Goal: Task Accomplishment & Management: Manage account settings

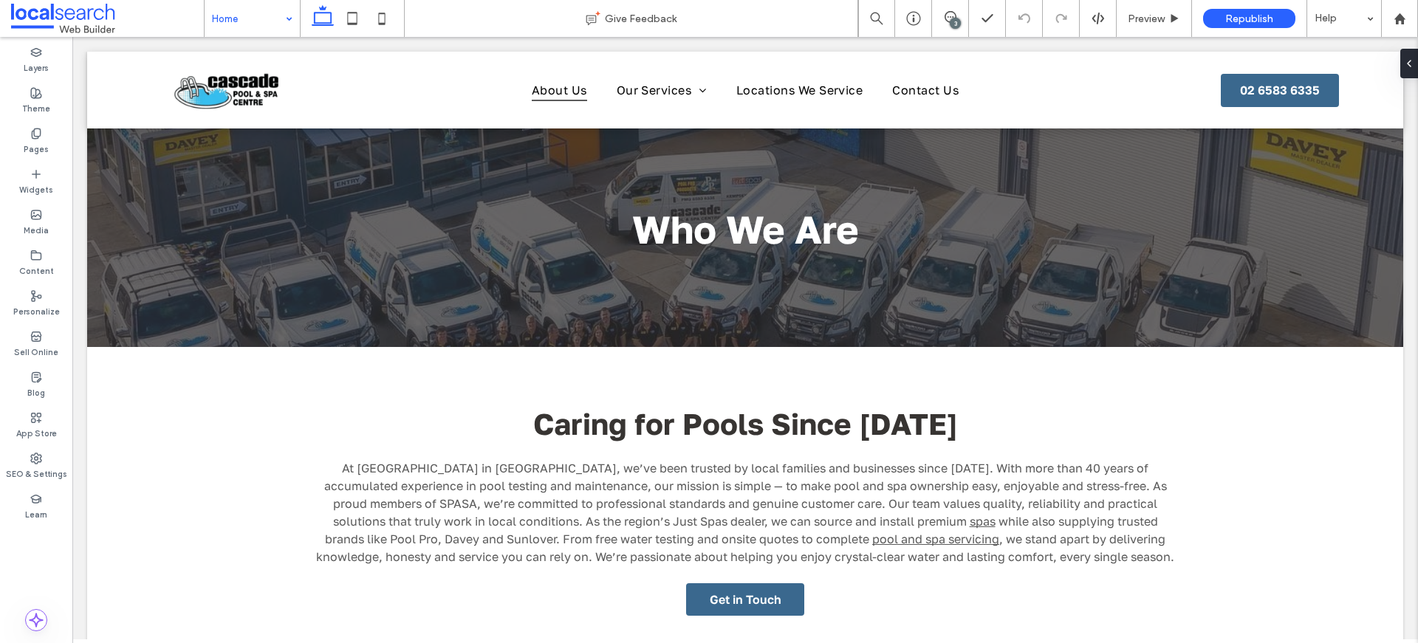
click at [956, 19] on div "3" at bounding box center [954, 23] width 11 height 11
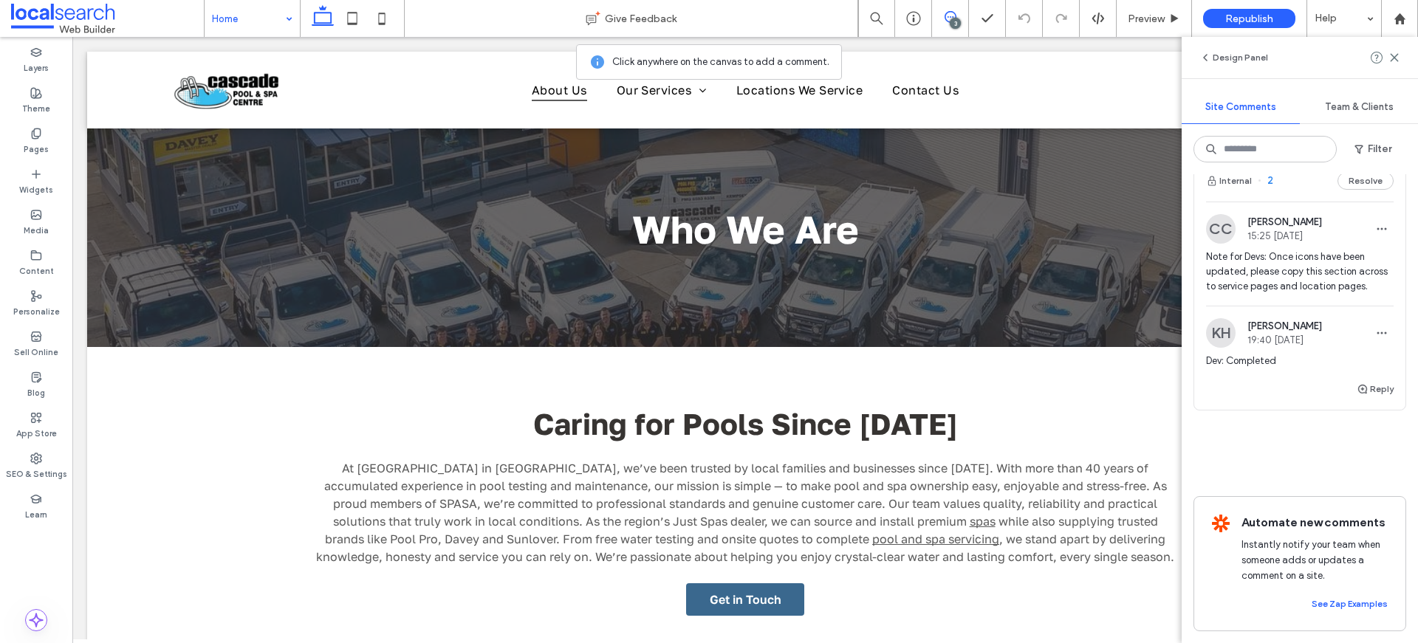
scroll to position [848, 0]
click at [1150, 17] on span "Preview" at bounding box center [1145, 19] width 37 height 13
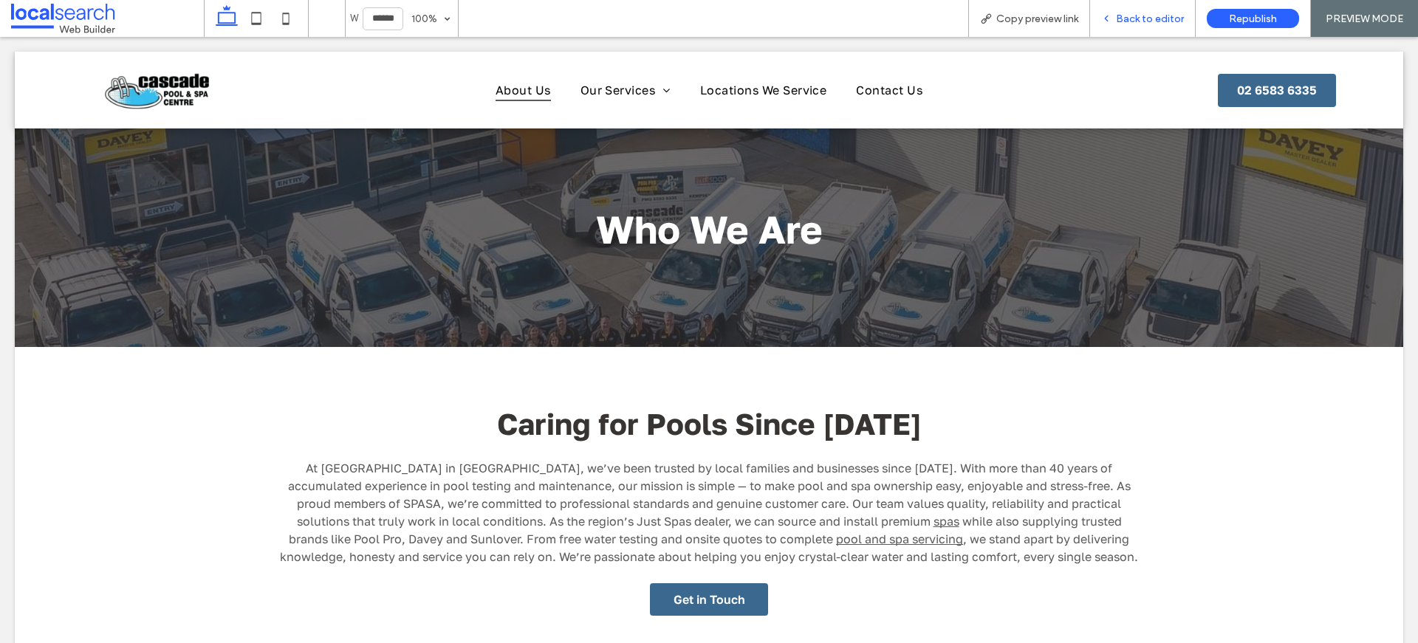
click at [1150, 17] on span "Back to editor" at bounding box center [1150, 19] width 68 height 13
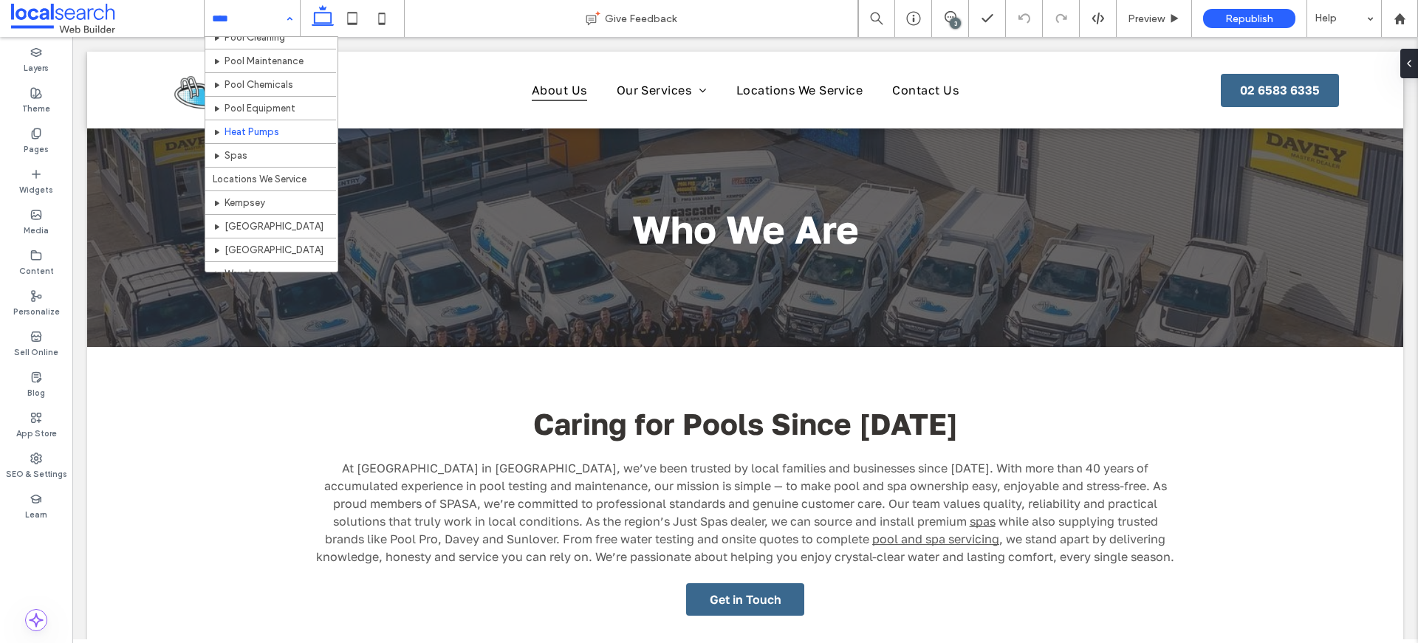
scroll to position [141, 0]
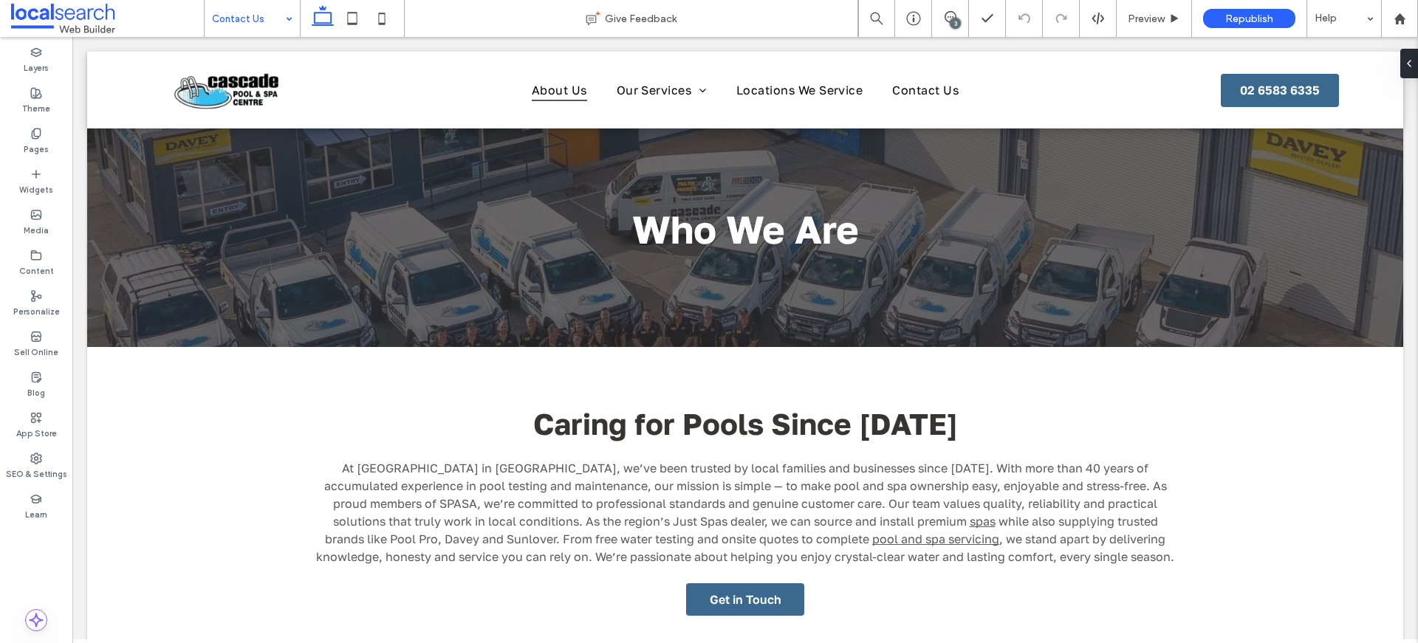
click at [31, 467] on div at bounding box center [709, 321] width 1418 height 643
click at [35, 474] on label "SEO & Settings" at bounding box center [36, 472] width 61 height 16
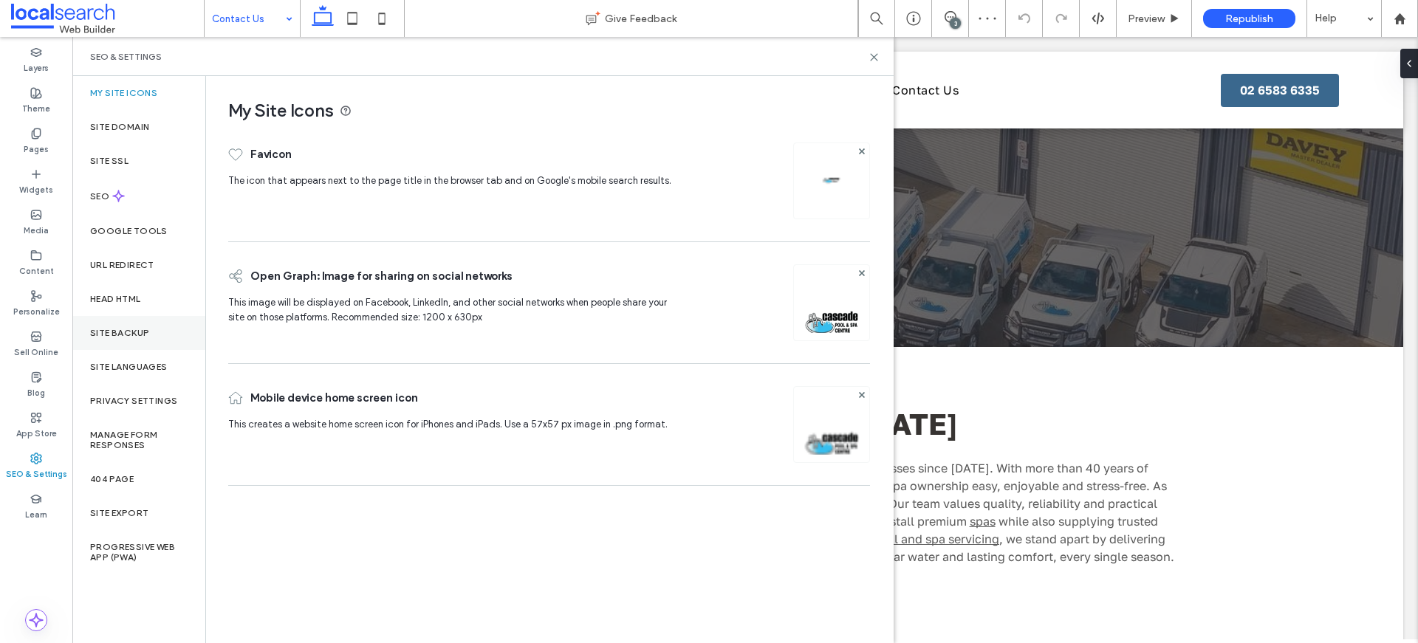
click at [128, 341] on div "Site Backup" at bounding box center [138, 333] width 133 height 34
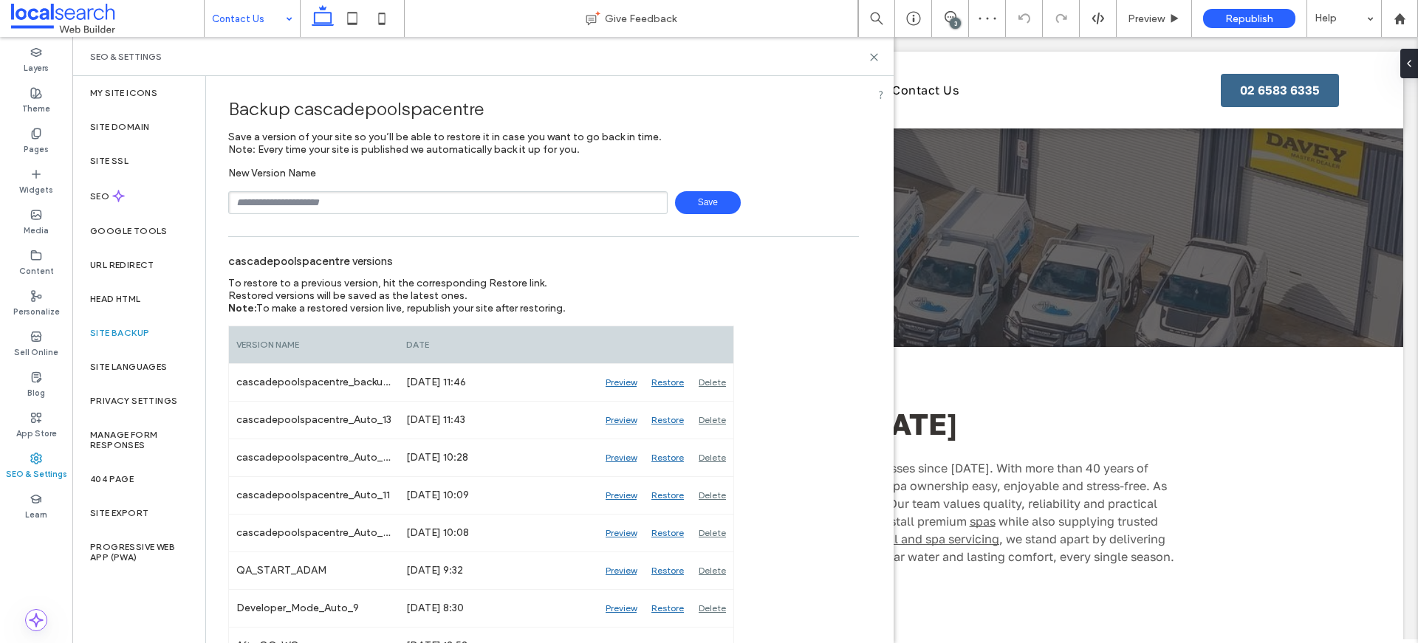
click at [318, 190] on div "New Version Name Save" at bounding box center [543, 190] width 631 height 47
click at [320, 195] on input "text" at bounding box center [447, 202] width 439 height 23
click at [870, 55] on icon at bounding box center [873, 57] width 11 height 11
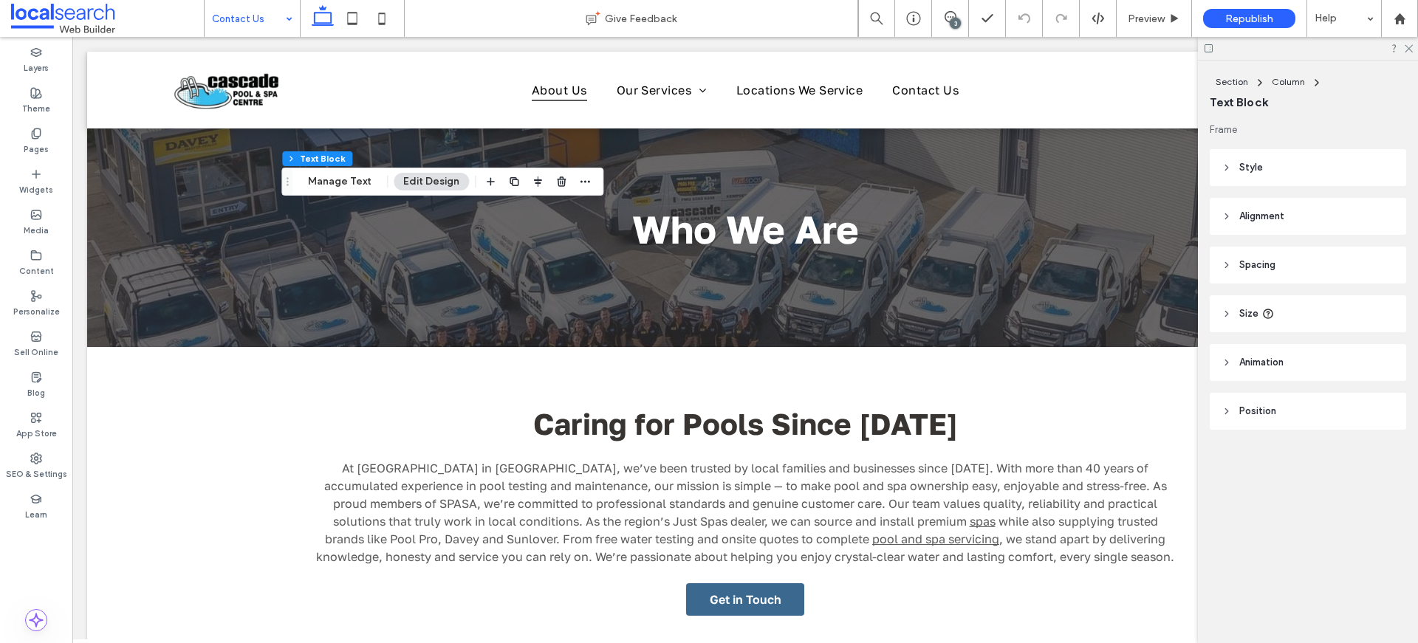
click at [1415, 47] on div at bounding box center [1308, 48] width 220 height 23
click at [1266, 264] on span "Spacing" at bounding box center [1257, 265] width 36 height 15
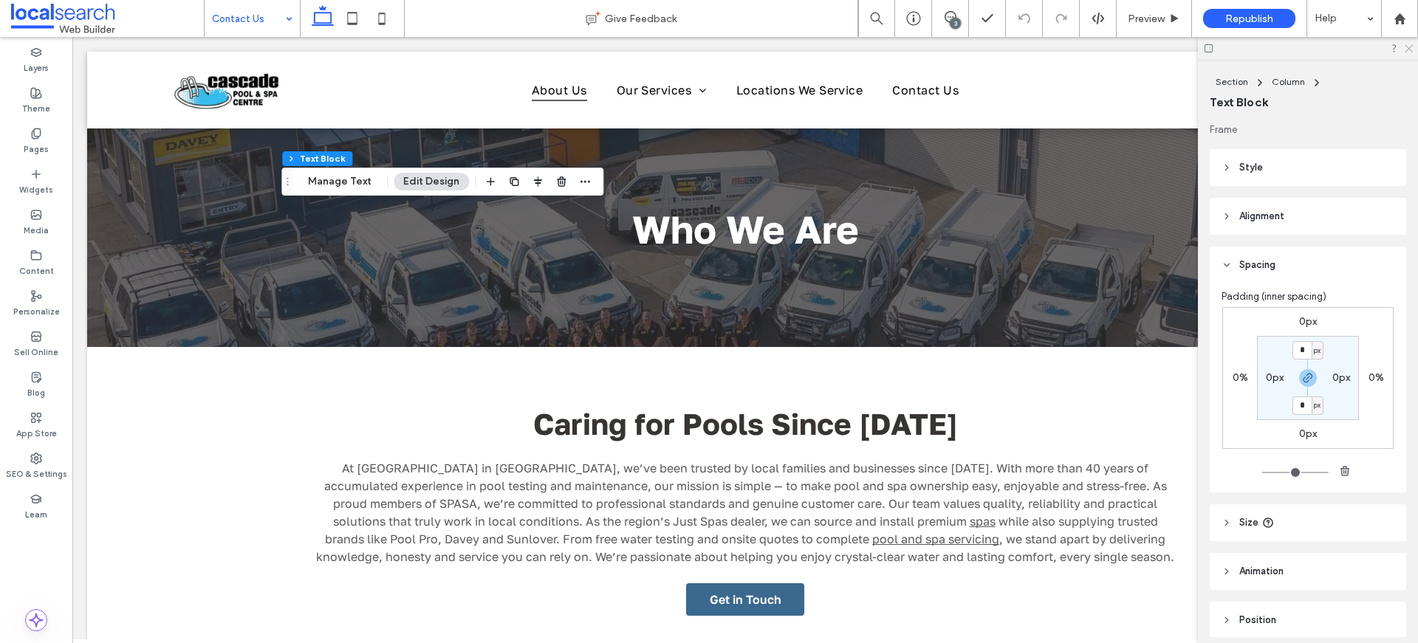
click at [1409, 49] on icon at bounding box center [1408, 48] width 10 height 10
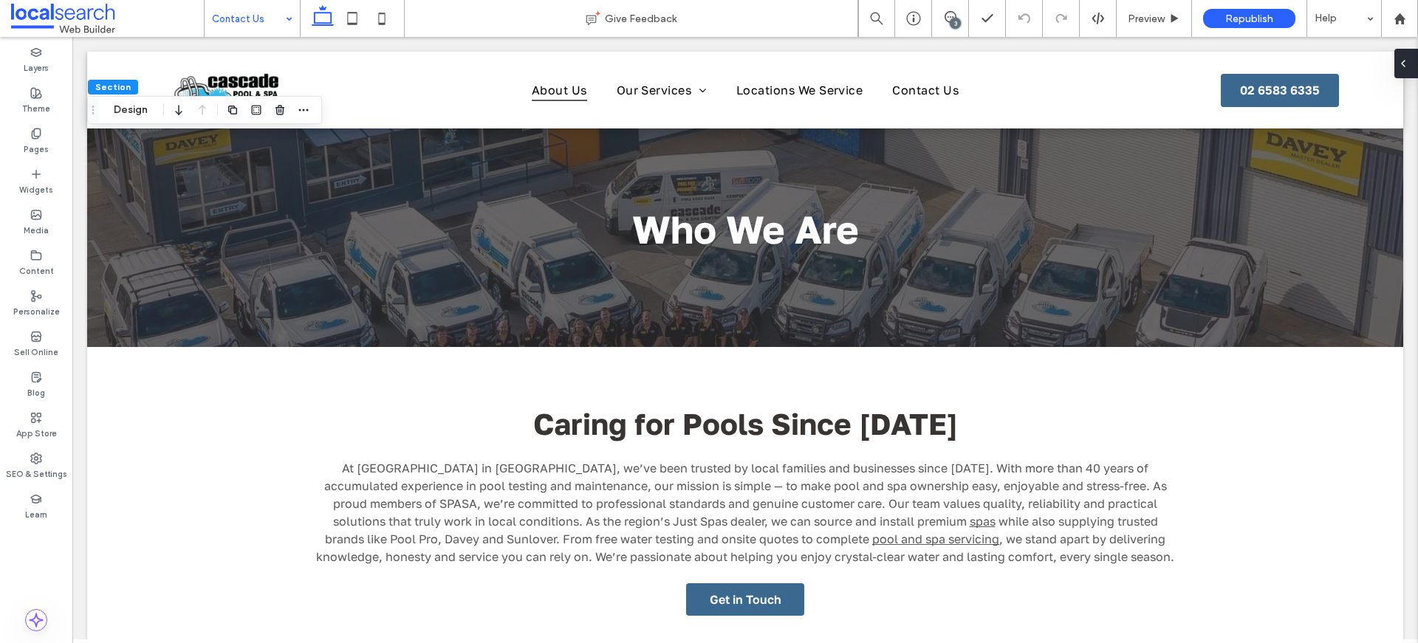
click at [1414, 58] on div at bounding box center [1406, 64] width 24 height 30
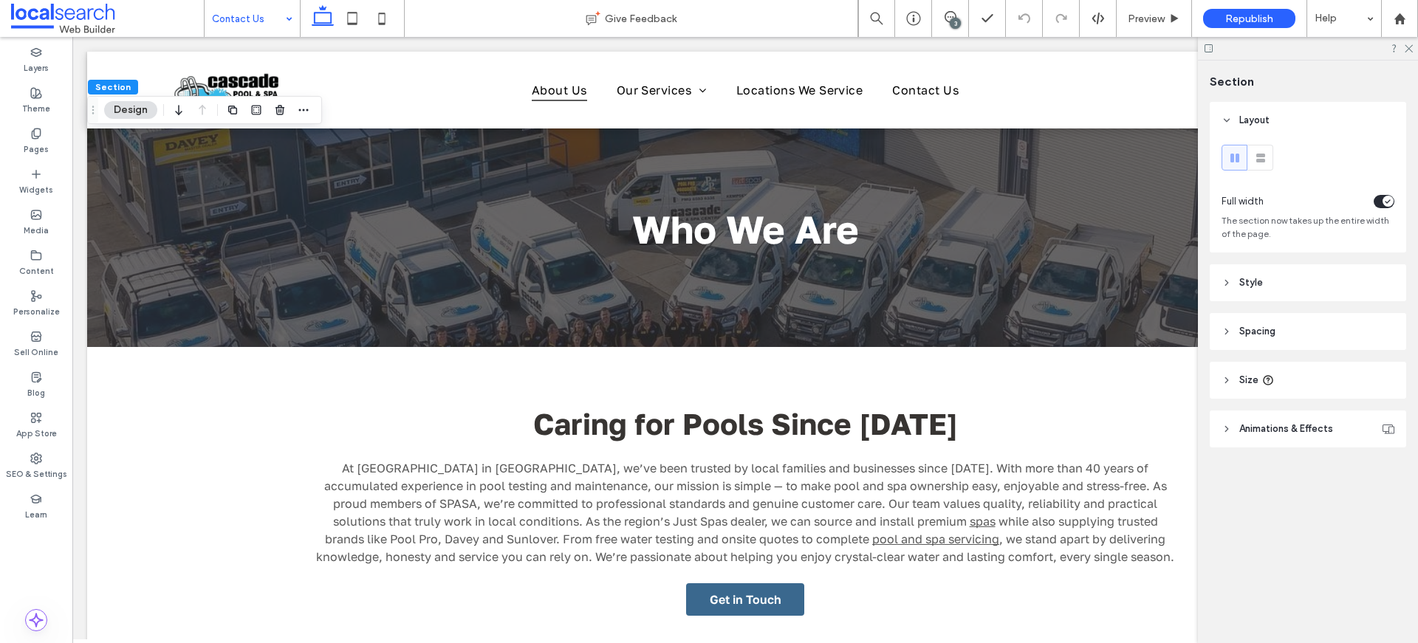
click at [1257, 323] on header "Spacing" at bounding box center [1307, 331] width 196 height 37
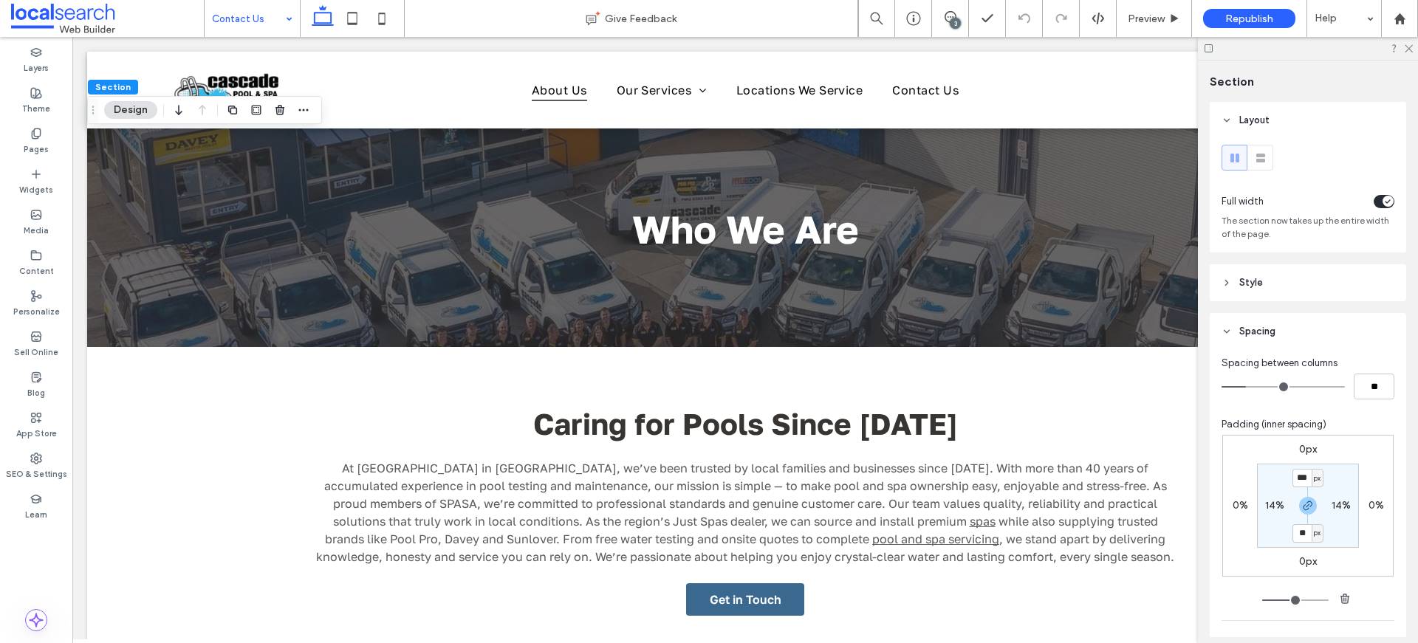
click at [1257, 323] on header "Spacing" at bounding box center [1307, 331] width 196 height 37
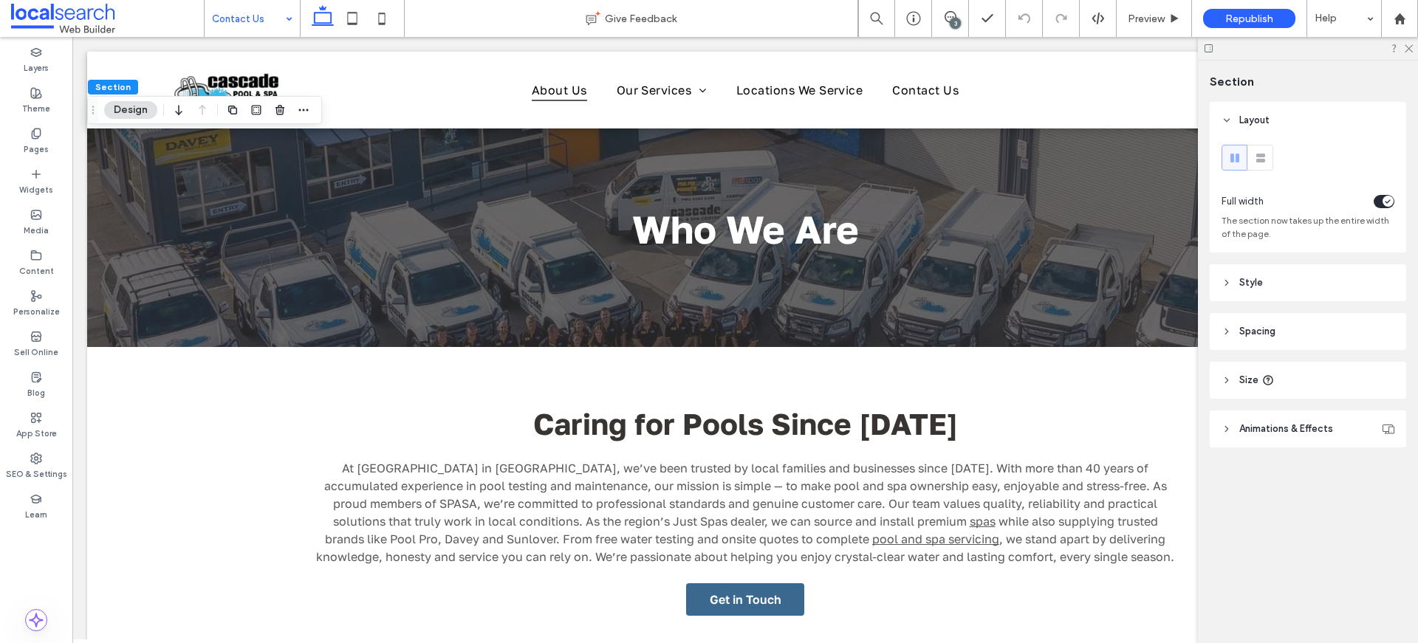
click at [1229, 371] on header "Size" at bounding box center [1307, 380] width 196 height 37
click at [1232, 374] on header "Size" at bounding box center [1307, 380] width 196 height 37
click at [1408, 44] on icon at bounding box center [1408, 48] width 10 height 10
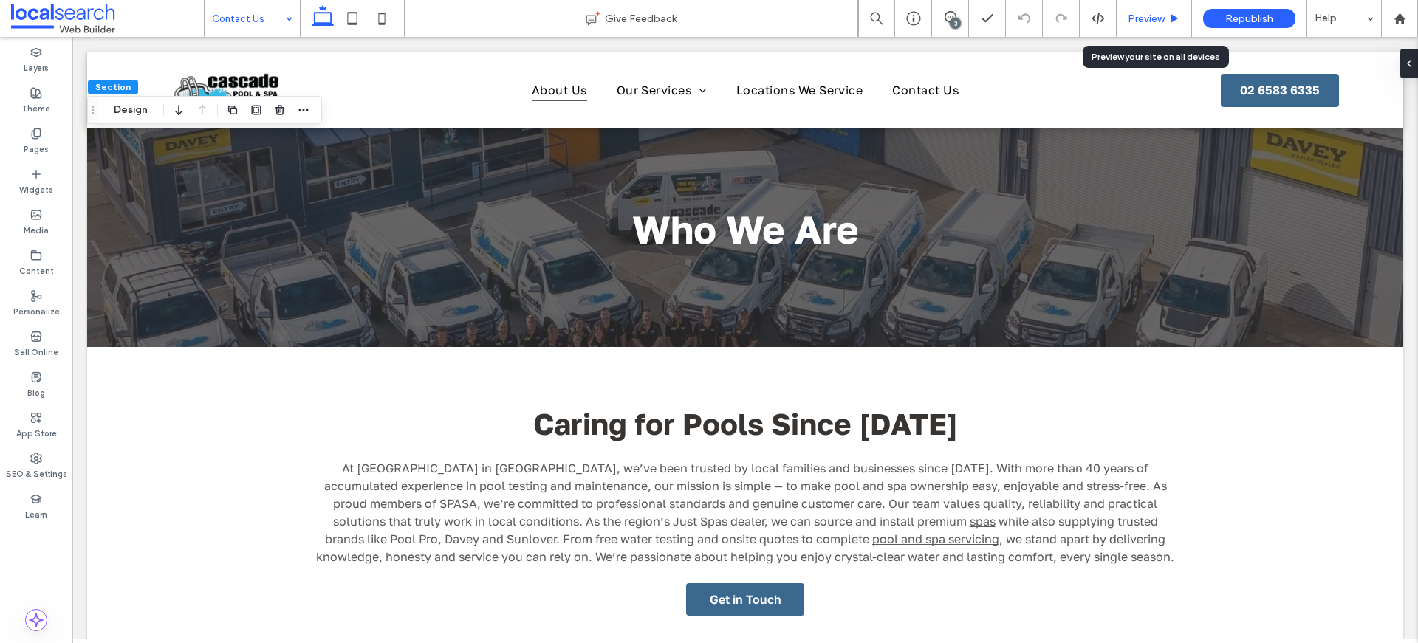
click at [1160, 30] on div "Preview" at bounding box center [1153, 18] width 75 height 37
click at [1158, 24] on span "Preview" at bounding box center [1145, 19] width 37 height 13
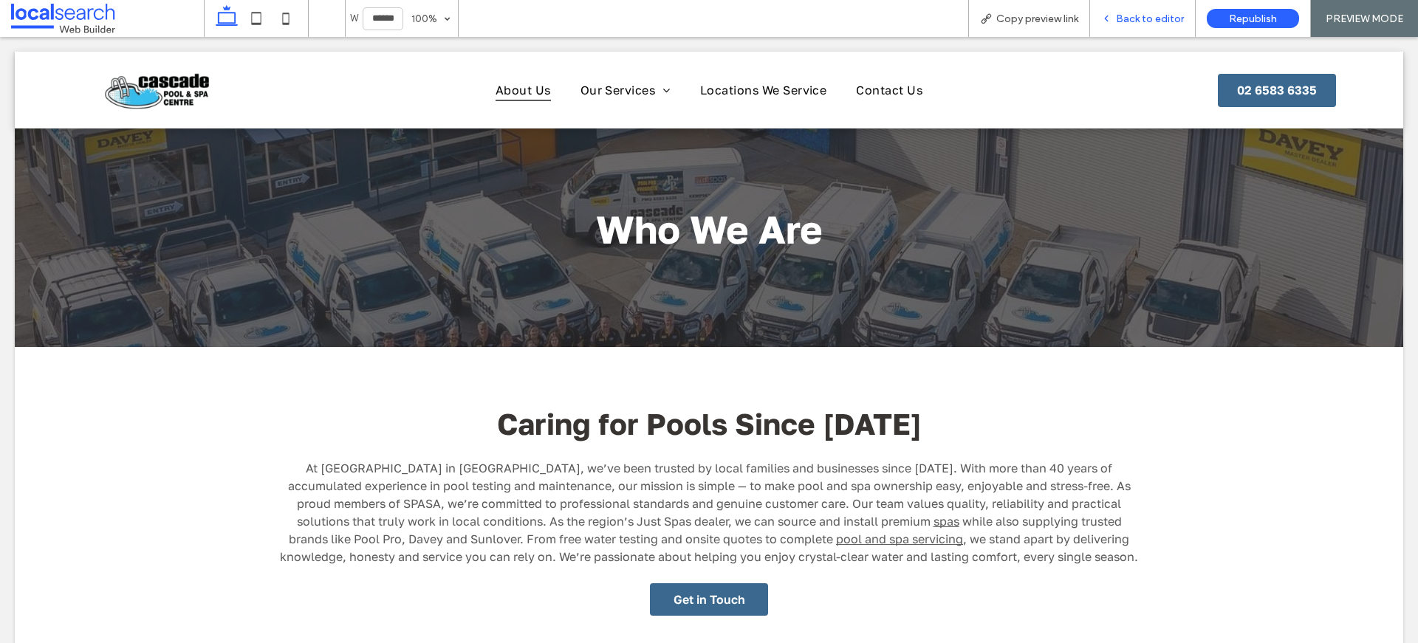
click at [1158, 24] on span "Back to editor" at bounding box center [1150, 19] width 68 height 13
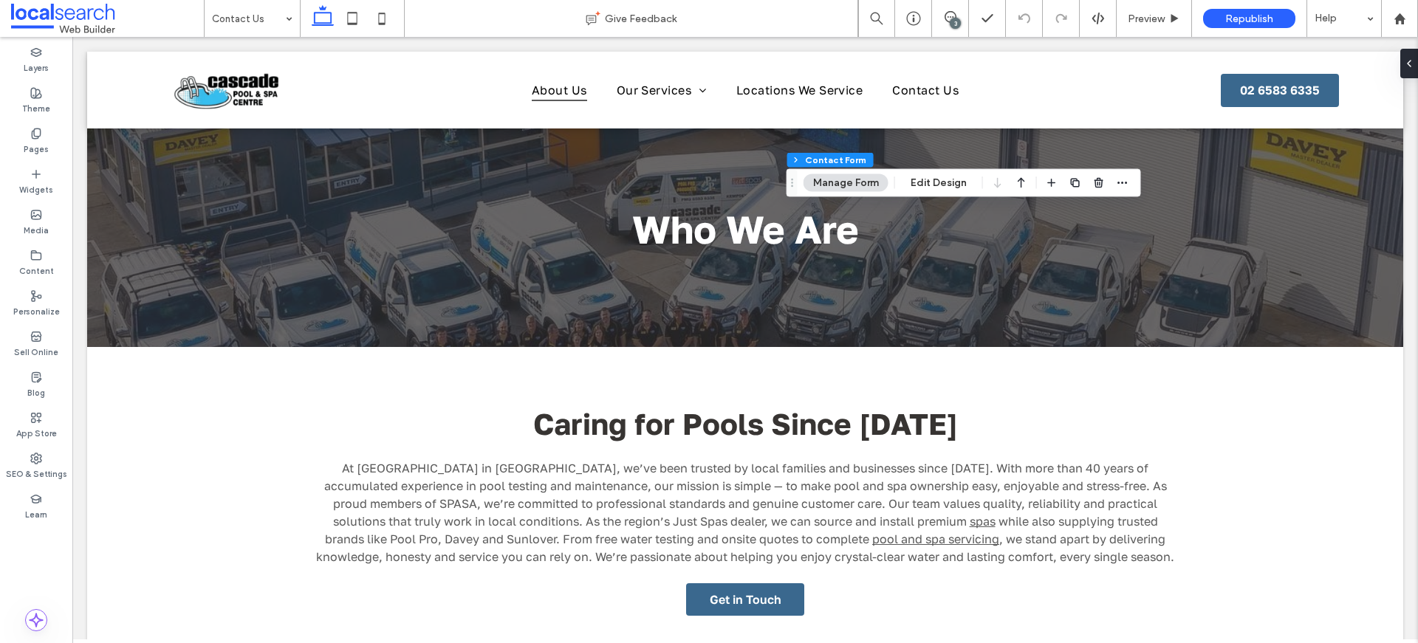
type input "**********"
type input "*"
type input "***"
type input "*"
type input "***"
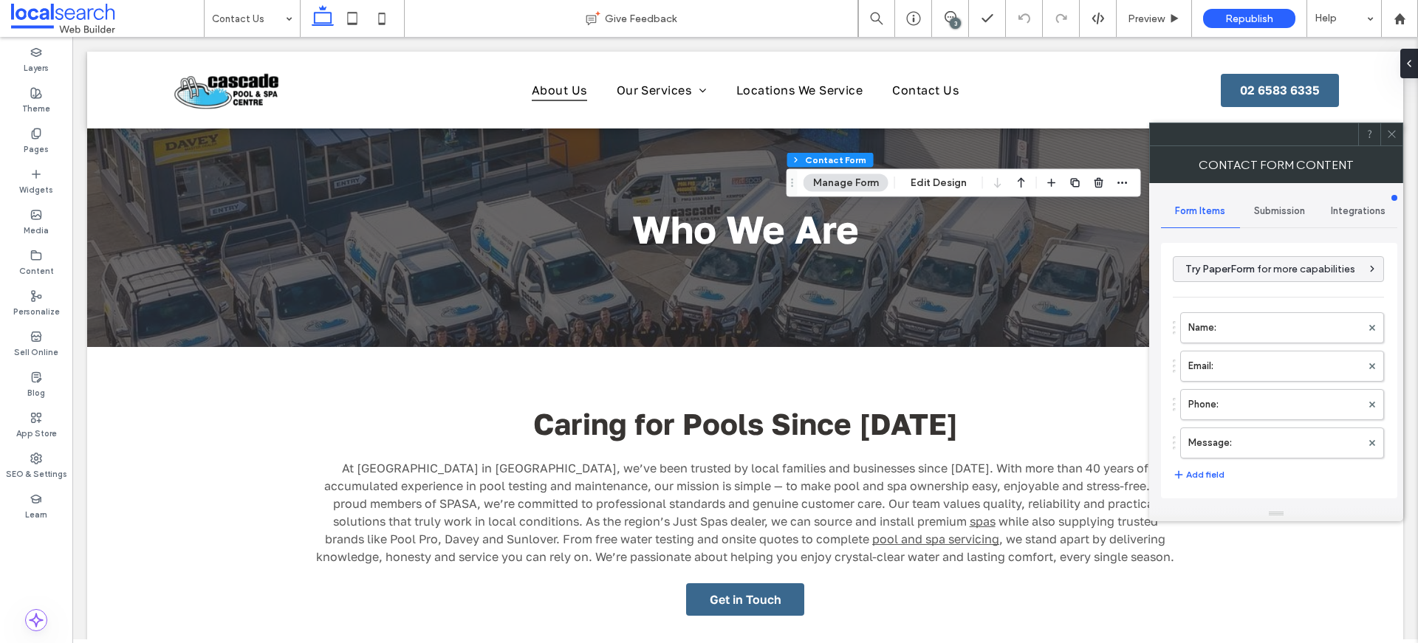
click at [1297, 208] on span "Submission" at bounding box center [1279, 211] width 51 height 12
click at [1297, 285] on label "New submission notification" at bounding box center [1279, 281] width 197 height 30
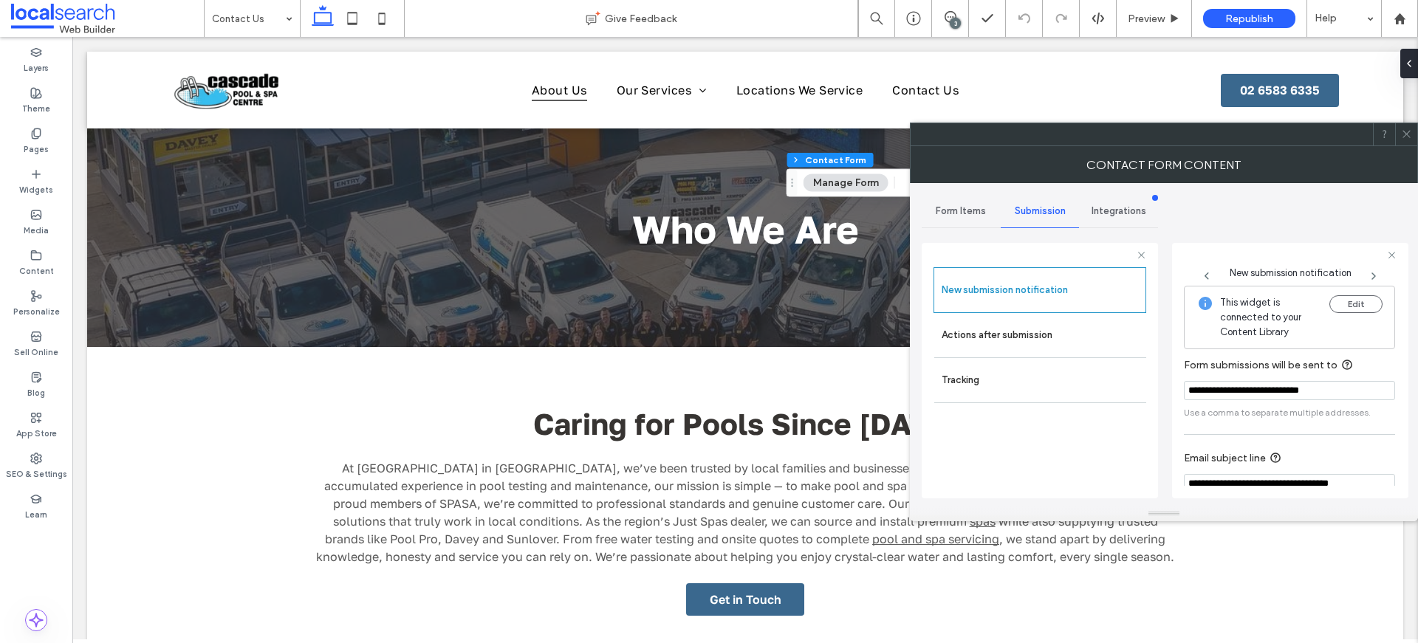
drag, startPoint x: 1353, startPoint y: 389, endPoint x: 1172, endPoint y: 383, distance: 180.2
click at [1172, 383] on div "**********" at bounding box center [1290, 370] width 236 height 255
click at [1354, 303] on button "Edit" at bounding box center [1355, 304] width 53 height 18
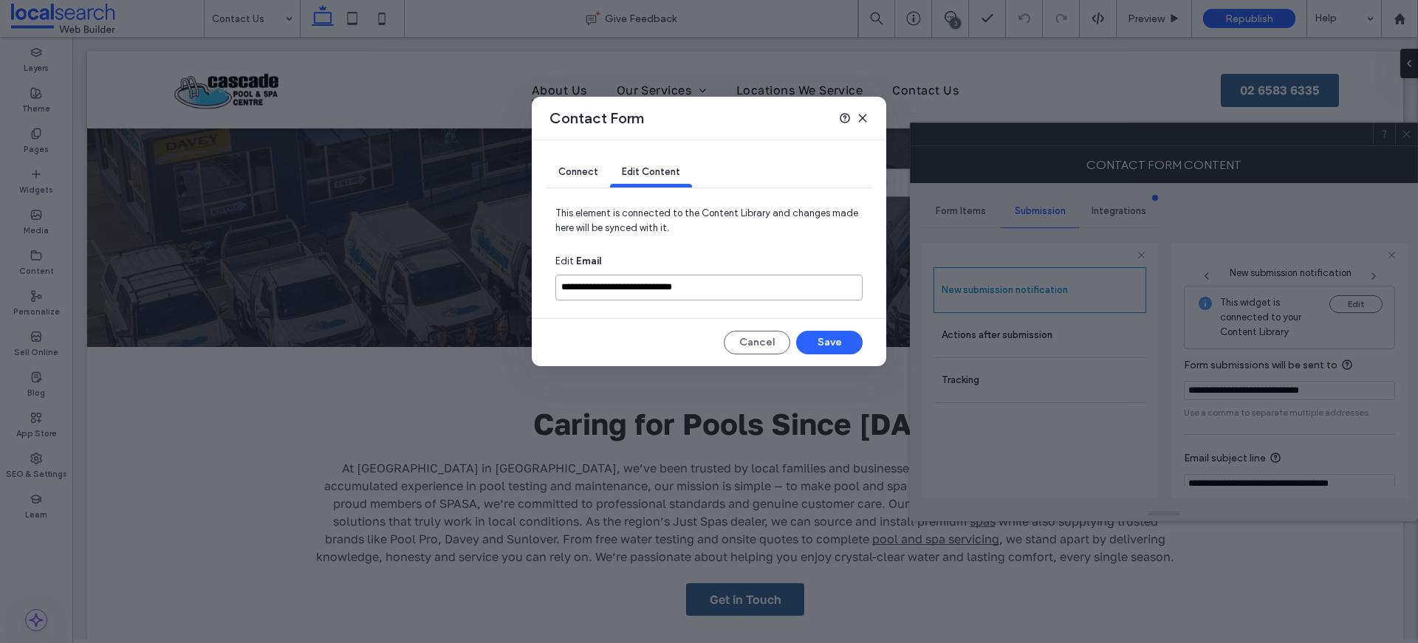
click at [794, 282] on input "**********" at bounding box center [708, 288] width 307 height 26
drag, startPoint x: 735, startPoint y: 289, endPoint x: 542, endPoint y: 283, distance: 193.6
click at [542, 283] on div "**********" at bounding box center [709, 253] width 354 height 226
paste input
type input "**********"
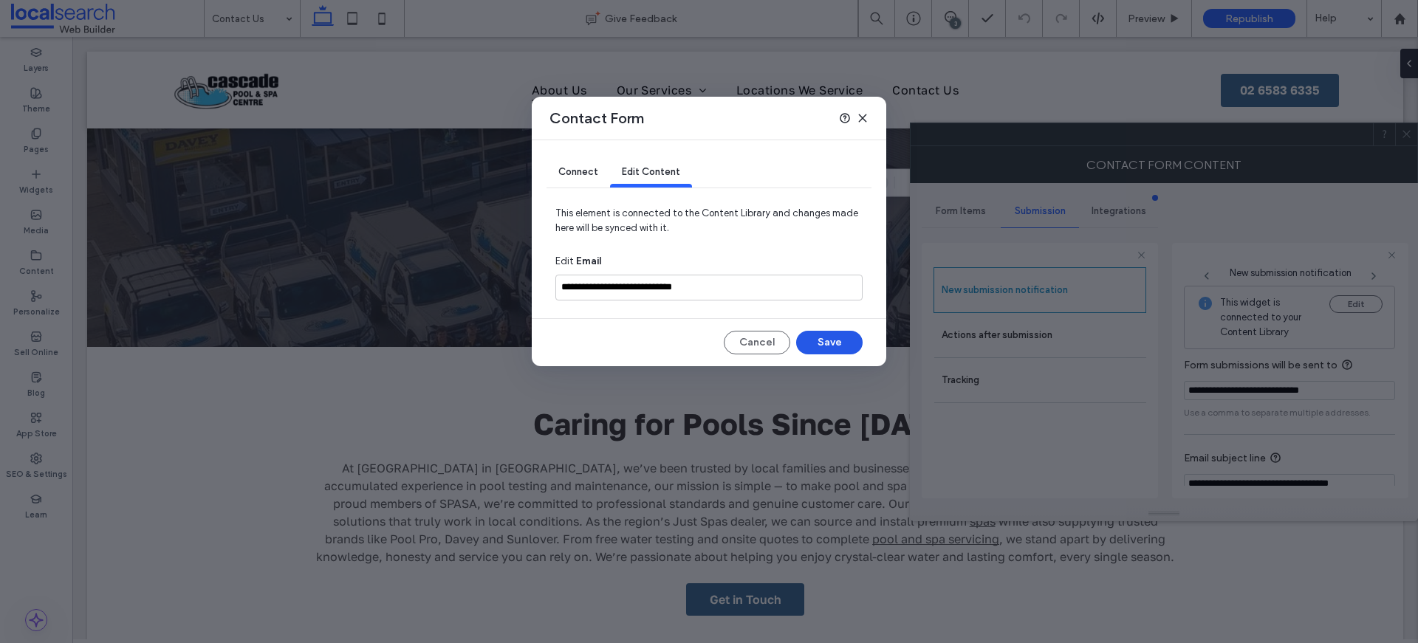
click at [824, 337] on button "Save" at bounding box center [829, 343] width 66 height 24
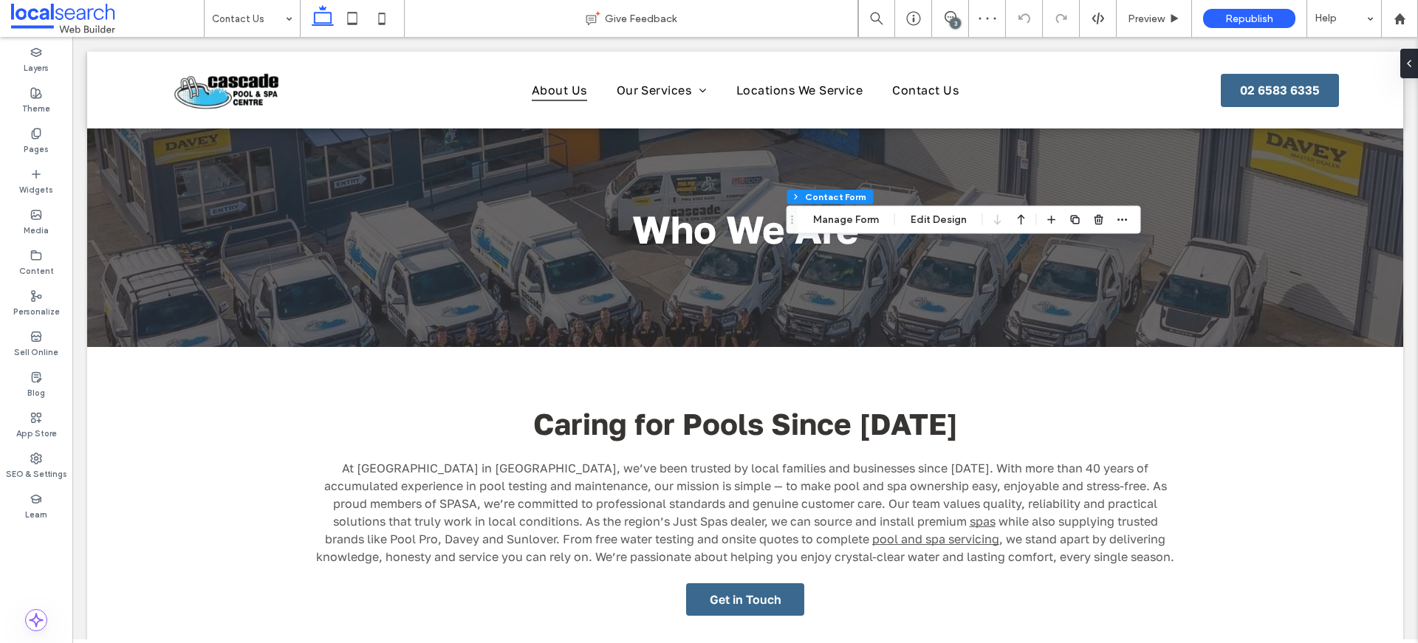
type input "*"
type input "***"
type input "*"
type input "***"
click at [1267, 13] on span "Republish" at bounding box center [1249, 19] width 48 height 13
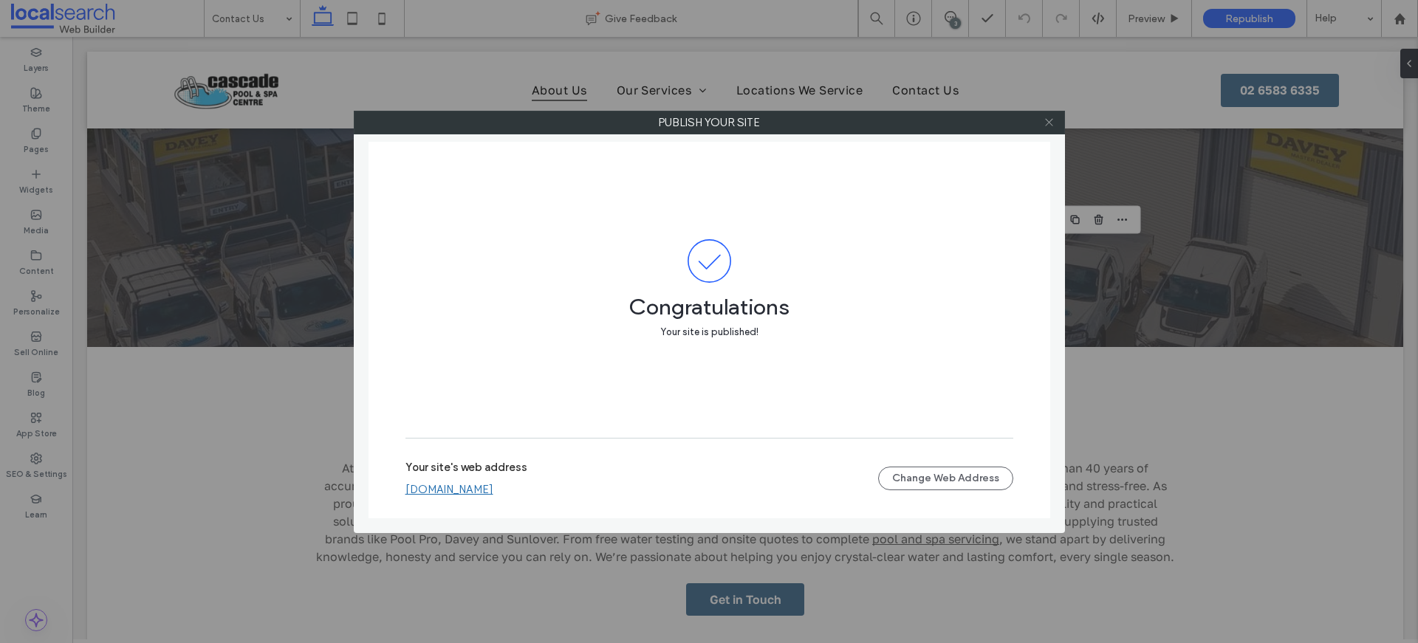
click at [1049, 125] on icon at bounding box center [1048, 122] width 11 height 11
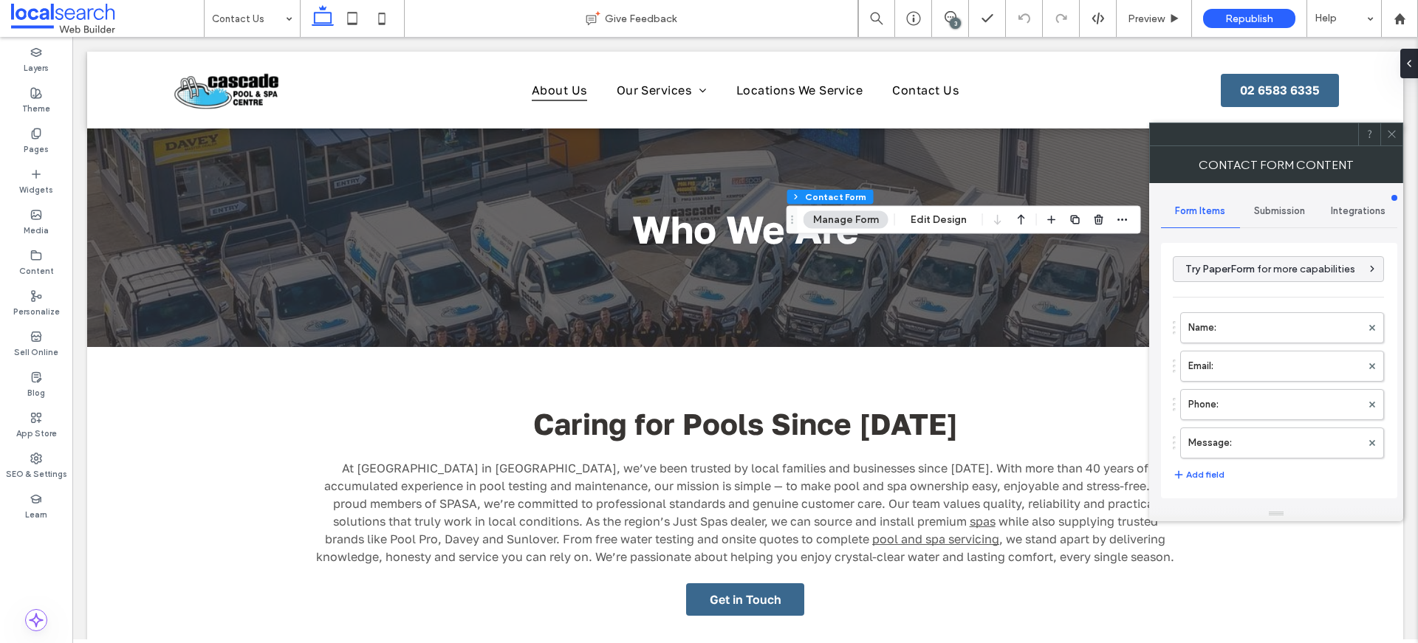
click at [1272, 200] on div "Submission" at bounding box center [1279, 211] width 79 height 32
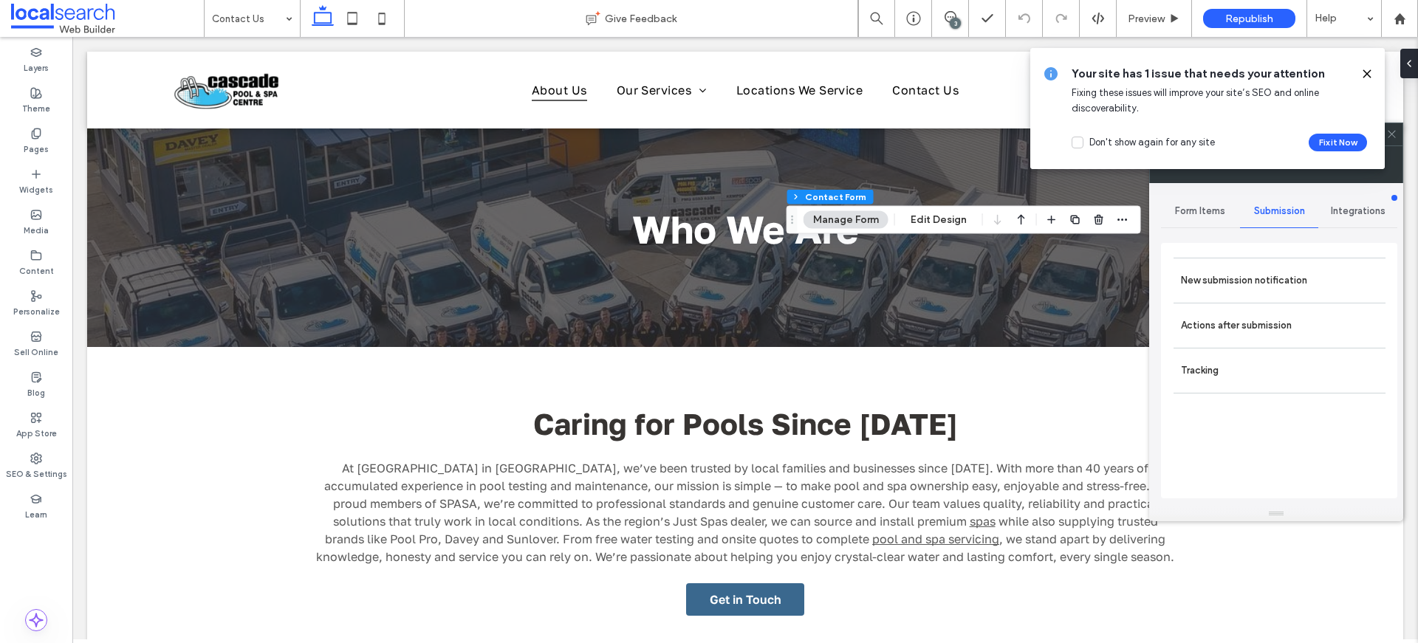
click at [1369, 75] on icon at bounding box center [1367, 74] width 12 height 12
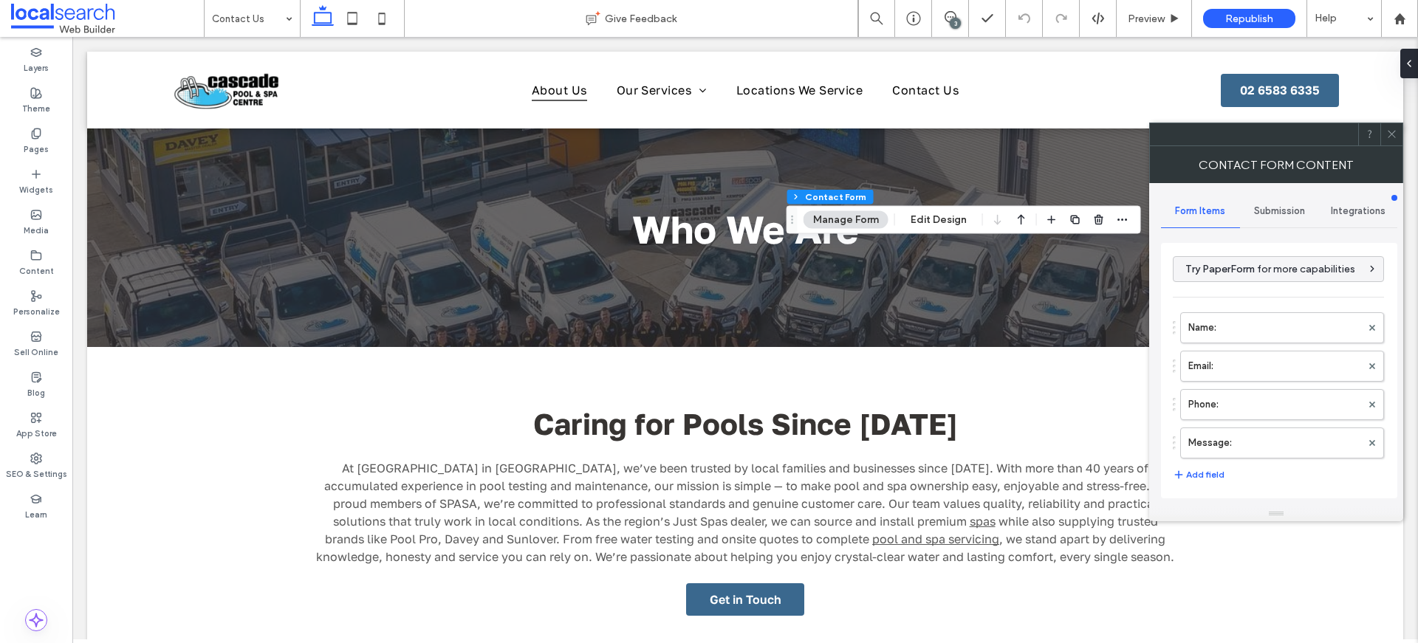
click at [1284, 197] on div "Submission" at bounding box center [1279, 211] width 79 height 32
click at [1316, 279] on label "New submission notification" at bounding box center [1279, 281] width 197 height 30
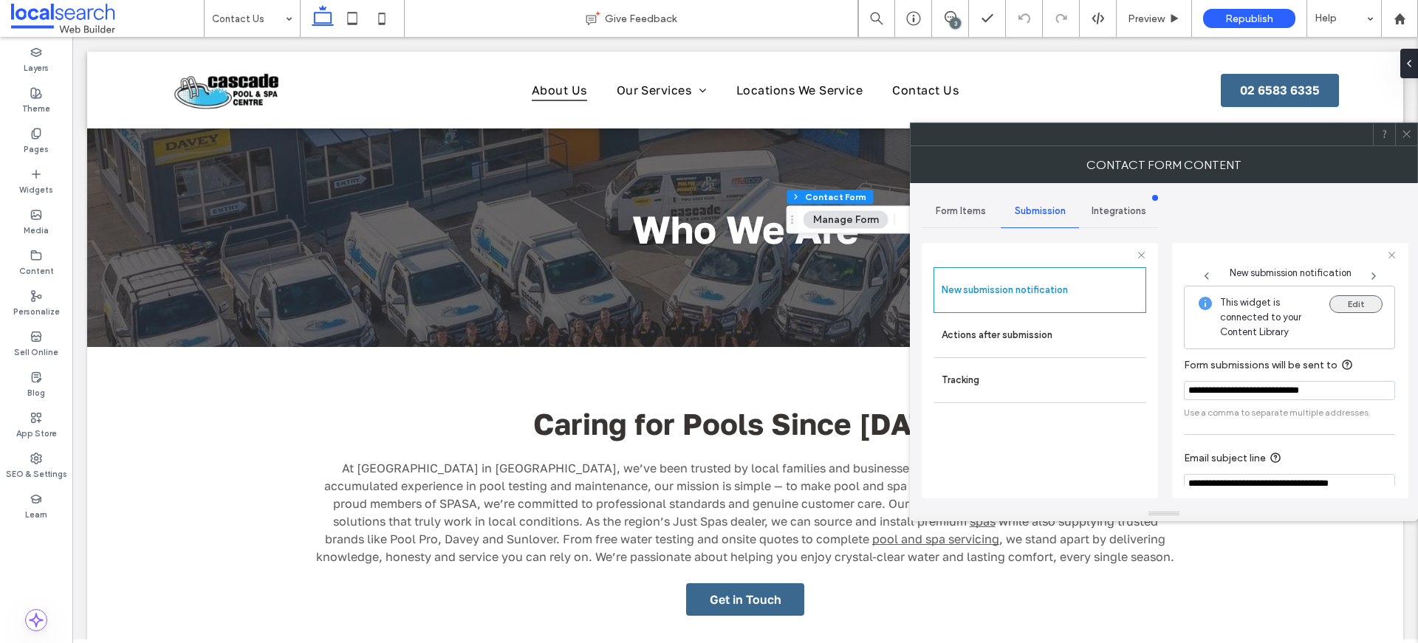
click at [1364, 306] on button "Edit" at bounding box center [1355, 304] width 53 height 18
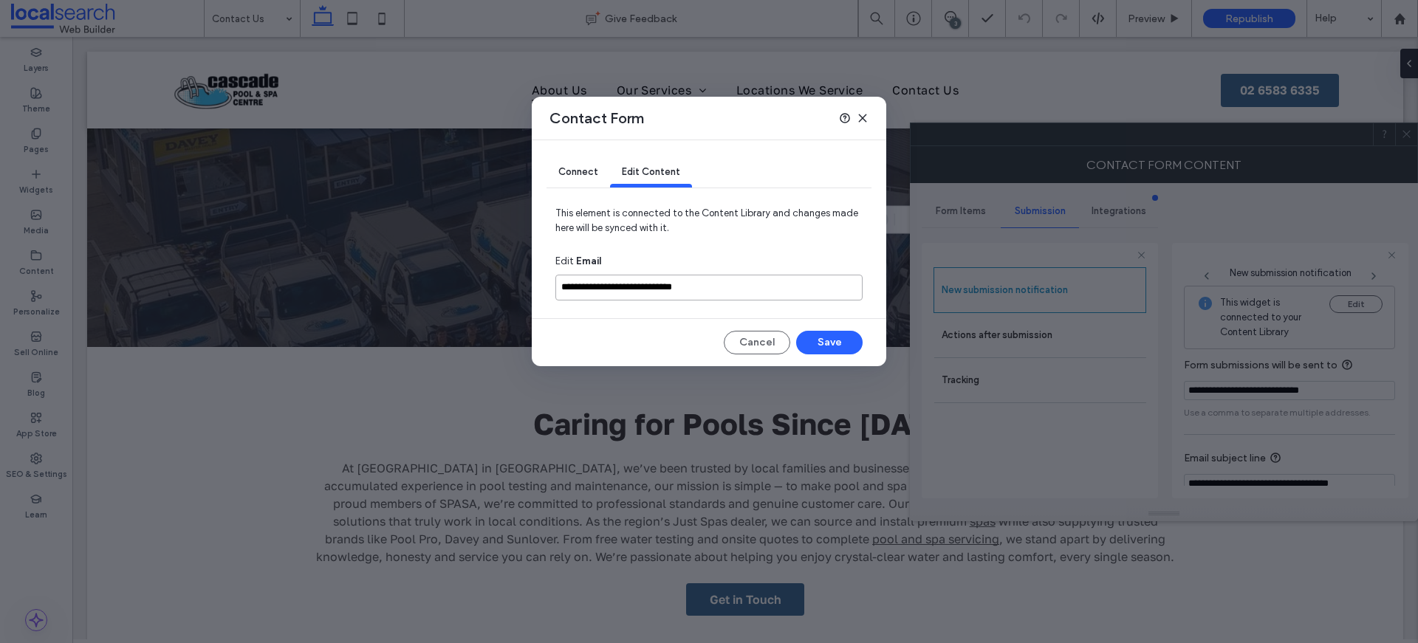
drag, startPoint x: 797, startPoint y: 289, endPoint x: 529, endPoint y: 288, distance: 267.3
click at [529, 288] on div "**********" at bounding box center [709, 321] width 1418 height 643
paste input
type input "**********"
click at [849, 345] on button "Save" at bounding box center [829, 343] width 66 height 24
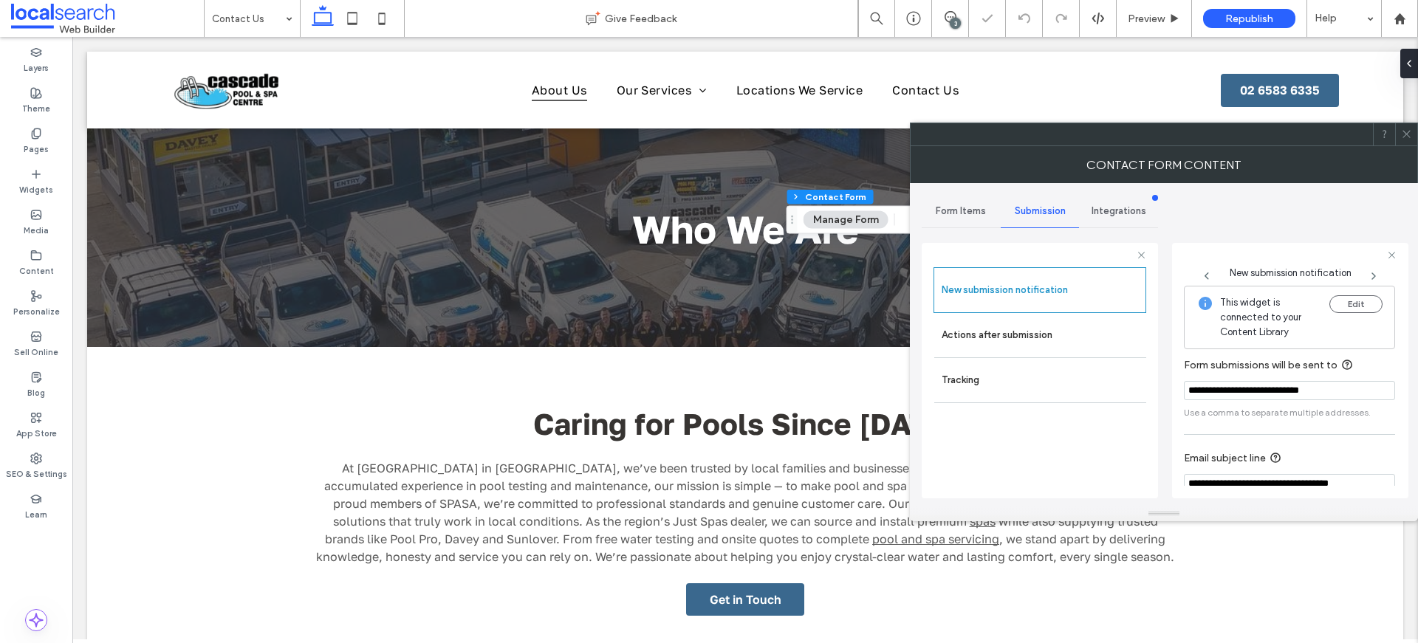
click at [1404, 135] on icon at bounding box center [1406, 133] width 11 height 11
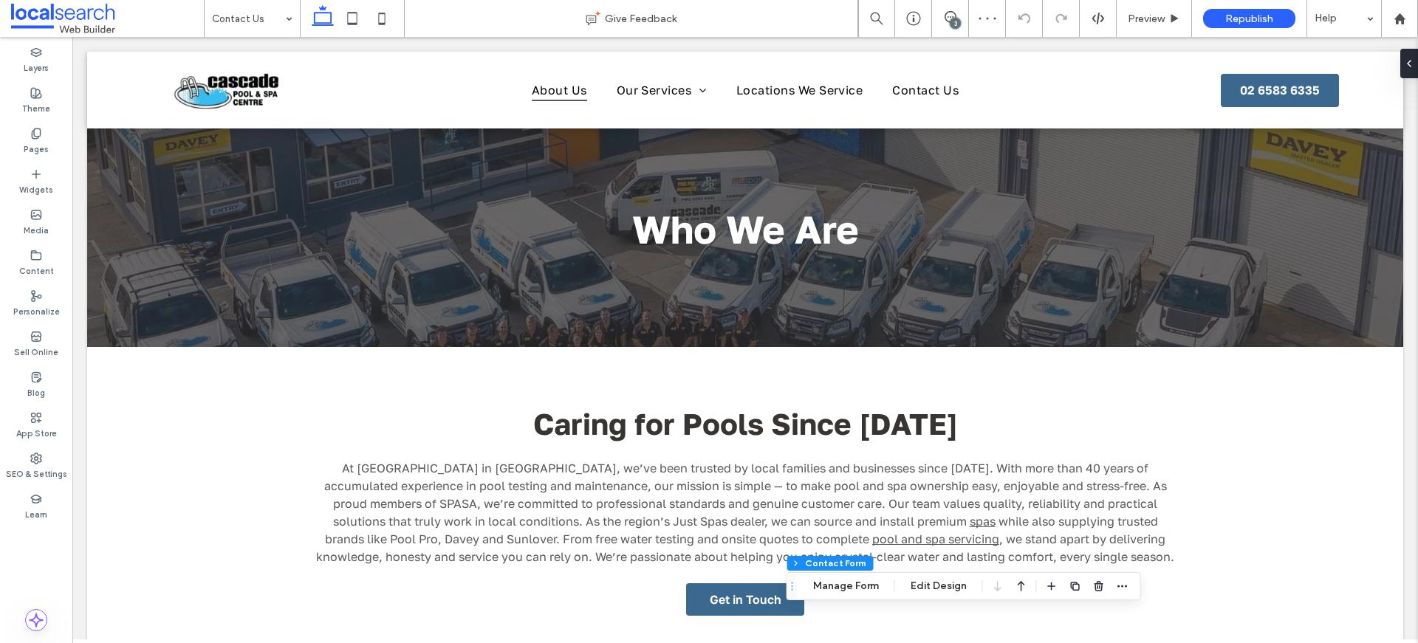
type input "*"
type input "***"
type input "*"
type input "***"
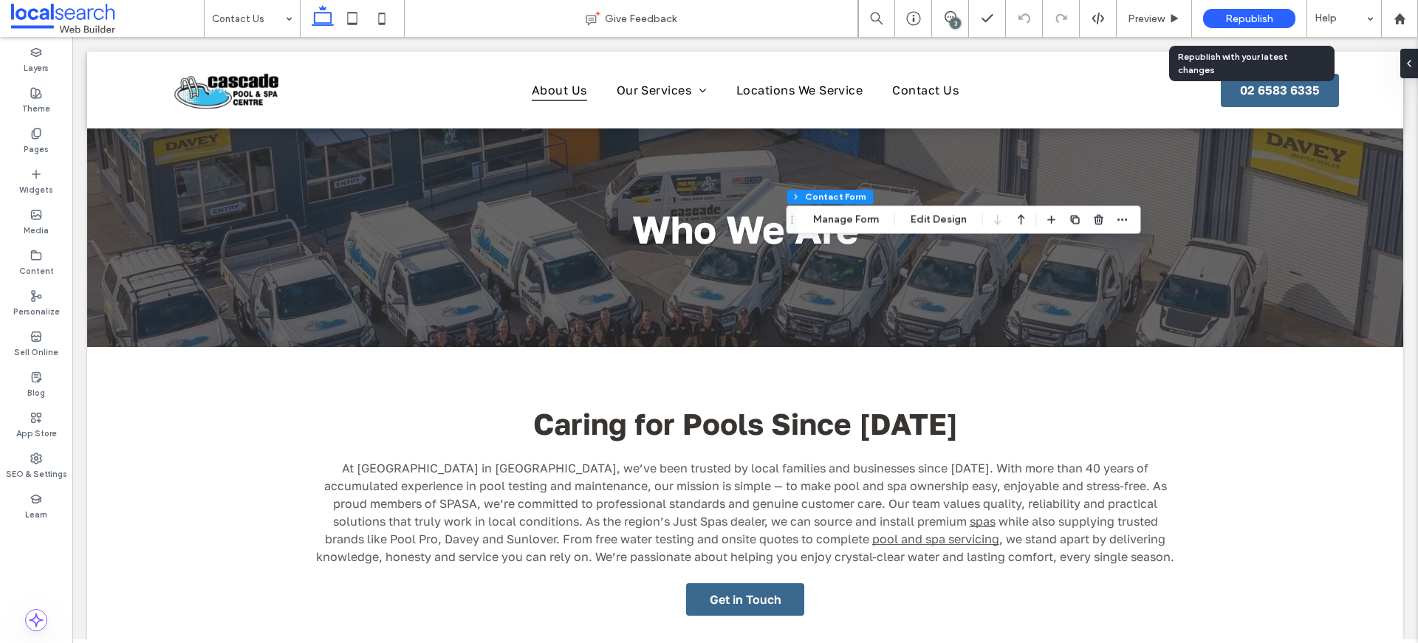
click at [1257, 15] on span "Republish" at bounding box center [1249, 19] width 48 height 13
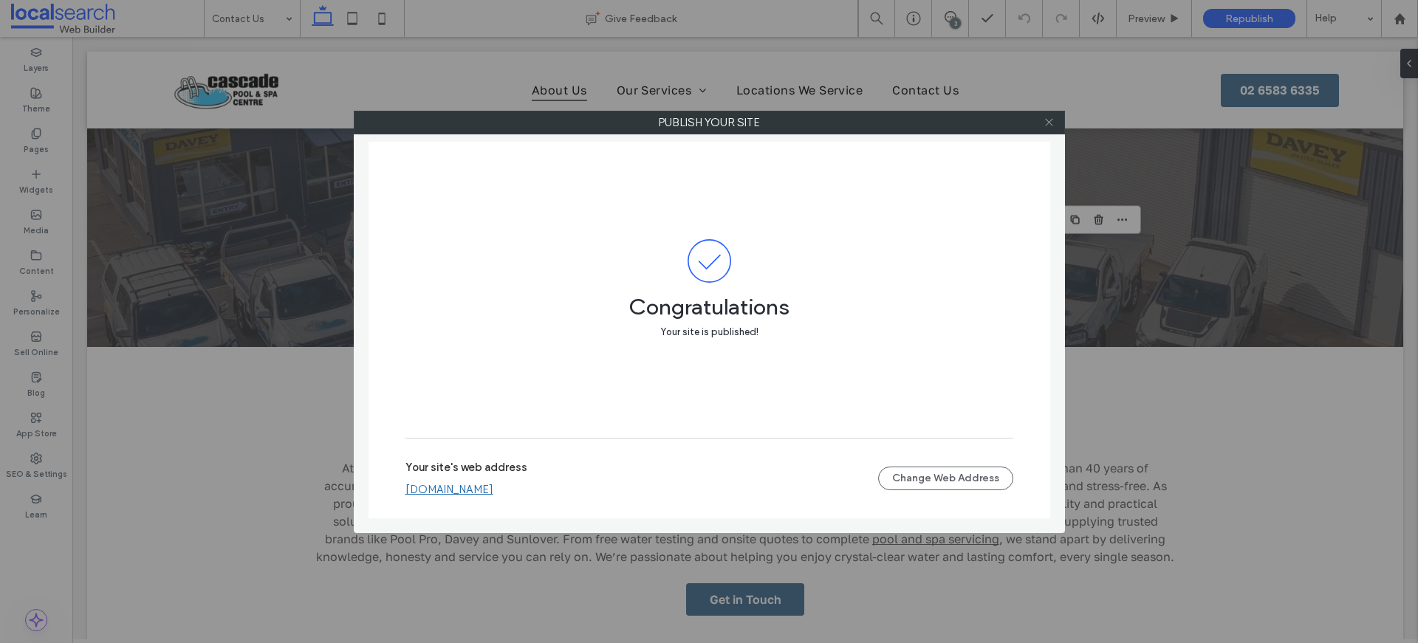
click at [1047, 120] on use at bounding box center [1048, 122] width 7 height 7
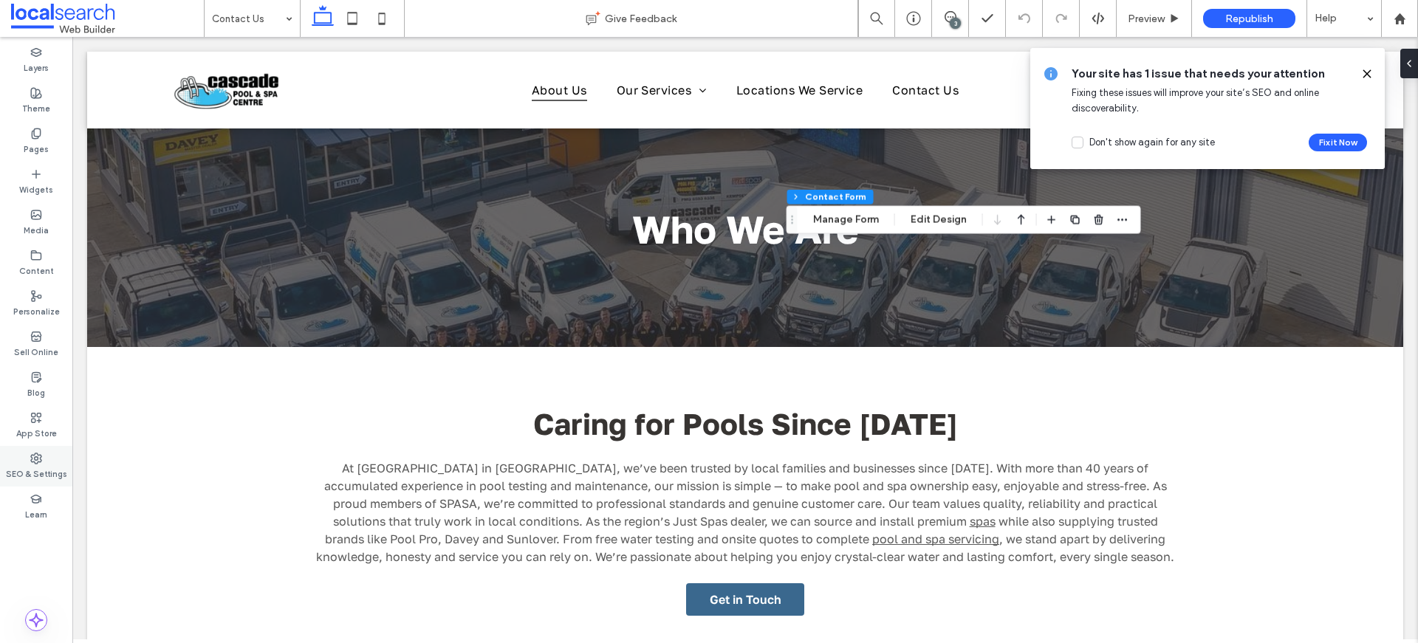
click at [38, 478] on label "SEO & Settings" at bounding box center [36, 472] width 61 height 16
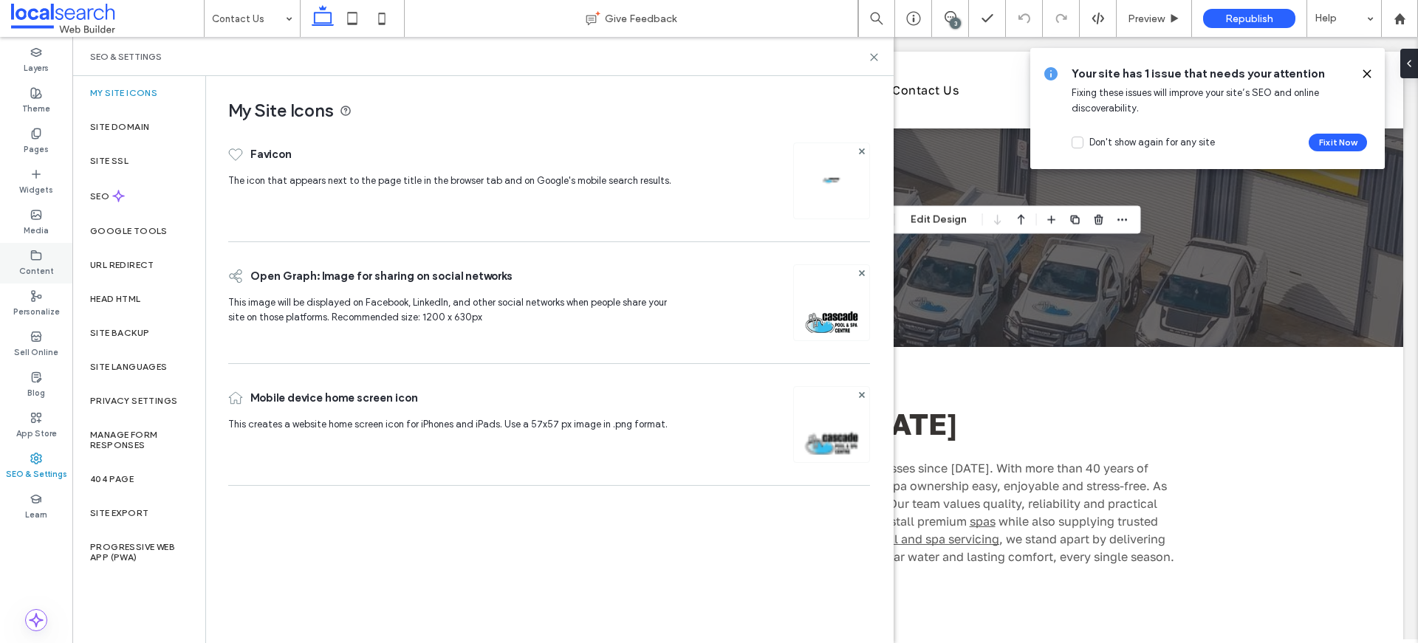
click at [41, 253] on icon at bounding box center [36, 256] width 12 height 12
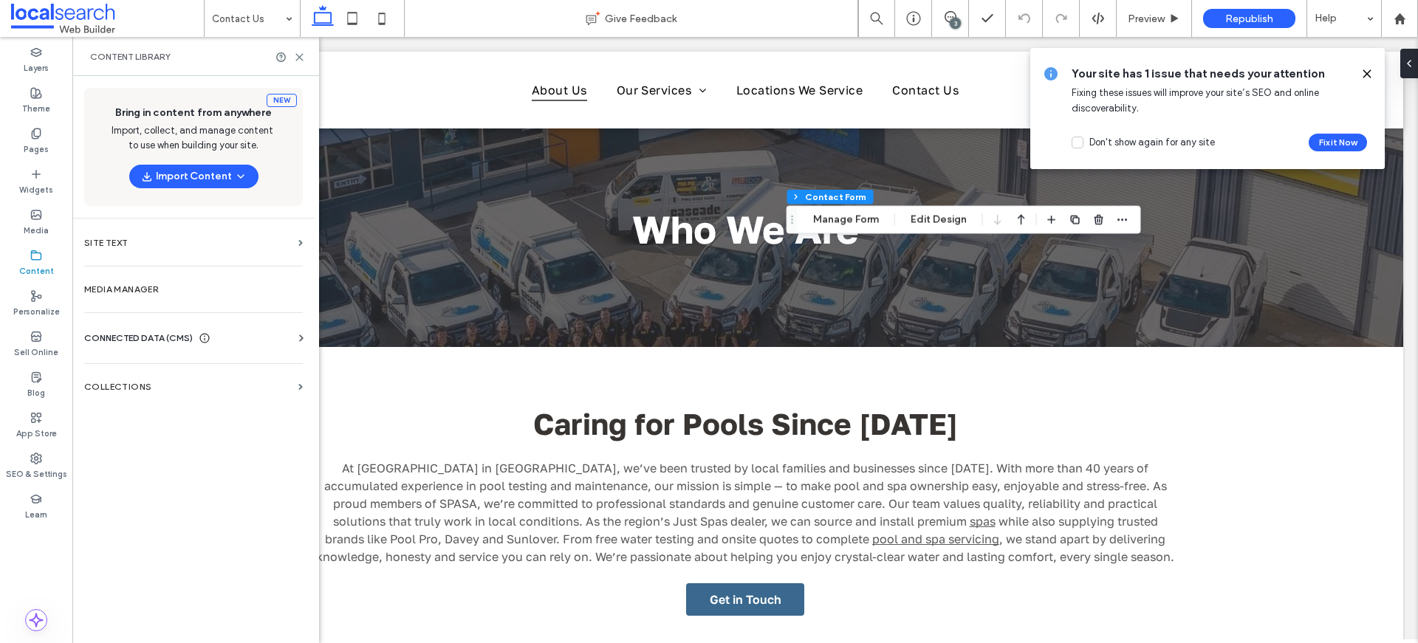
click at [145, 352] on div "Business Info Business Text Business Images Find and Replace" at bounding box center [196, 352] width 224 height 12
drag, startPoint x: 145, startPoint y: 343, endPoint x: 129, endPoint y: 344, distance: 16.3
click at [146, 343] on span "CONNECTED DATA (CMS)" at bounding box center [138, 338] width 109 height 15
click at [142, 369] on label "Business Info" at bounding box center [196, 374] width 201 height 10
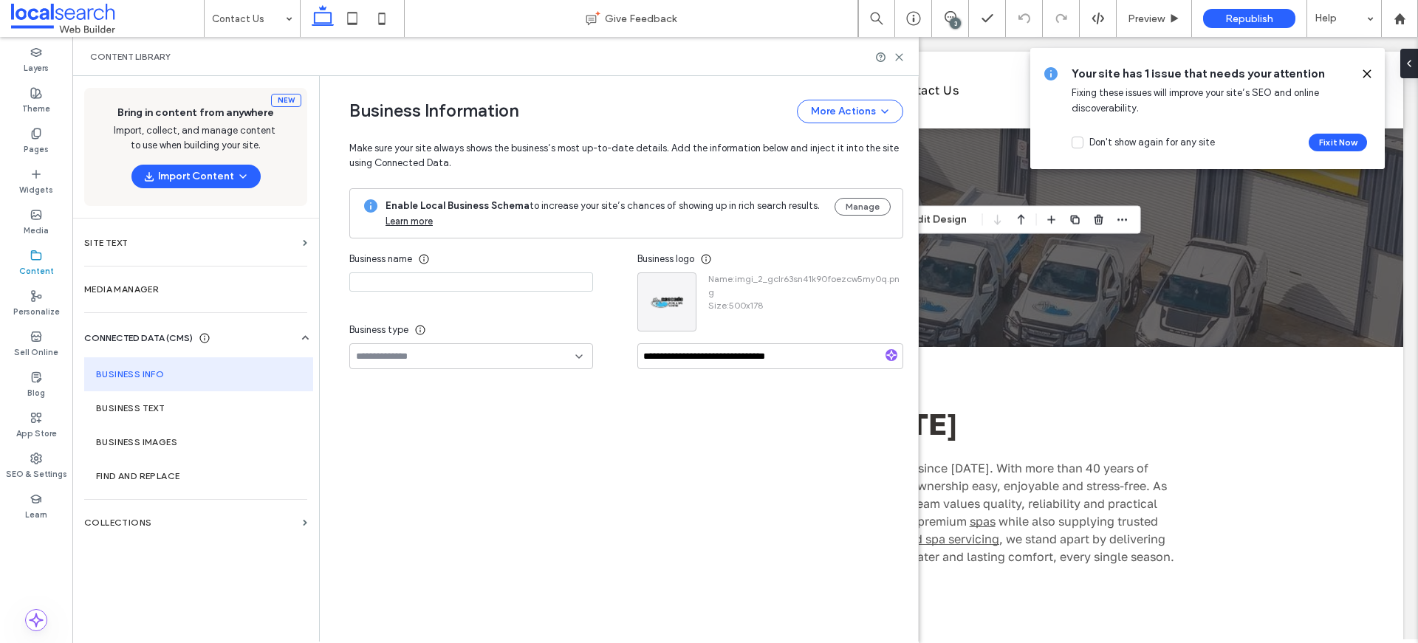
type input "**********"
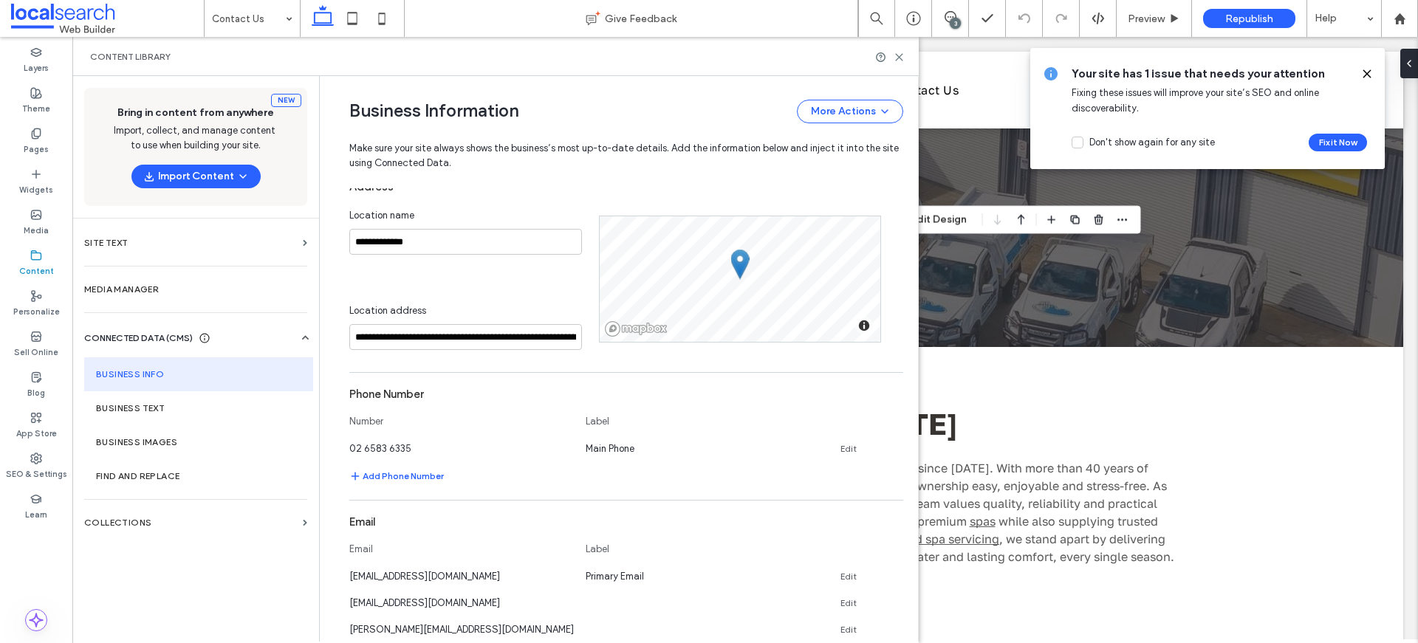
scroll to position [472, 0]
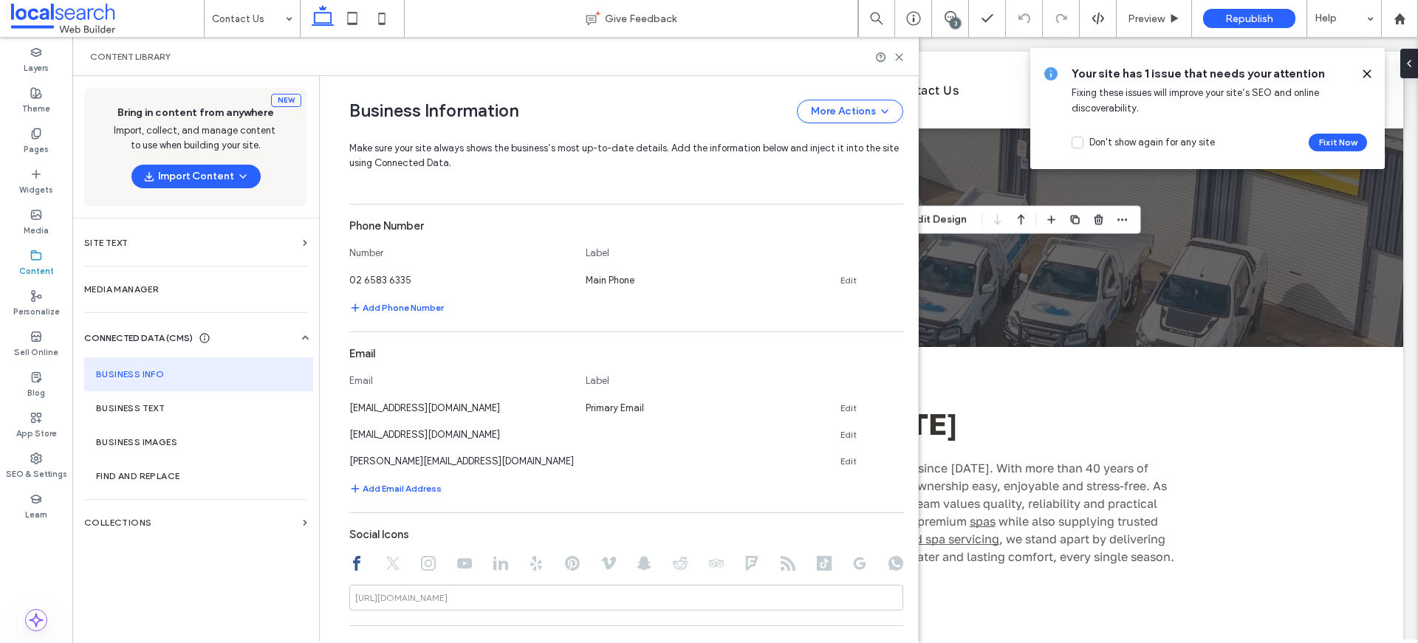
click at [891, 461] on icon at bounding box center [897, 459] width 12 height 12
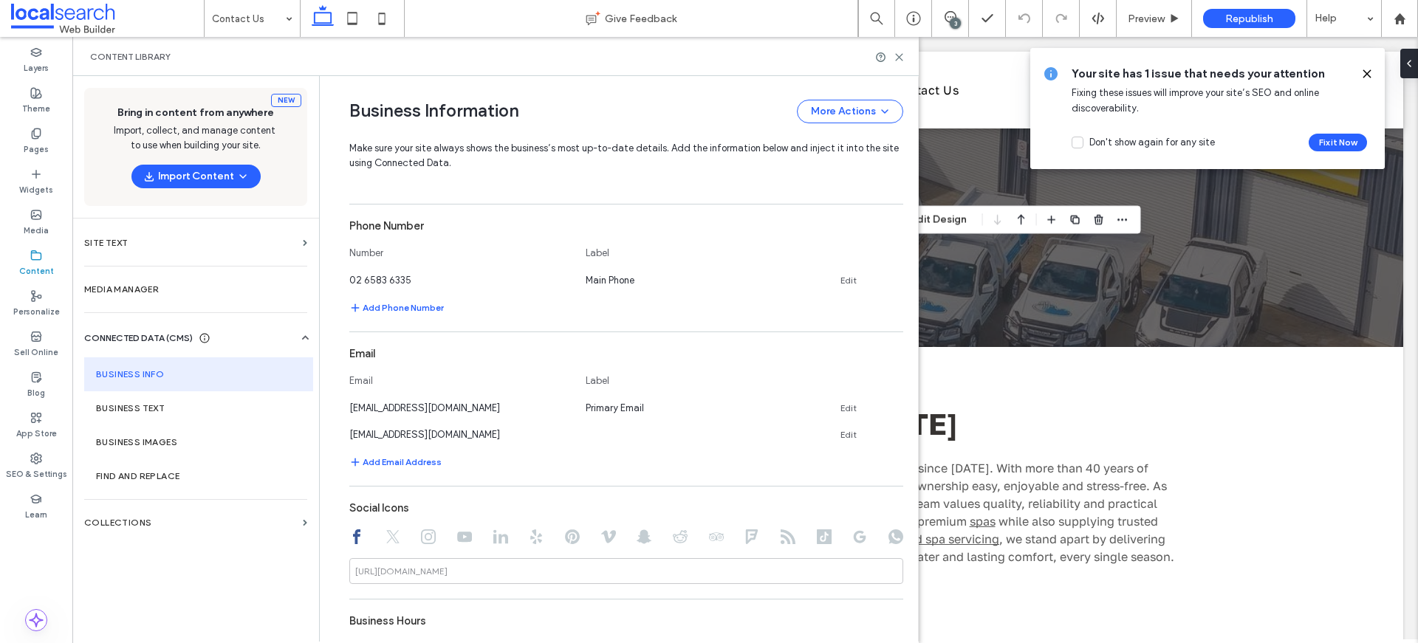
click at [902, 64] on div "Content Library" at bounding box center [495, 56] width 846 height 39
click at [893, 55] on icon at bounding box center [898, 57] width 11 height 11
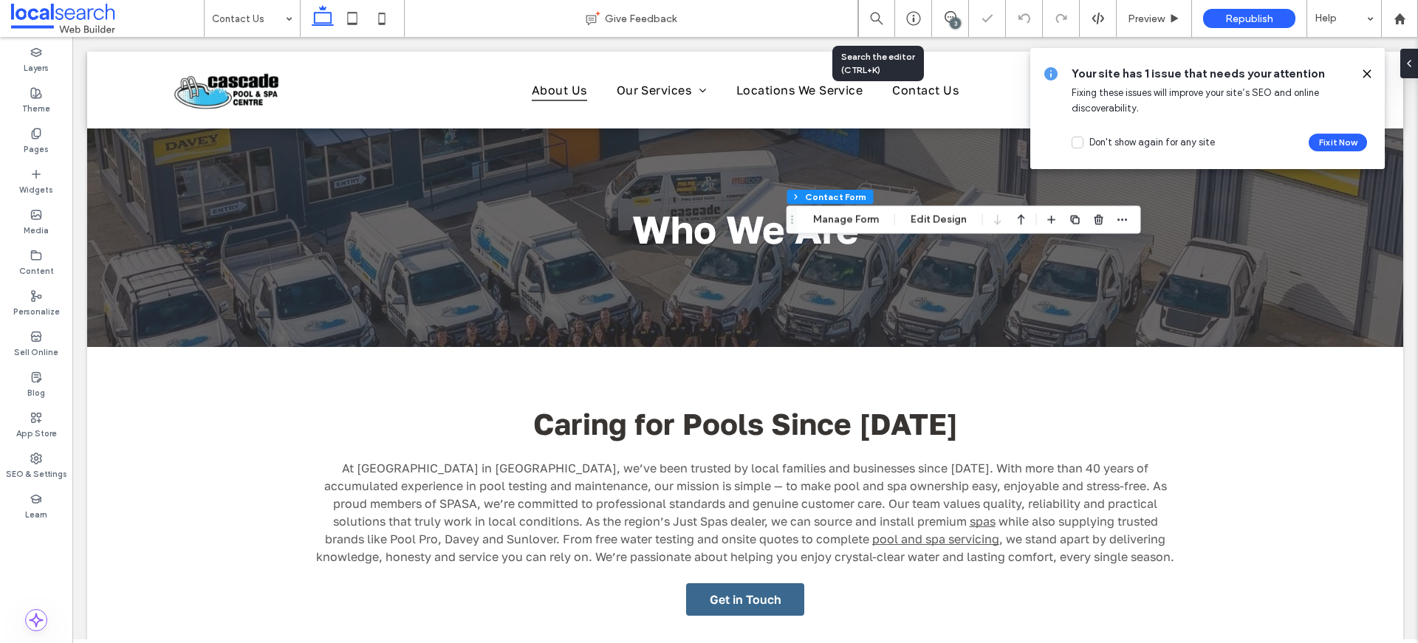
click at [1251, 16] on span "Republish" at bounding box center [1249, 19] width 48 height 13
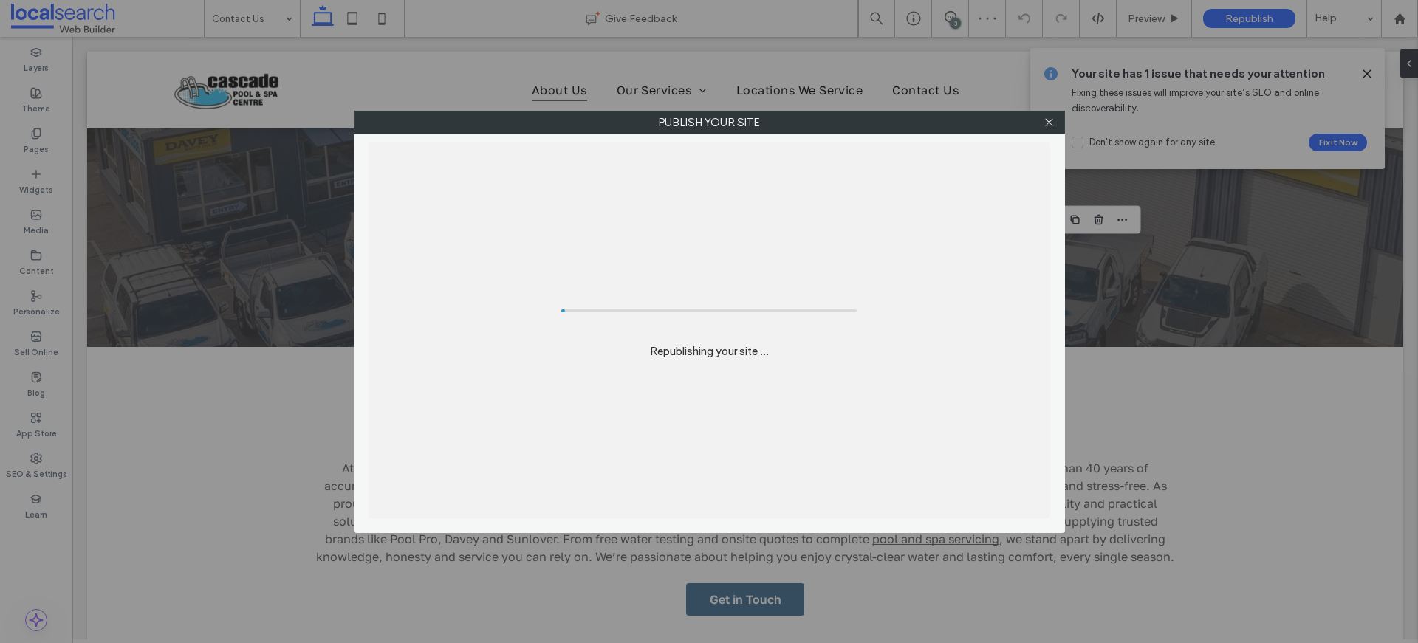
type input "*"
type input "***"
type input "*"
type input "***"
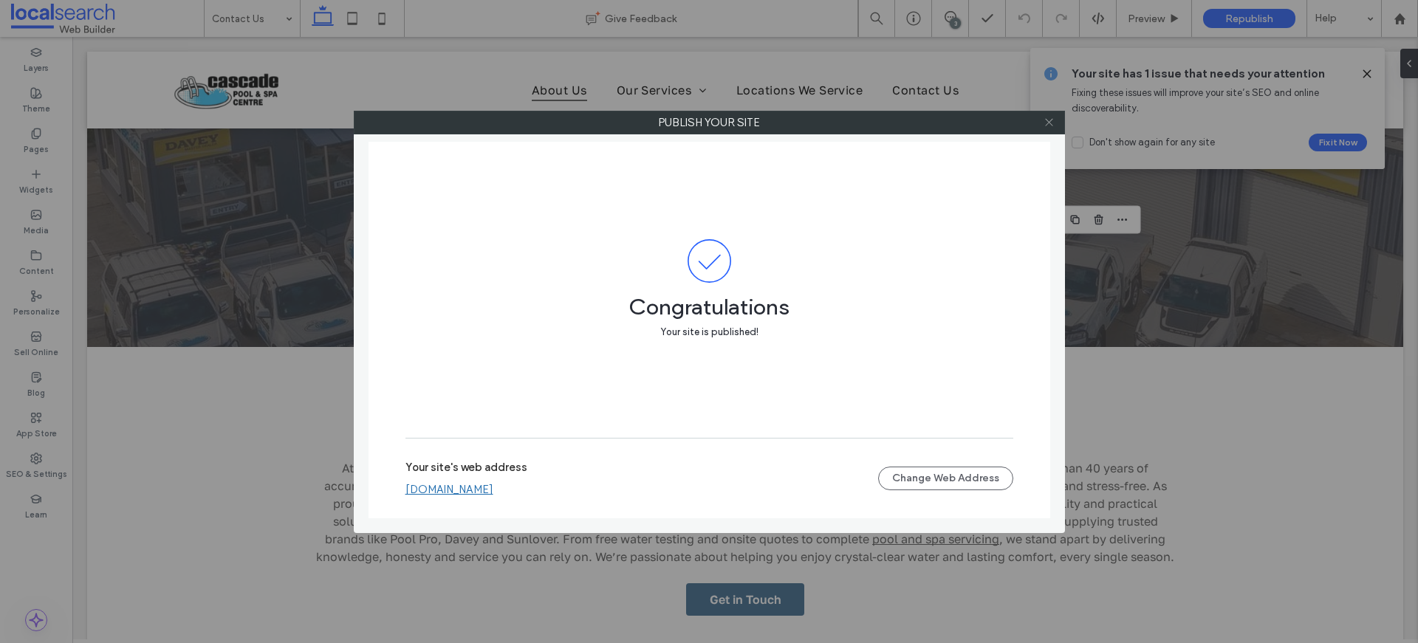
click at [1051, 122] on icon at bounding box center [1048, 122] width 11 height 11
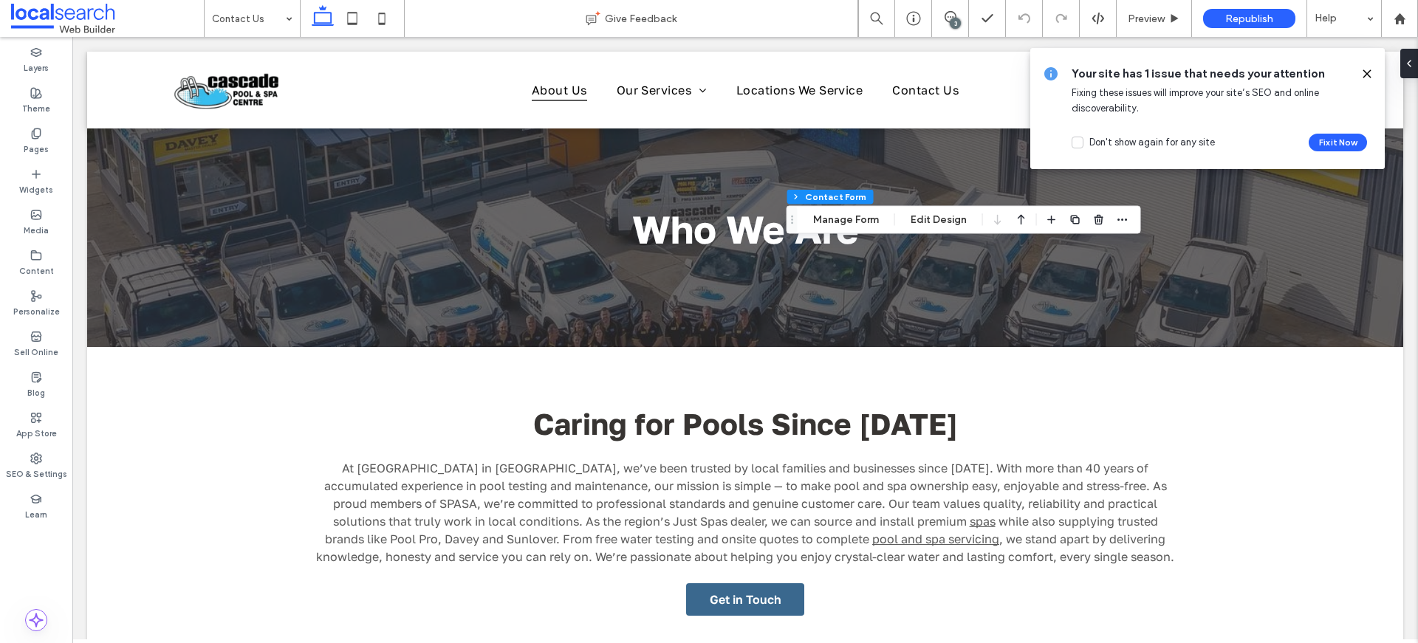
click at [1368, 75] on use at bounding box center [1366, 73] width 7 height 7
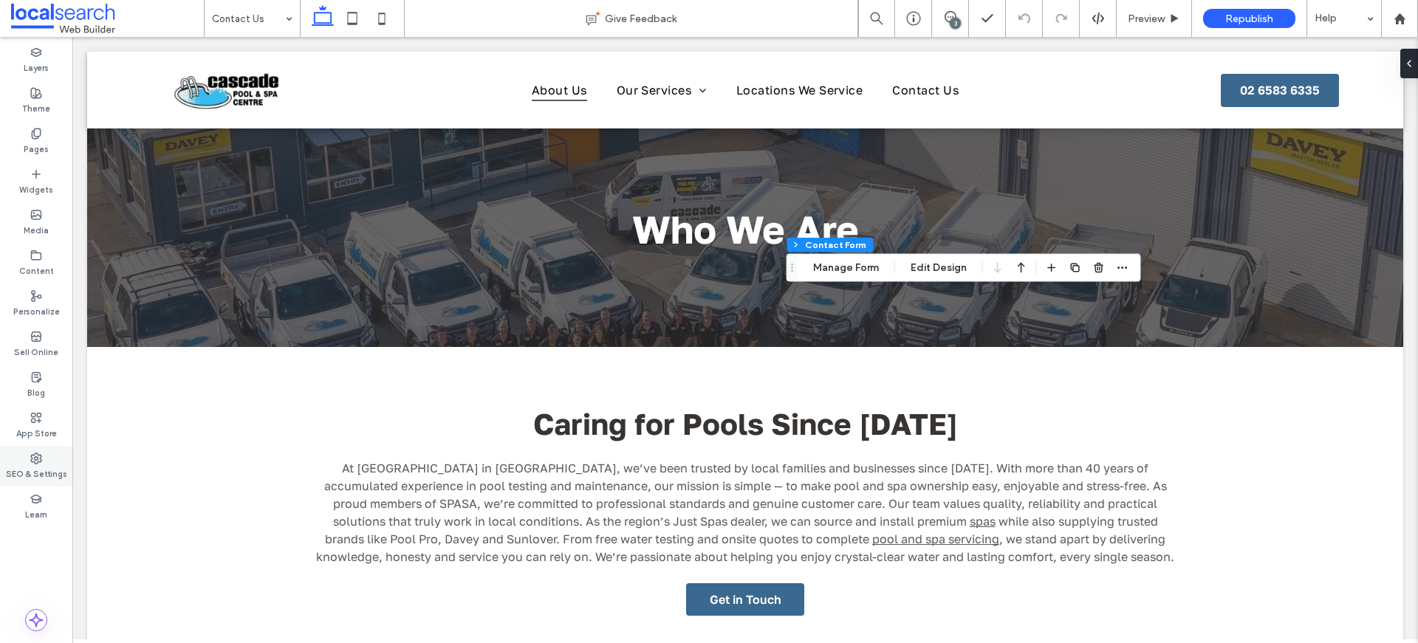
click at [50, 462] on div "SEO & Settings" at bounding box center [36, 466] width 72 height 41
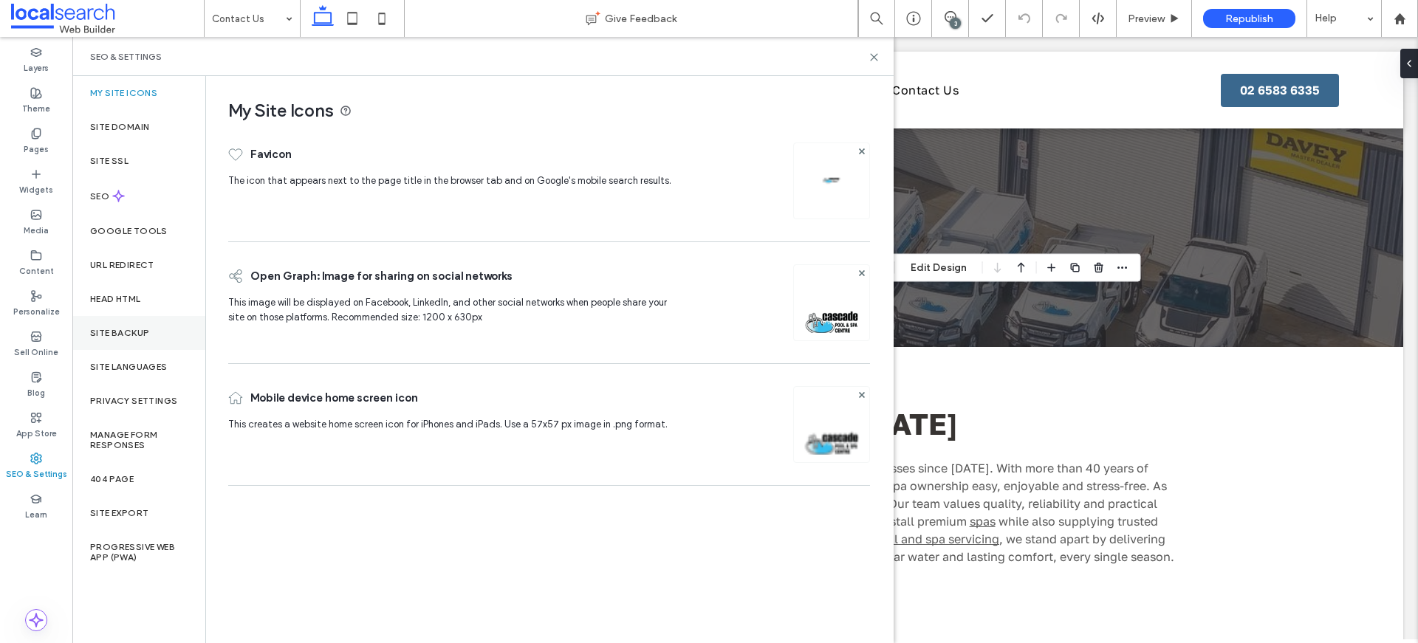
click at [126, 323] on div "Site Backup" at bounding box center [138, 333] width 133 height 34
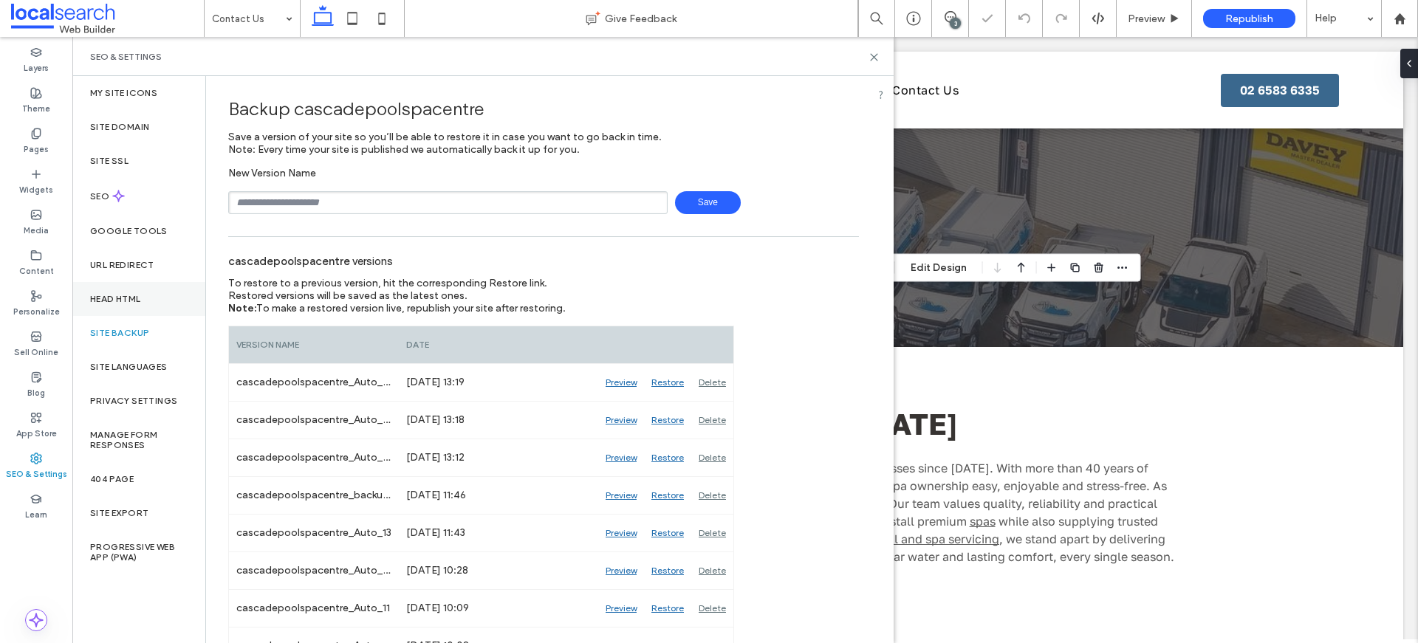
click at [129, 306] on div "Head HTML" at bounding box center [138, 299] width 133 height 34
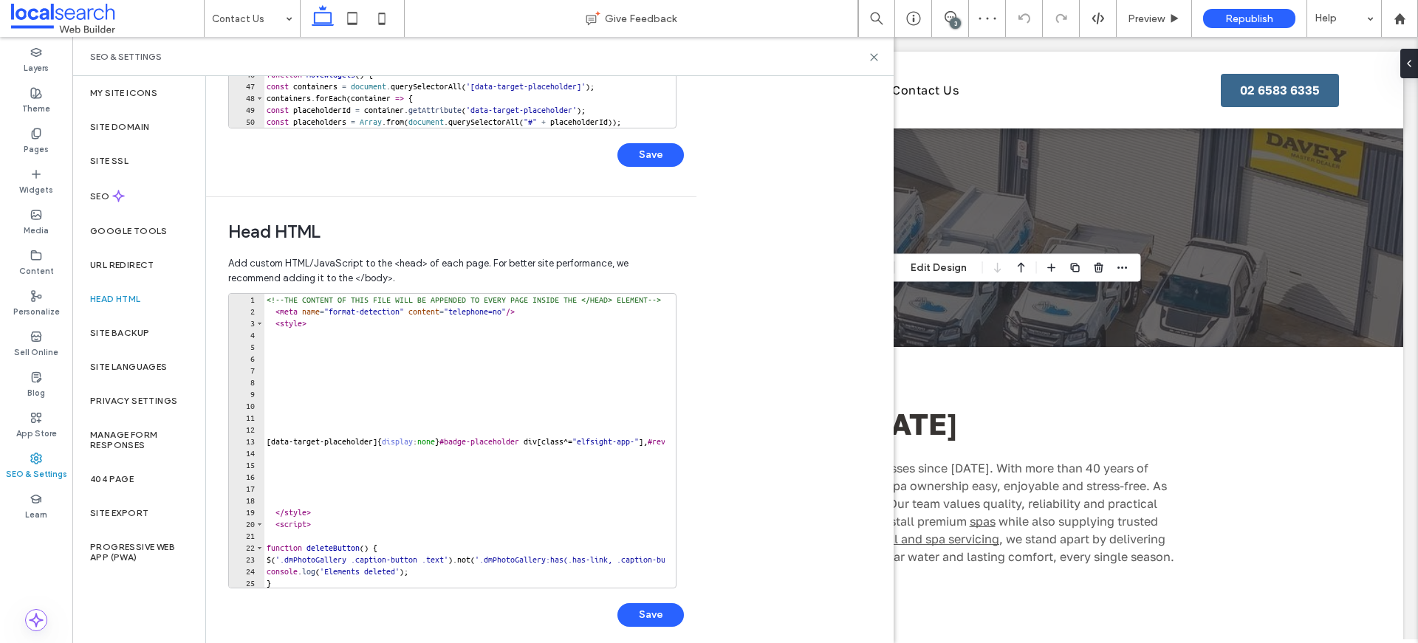
scroll to position [368, 0]
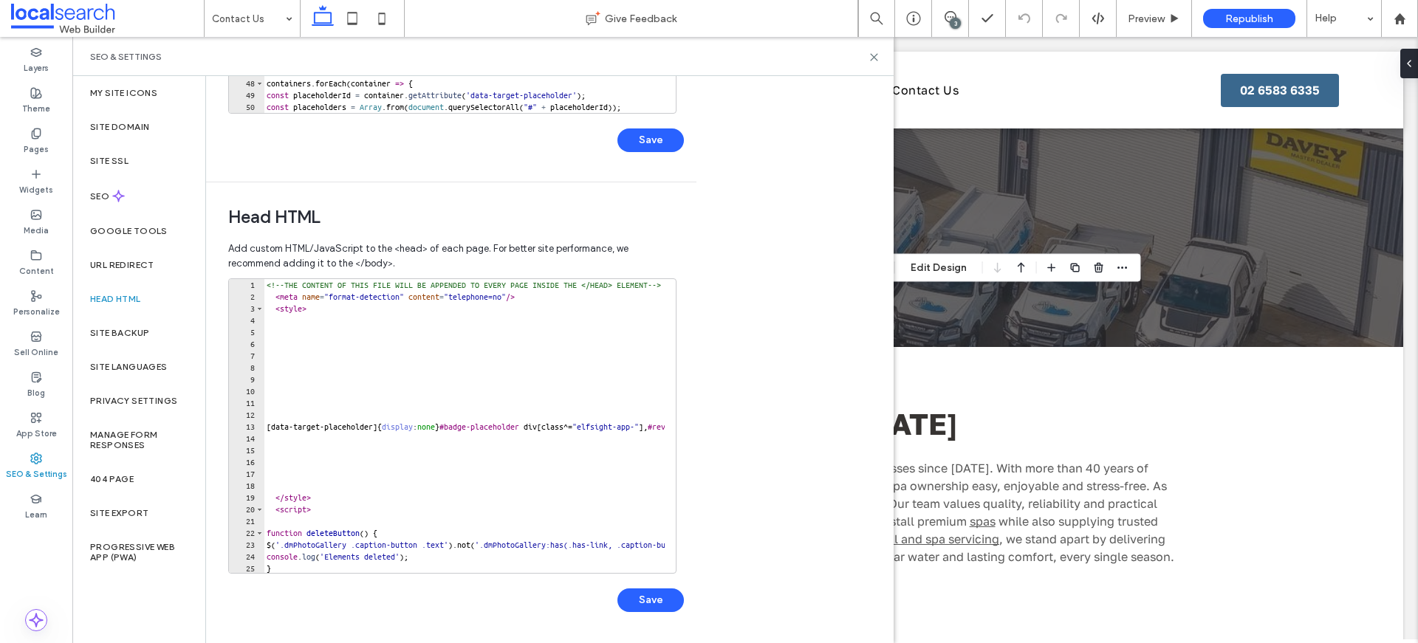
click at [267, 284] on div "<!-- THE CONTENT OF THIS FILE WILL BE APPENDED TO EVERY PAGE INSIDE THE </HEAD>…" at bounding box center [698, 432] width 868 height 306
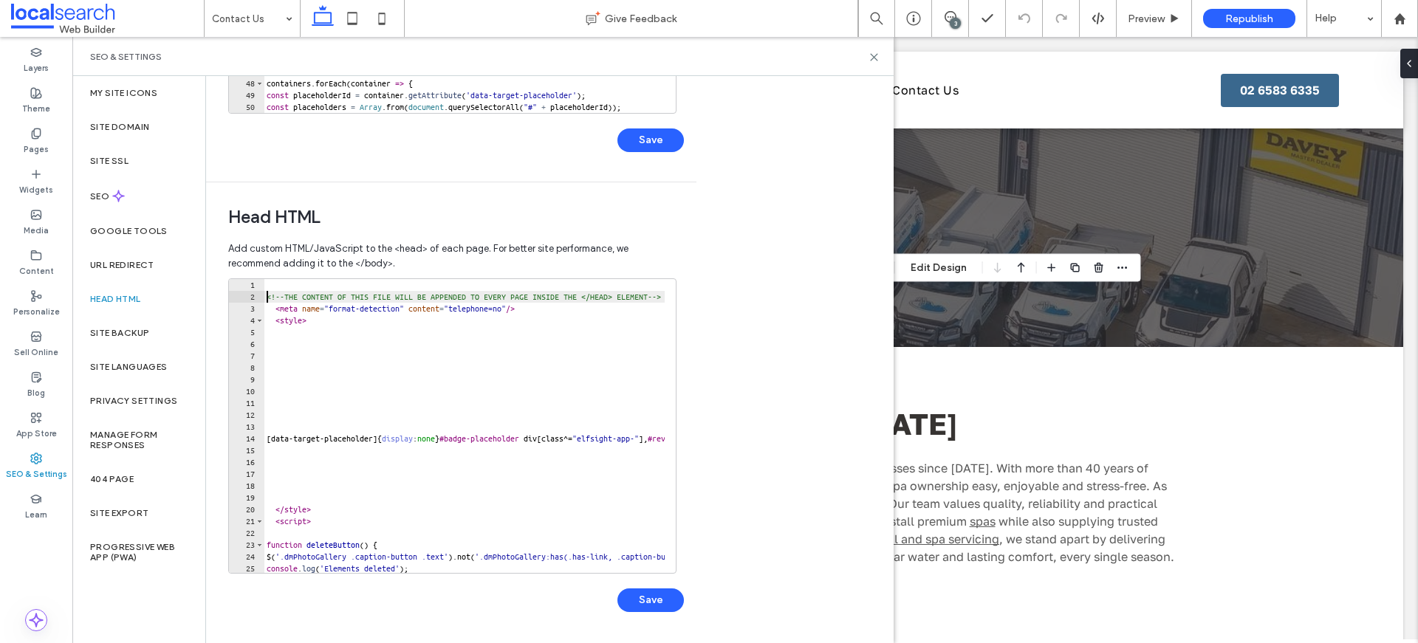
type textarea "**********"
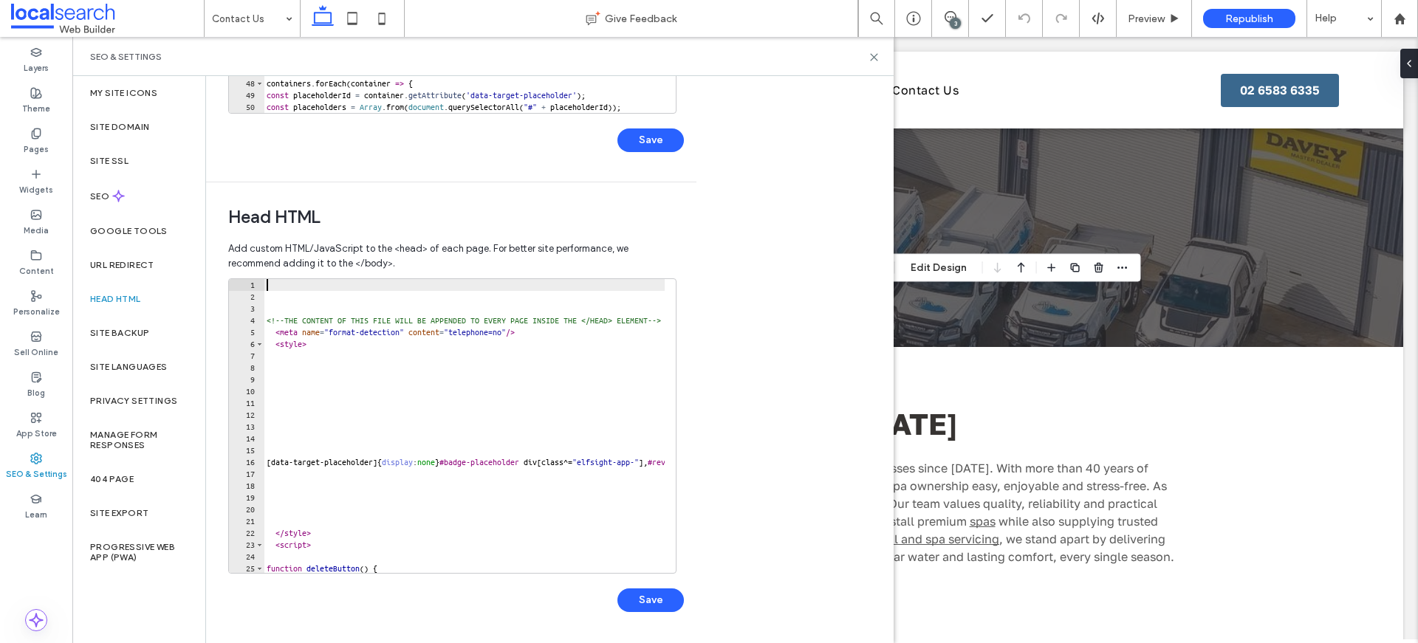
paste textarea "*********"
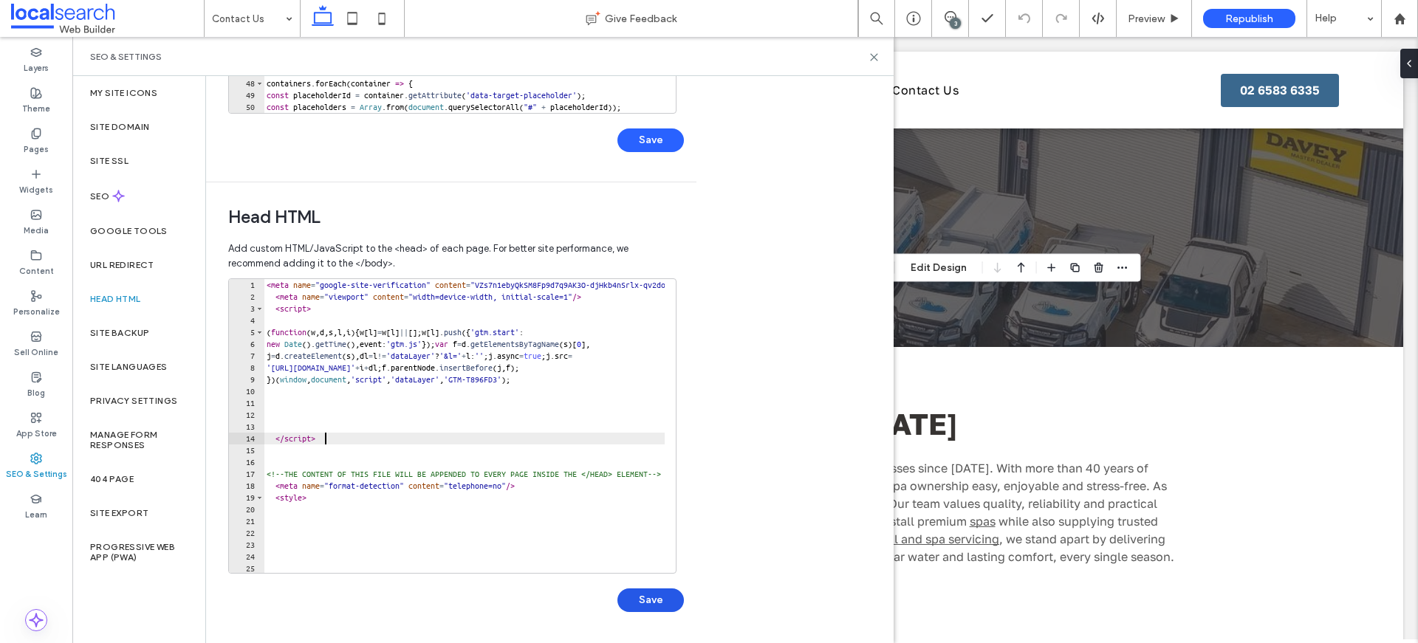
type textarea "*********"
click at [664, 600] on button "Save" at bounding box center [650, 600] width 66 height 24
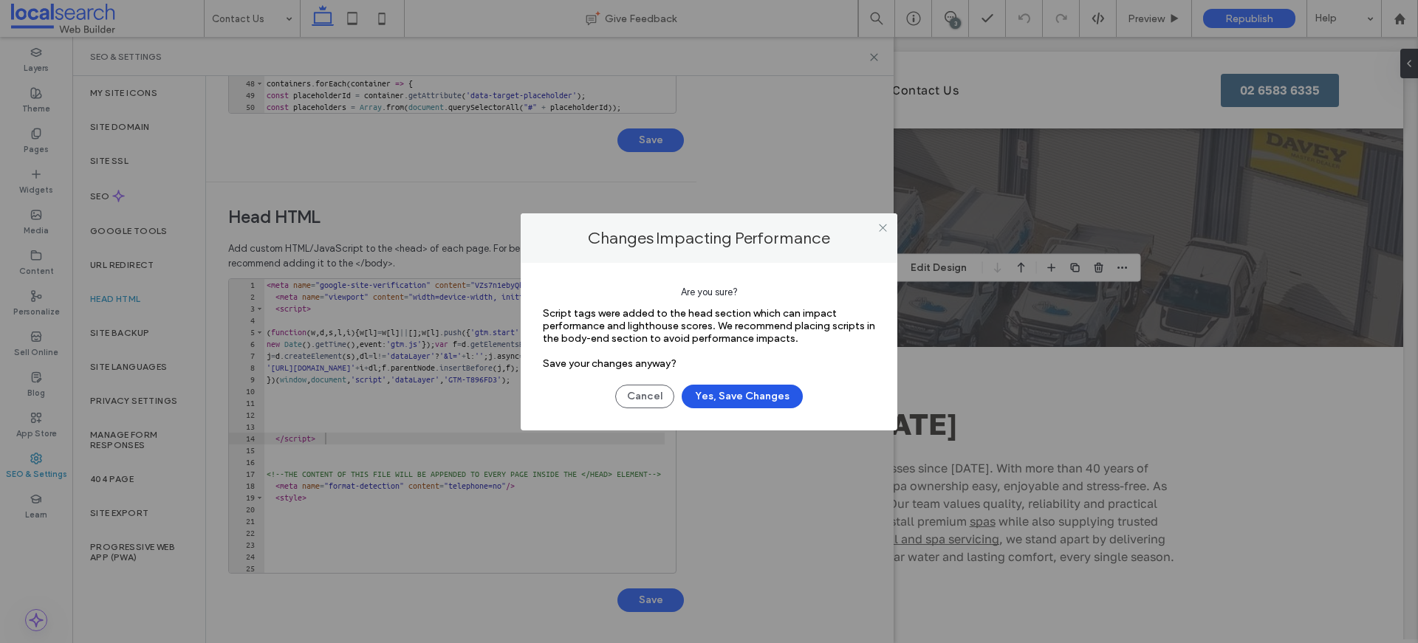
click at [729, 388] on button "Yes, Save Changes" at bounding box center [741, 397] width 121 height 24
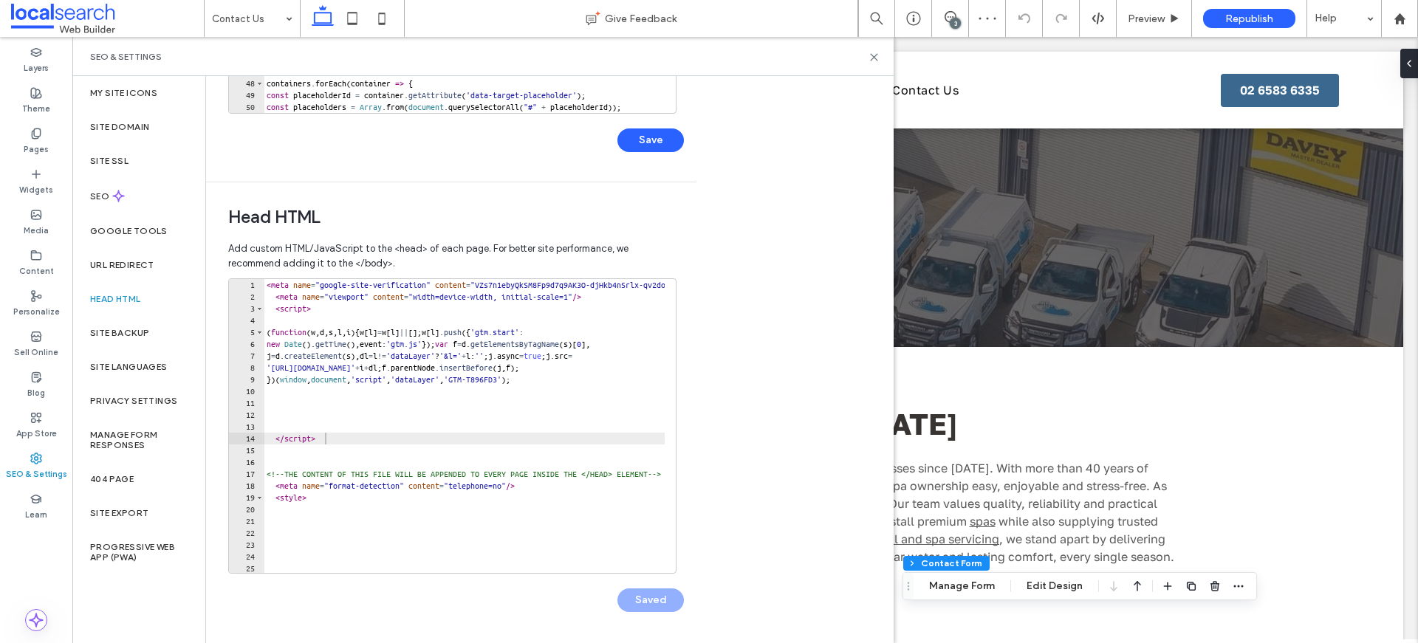
type input "*"
type input "***"
type input "*"
type input "***"
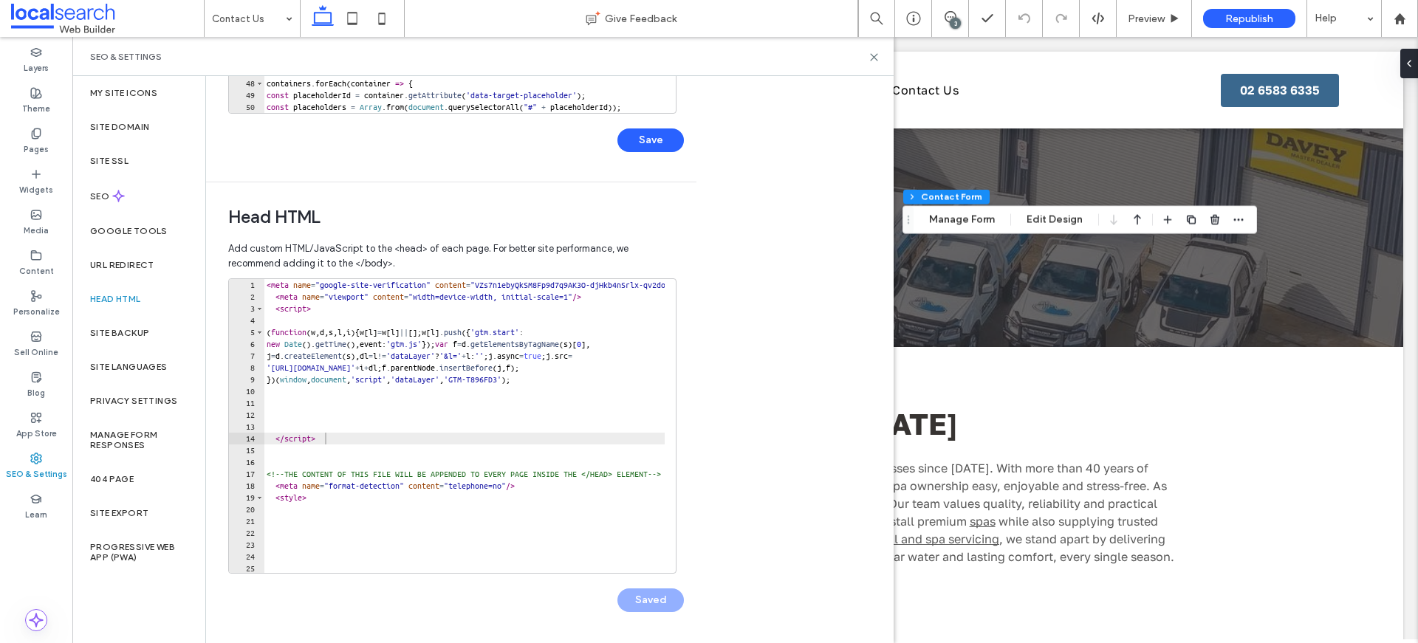
click at [807, 481] on div "Body end HTML Enter your own custom HTML/​JavaScript to be added just before th…" at bounding box center [549, 359] width 687 height 567
click at [879, 59] on icon at bounding box center [873, 57] width 11 height 11
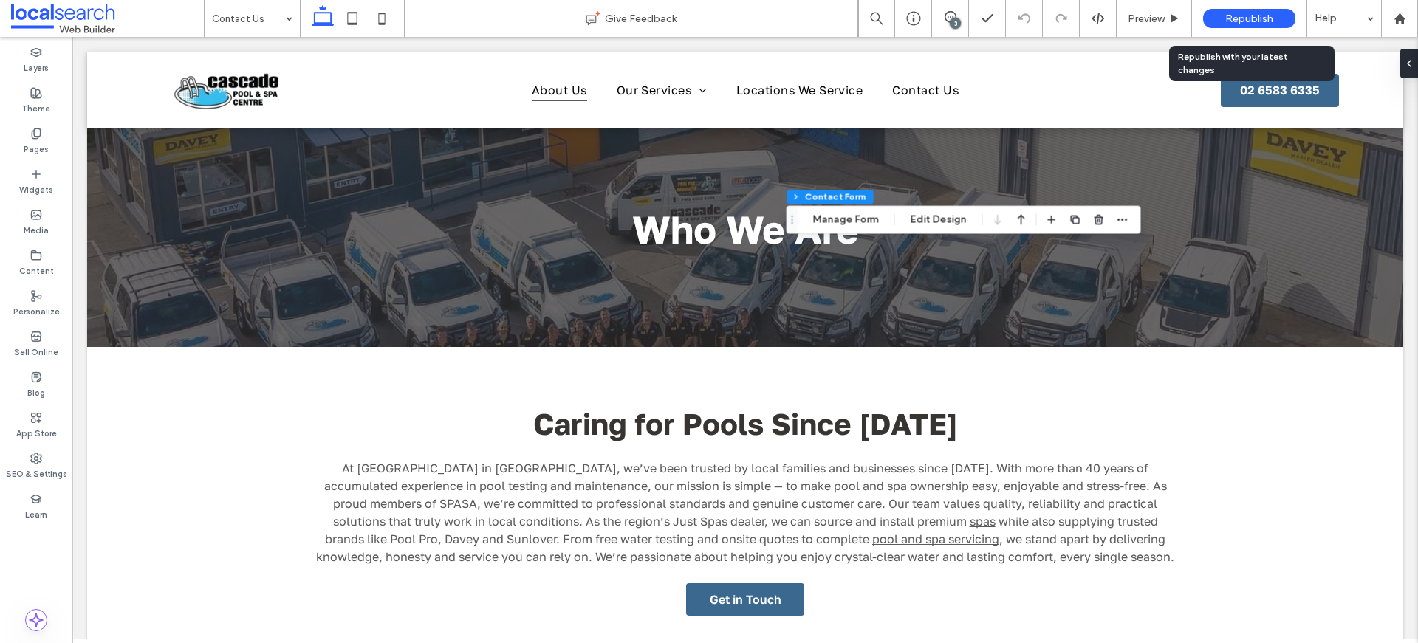
click at [1251, 21] on span "Republish" at bounding box center [1249, 19] width 48 height 13
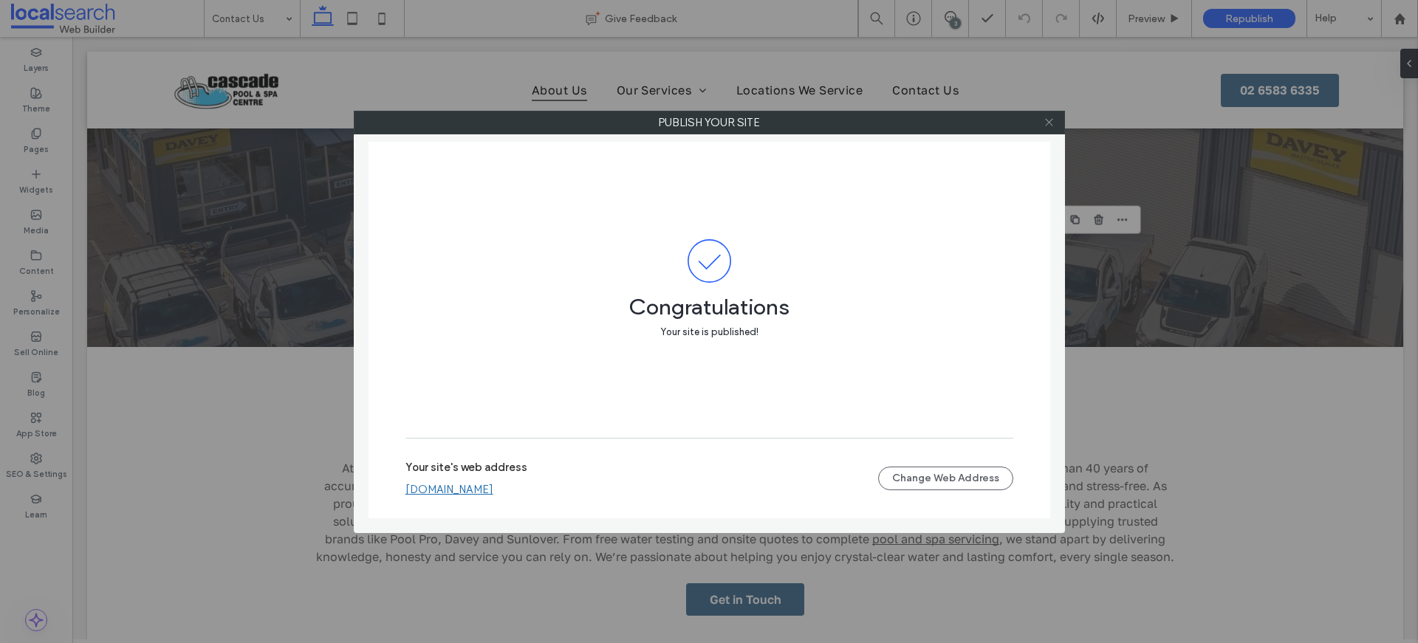
click at [1044, 120] on icon at bounding box center [1048, 122] width 11 height 11
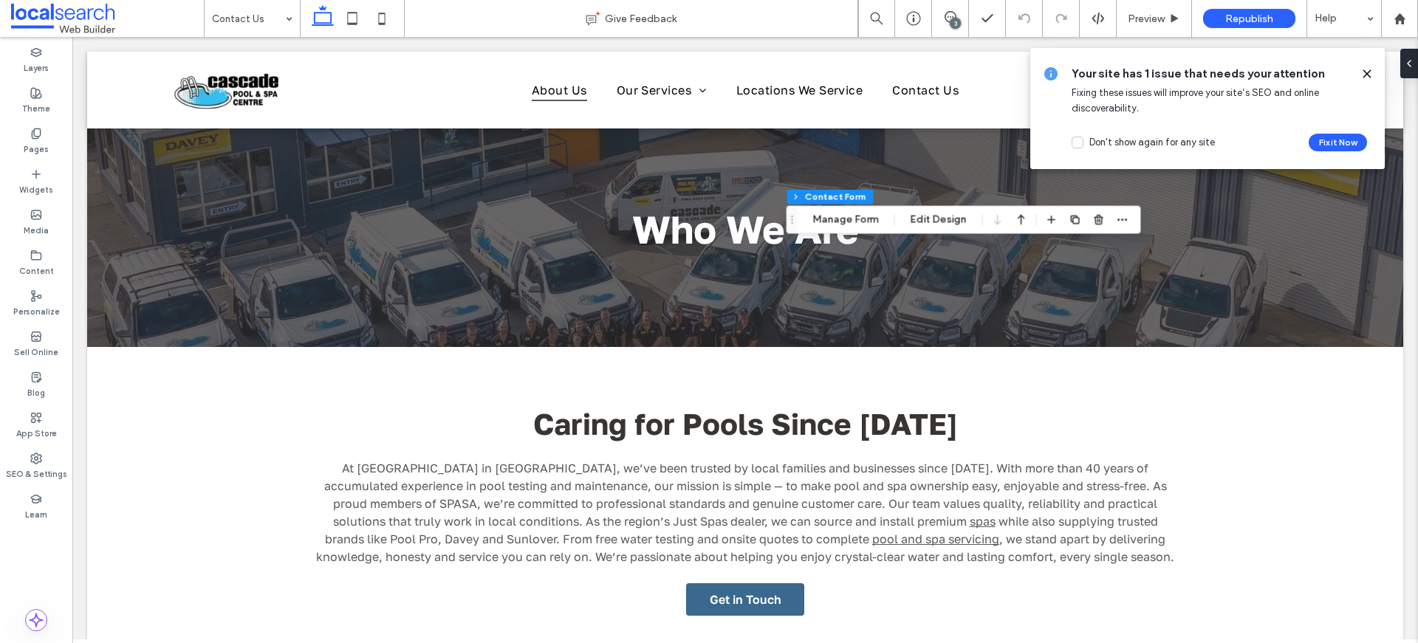
click at [1369, 69] on icon at bounding box center [1367, 74] width 12 height 12
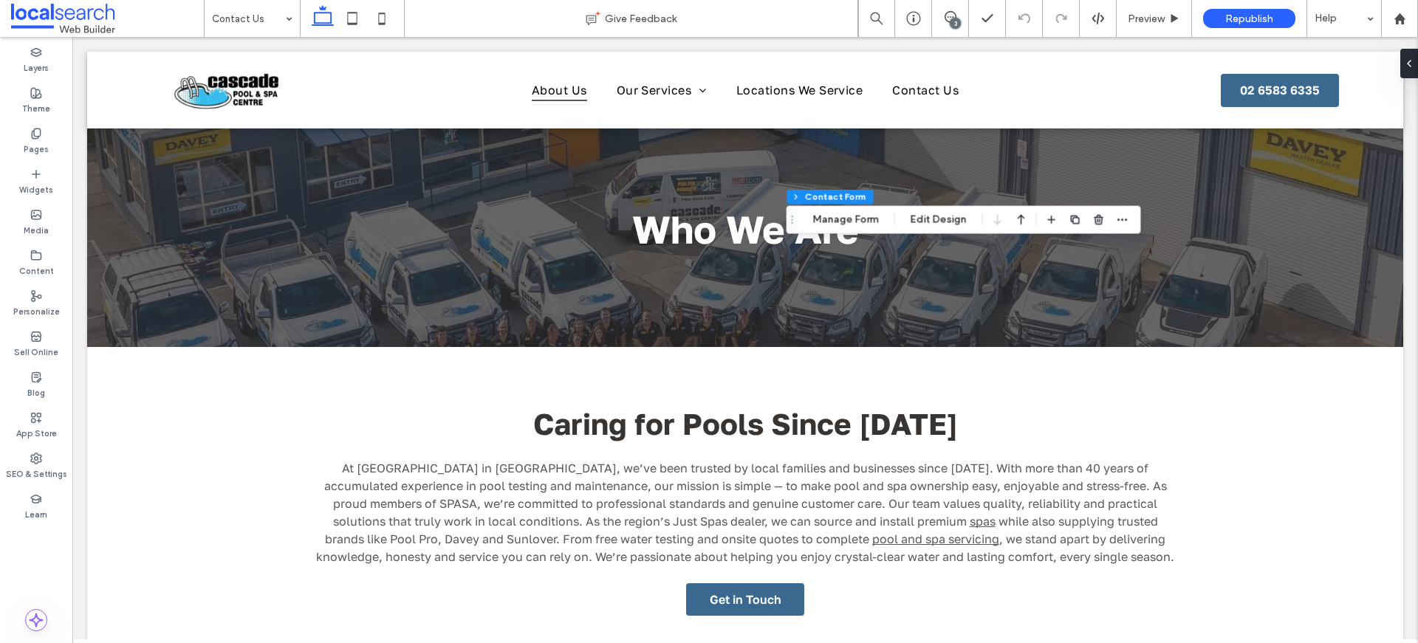
click at [1268, 14] on span "Republish" at bounding box center [1249, 19] width 48 height 13
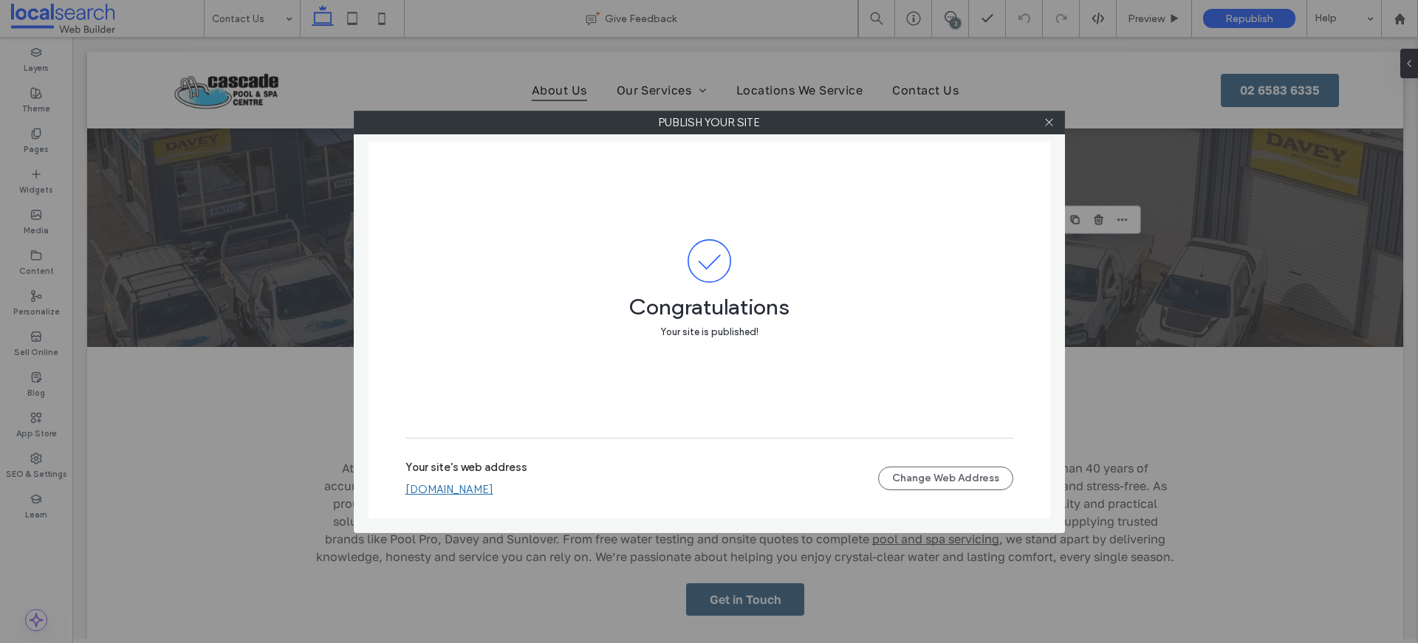
click at [1056, 119] on div at bounding box center [1049, 122] width 22 height 22
click at [1050, 122] on icon at bounding box center [1048, 122] width 11 height 11
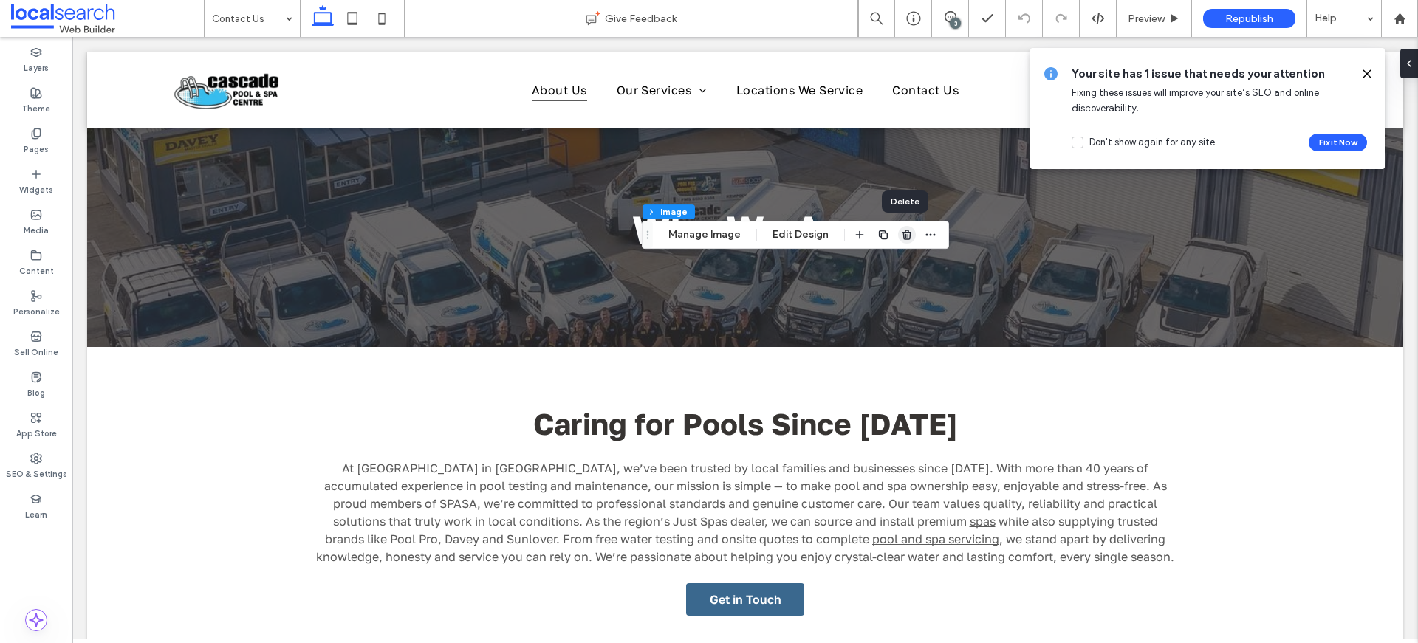
click at [904, 236] on icon "button" at bounding box center [907, 235] width 12 height 12
click at [1029, 19] on icon at bounding box center [1024, 19] width 12 height 12
click at [40, 461] on use at bounding box center [36, 458] width 10 height 10
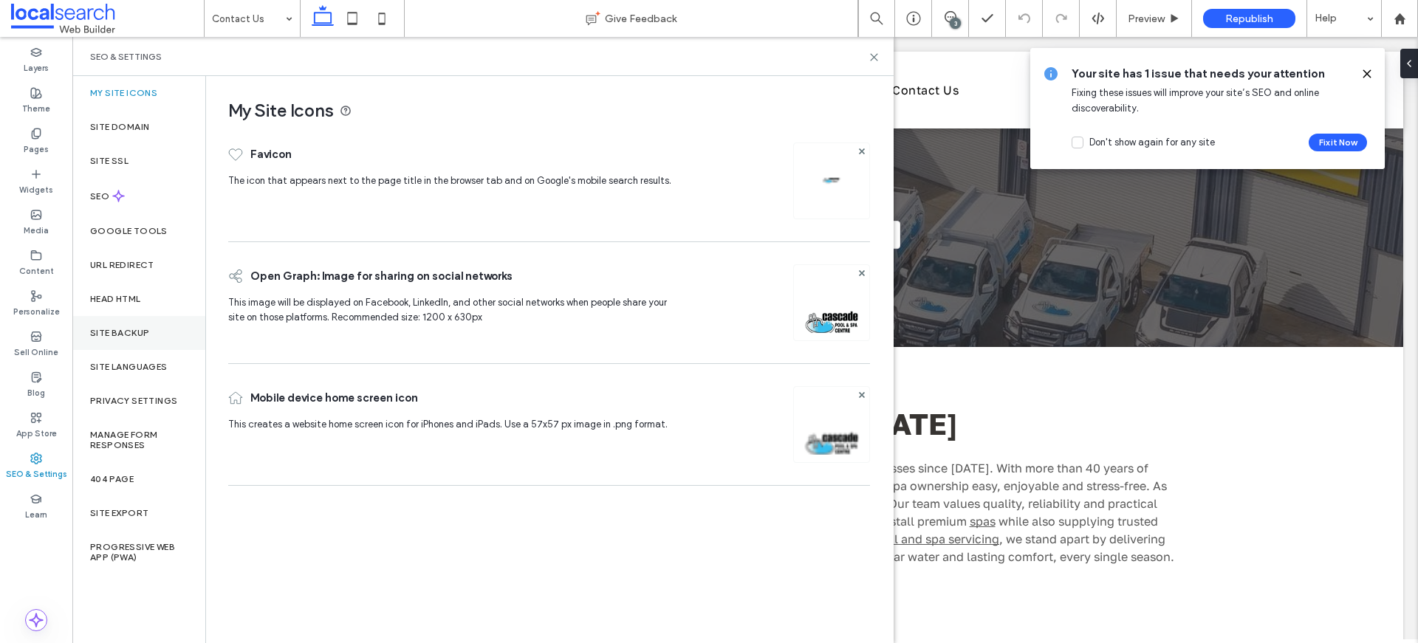
click at [126, 336] on label "Site Backup" at bounding box center [119, 333] width 59 height 10
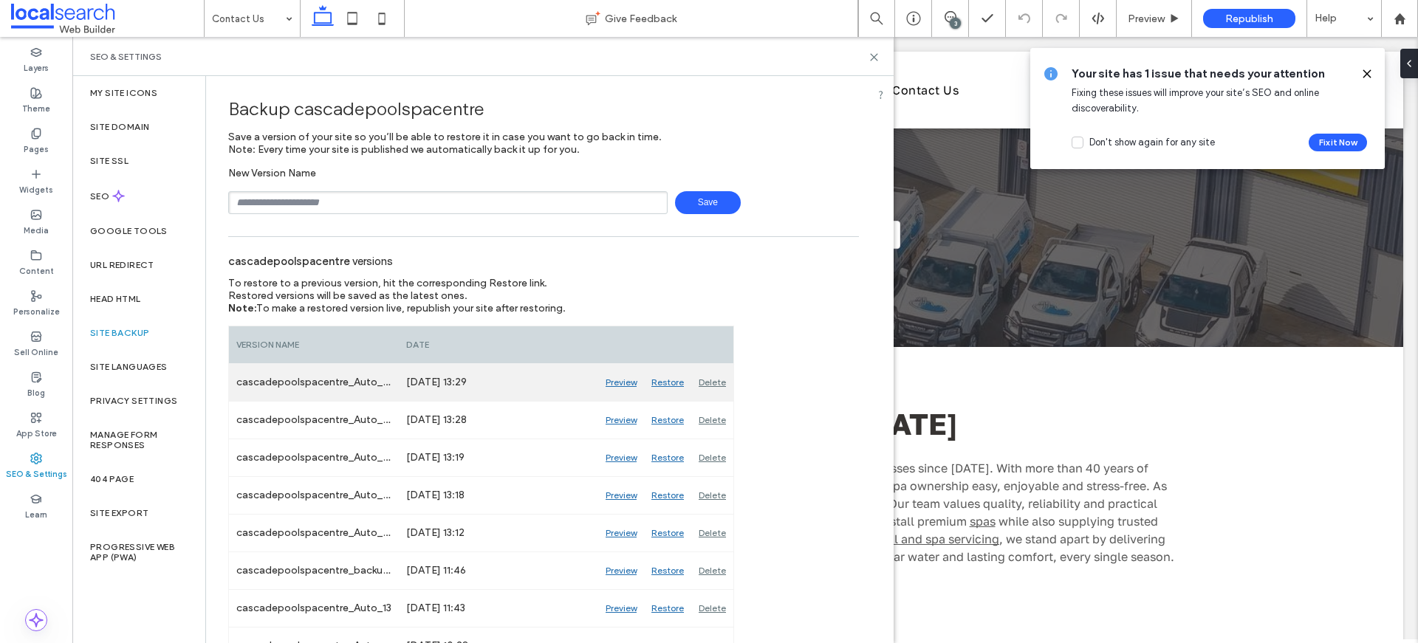
click at [671, 384] on div "Restore" at bounding box center [667, 382] width 47 height 37
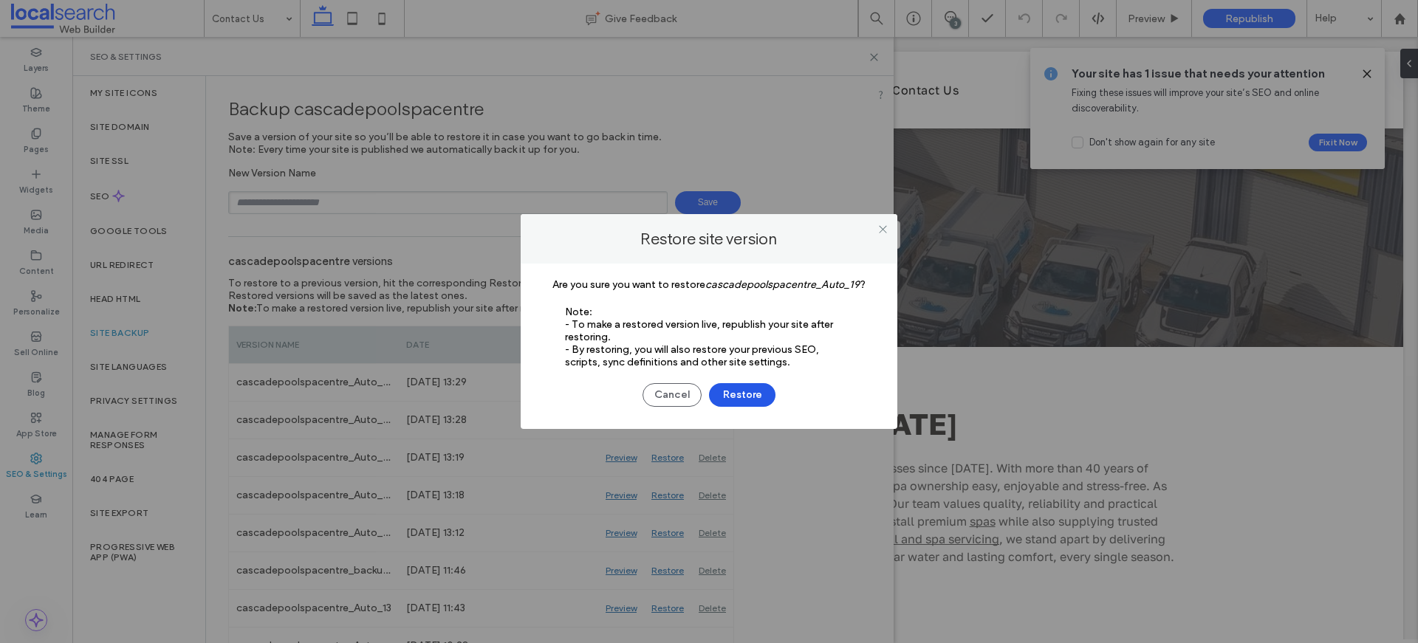
drag, startPoint x: 763, startPoint y: 394, endPoint x: 749, endPoint y: 391, distance: 13.6
click at [763, 394] on button "Restore" at bounding box center [742, 395] width 66 height 24
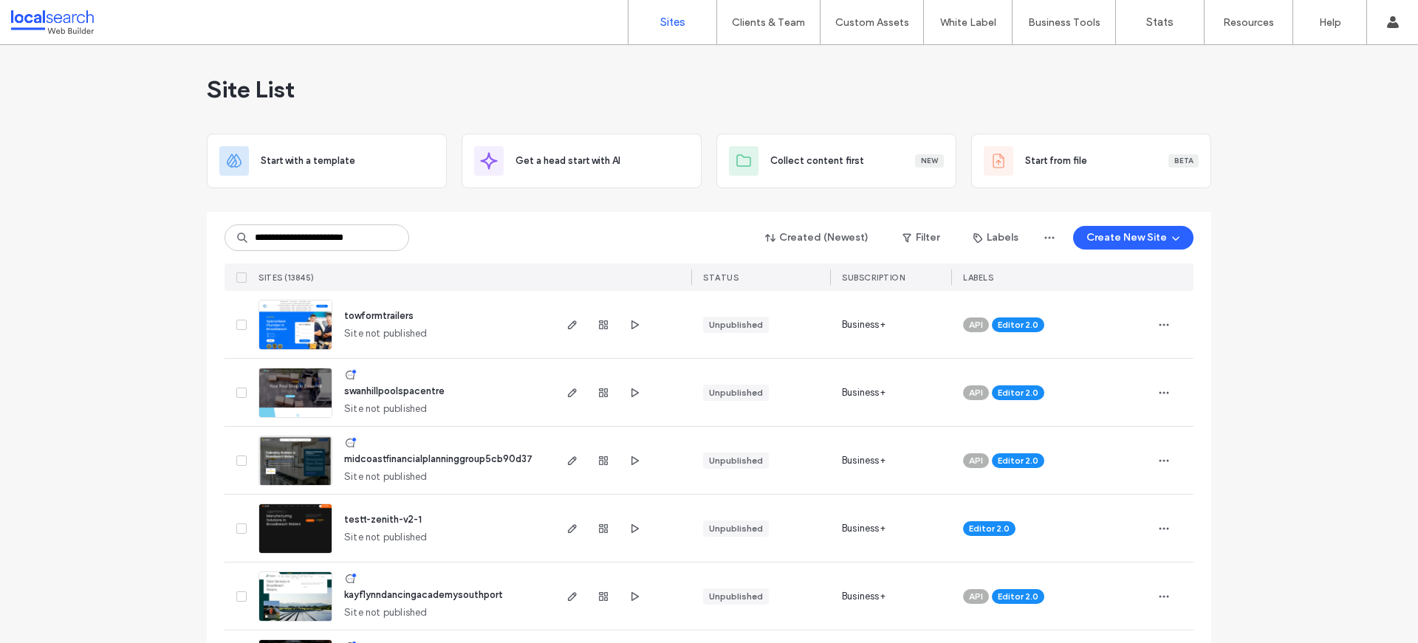
scroll to position [0, 4]
type input "**********"
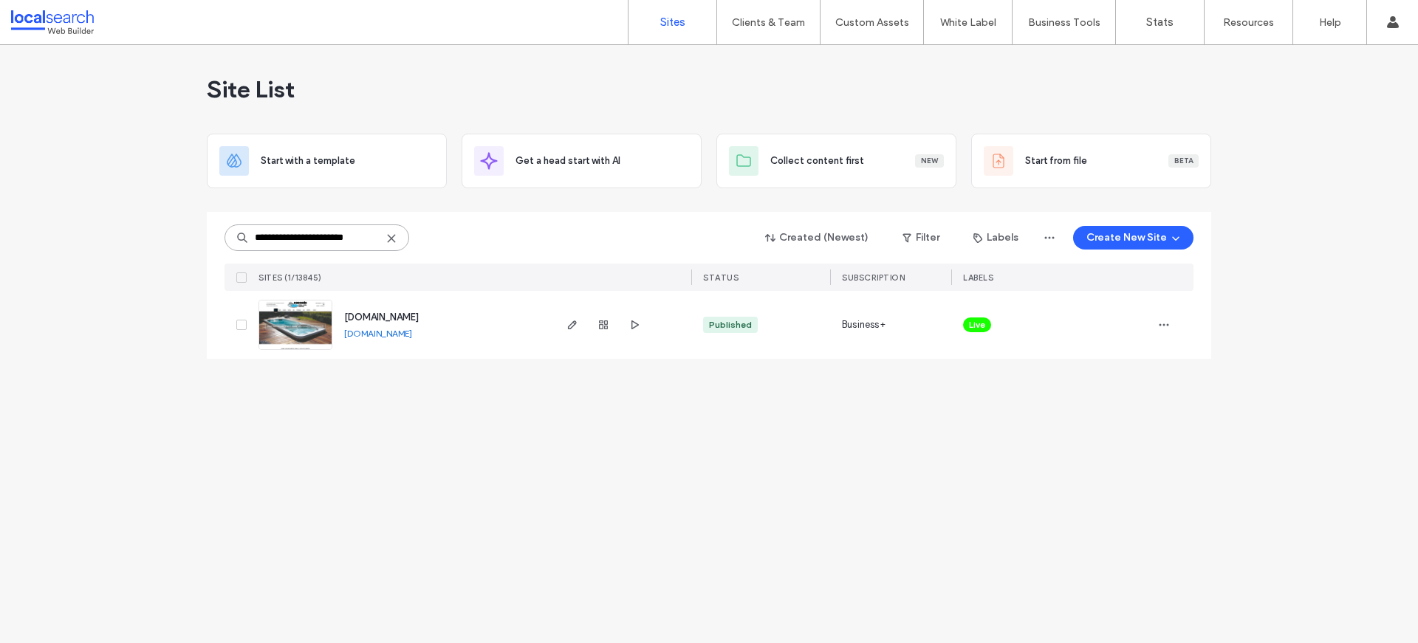
scroll to position [0, 0]
click at [294, 315] on img at bounding box center [295, 350] width 72 height 100
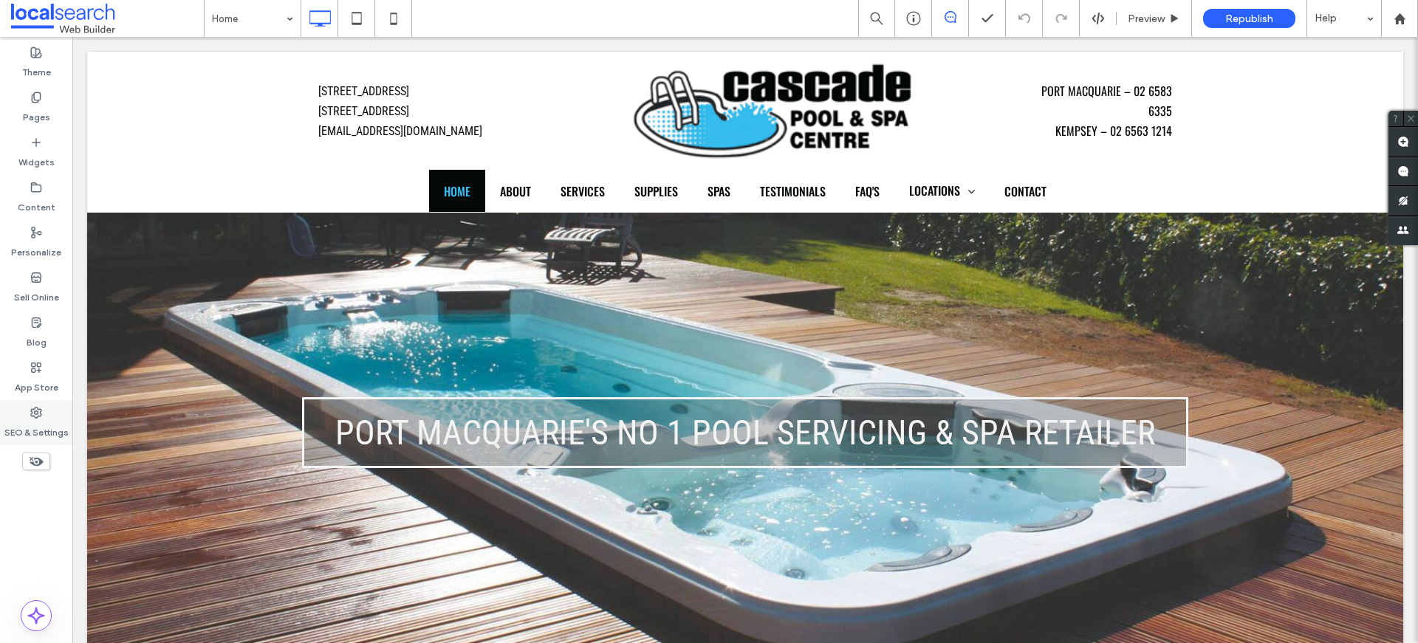
click at [27, 404] on div "SEO & Settings" at bounding box center [36, 422] width 72 height 45
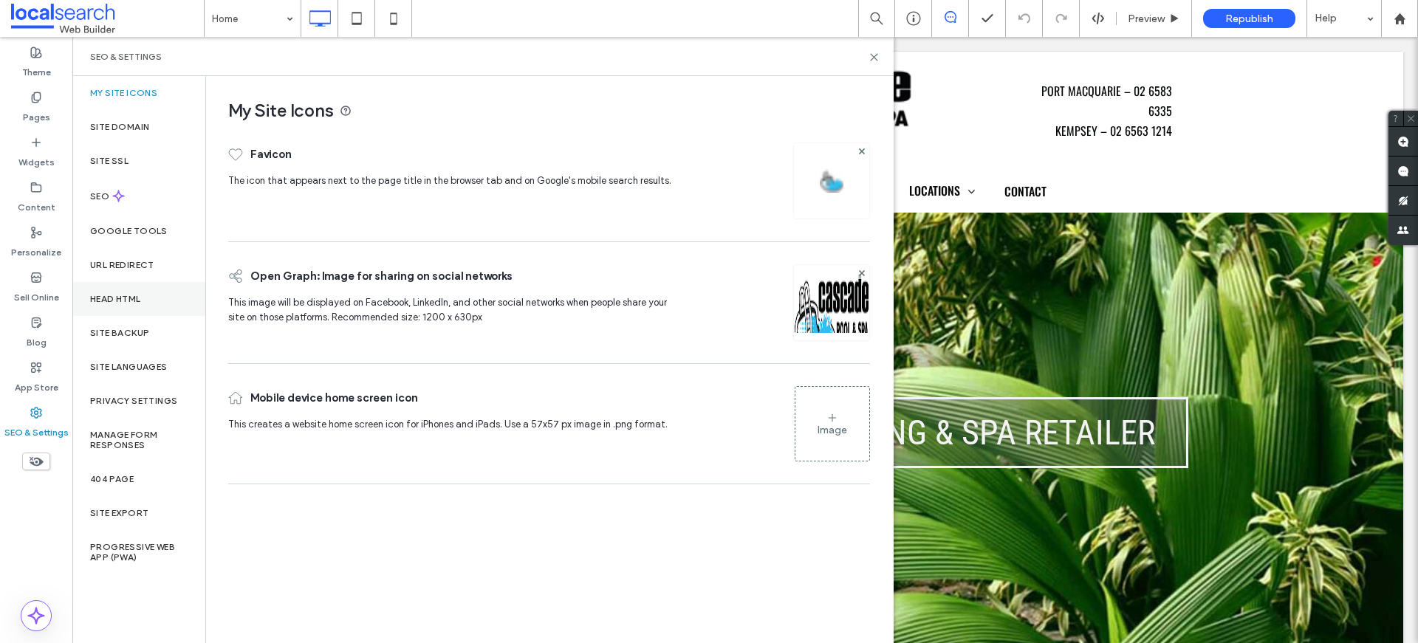
click at [128, 292] on div "Head HTML" at bounding box center [138, 299] width 133 height 34
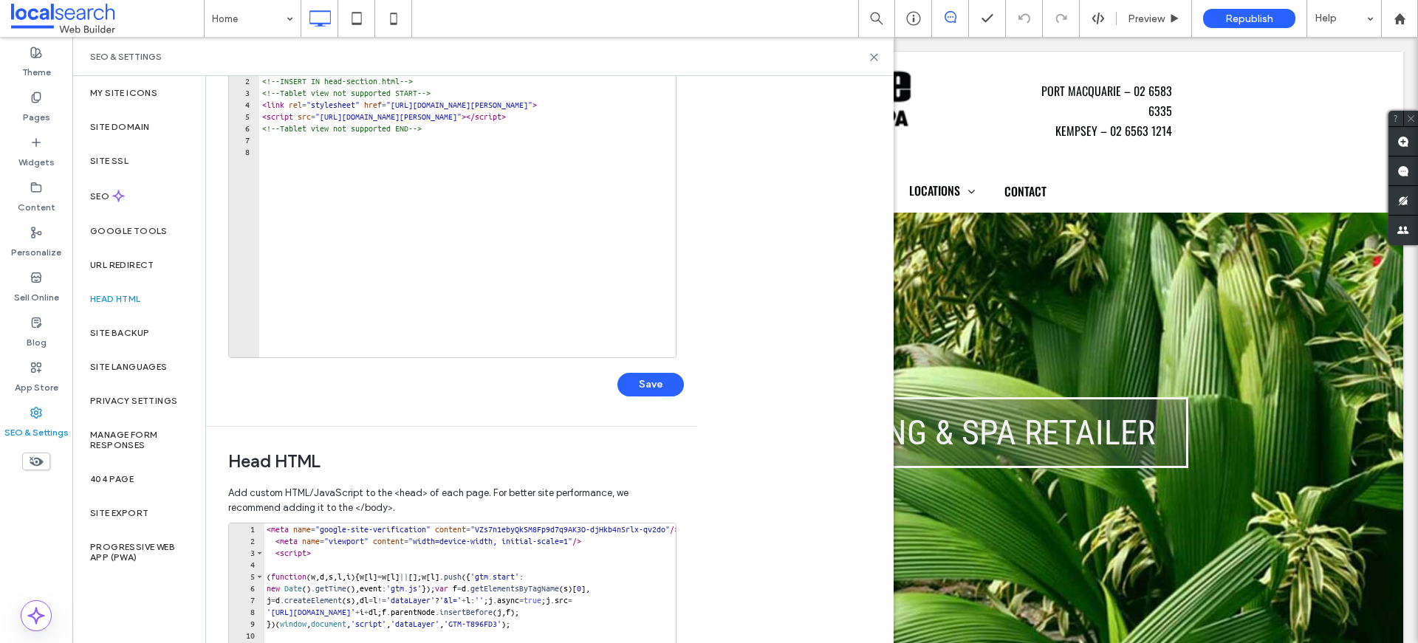
scroll to position [368, 0]
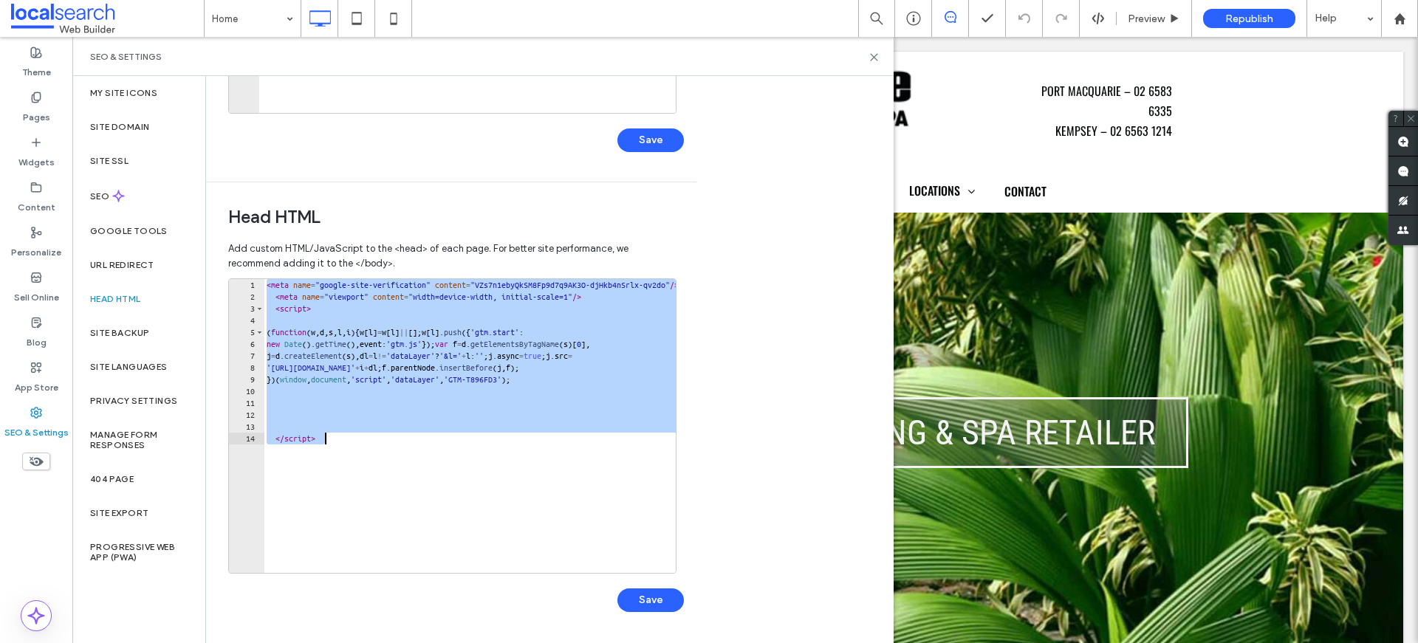
drag, startPoint x: 267, startPoint y: 286, endPoint x: 408, endPoint y: 441, distance: 209.6
click at [415, 446] on div "< meta name = "google-site-verification" content = "VZs7n1ebyQkSM8Fp9d7q9AK3O-d…" at bounding box center [514, 432] width 501 height 306
type textarea "*********"
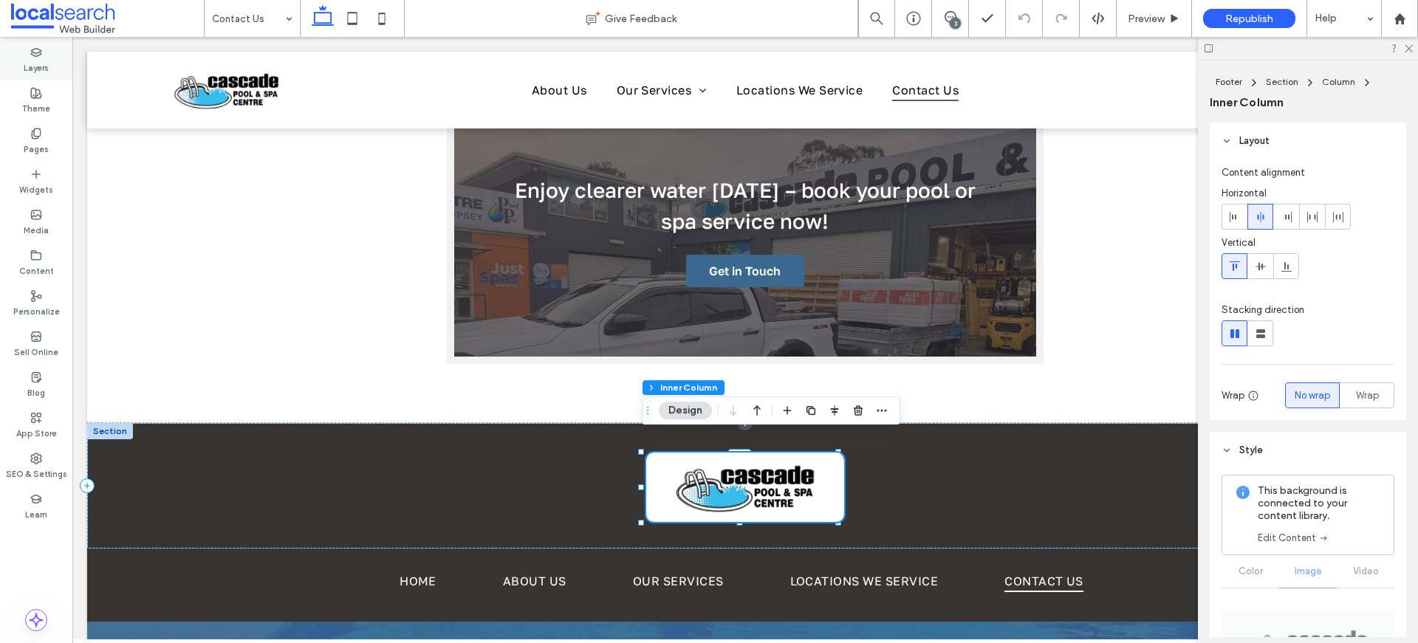
click at [44, 69] on label "Layers" at bounding box center [36, 66] width 25 height 16
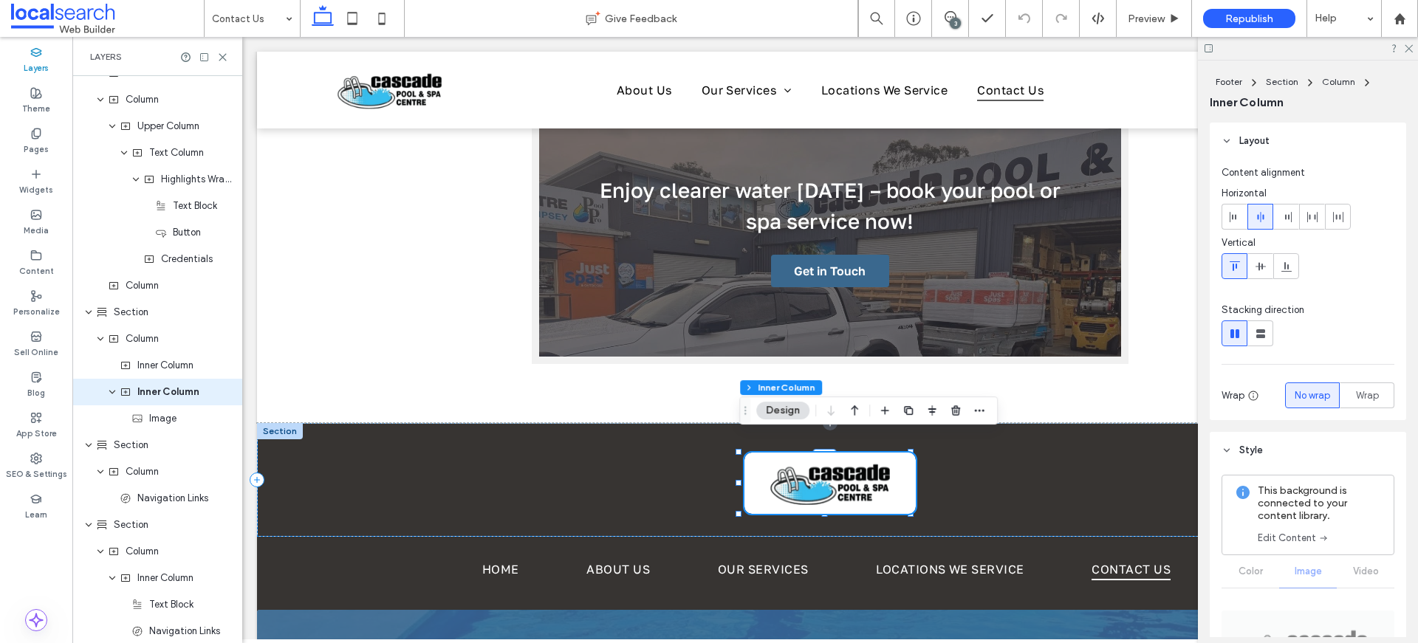
scroll to position [1165, 0]
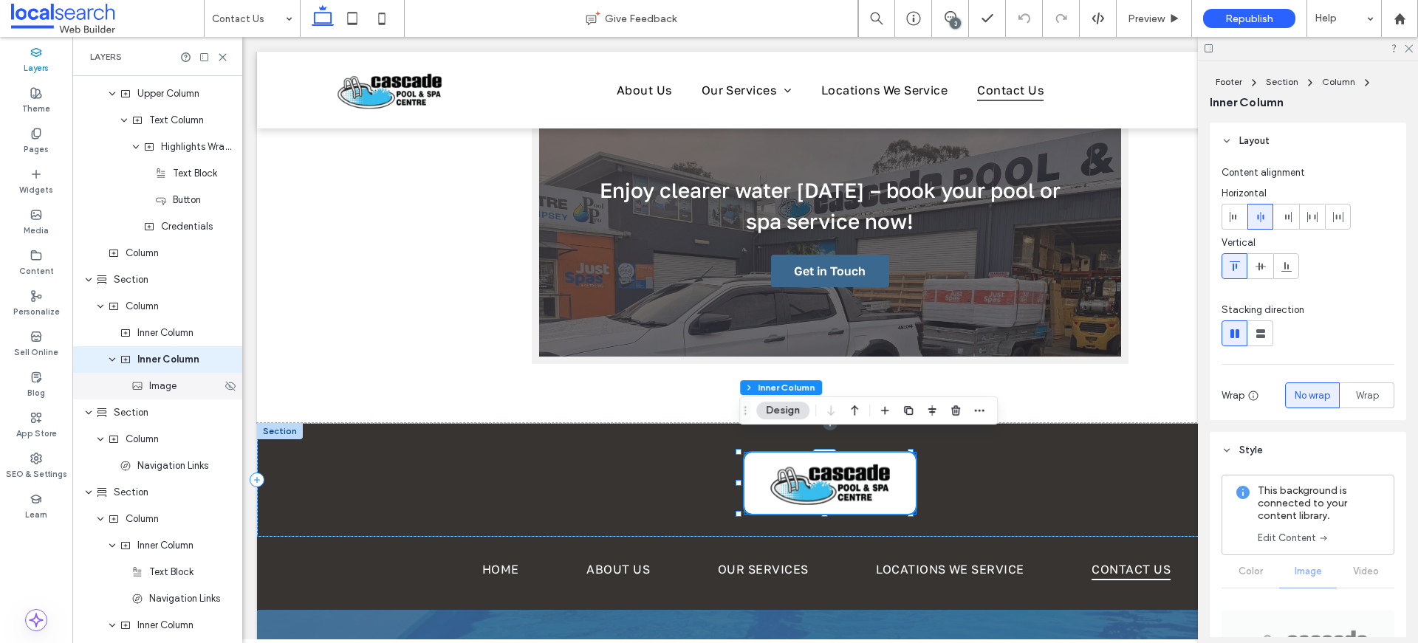
click at [151, 391] on span "Image" at bounding box center [162, 386] width 27 height 15
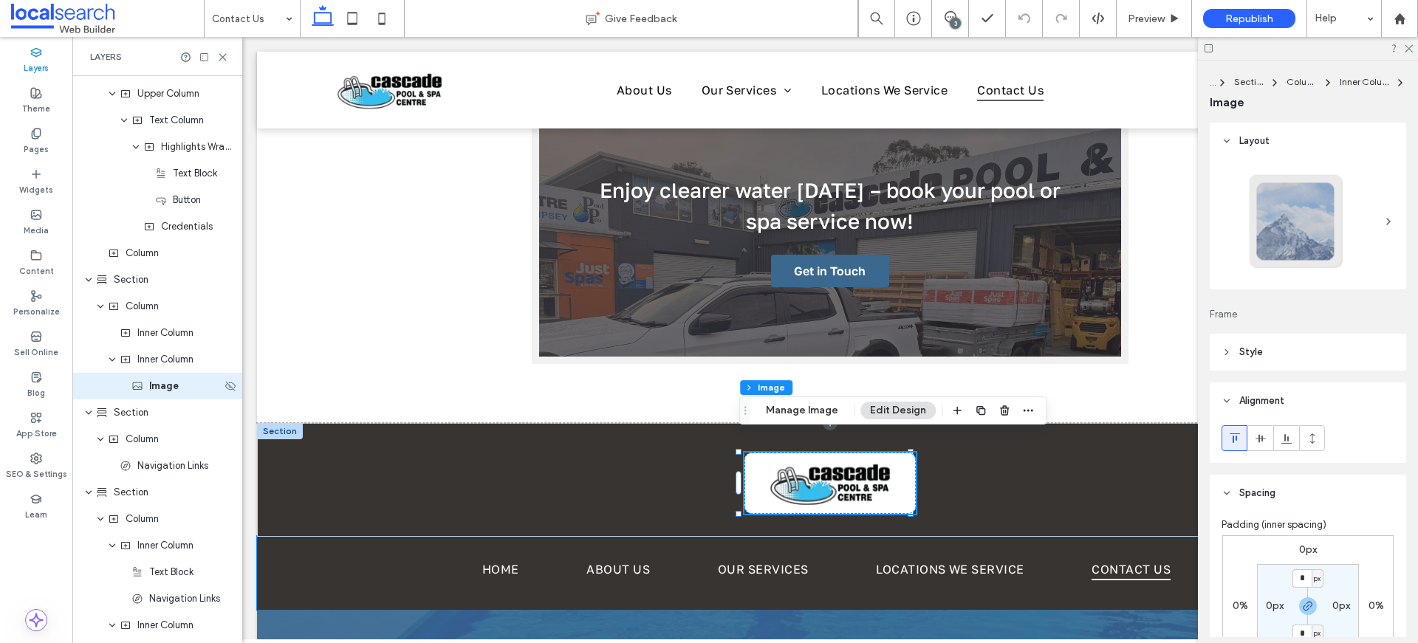
type input "*"
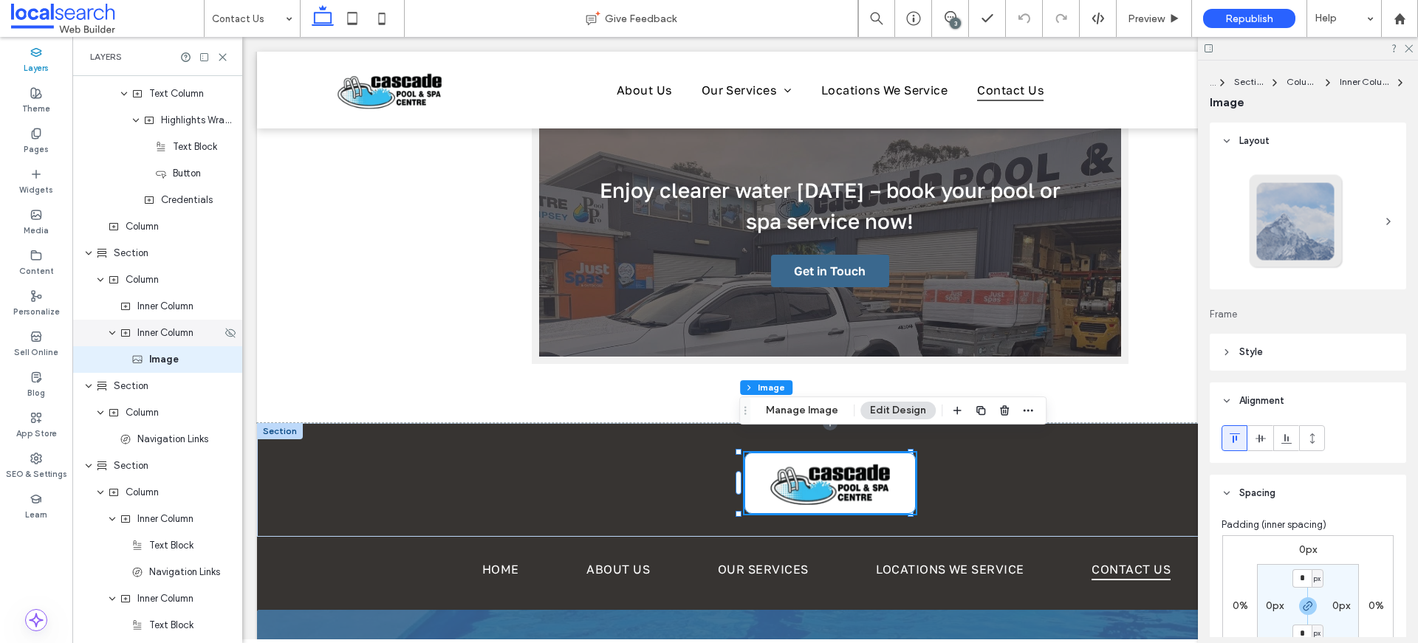
click at [154, 335] on span "Inner Column" at bounding box center [165, 333] width 56 height 15
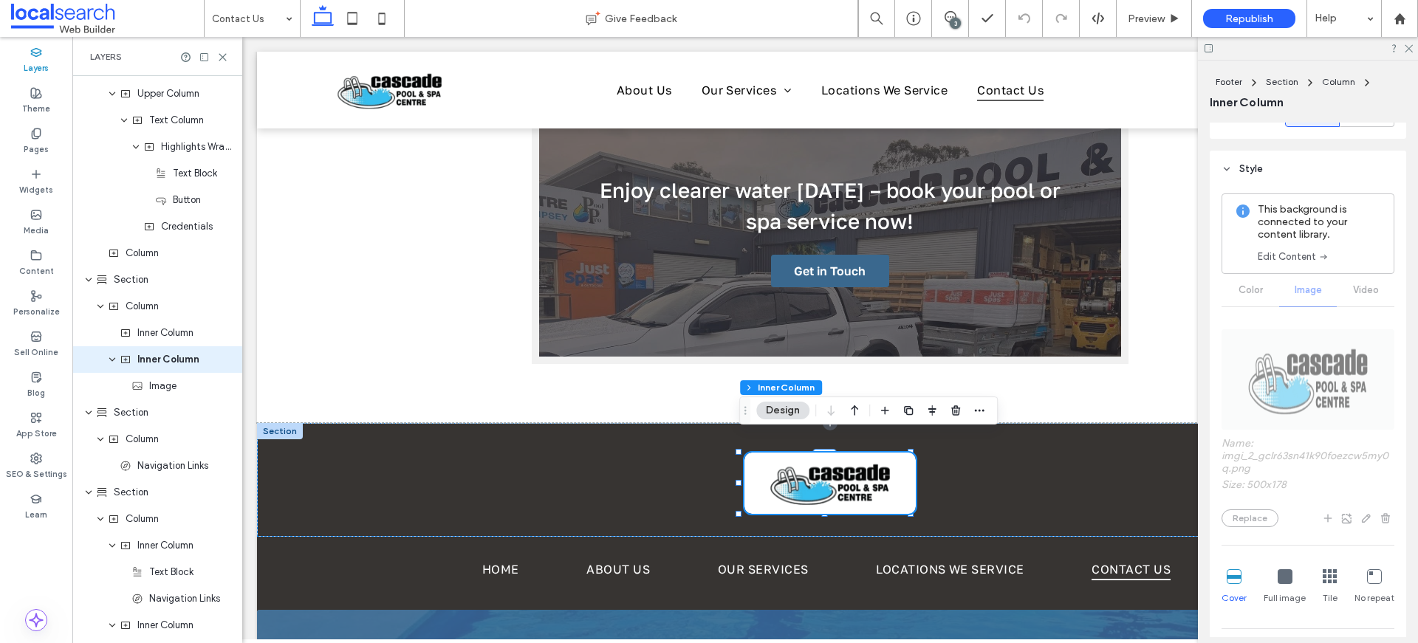
scroll to position [397, 0]
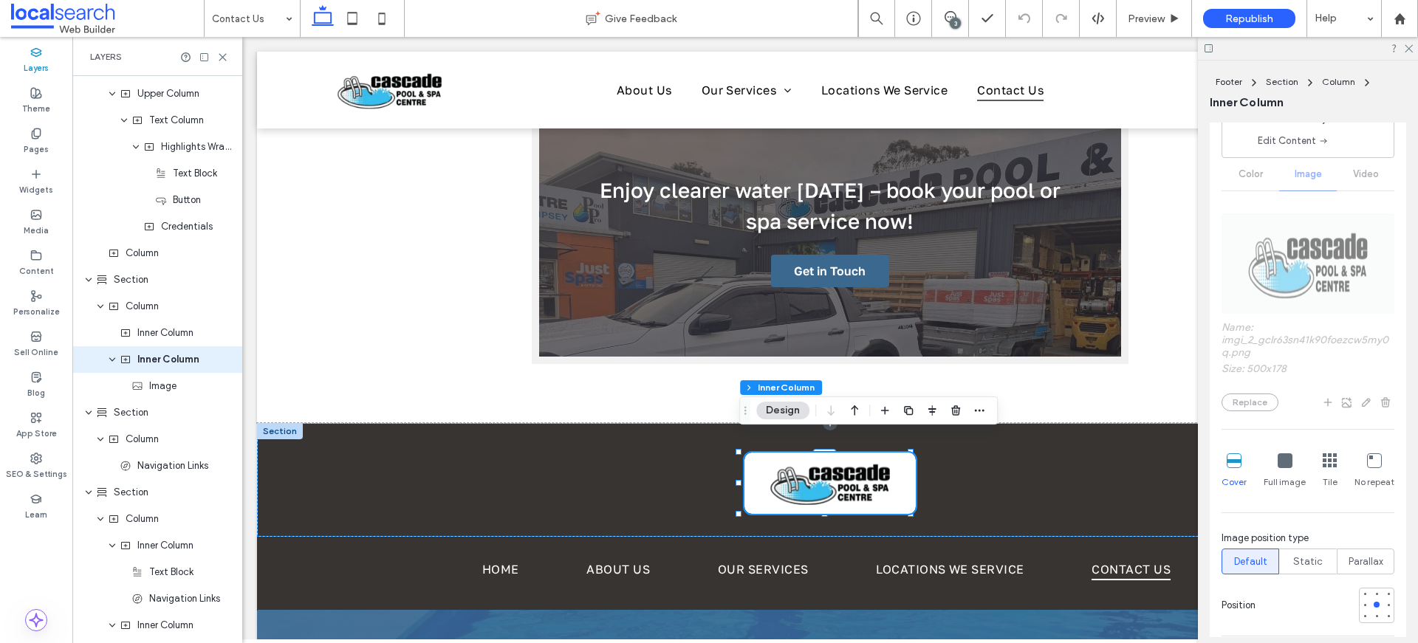
click at [1287, 466] on icon at bounding box center [1284, 460] width 15 height 15
click at [1232, 459] on icon at bounding box center [1233, 460] width 15 height 15
click at [1328, 462] on icon at bounding box center [1329, 460] width 15 height 15
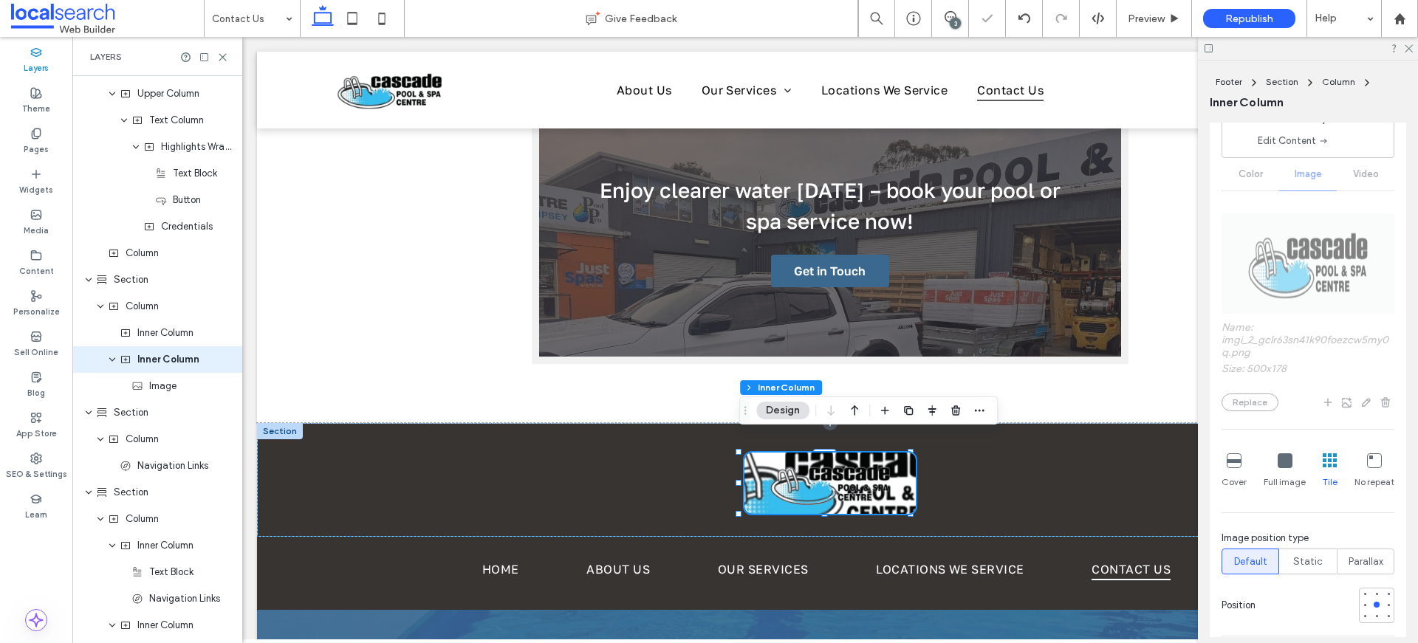
click at [1280, 464] on icon at bounding box center [1284, 460] width 15 height 15
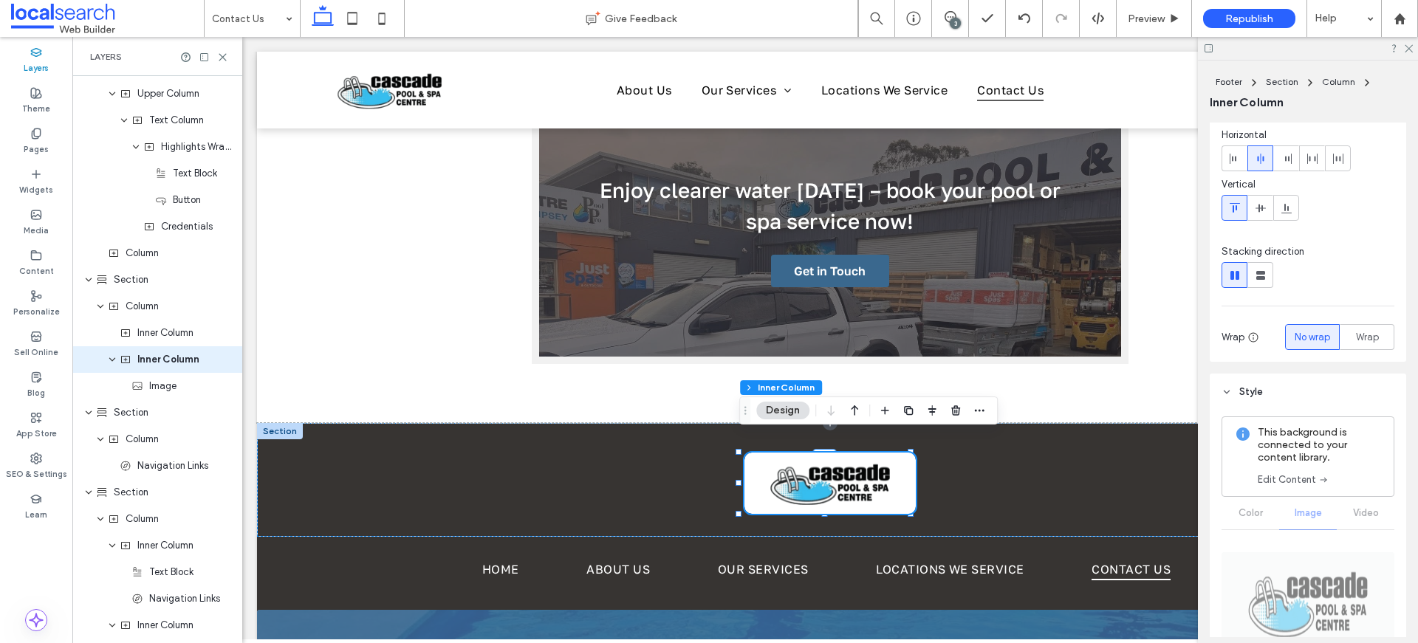
scroll to position [122, 0]
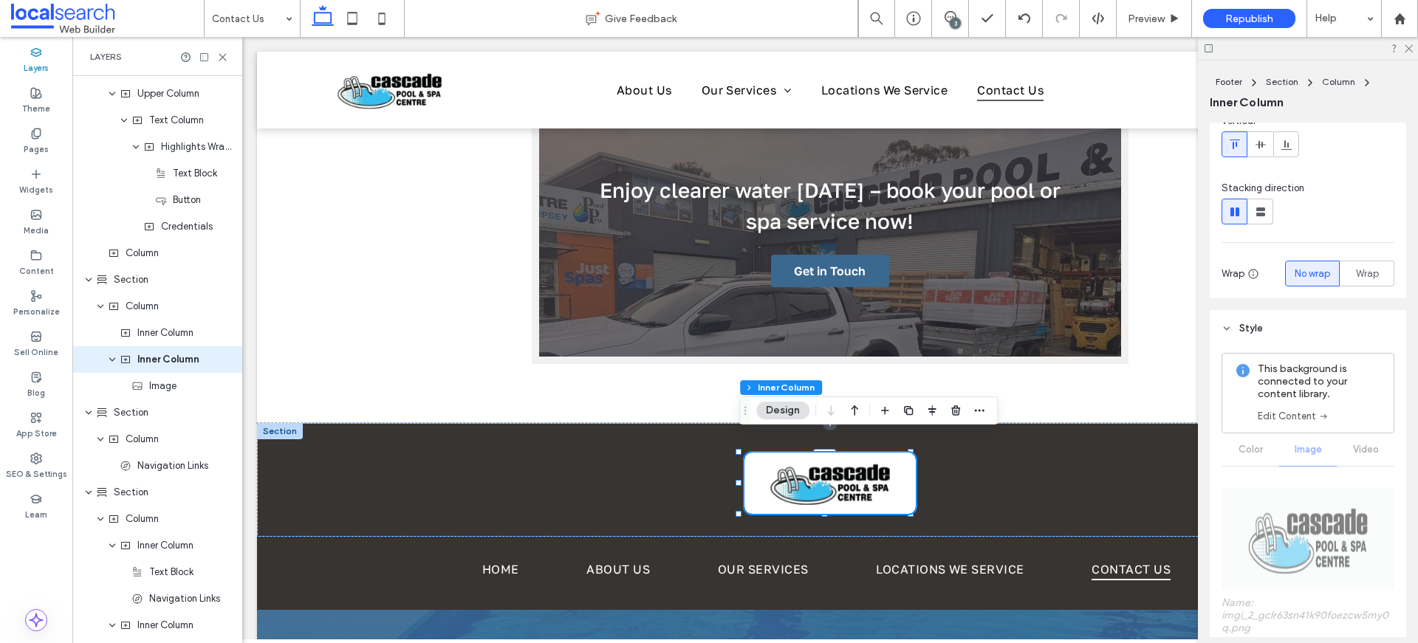
click at [1310, 413] on link "Edit Content" at bounding box center [1293, 416] width 72 height 15
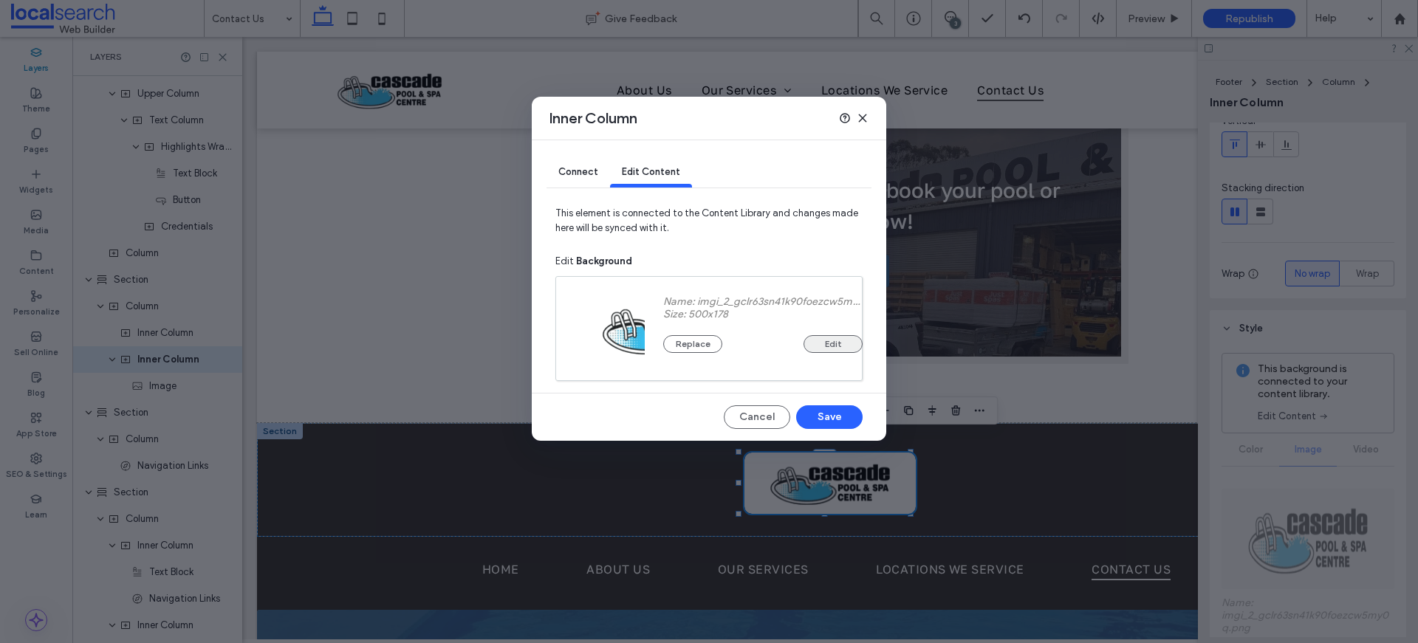
click at [846, 346] on button "Edit" at bounding box center [832, 344] width 59 height 18
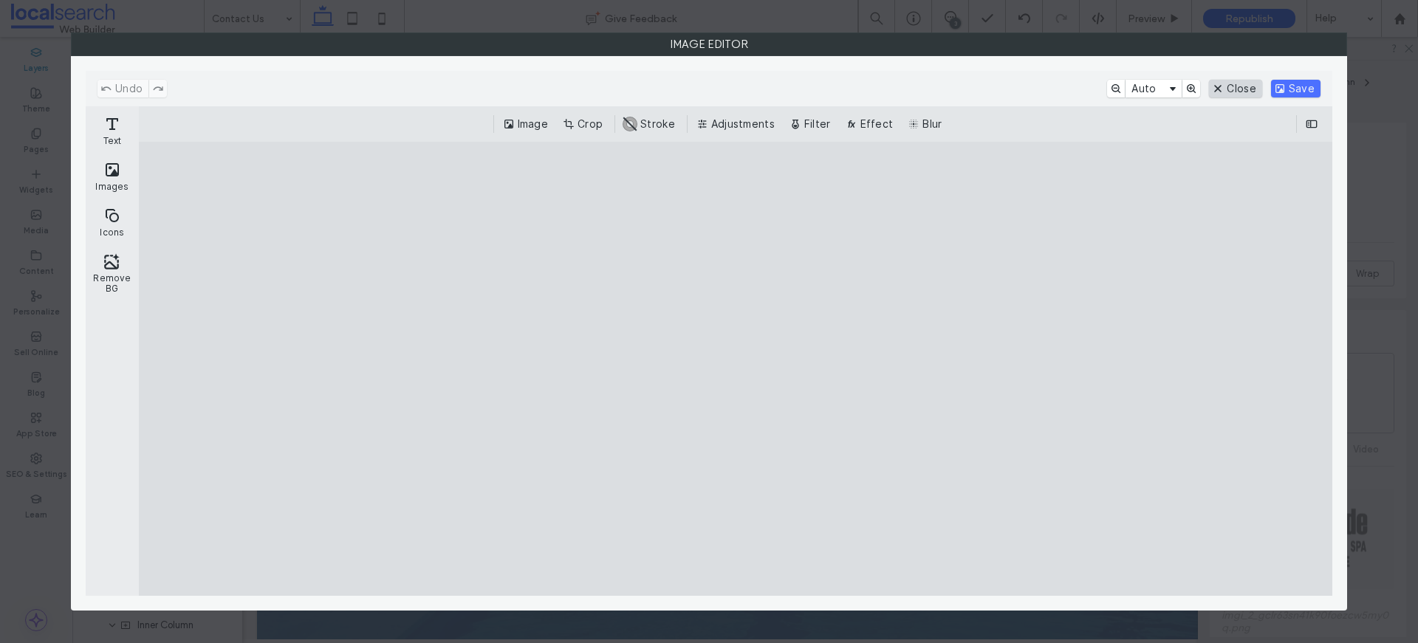
click at [1244, 92] on button "Close" at bounding box center [1235, 89] width 52 height 18
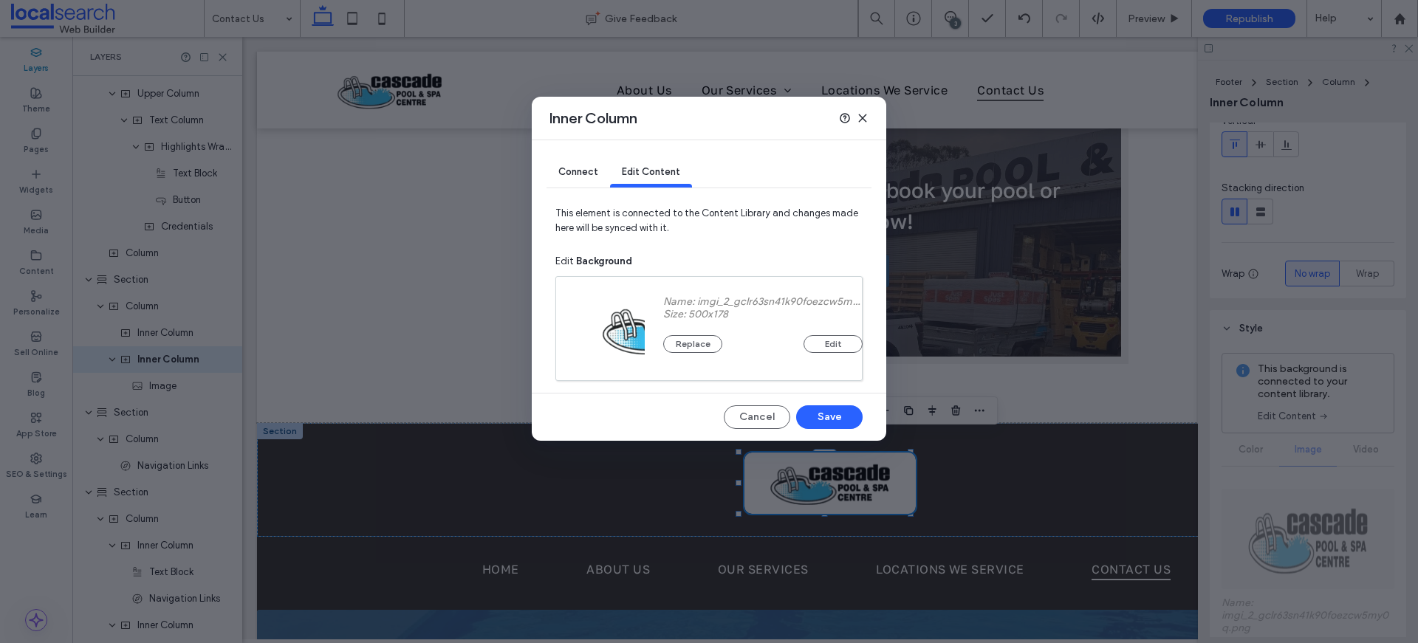
click at [863, 120] on icon at bounding box center [862, 118] width 12 height 12
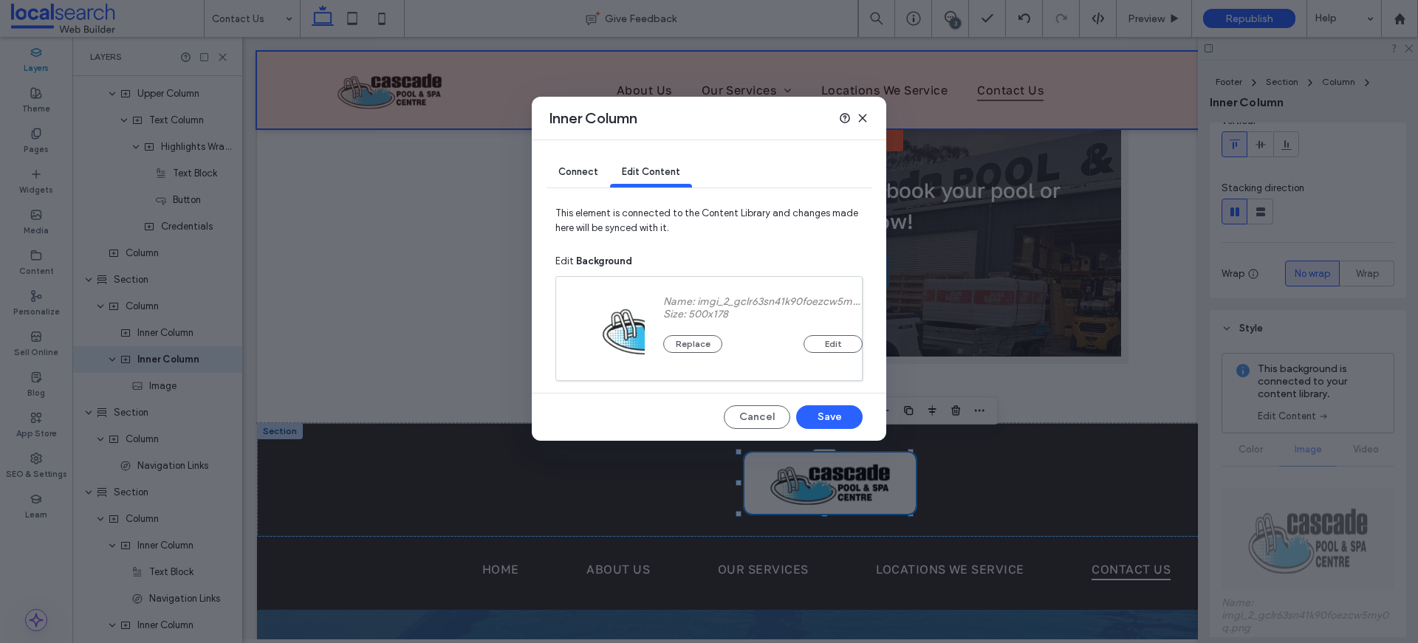
click at [863, 119] on div at bounding box center [830, 90] width 1146 height 77
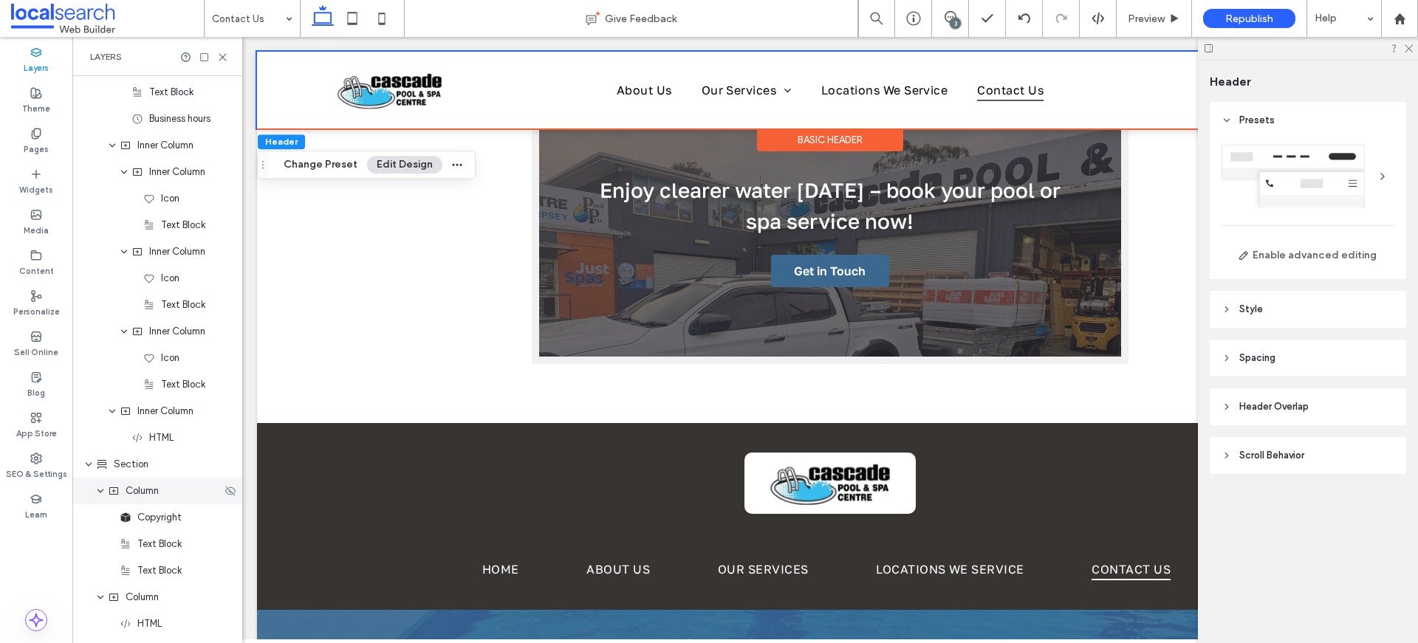
scroll to position [1354, 0]
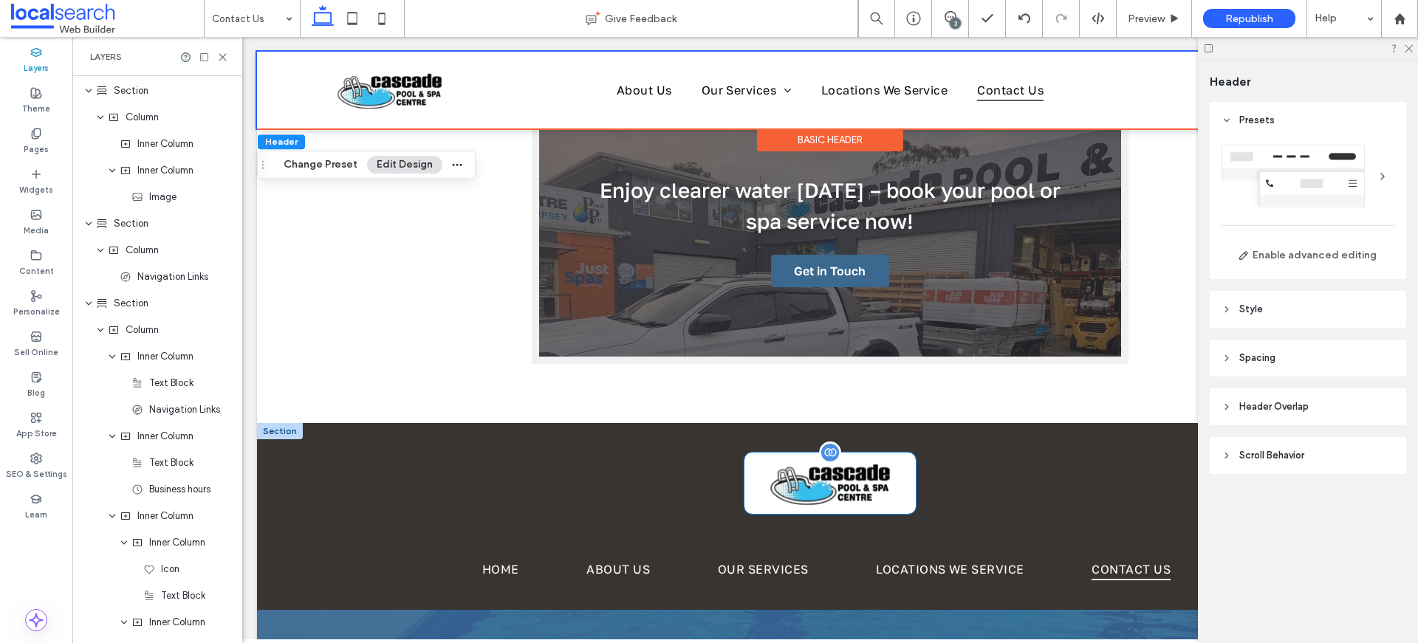
click at [809, 453] on img at bounding box center [830, 483] width 172 height 61
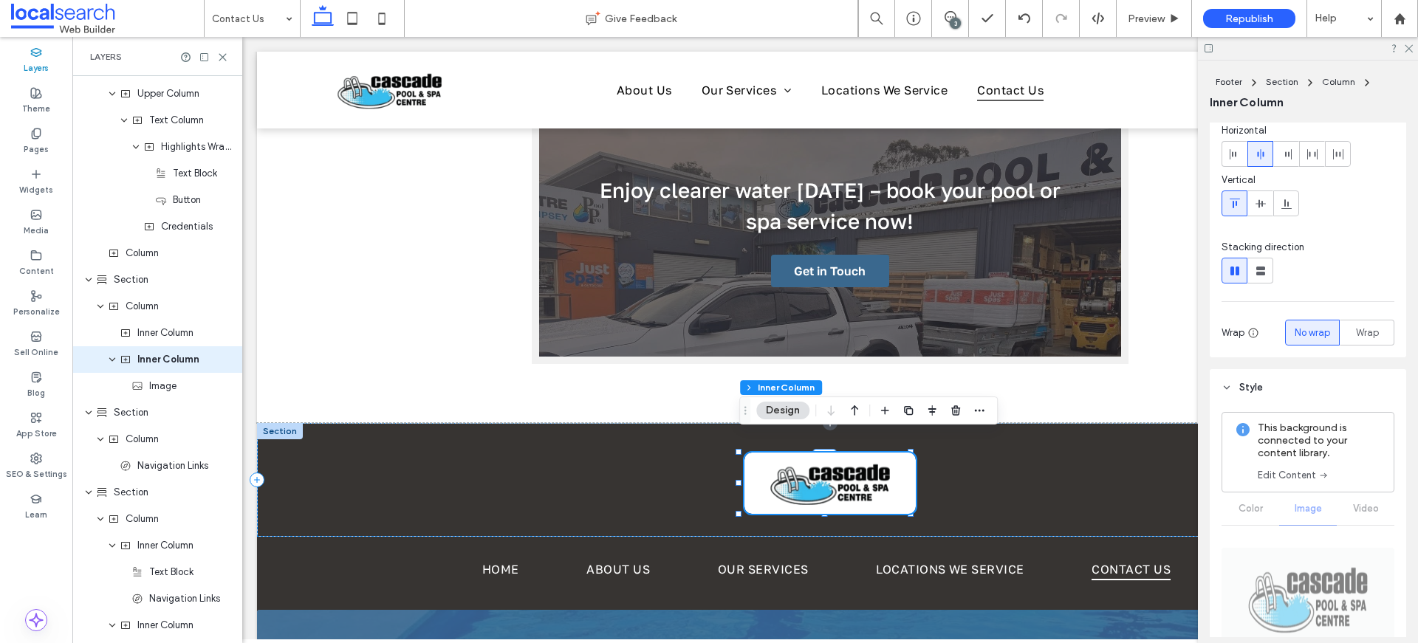
scroll to position [136, 0]
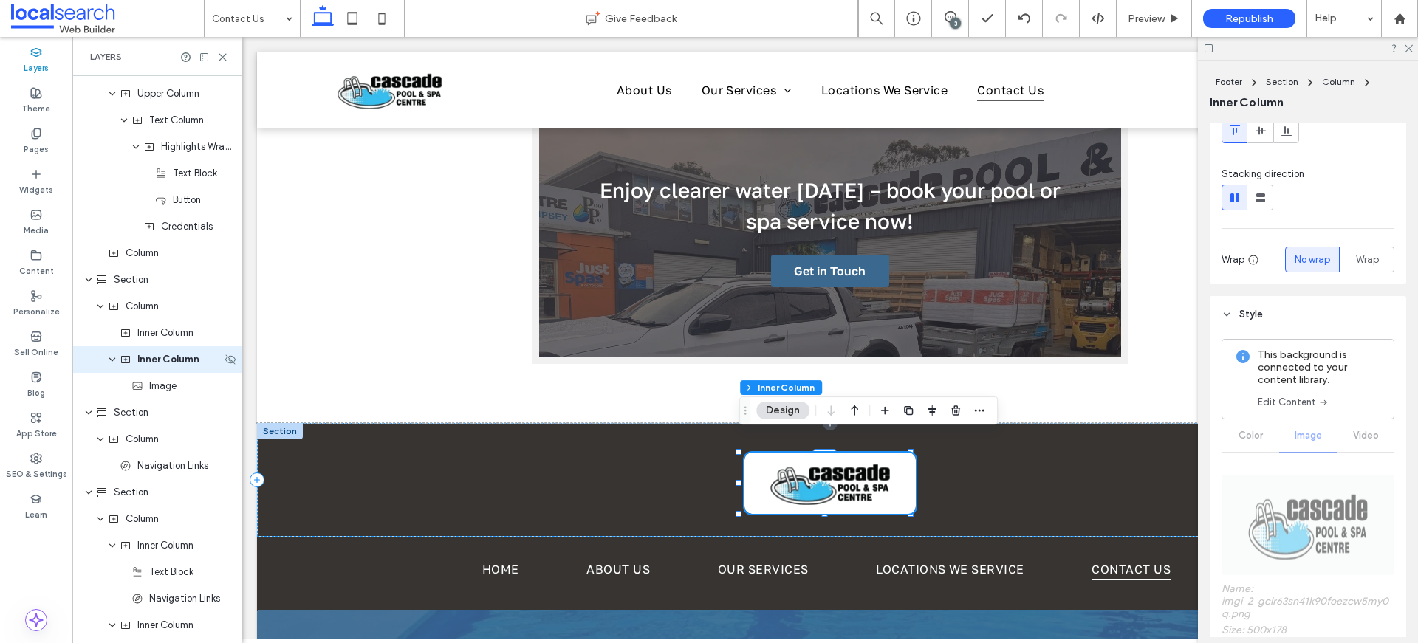
click at [109, 363] on icon "expand Inner Column" at bounding box center [112, 360] width 9 height 12
click at [111, 362] on icon "expand Inner Column" at bounding box center [112, 359] width 12 height 9
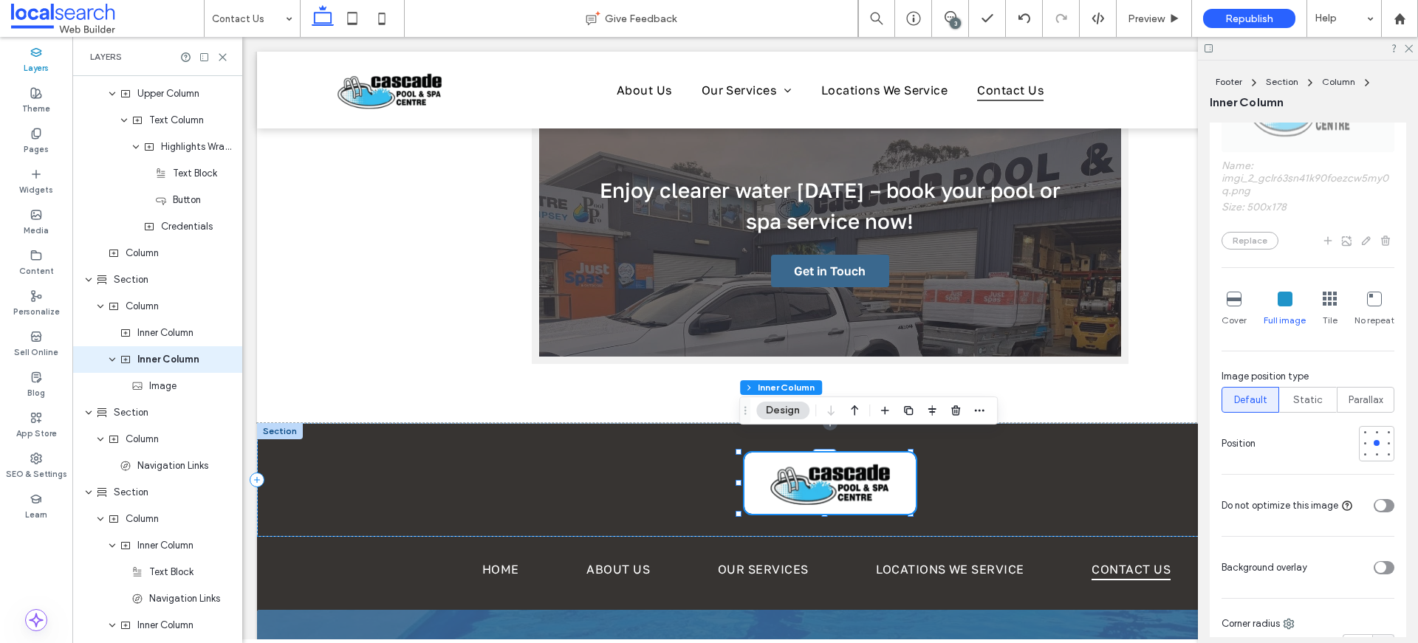
scroll to position [284, 0]
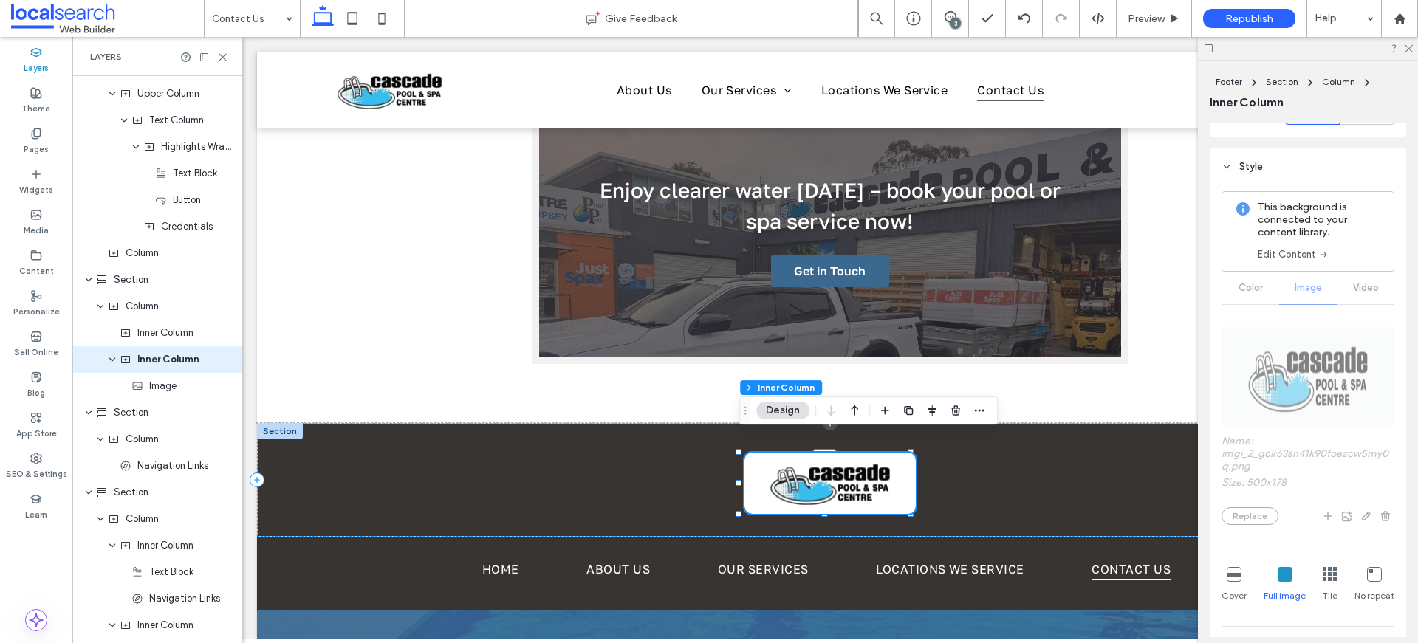
click at [1302, 250] on link "Edit Content" at bounding box center [1293, 254] width 72 height 15
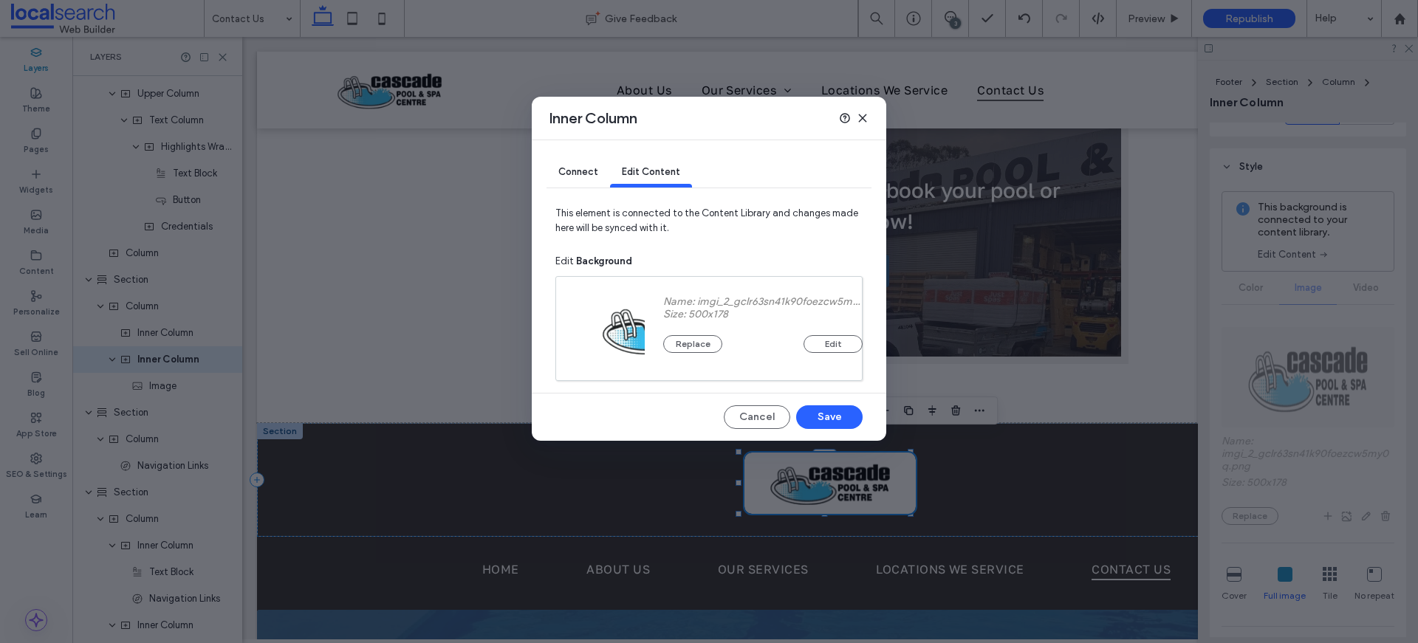
click at [577, 171] on span "Connect" at bounding box center [578, 171] width 40 height 11
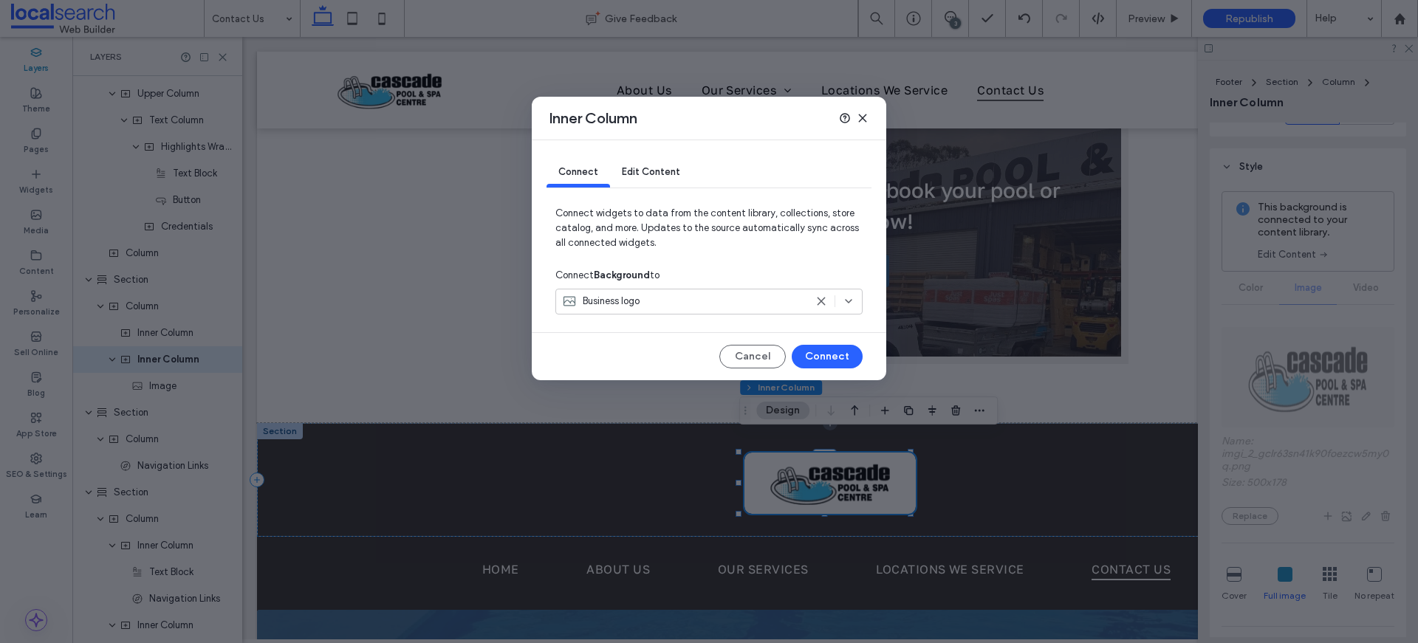
click at [825, 300] on icon at bounding box center [821, 301] width 12 height 12
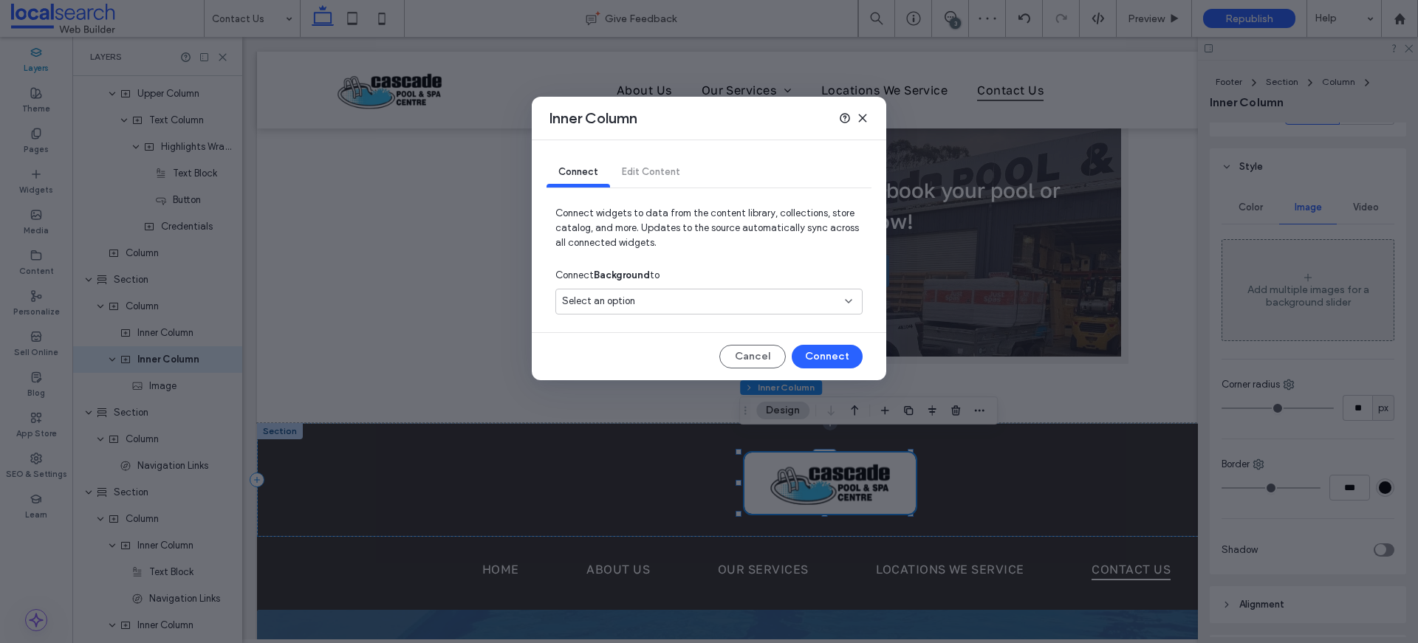
click at [863, 116] on use at bounding box center [862, 117] width 7 height 7
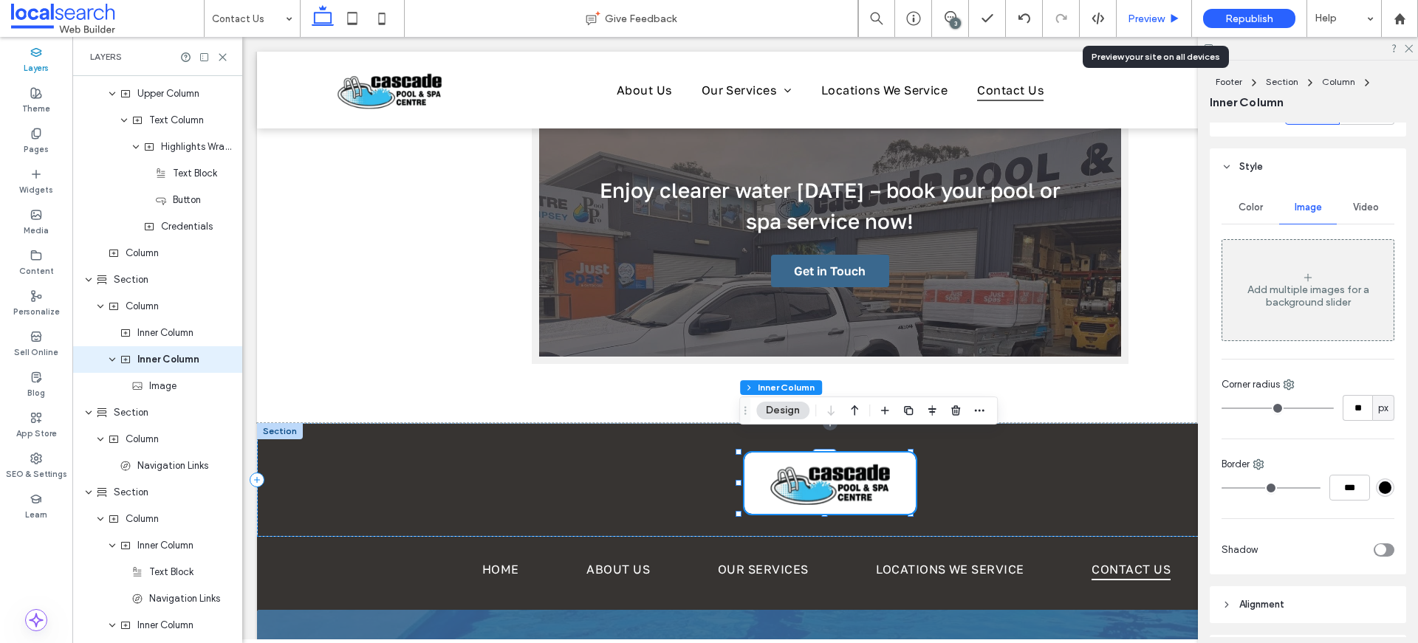
click at [1144, 13] on span "Preview" at bounding box center [1145, 19] width 37 height 13
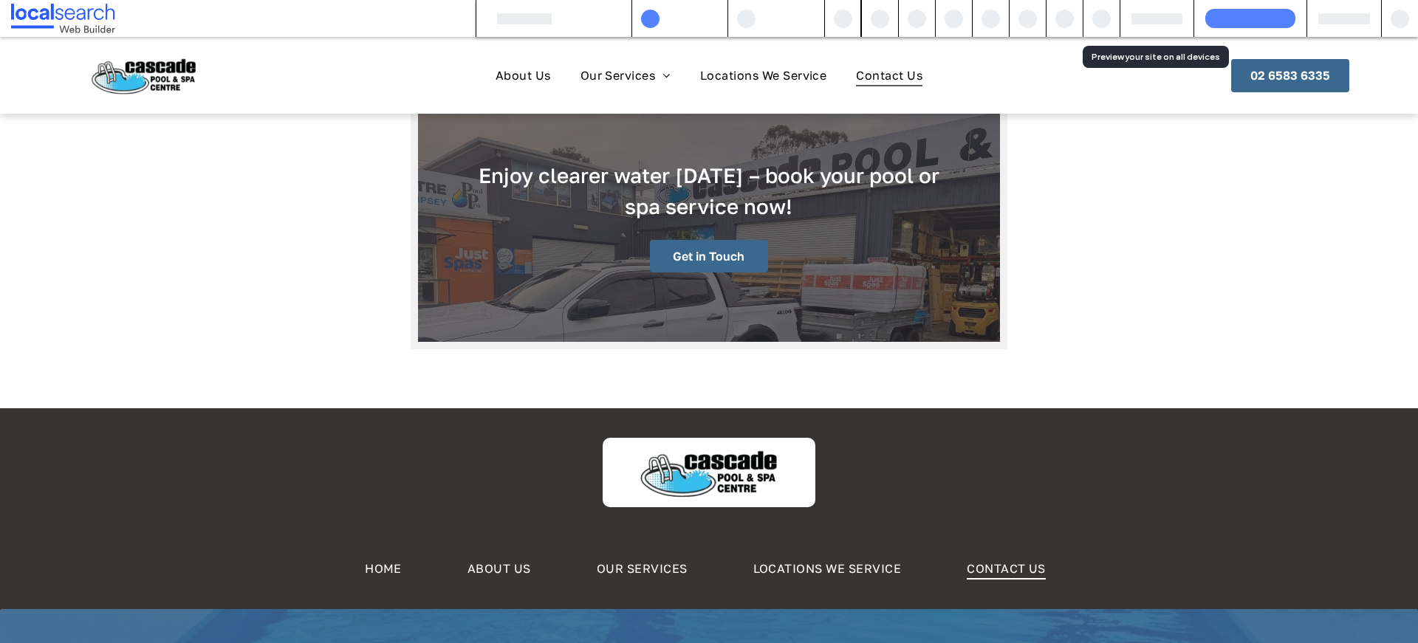
scroll to position [1205, 0]
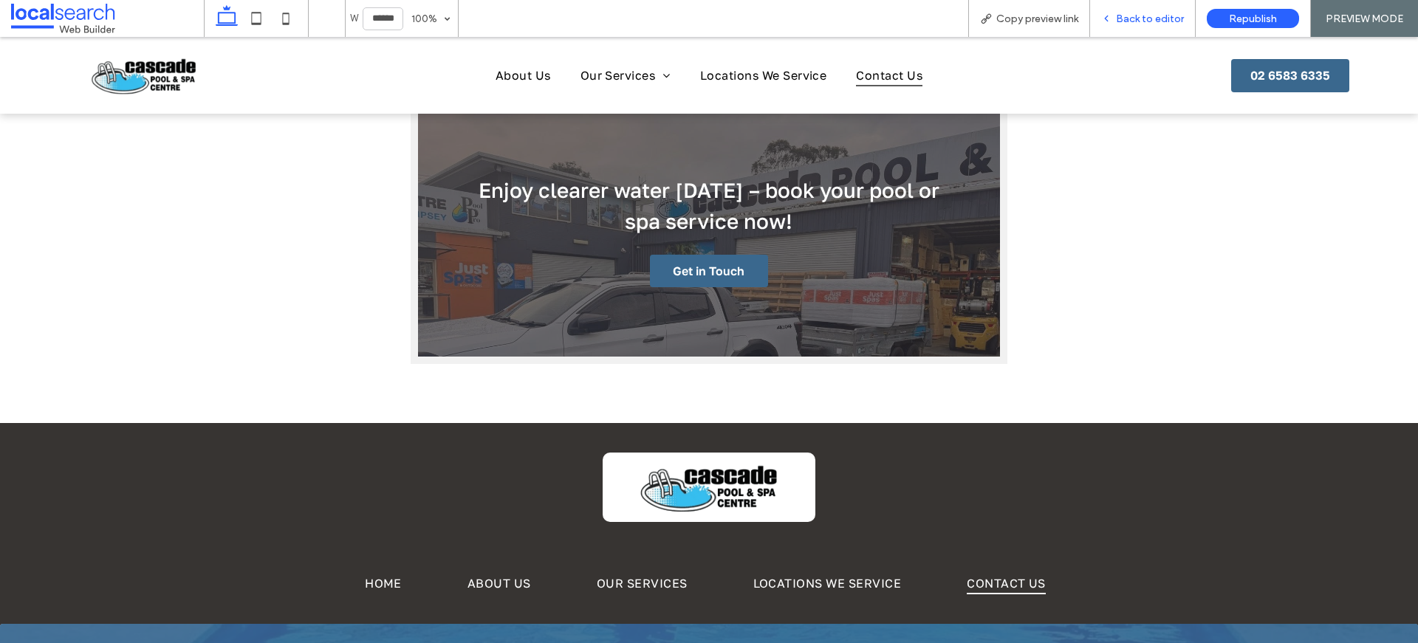
click at [1160, 15] on span "Back to editor" at bounding box center [1150, 19] width 68 height 13
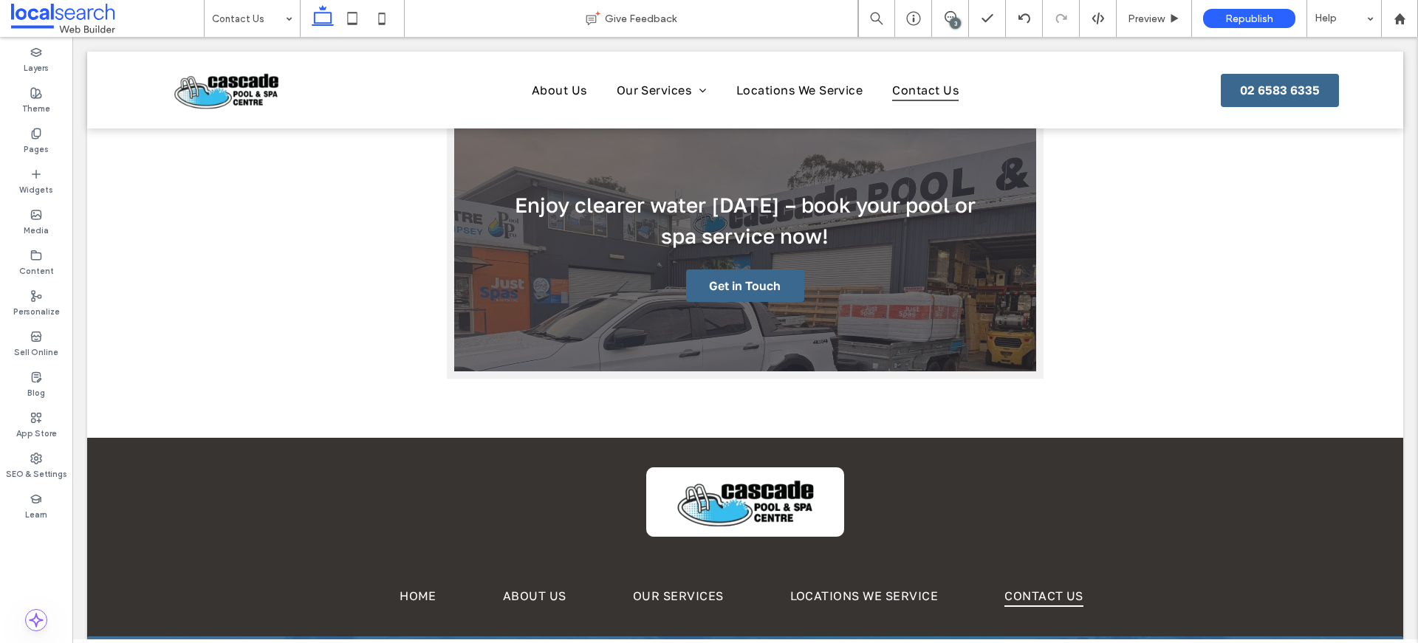
scroll to position [1220, 0]
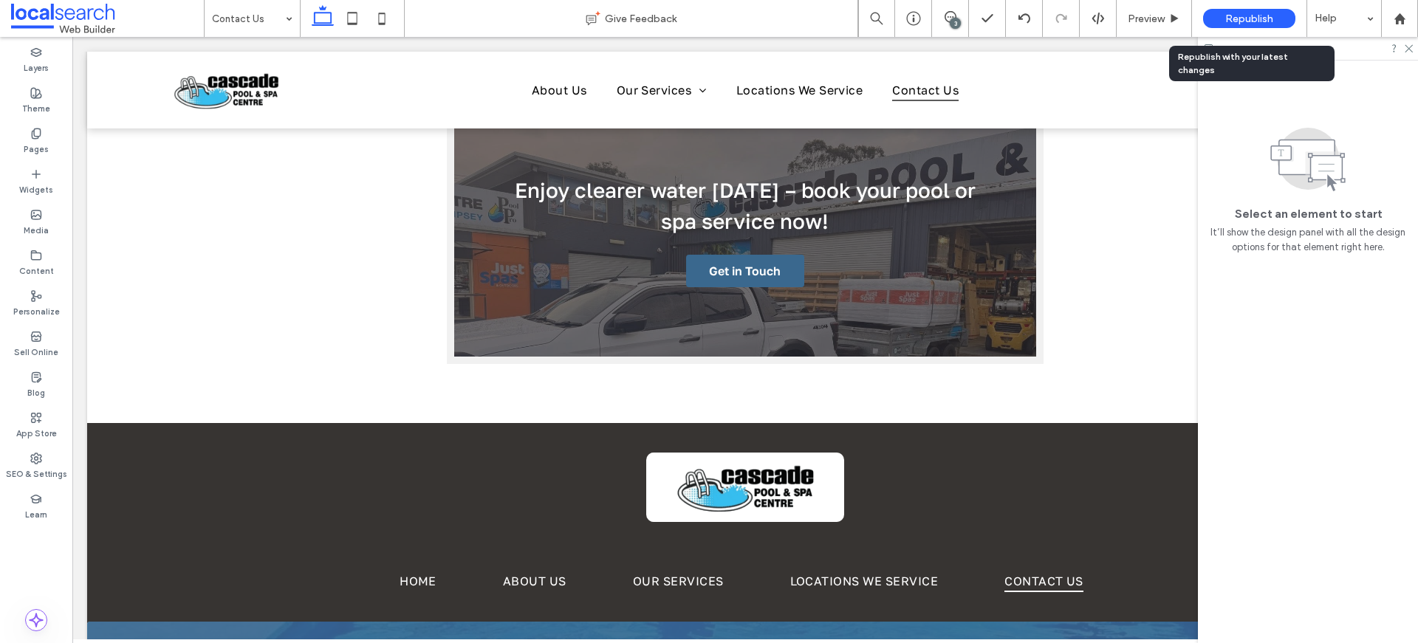
click at [1260, 20] on span "Republish" at bounding box center [1249, 19] width 48 height 13
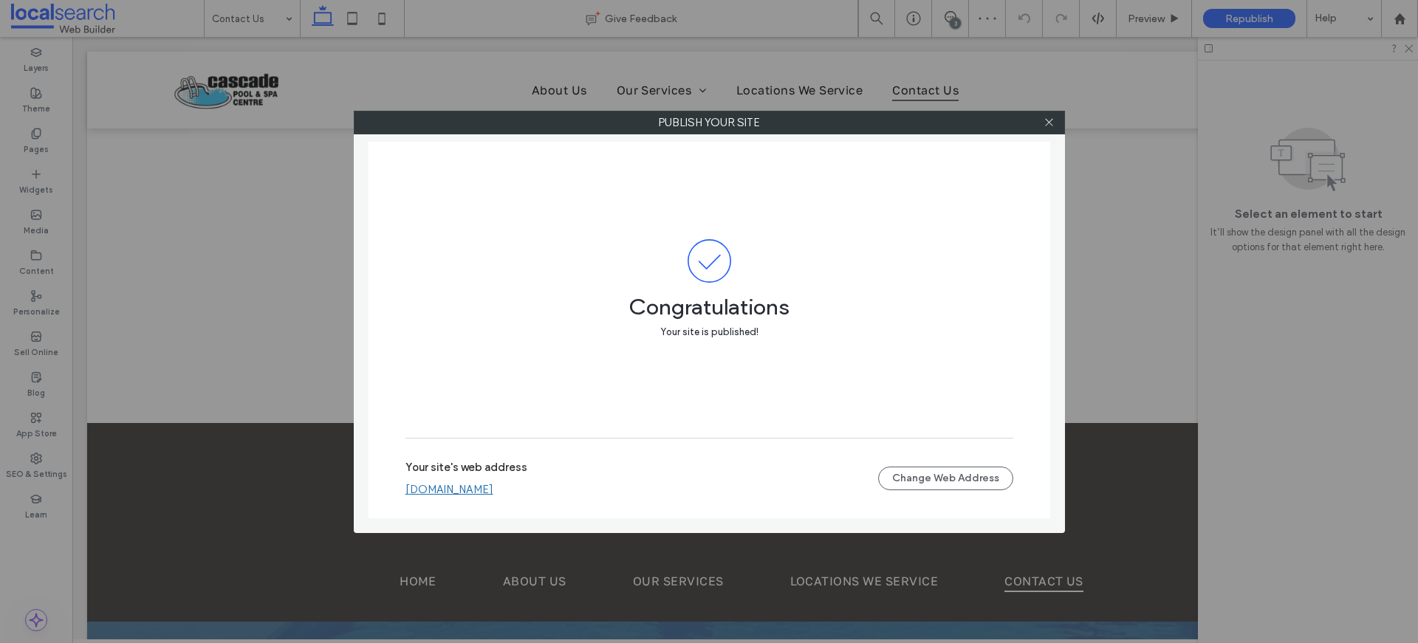
click at [493, 487] on link "cascadepoolspacentre.webbuilder.localsearch.com.au" at bounding box center [449, 489] width 88 height 13
click at [1045, 120] on icon at bounding box center [1048, 122] width 11 height 11
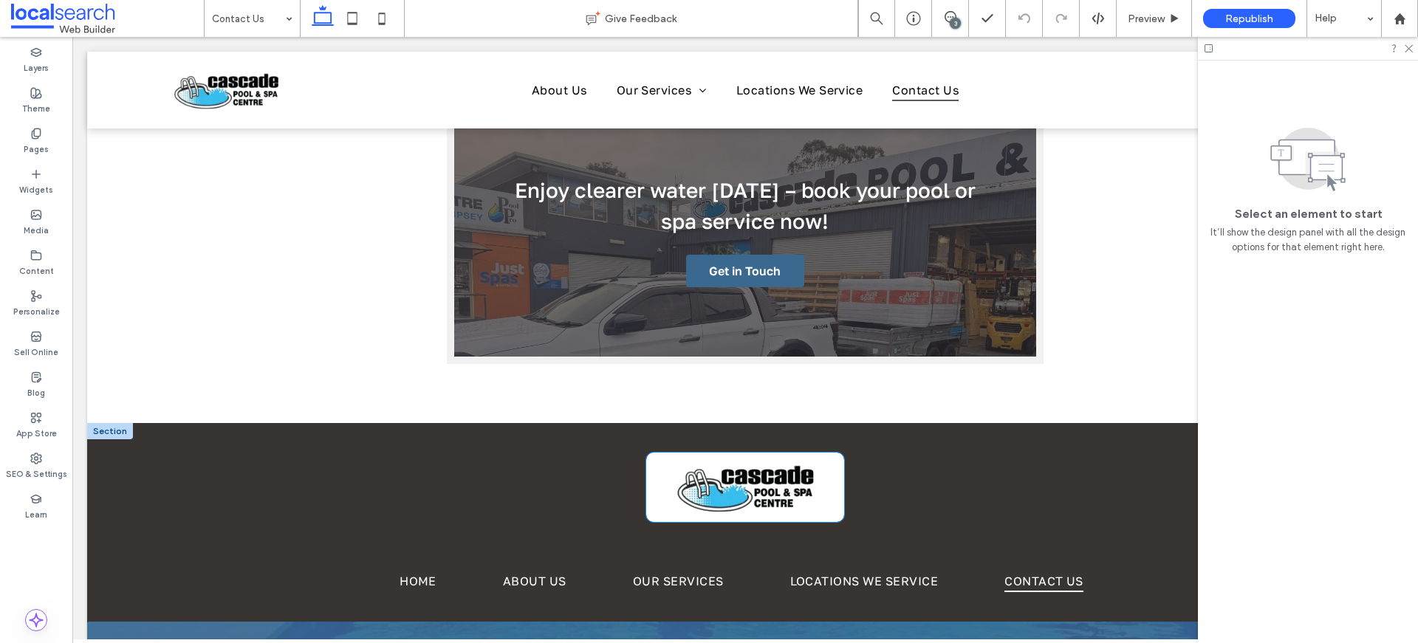
click at [664, 461] on img at bounding box center [746, 487] width 196 height 69
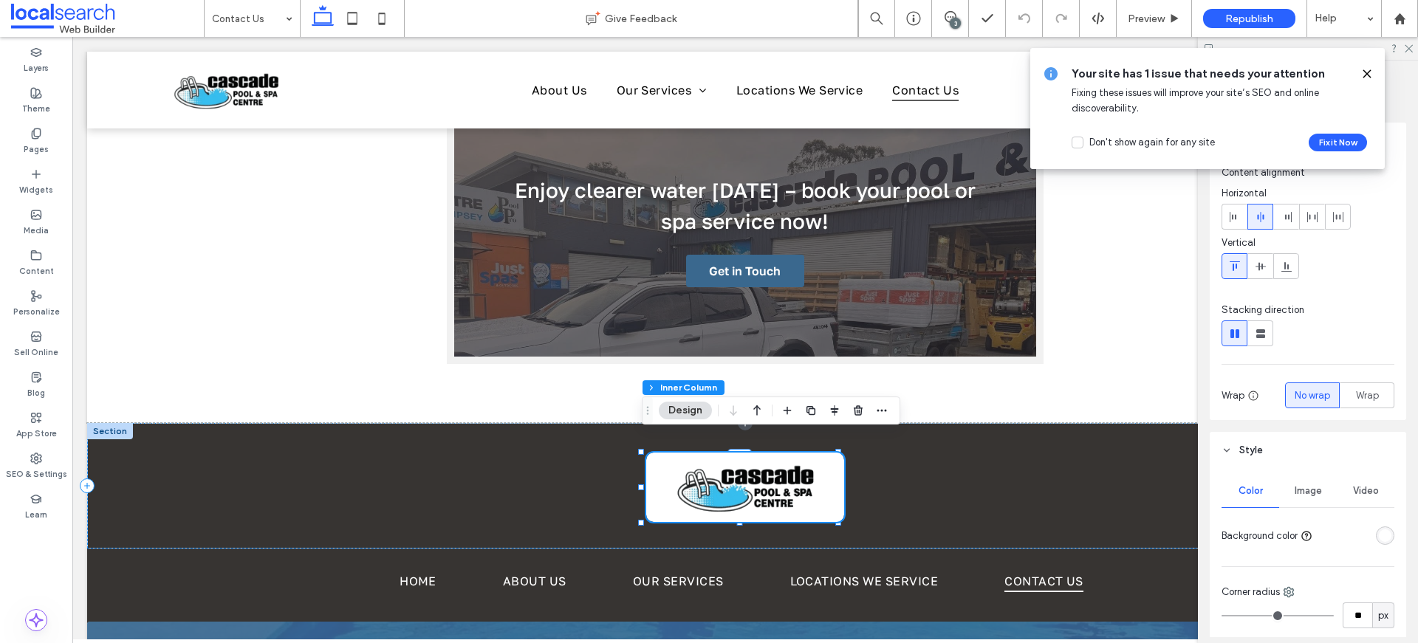
click at [1312, 495] on span "Image" at bounding box center [1307, 491] width 27 height 12
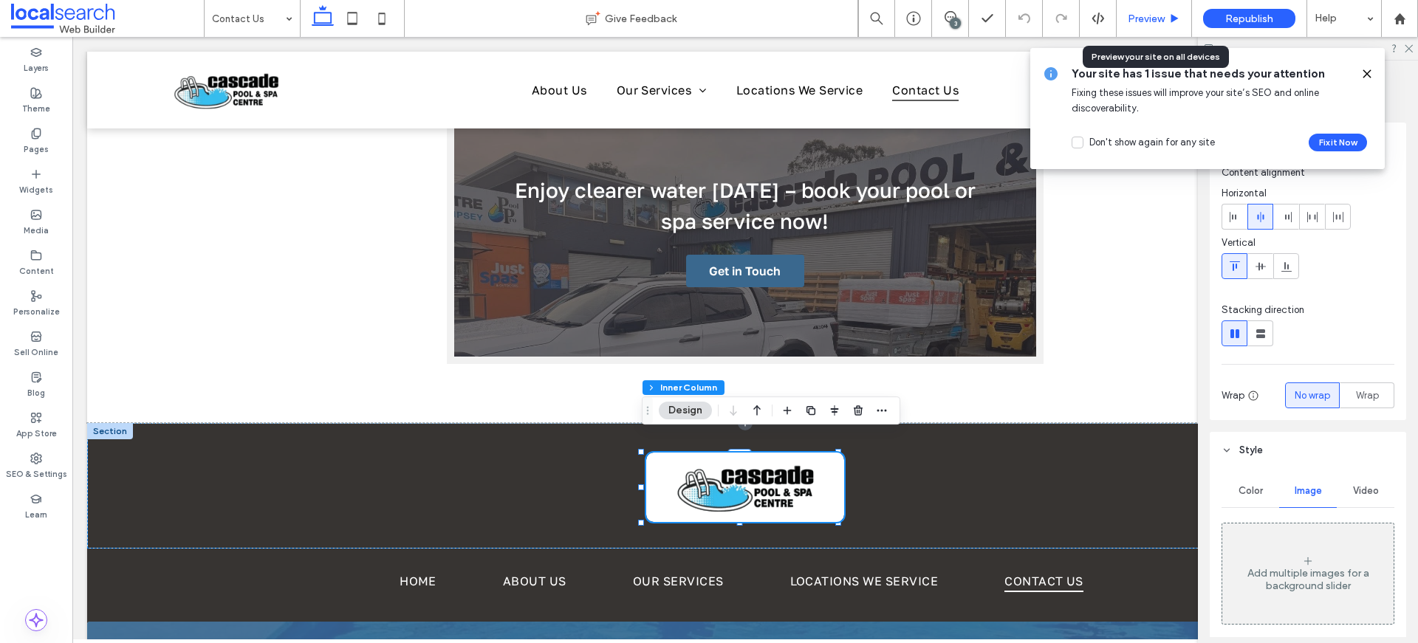
click at [1163, 16] on span "Preview" at bounding box center [1145, 19] width 37 height 13
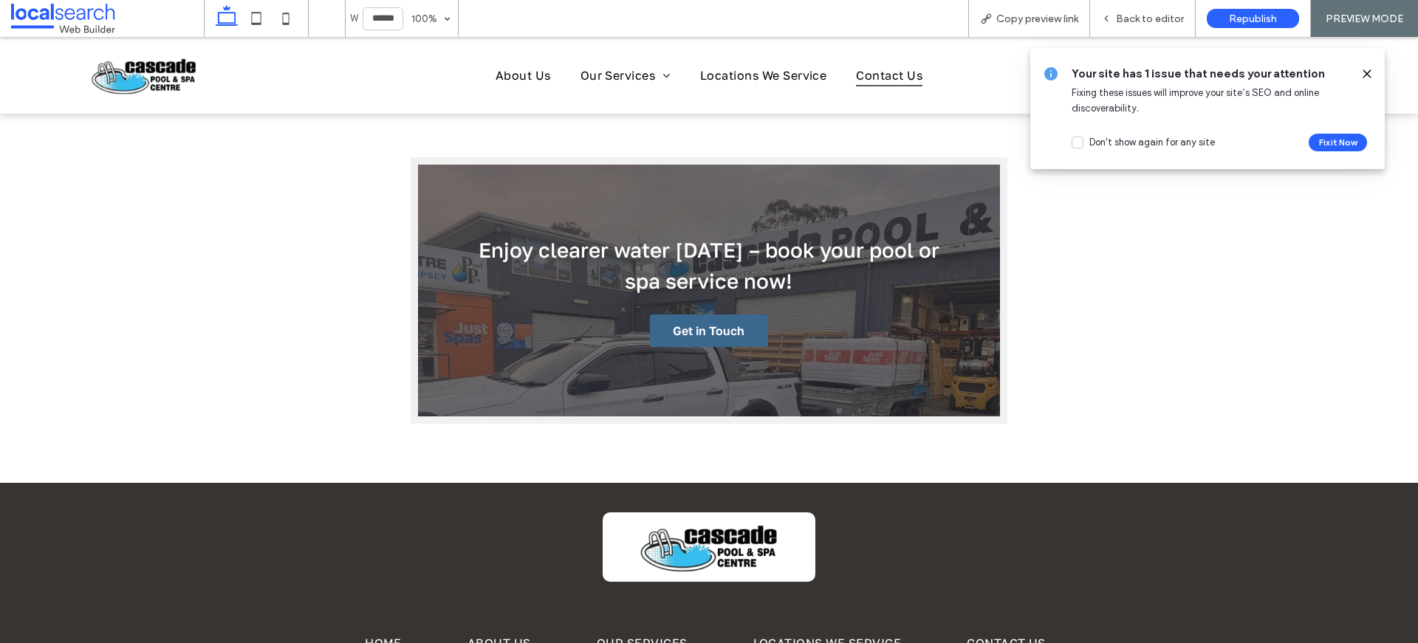
scroll to position [1158, 0]
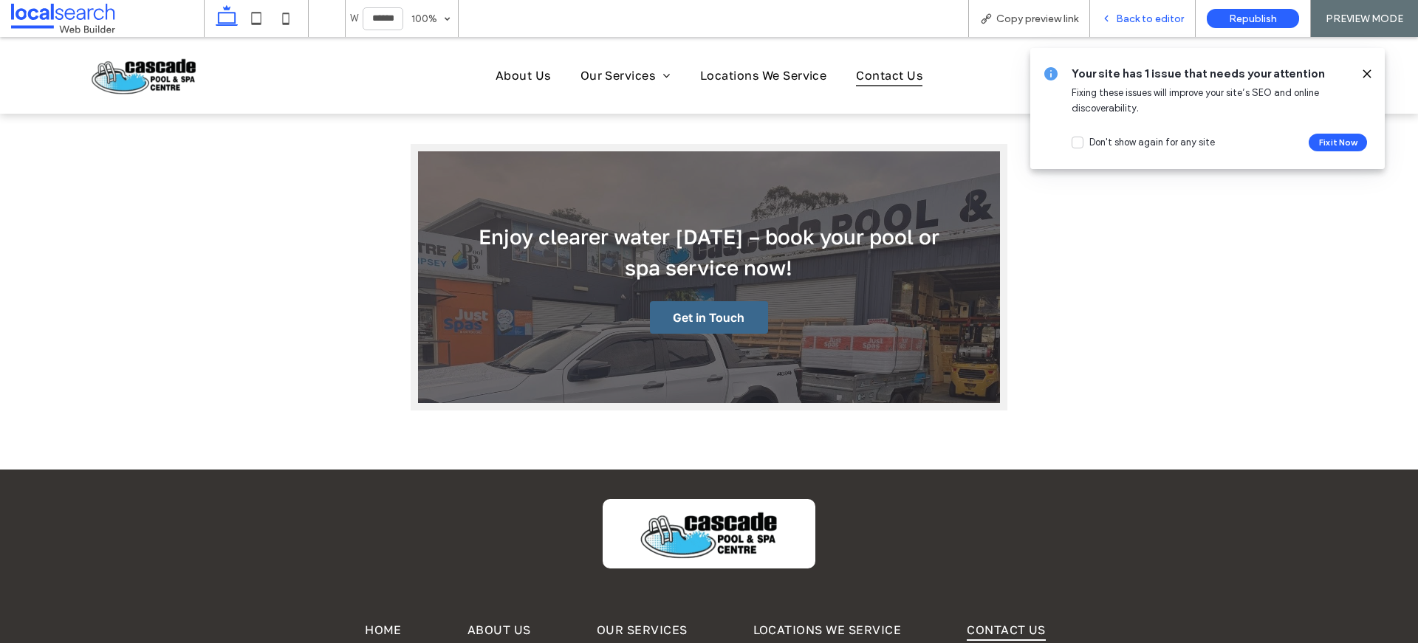
click at [1125, 6] on div "Back to editor" at bounding box center [1143, 18] width 106 height 37
click at [1167, 17] on span "Back to editor" at bounding box center [1150, 19] width 68 height 13
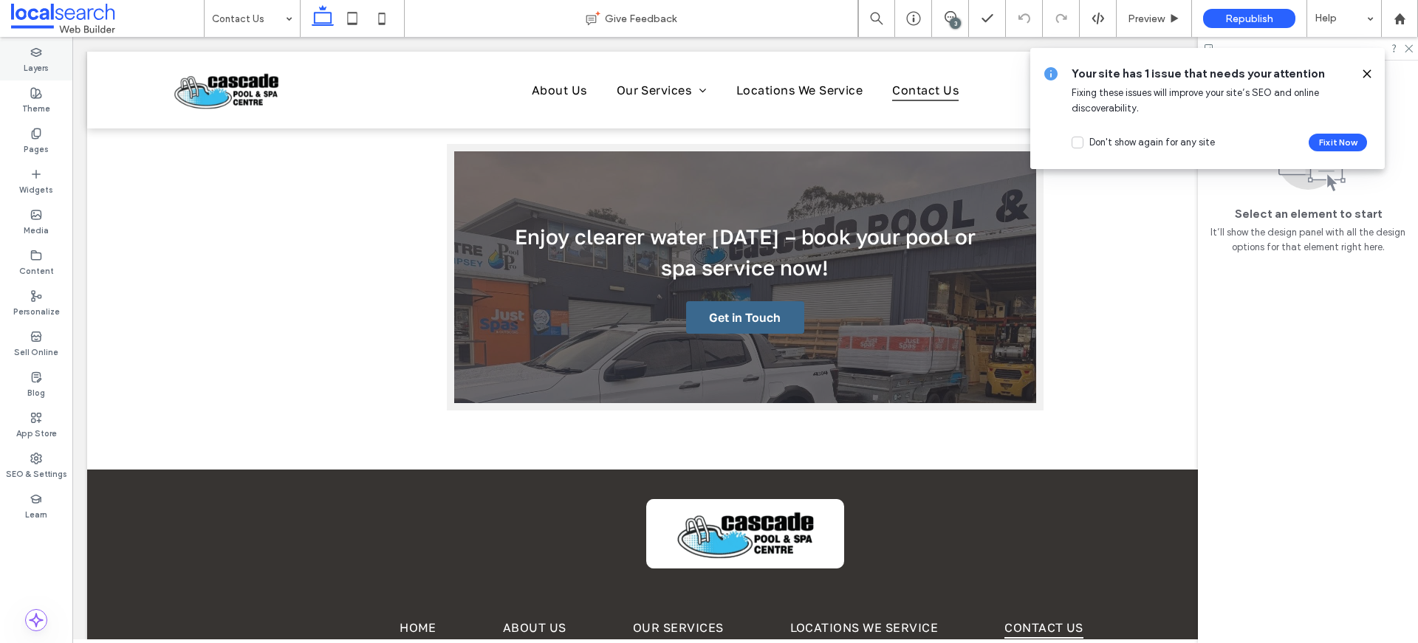
click at [50, 51] on div "Layers" at bounding box center [36, 60] width 72 height 41
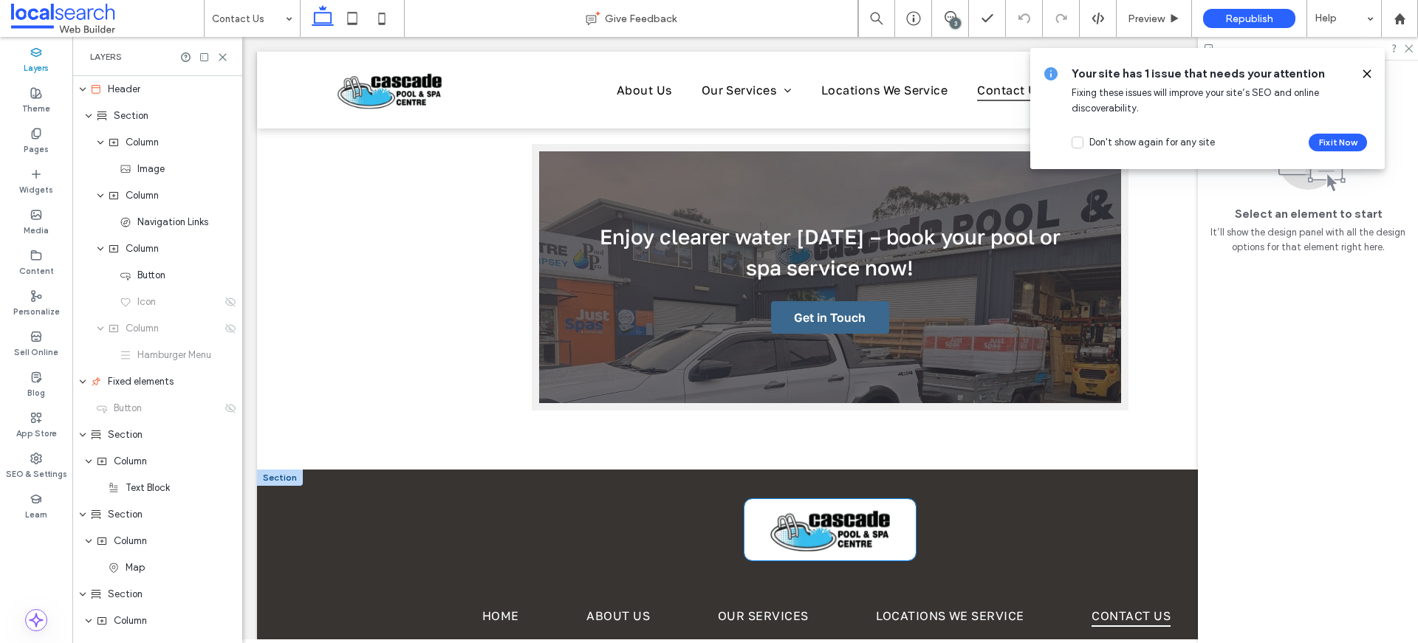
click at [801, 518] on img at bounding box center [830, 529] width 172 height 61
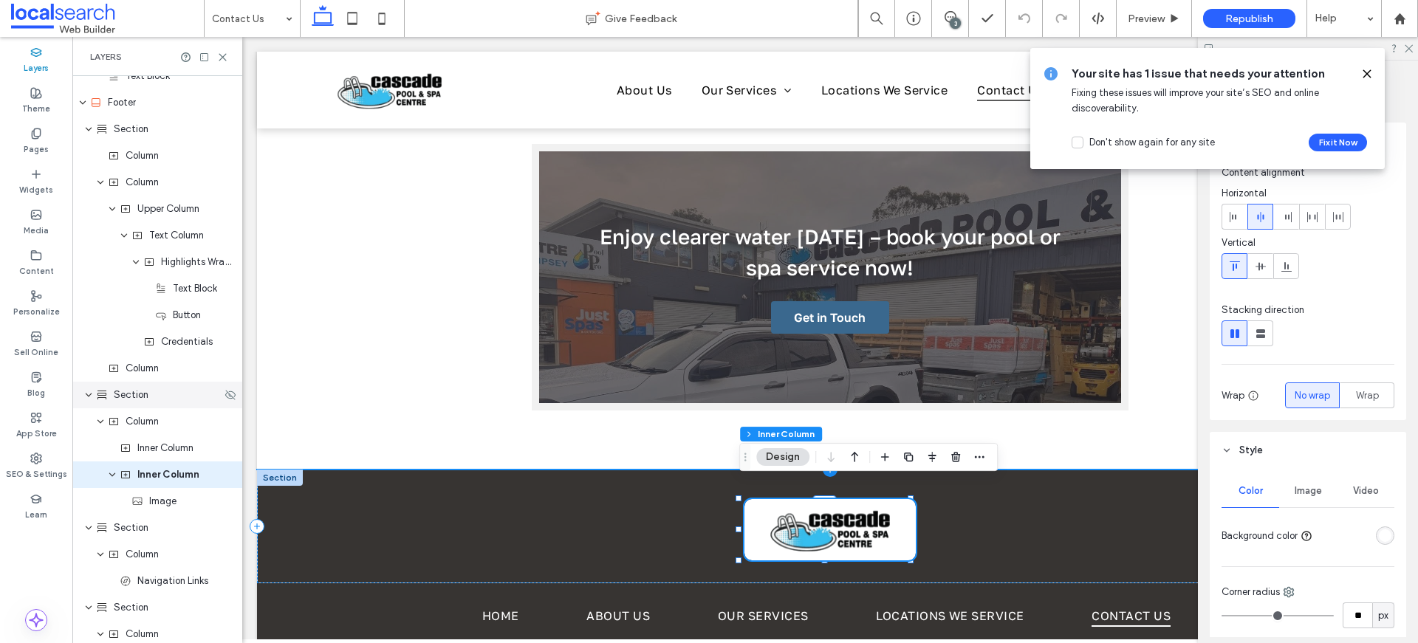
scroll to position [1165, 0]
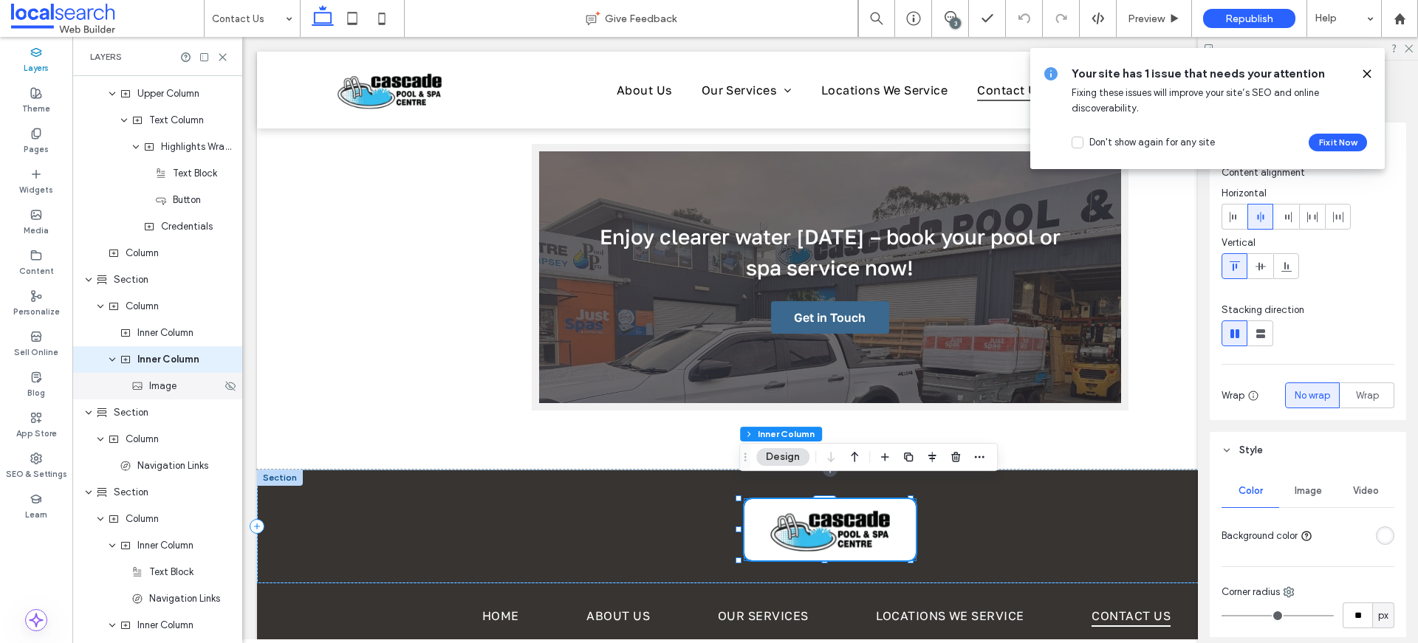
drag, startPoint x: 153, startPoint y: 394, endPoint x: 823, endPoint y: 500, distance: 678.7
click at [153, 394] on div "Image" at bounding box center [157, 386] width 170 height 27
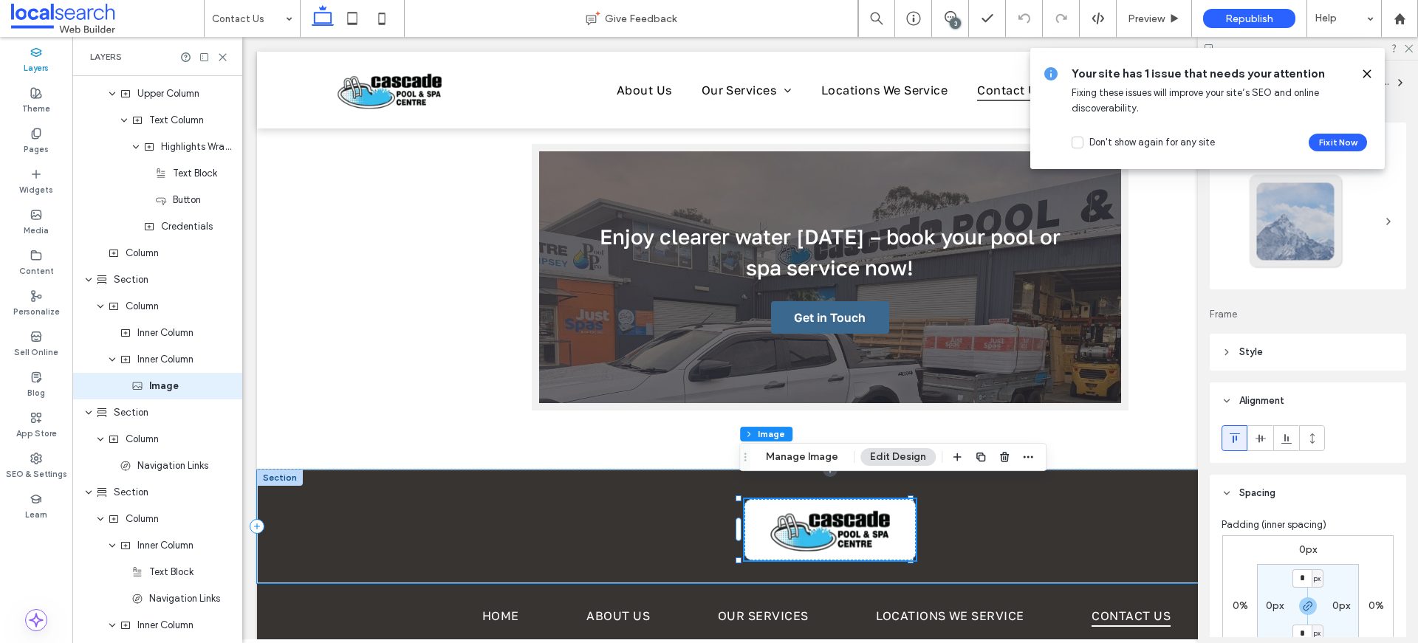
type input "*"
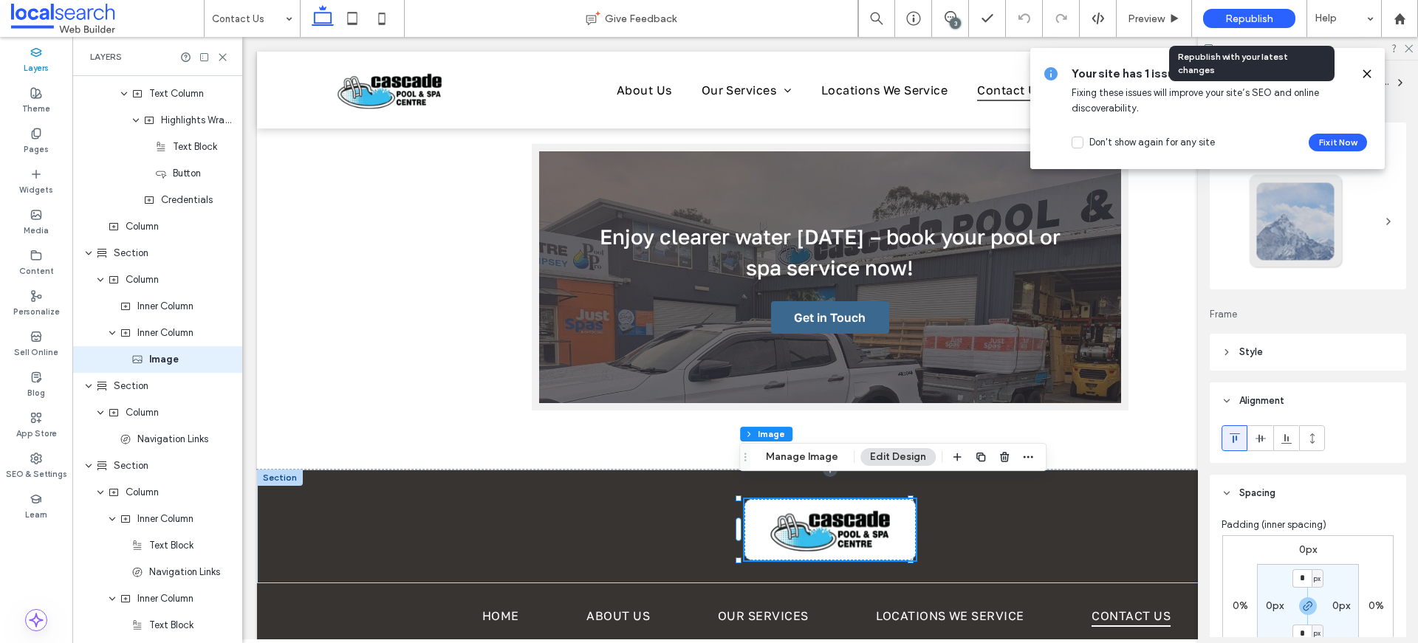
click at [1233, 18] on span "Republish" at bounding box center [1249, 19] width 48 height 13
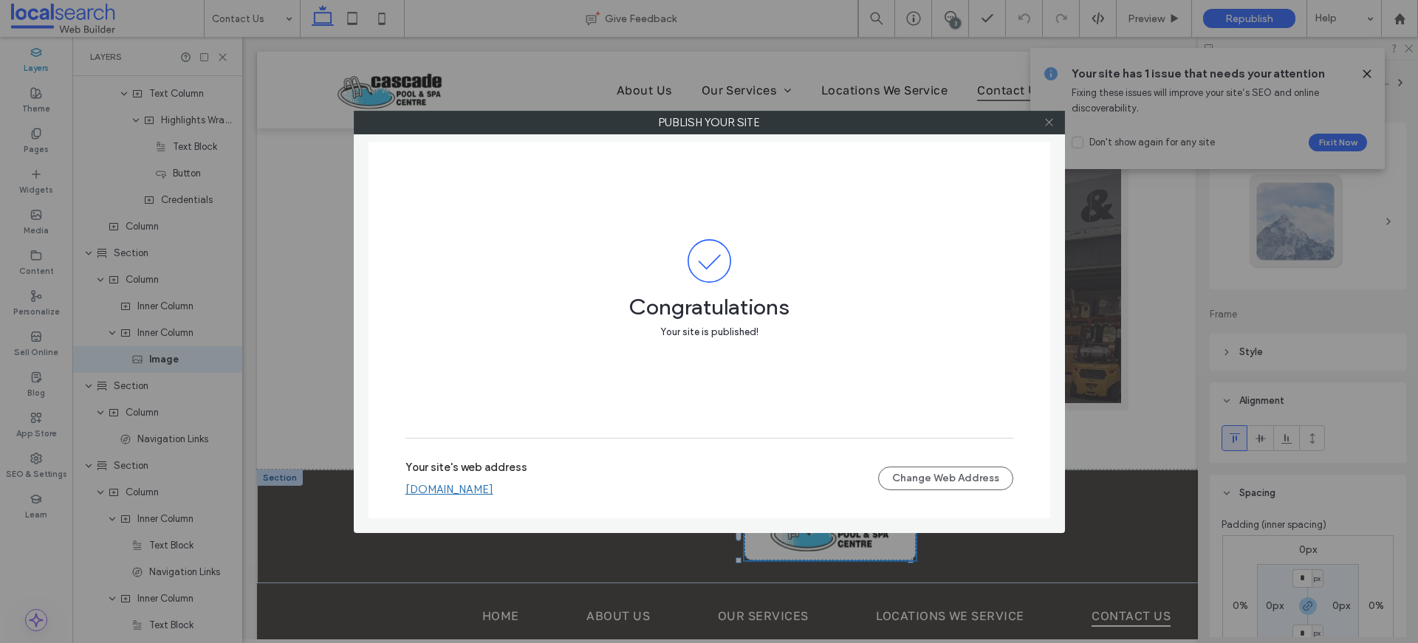
click at [1050, 123] on use at bounding box center [1048, 122] width 7 height 7
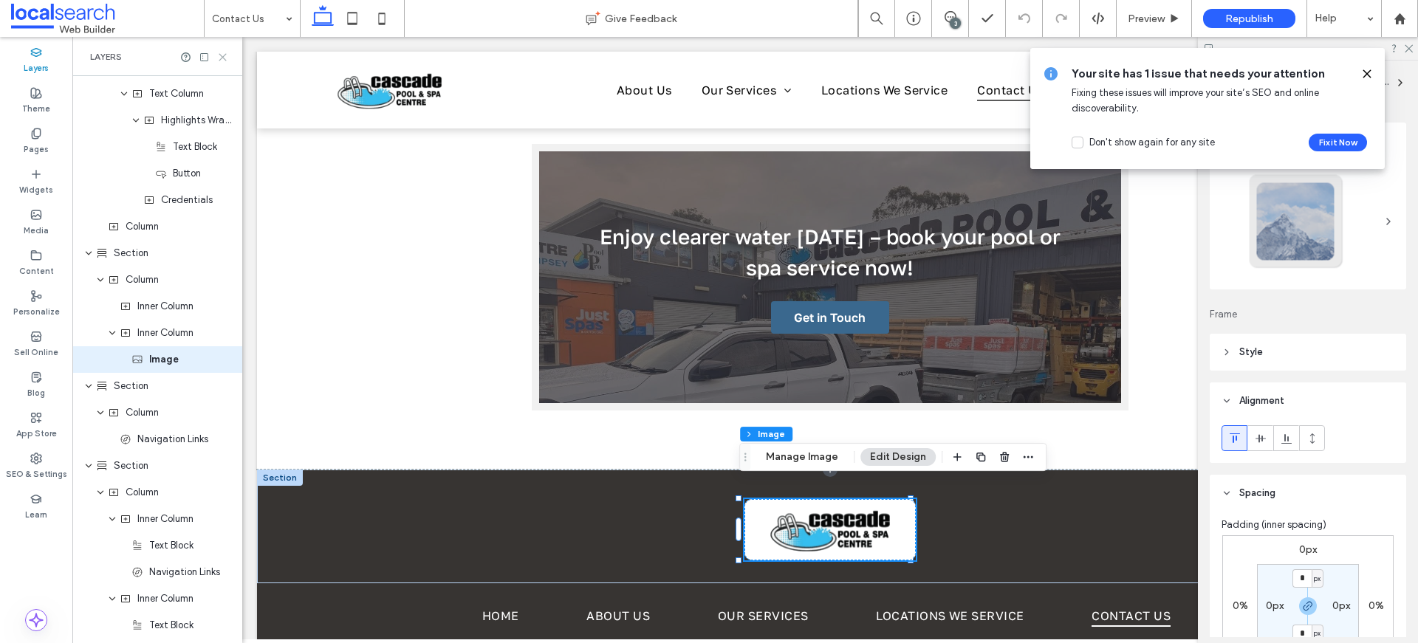
click at [224, 55] on use at bounding box center [222, 57] width 7 height 7
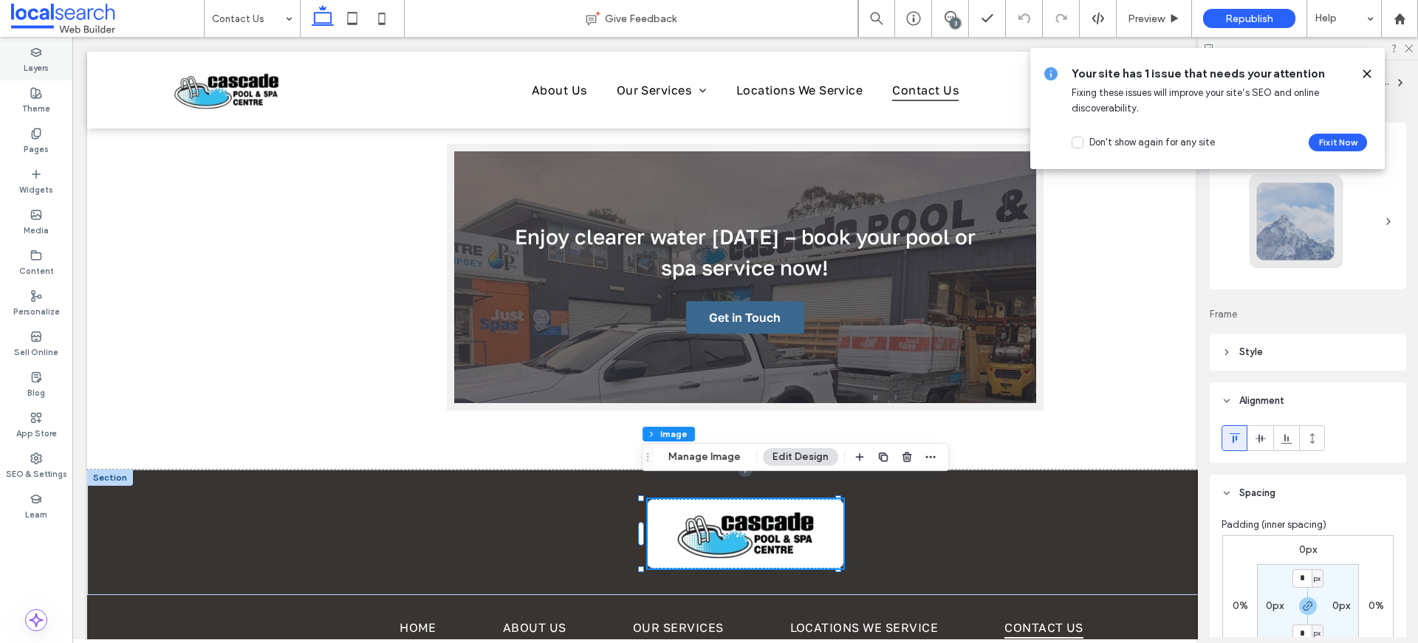
click at [31, 60] on label "Layers" at bounding box center [36, 66] width 25 height 16
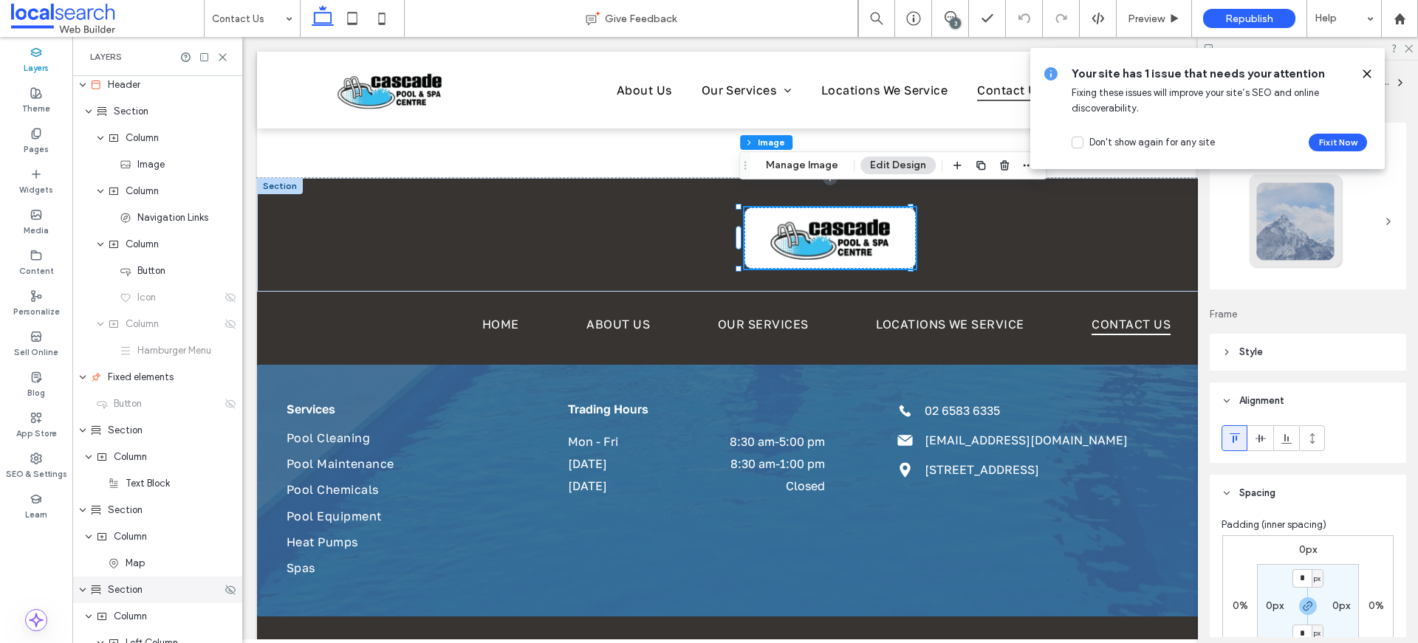
scroll to position [0, 0]
click at [219, 56] on icon at bounding box center [222, 57] width 11 height 11
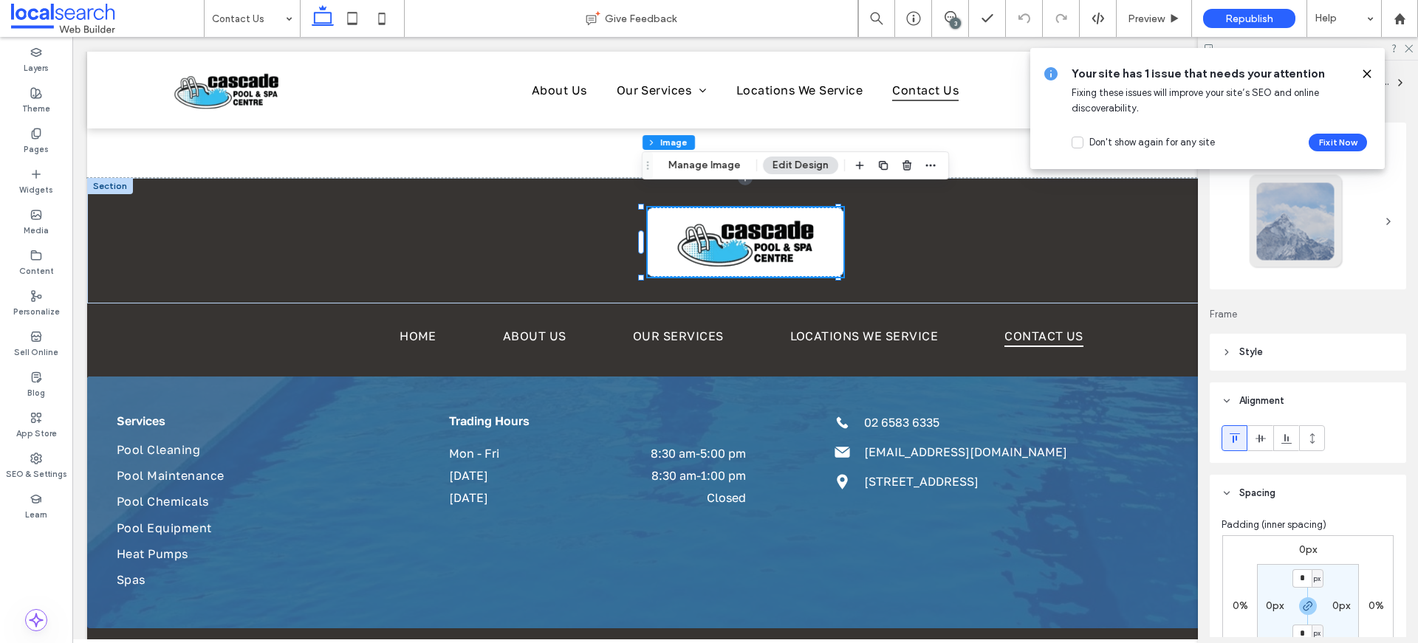
click at [1372, 77] on icon at bounding box center [1367, 74] width 12 height 12
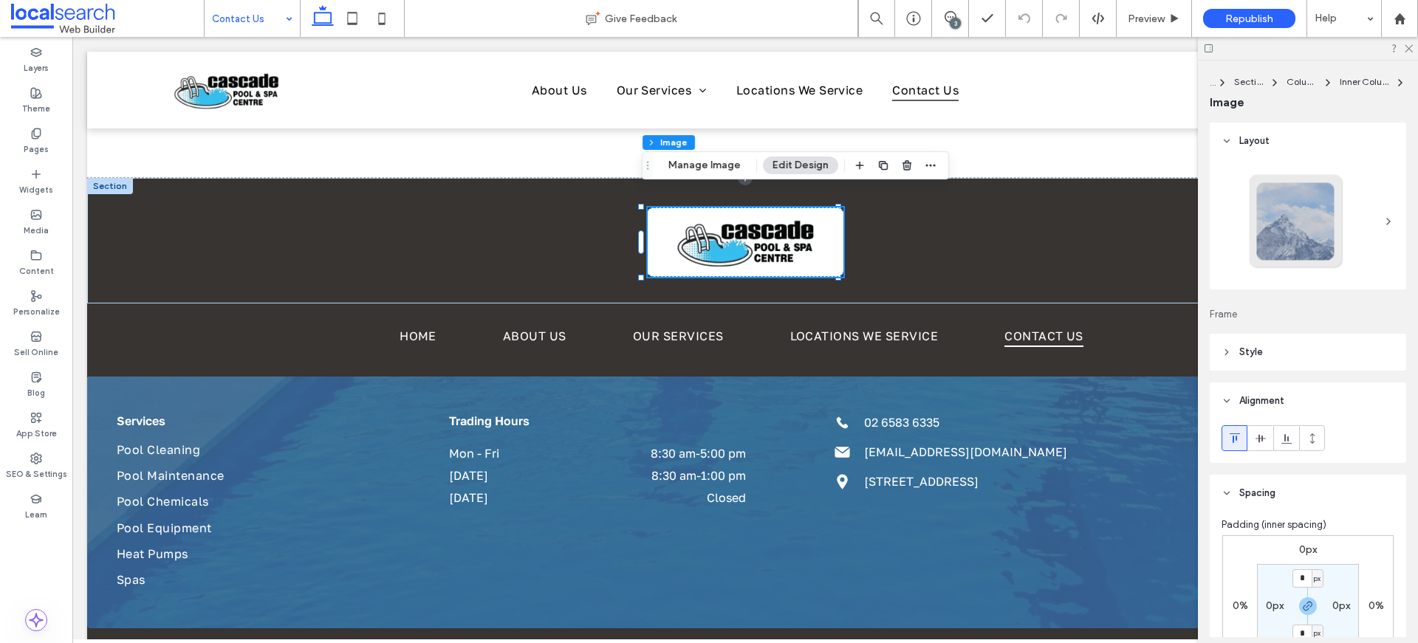
drag, startPoint x: 269, startPoint y: 3, endPoint x: 268, endPoint y: 13, distance: 9.7
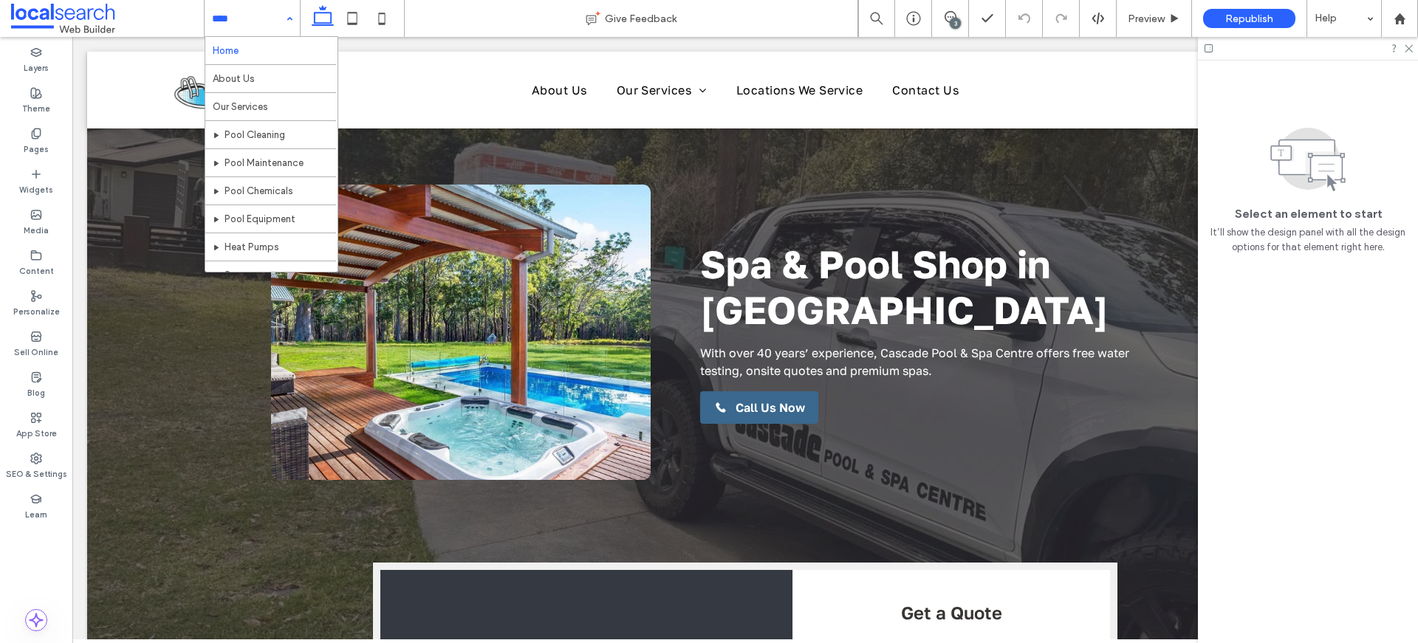
click at [266, 22] on input at bounding box center [248, 18] width 73 height 37
click at [284, 16] on div "Home About Us Our Services Pool Cleaning Pool Maintenance Pool Chemicals Pool E…" at bounding box center [252, 18] width 95 height 37
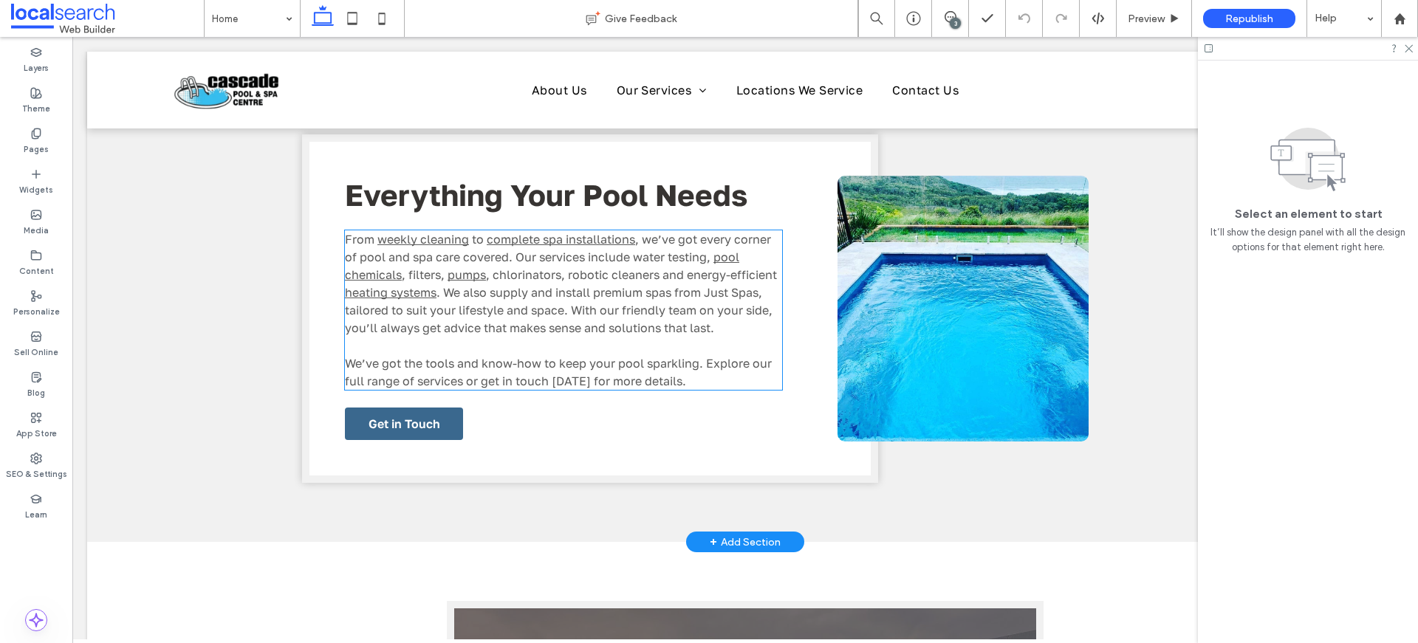
scroll to position [2037, 0]
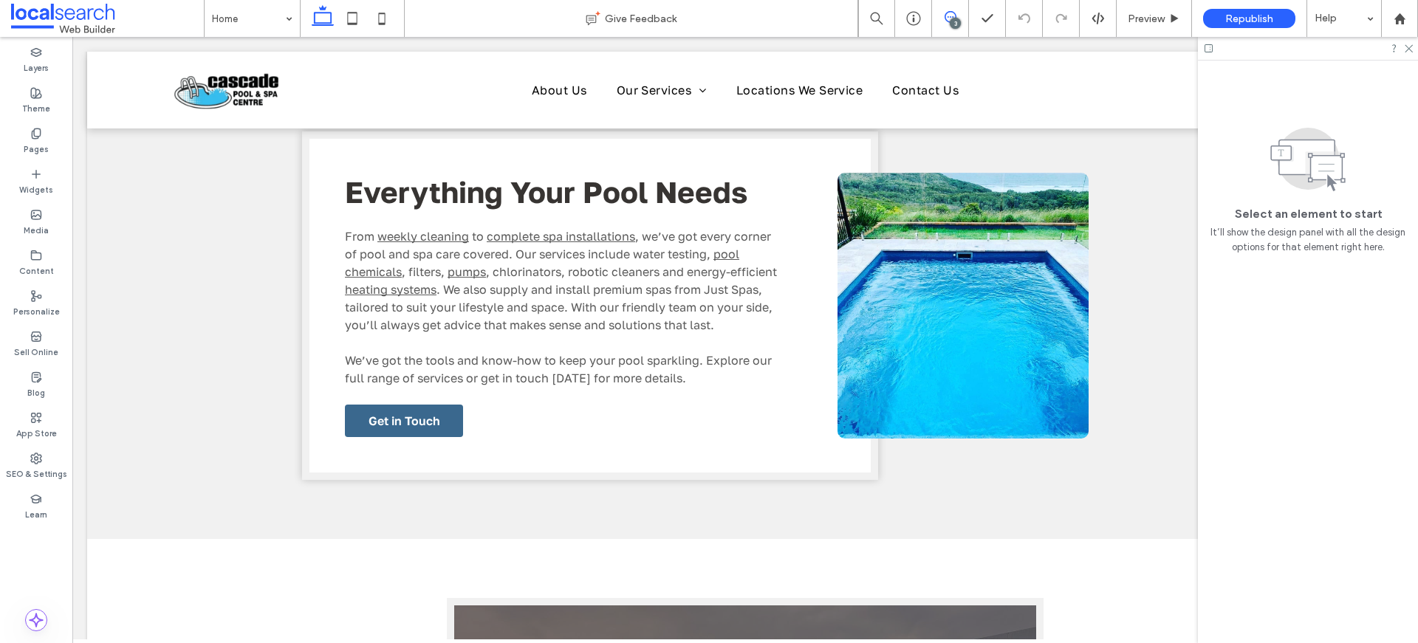
click at [945, 13] on use at bounding box center [950, 17] width 12 height 12
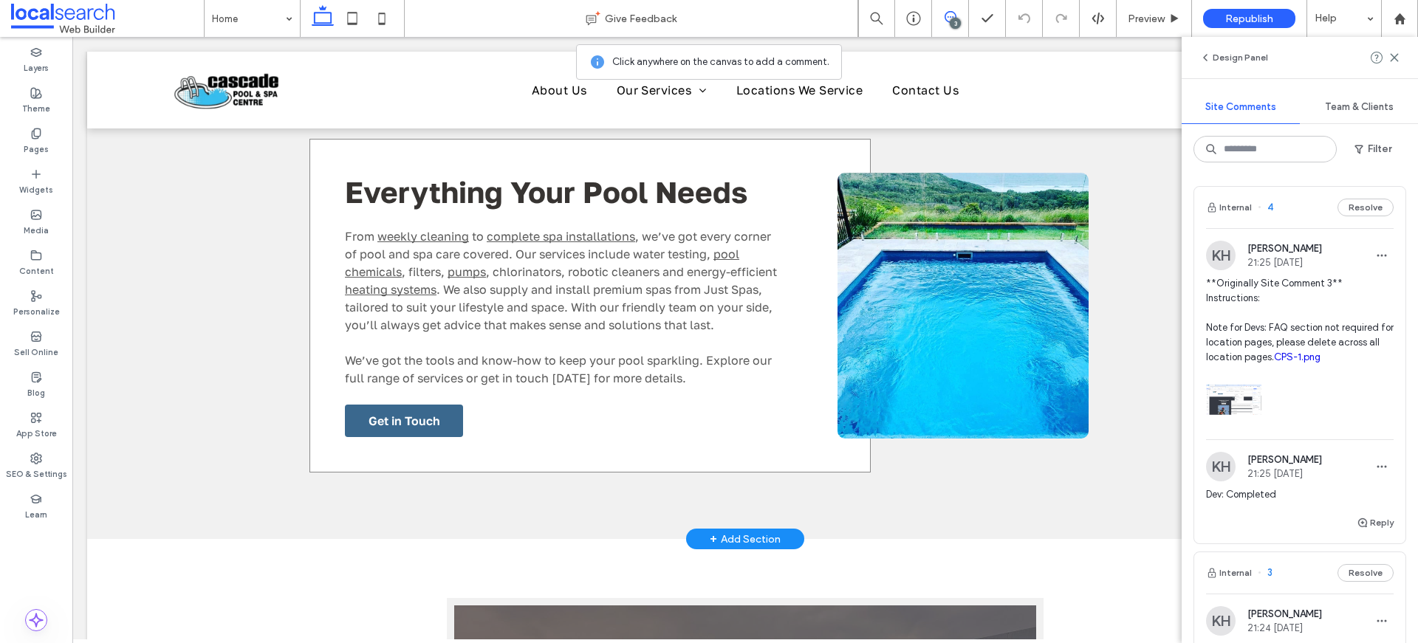
click at [837, 458] on div "Everything Your Pool Needs From weekly cleaning to complete spa installations ,…" at bounding box center [590, 305] width 576 height 348
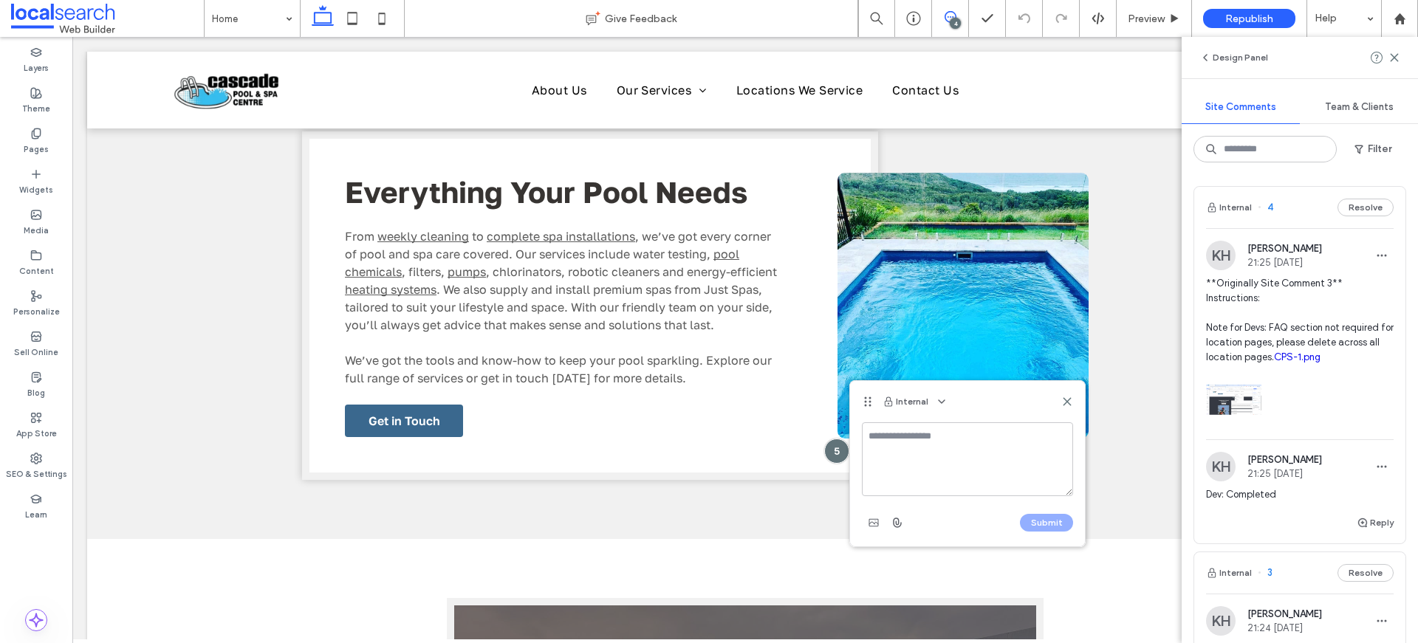
click at [878, 456] on textarea at bounding box center [967, 459] width 211 height 74
click at [1047, 445] on textarea "**********" at bounding box center [967, 459] width 211 height 74
click at [1040, 439] on textarea "**********" at bounding box center [967, 459] width 211 height 74
click at [949, 464] on textarea "**********" at bounding box center [967, 459] width 211 height 74
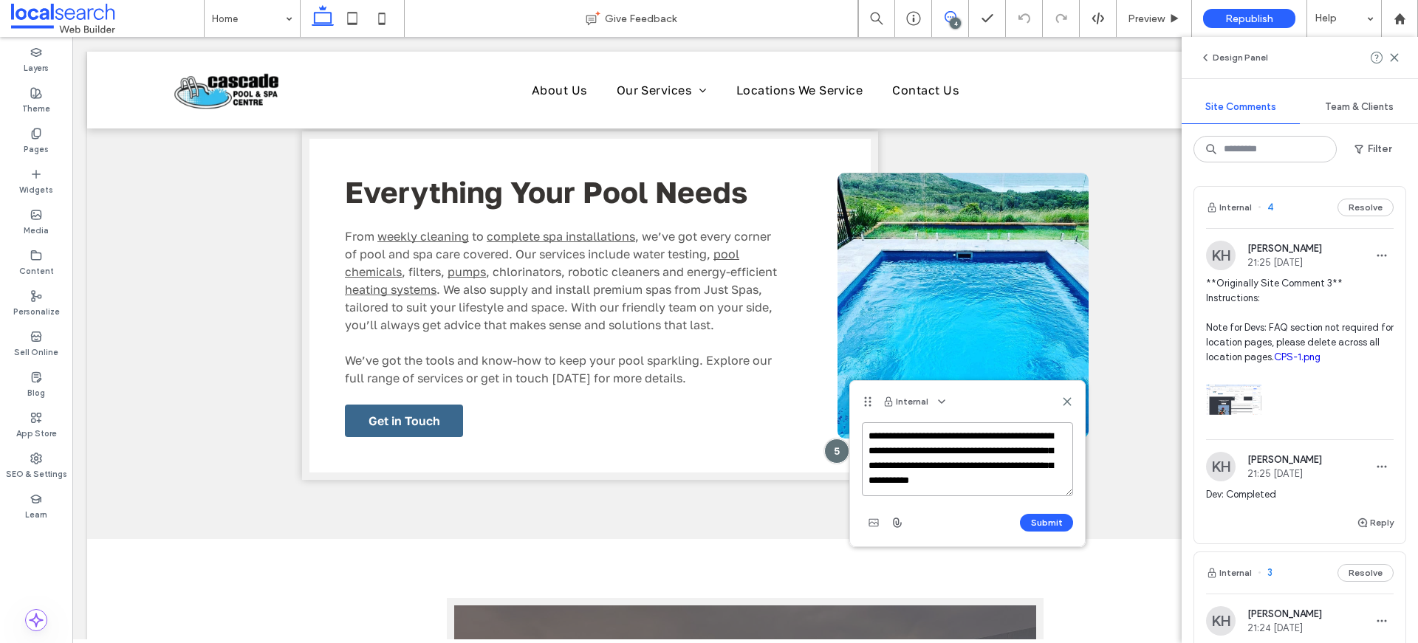
paste textarea "**********"
type textarea "**********"
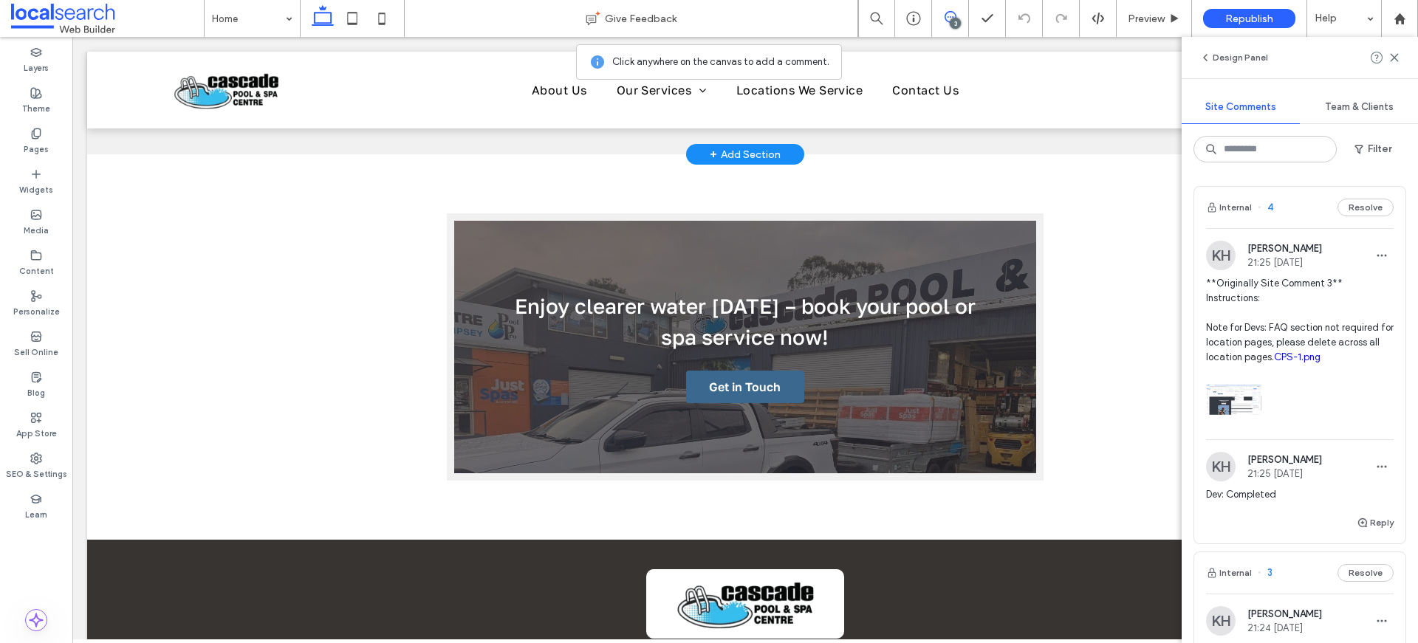
scroll to position [1939, 0]
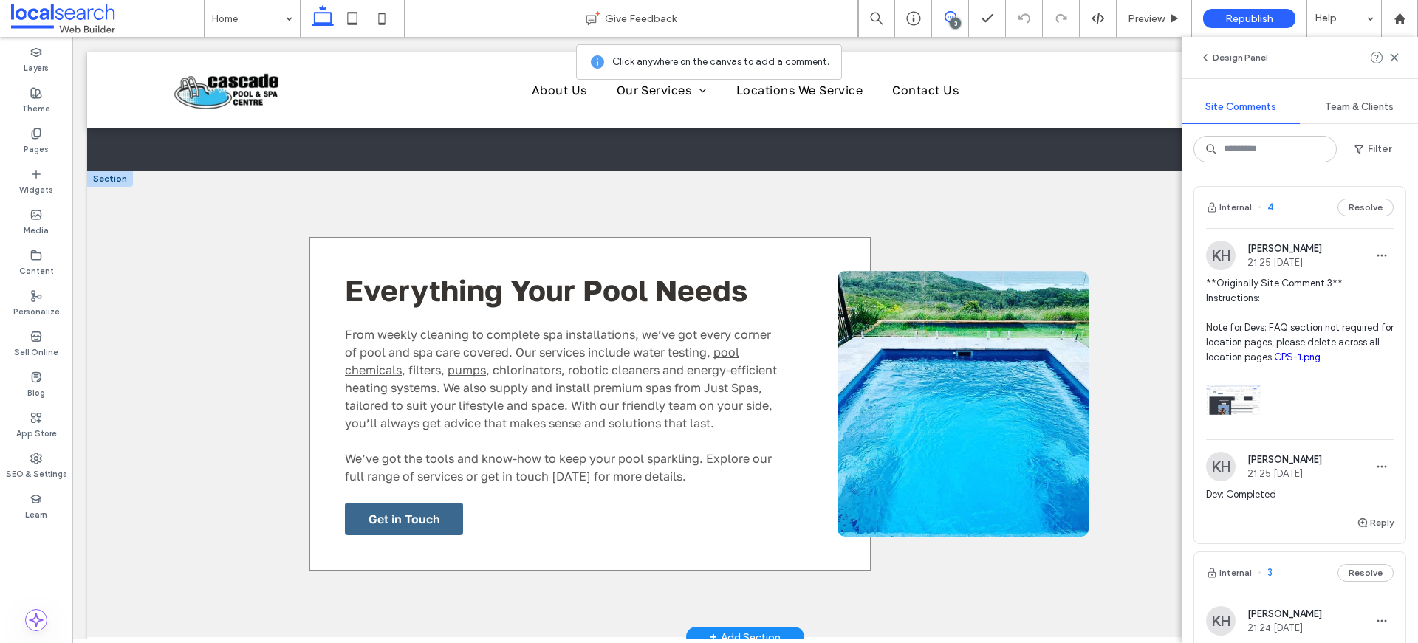
click at [816, 518] on div "Everything Your Pool Needs From weekly cleaning to complete spa installations ,…" at bounding box center [590, 404] width 576 height 348
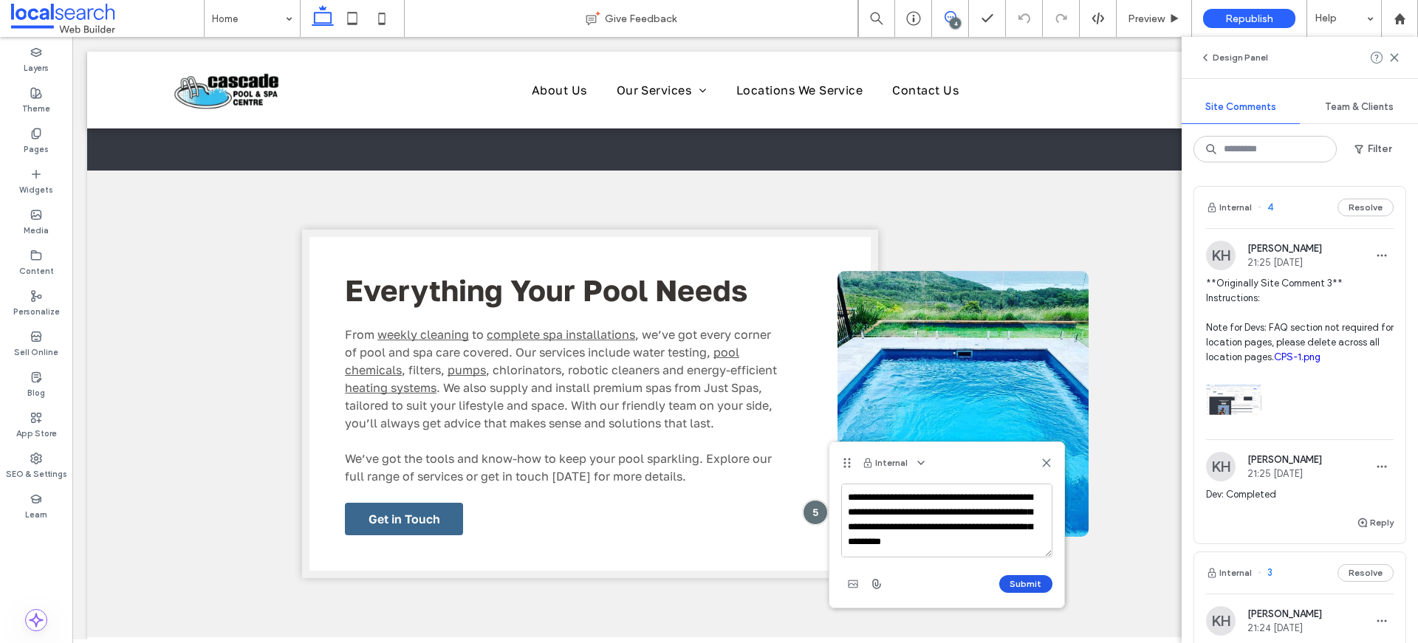
click at [1044, 581] on button "Submit" at bounding box center [1025, 584] width 53 height 18
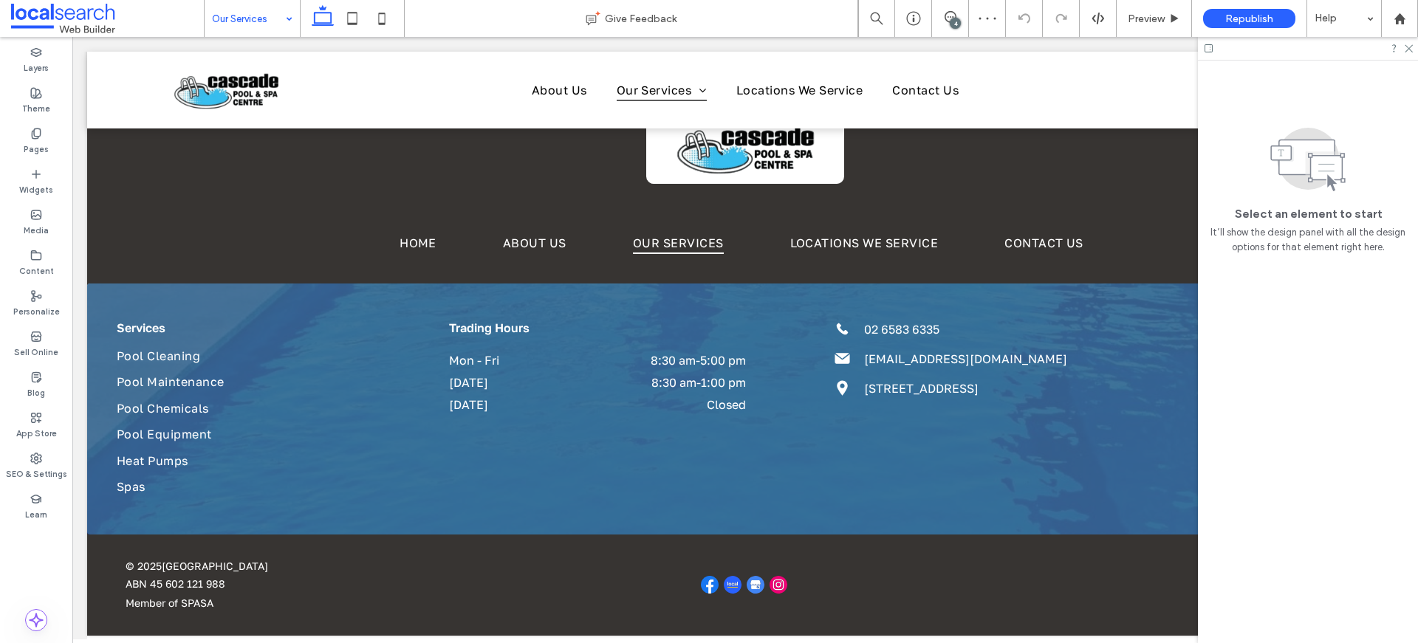
click at [238, 23] on input at bounding box center [248, 18] width 73 height 37
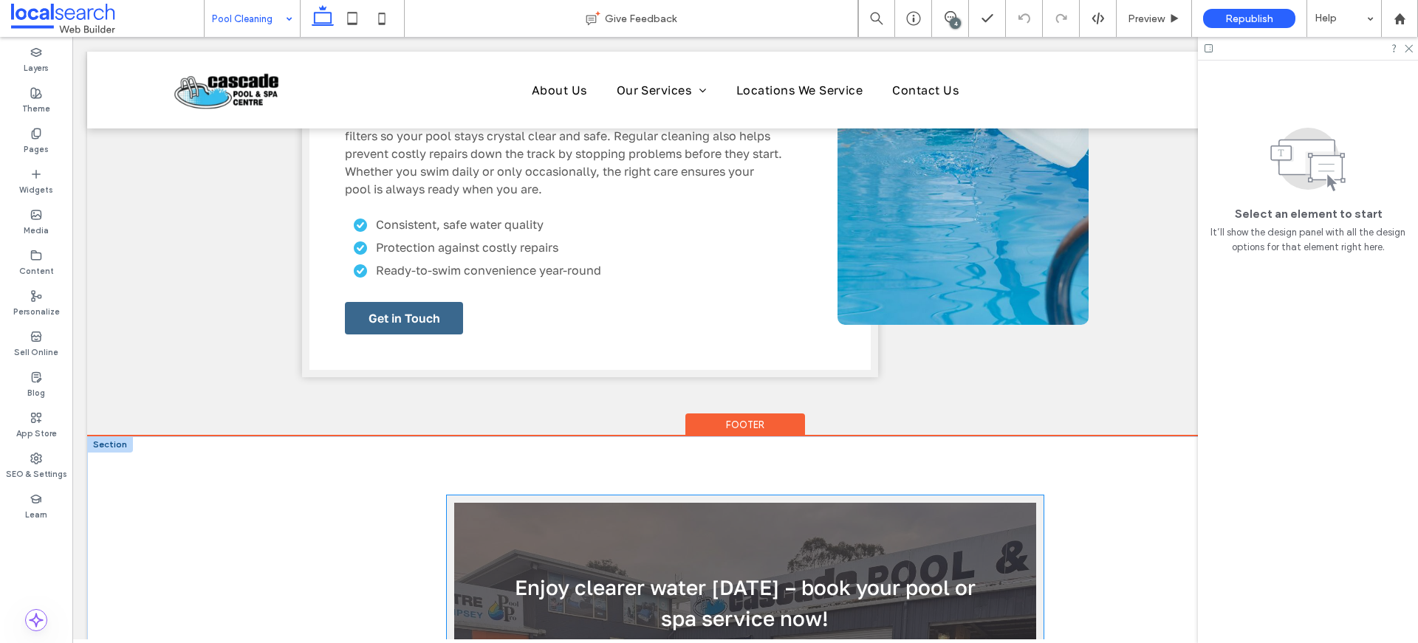
scroll to position [1700, 0]
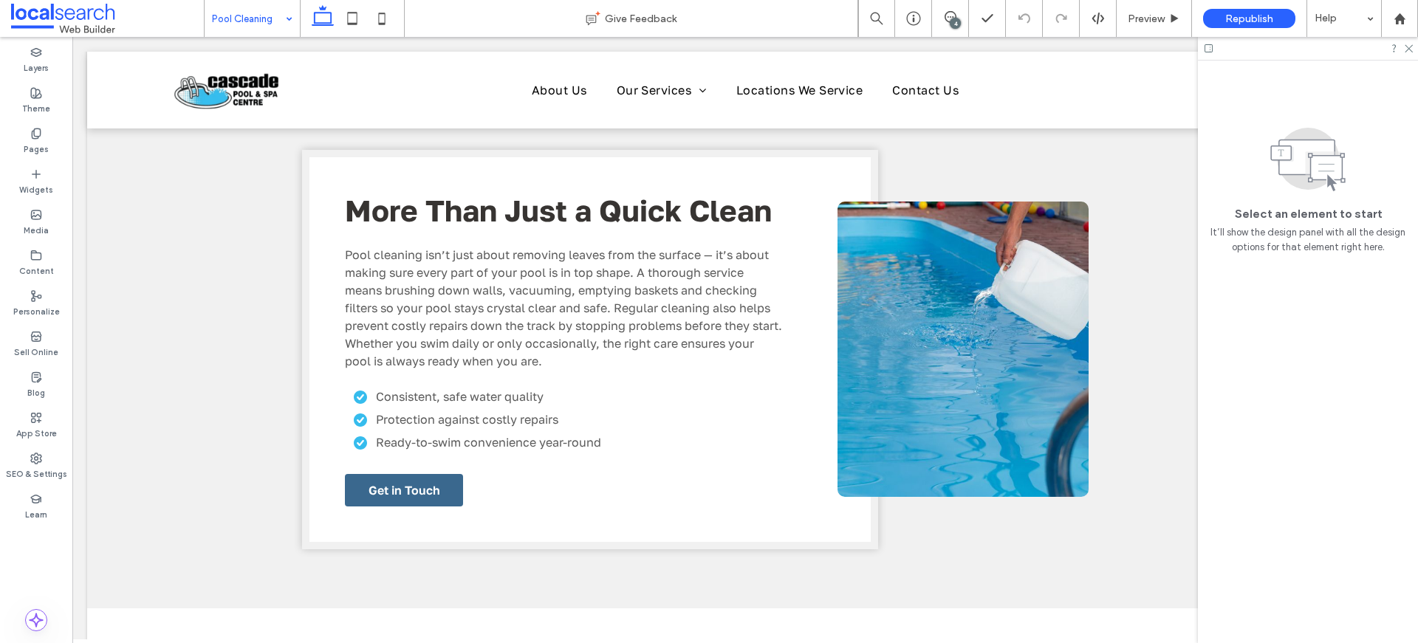
click at [255, 16] on input at bounding box center [248, 18] width 73 height 37
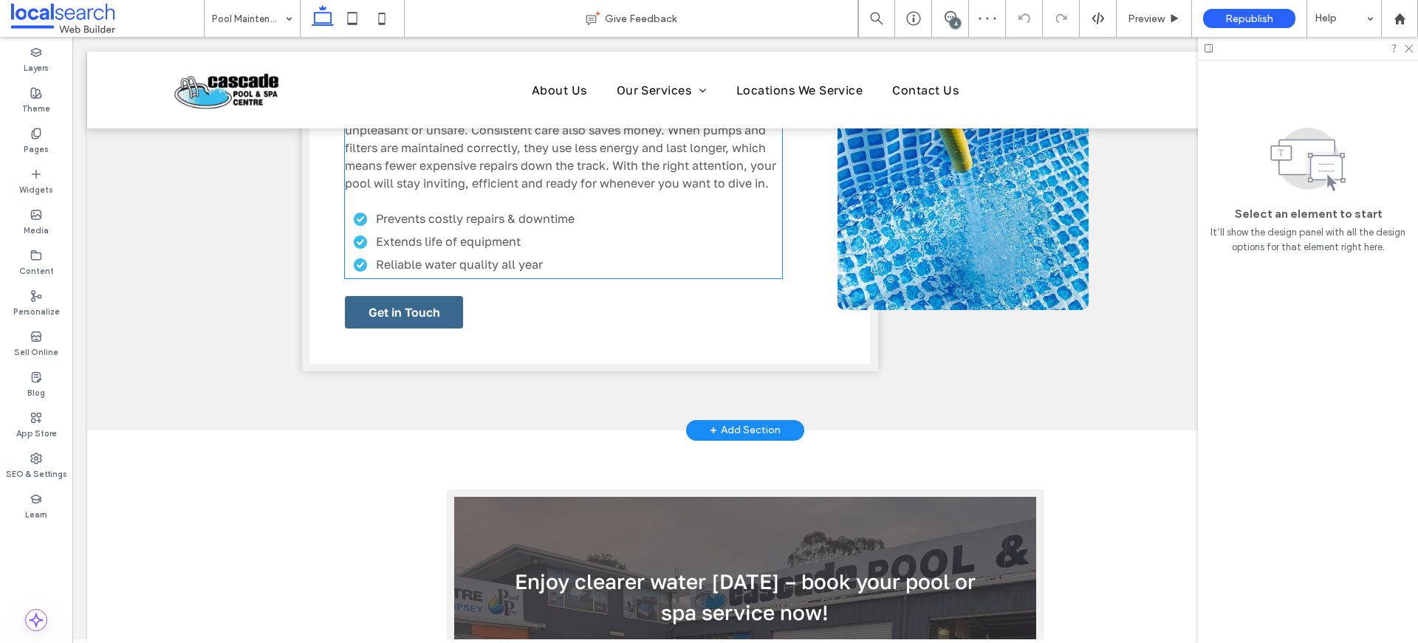
scroll to position [2175, 0]
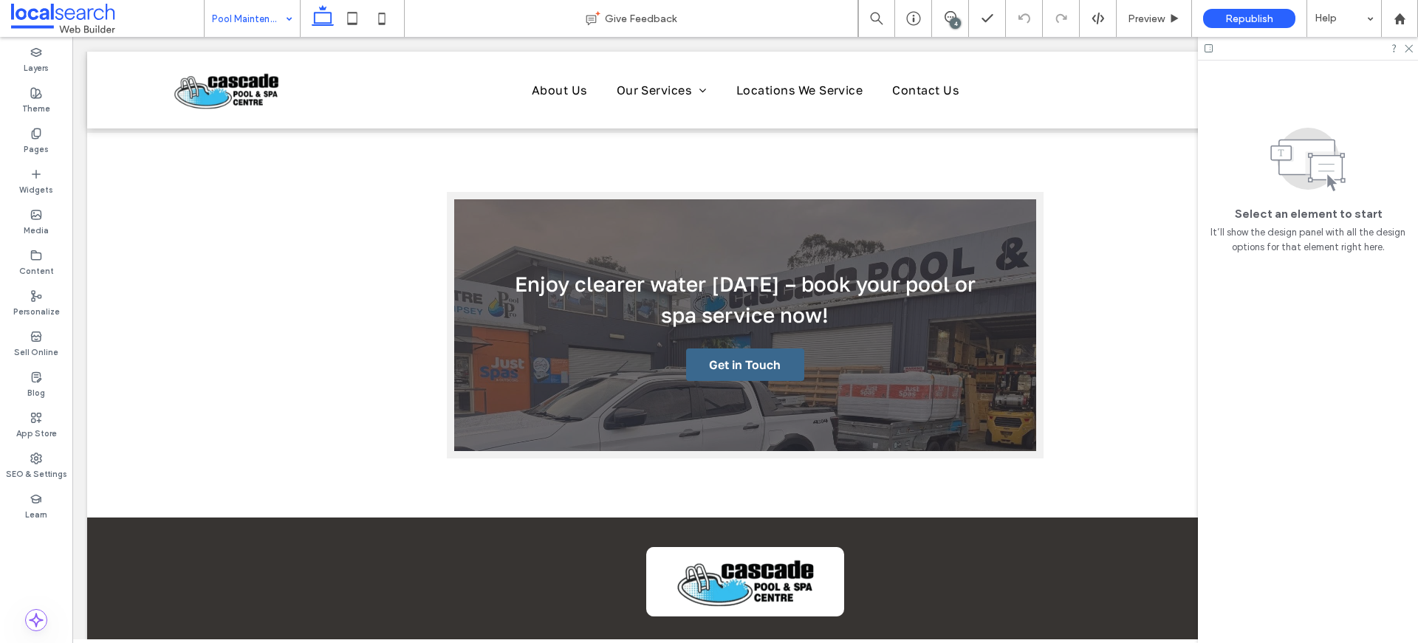
click at [219, 20] on input at bounding box center [248, 18] width 73 height 37
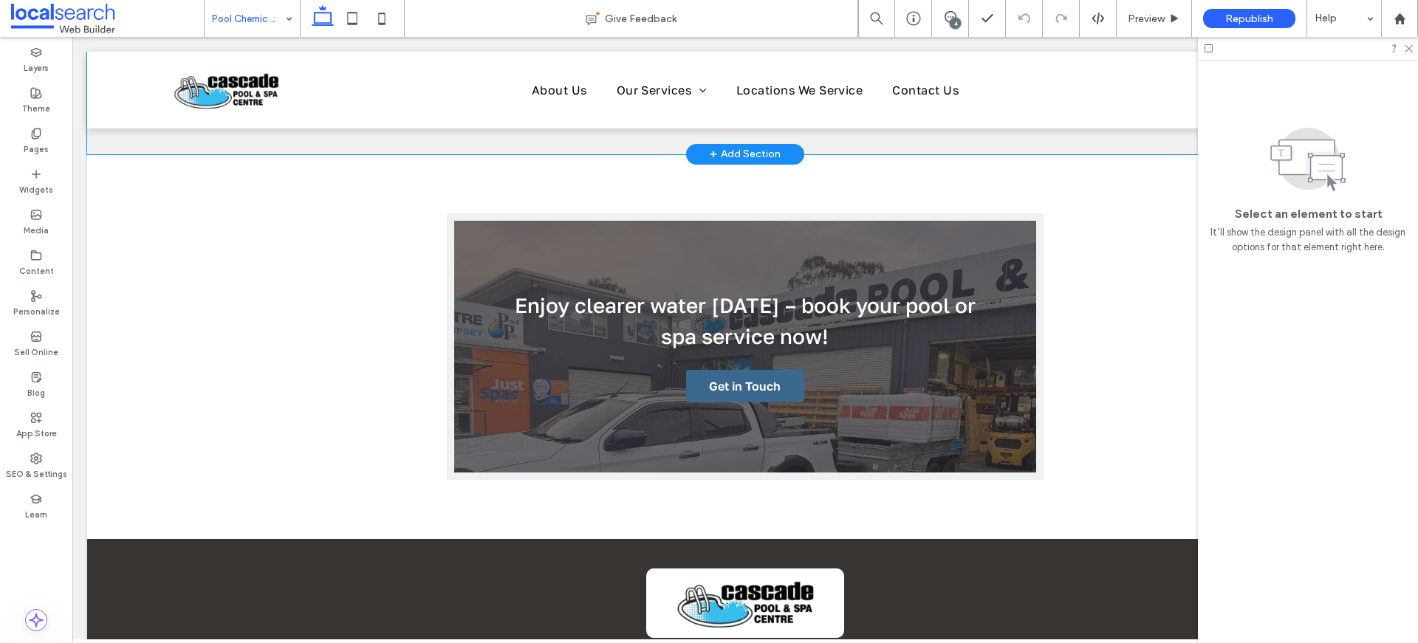
scroll to position [2417, 0]
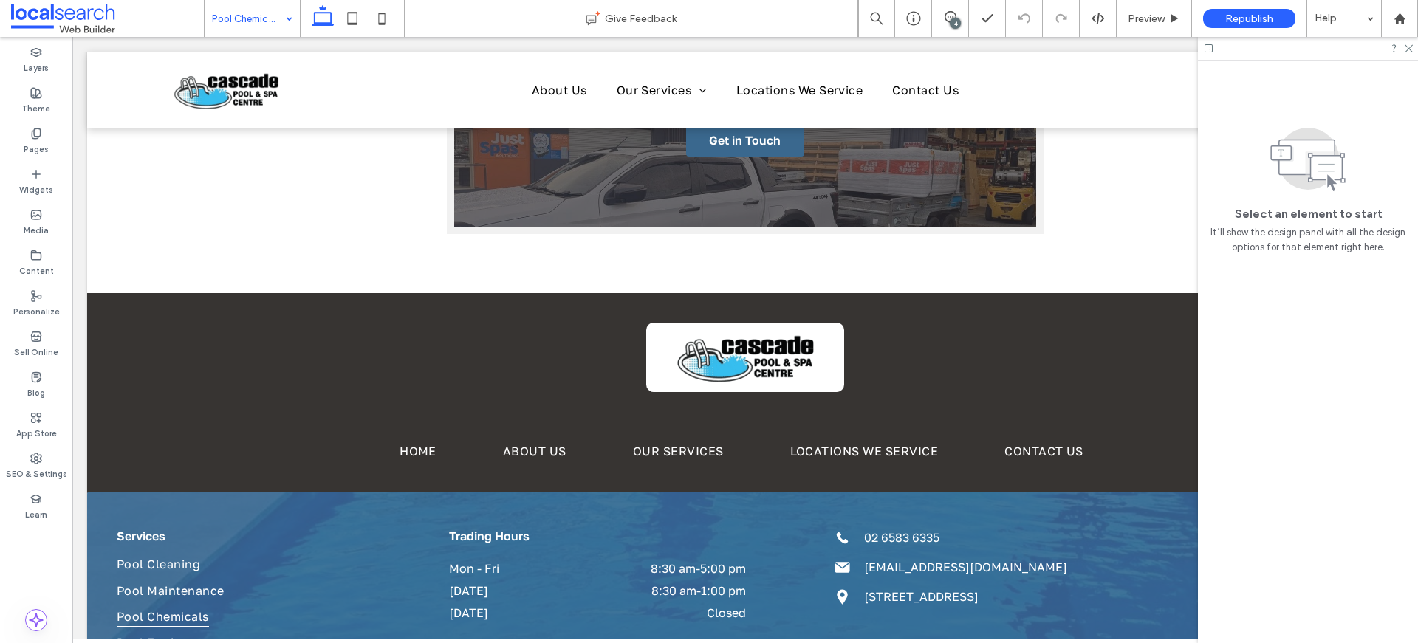
click at [228, 18] on input at bounding box center [248, 18] width 73 height 37
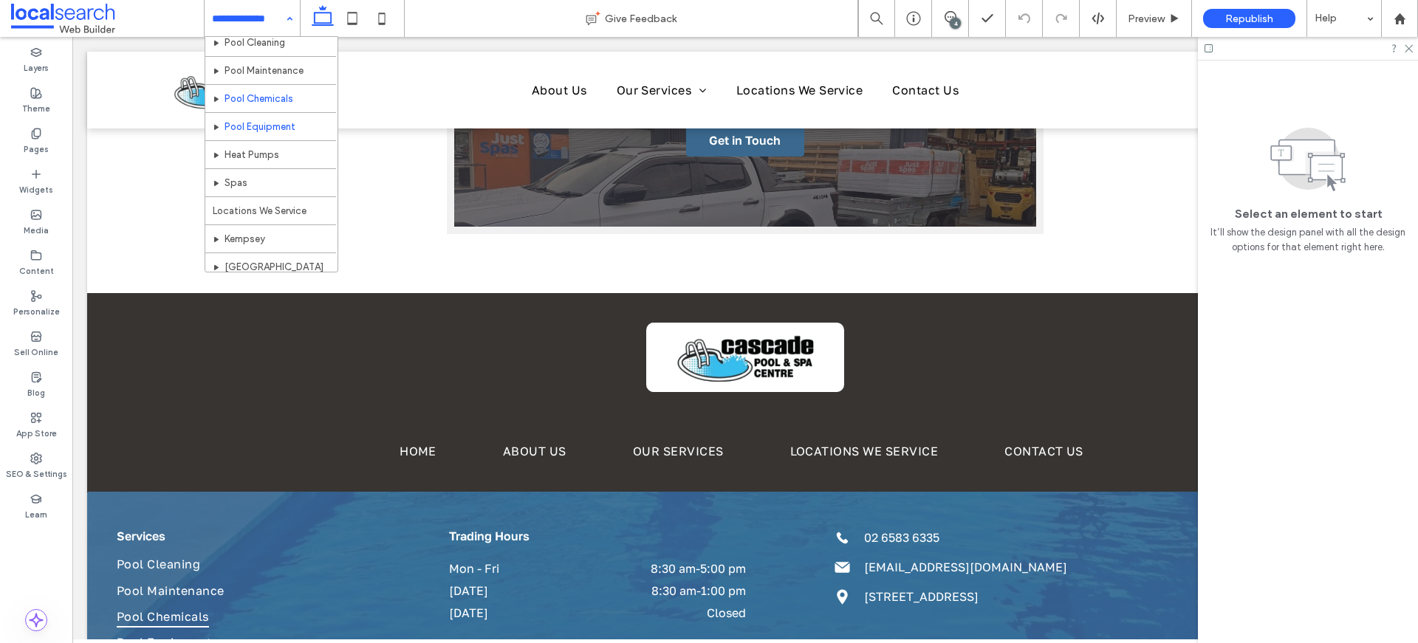
scroll to position [212, 0]
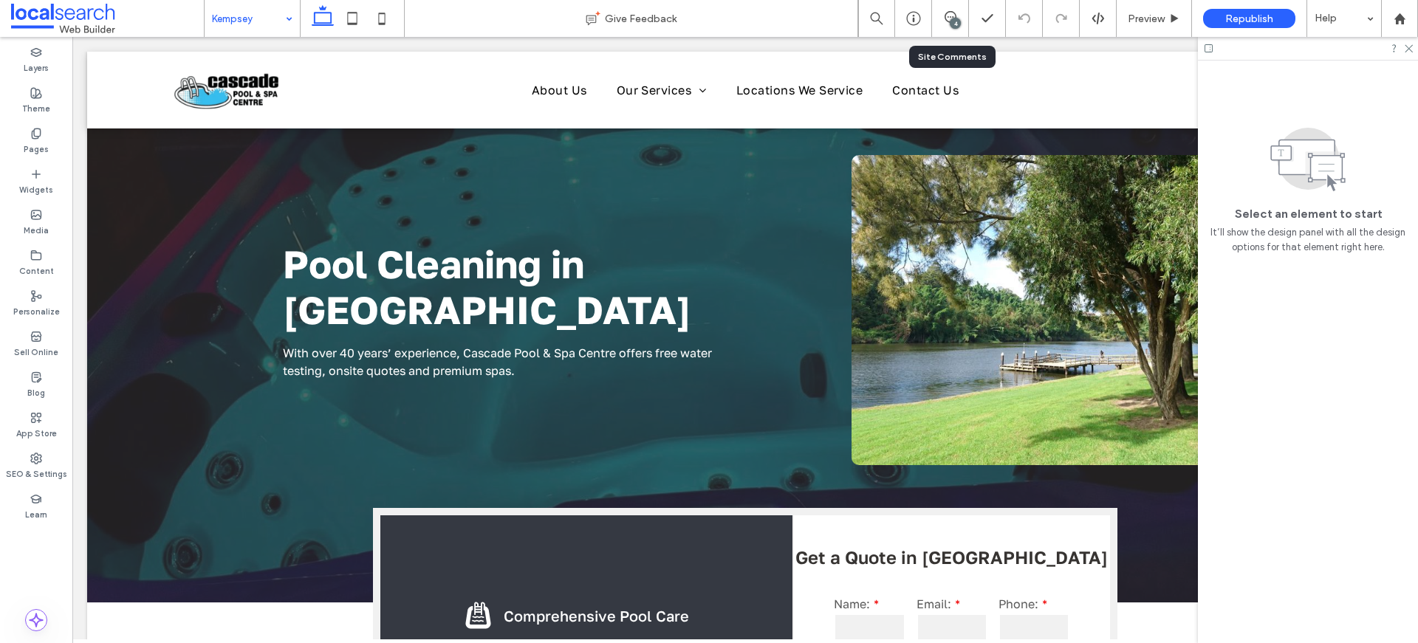
click at [944, 6] on div "4" at bounding box center [950, 18] width 37 height 37
click at [946, 13] on icon at bounding box center [950, 17] width 12 height 12
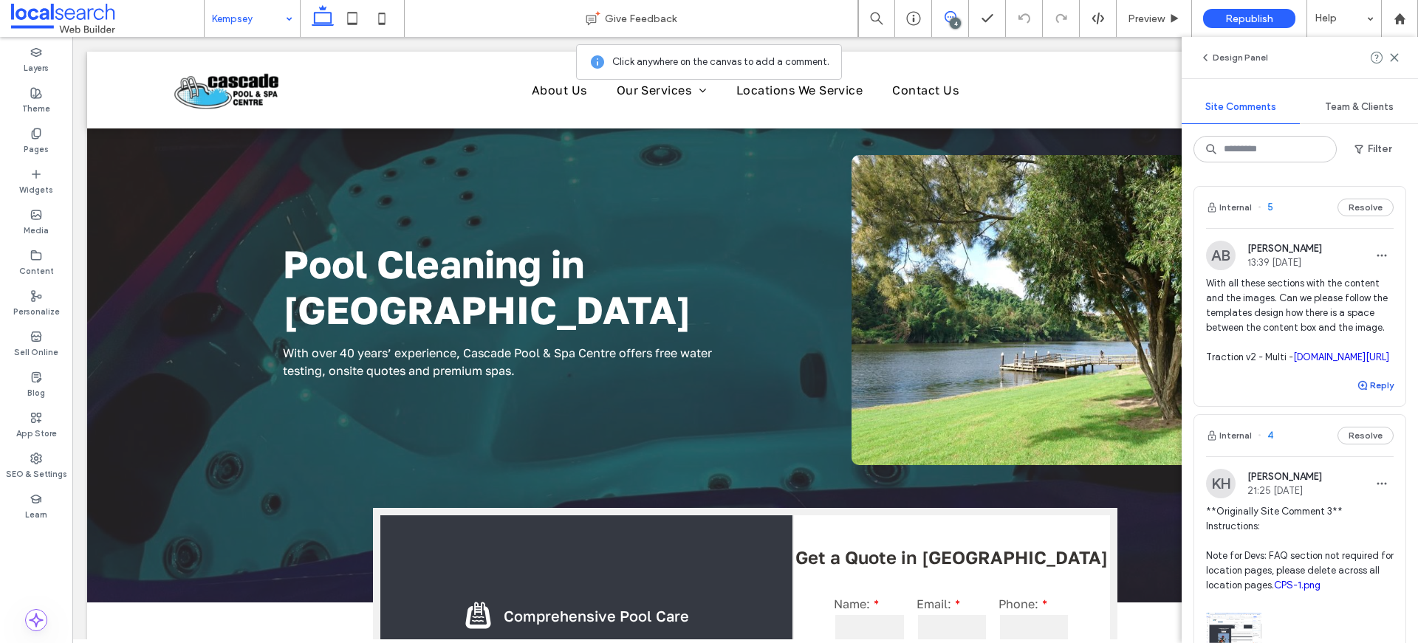
click at [1377, 394] on button "Reply" at bounding box center [1374, 386] width 37 height 18
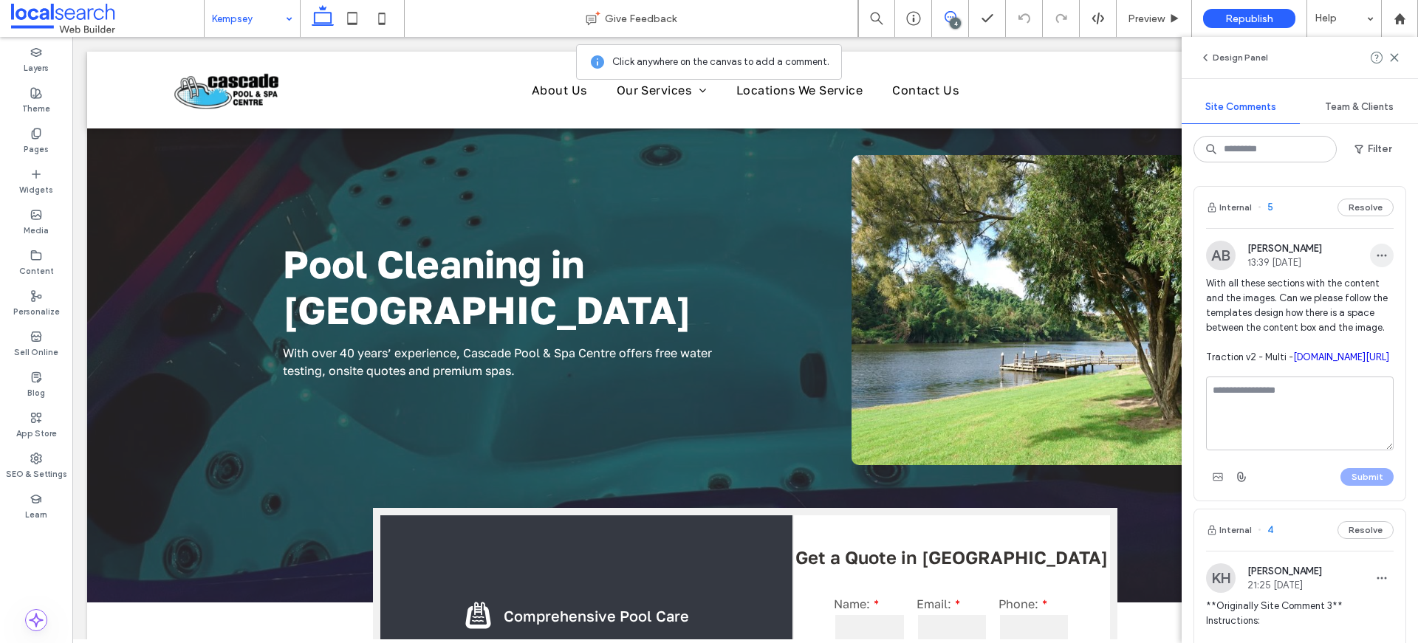
click at [1376, 250] on icon "button" at bounding box center [1382, 256] width 12 height 12
click at [1333, 286] on div "Edit" at bounding box center [1315, 294] width 131 height 28
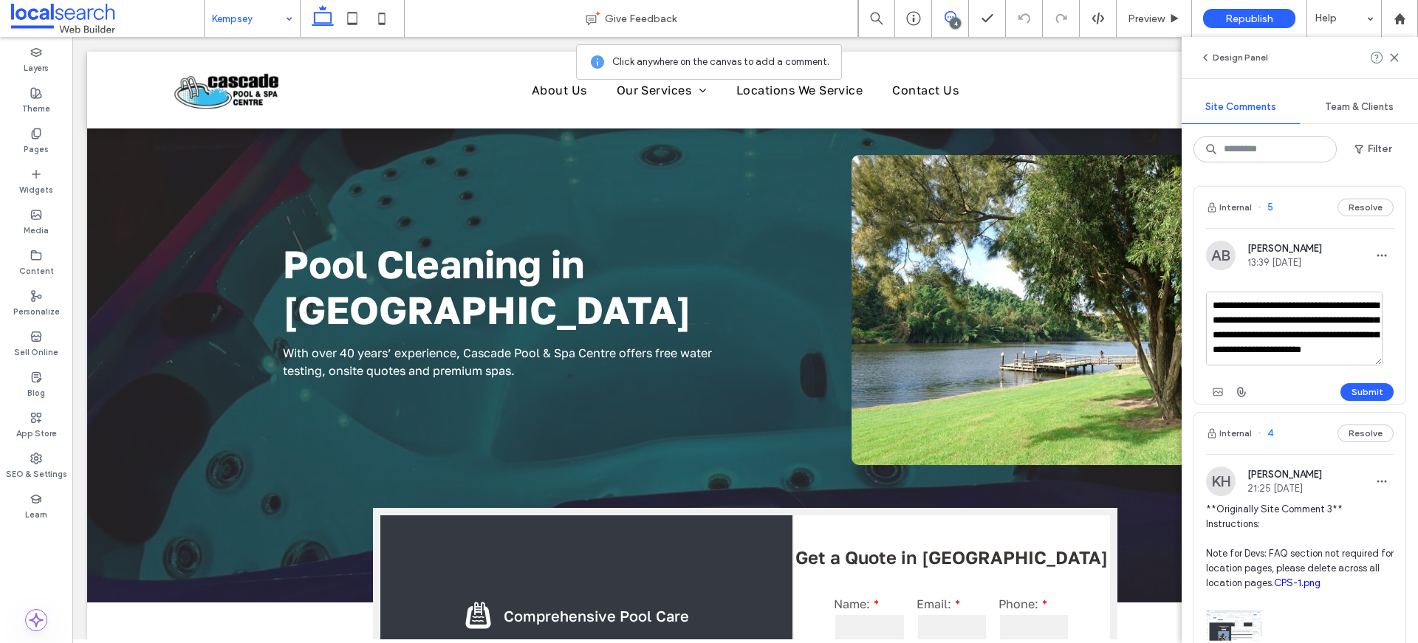
click at [1332, 358] on textarea "**********" at bounding box center [1294, 329] width 176 height 74
type textarea "**********"
click at [1340, 393] on button "Submit" at bounding box center [1366, 392] width 53 height 18
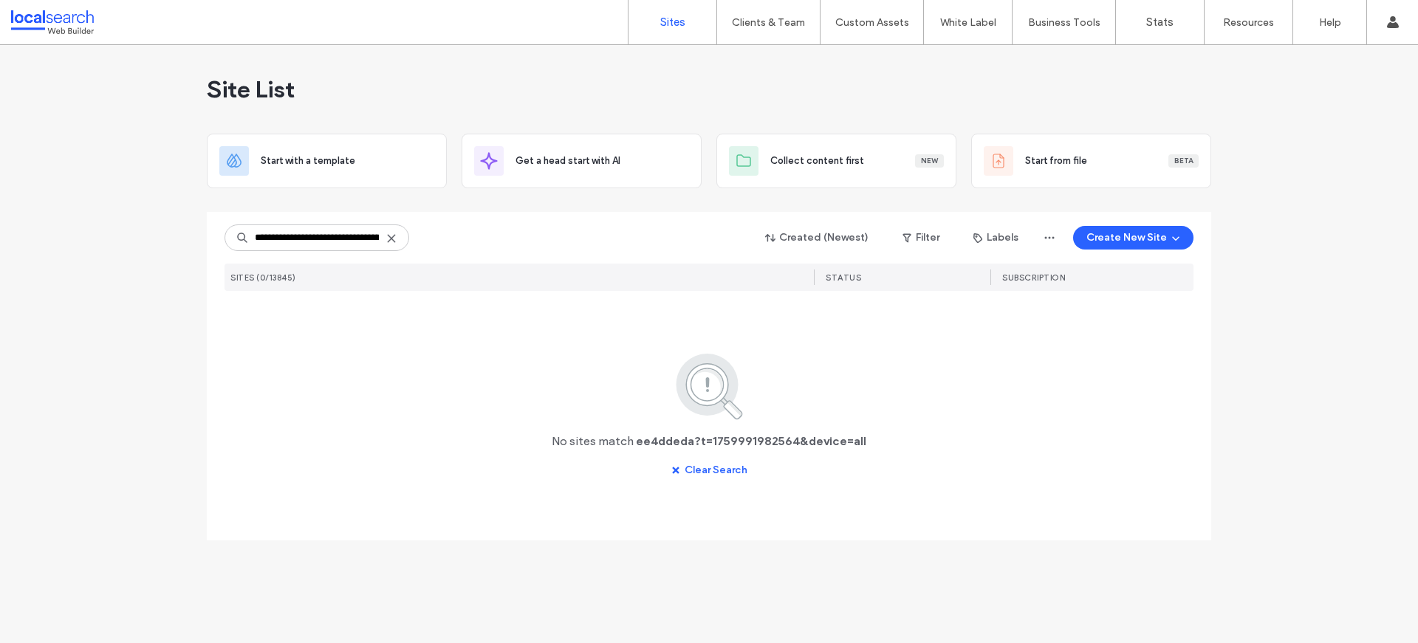
scroll to position [0, 60]
drag, startPoint x: 310, startPoint y: 238, endPoint x: 488, endPoint y: 239, distance: 177.9
click at [488, 239] on div "**********" at bounding box center [708, 238] width 969 height 28
type input "********"
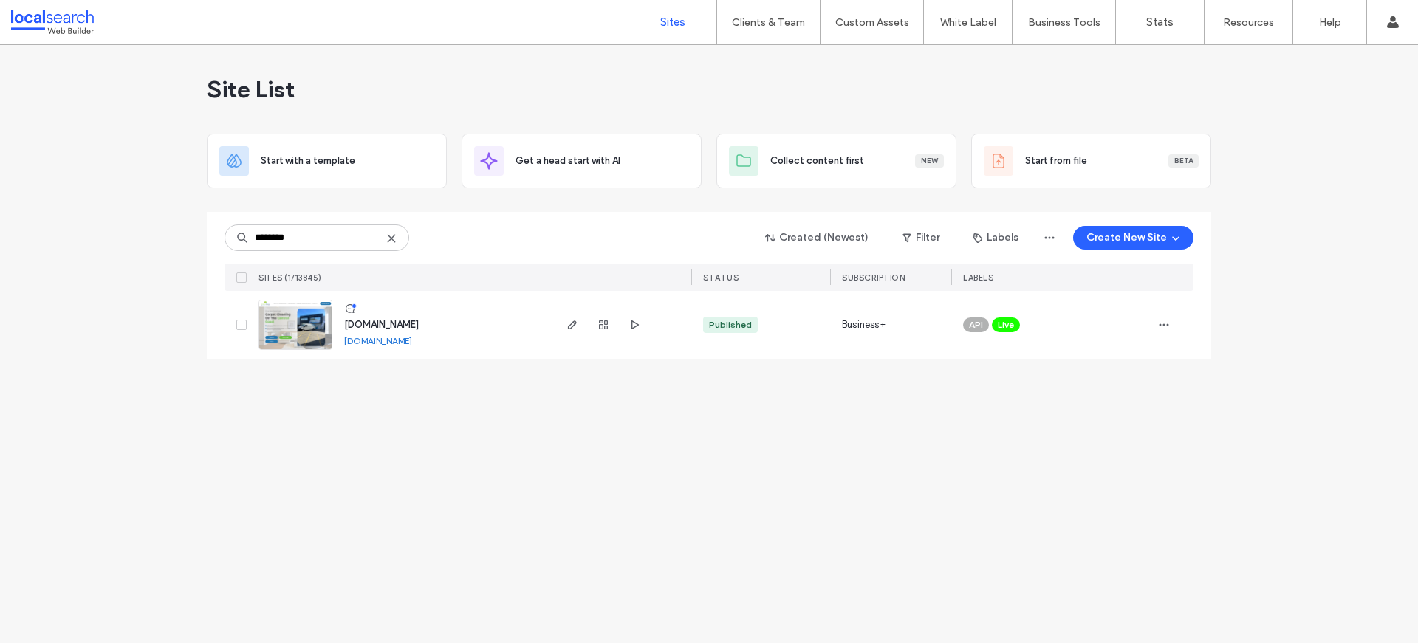
click at [312, 317] on img at bounding box center [295, 350] width 72 height 100
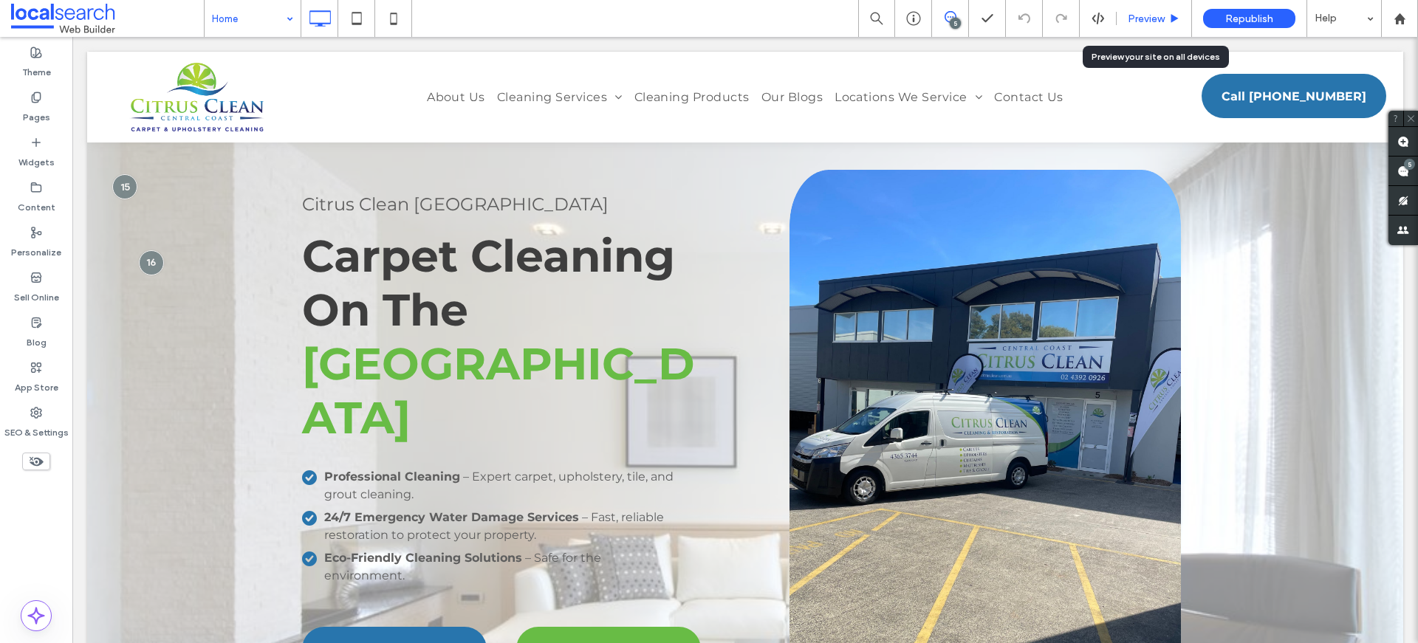
click at [1134, 13] on span "Preview" at bounding box center [1145, 19] width 37 height 13
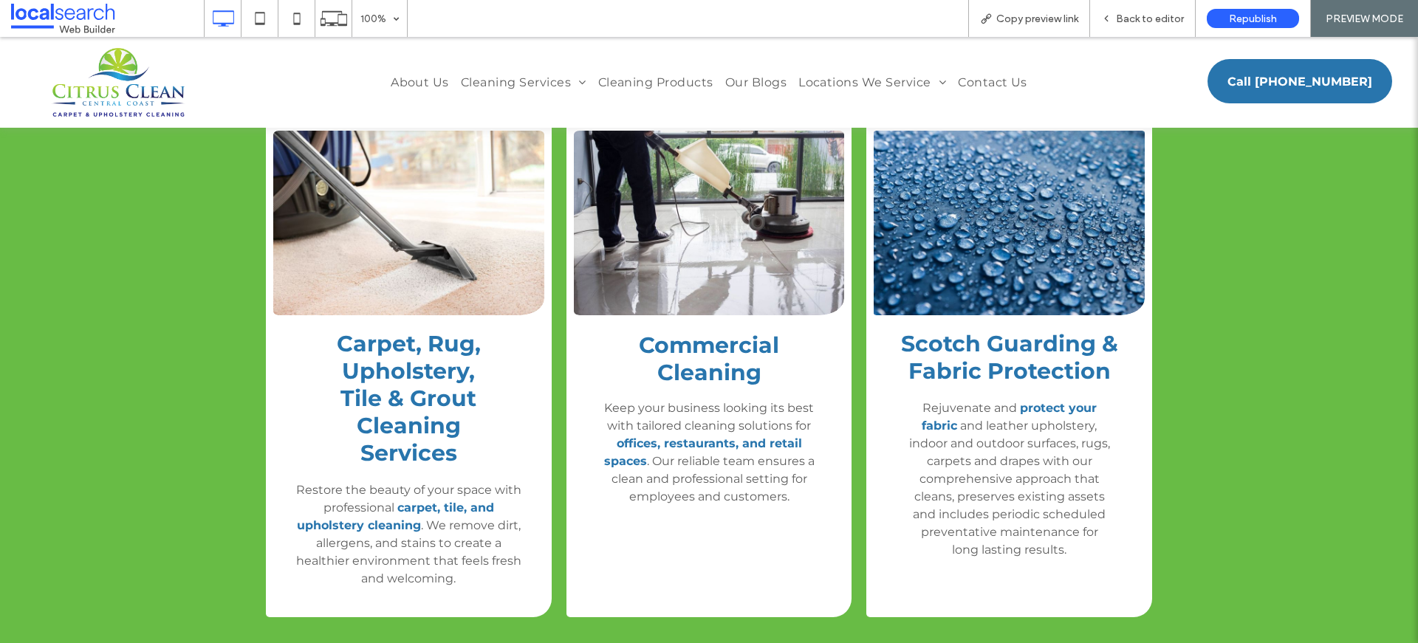
scroll to position [2295, 0]
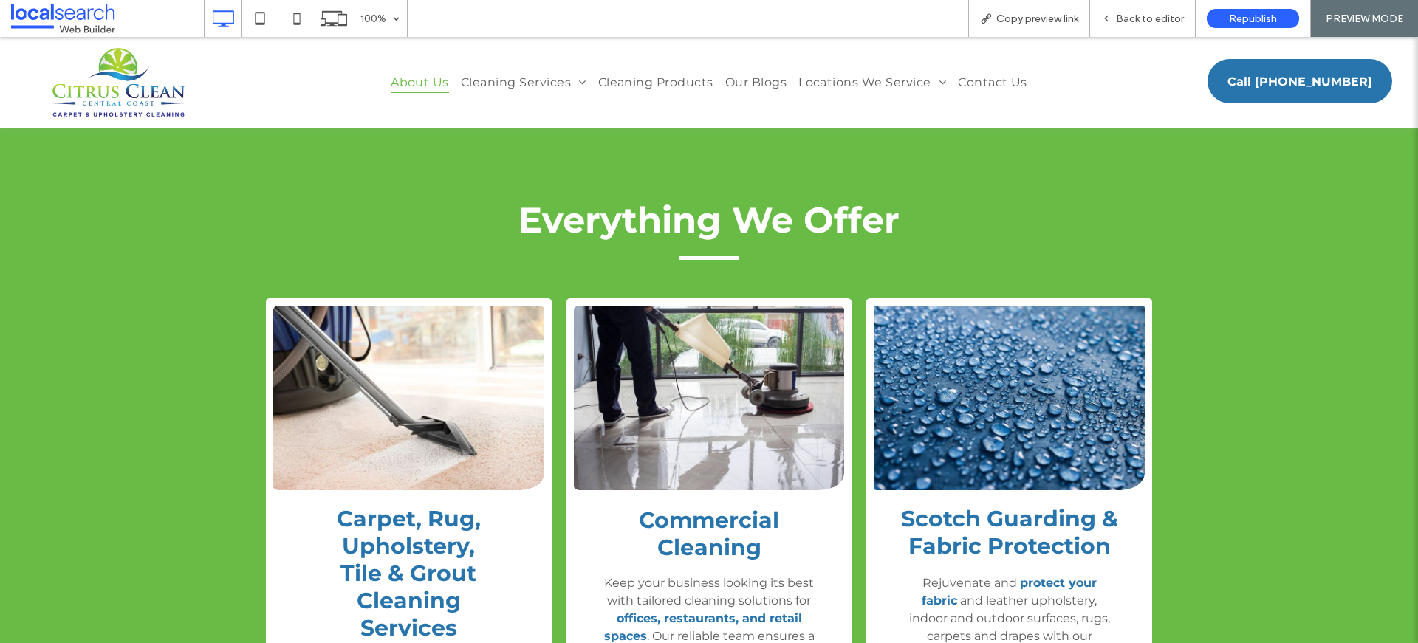
click at [424, 83] on span "About Us" at bounding box center [420, 82] width 58 height 21
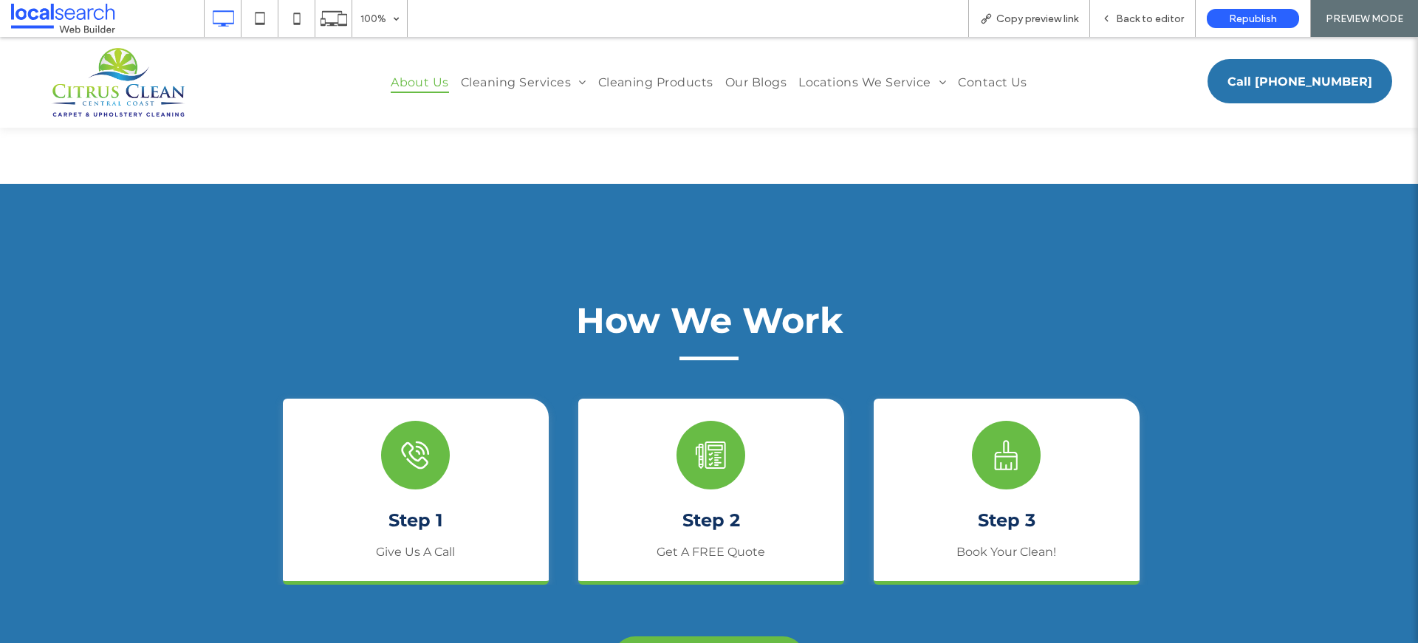
scroll to position [2422, 0]
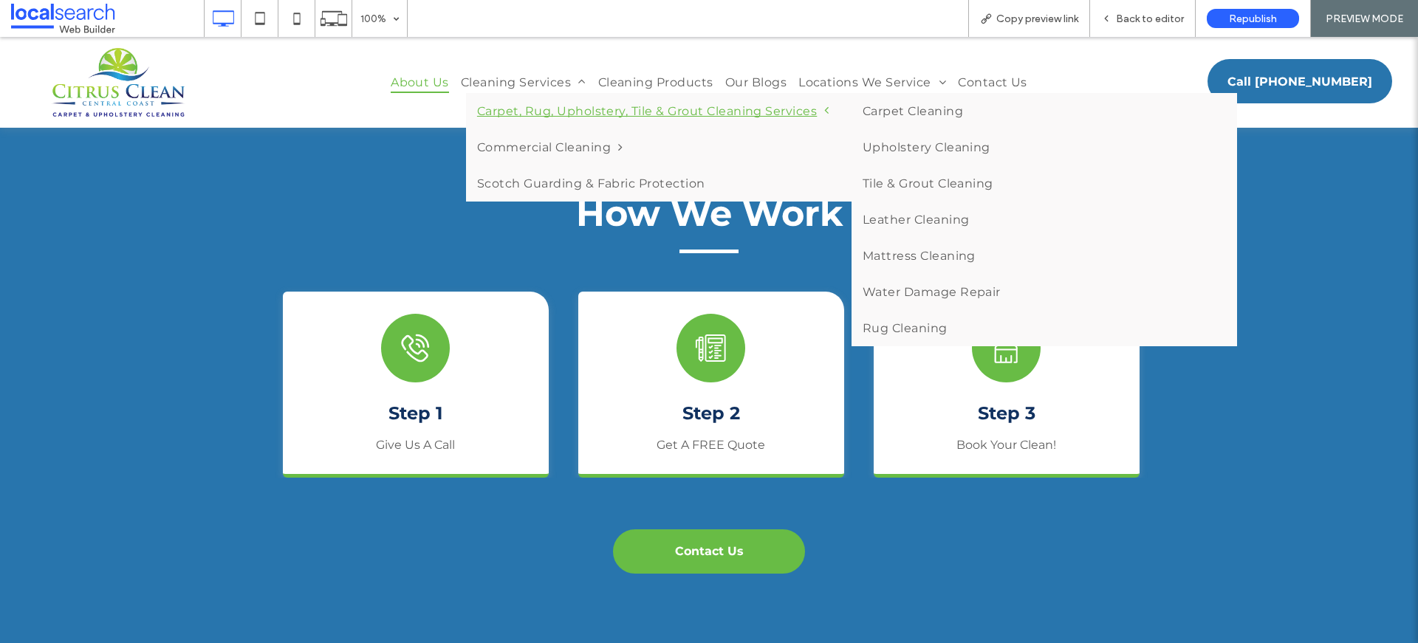
click at [504, 101] on link "Carpet, Rug, Upholstery, Tile & Grout Cleaning Services" at bounding box center [658, 111] width 385 height 36
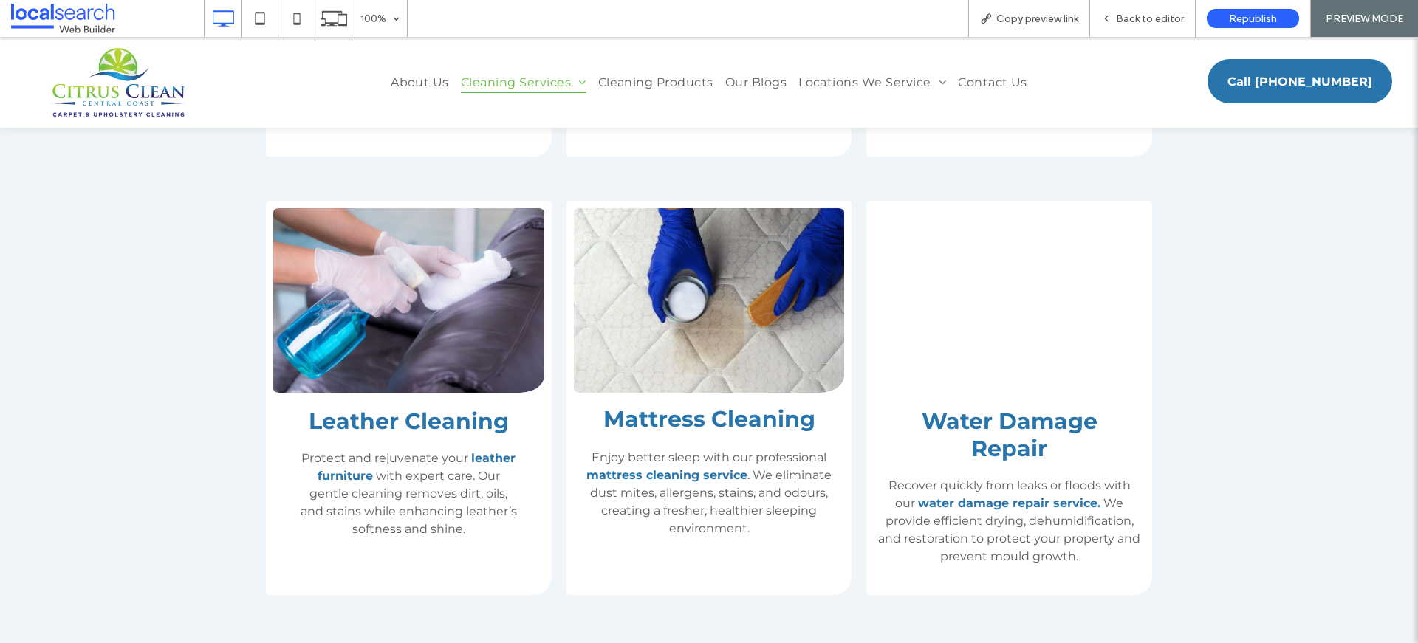
scroll to position [1091, 0]
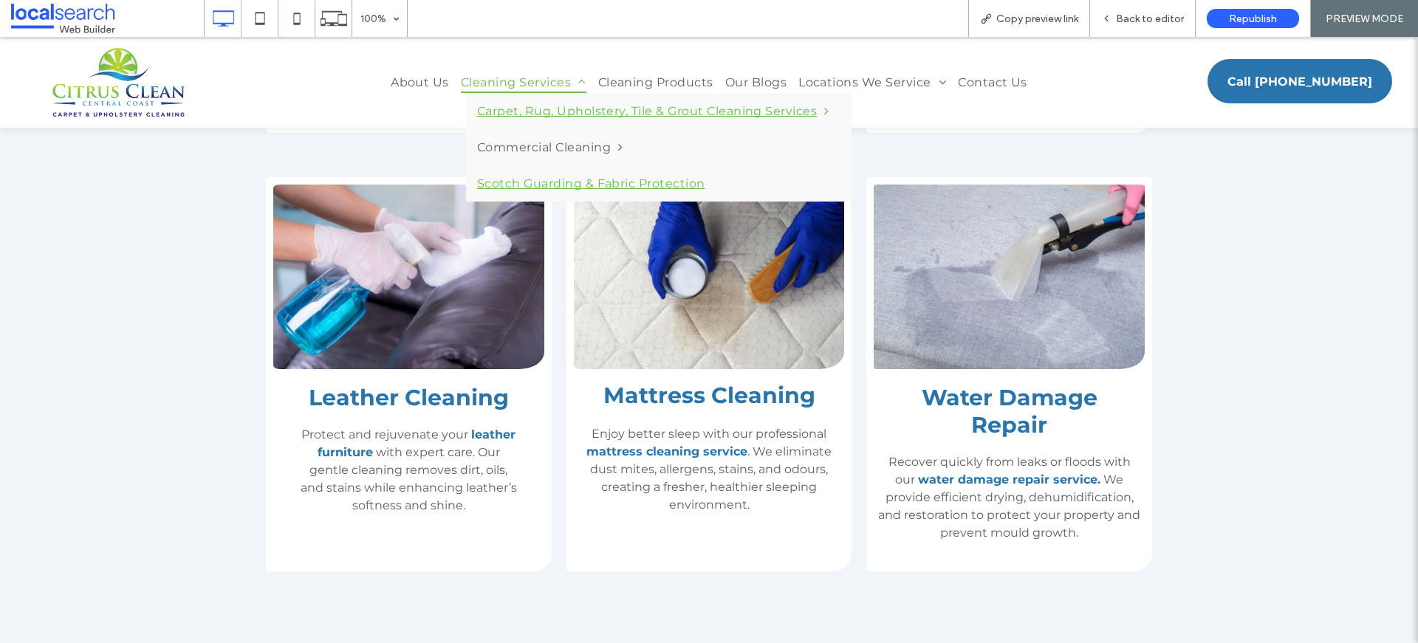
drag, startPoint x: 556, startPoint y: 220, endPoint x: 554, endPoint y: 183, distance: 36.9
click at [554, 183] on span "Scotch Guarding & Fabric Protection" at bounding box center [591, 183] width 228 height 14
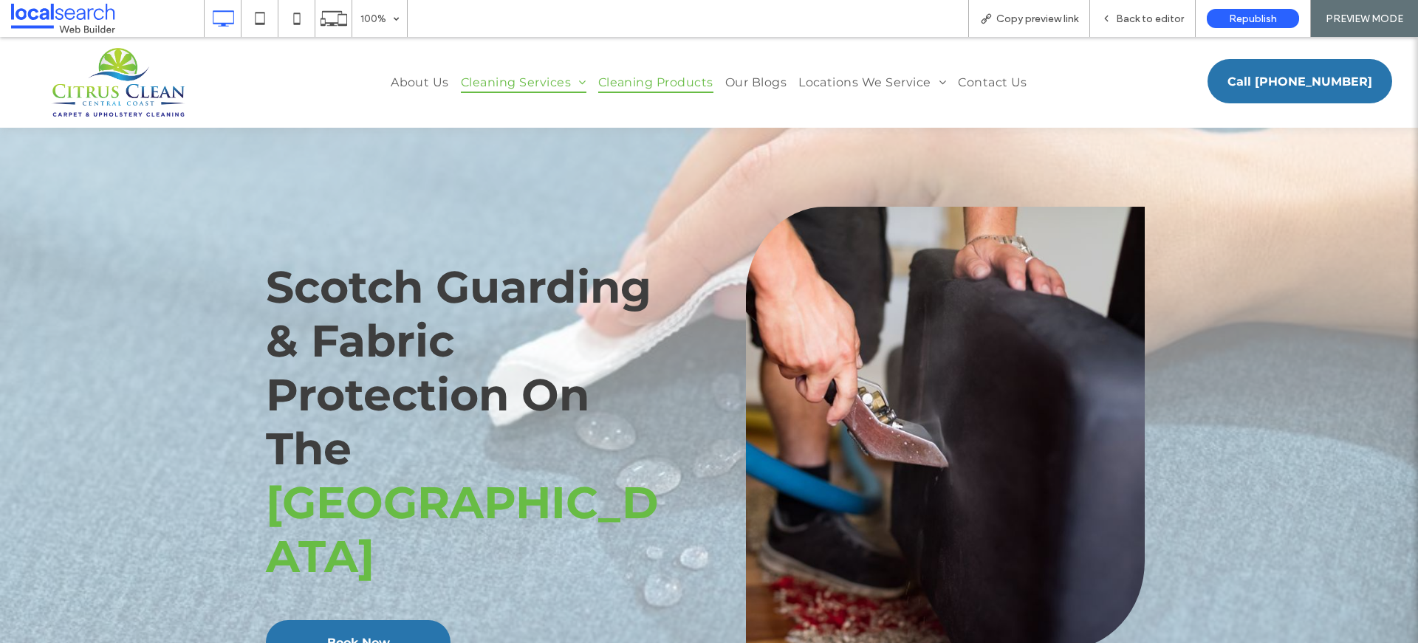
click at [687, 83] on span "Cleaning Products" at bounding box center [655, 82] width 115 height 21
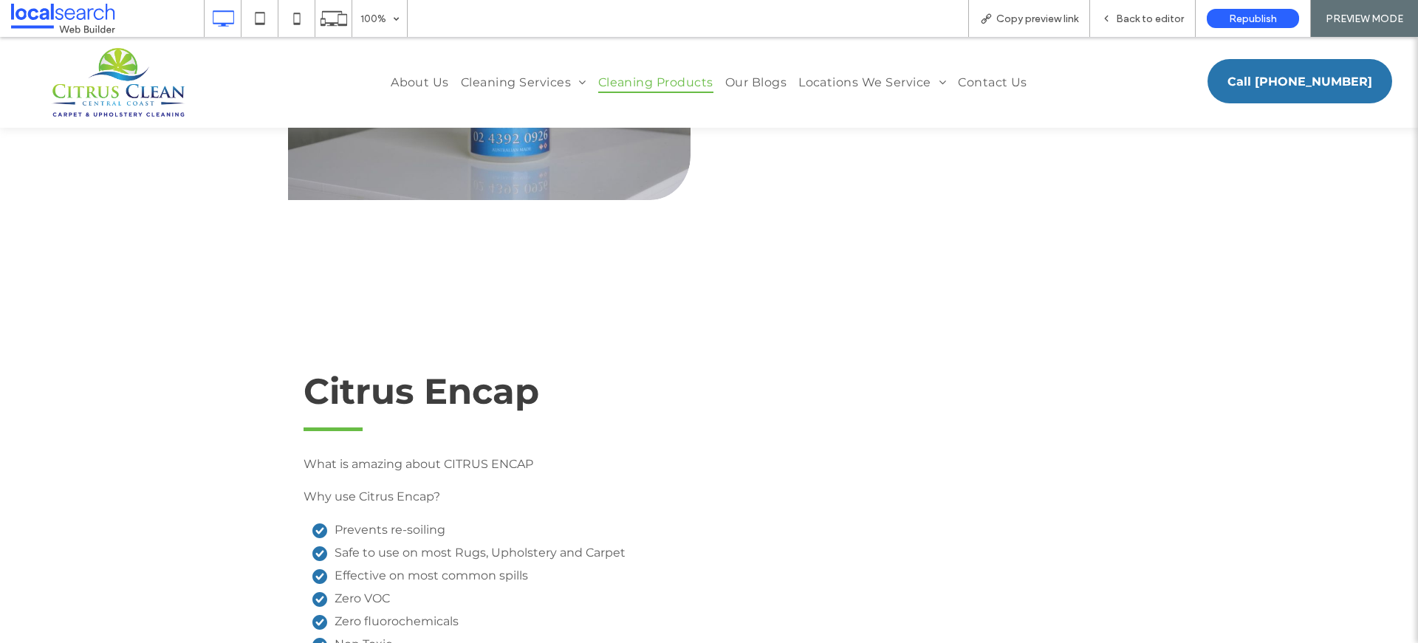
scroll to position [3488, 0]
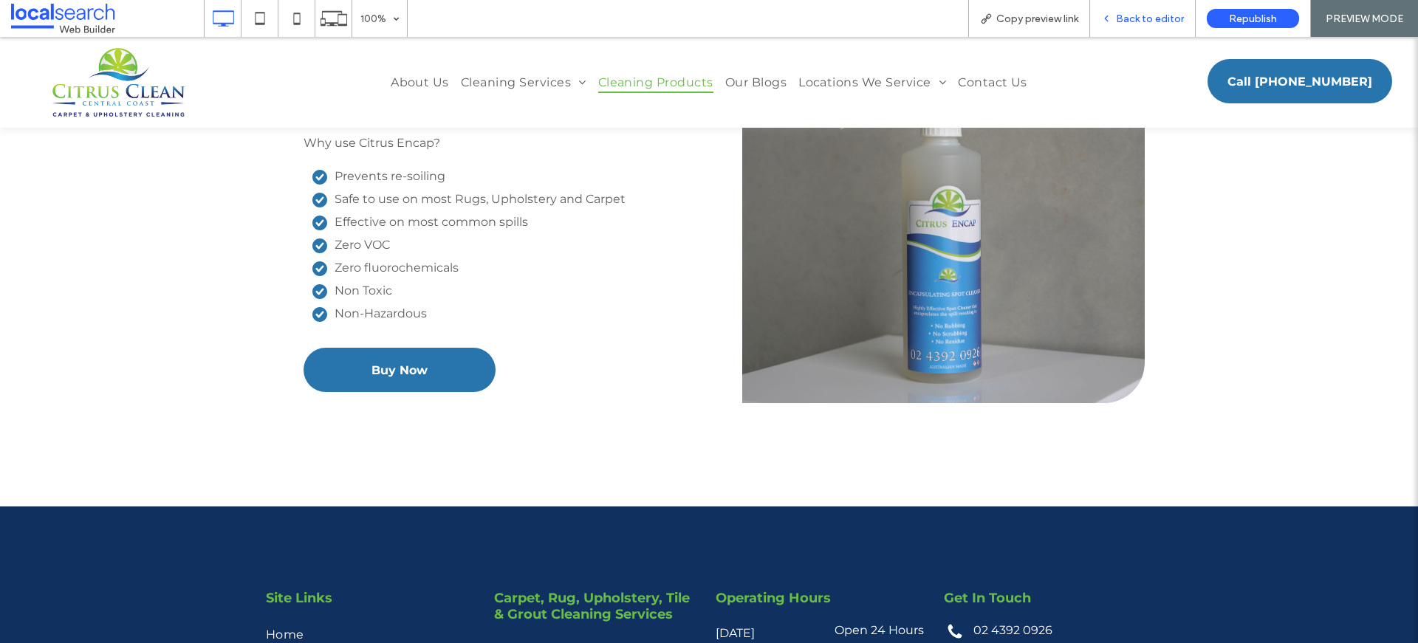
click at [1150, 26] on div "Back to editor" at bounding box center [1143, 18] width 106 height 37
click at [1184, 19] on span "Back to editor" at bounding box center [1150, 19] width 68 height 13
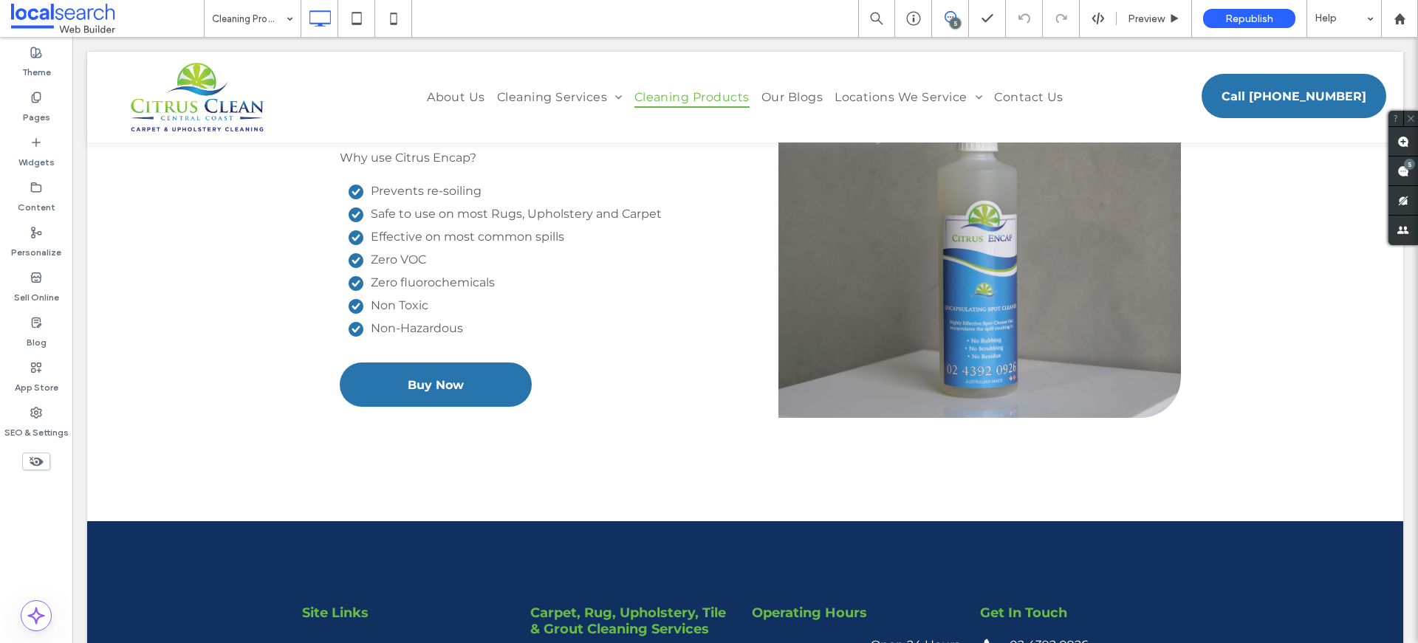
click at [947, 20] on icon at bounding box center [950, 17] width 12 height 12
click at [946, 18] on icon at bounding box center [950, 17] width 12 height 12
click at [1410, 178] on span at bounding box center [1403, 171] width 30 height 29
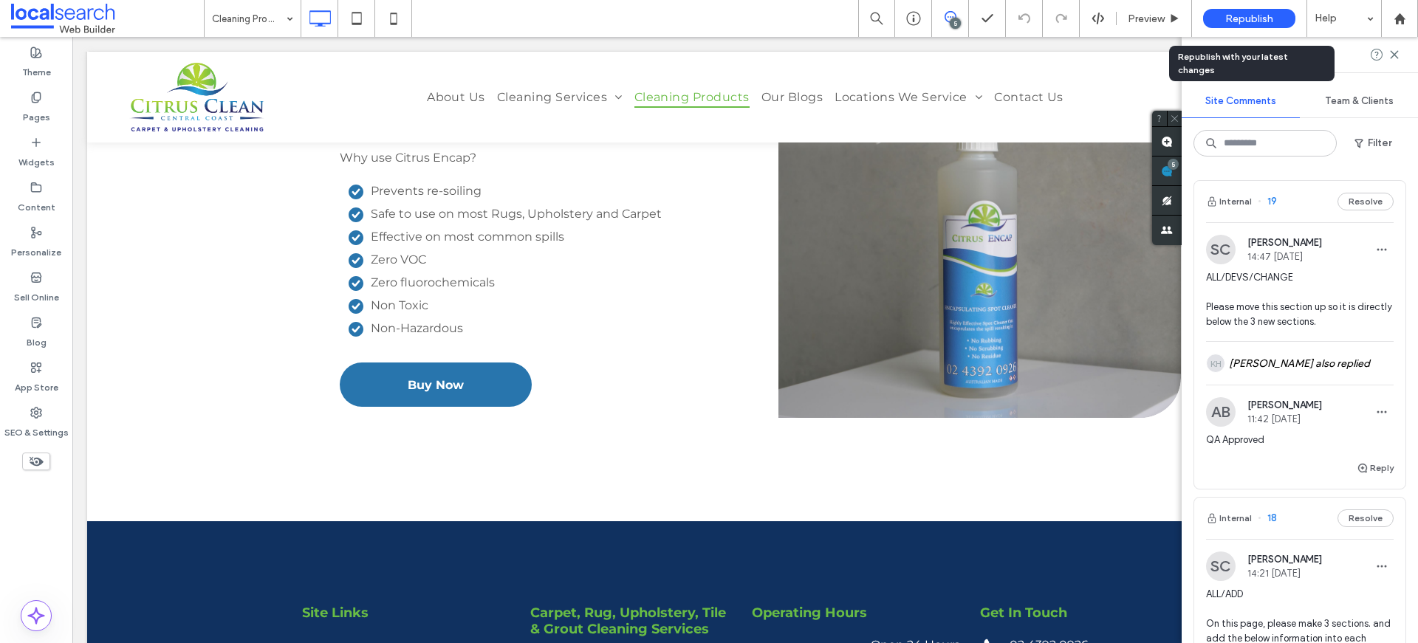
click at [1247, 20] on span "Republish" at bounding box center [1249, 19] width 48 height 13
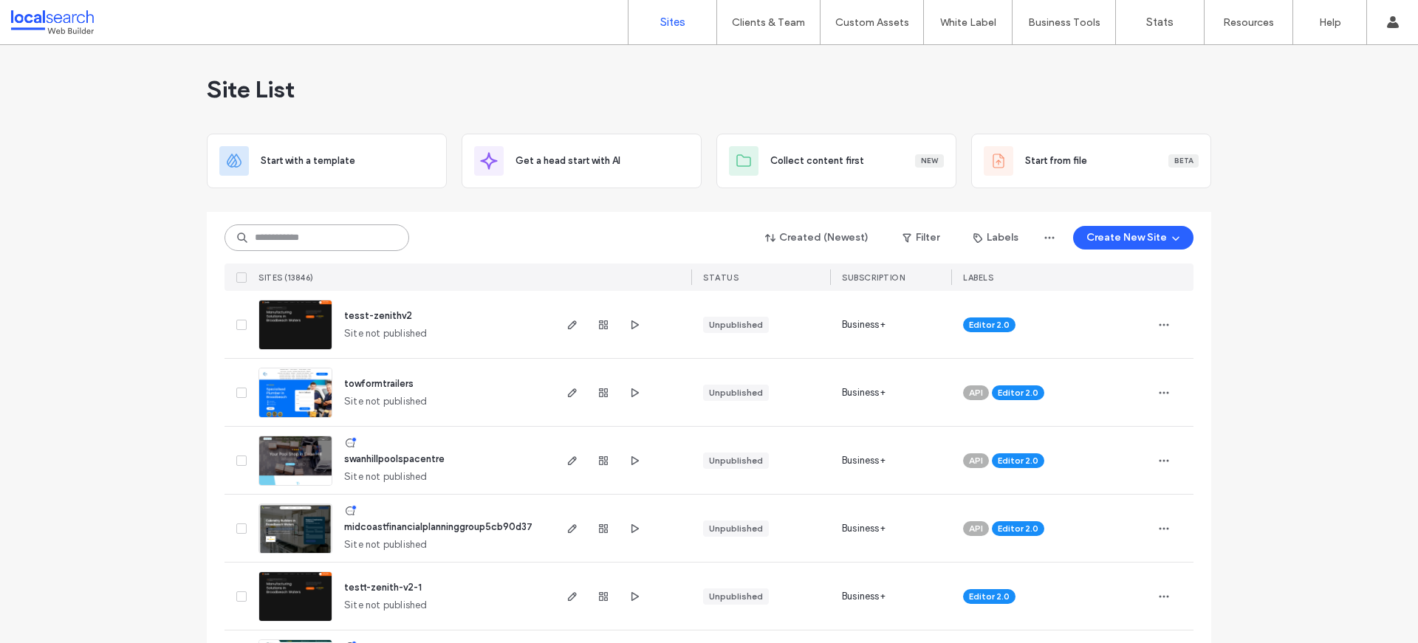
click at [306, 233] on input at bounding box center [316, 237] width 185 height 27
paste input "********"
type input "********"
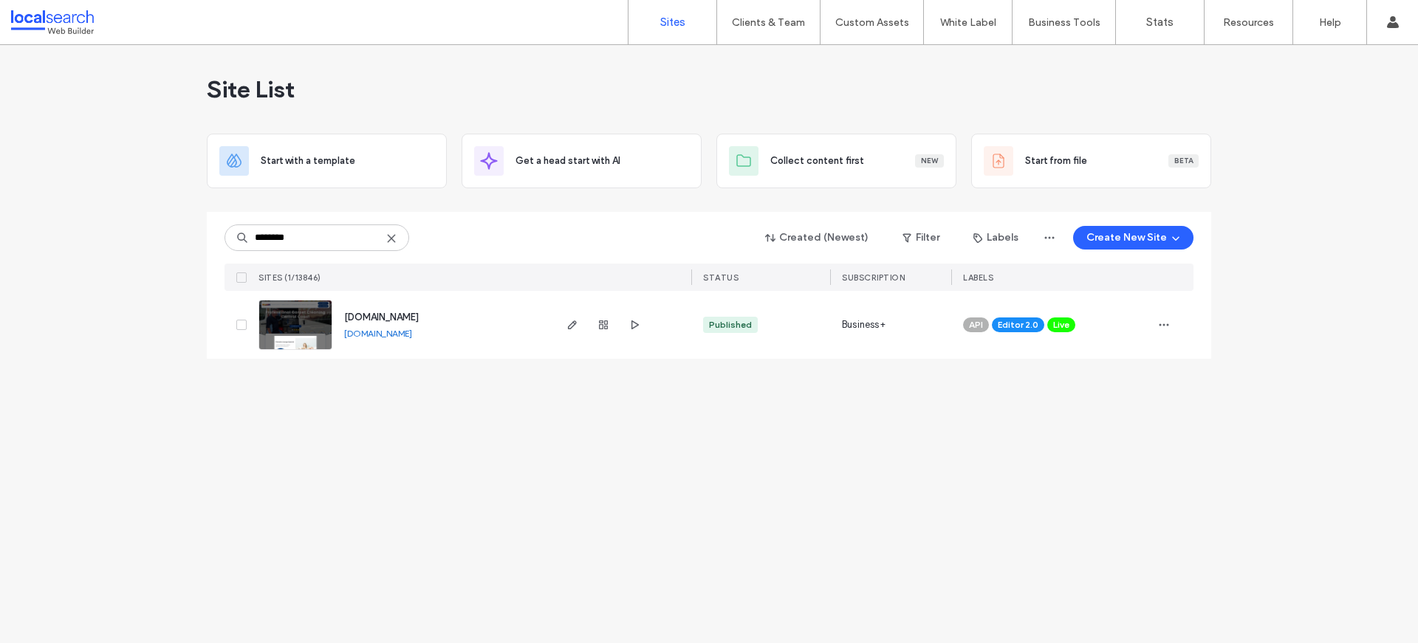
click at [200, 452] on div "Site List Start with a template Get a head start with AI Collect content first …" at bounding box center [709, 344] width 1418 height 598
click at [306, 334] on img at bounding box center [295, 350] width 72 height 100
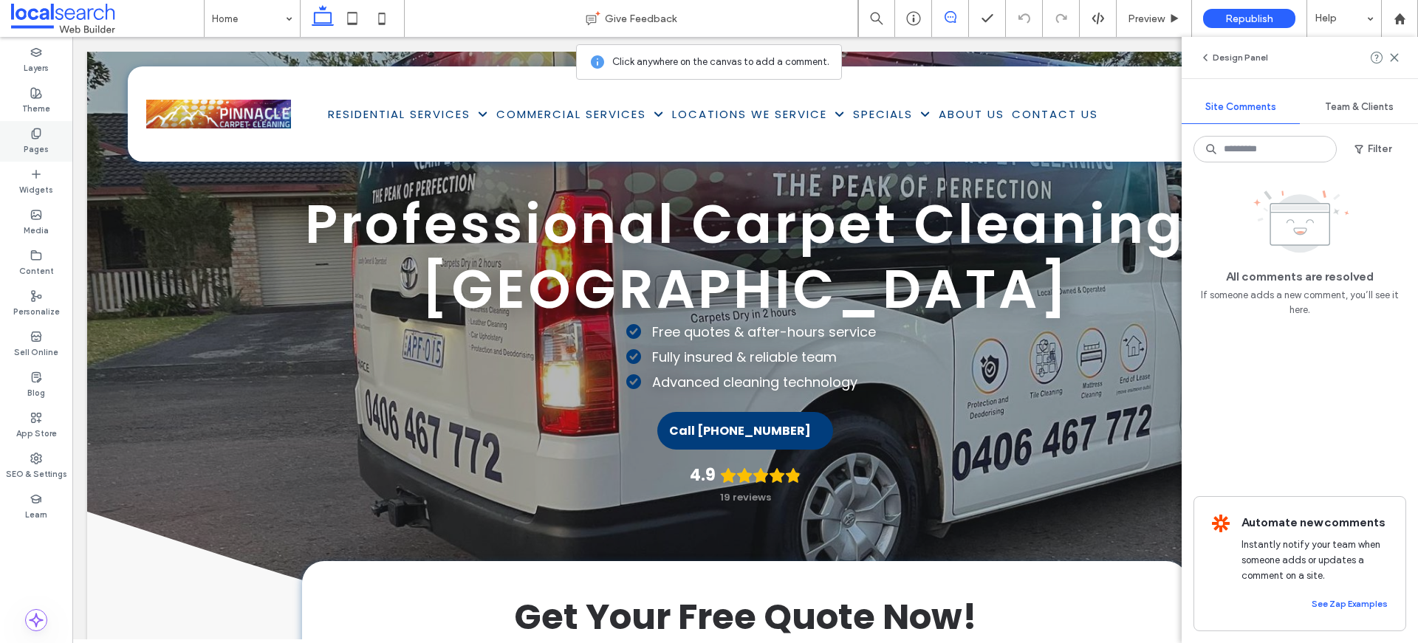
click at [35, 134] on icon at bounding box center [36, 134] width 12 height 12
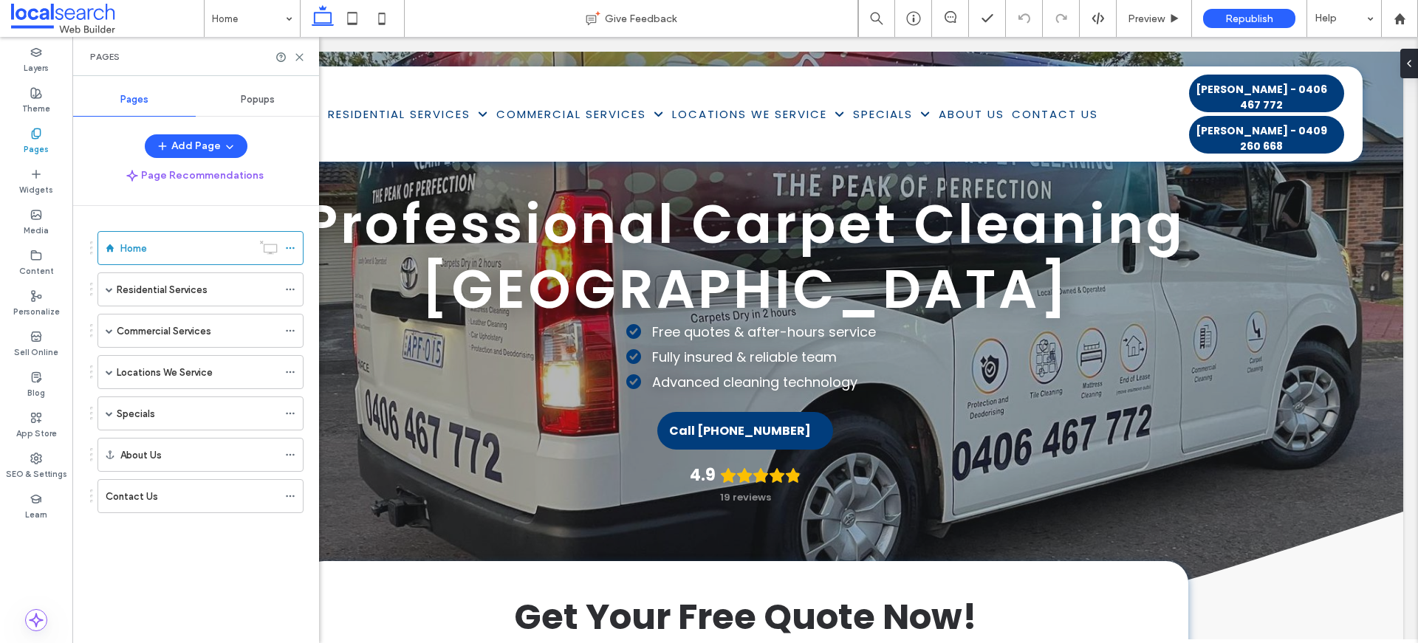
click at [275, 95] on div "Popups" at bounding box center [257, 99] width 123 height 32
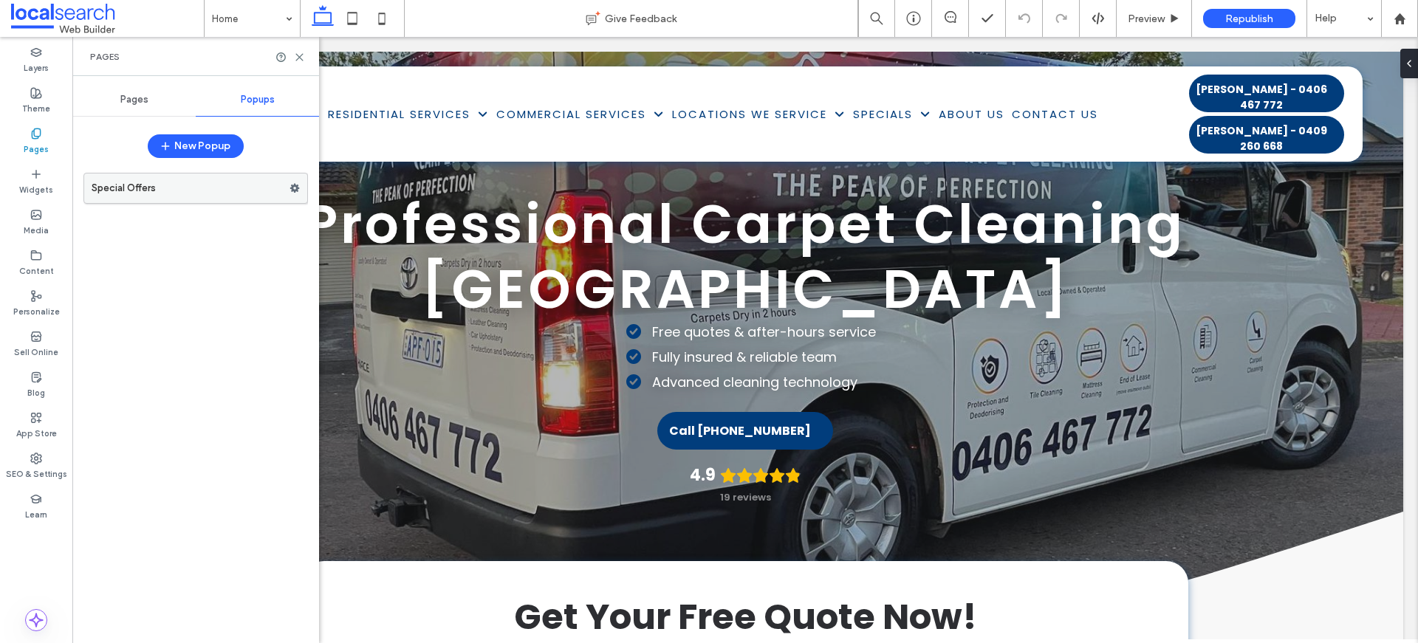
click at [154, 188] on label "Special Offers" at bounding box center [191, 189] width 198 height 30
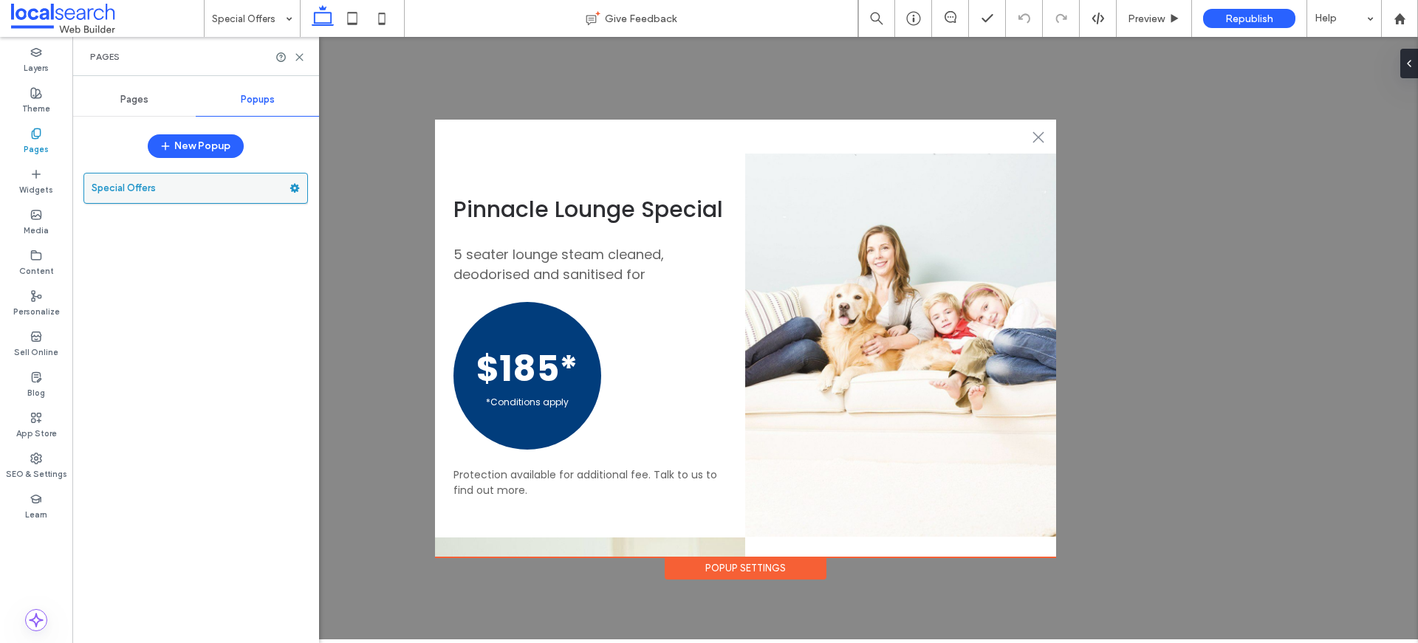
click at [213, 191] on label "Special Offers" at bounding box center [191, 189] width 198 height 30
click at [295, 186] on use at bounding box center [295, 188] width 10 height 9
click at [233, 273] on div "Special Offers" at bounding box center [195, 400] width 224 height 470
click at [33, 300] on use at bounding box center [37, 296] width 10 height 10
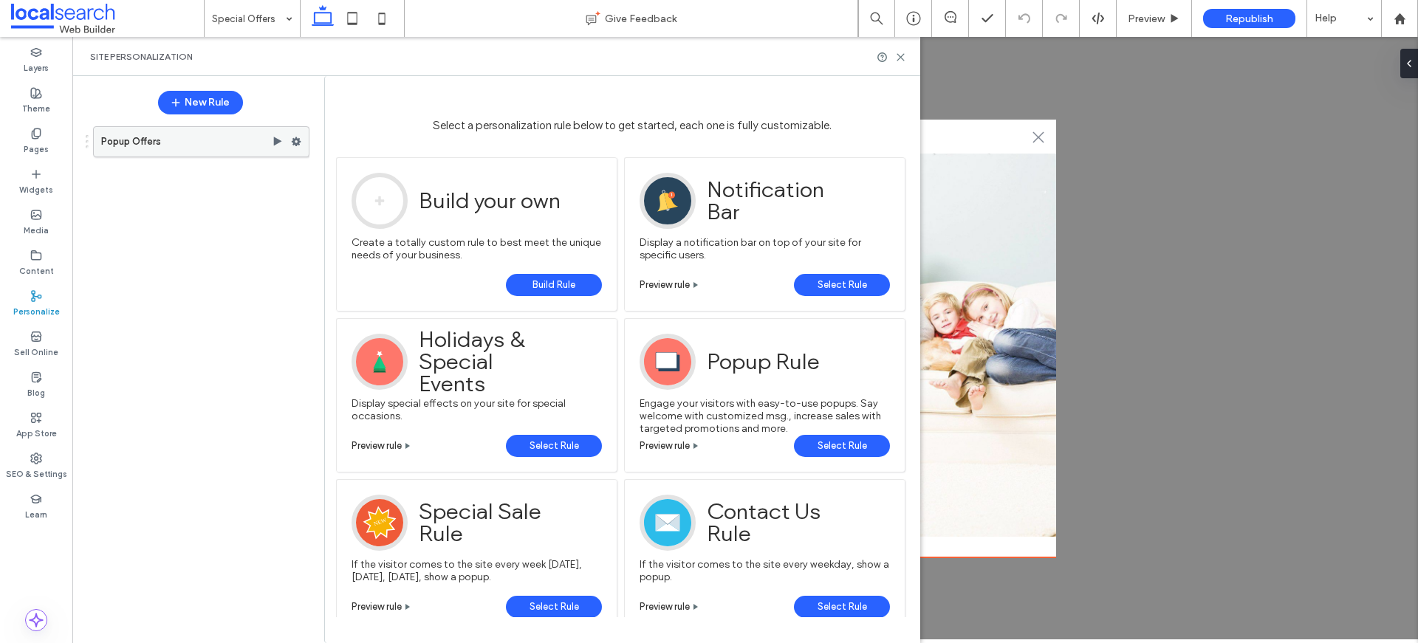
click at [299, 138] on use at bounding box center [297, 141] width 10 height 9
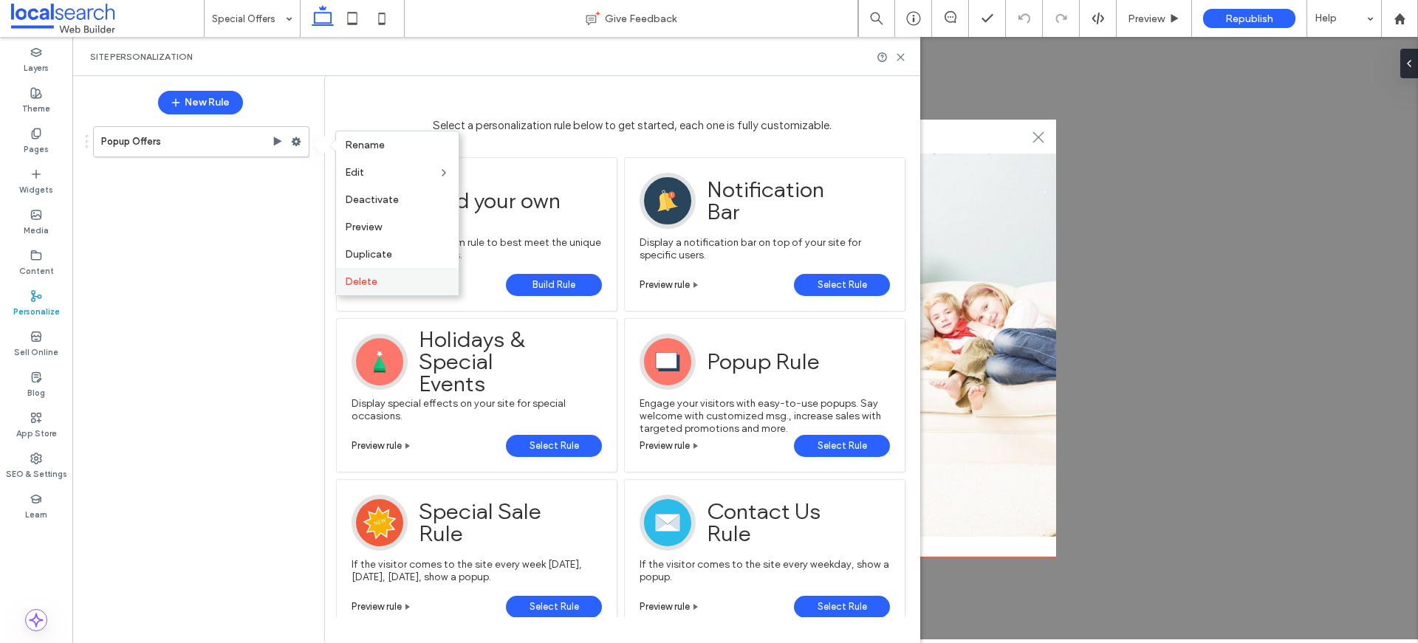
click at [360, 273] on div "Delete" at bounding box center [397, 281] width 123 height 27
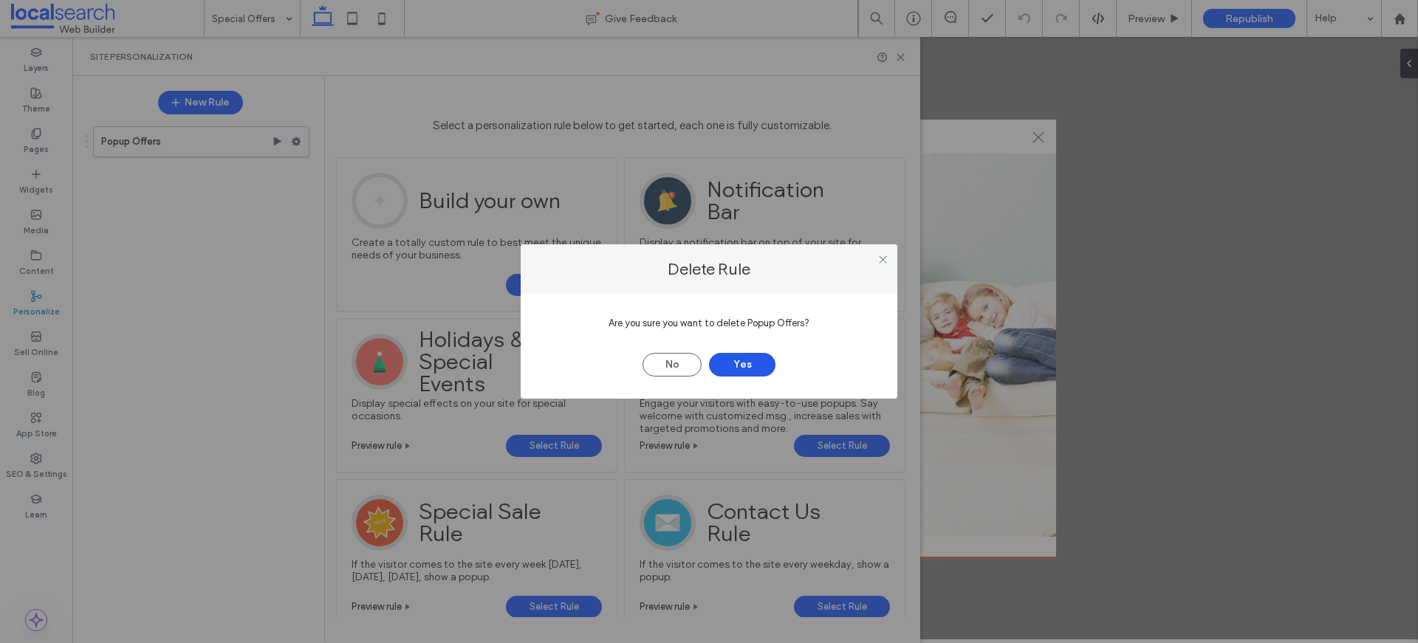
click at [731, 356] on button "Yes" at bounding box center [742, 365] width 66 height 24
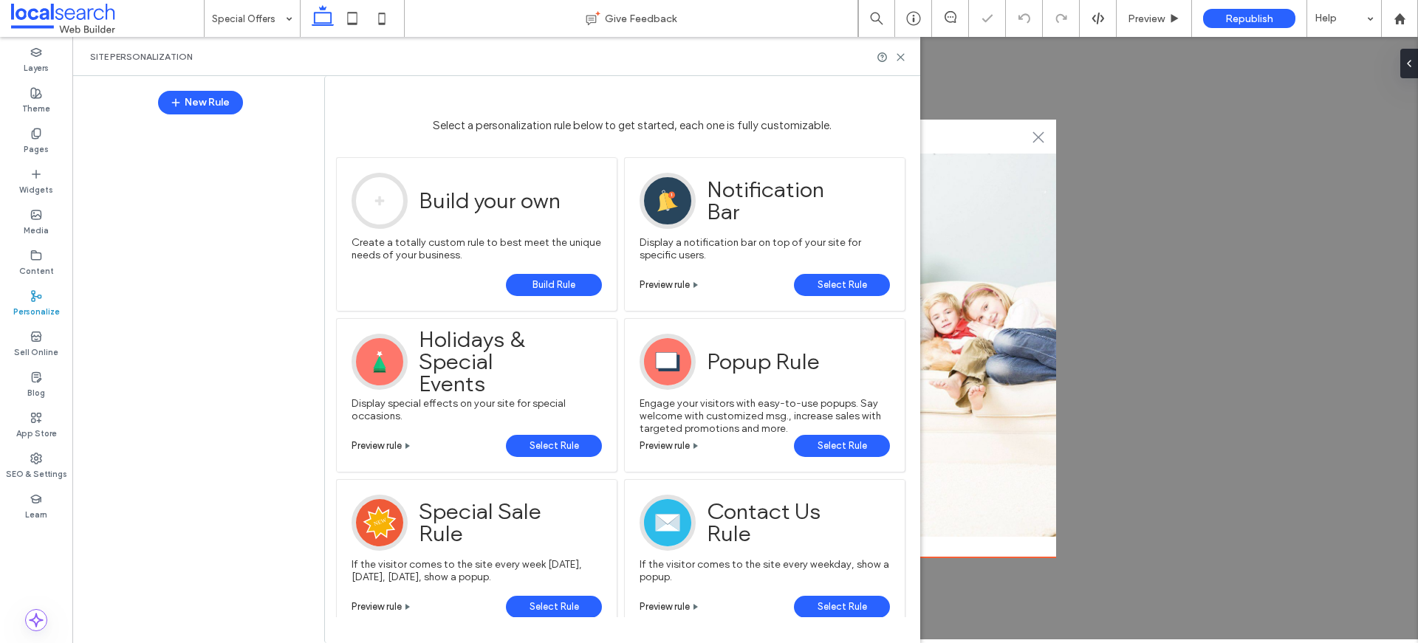
click at [196, 265] on div at bounding box center [193, 375] width 233 height 512
drag, startPoint x: 901, startPoint y: 53, endPoint x: 802, endPoint y: 16, distance: 105.6
click at [901, 53] on icon at bounding box center [900, 57] width 11 height 11
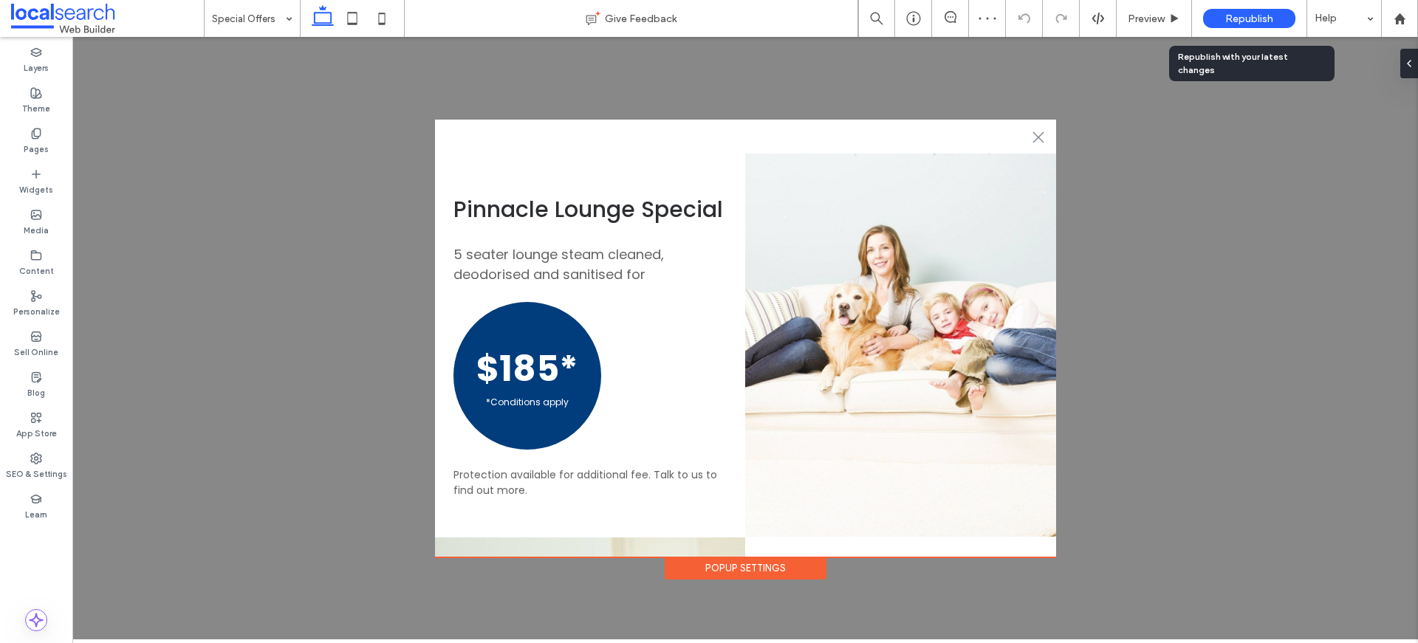
click at [1241, 20] on span "Republish" at bounding box center [1249, 19] width 48 height 13
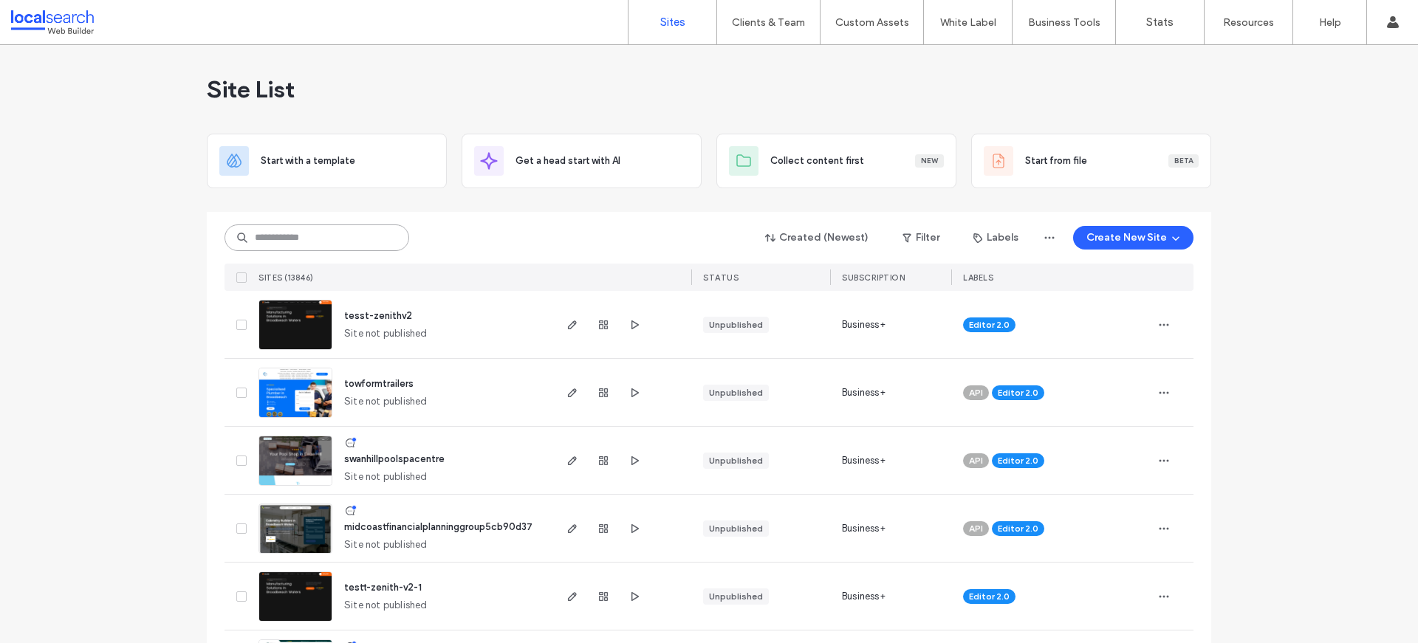
click at [340, 238] on input at bounding box center [316, 237] width 185 height 27
paste input "********"
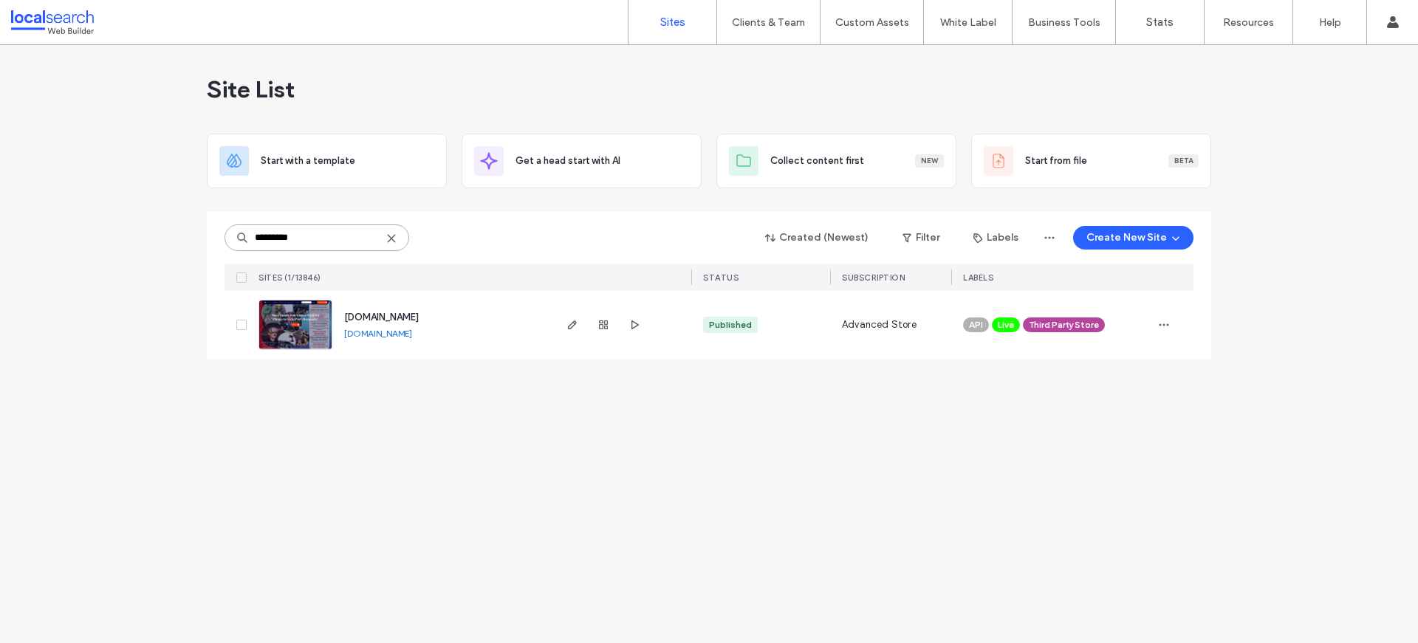
type input "********"
click at [305, 308] on img at bounding box center [295, 350] width 72 height 100
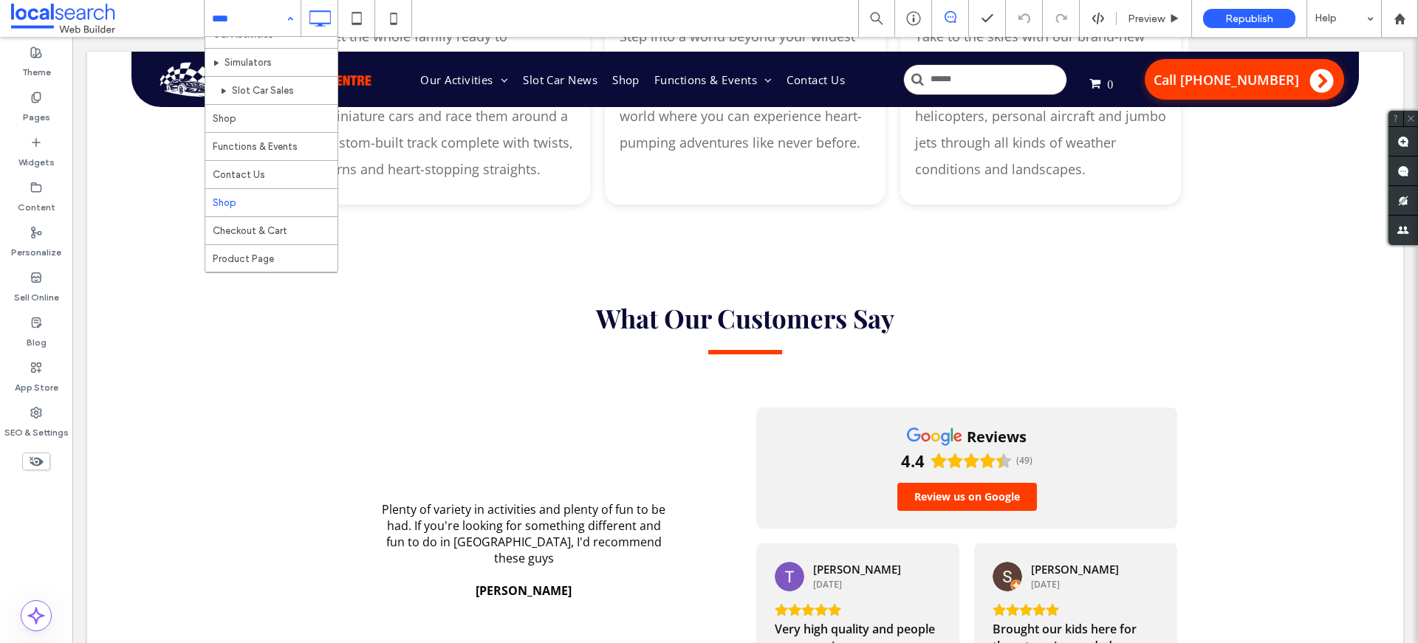
scroll to position [72, 0]
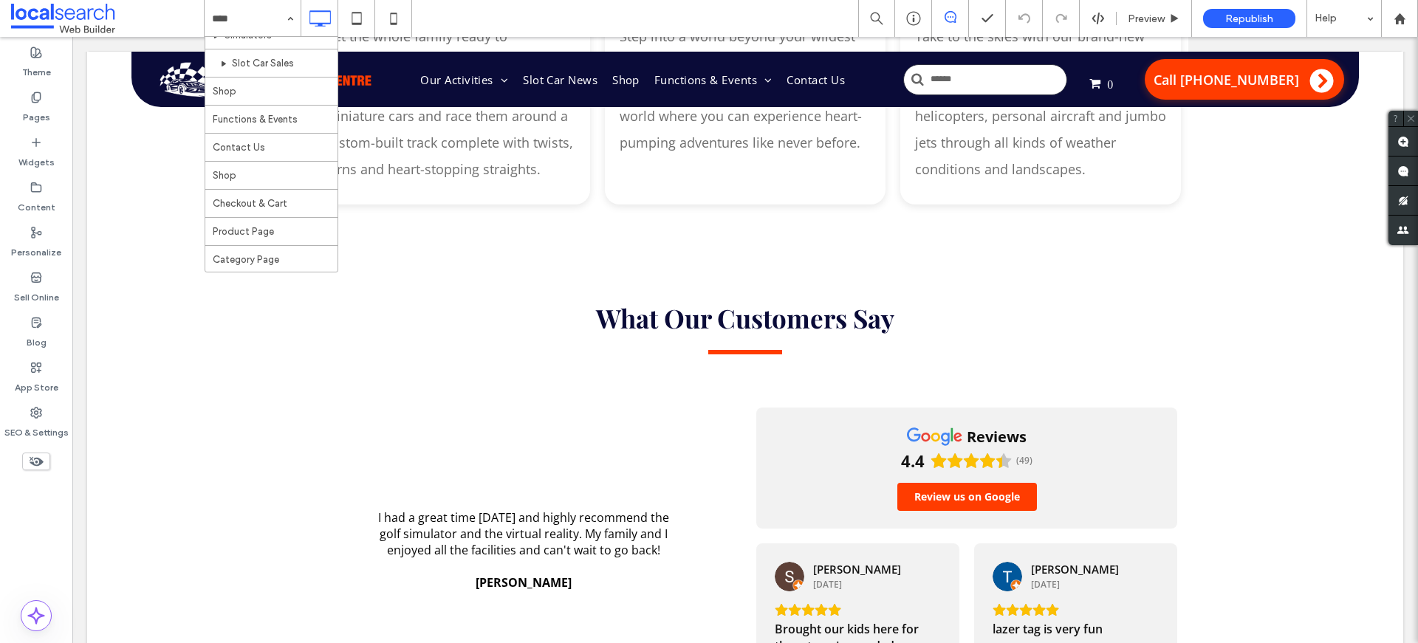
click at [511, 18] on div "Home Our Activities Simulators Slot Car Sales Shop Functions & Events Contact U…" at bounding box center [811, 18] width 1214 height 37
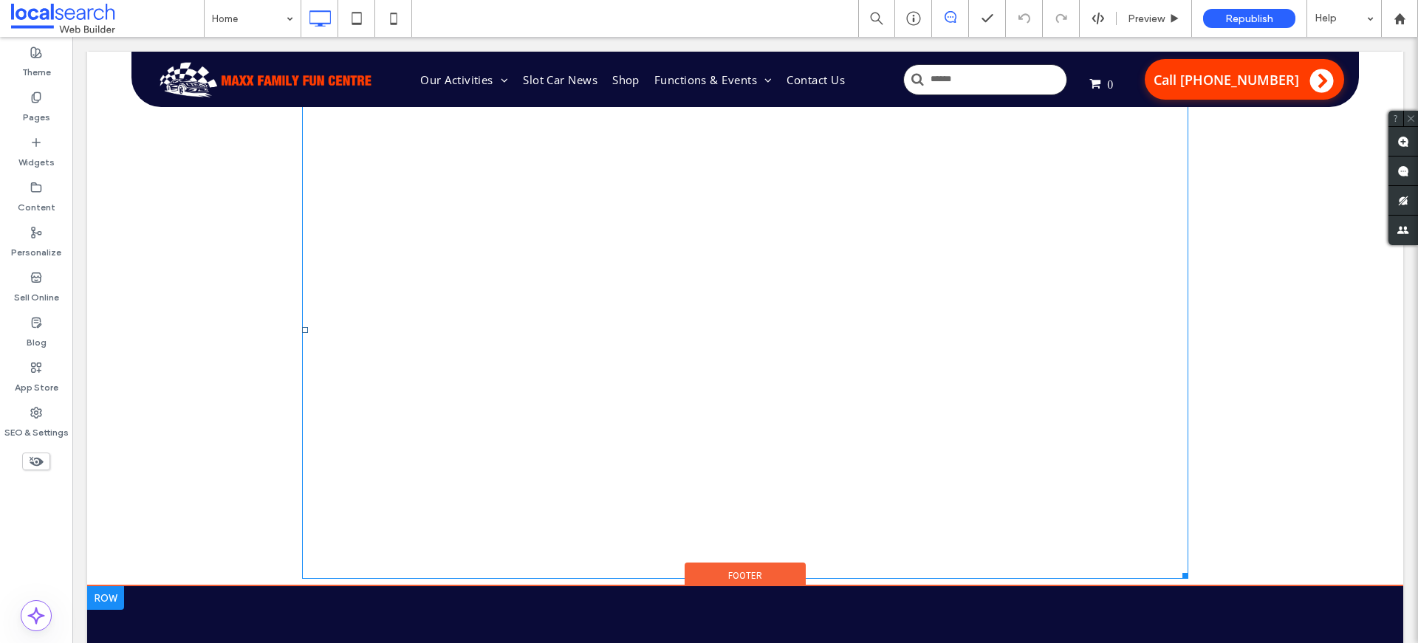
scroll to position [4376, 0]
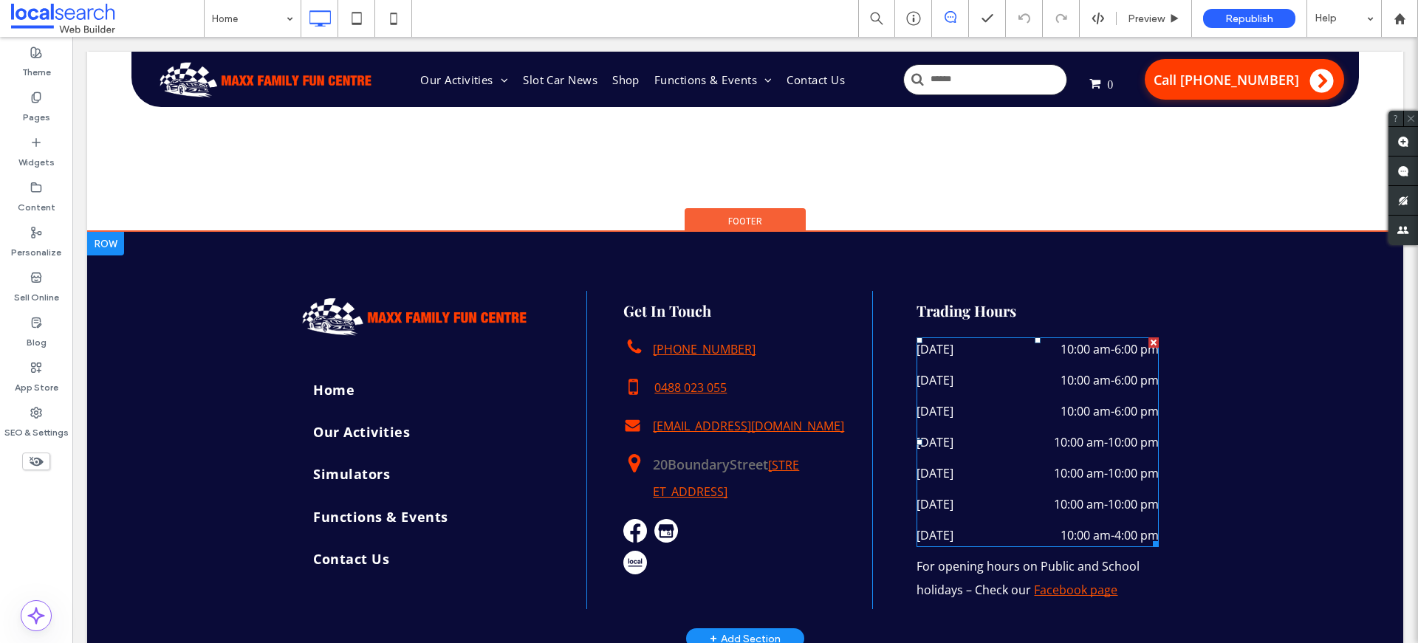
click at [1043, 399] on dd "10:00 am - 6:00 pm" at bounding box center [1087, 411] width 142 height 24
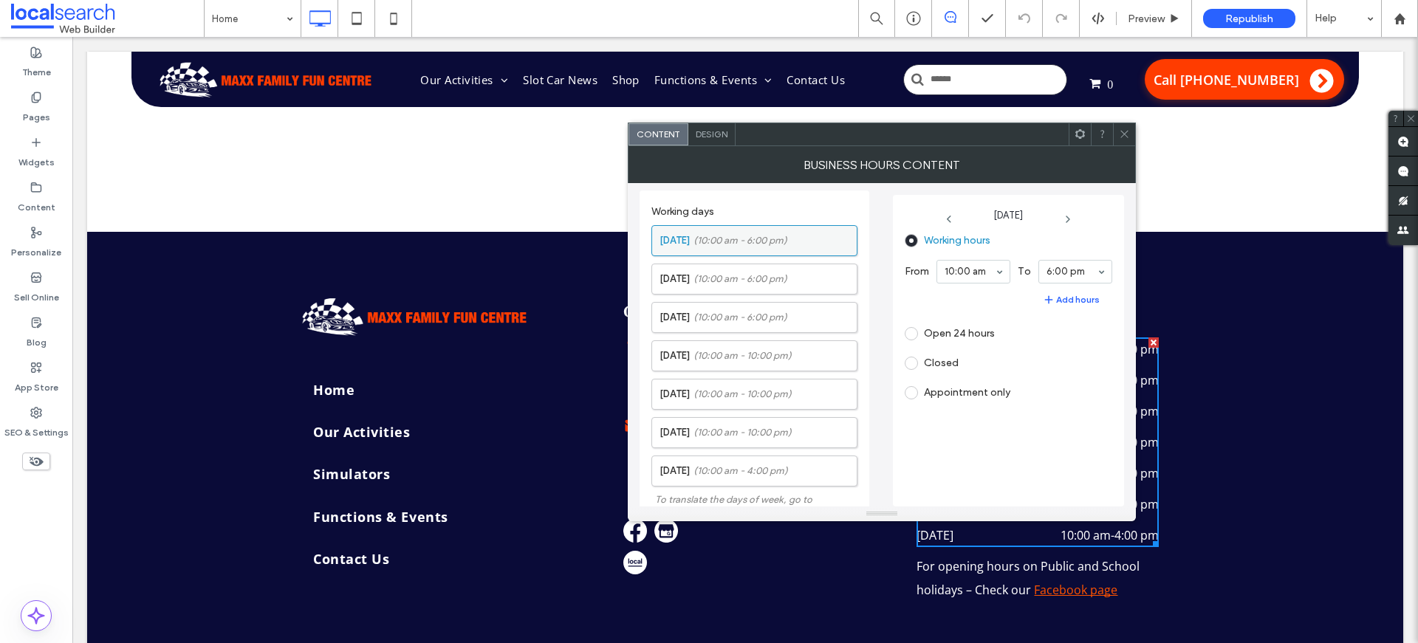
click at [732, 234] on span "(10:00 am - 6:00 pm)" at bounding box center [740, 240] width 94 height 15
click at [911, 366] on span at bounding box center [910, 363] width 13 height 13
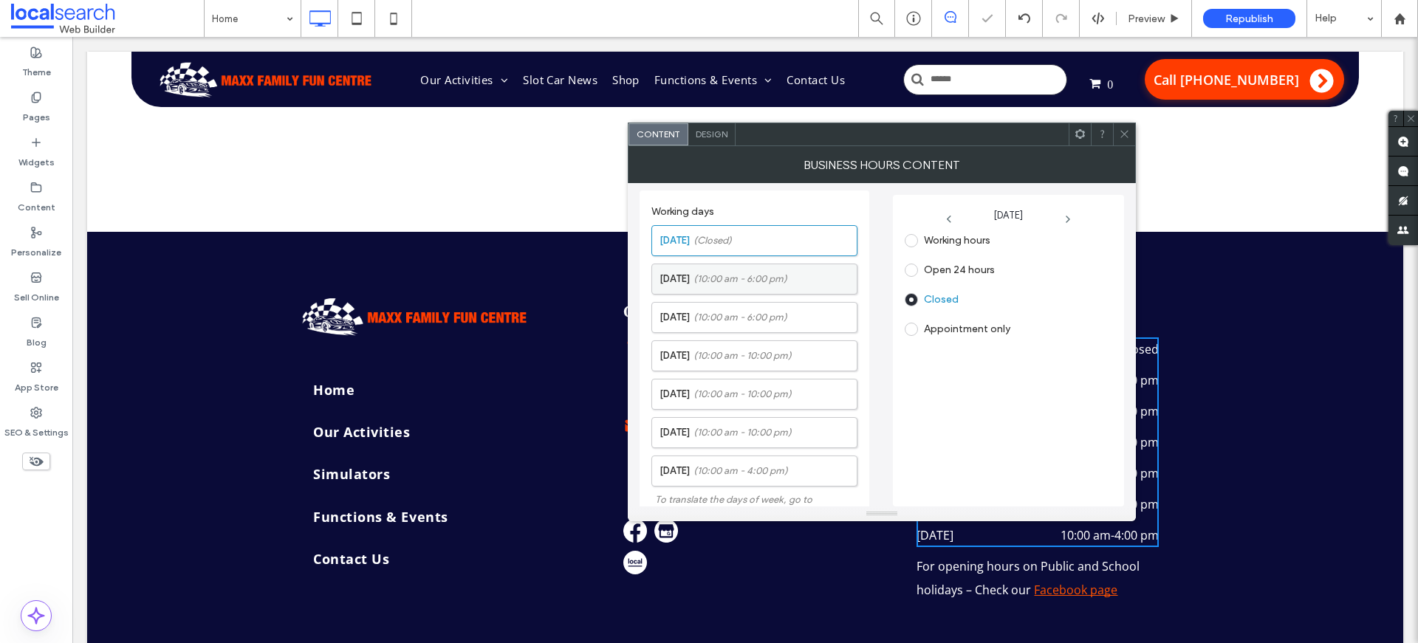
click at [737, 269] on label "Tuesday (10:00 am - 6:00 pm)" at bounding box center [757, 279] width 197 height 30
click at [913, 357] on span at bounding box center [910, 363] width 13 height 13
click at [1124, 135] on icon at bounding box center [1124, 133] width 11 height 11
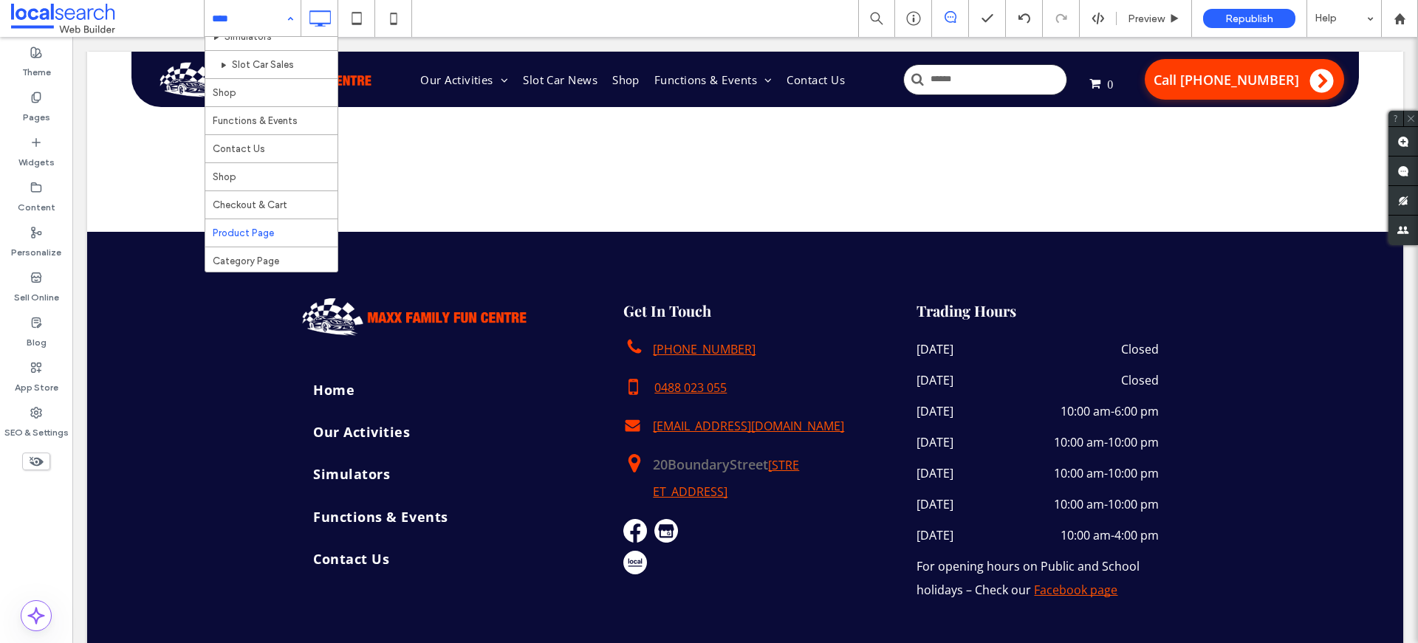
scroll to position [72, 0]
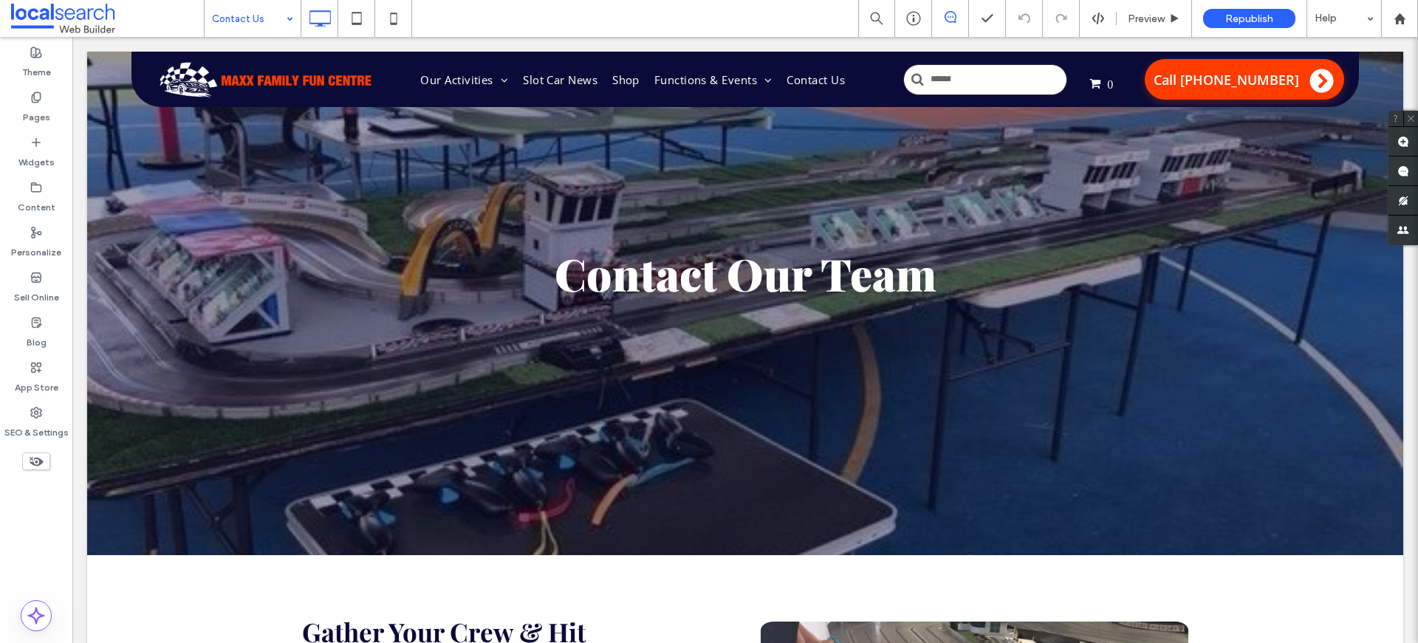
scroll to position [1715, 0]
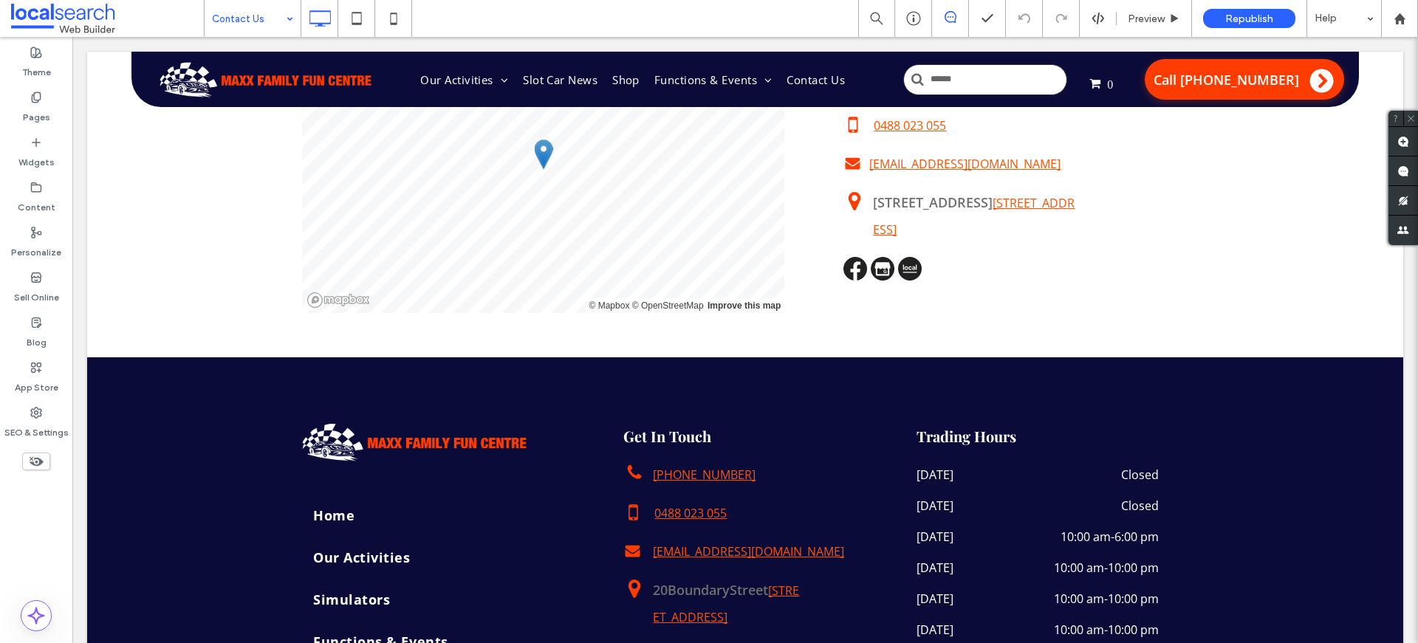
click at [246, 16] on input at bounding box center [249, 18] width 74 height 37
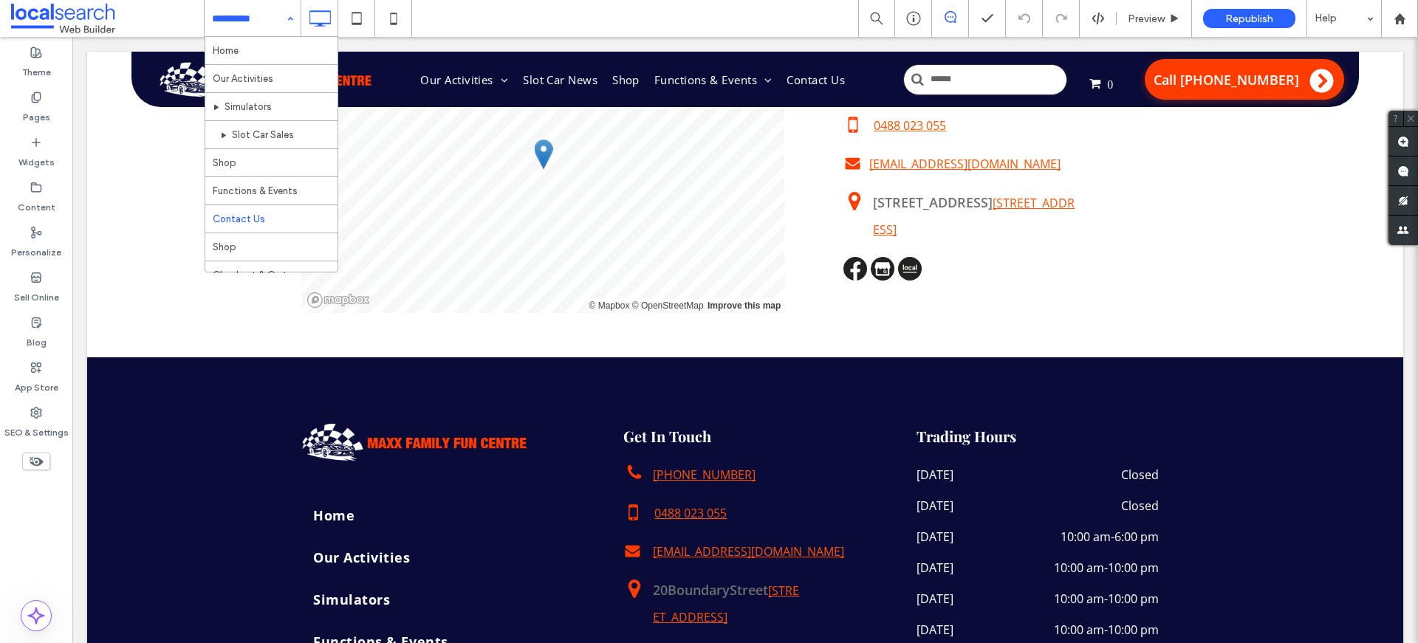
click at [246, 16] on input at bounding box center [249, 18] width 74 height 37
click at [41, 286] on label "Sell Online" at bounding box center [36, 294] width 45 height 21
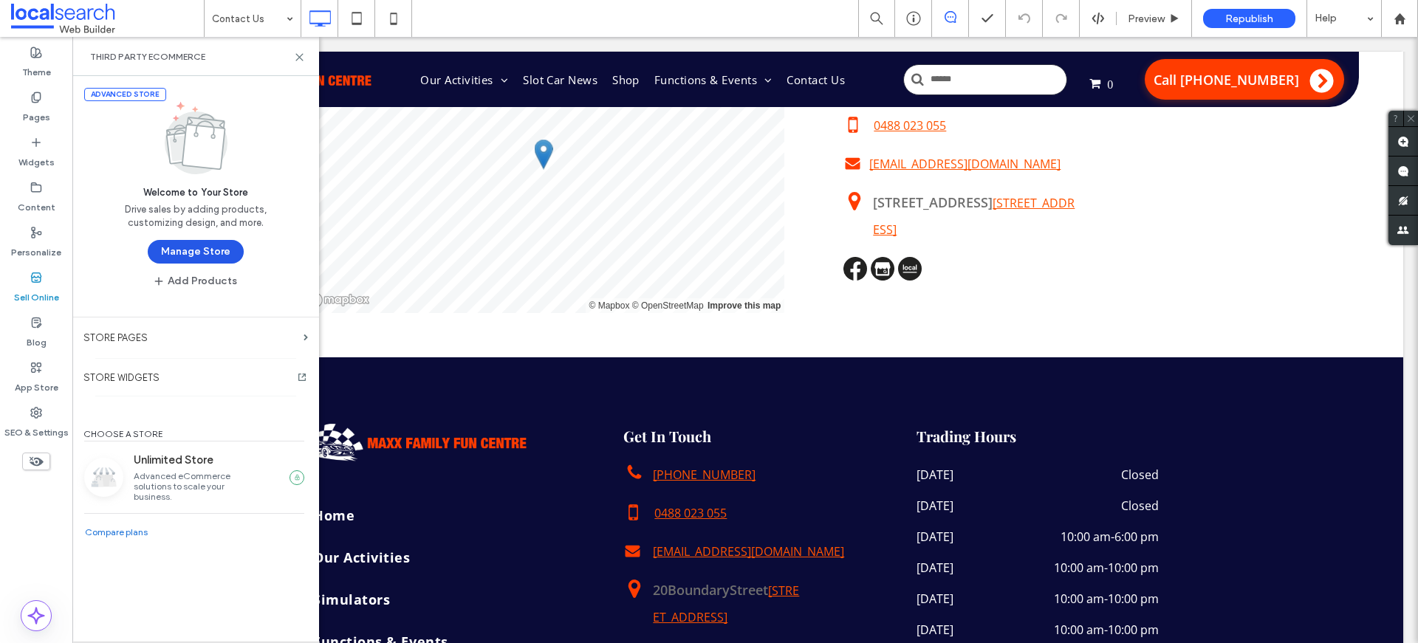
click at [210, 253] on button "Manage Store" at bounding box center [196, 252] width 96 height 24
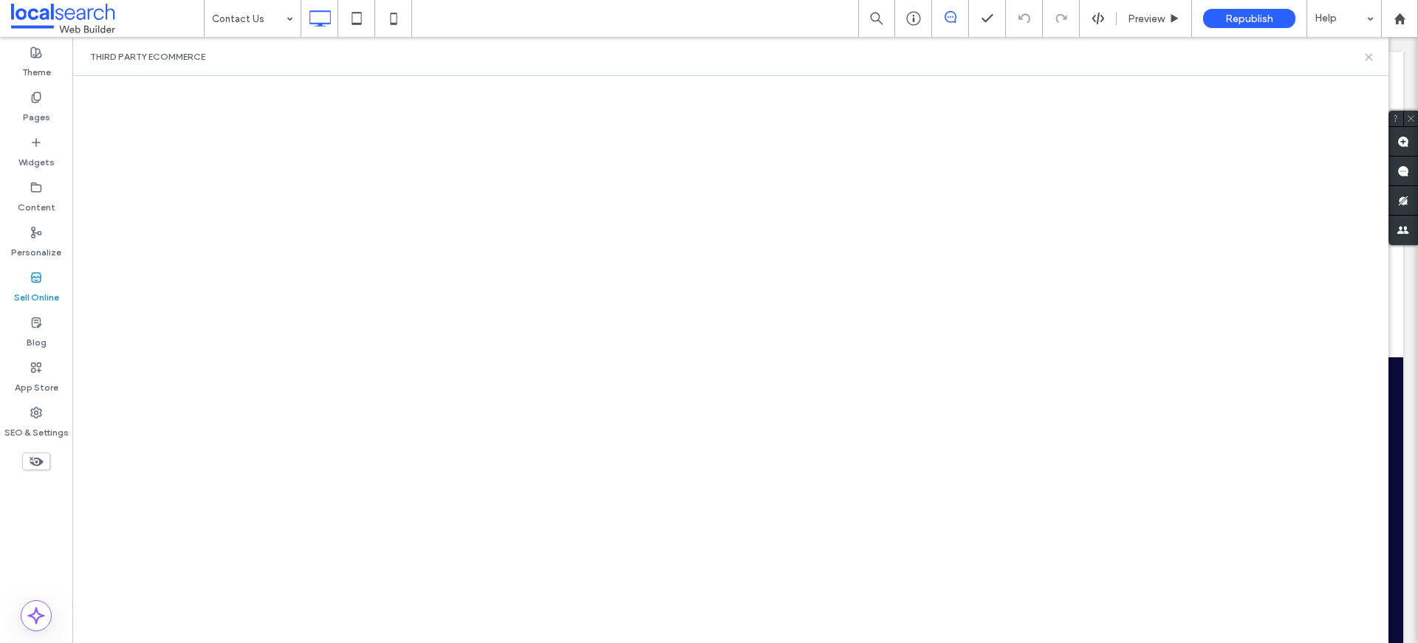
click at [1367, 55] on use at bounding box center [1368, 57] width 7 height 7
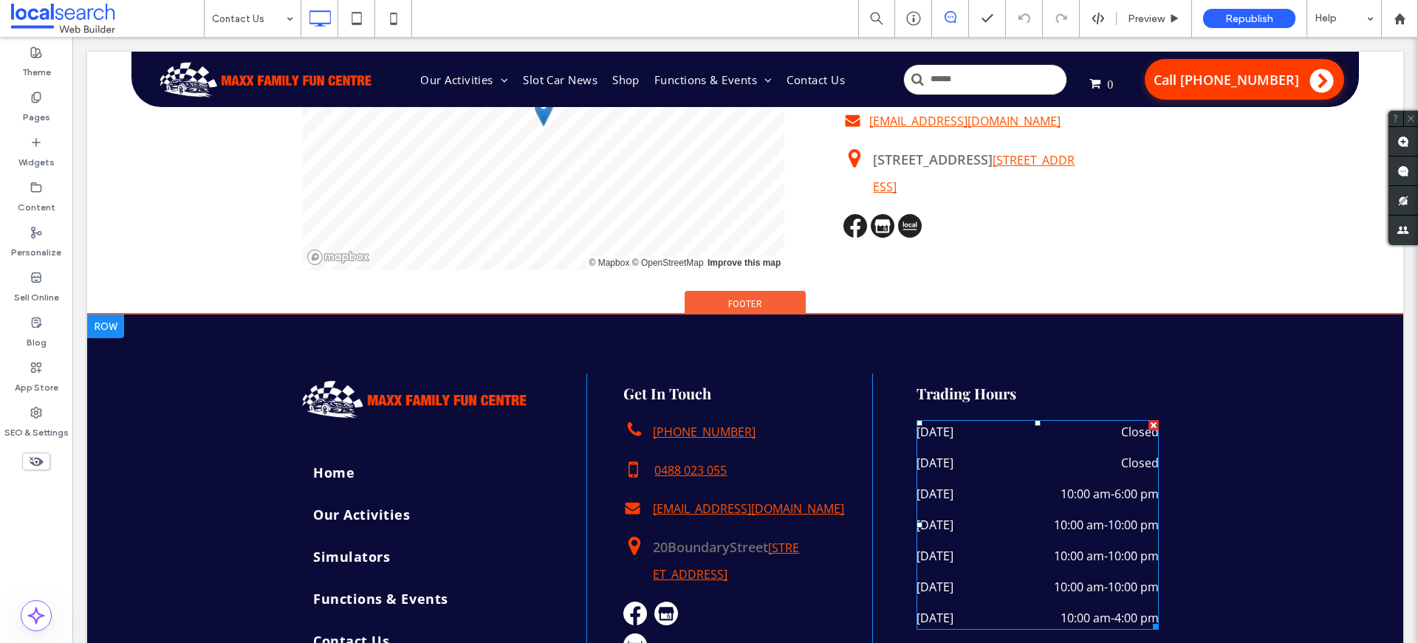
scroll to position [1852, 0]
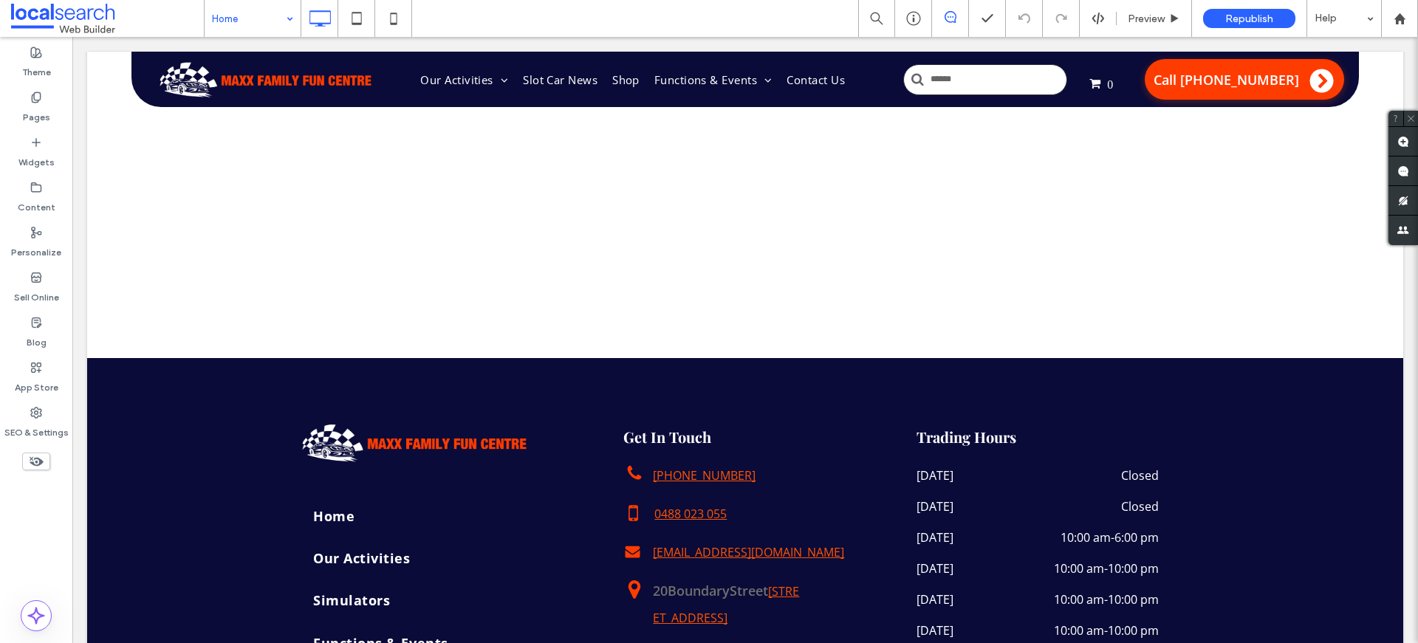
click at [239, 27] on input at bounding box center [249, 18] width 74 height 37
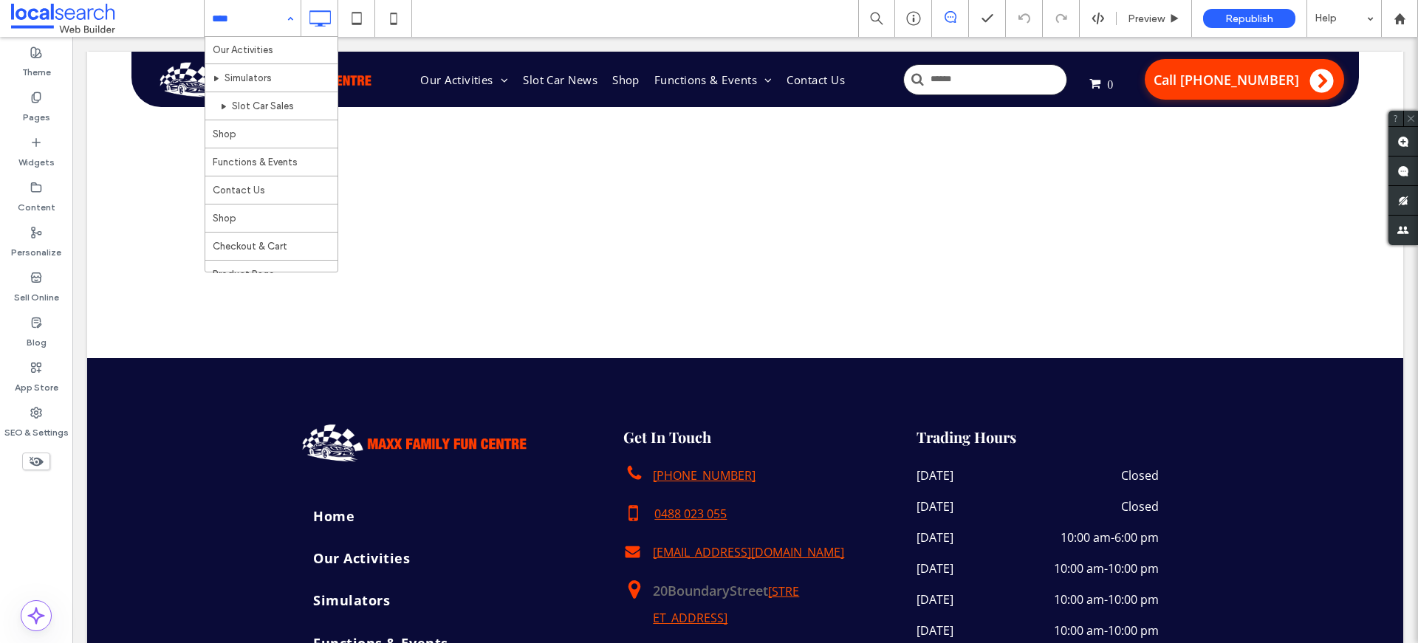
scroll to position [72, 0]
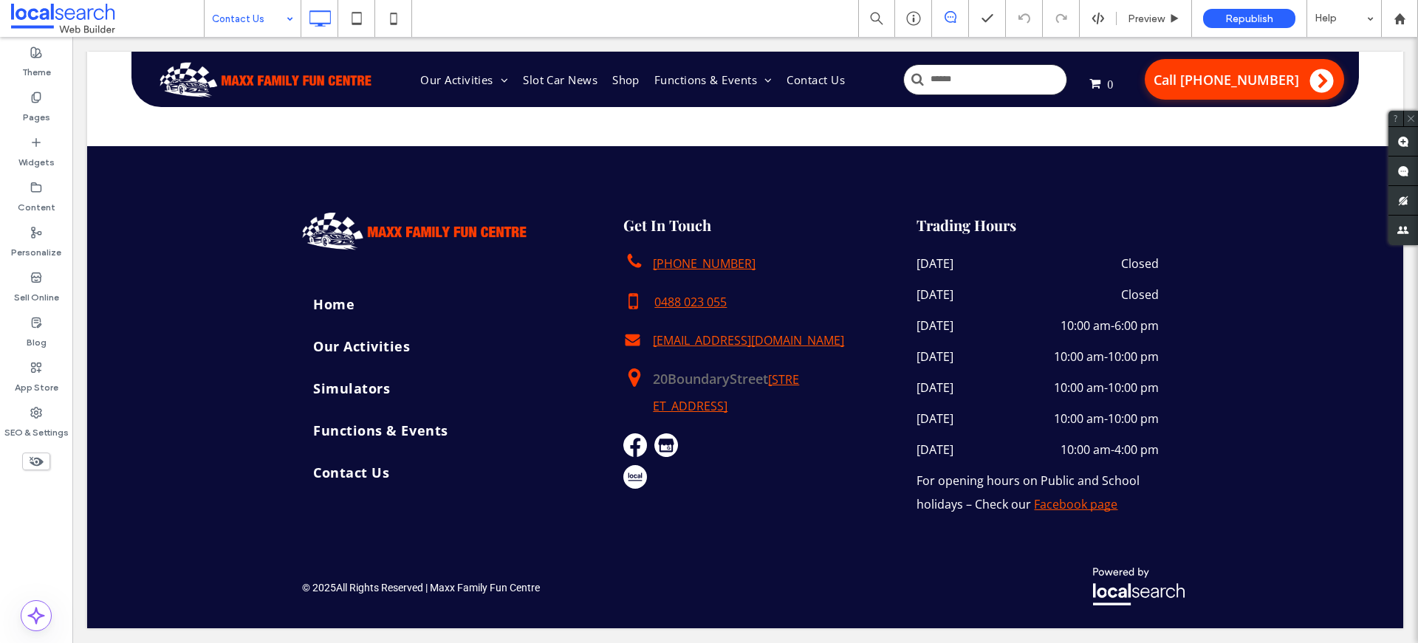
click at [284, 13] on div "Contact Us" at bounding box center [253, 18] width 96 height 37
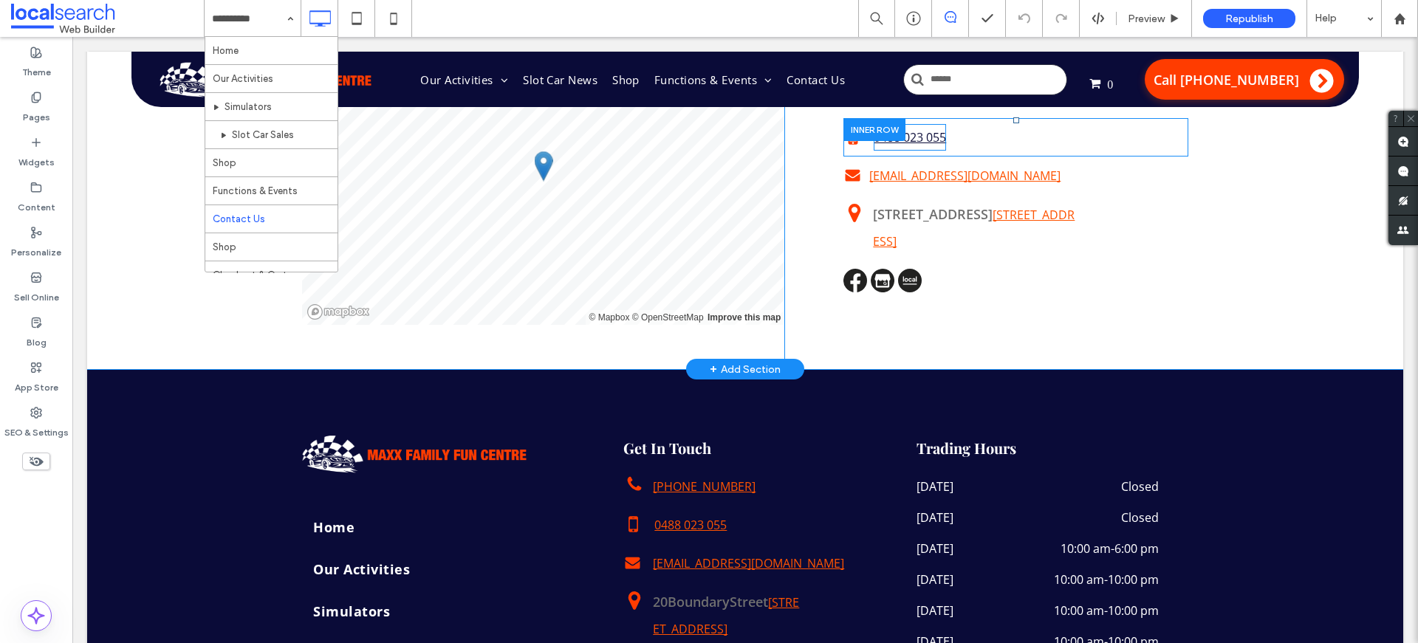
scroll to position [1559, 0]
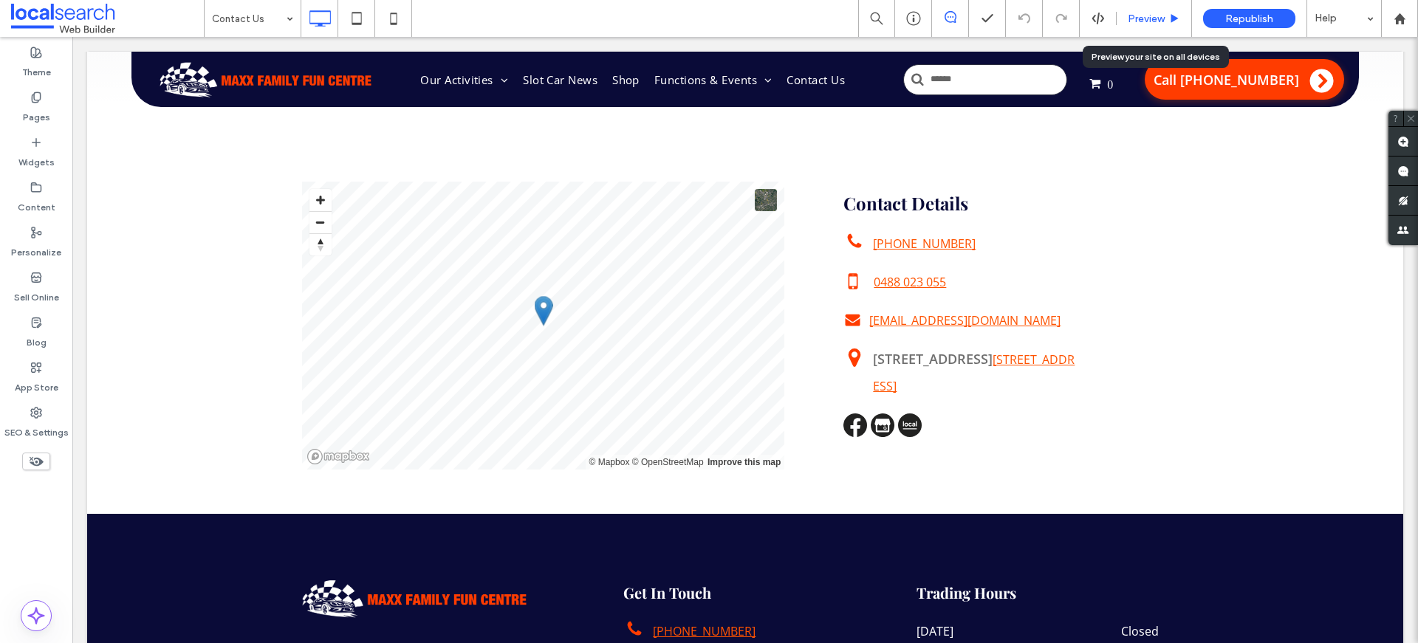
click at [1139, 18] on span "Preview" at bounding box center [1145, 19] width 37 height 13
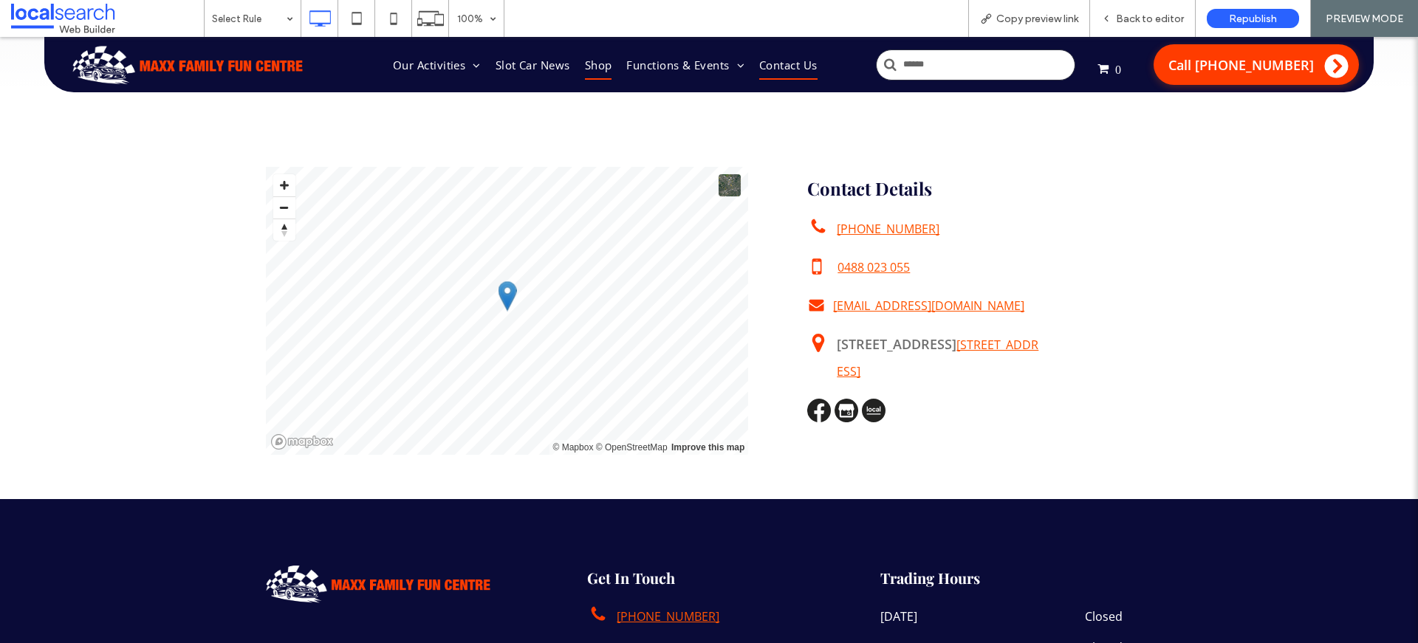
click at [601, 61] on span "Shop" at bounding box center [598, 65] width 27 height 30
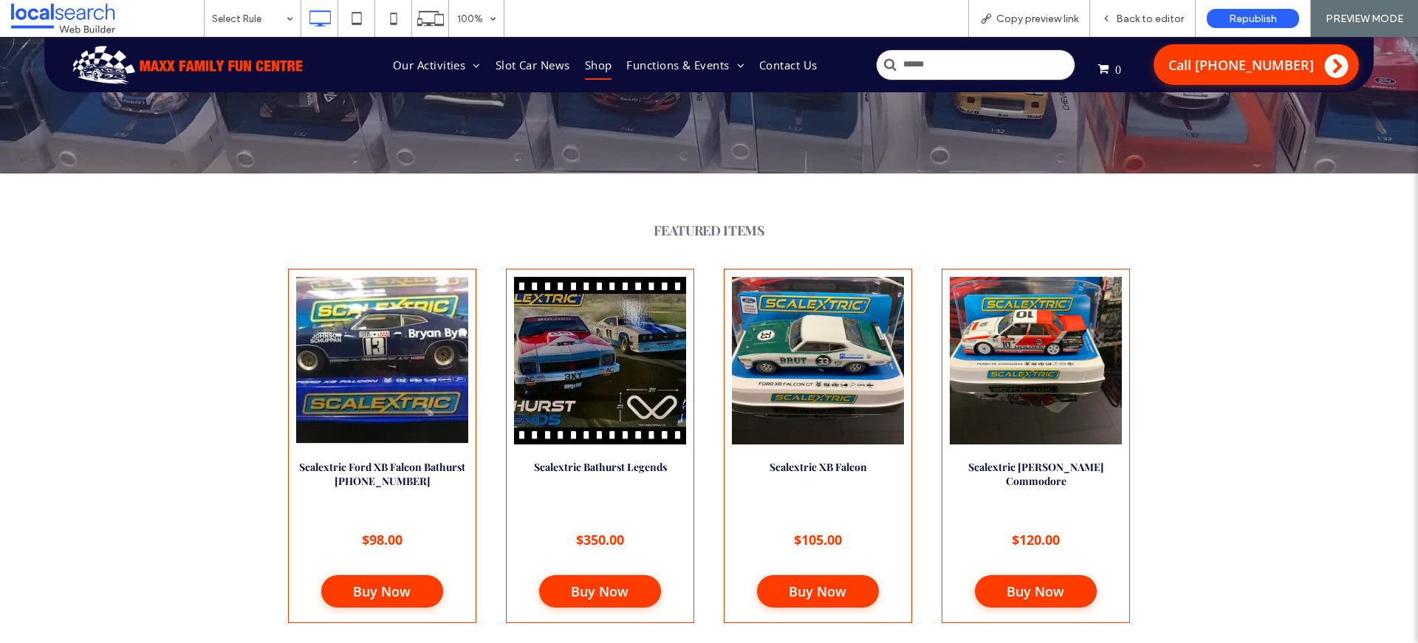
scroll to position [543, 0]
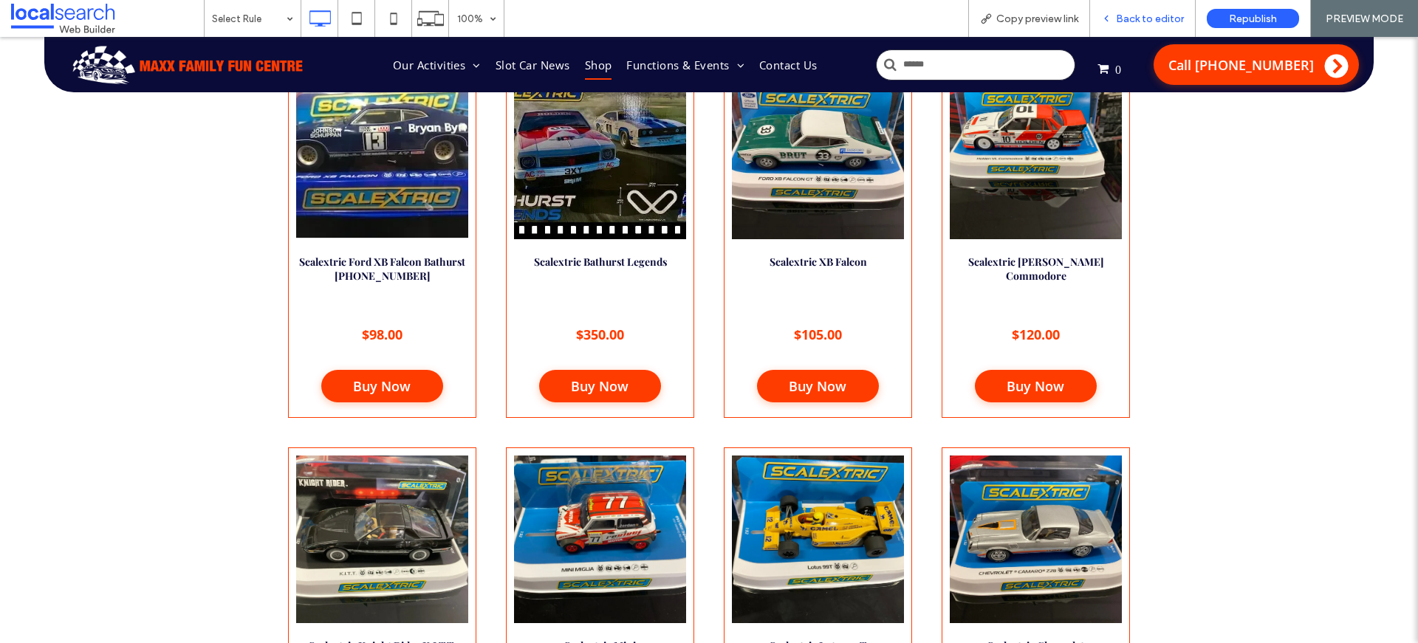
click at [1161, 13] on span "Back to editor" at bounding box center [1150, 19] width 68 height 13
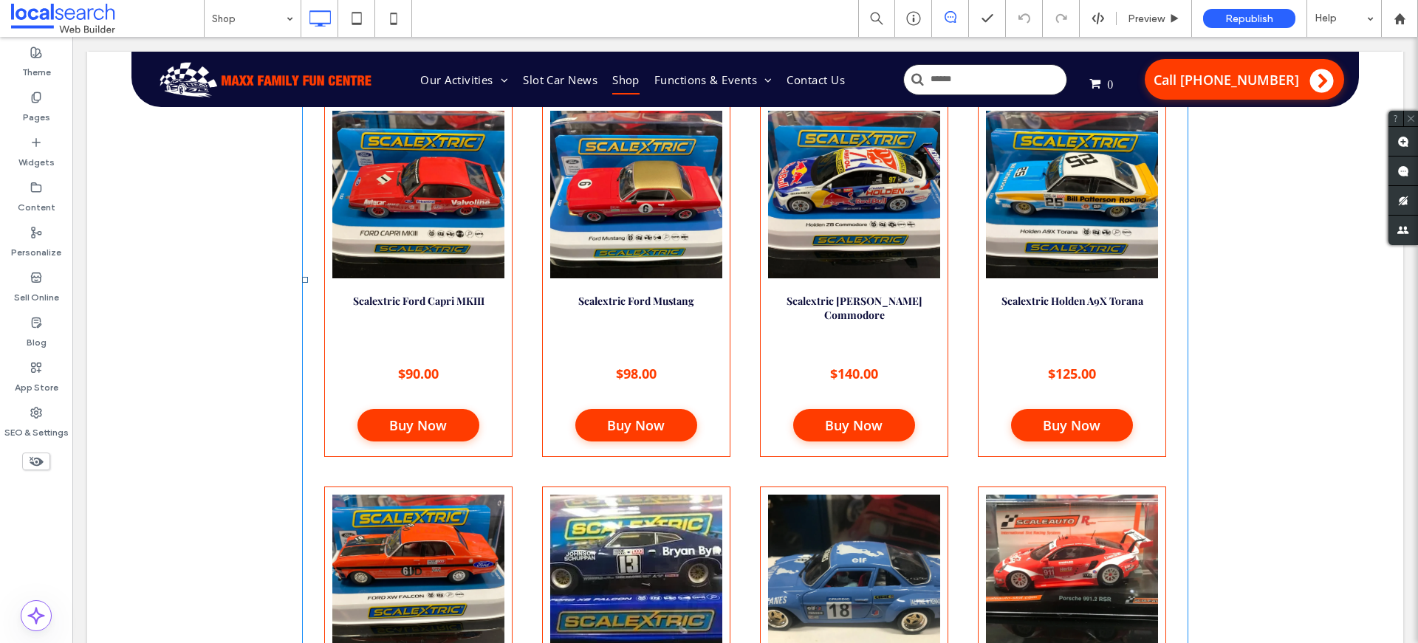
scroll to position [2446, 0]
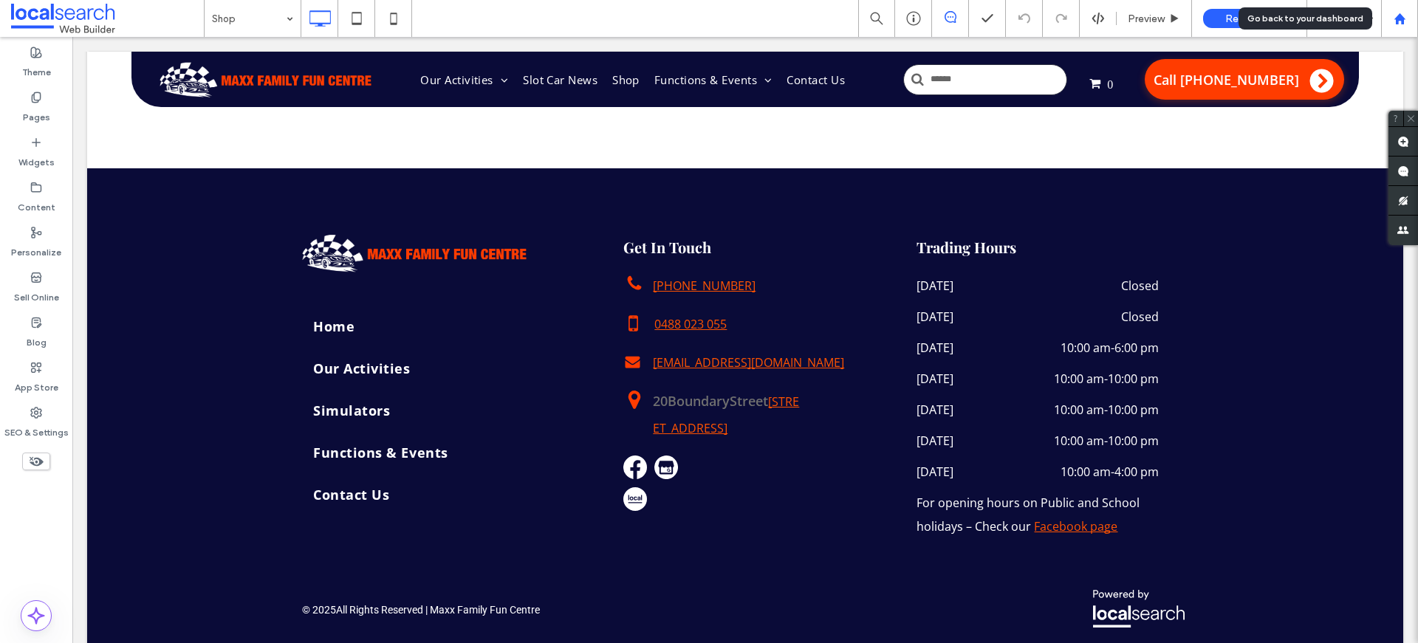
click at [1403, 18] on use at bounding box center [1398, 18] width 11 height 11
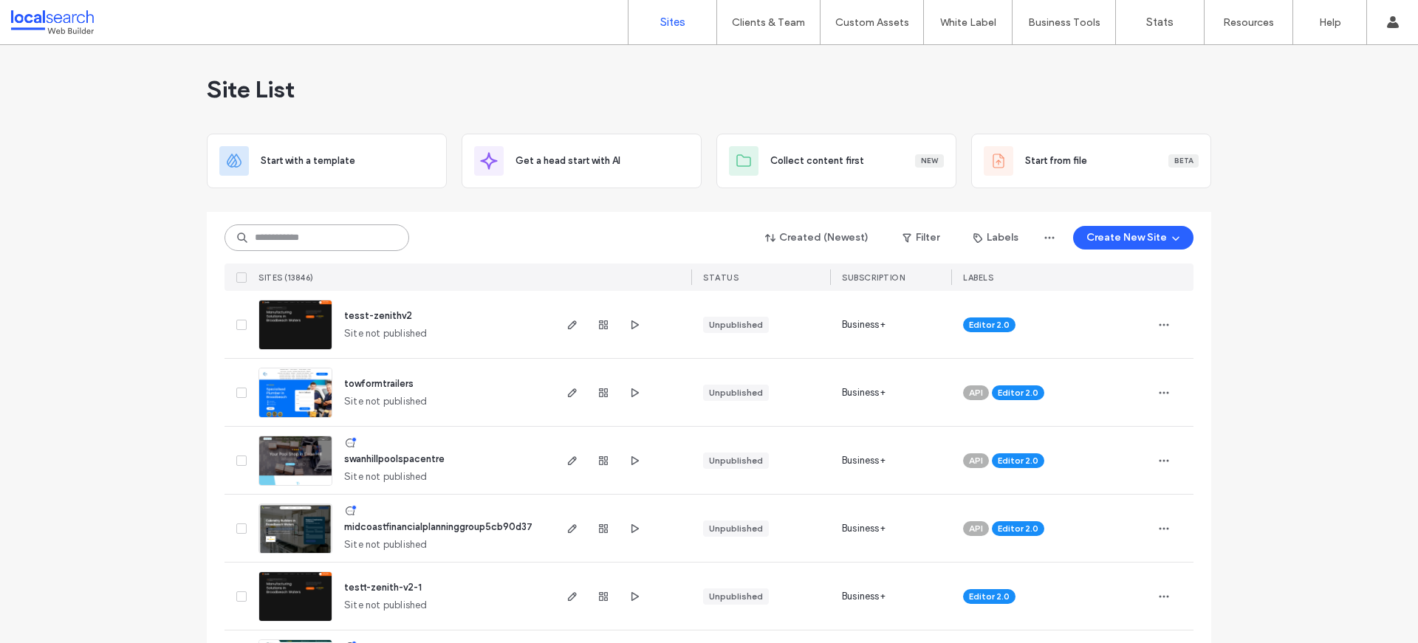
click at [292, 224] on input at bounding box center [316, 237] width 185 height 27
paste input "********"
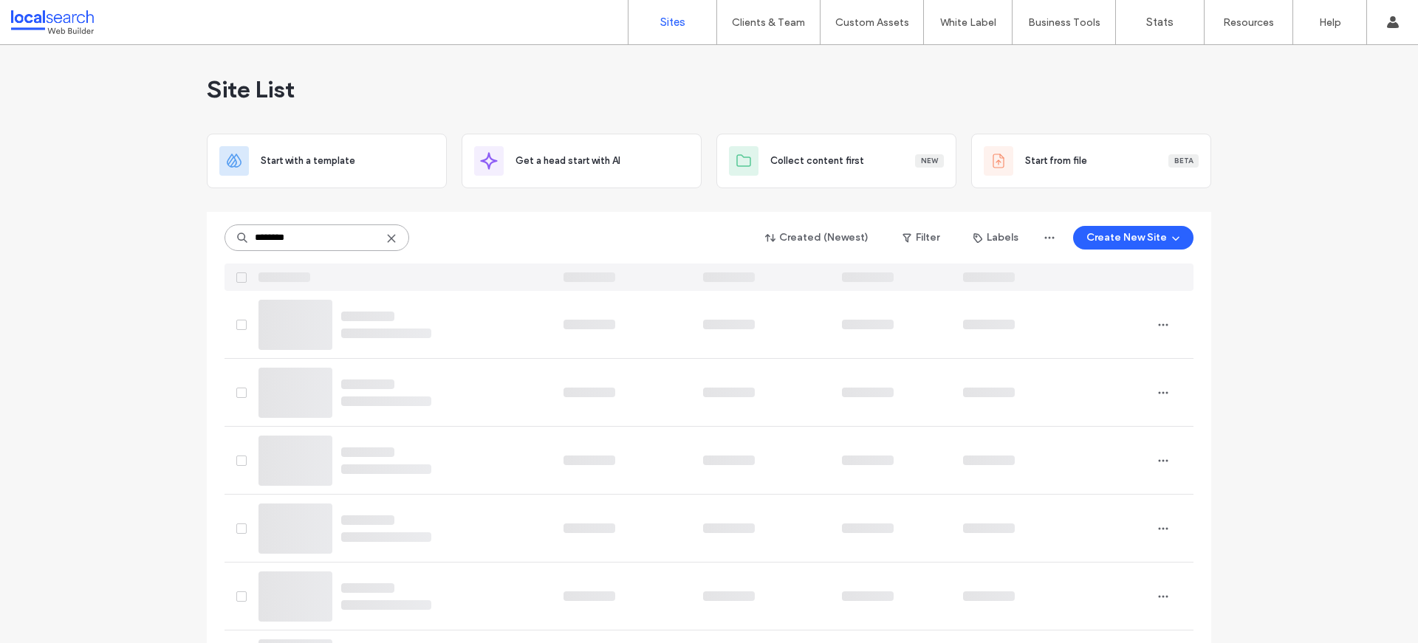
type input "********"
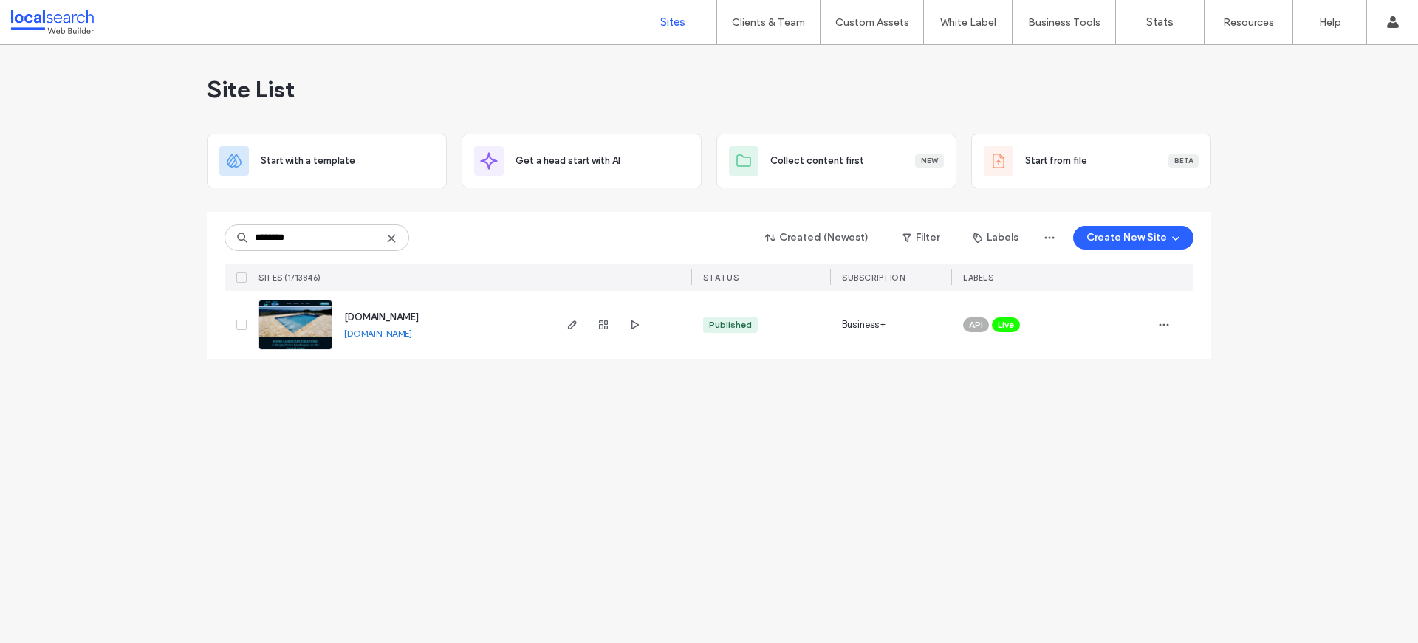
click at [306, 322] on img at bounding box center [295, 350] width 72 height 100
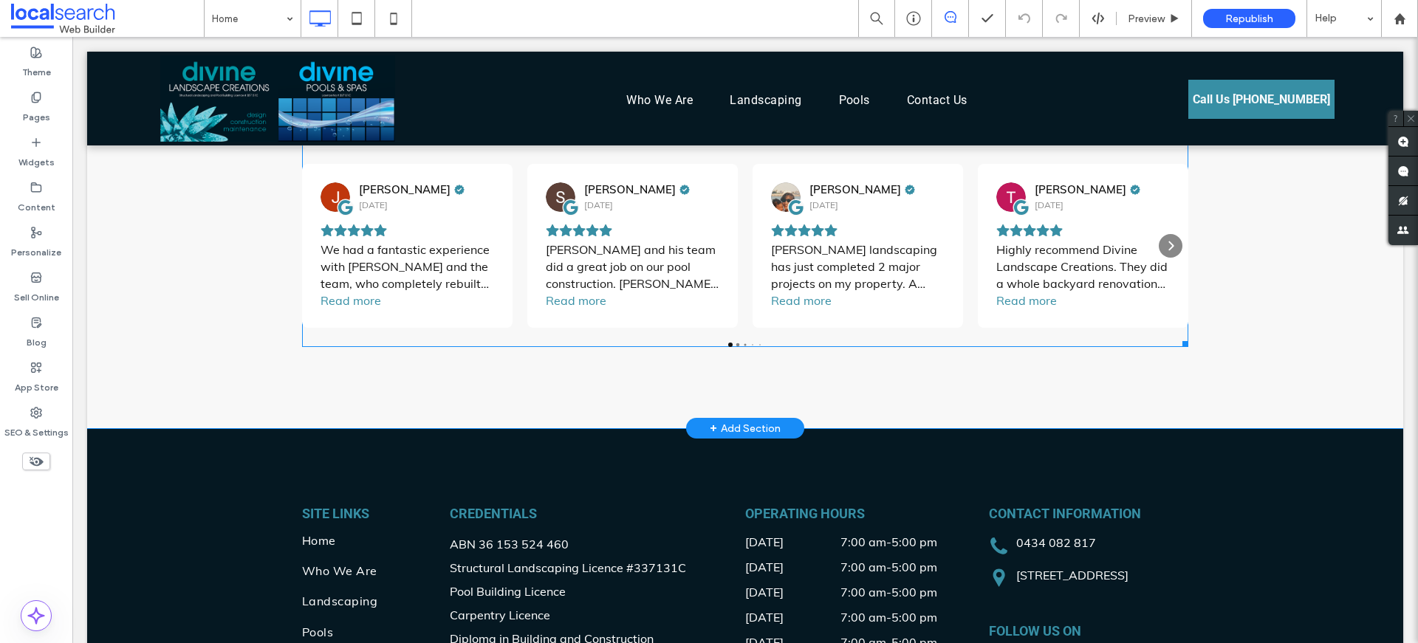
scroll to position [3032, 0]
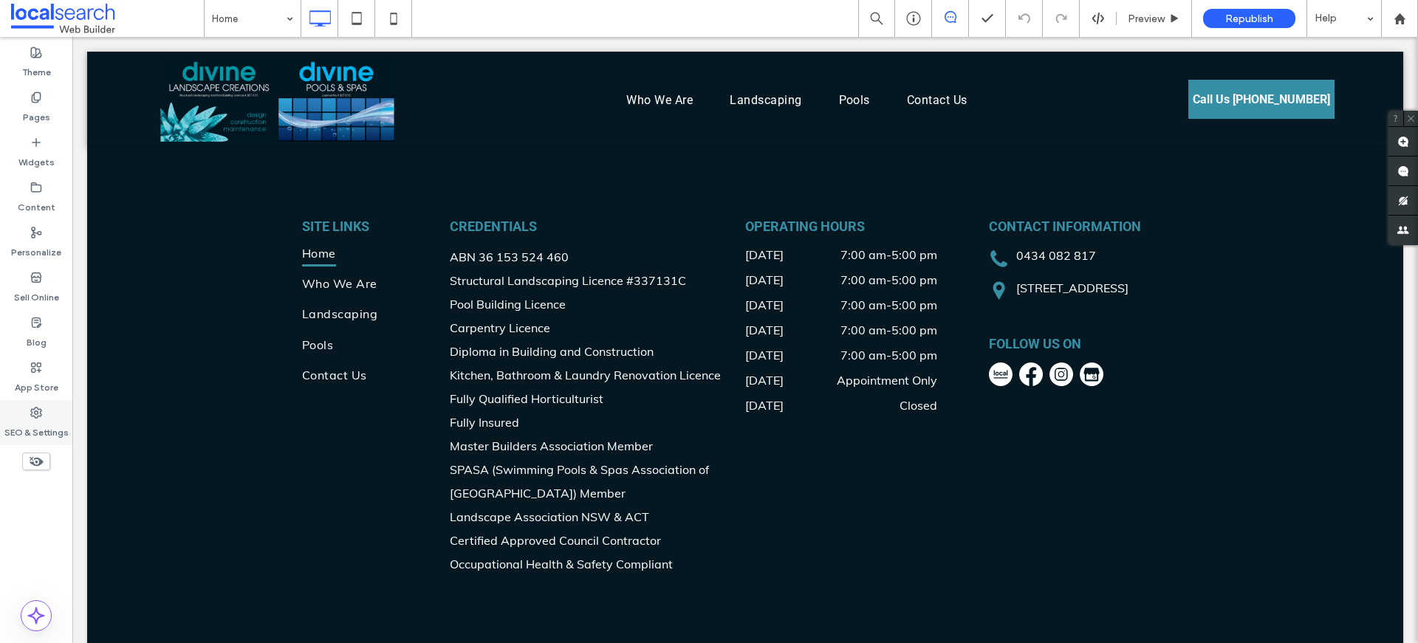
click at [34, 425] on label "SEO & Settings" at bounding box center [36, 429] width 64 height 21
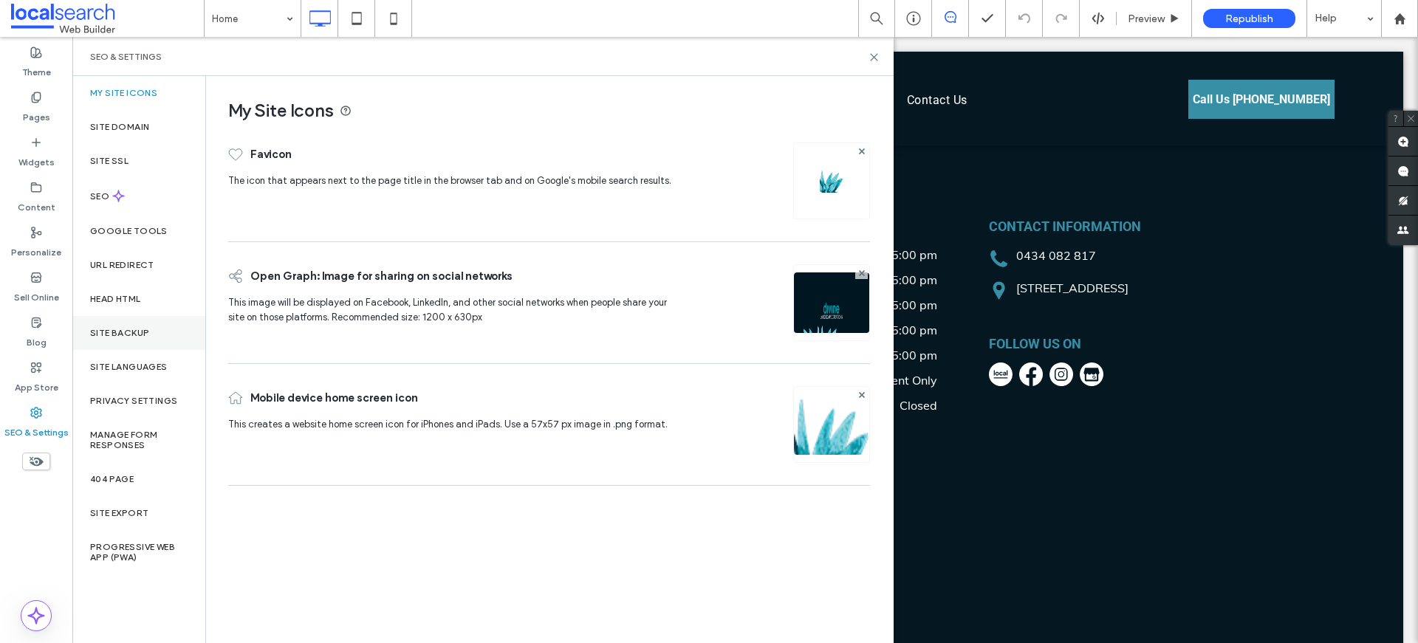
click at [162, 337] on div "Site Backup" at bounding box center [138, 333] width 133 height 34
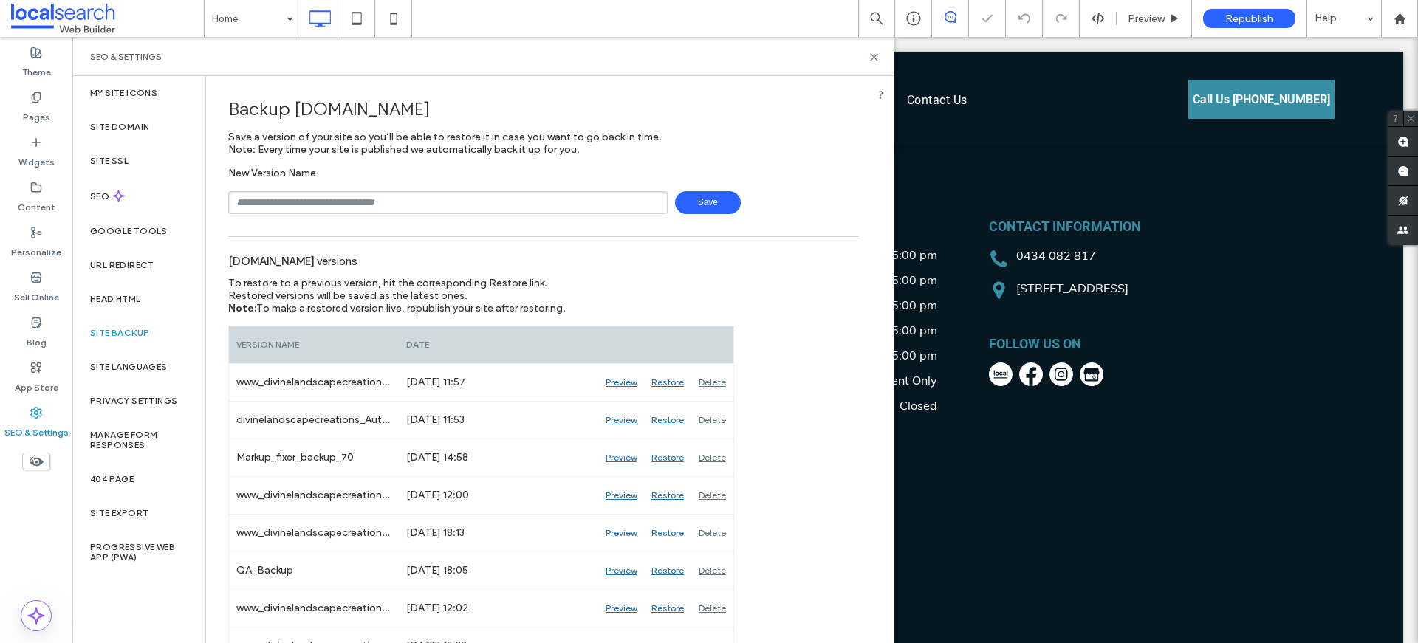
click at [356, 196] on input "text" at bounding box center [447, 202] width 439 height 23
type input "**********"
click at [870, 55] on icon at bounding box center [873, 57] width 11 height 11
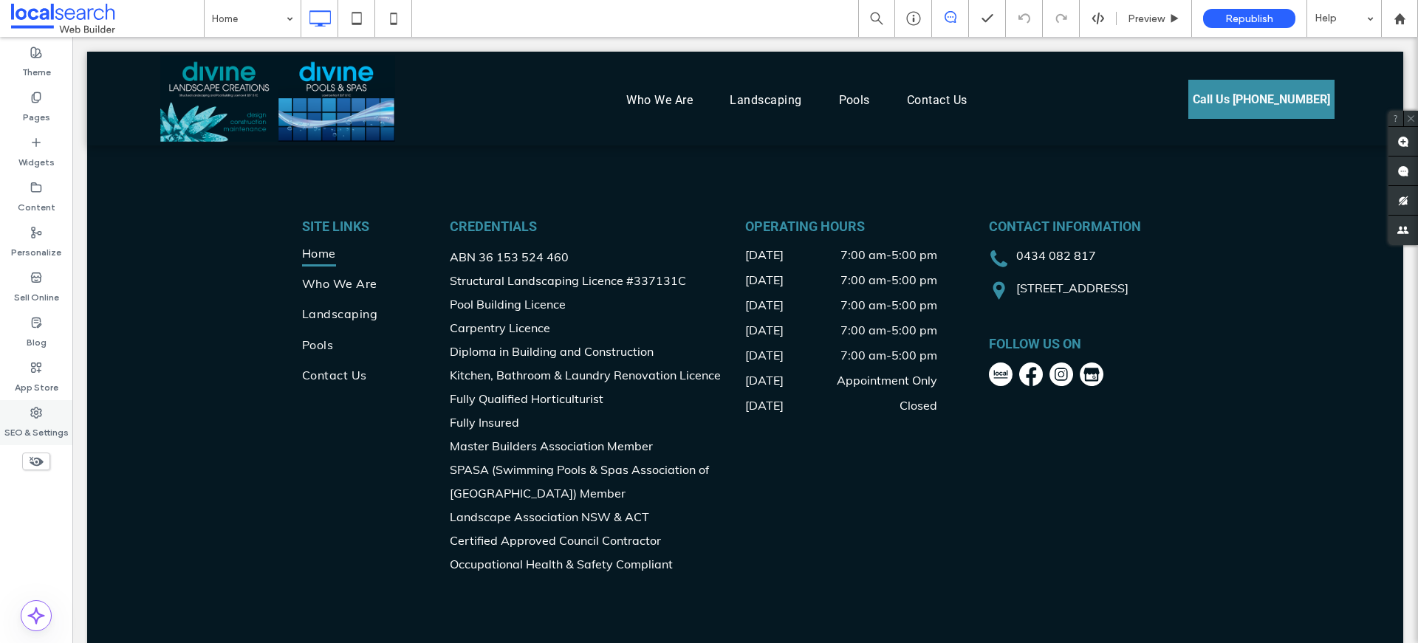
click at [30, 411] on icon at bounding box center [36, 413] width 12 height 12
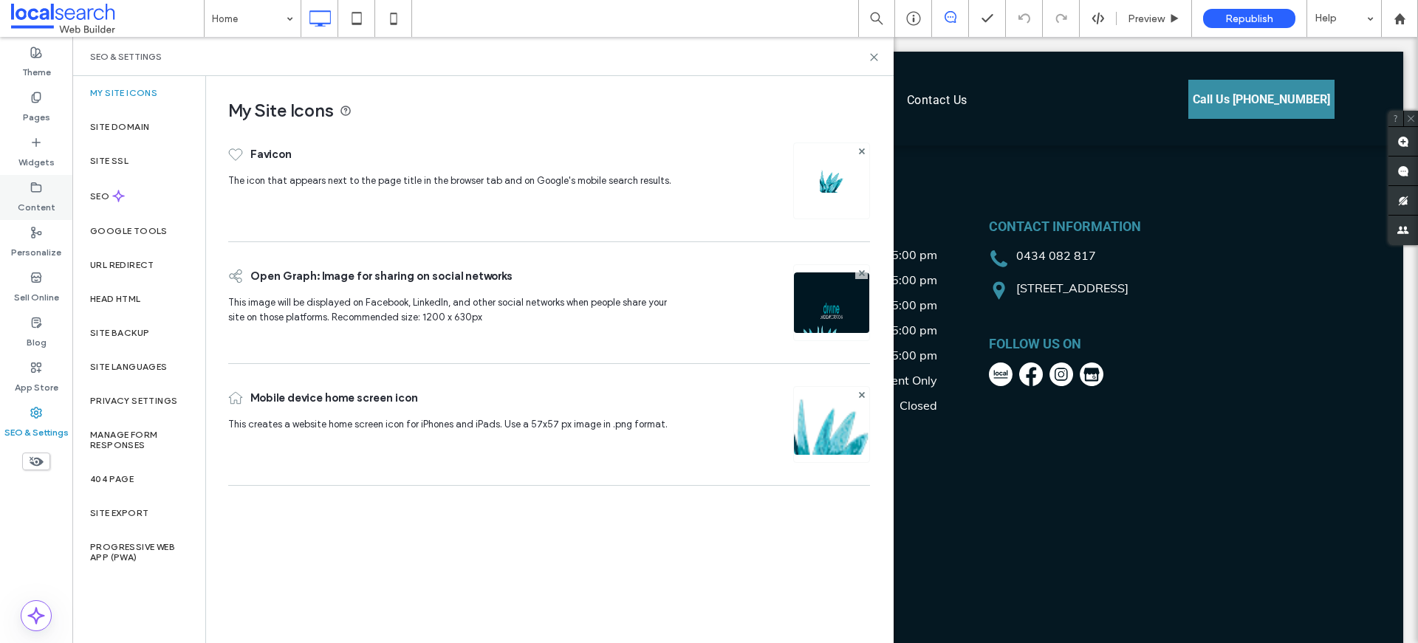
click at [41, 196] on label "Content" at bounding box center [37, 203] width 38 height 21
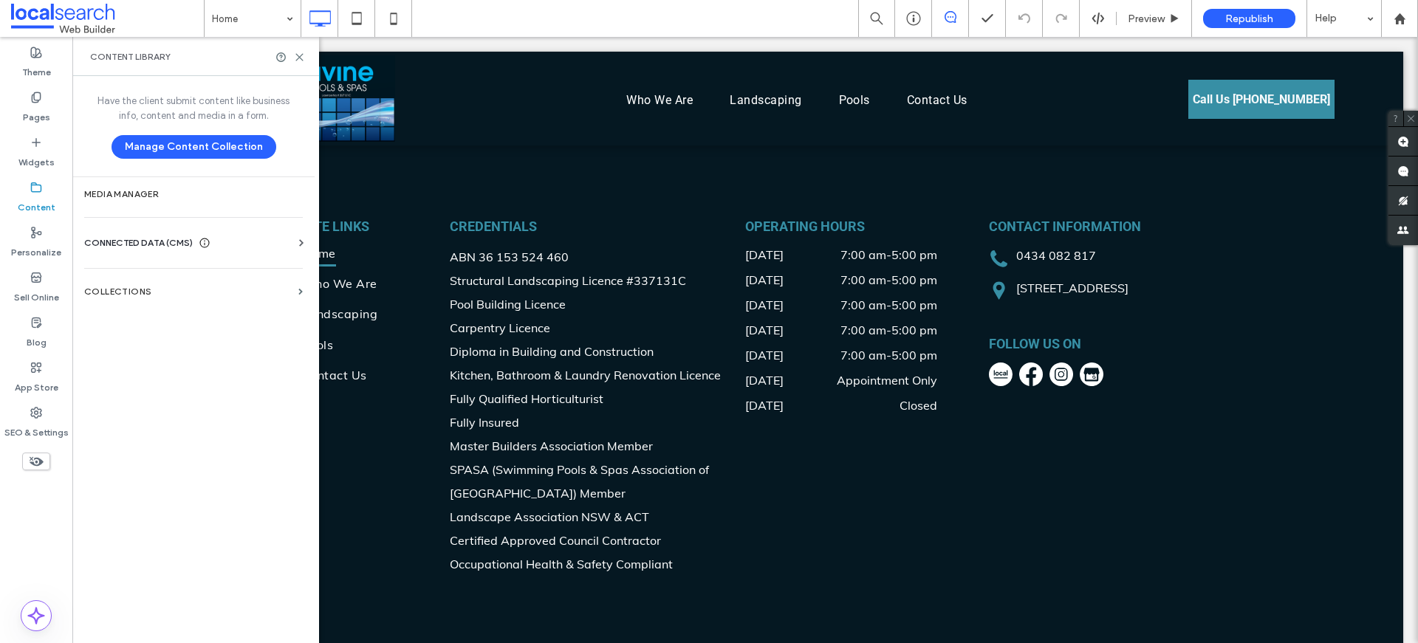
click at [136, 246] on span "CONNECTED DATA (CMS)" at bounding box center [138, 243] width 109 height 15
click at [146, 281] on label "Business Info" at bounding box center [196, 279] width 201 height 10
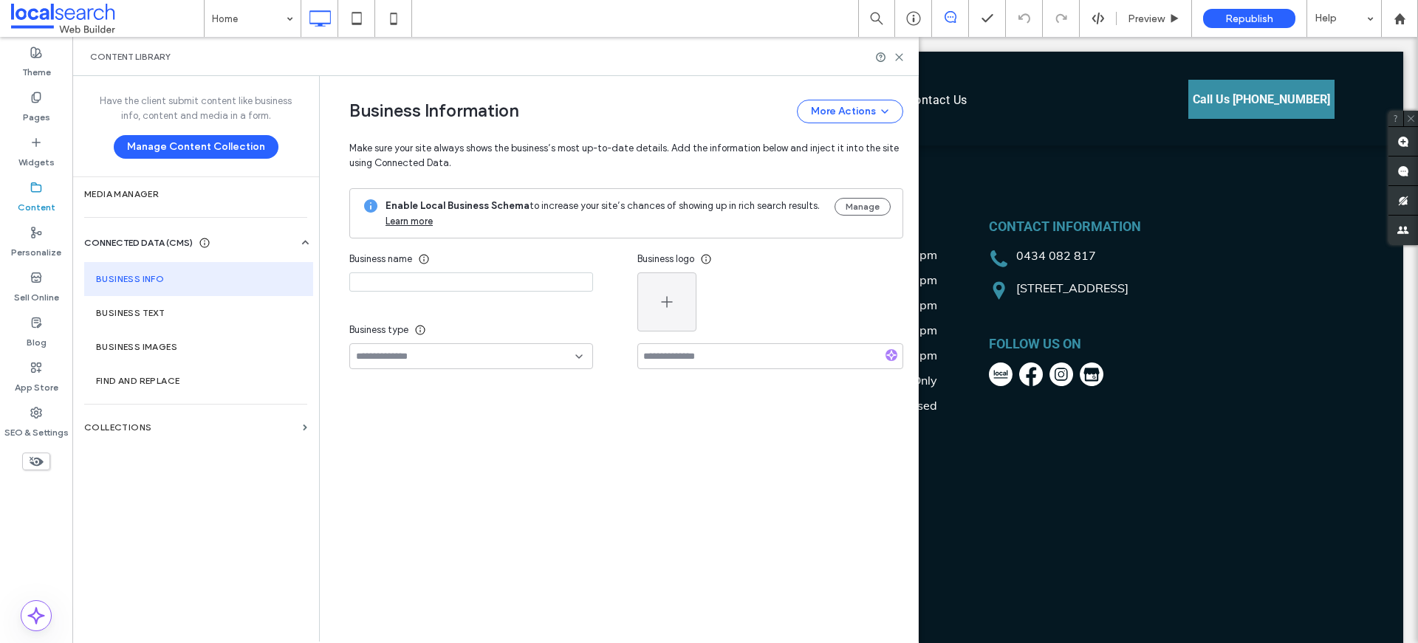
type input "**********"
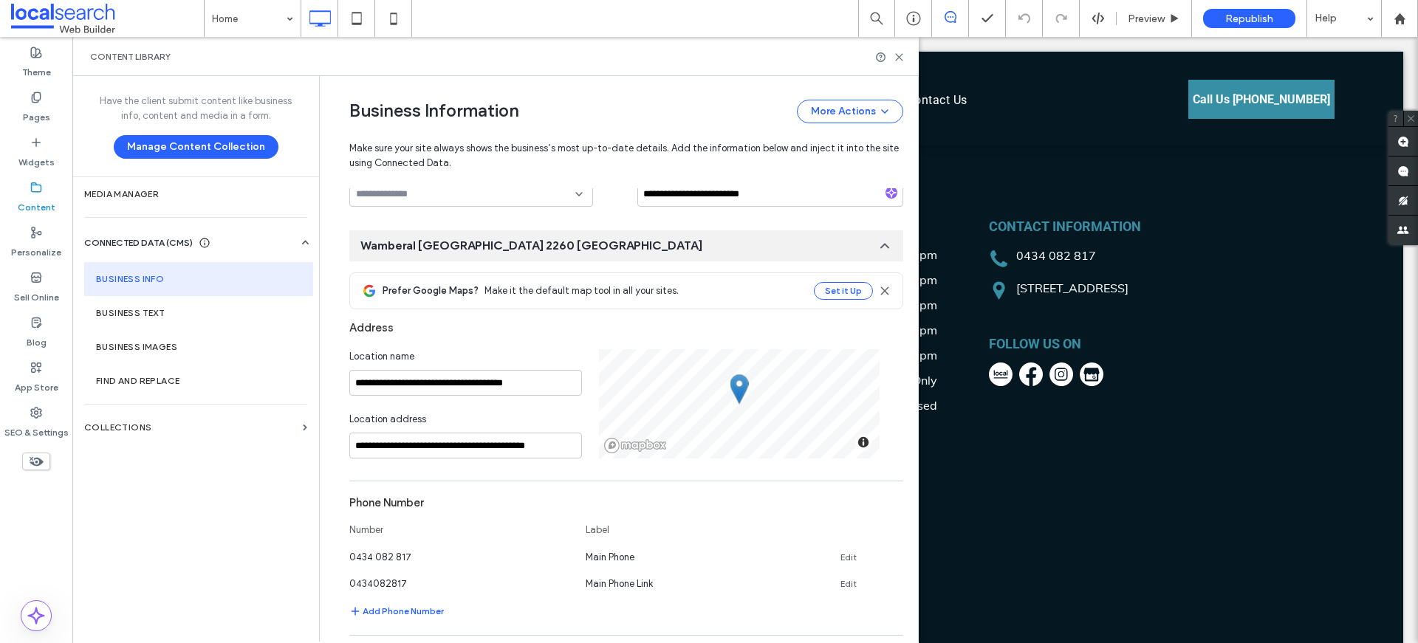
scroll to position [169, 0]
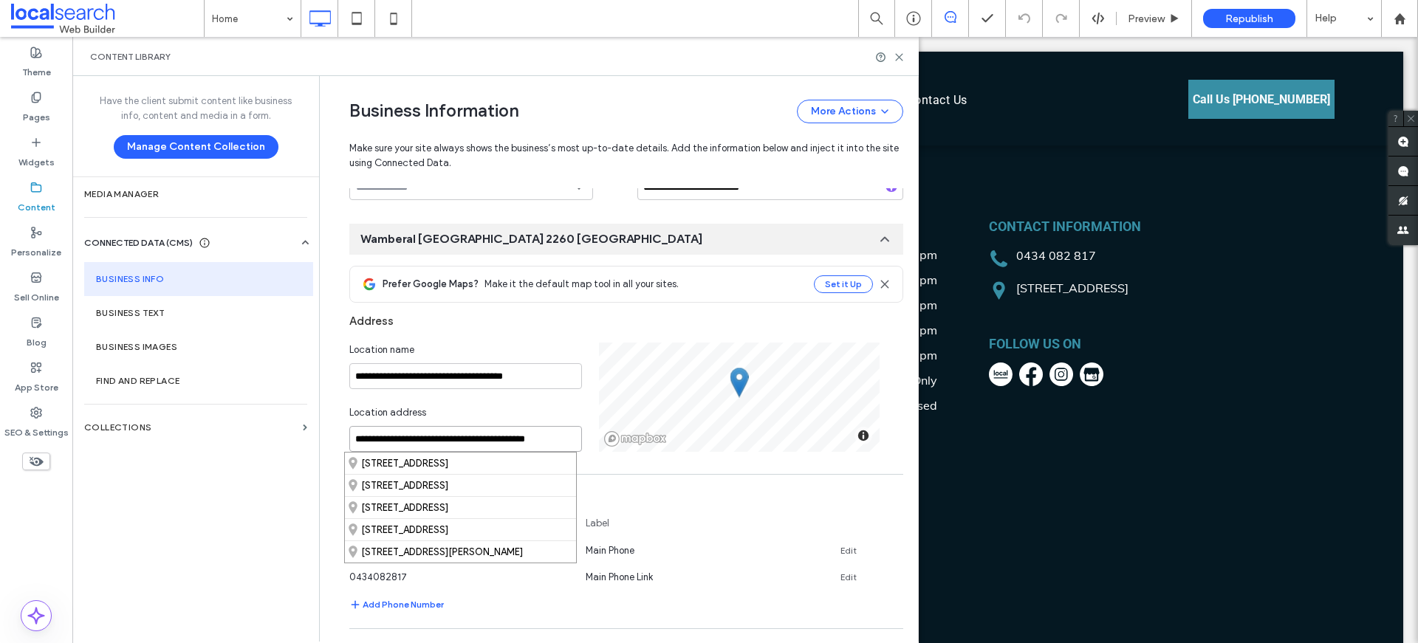
drag, startPoint x: 565, startPoint y: 444, endPoint x: 332, endPoint y: 433, distance: 232.8
click at [332, 433] on div "**********" at bounding box center [615, 527] width 576 height 1241
paste input "****"
type input "**********"
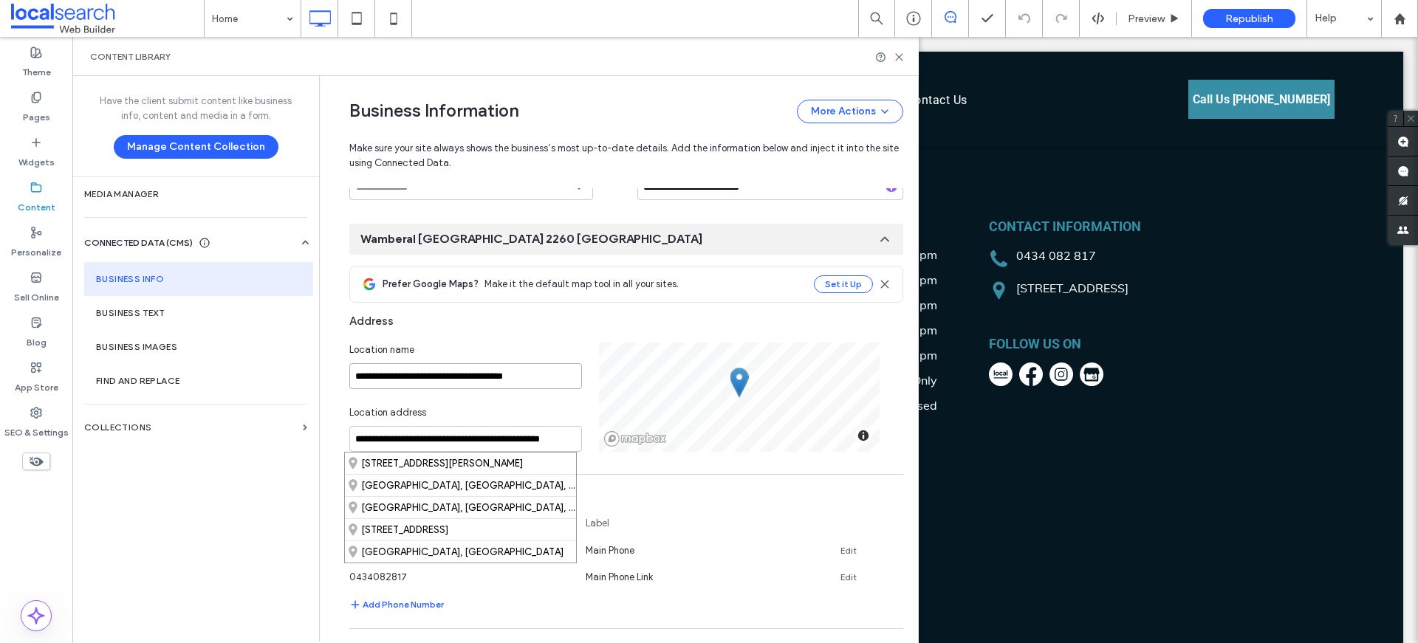
scroll to position [0, 0]
drag, startPoint x: 545, startPoint y: 372, endPoint x: 338, endPoint y: 363, distance: 206.9
click at [338, 363] on div "**********" at bounding box center [615, 527] width 576 height 1241
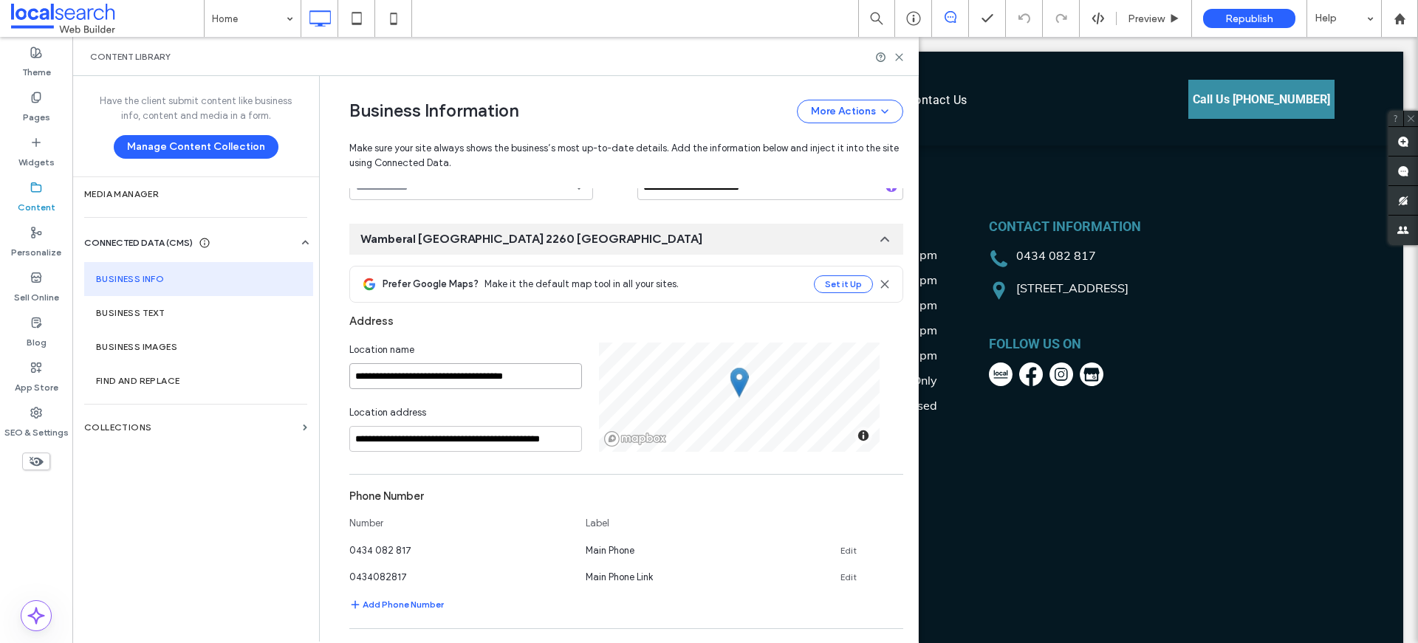
paste input "**********"
type input "**********"
click at [459, 403] on div "**********" at bounding box center [474, 397] width 250 height 109
click at [441, 436] on input at bounding box center [465, 439] width 233 height 26
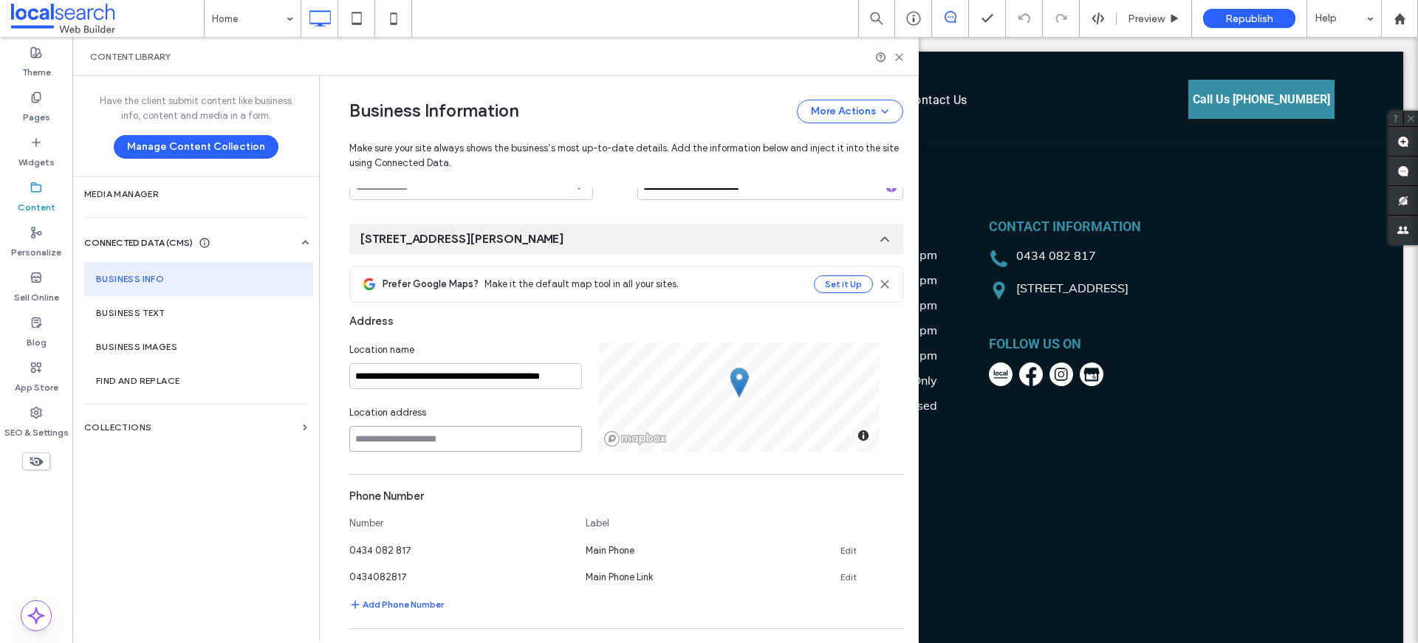
paste input "**********"
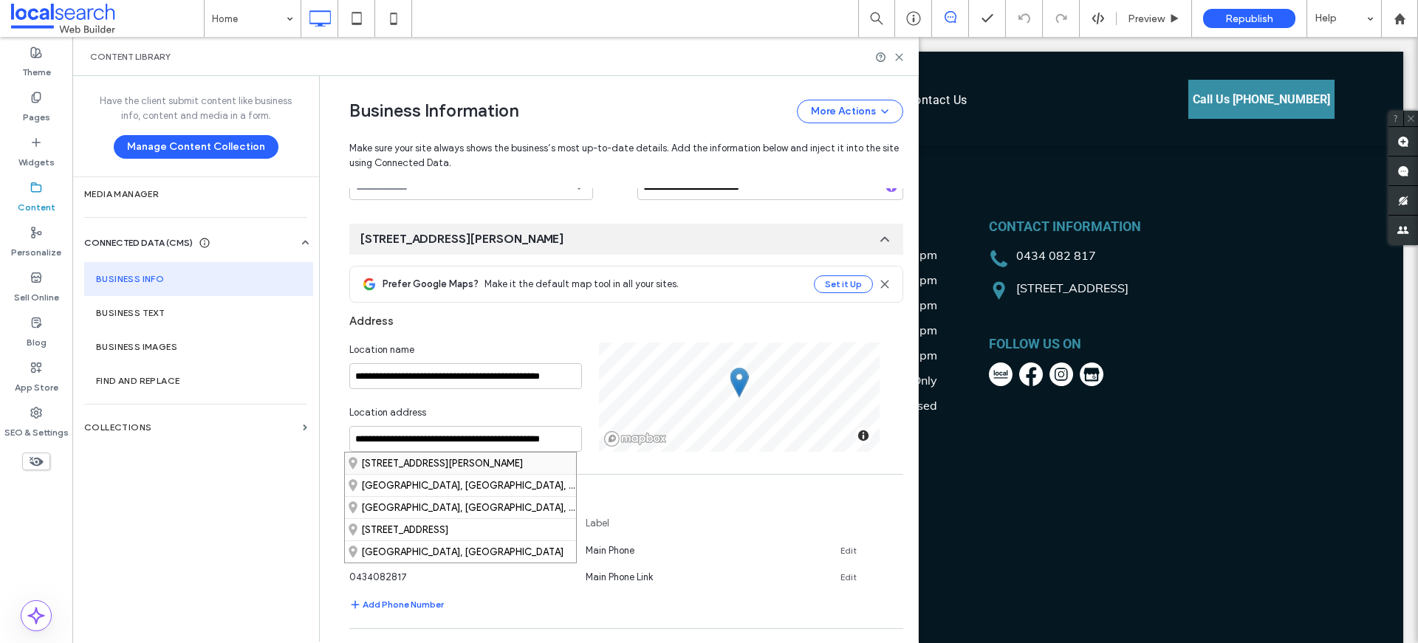
scroll to position [0, 0]
click at [378, 466] on div "1 Clare Mace Crescent, Berkeley Vale New South Wales 2261, Australia" at bounding box center [460, 463] width 231 height 21
type input "**********"
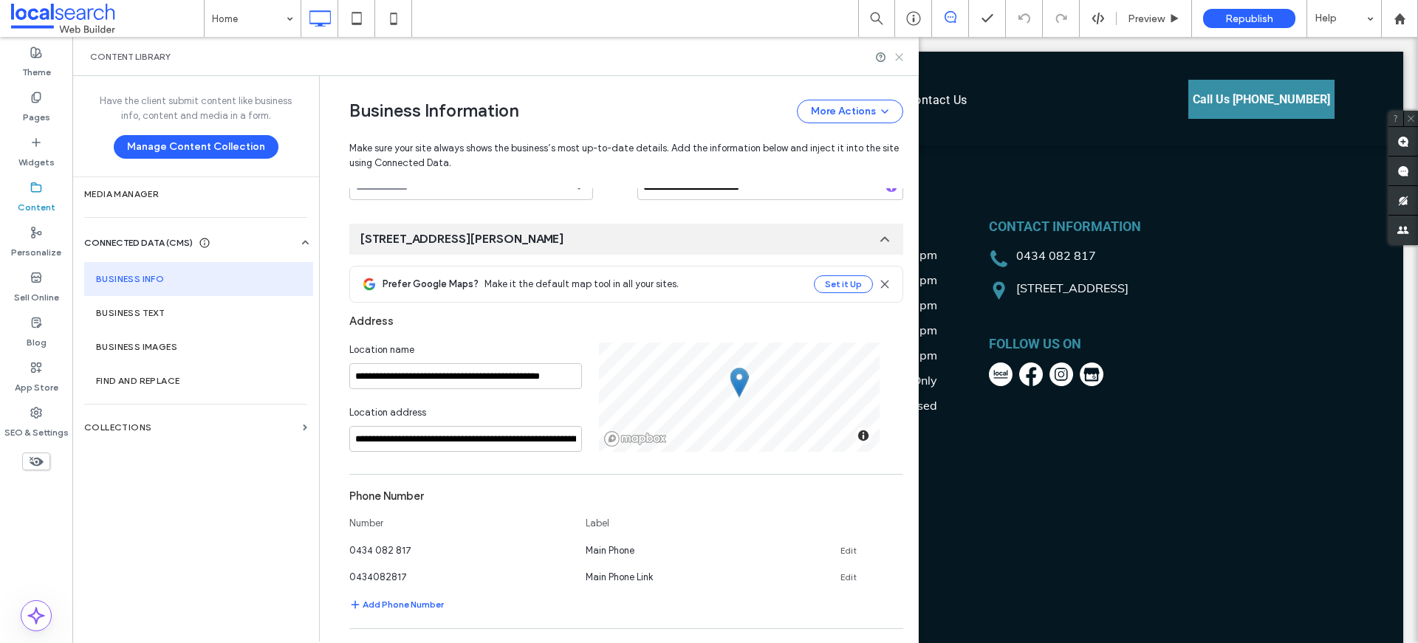
click at [903, 58] on icon at bounding box center [898, 57] width 11 height 11
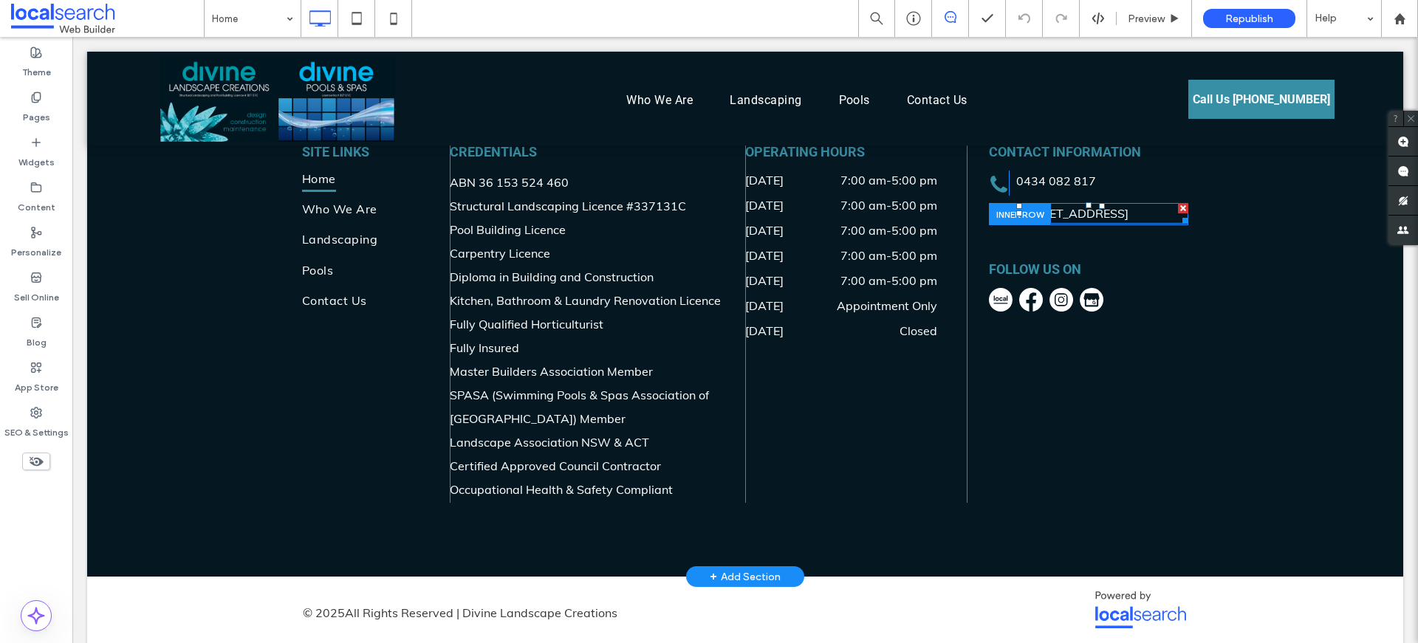
click at [1057, 205] on p "PO Box 3384 Wamberal NSW 2260" at bounding box center [1102, 214] width 172 height 18
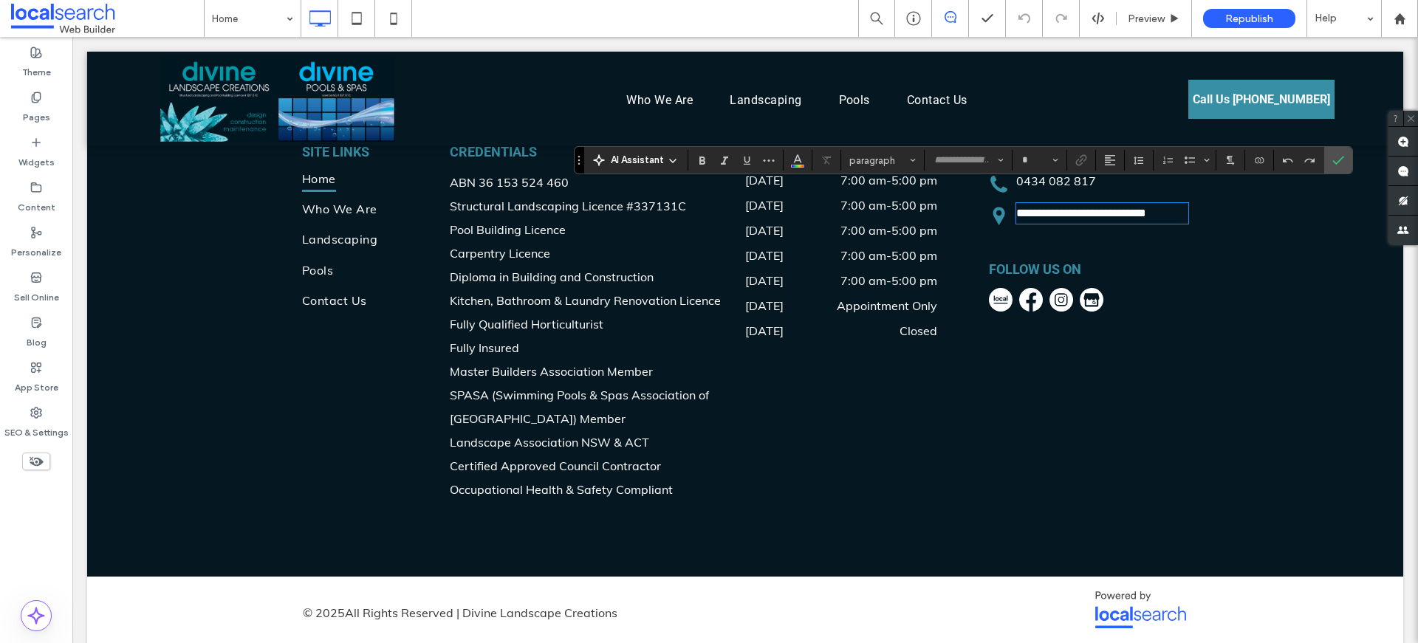
type input "****"
type input "**"
click at [1060, 217] on p "**********" at bounding box center [1102, 214] width 172 height 18
drag, startPoint x: 1062, startPoint y: 217, endPoint x: 998, endPoint y: 189, distance: 69.4
click at [998, 203] on div "**********" at bounding box center [1088, 214] width 199 height 22
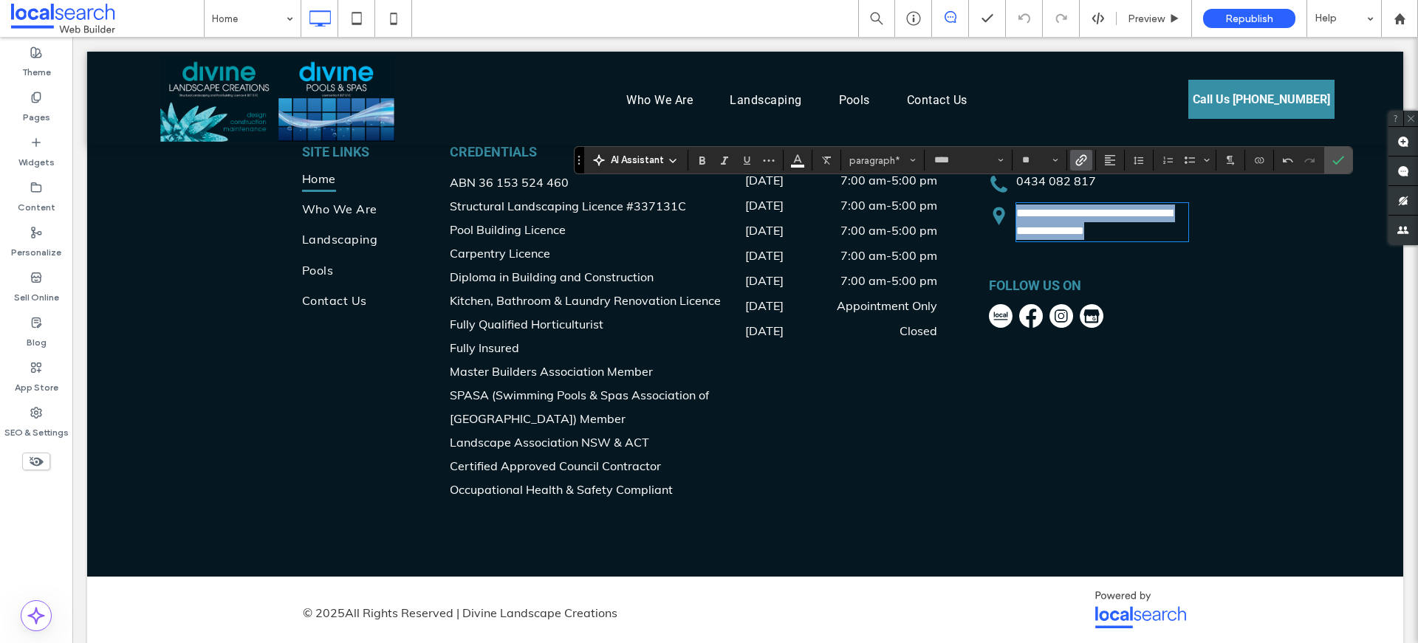
drag, startPoint x: 1169, startPoint y: 213, endPoint x: 997, endPoint y: 196, distance: 172.1
click at [997, 203] on div "**********" at bounding box center [1088, 222] width 199 height 38
click at [1086, 157] on label "Link" at bounding box center [1081, 160] width 22 height 21
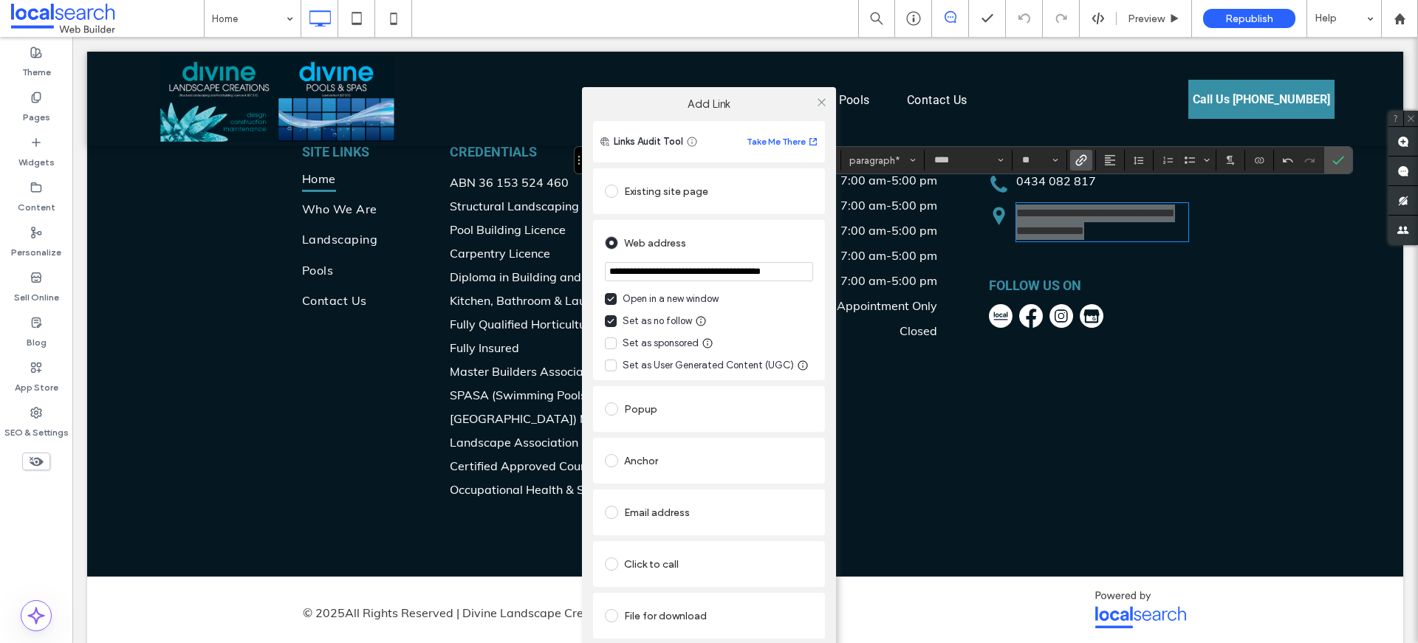
click at [657, 276] on input "**********" at bounding box center [709, 271] width 208 height 19
type input "**********"
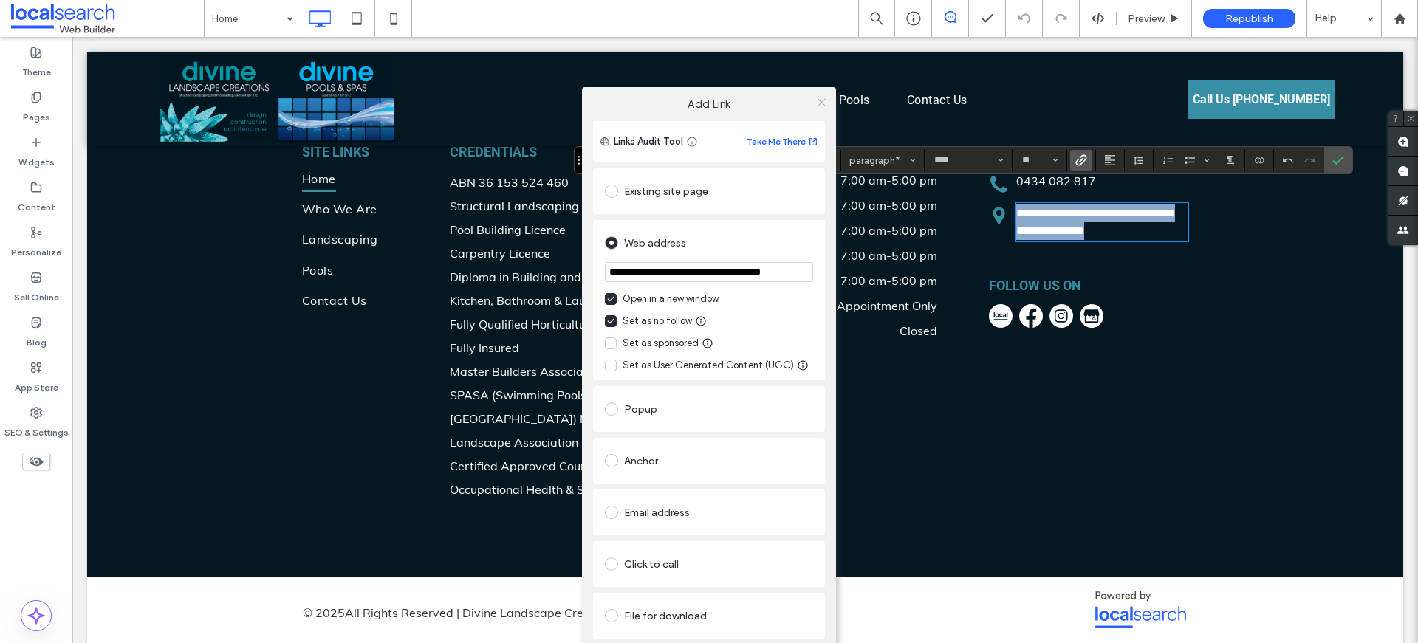
click at [820, 104] on icon at bounding box center [821, 102] width 11 height 11
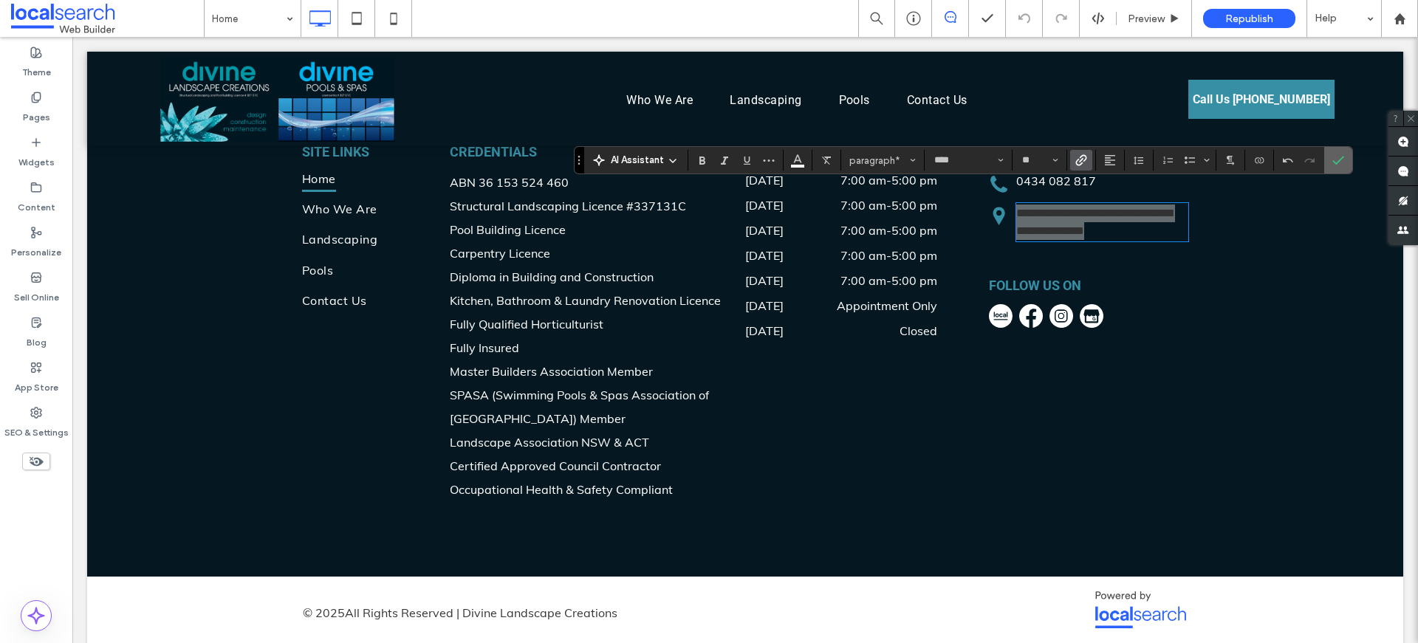
click at [1342, 165] on icon "Confirm" at bounding box center [1338, 160] width 12 height 12
click at [1342, 165] on div "Site Links Home Who We Are Landscaping Pools Contact Us Click To Paste Credenti…" at bounding box center [745, 321] width 1316 height 510
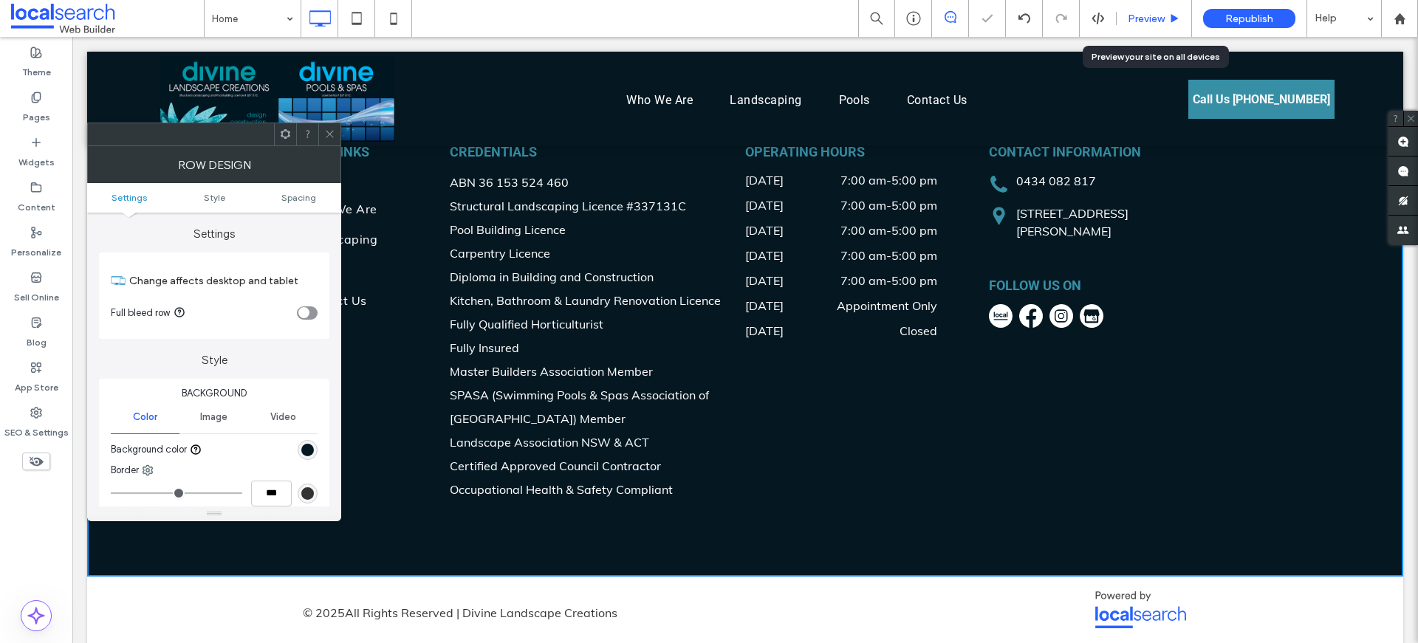
drag, startPoint x: 1167, startPoint y: 24, endPoint x: 597, endPoint y: 33, distance: 570.1
click at [1167, 24] on div "Preview" at bounding box center [1153, 19] width 75 height 13
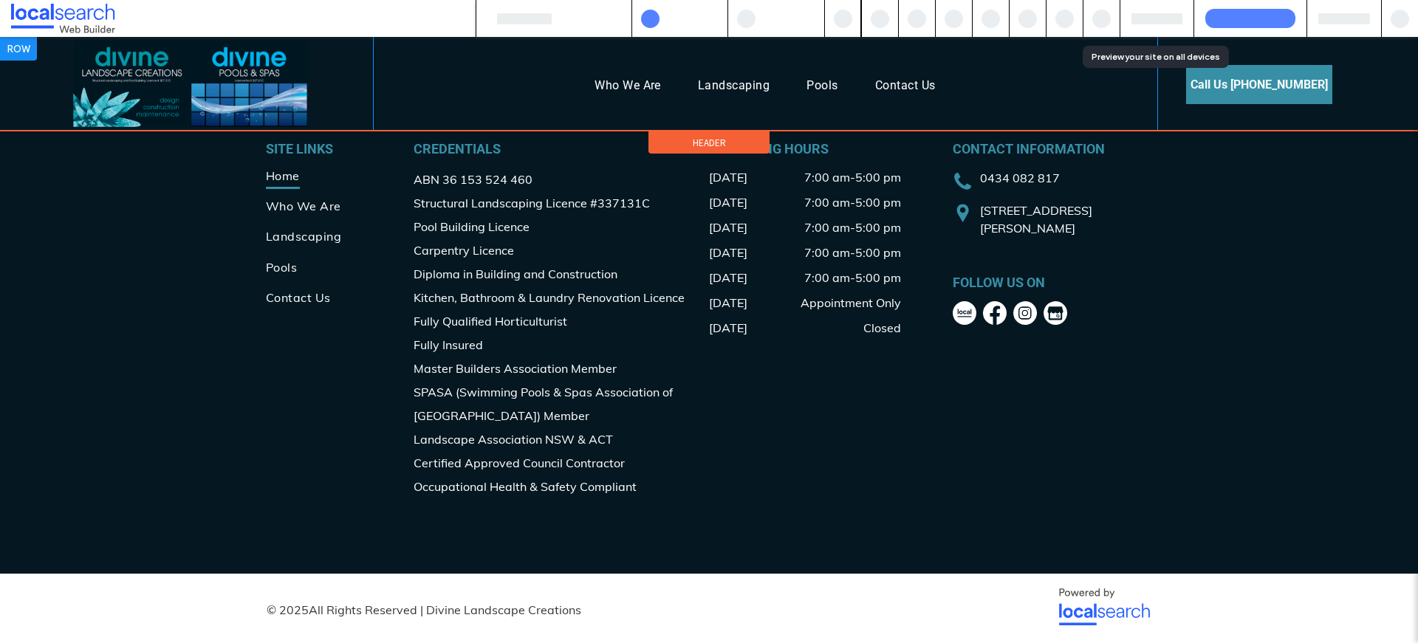
scroll to position [3077, 0]
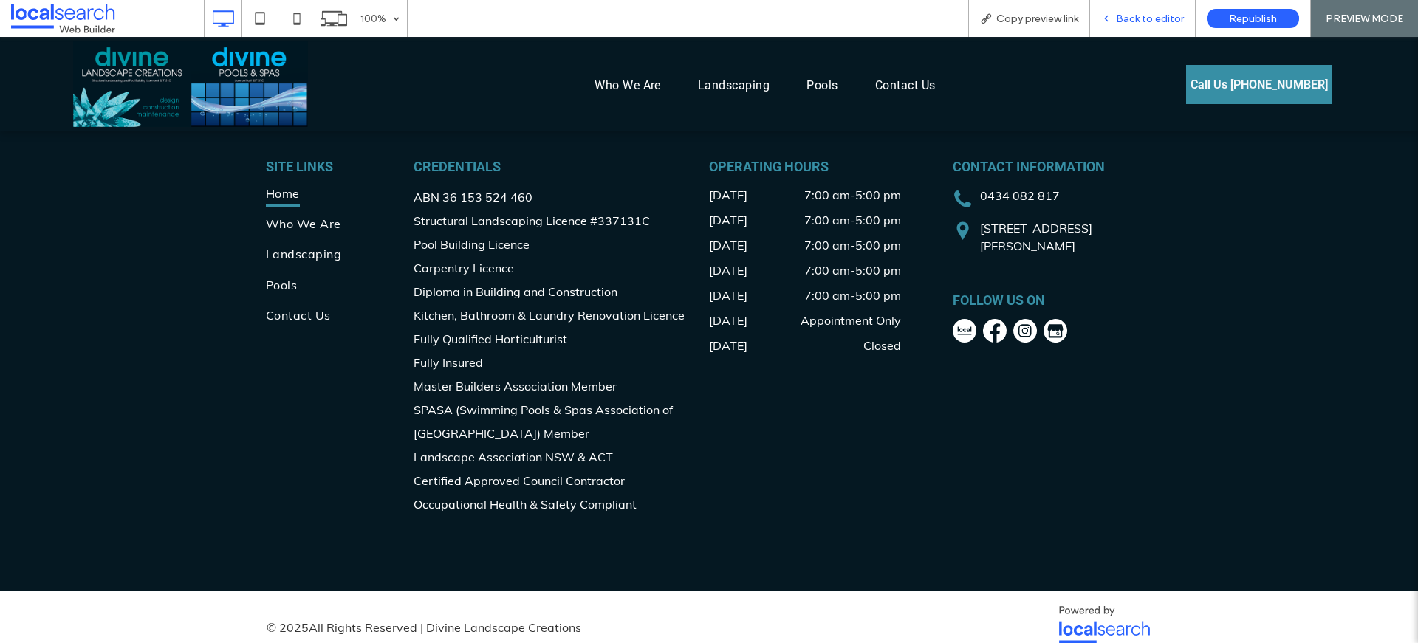
click at [1150, 16] on span "Back to editor" at bounding box center [1150, 19] width 68 height 13
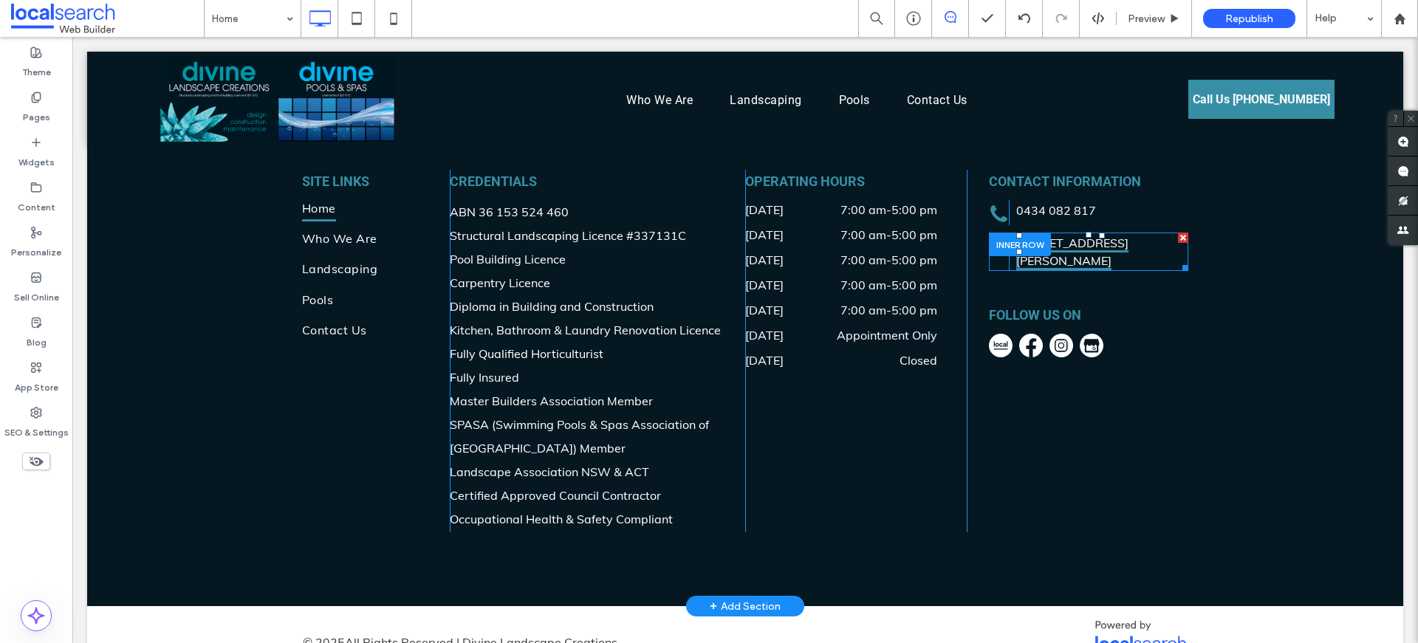
click at [1105, 236] on link "Unit 3 / 1 Clare-Mace Cres, Berkeley Vale NSW 2261" at bounding box center [1072, 253] width 112 height 35
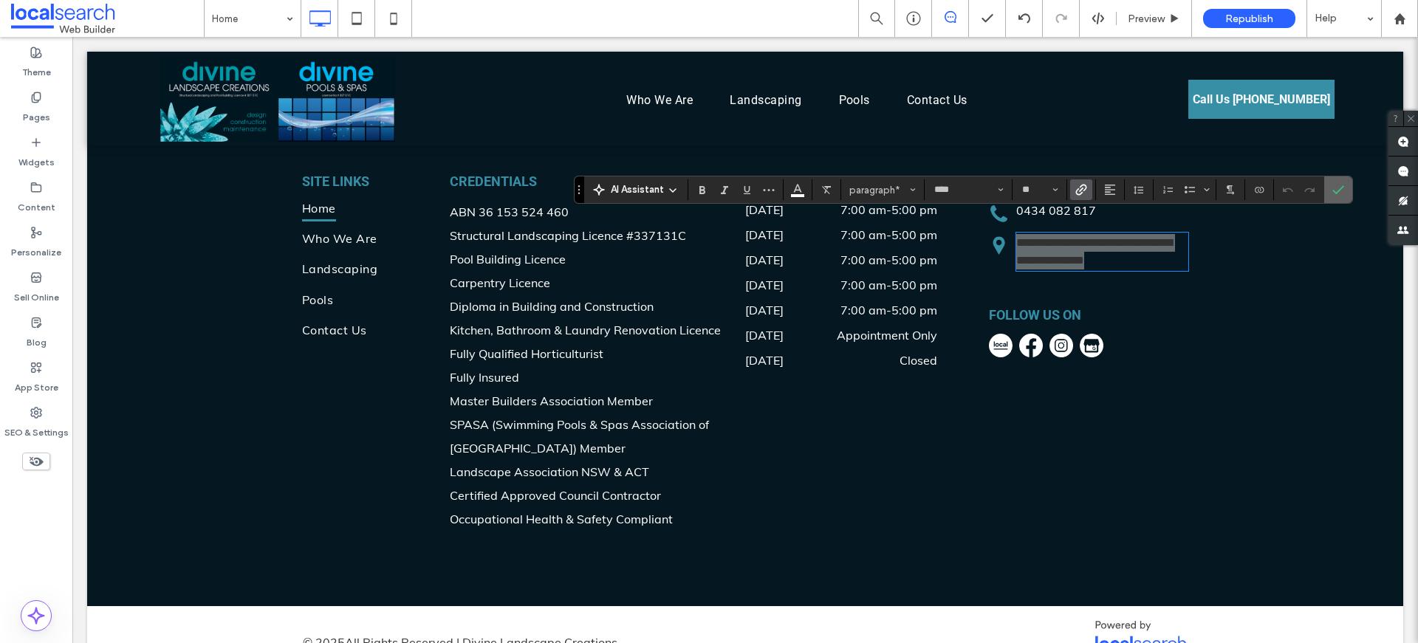
click at [1332, 180] on span "Confirm" at bounding box center [1335, 189] width 7 height 27
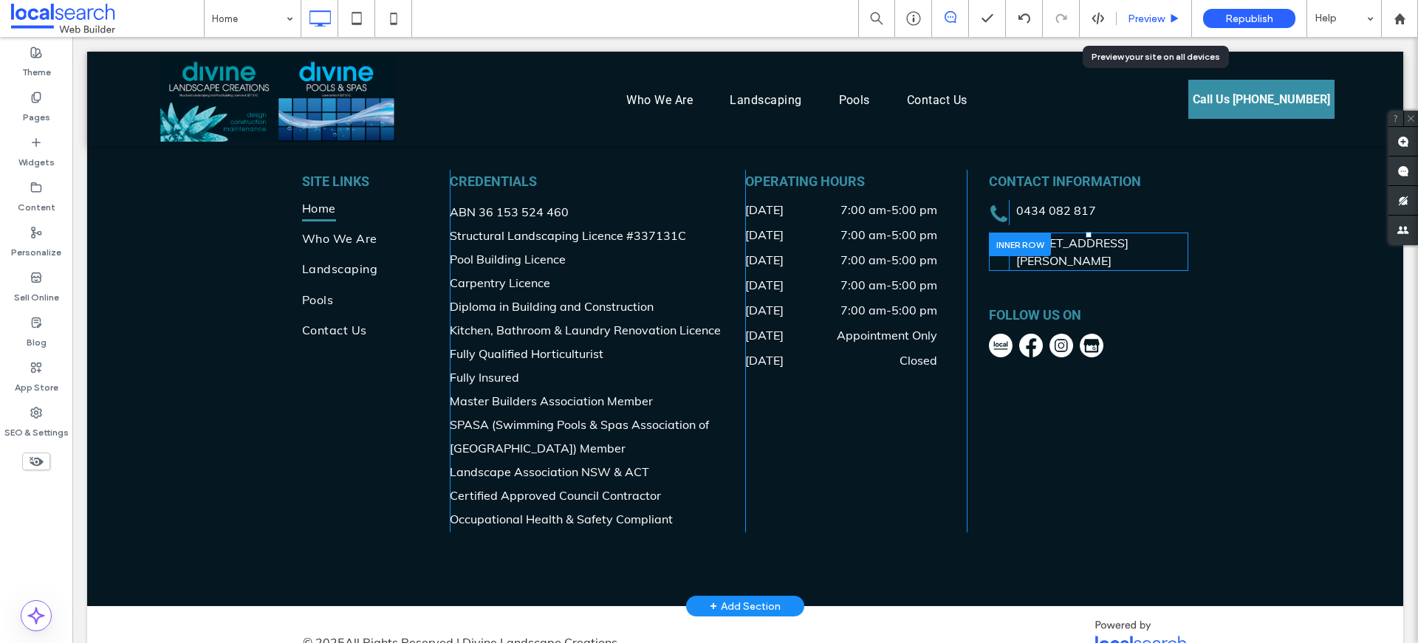
click at [1161, 17] on span "Preview" at bounding box center [1145, 19] width 37 height 13
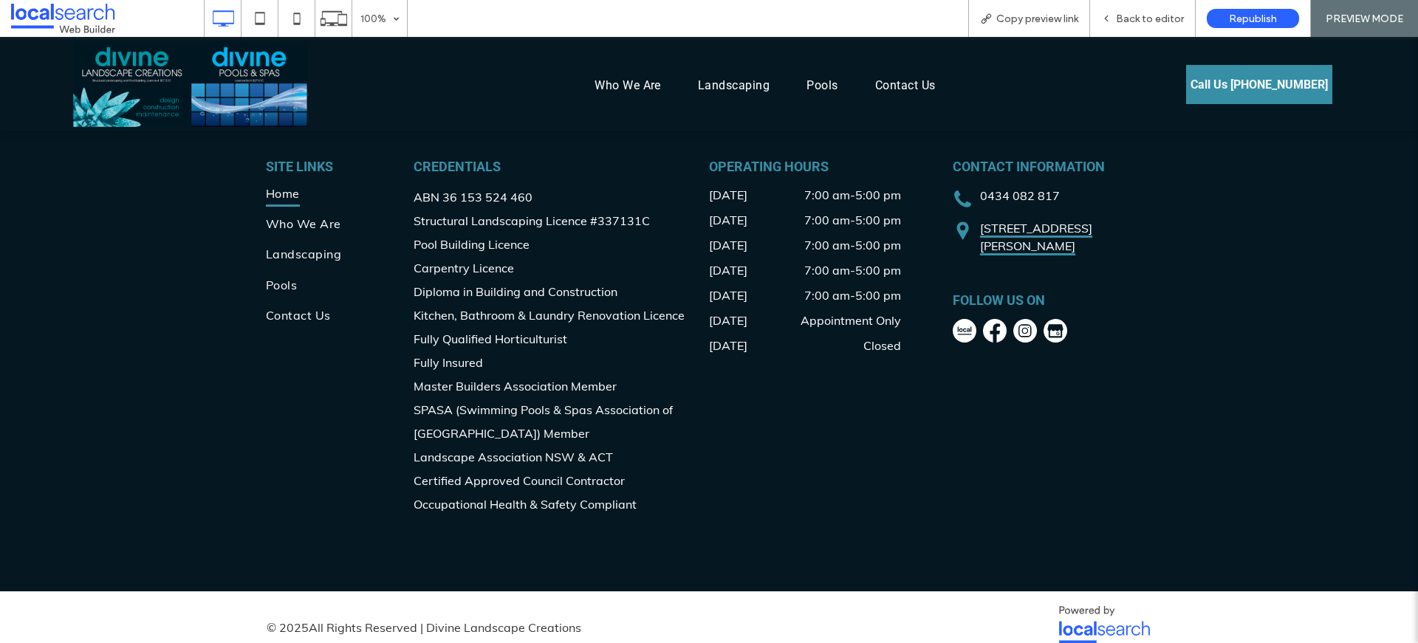
click at [1012, 221] on link "Unit 3 / 1 Clare-Mace Cres, Berkeley Vale NSW 2261" at bounding box center [1036, 238] width 112 height 35
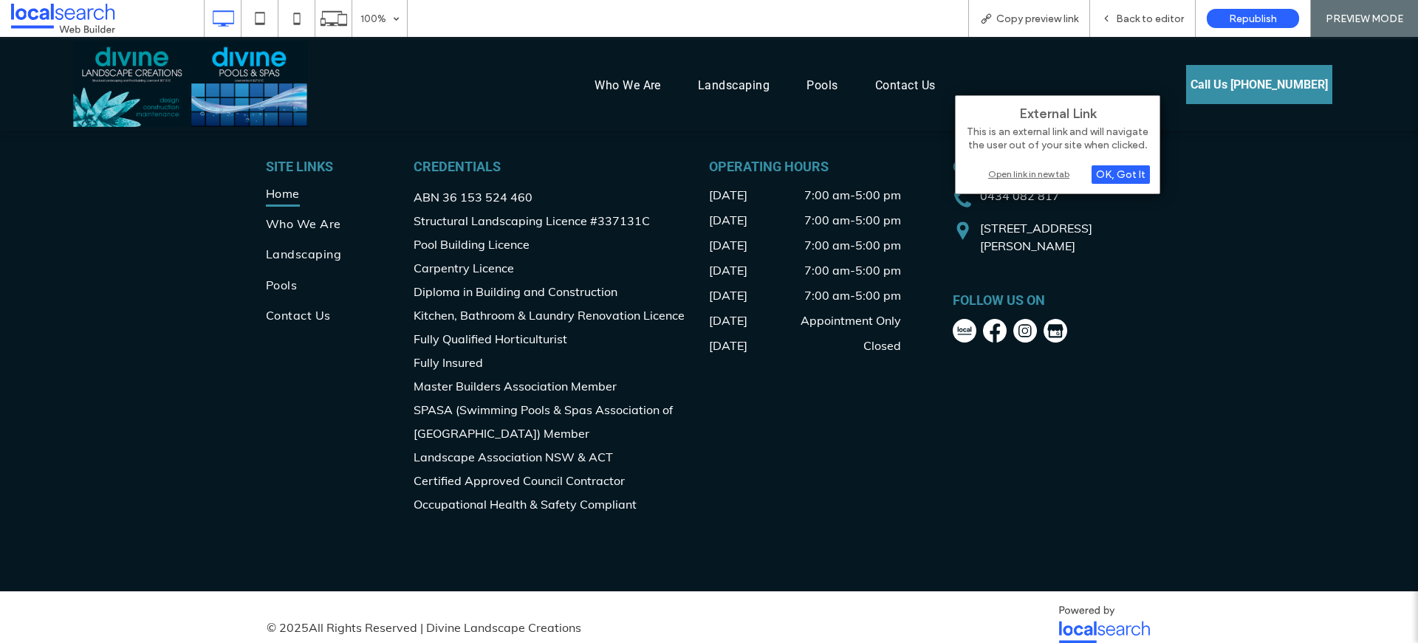
click at [1040, 172] on div "Open link in new tab" at bounding box center [1057, 174] width 185 height 16
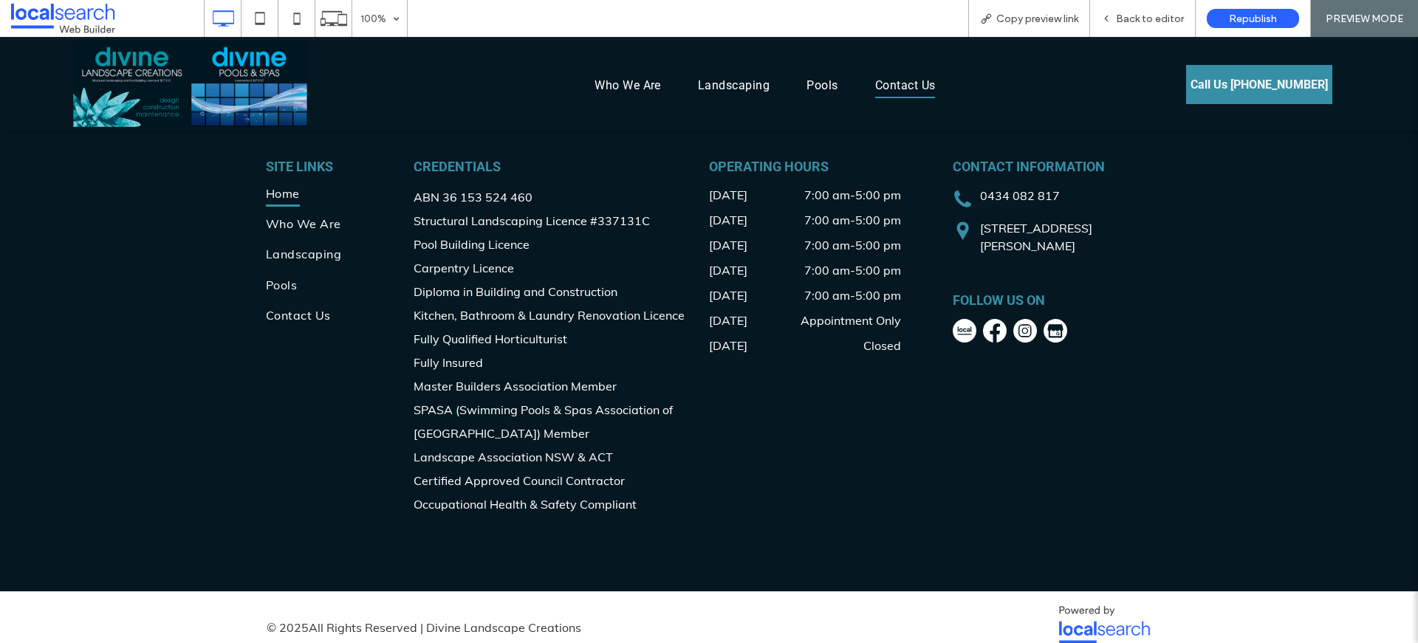
drag, startPoint x: 897, startPoint y: 91, endPoint x: 897, endPoint y: 128, distance: 36.9
click at [897, 91] on span "Contact Us" at bounding box center [905, 85] width 61 height 25
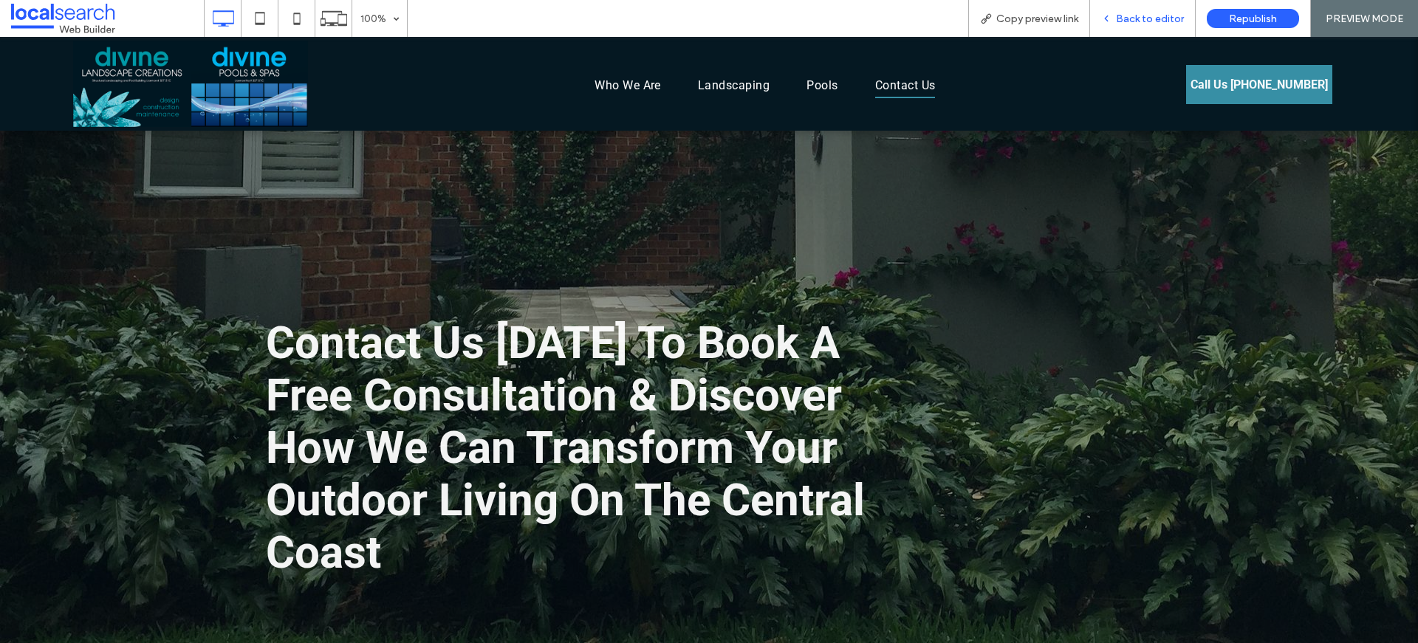
click at [1127, 19] on span "Back to editor" at bounding box center [1150, 19] width 68 height 13
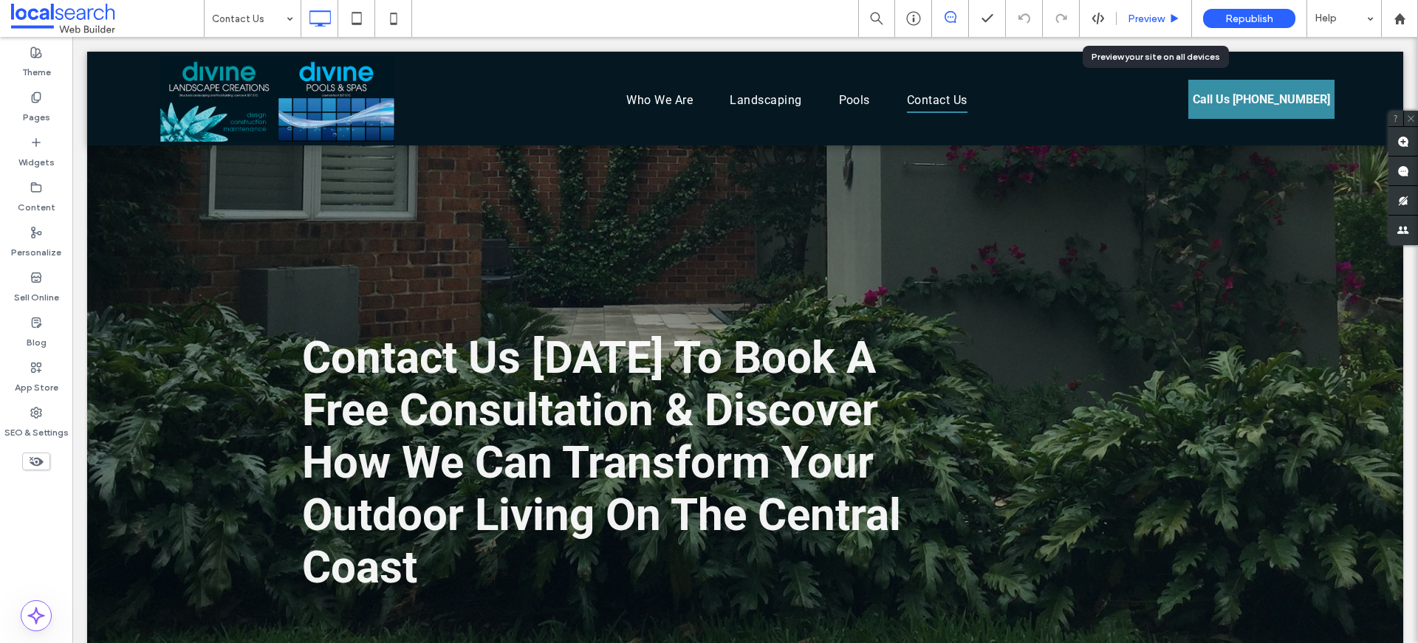
click at [1133, 14] on span "Preview" at bounding box center [1145, 19] width 37 height 13
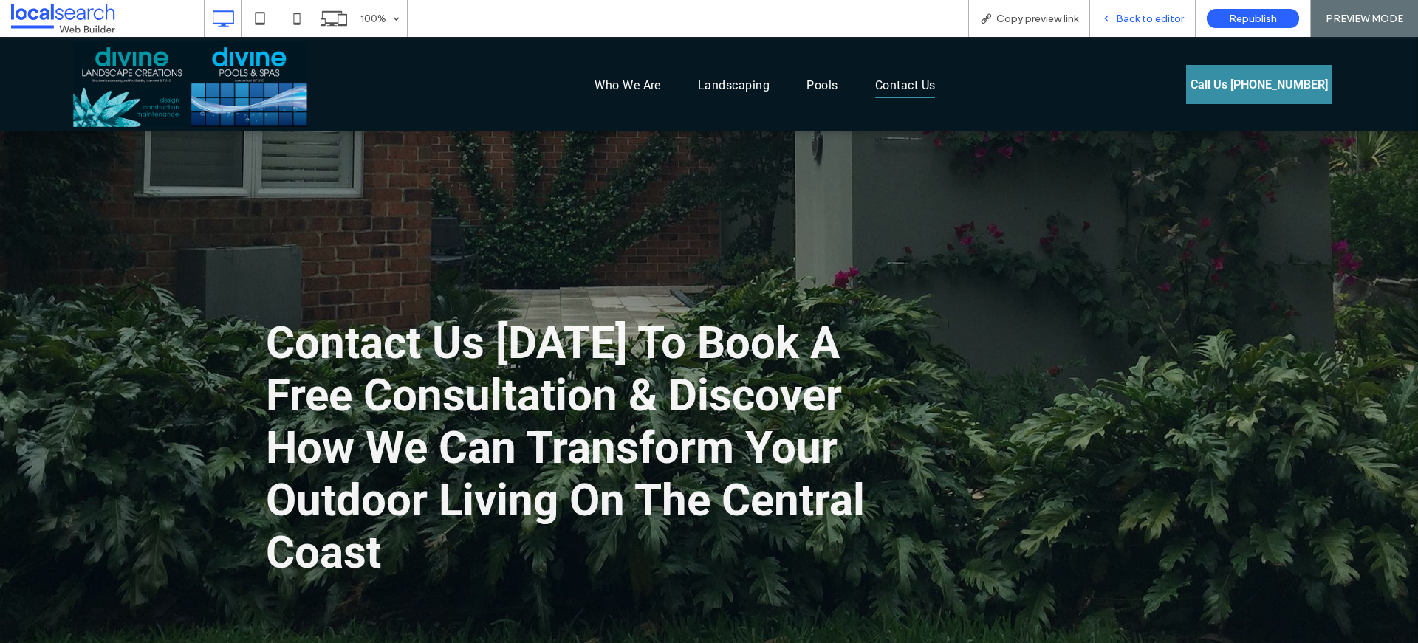
click at [1122, 17] on span "Back to editor" at bounding box center [1150, 19] width 68 height 13
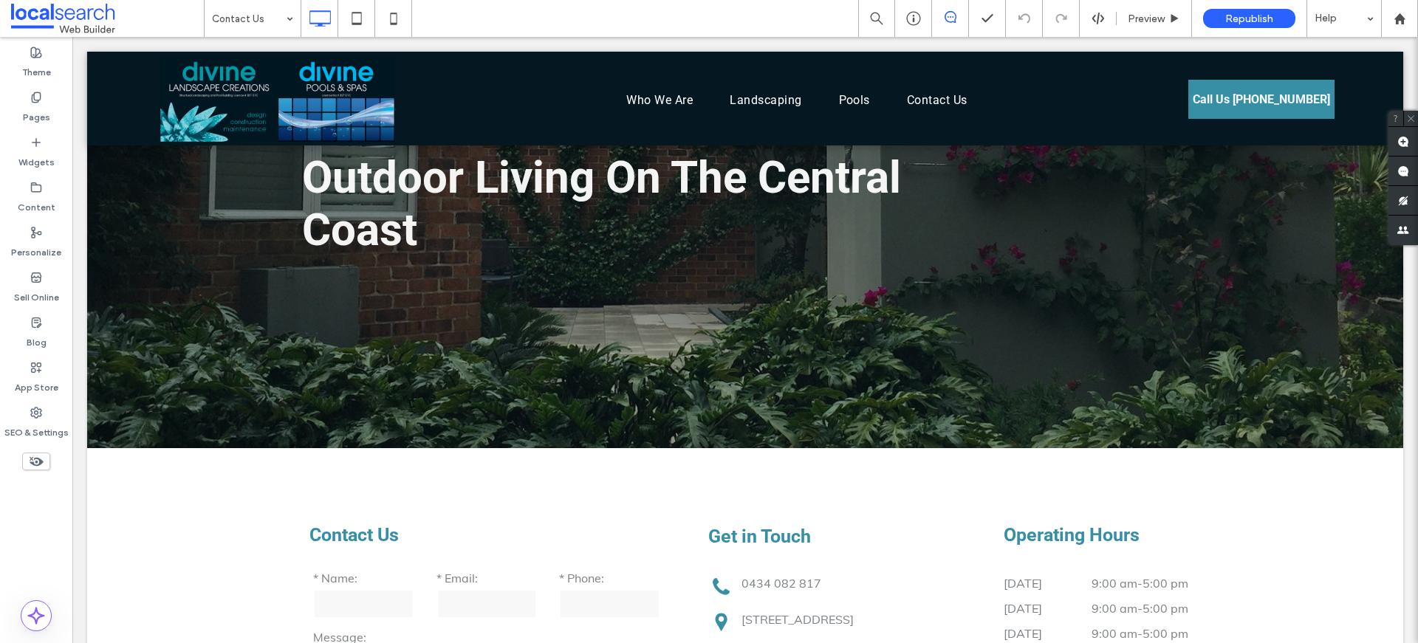
scroll to position [714, 0]
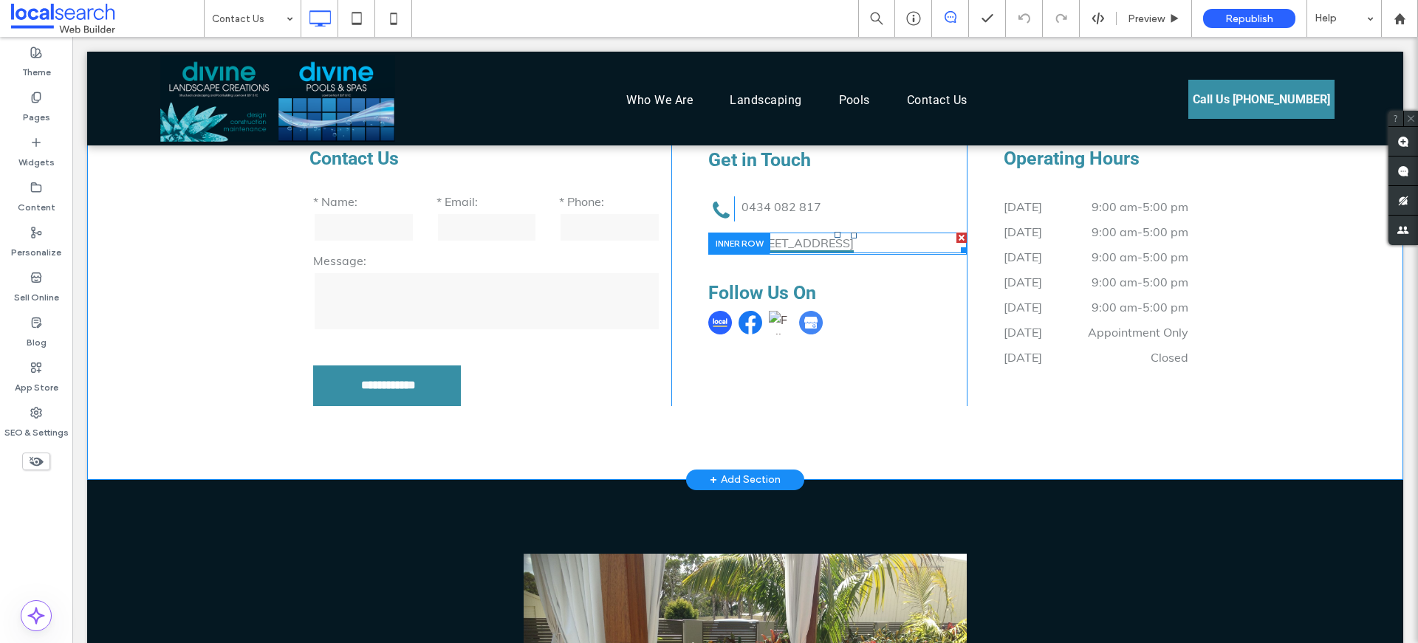
click at [852, 243] on link "PO Box 3384 Wamberal NSW 2260" at bounding box center [797, 244] width 112 height 17
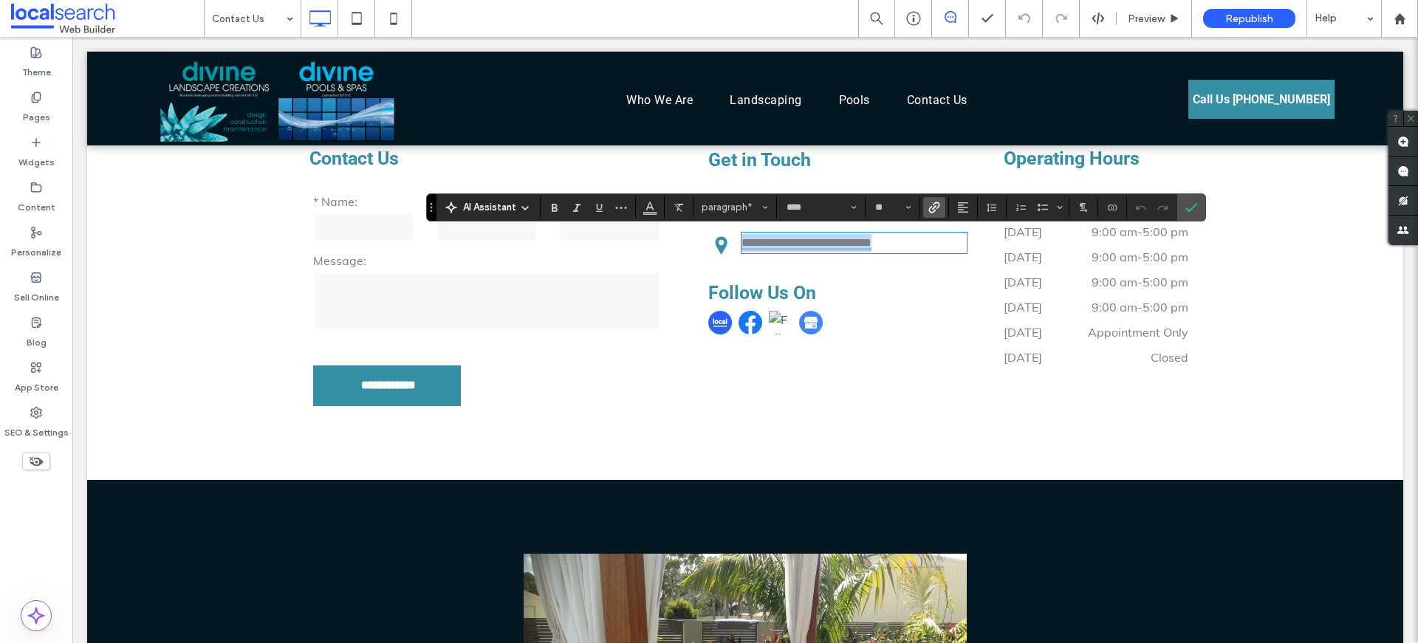
scroll to position [0, 0]
click at [1185, 202] on icon "Confirm" at bounding box center [1191, 208] width 12 height 12
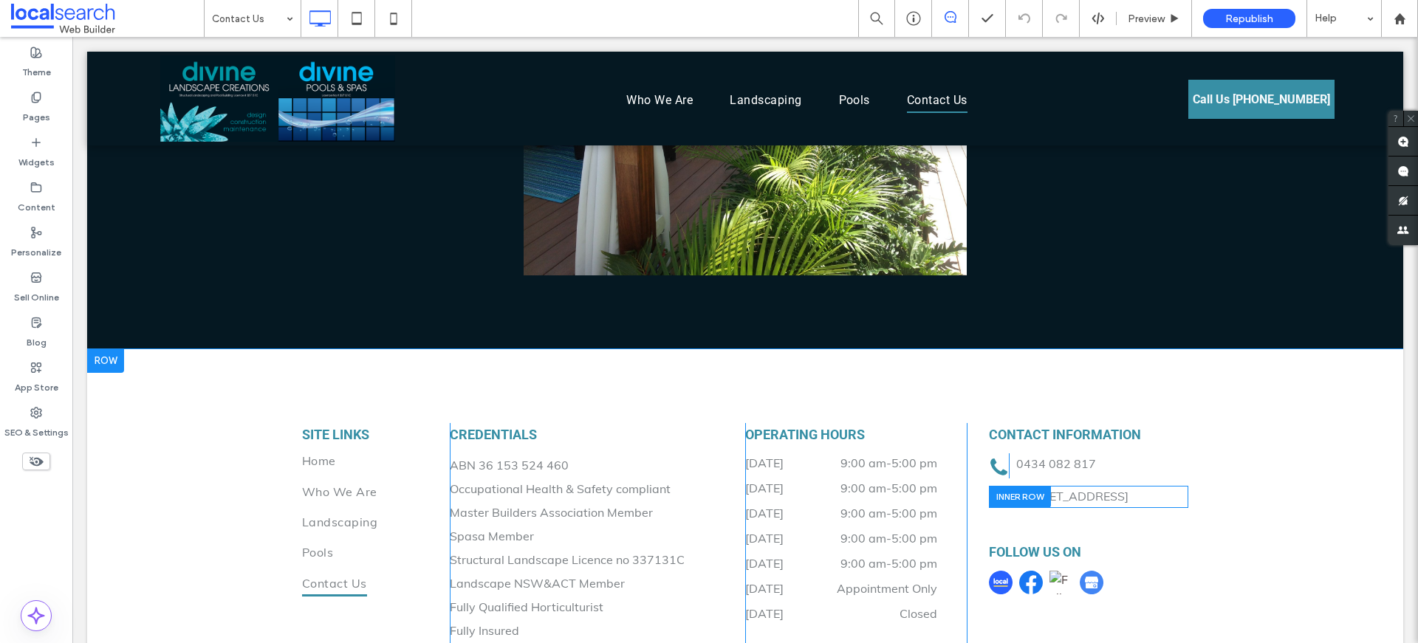
scroll to position [1474, 0]
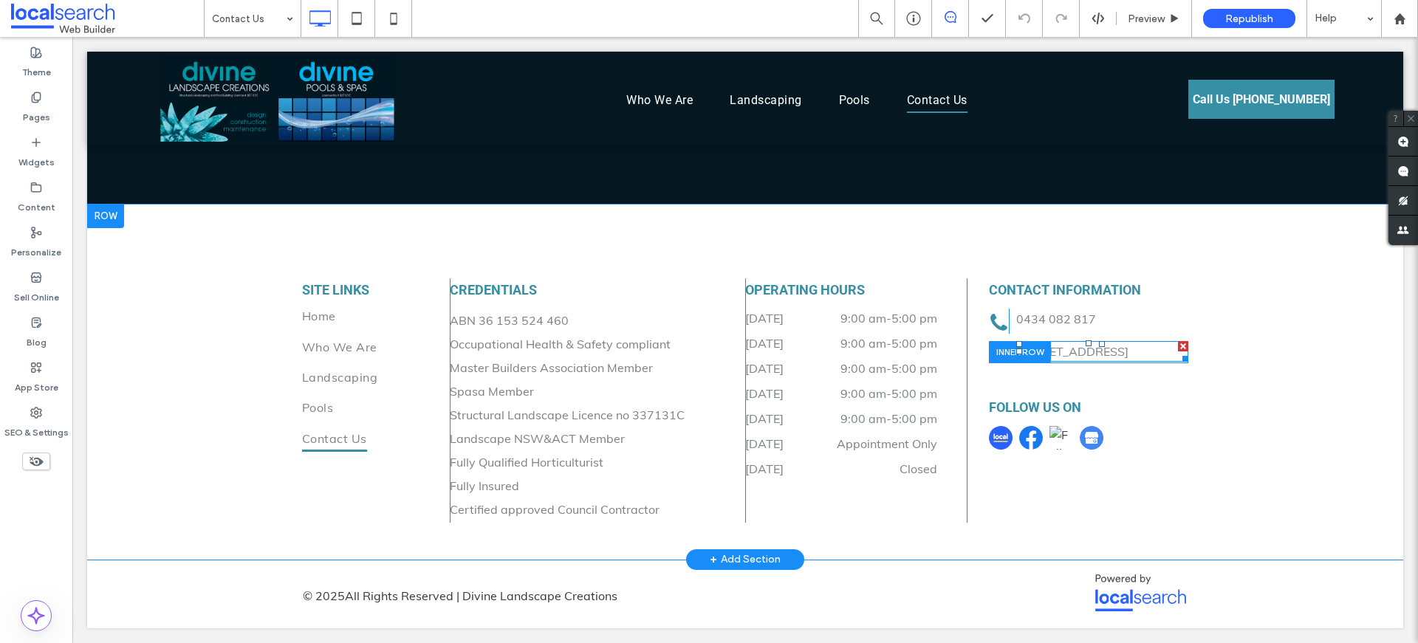
click at [1071, 360] on p "PO Box 3384 Wamberal NSW 2260" at bounding box center [1102, 352] width 172 height 18
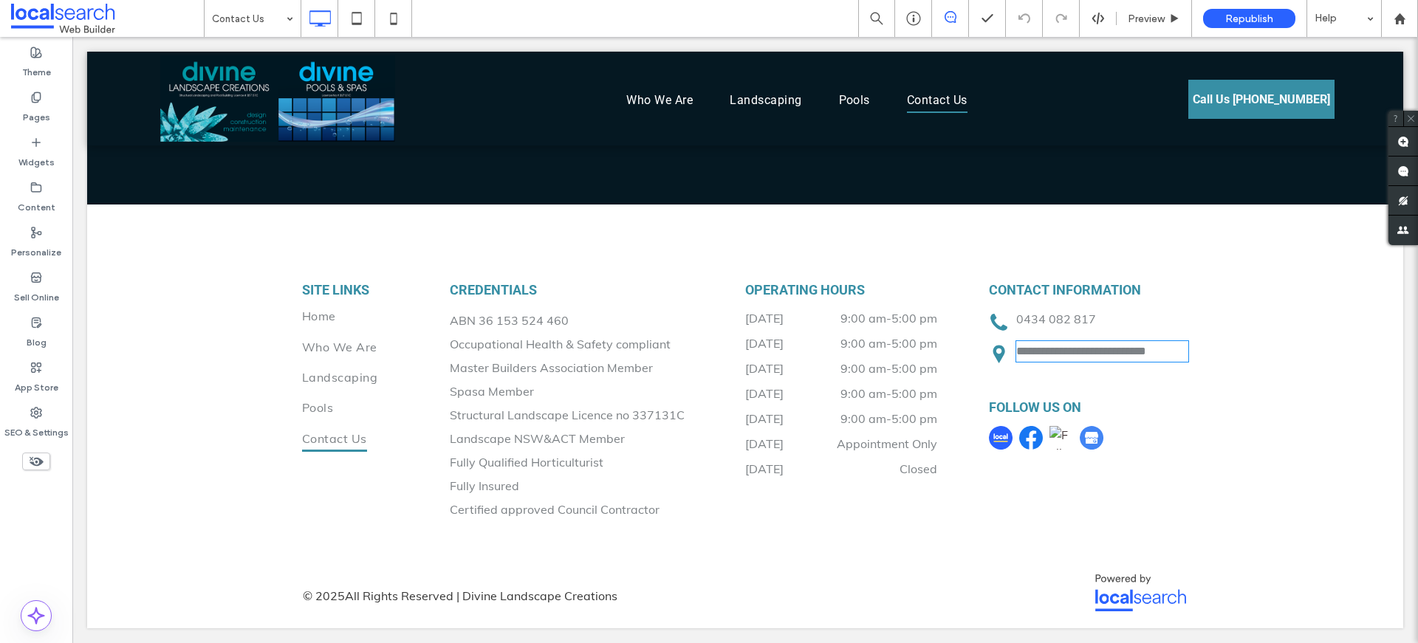
type input "****"
type input "**"
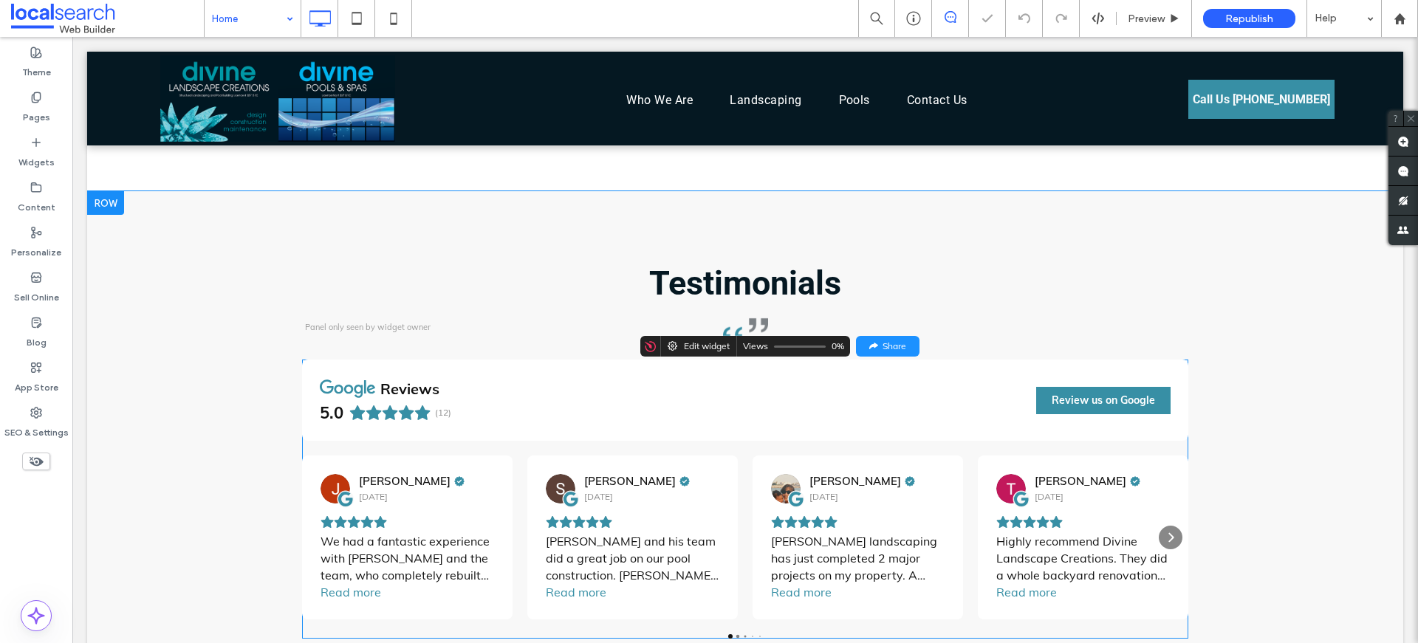
scroll to position [3107, 0]
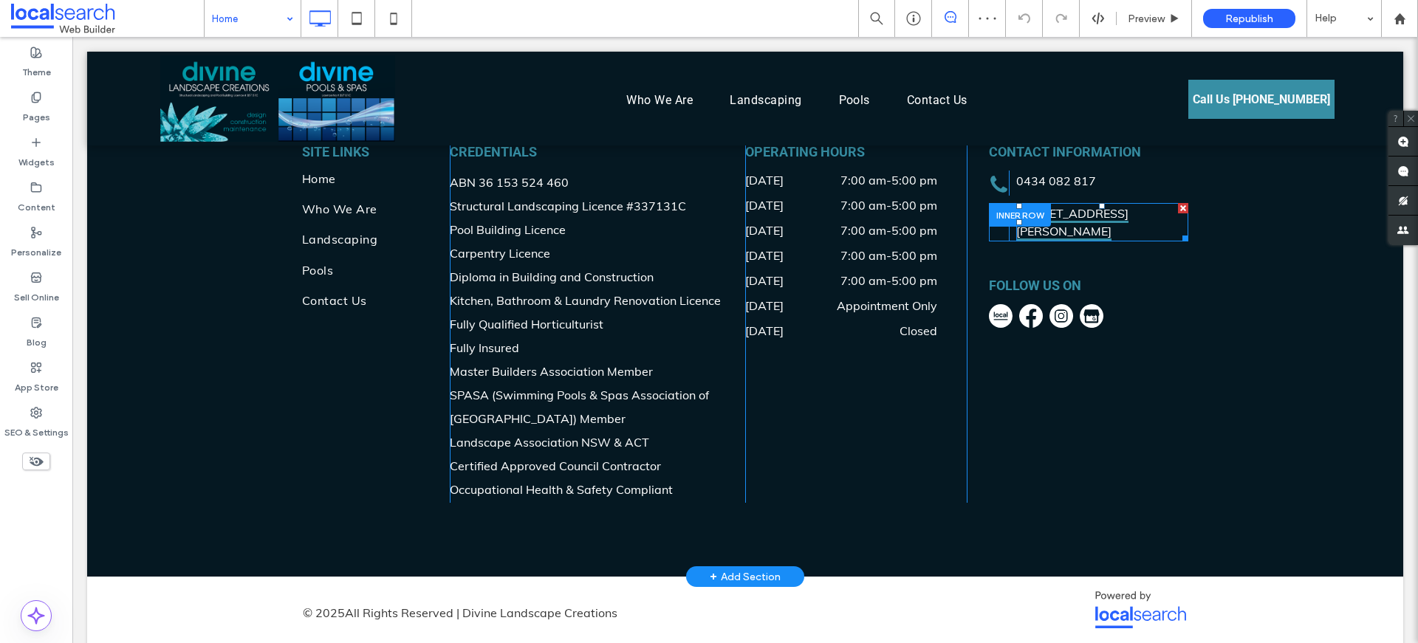
click at [1058, 216] on link "Unit 3 / 1 Clare-Mace Cres, Berkeley Vale NSW 2261" at bounding box center [1072, 223] width 112 height 35
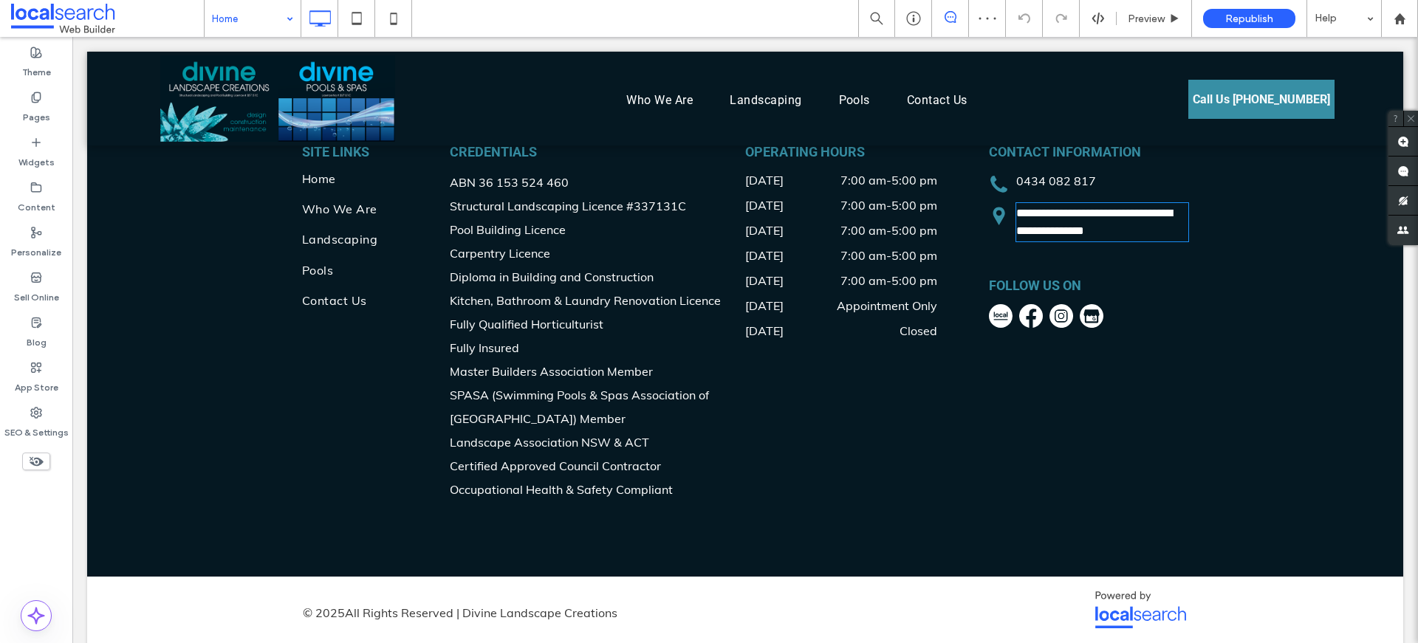
type input "****"
type input "**"
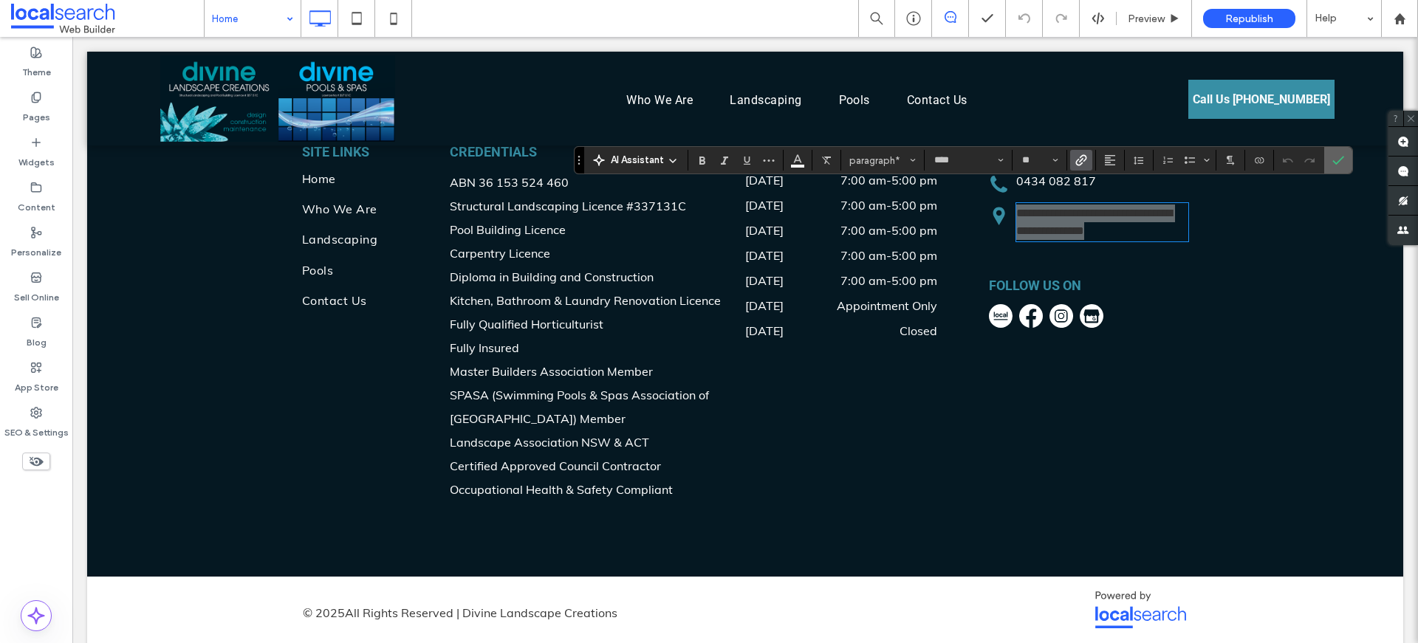
click at [1334, 156] on icon "Confirm" at bounding box center [1338, 160] width 12 height 12
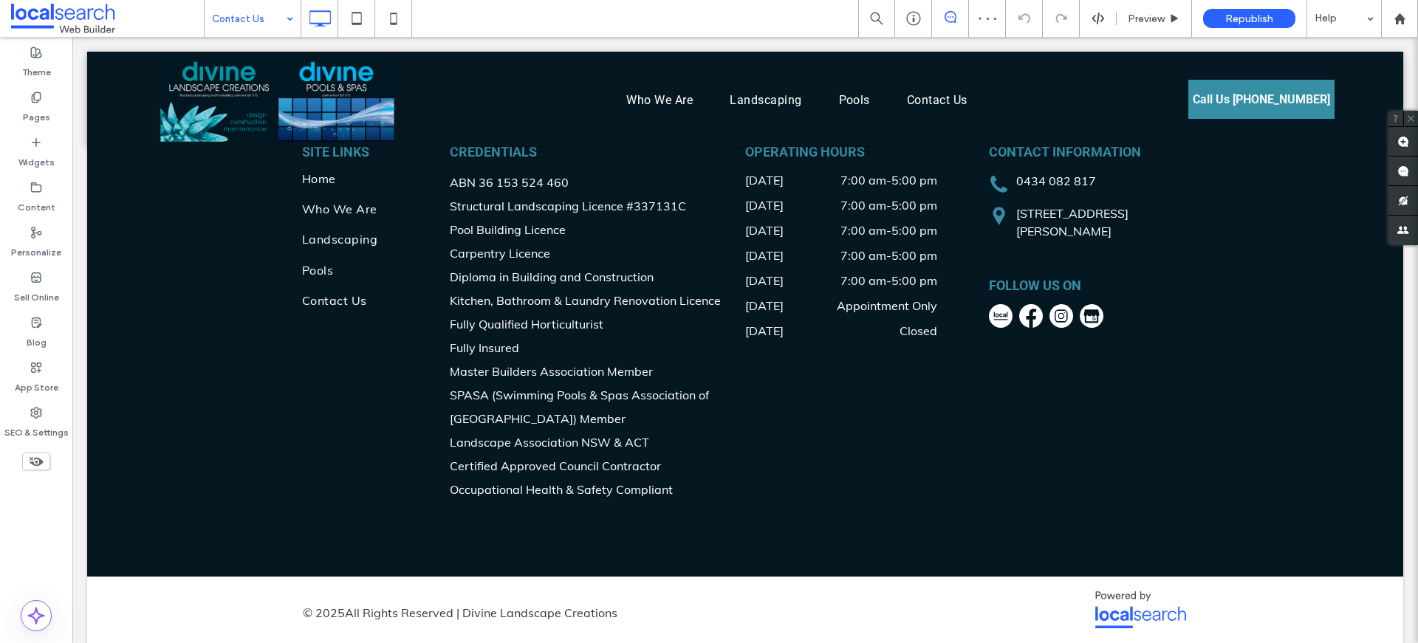
type input "****"
type input "**"
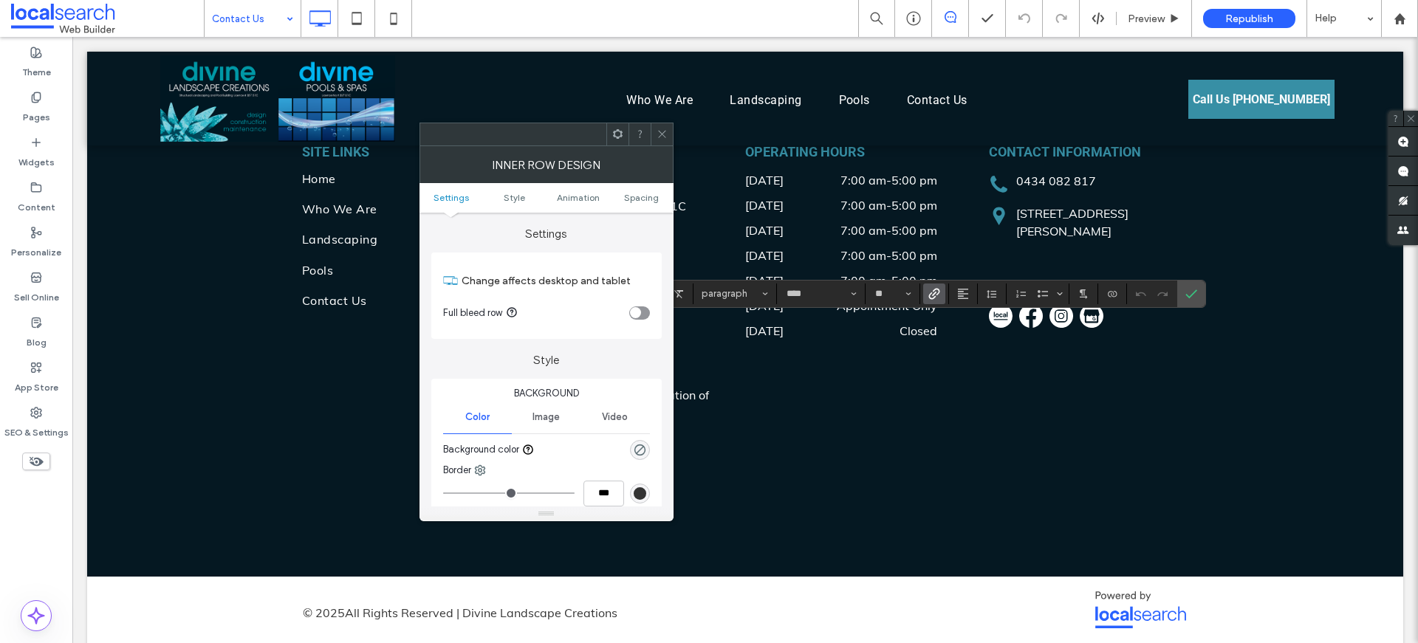
type input "*"
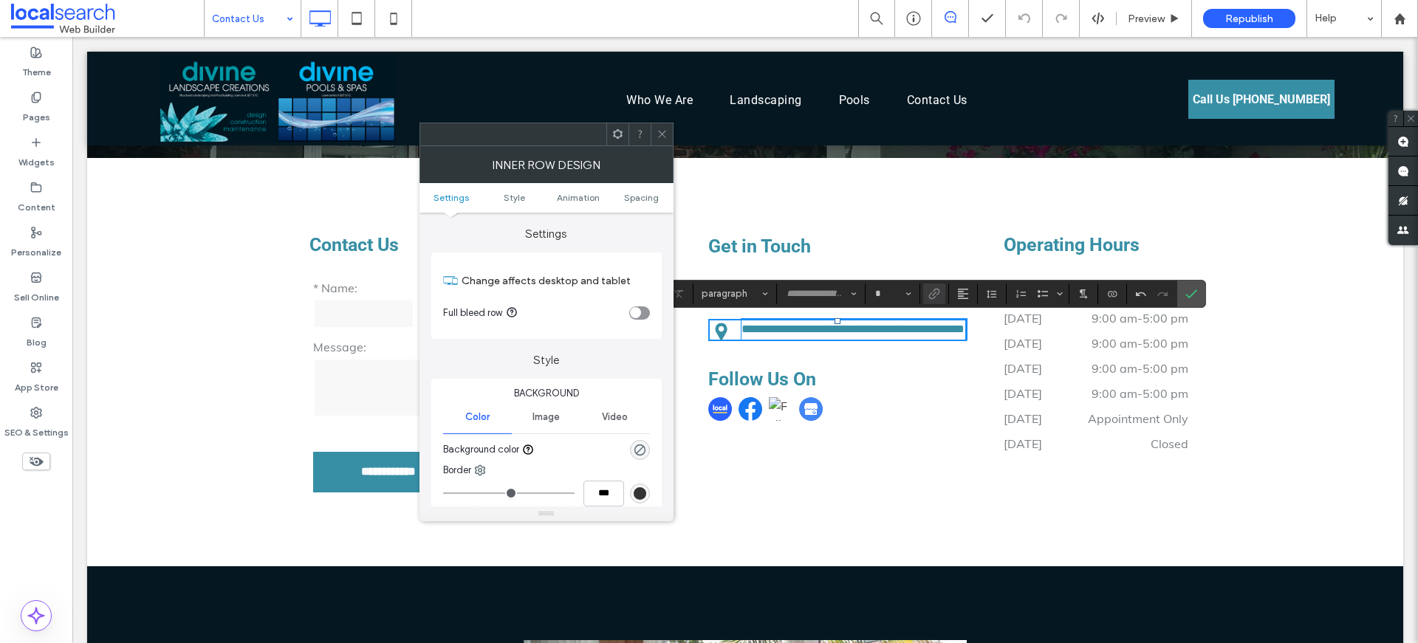
click at [659, 130] on icon at bounding box center [661, 133] width 11 height 11
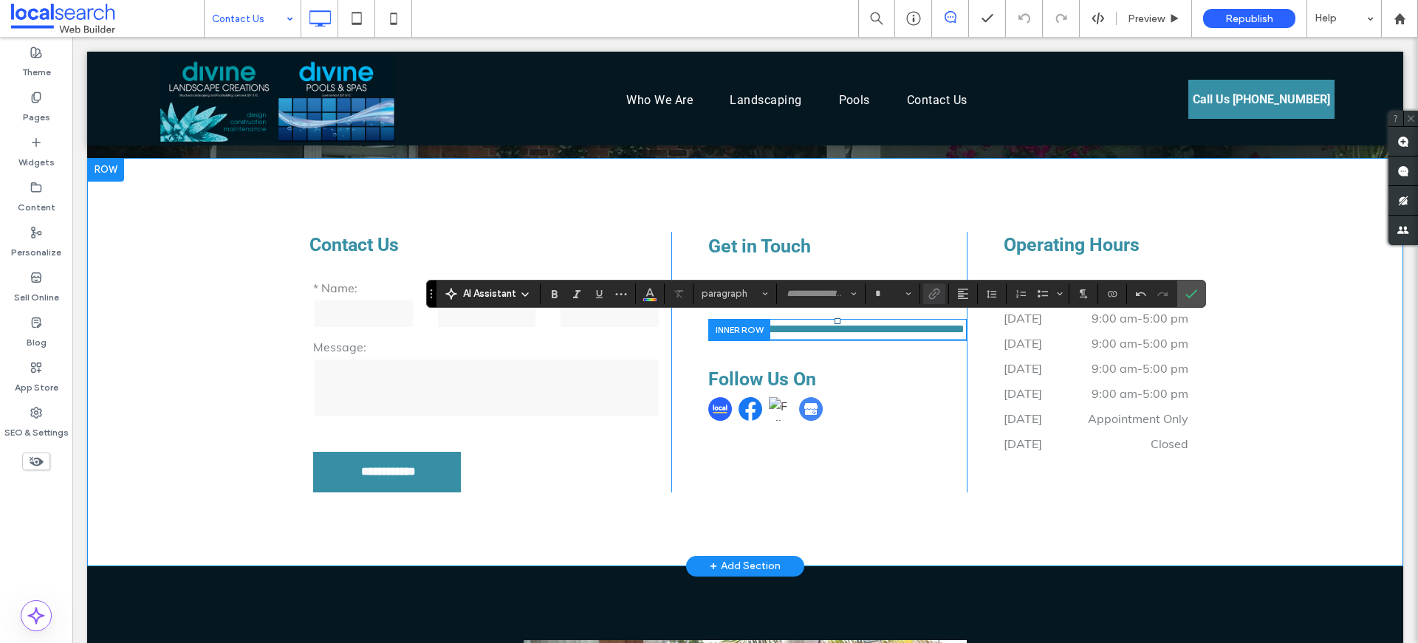
type input "****"
type input "**"
drag, startPoint x: 803, startPoint y: 347, endPoint x: 719, endPoint y: 317, distance: 88.8
click at [719, 317] on div "**********" at bounding box center [818, 362] width 295 height 261
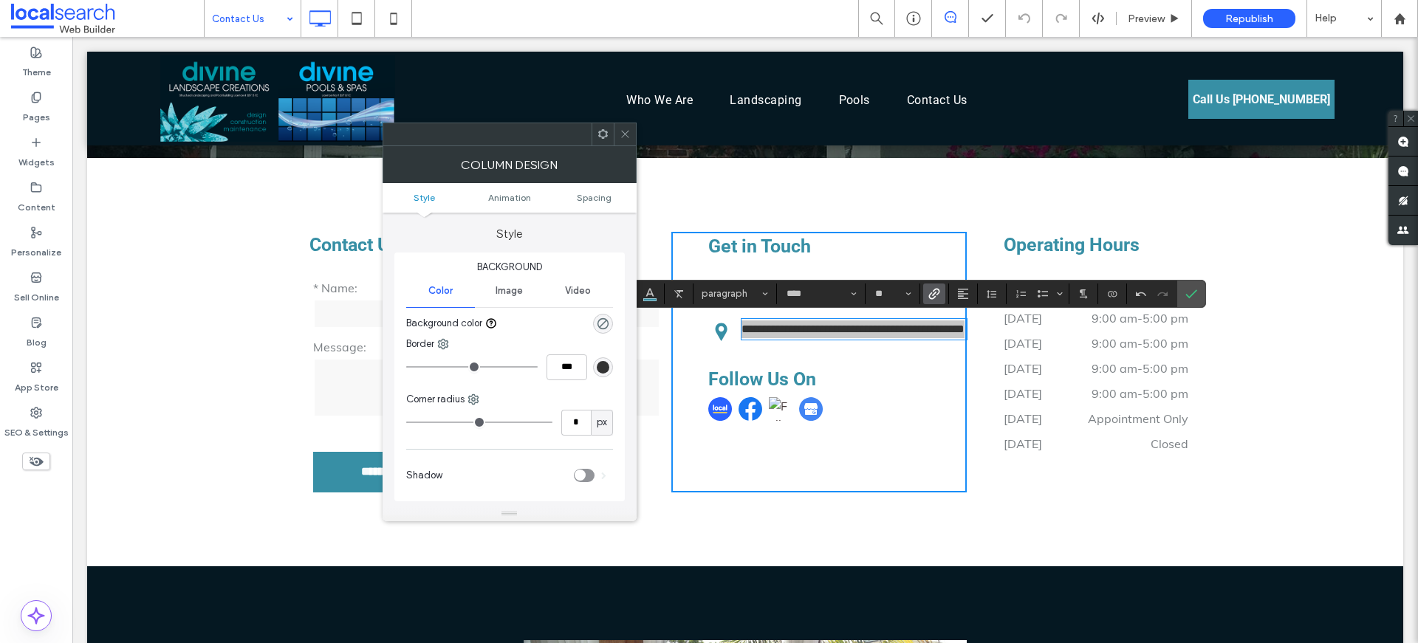
click at [631, 135] on div at bounding box center [625, 134] width 22 height 22
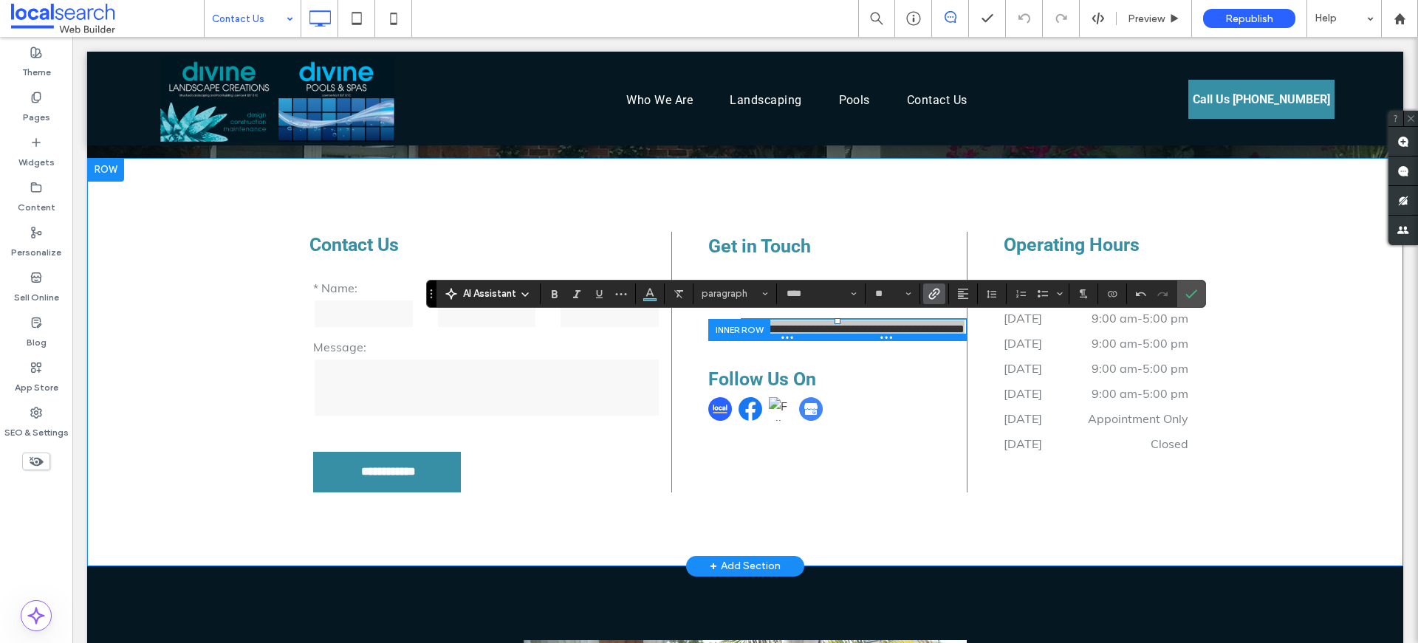
click at [853, 341] on div at bounding box center [837, 337] width 258 height 7
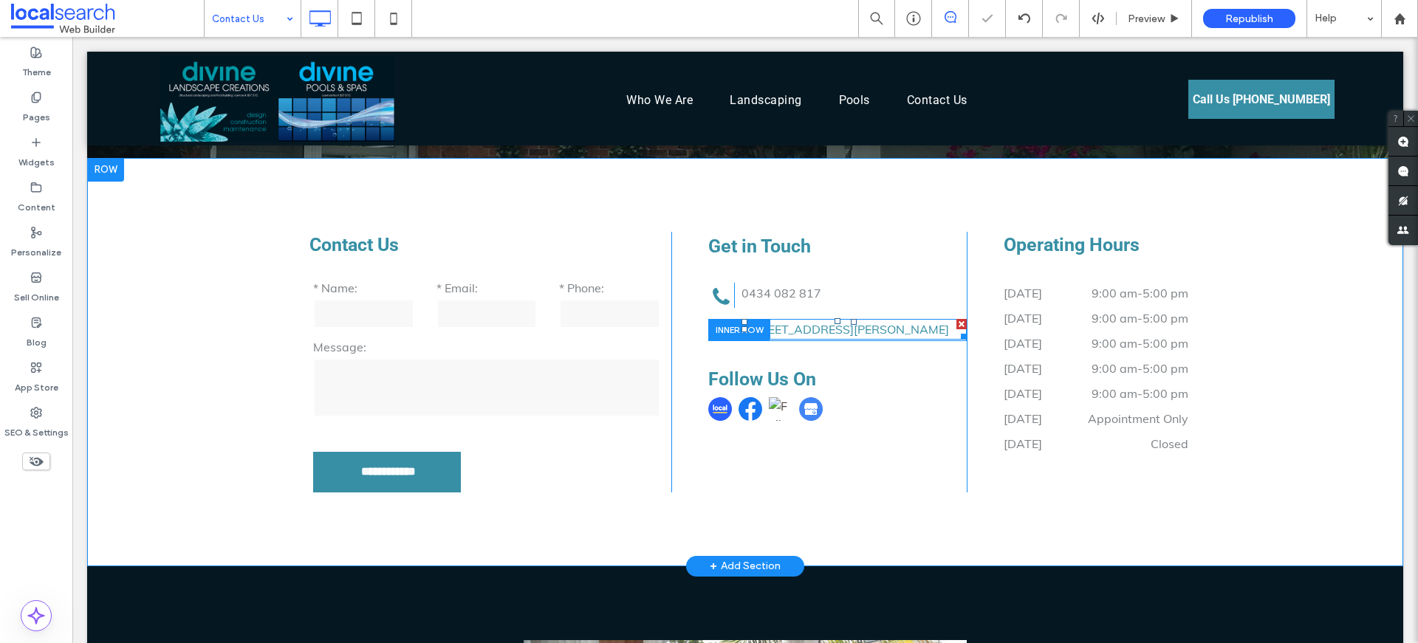
click at [800, 338] on p "Unit 3 / 1 Clare-Mace Cres, Berkeley Vale NSW 2261" at bounding box center [853, 329] width 225 height 18
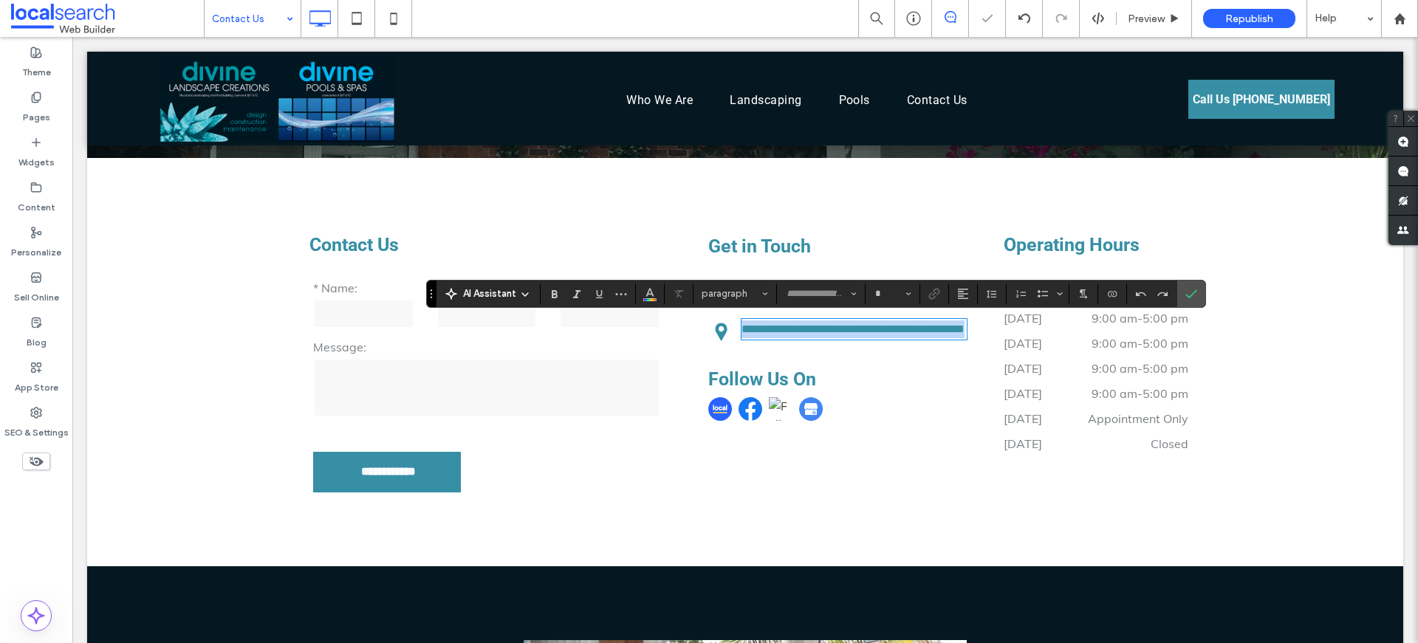
type input "****"
type input "**"
click at [652, 286] on icon "Color" at bounding box center [650, 292] width 12 height 12
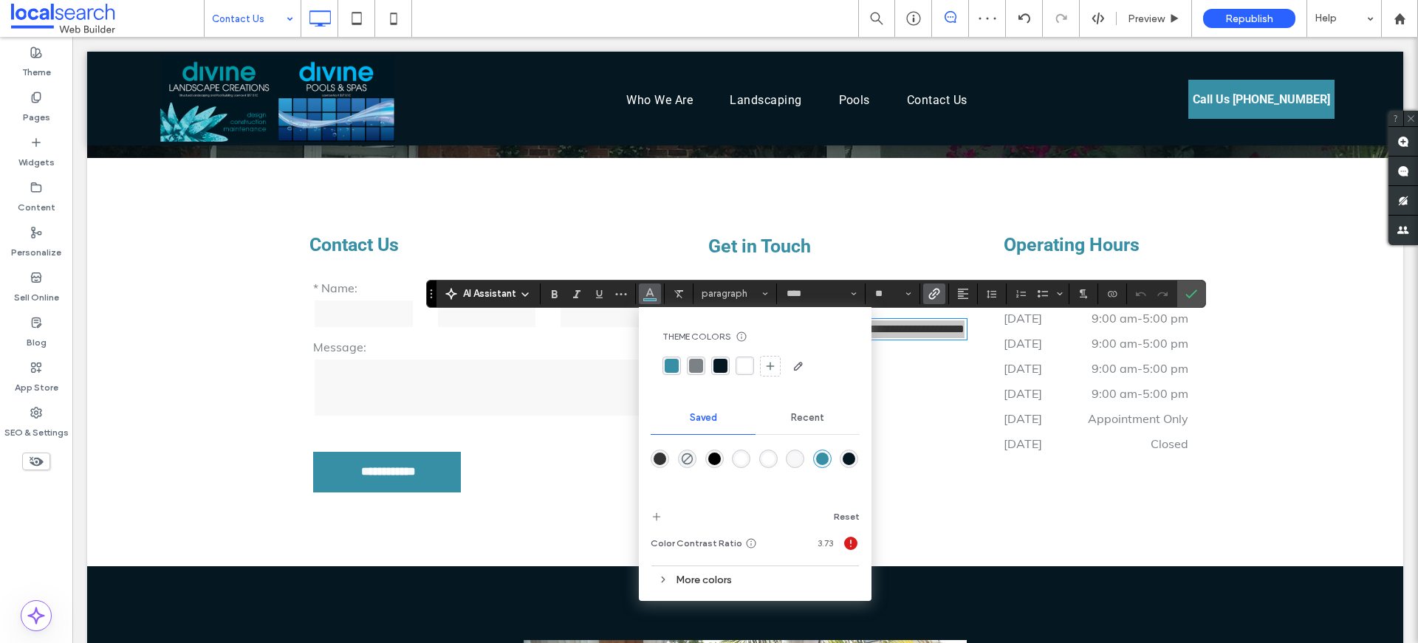
click at [693, 368] on div "rgba(124, 129, 133, 1)" at bounding box center [696, 366] width 14 height 14
click at [1186, 293] on icon "Confirm" at bounding box center [1191, 294] width 12 height 12
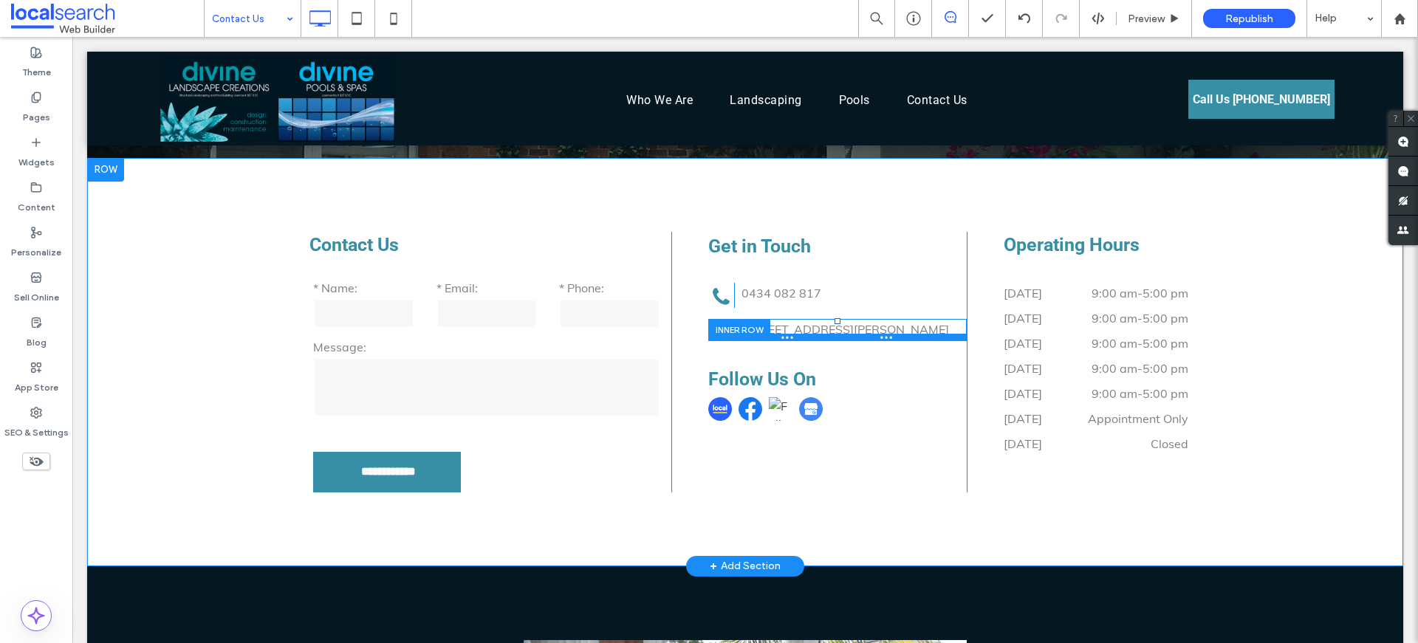
click at [824, 341] on div at bounding box center [837, 337] width 258 height 7
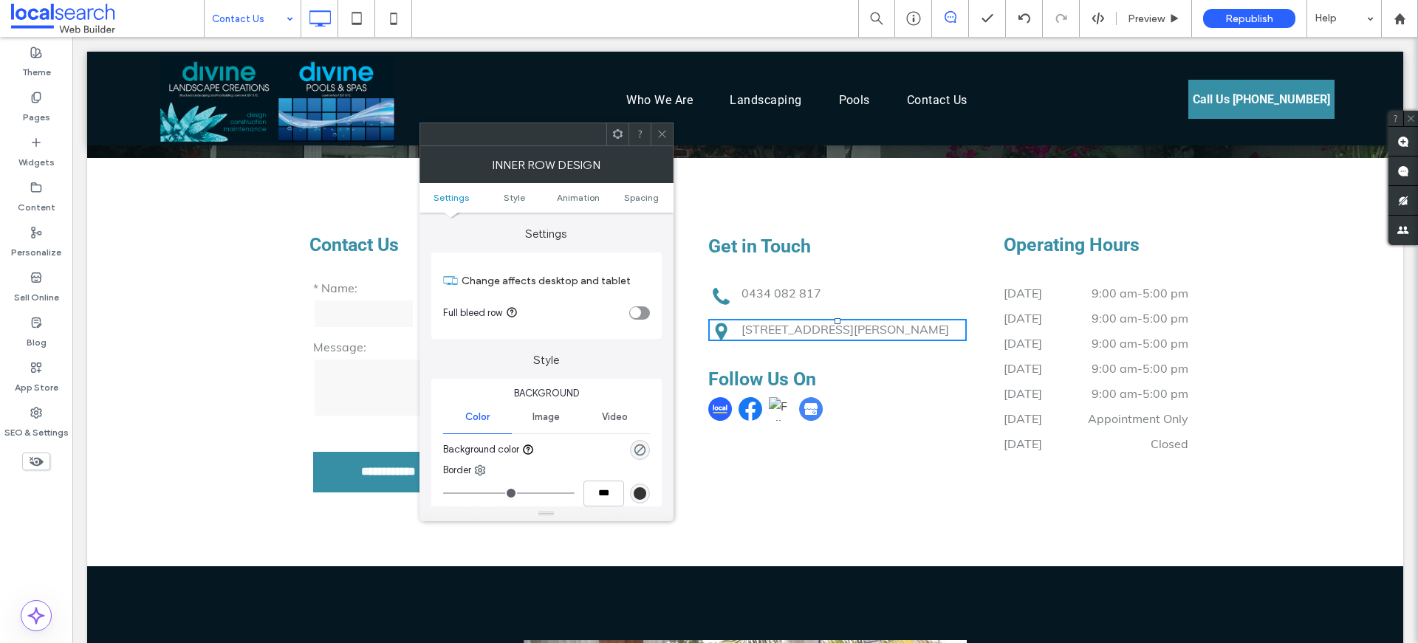
click at [823, 338] on p "Unit 3 / 1 Clare-Mace Cres, Berkeley Vale NSW 2261" at bounding box center [853, 329] width 225 height 18
click at [664, 134] on icon at bounding box center [661, 133] width 11 height 11
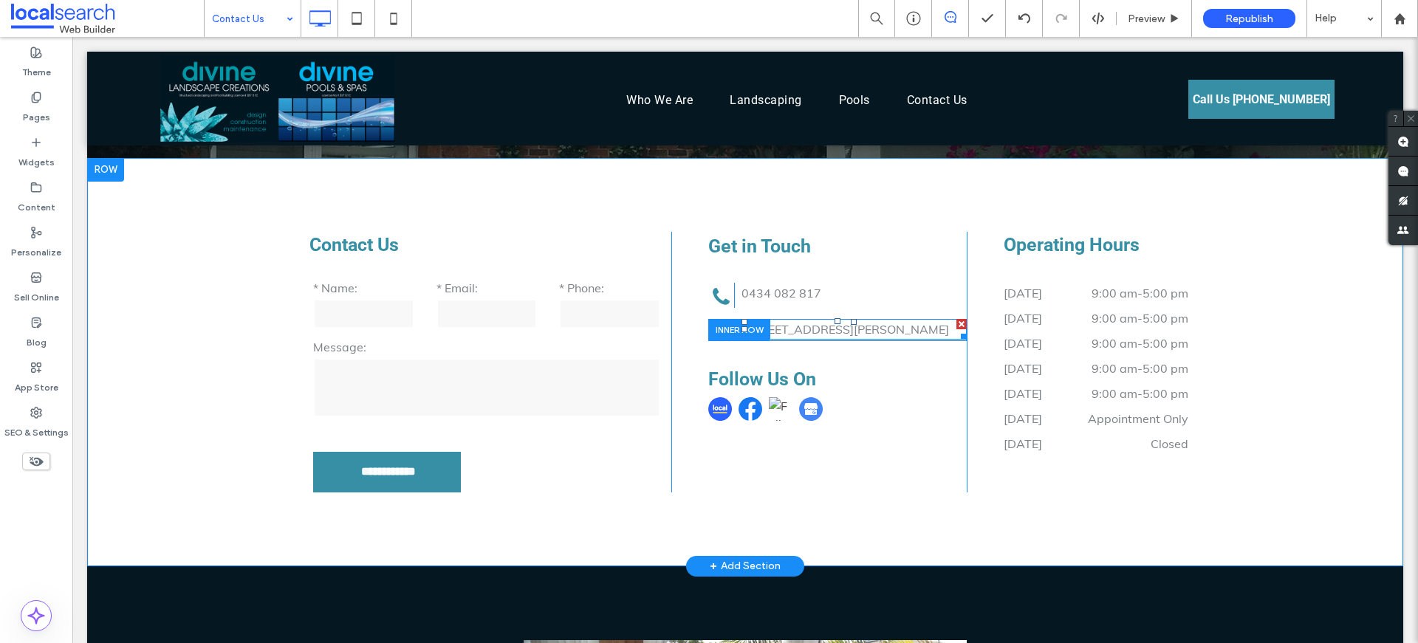
click at [814, 338] on p "Unit 3 / 1 Clare-Mace Cres, Berkeley Vale NSW 2261" at bounding box center [853, 329] width 225 height 18
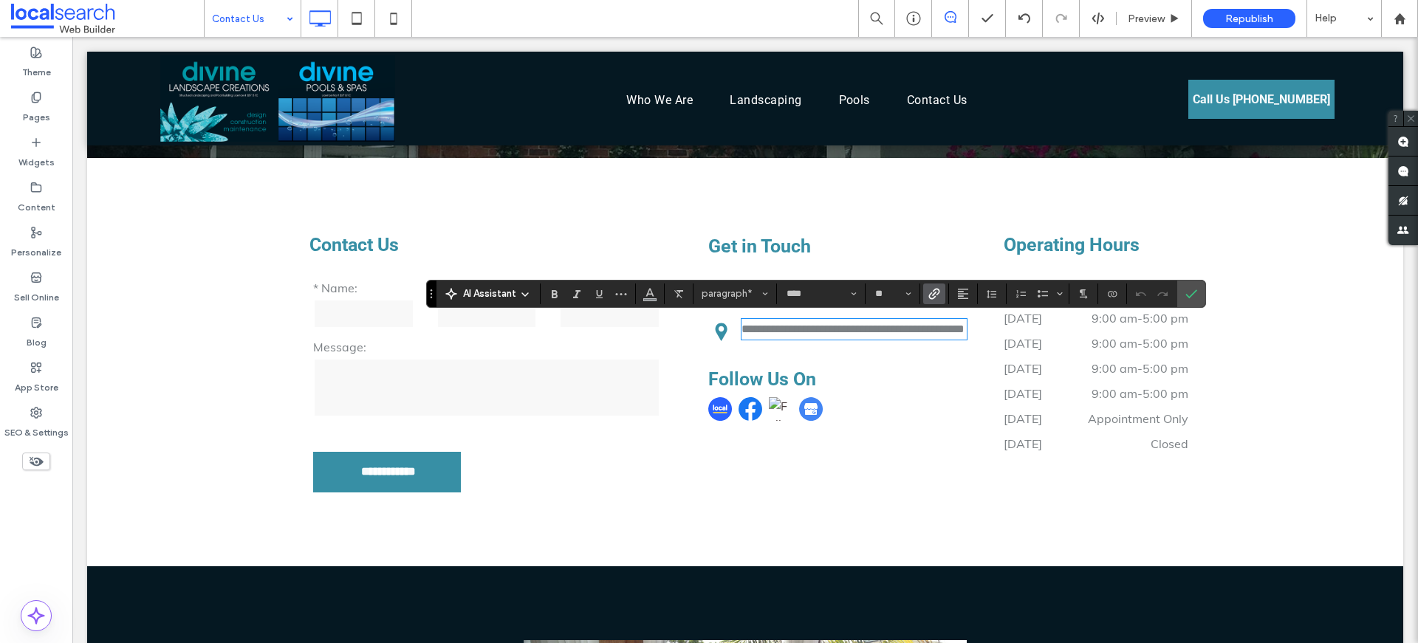
click at [933, 296] on icon "Link" at bounding box center [934, 294] width 12 height 12
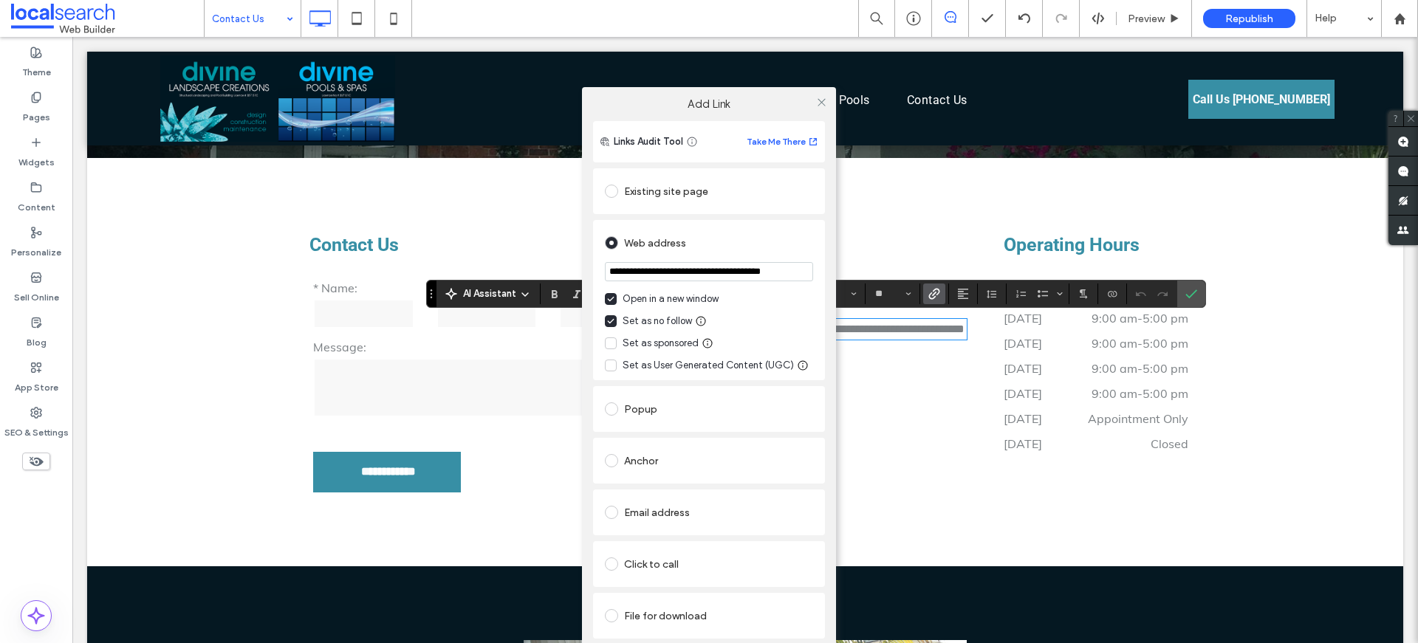
click at [704, 267] on input "**********" at bounding box center [709, 271] width 208 height 19
type input "**********"
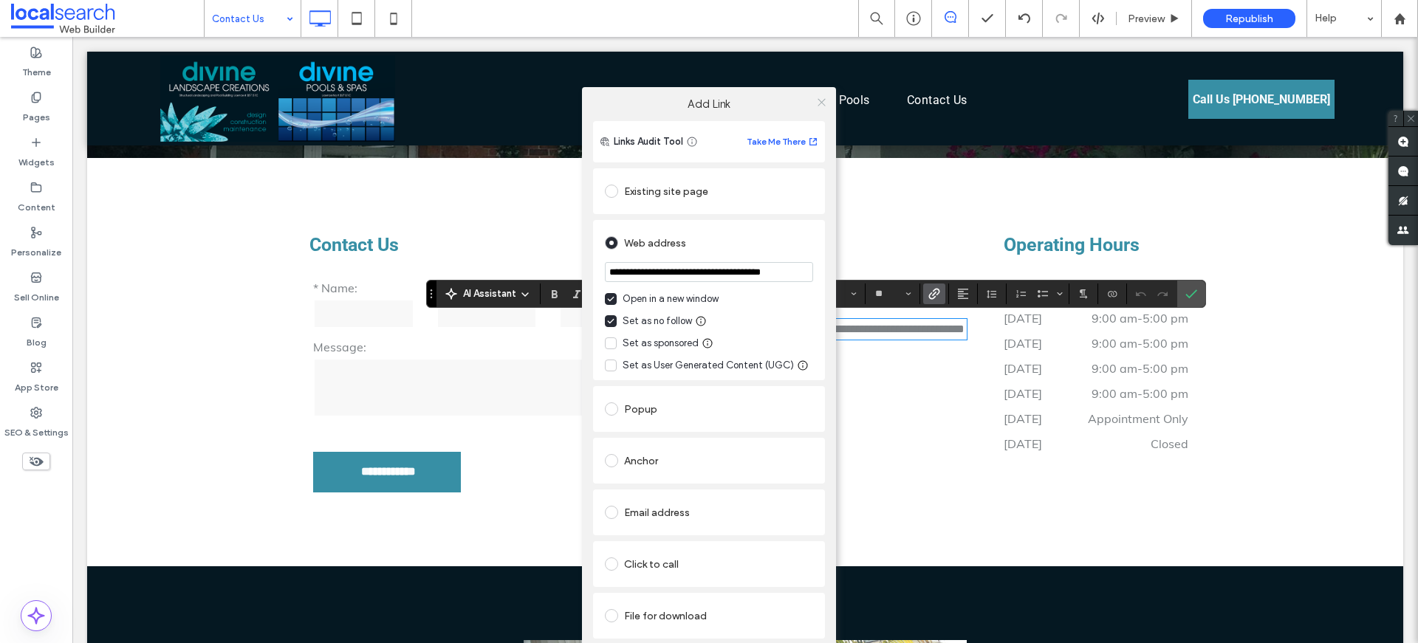
scroll to position [0, 0]
click at [820, 100] on use at bounding box center [820, 101] width 7 height 7
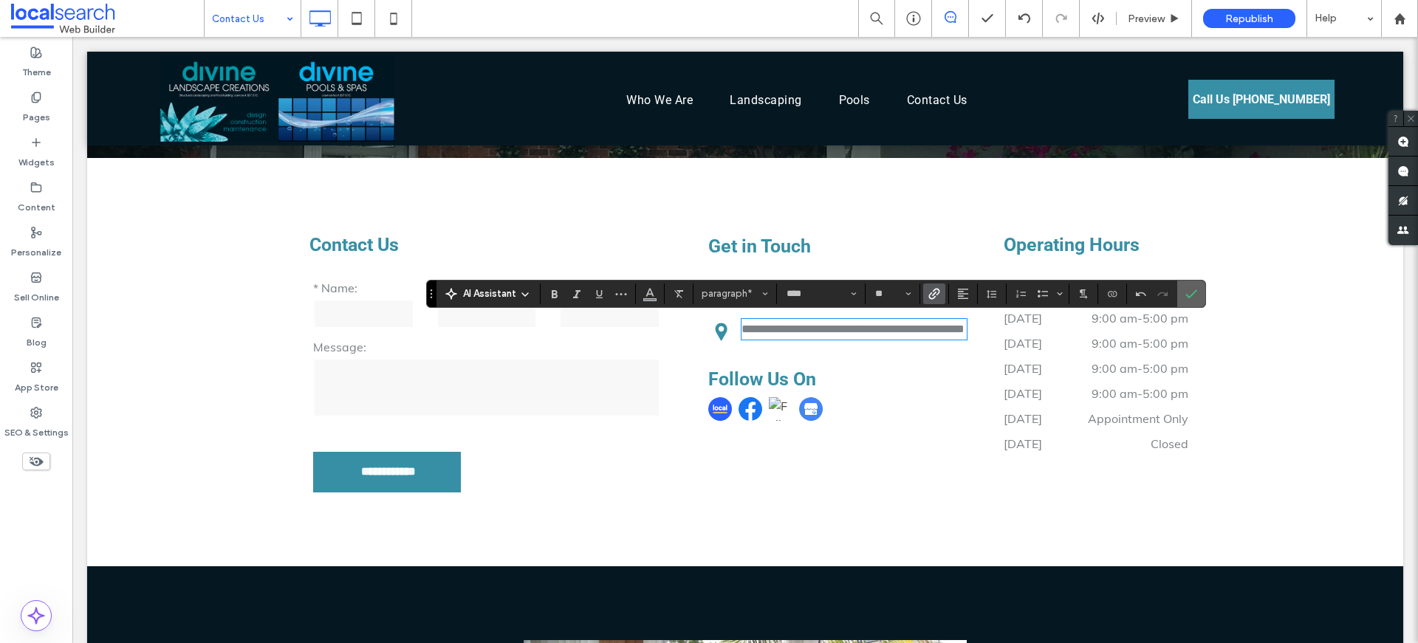
click at [1192, 289] on icon "Confirm" at bounding box center [1191, 294] width 12 height 12
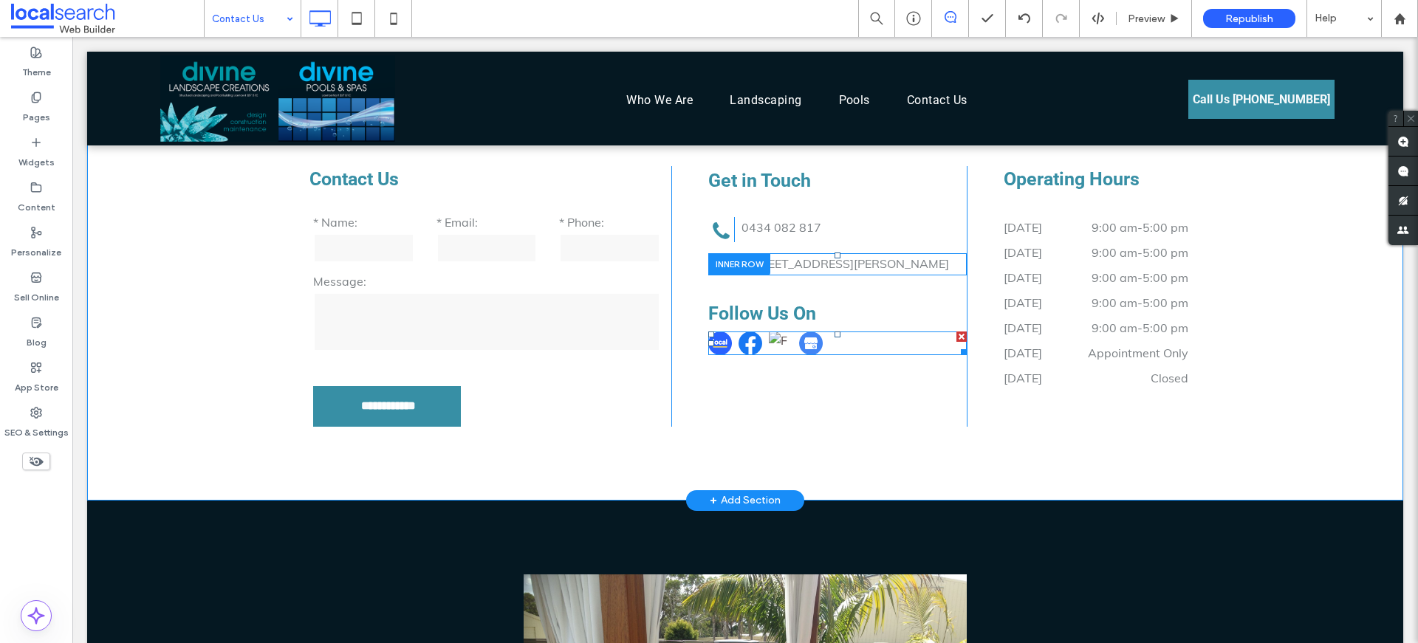
scroll to position [635, 0]
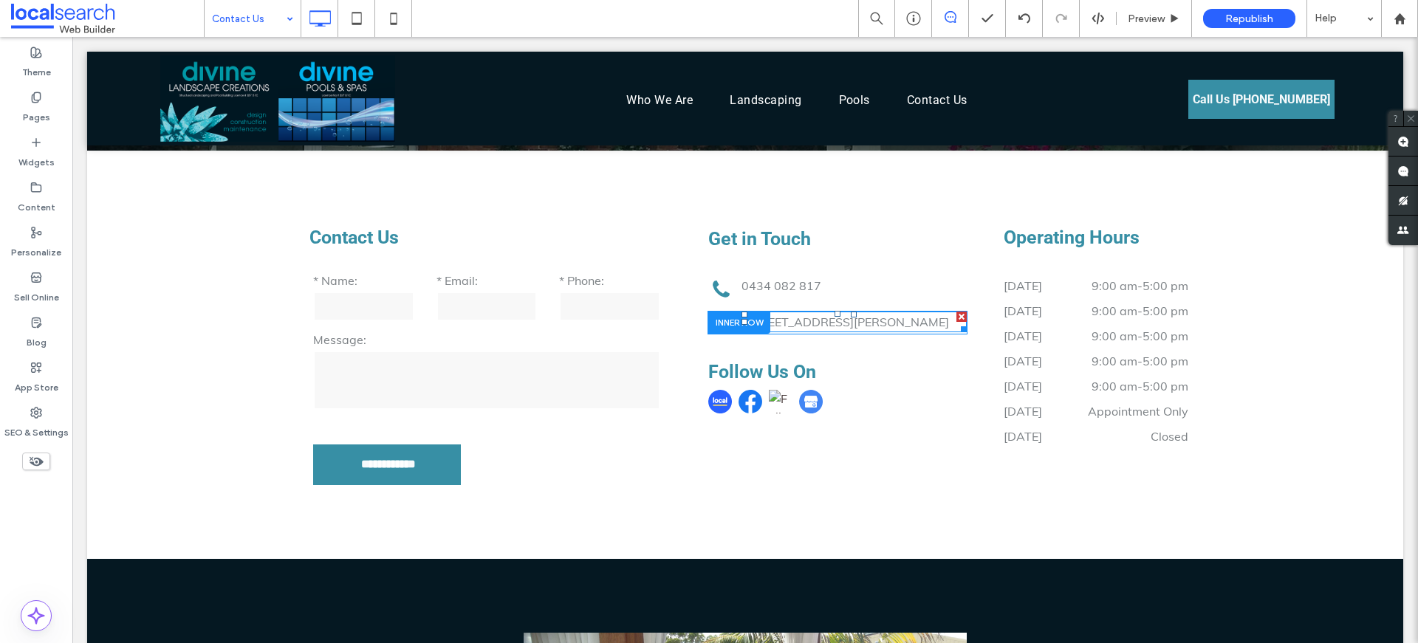
click at [822, 331] on p "Unit 3 / 1 Clare-Mace Cres, Berkeley Vale NSW 2261" at bounding box center [853, 322] width 225 height 18
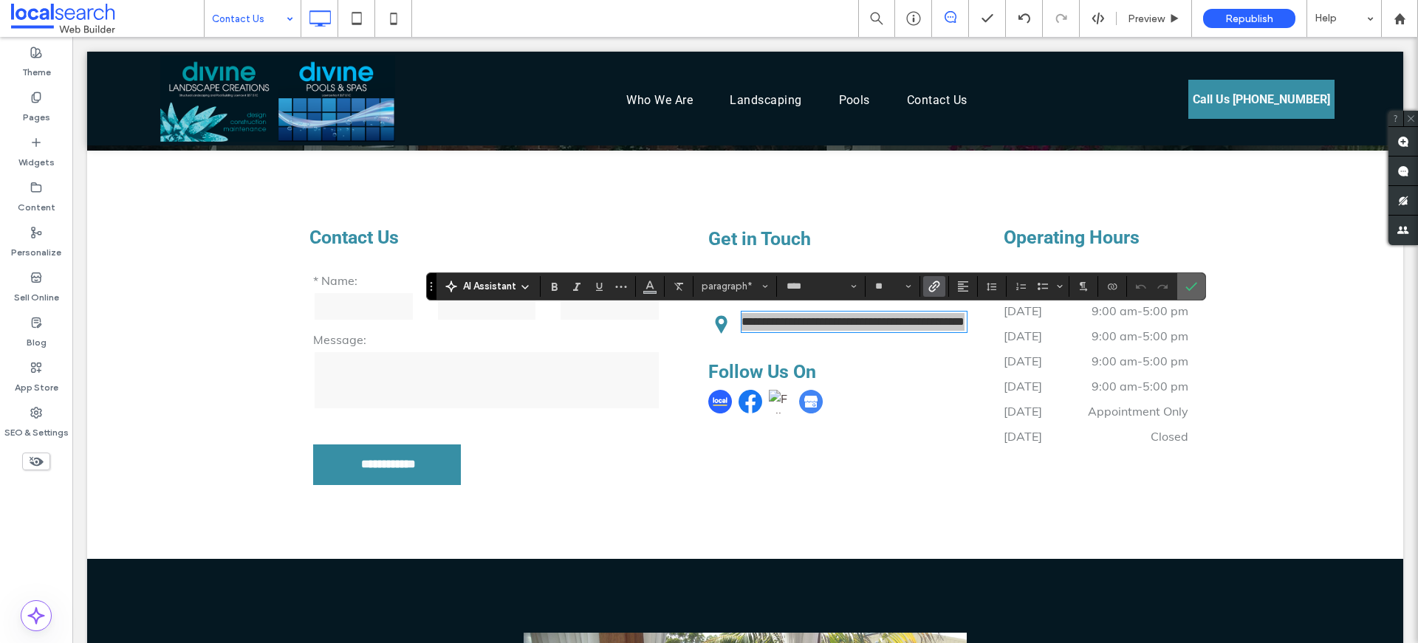
click at [1188, 284] on icon "Confirm" at bounding box center [1191, 287] width 12 height 12
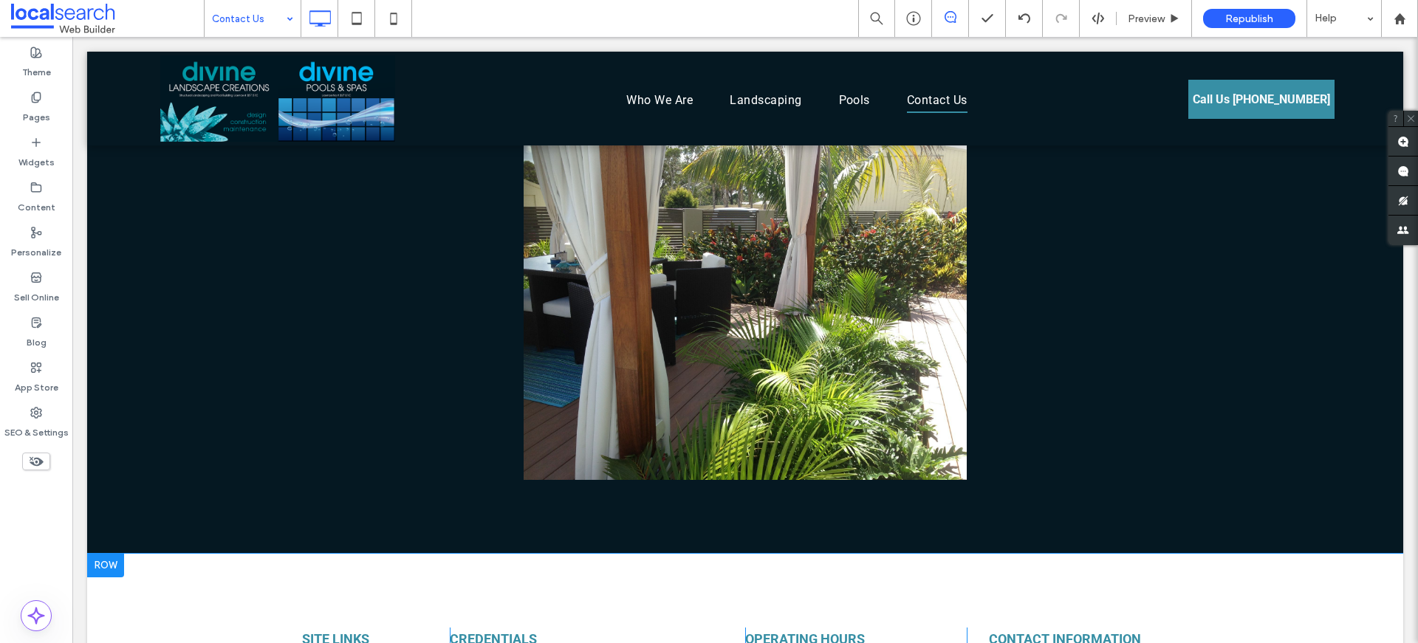
scroll to position [1423, 0]
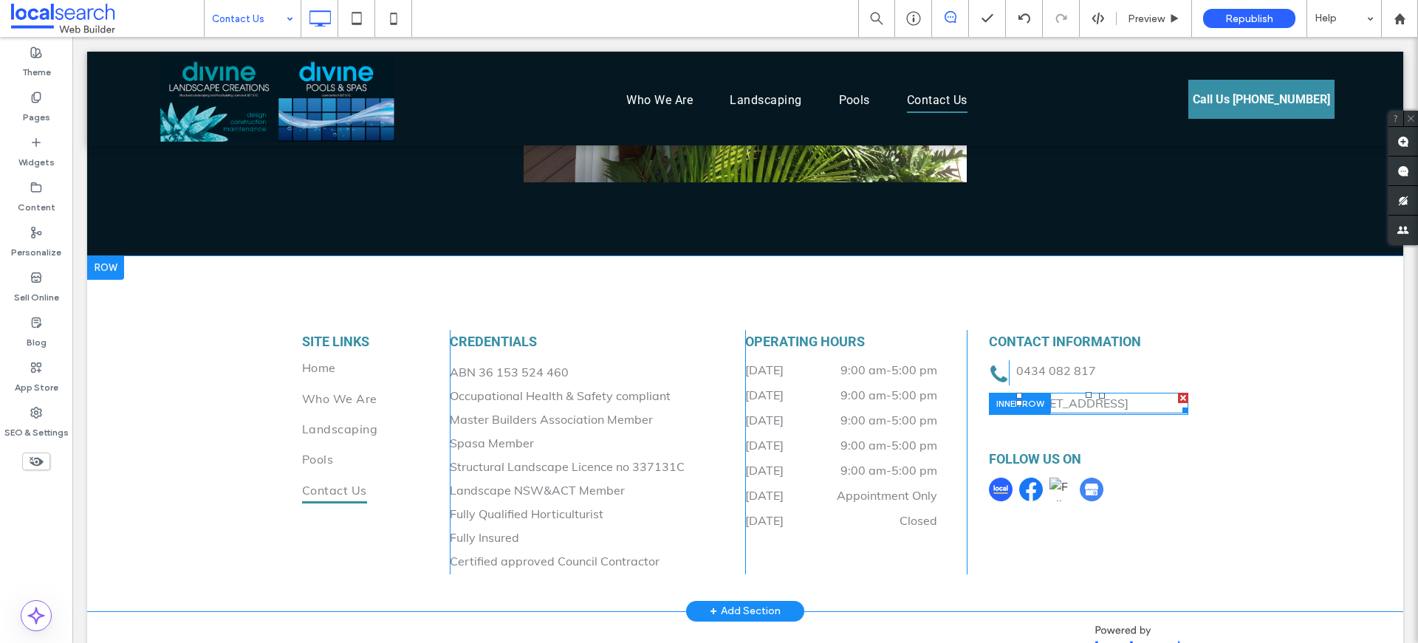
click at [1061, 412] on p "PO Box 3384 Wamberal NSW 2260" at bounding box center [1102, 403] width 172 height 18
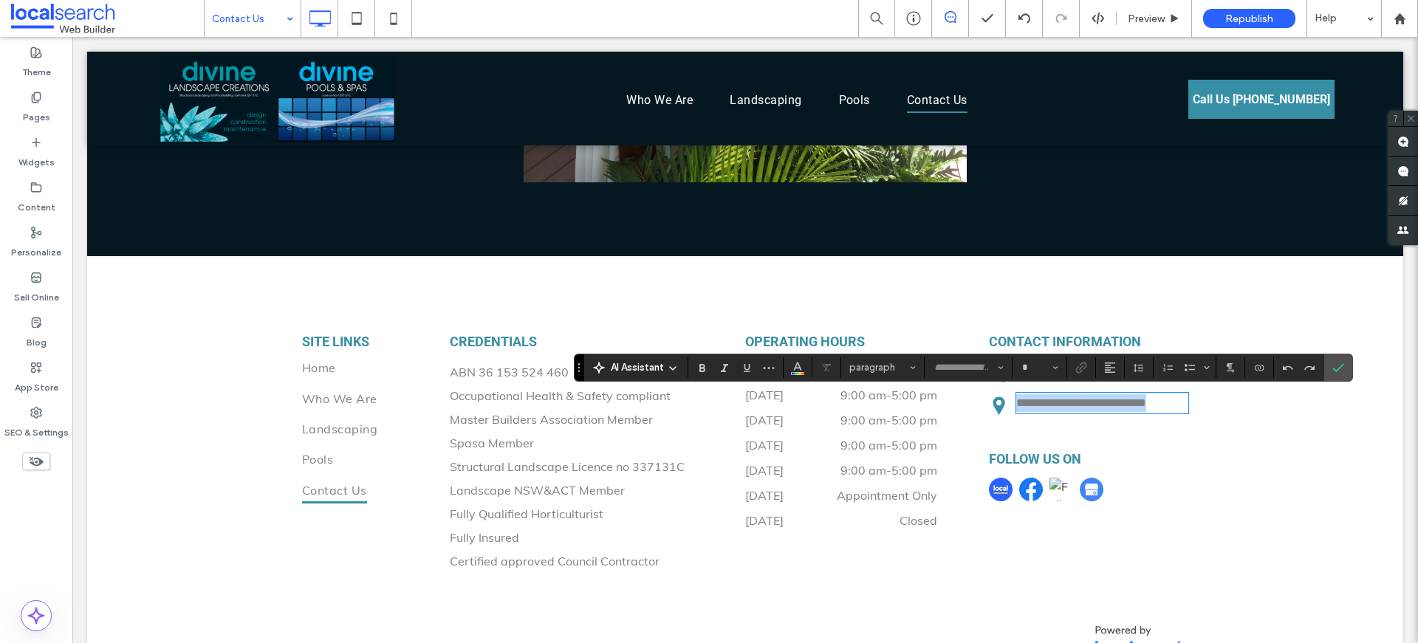
type input "****"
type input "**"
click at [1063, 412] on p "**********" at bounding box center [1102, 403] width 172 height 18
drag, startPoint x: 1060, startPoint y: 422, endPoint x: 1003, endPoint y: 399, distance: 60.6
click at [1009, 399] on div "**********" at bounding box center [1098, 404] width 179 height 22
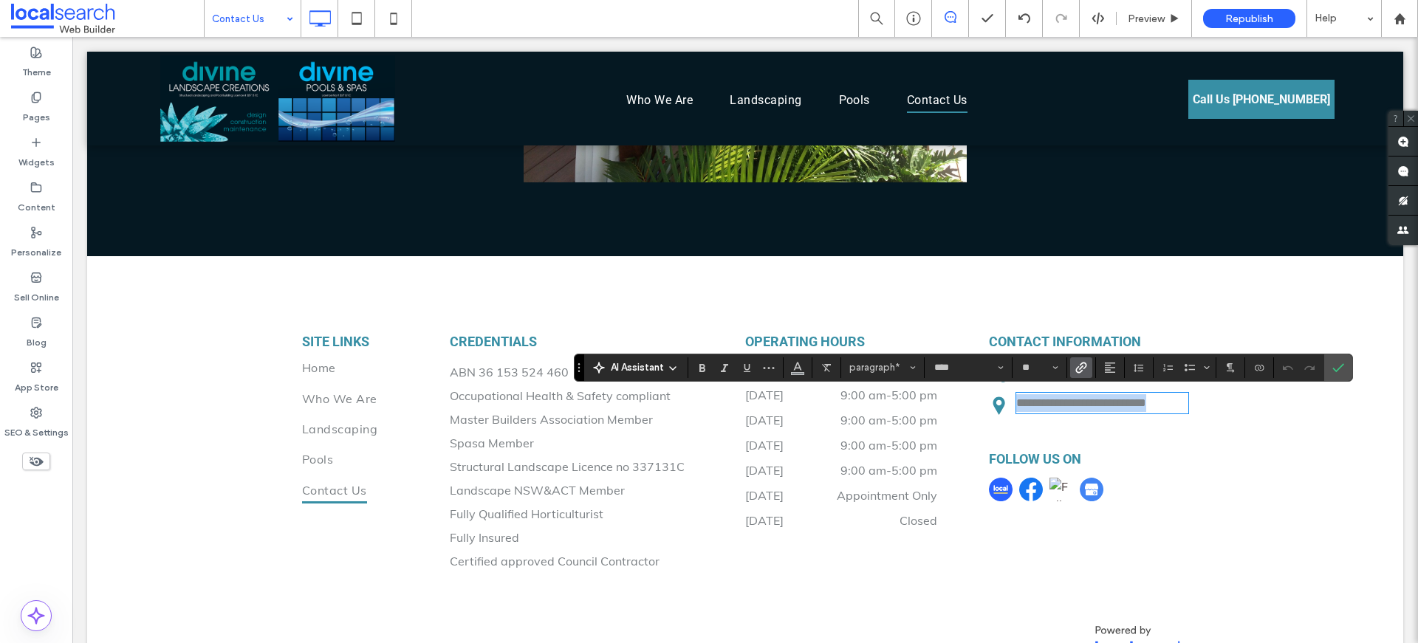
scroll to position [0, 0]
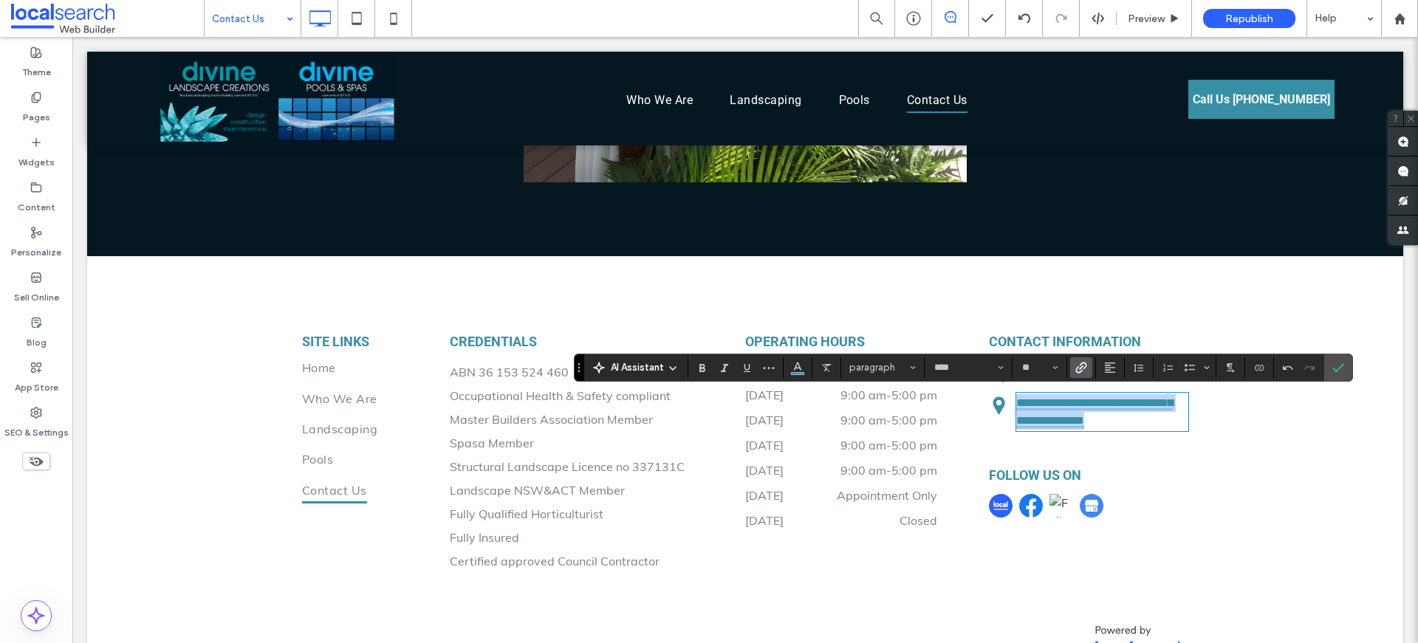
drag, startPoint x: 1161, startPoint y: 426, endPoint x: 1009, endPoint y: 404, distance: 153.0
click at [1016, 404] on p "**********" at bounding box center [1102, 411] width 172 height 35
click at [799, 366] on use "Color" at bounding box center [797, 366] width 8 height 8
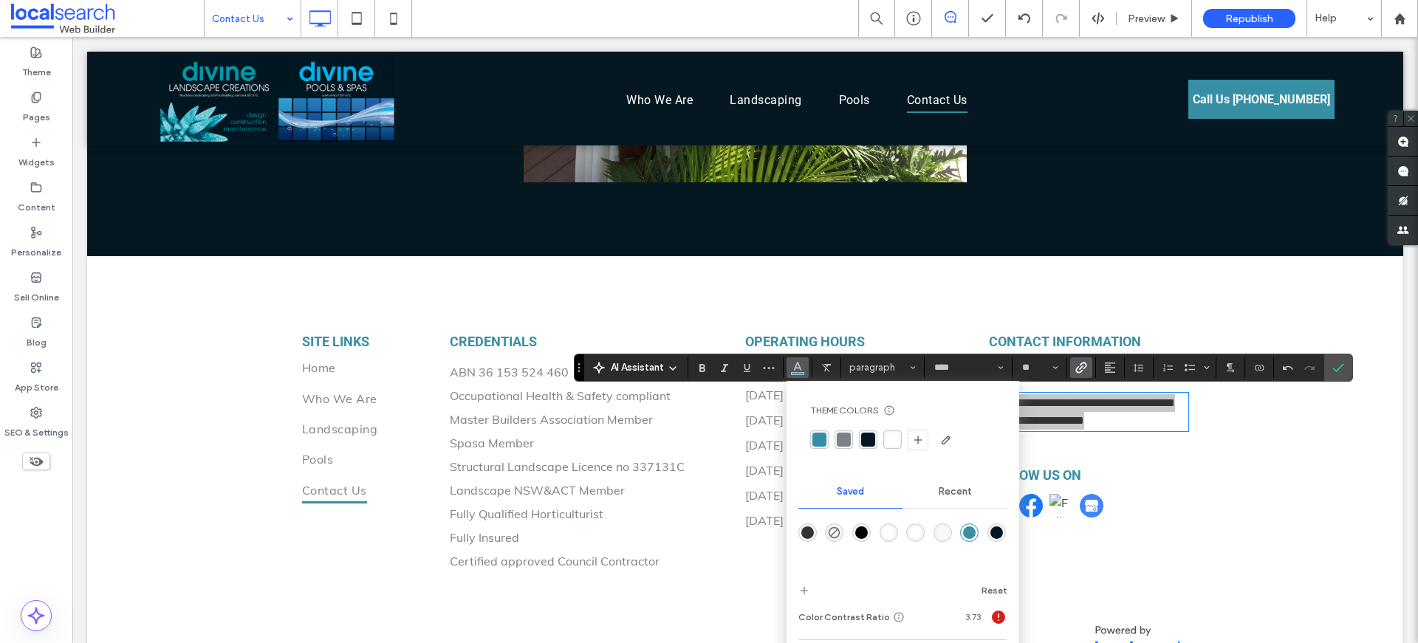
click at [839, 440] on div "rgba(124, 129, 133, 1)" at bounding box center [844, 440] width 14 height 14
click at [1333, 368] on icon "Confirm" at bounding box center [1338, 368] width 12 height 12
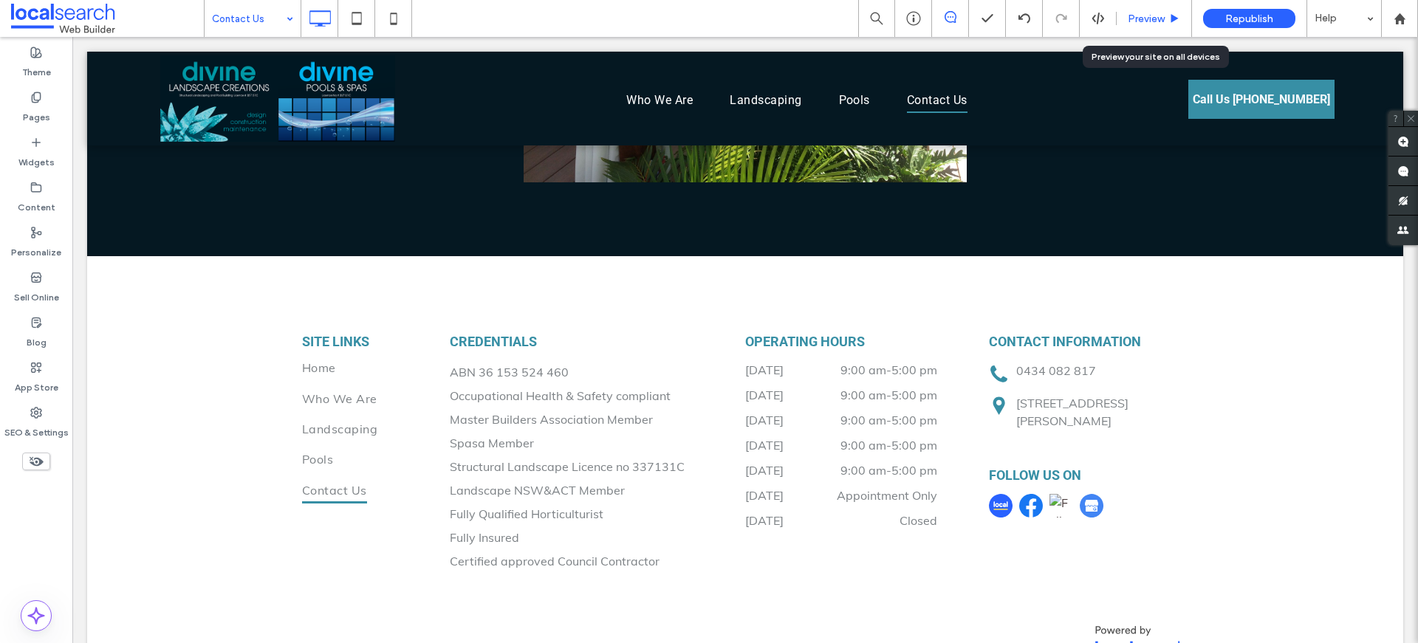
click at [1146, 18] on span "Preview" at bounding box center [1145, 19] width 37 height 13
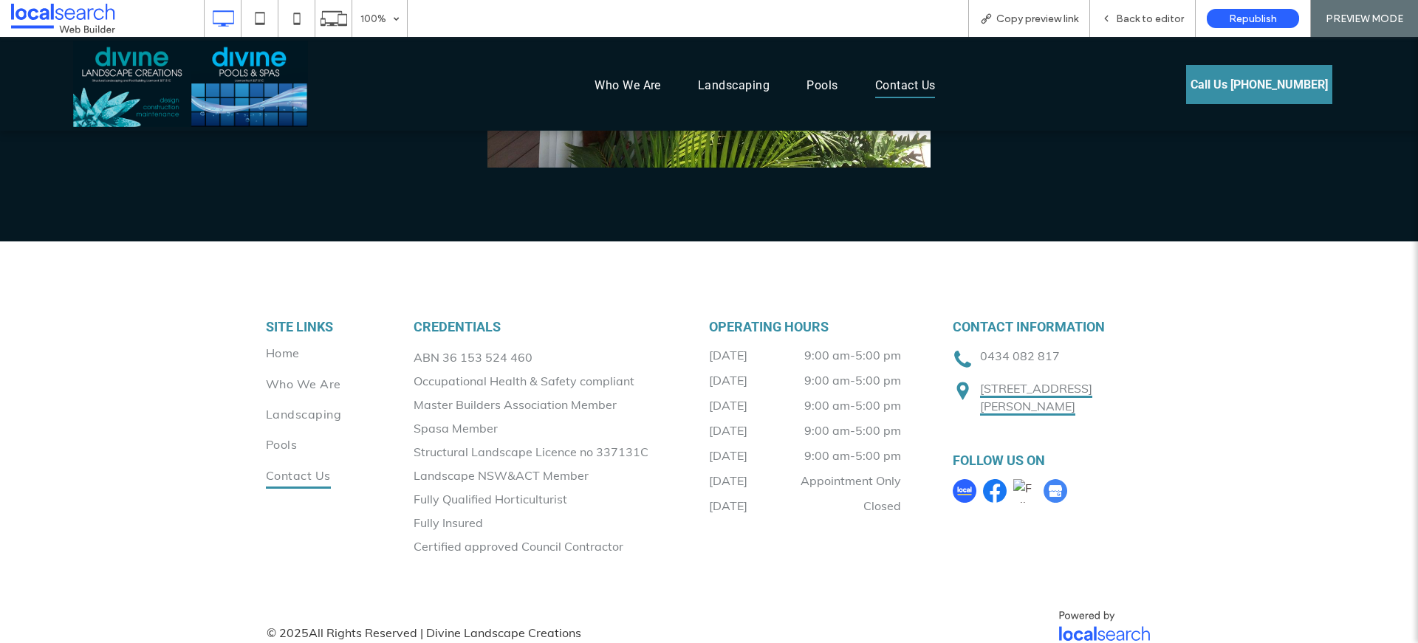
click at [1075, 394] on link "Unit 3 / 1 Clare-Mace Cres, Berkeley Vale NSW 2261" at bounding box center [1036, 398] width 112 height 35
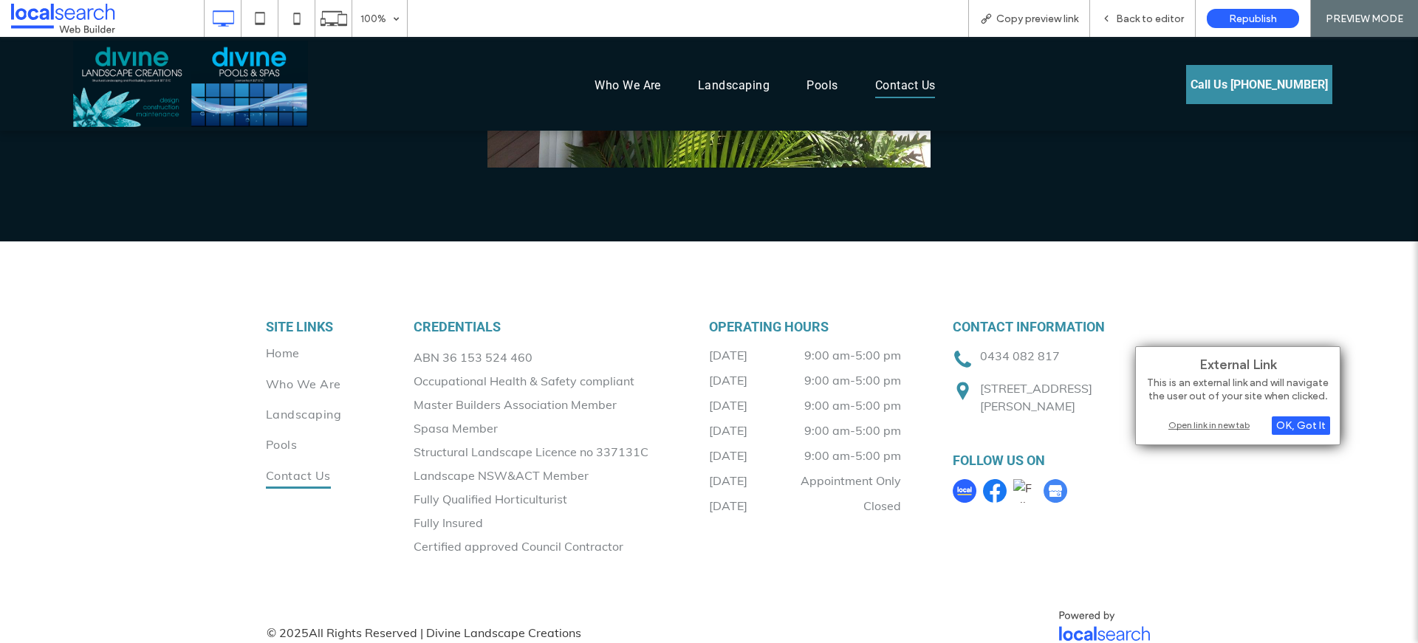
click at [1174, 420] on div "Open link in new tab" at bounding box center [1237, 425] width 185 height 16
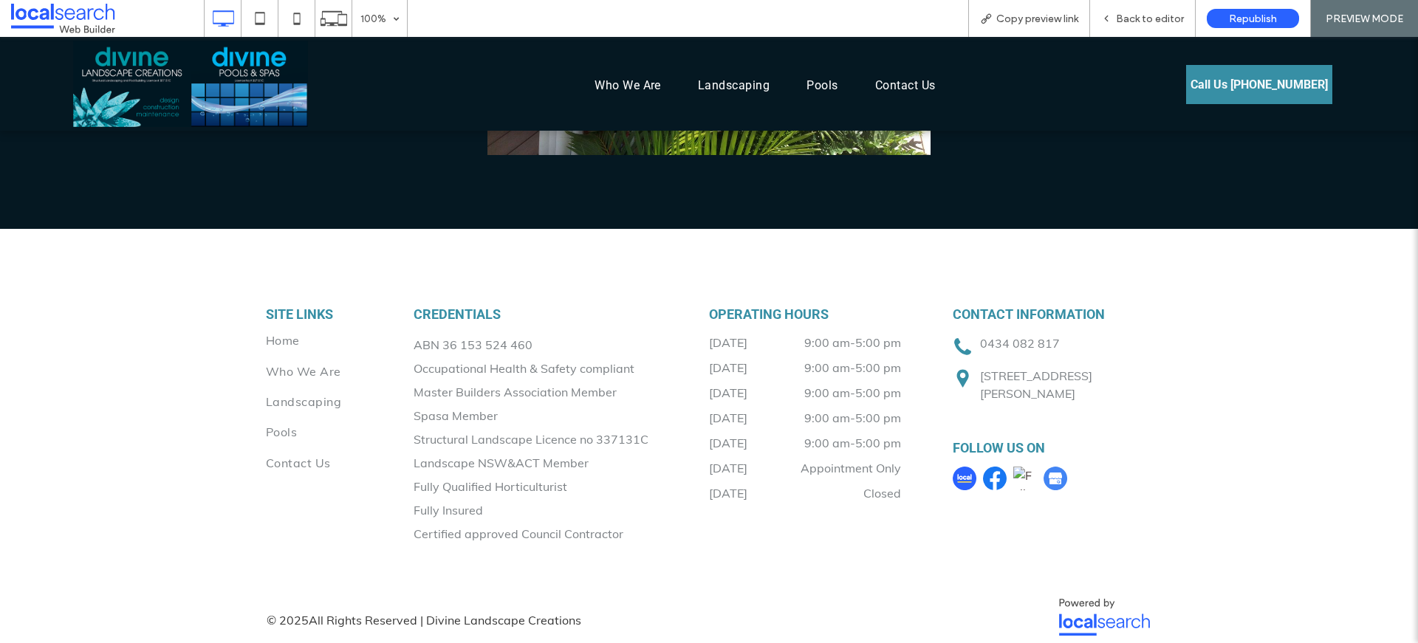
scroll to position [1445, 0]
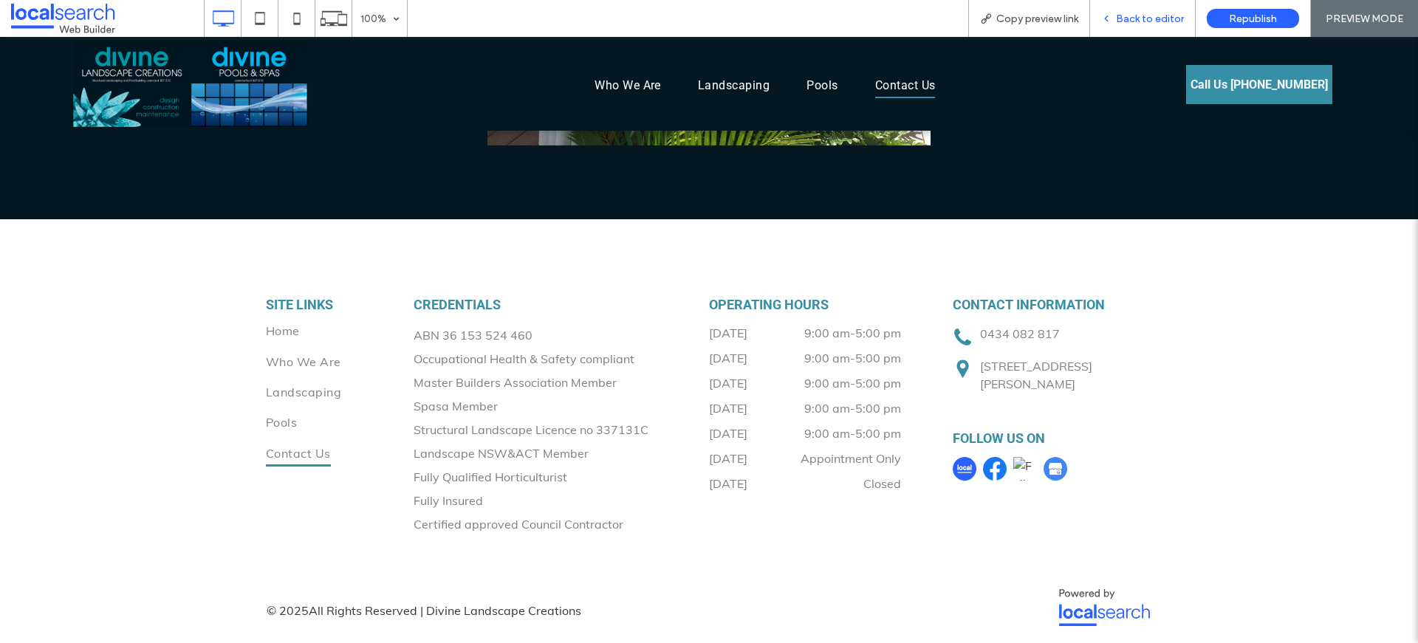
click at [1155, 10] on div "Back to editor" at bounding box center [1143, 18] width 106 height 37
click at [1159, 21] on span "Back to editor" at bounding box center [1150, 19] width 68 height 13
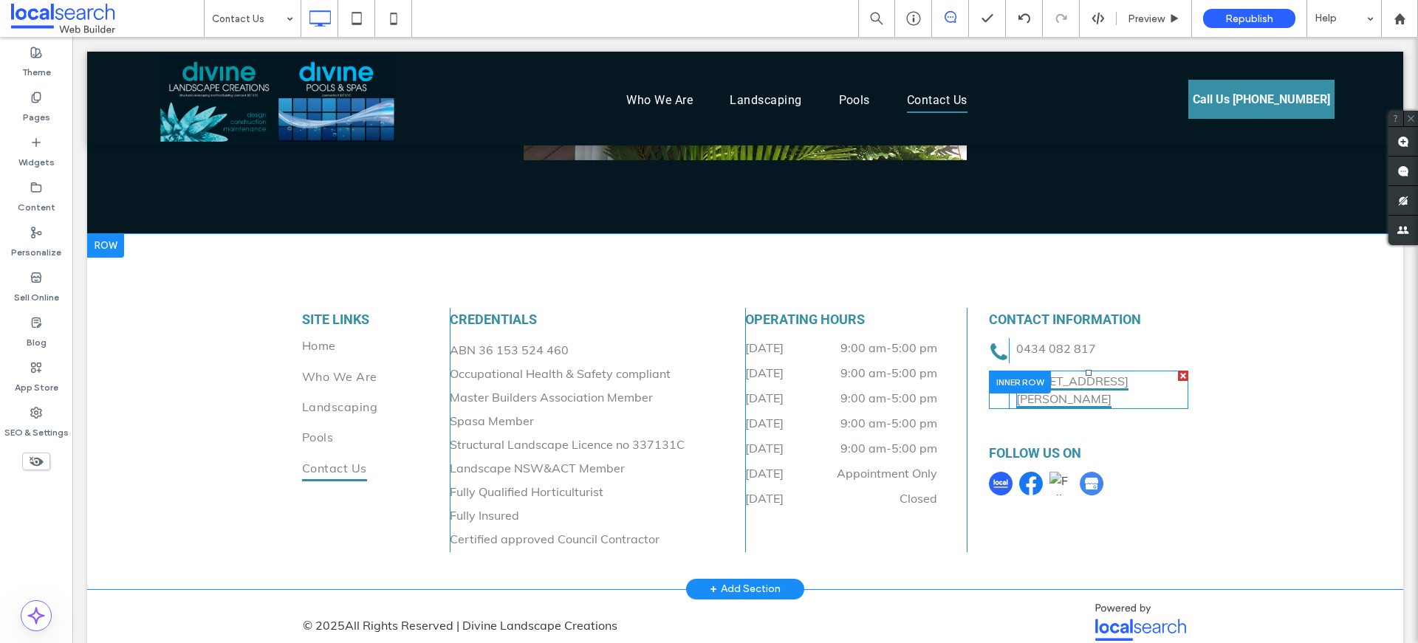
click at [1128, 393] on link "Unit 3 / 1 Clare-Mace Cres, Berkeley Vale NSW 2261" at bounding box center [1072, 391] width 112 height 35
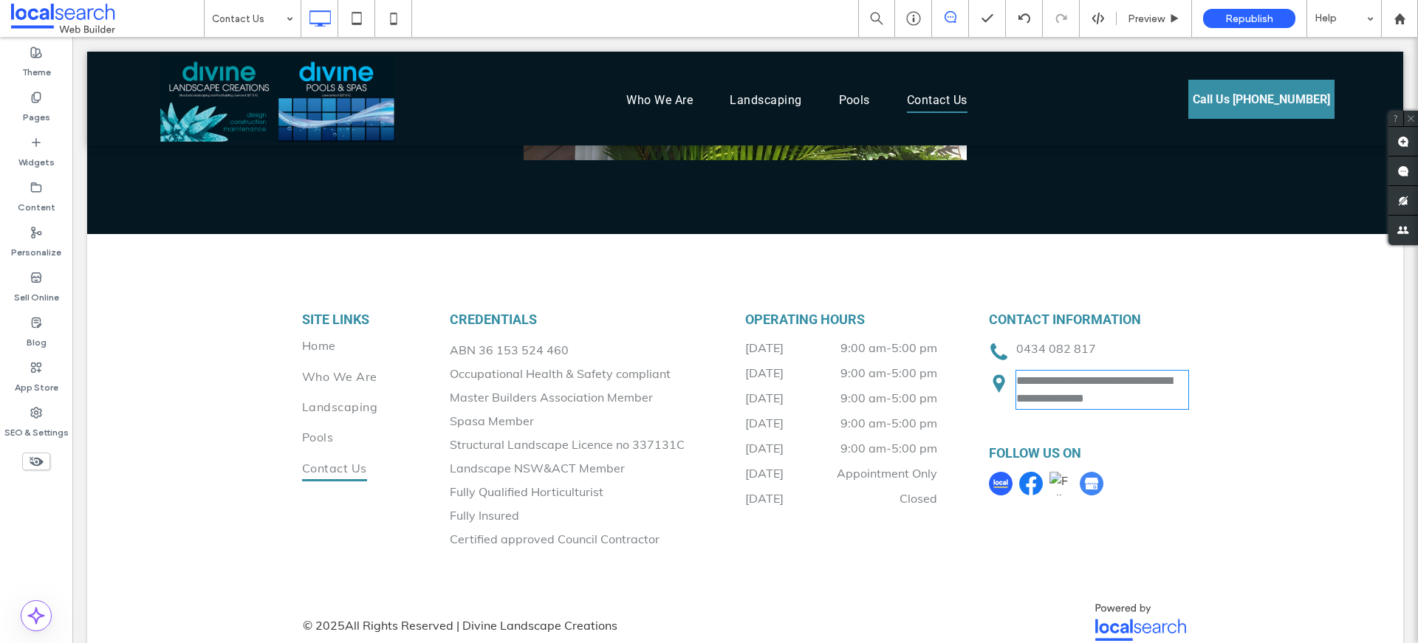
click at [1147, 398] on p "**********" at bounding box center [1102, 389] width 172 height 35
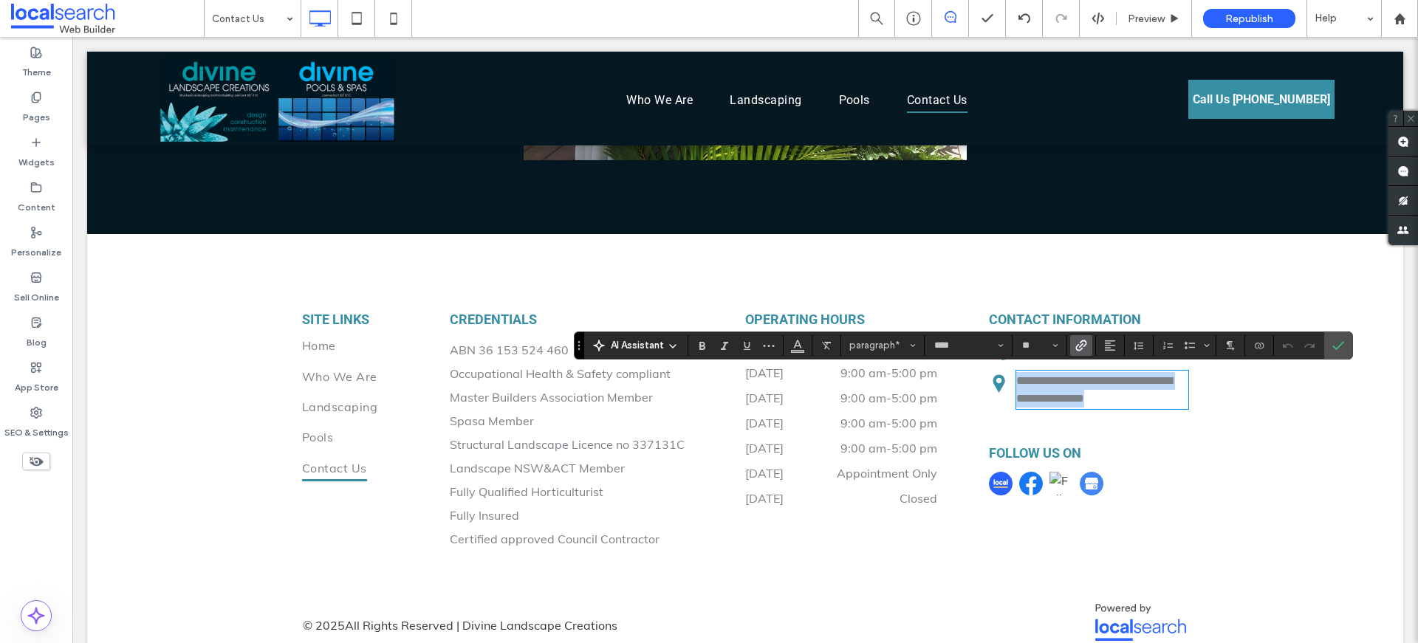
drag, startPoint x: 1150, startPoint y: 401, endPoint x: 991, endPoint y: 380, distance: 160.2
click at [991, 380] on div "**********" at bounding box center [1088, 390] width 199 height 38
click at [1088, 343] on label "Link" at bounding box center [1081, 345] width 22 height 21
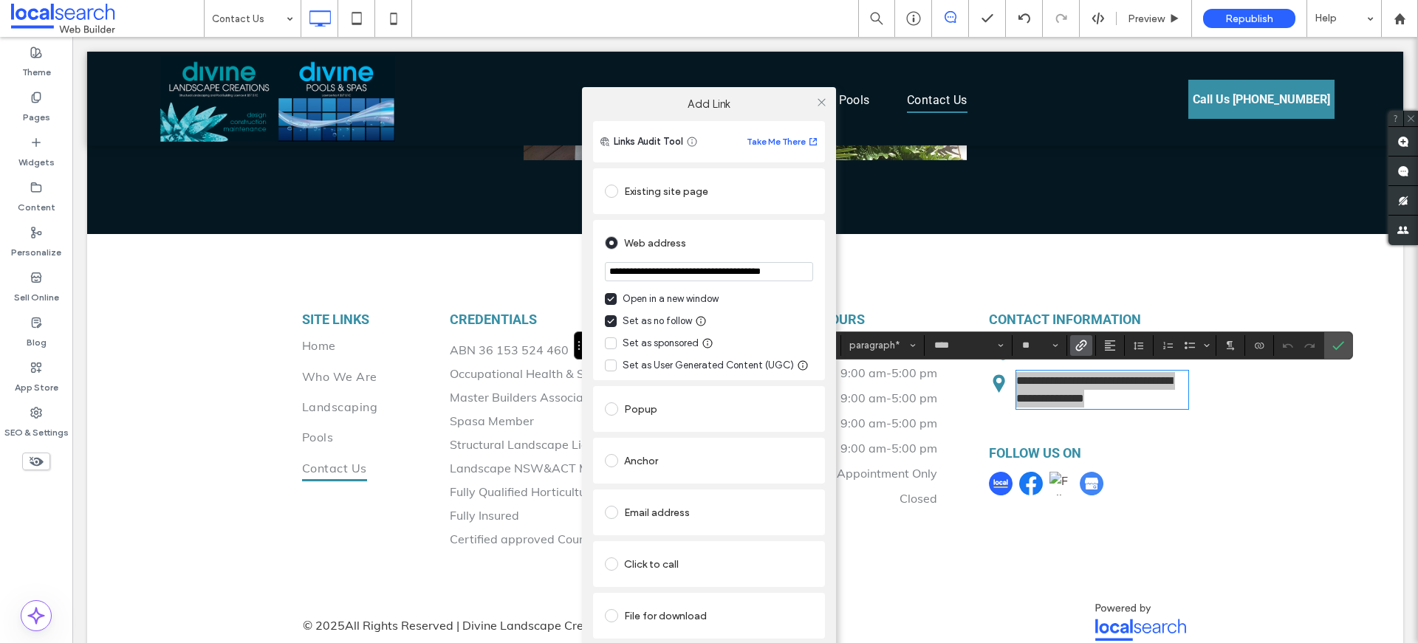
click at [759, 264] on input "**********" at bounding box center [709, 271] width 208 height 19
type input "**********"
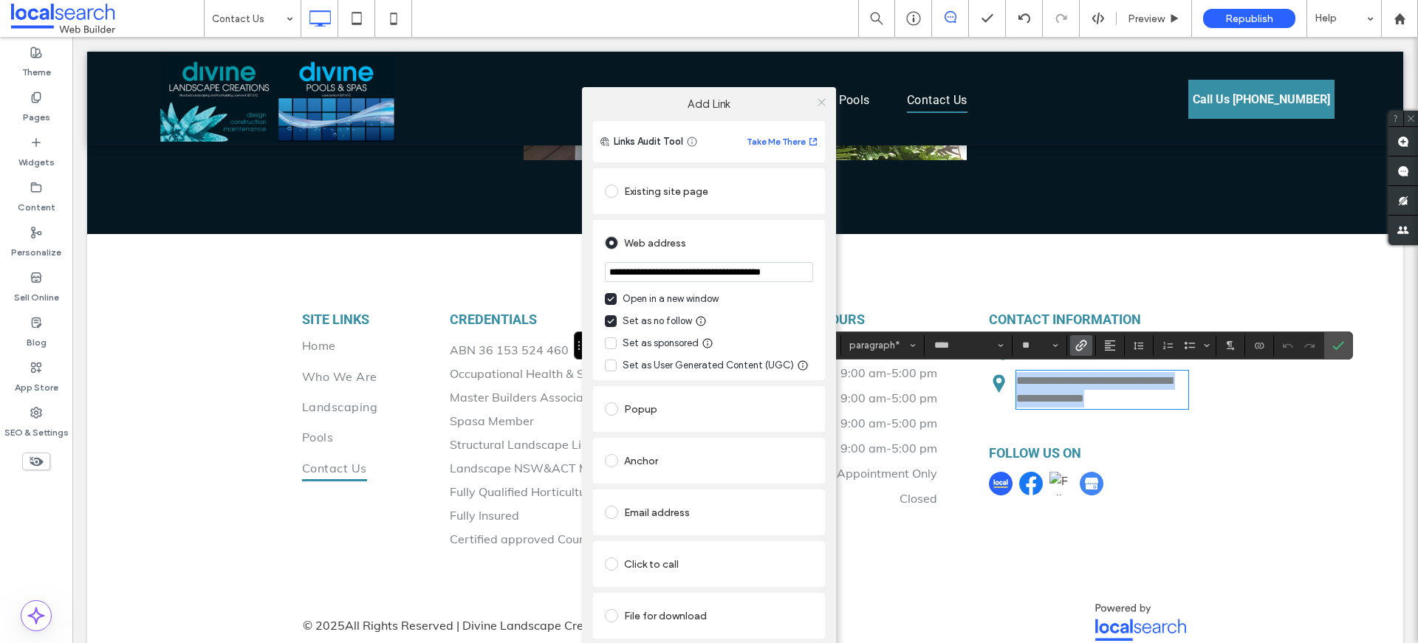
click at [821, 103] on icon at bounding box center [821, 102] width 11 height 11
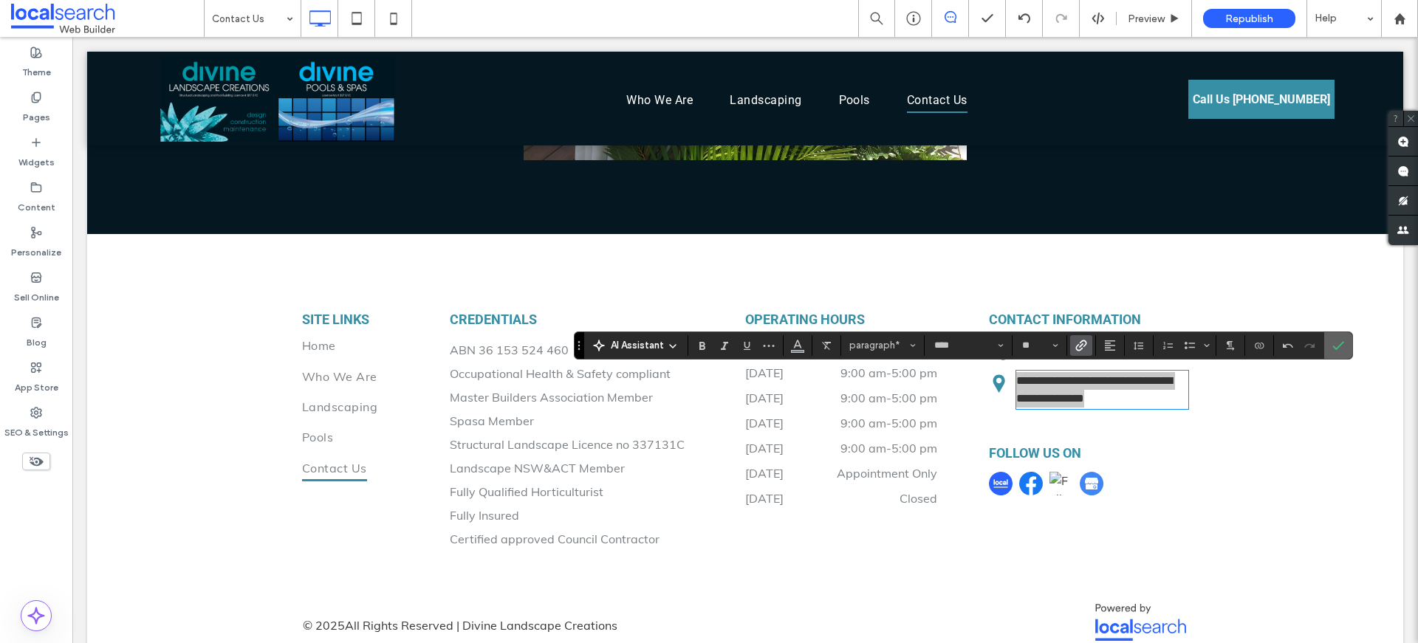
click at [1341, 352] on span "Confirm" at bounding box center [1338, 345] width 12 height 25
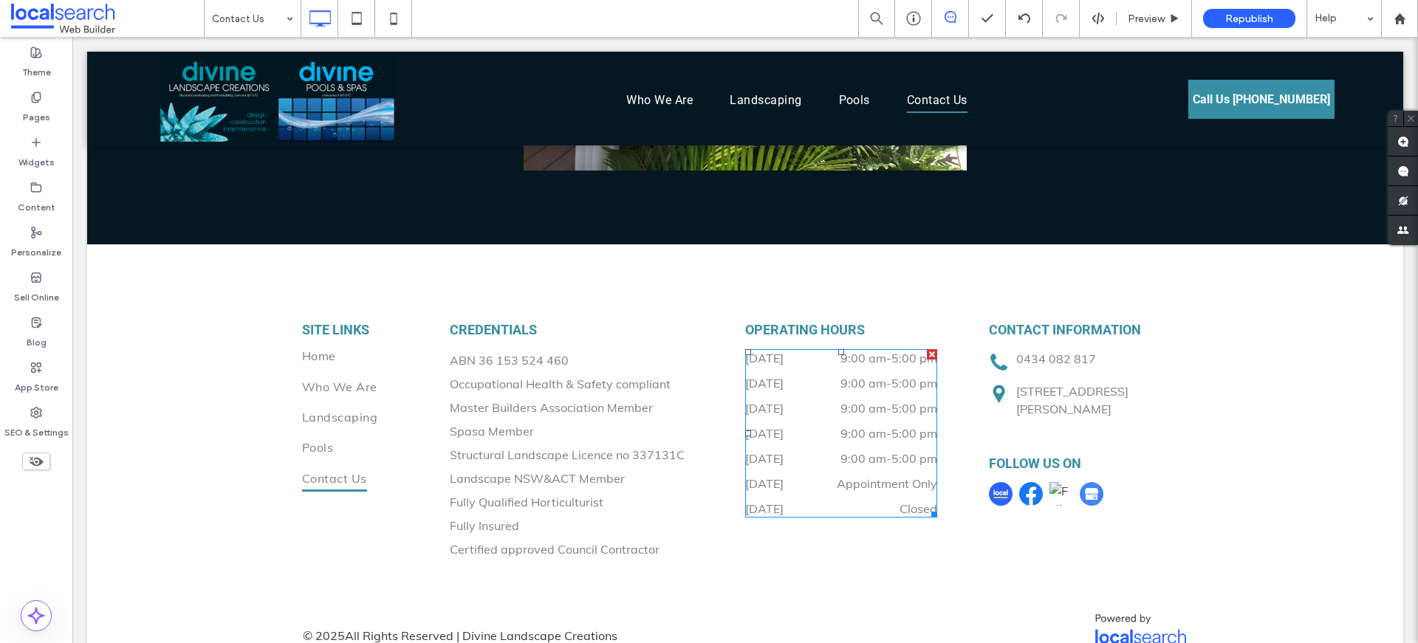
scroll to position [1339, 0]
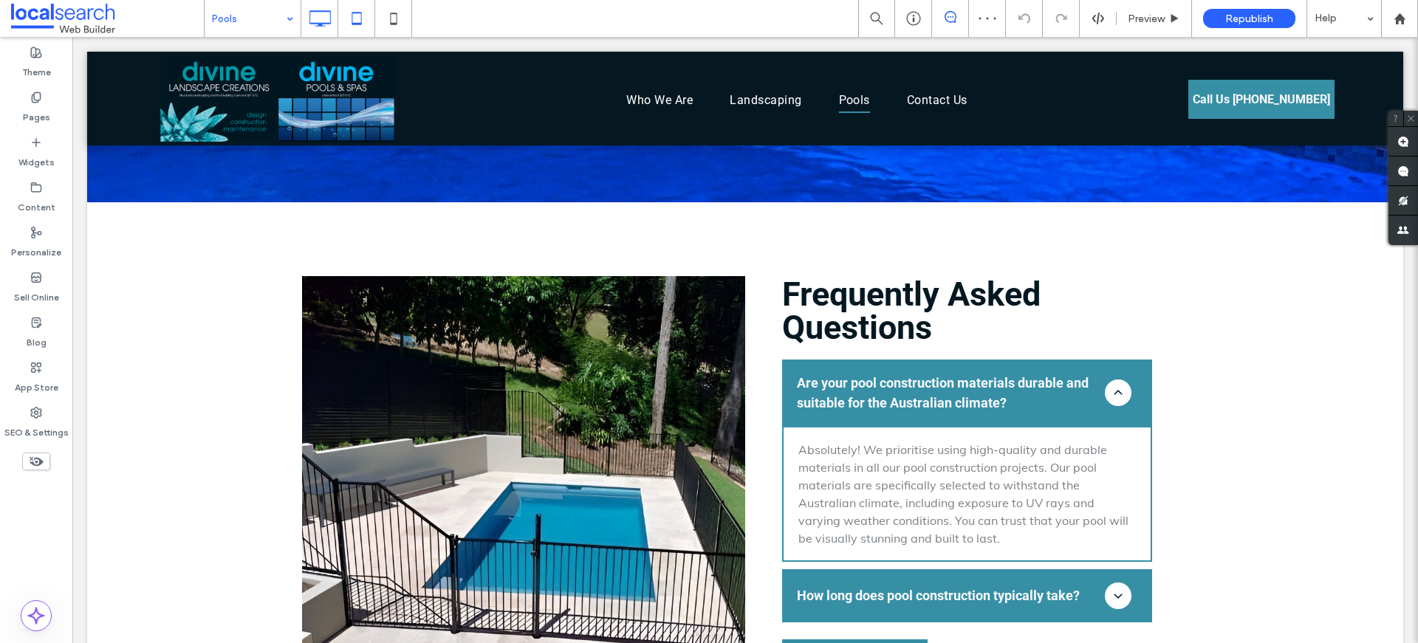
scroll to position [1561, 0]
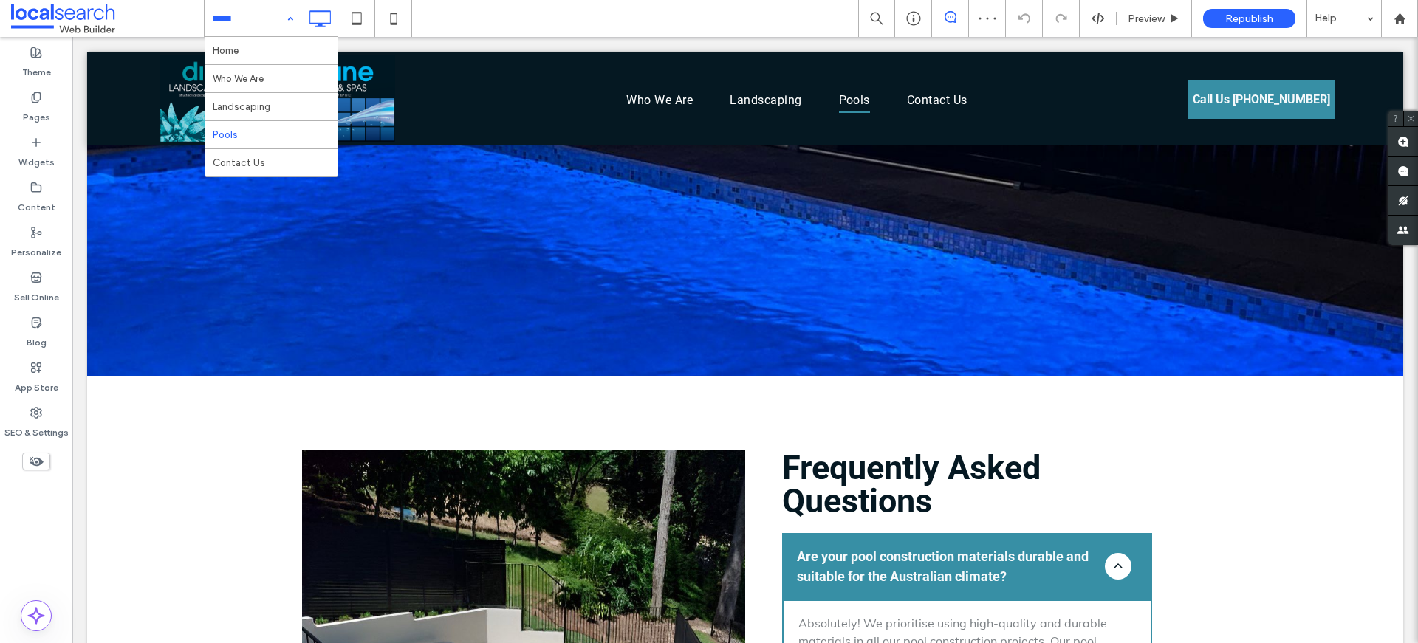
click at [262, 24] on input at bounding box center [249, 18] width 74 height 37
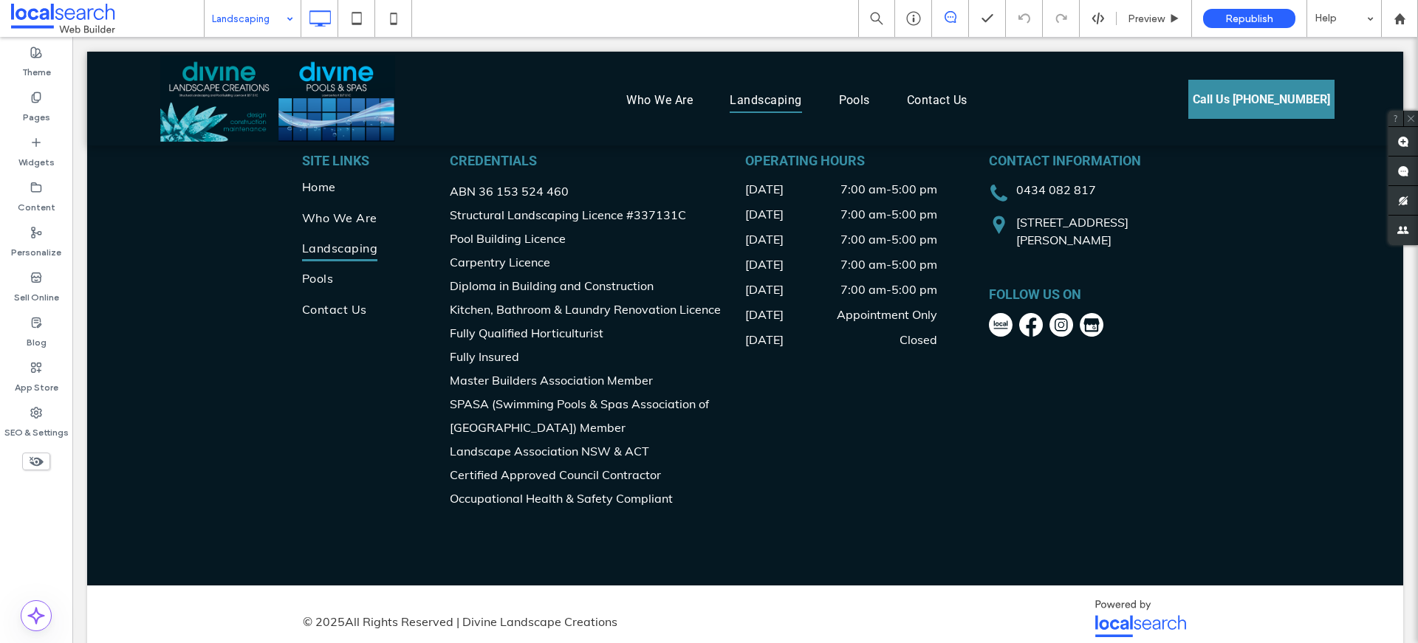
click at [267, 13] on input at bounding box center [249, 18] width 74 height 37
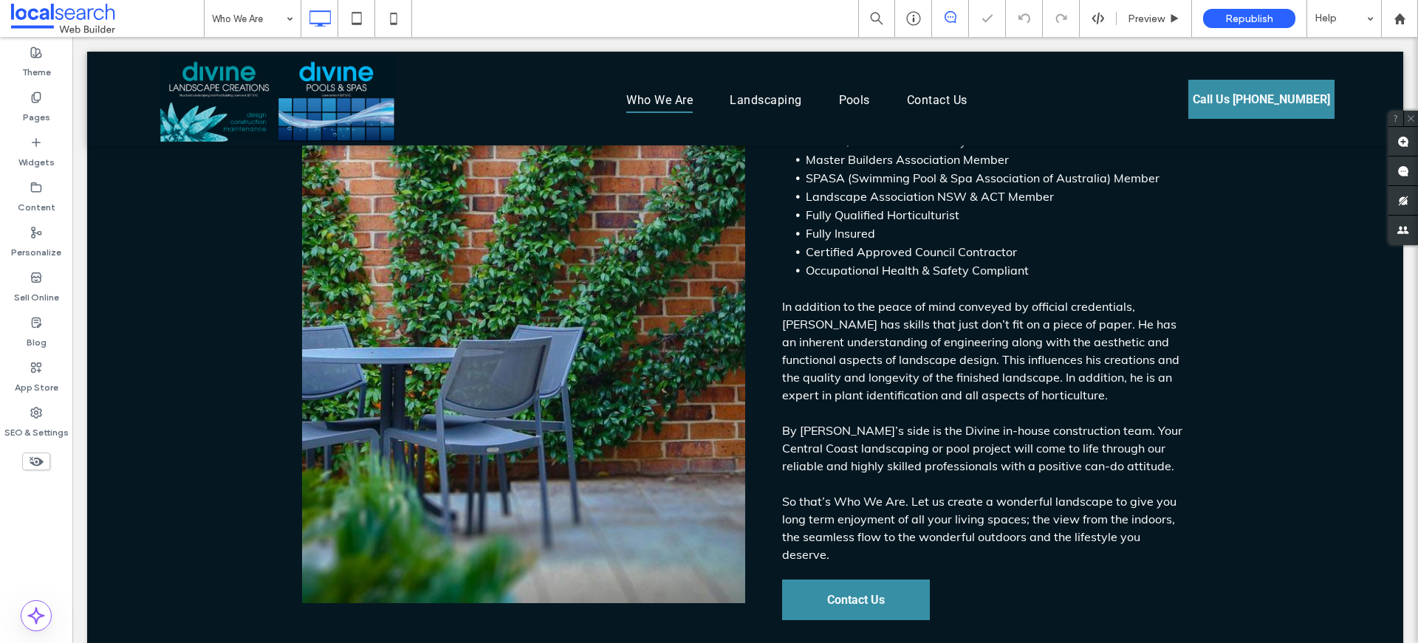
scroll to position [1174, 0]
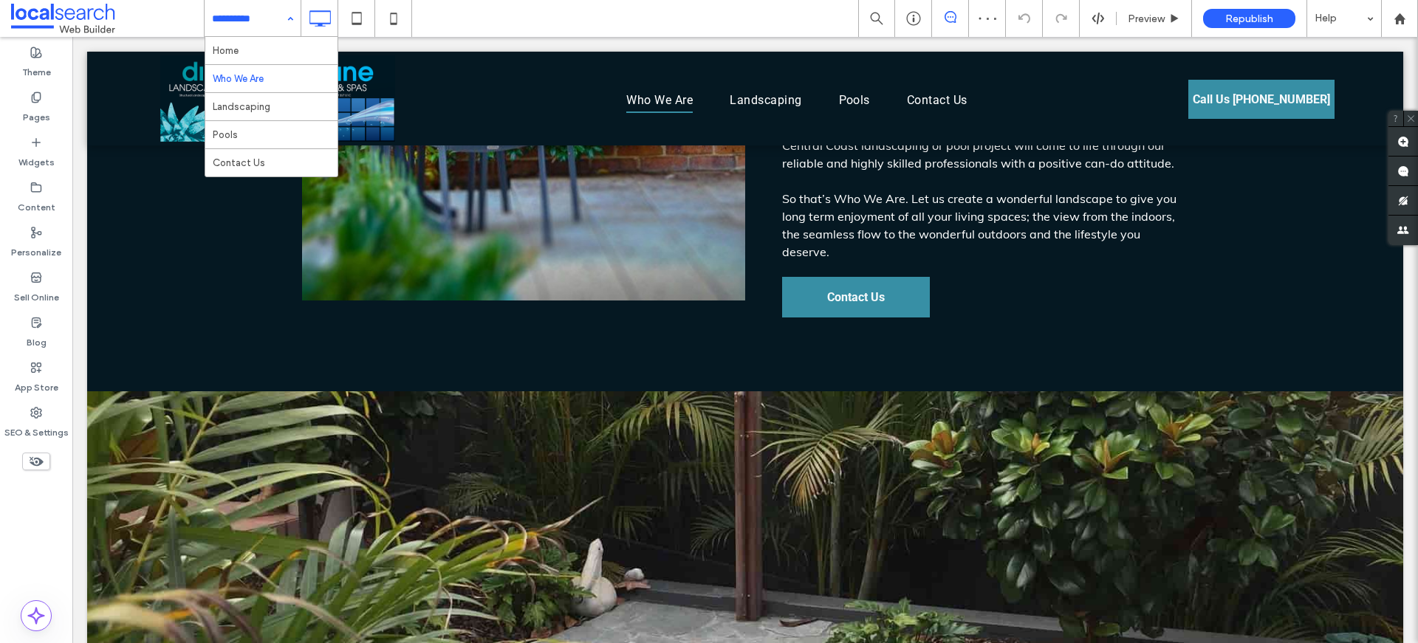
click at [233, 16] on input at bounding box center [249, 18] width 74 height 37
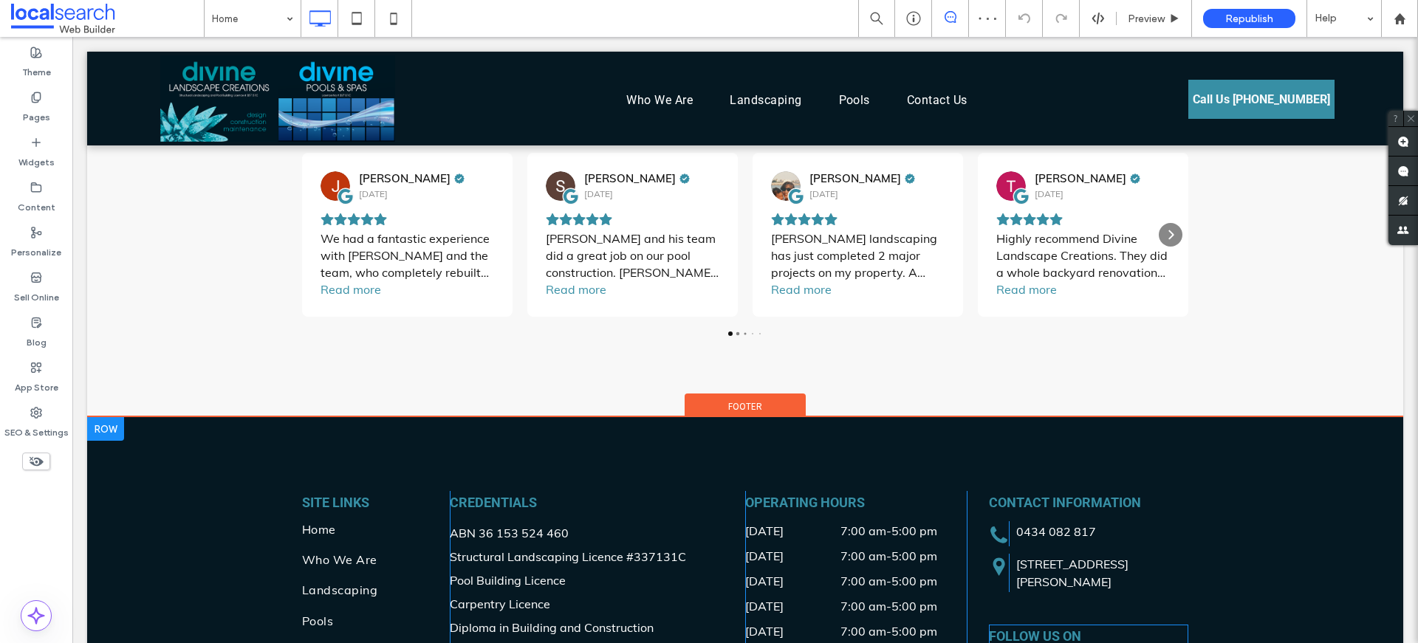
scroll to position [2964, 0]
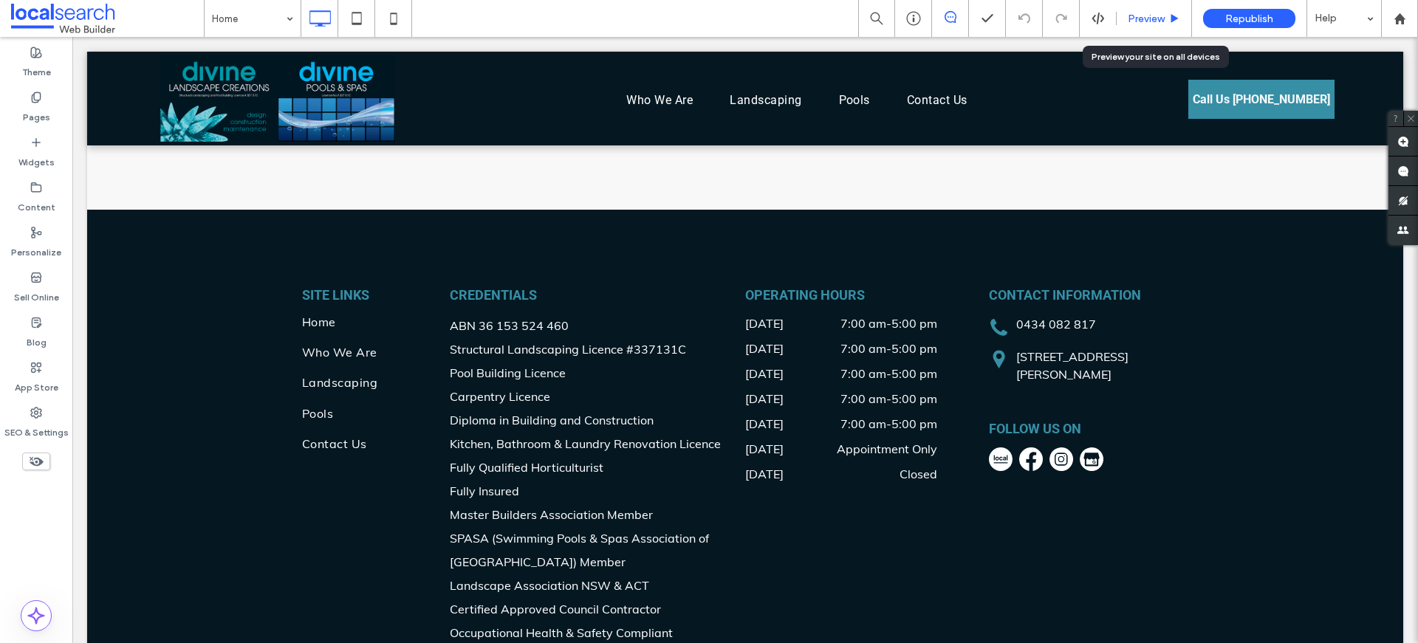
click at [1158, 18] on span "Preview" at bounding box center [1145, 19] width 37 height 13
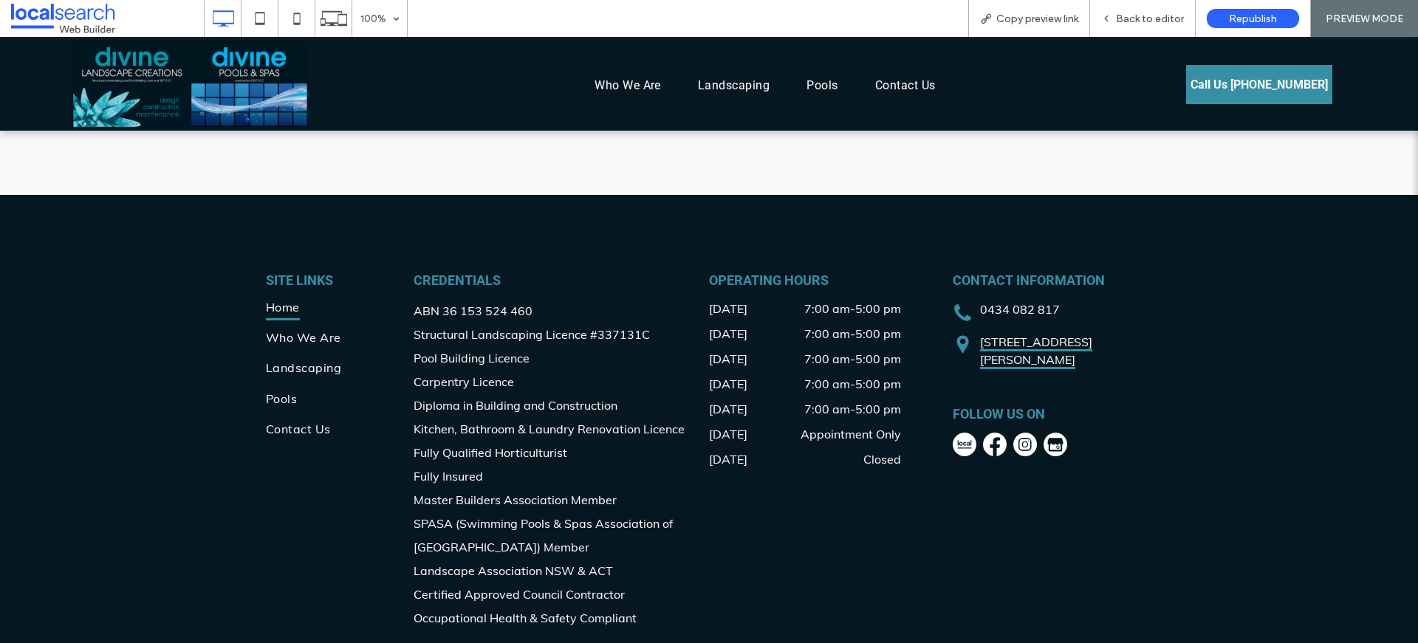
click at [1075, 344] on link "Unit 3 / 1 Clare-Mace Cres, Berkeley Vale NSW 2261" at bounding box center [1036, 351] width 112 height 35
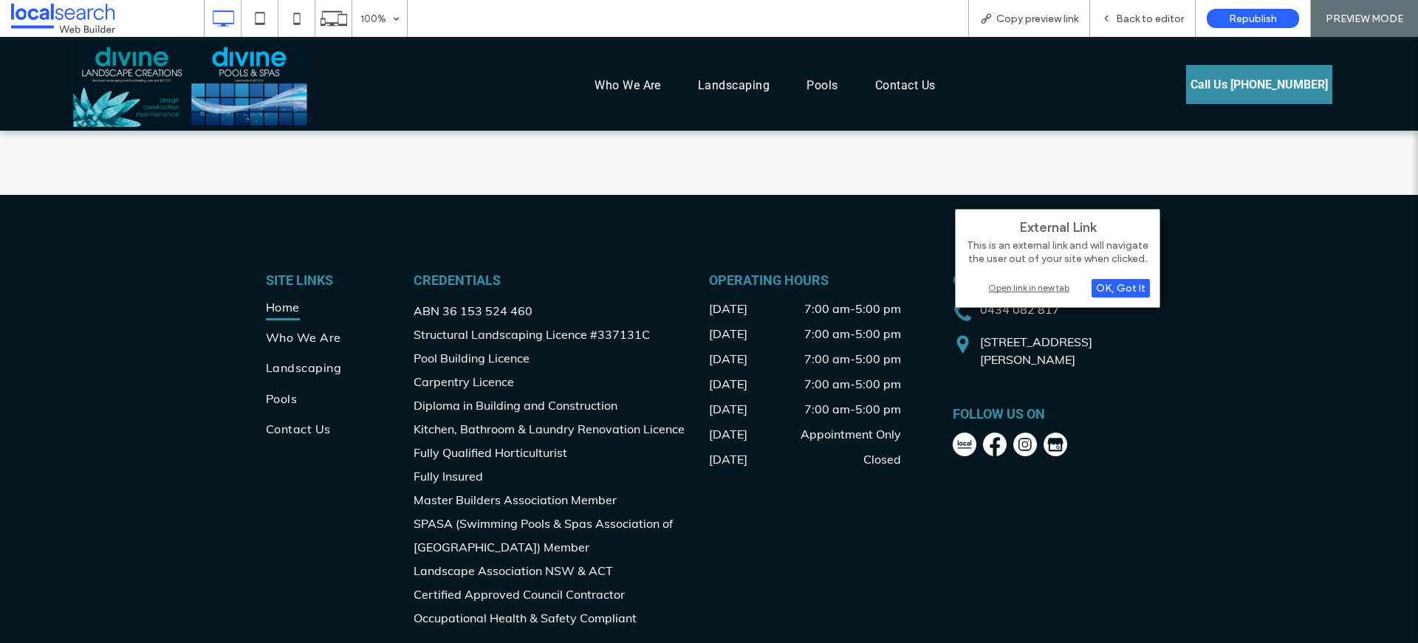
click at [1051, 286] on div "Open link in new tab" at bounding box center [1057, 288] width 185 height 16
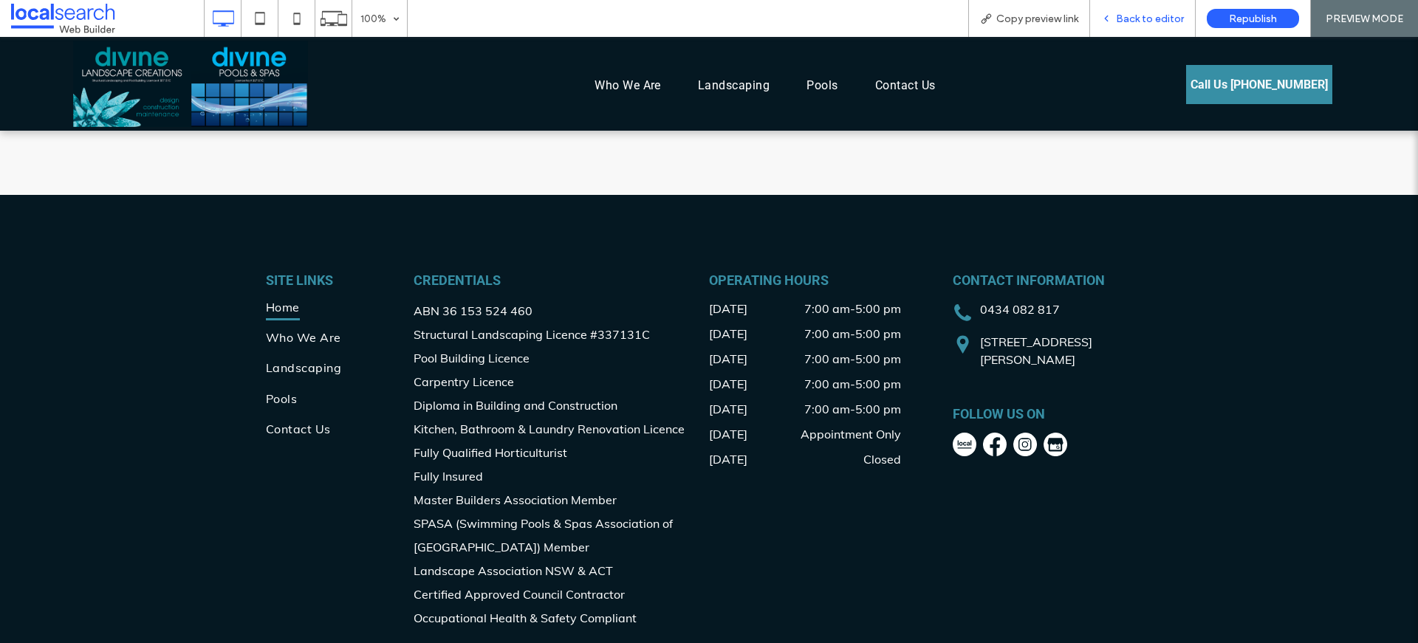
click at [1151, 19] on span "Back to editor" at bounding box center [1150, 19] width 68 height 13
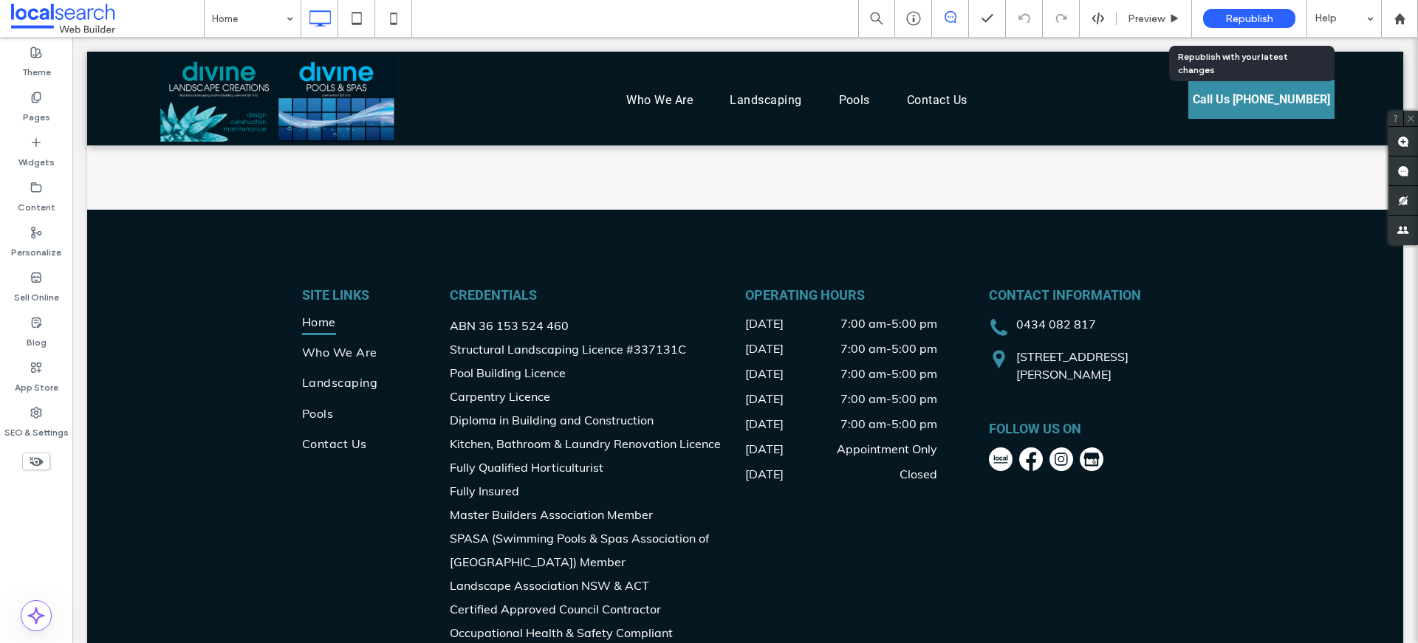
click at [1263, 13] on span "Republish" at bounding box center [1249, 19] width 48 height 13
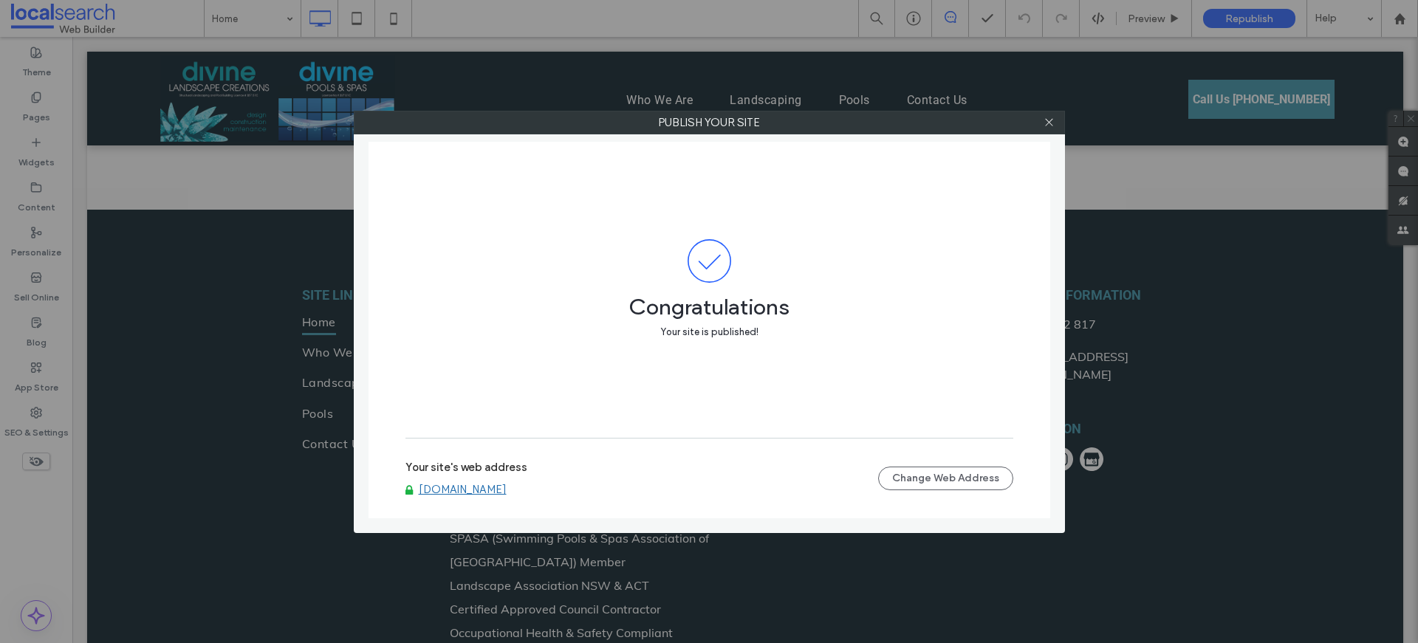
drag, startPoint x: 1047, startPoint y: 121, endPoint x: 763, endPoint y: 74, distance: 288.2
click at [1047, 122] on icon at bounding box center [1048, 122] width 11 height 11
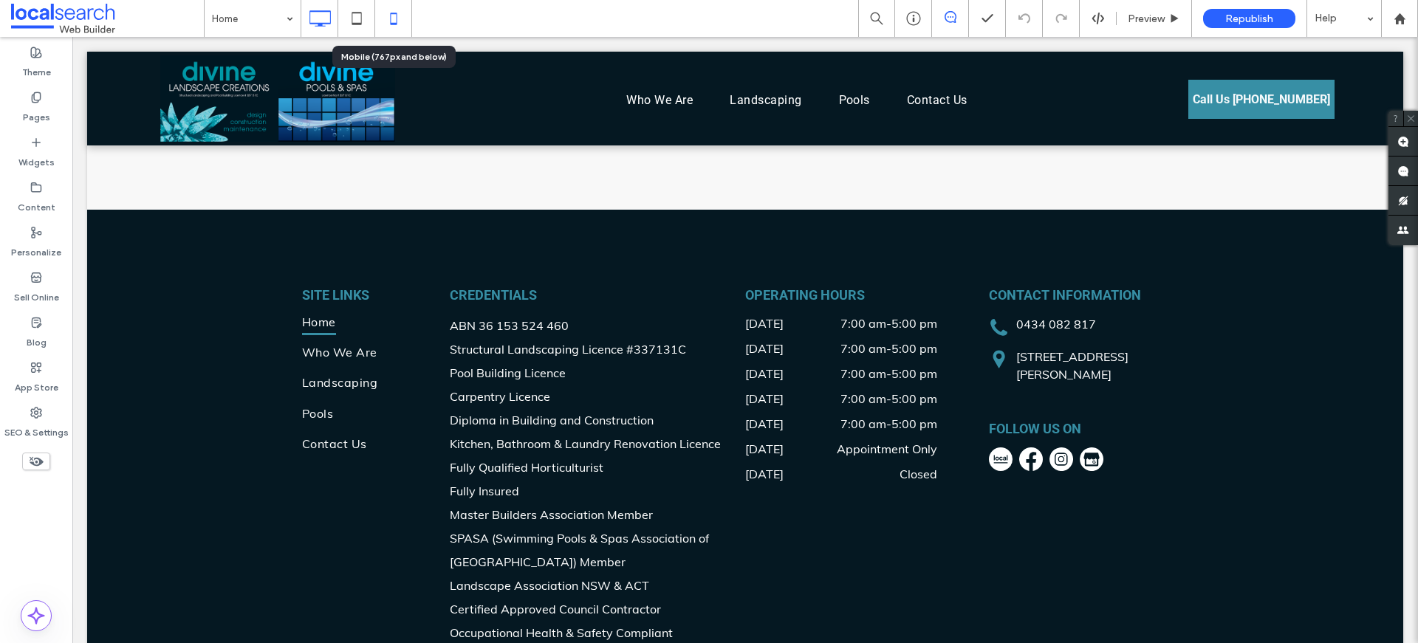
click at [400, 18] on icon at bounding box center [394, 19] width 30 height 30
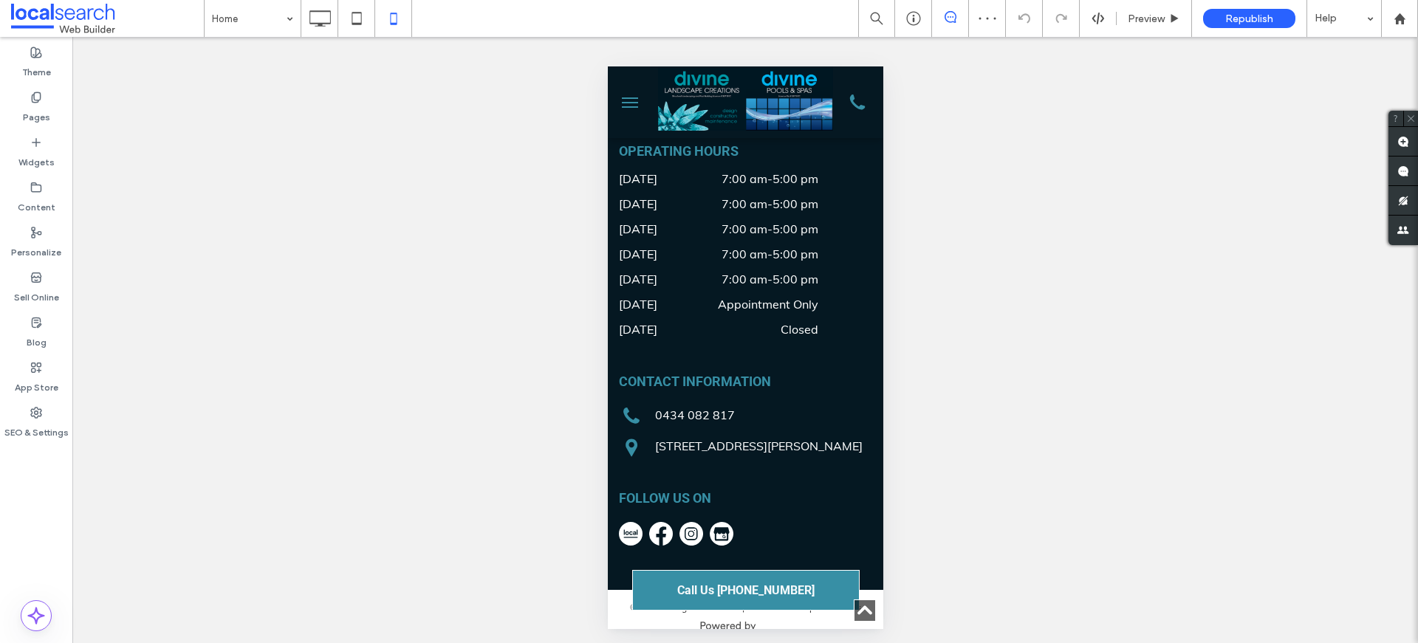
scroll to position [3756, 0]
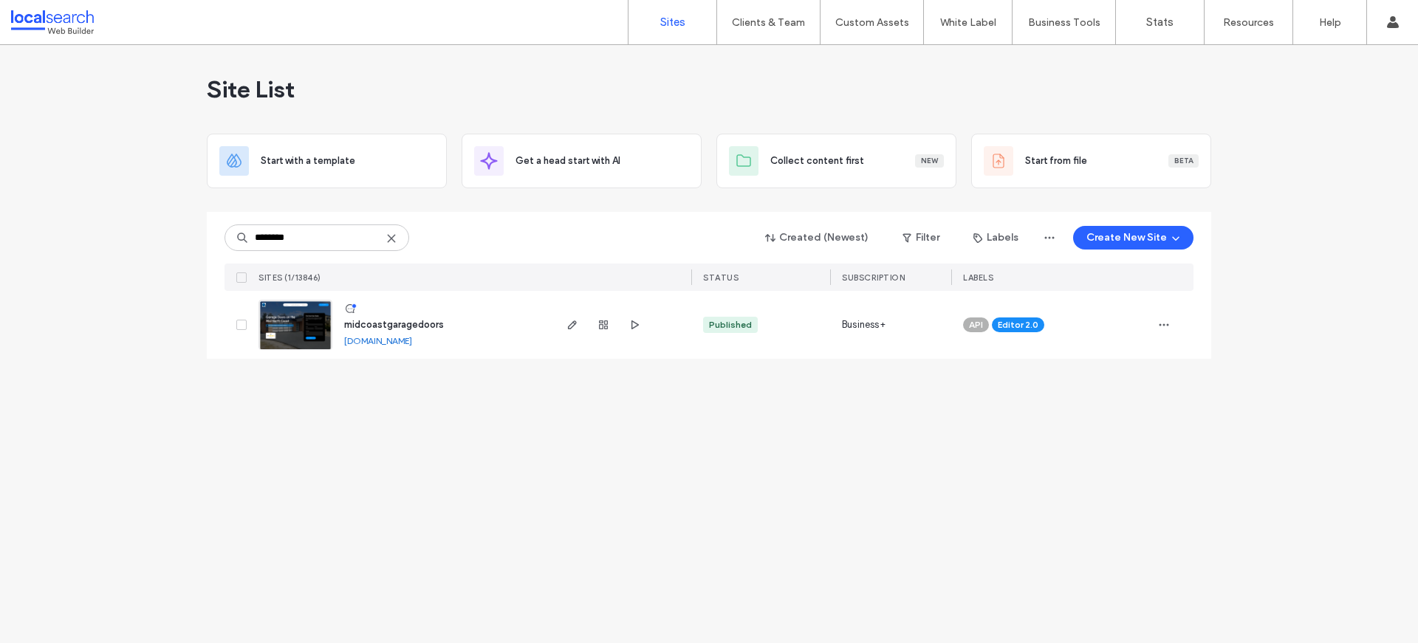
click at [673, 440] on div "Site List Start with a template Get a head start with AI Collect content first …" at bounding box center [709, 344] width 1418 height 598
click at [295, 339] on img at bounding box center [295, 350] width 72 height 100
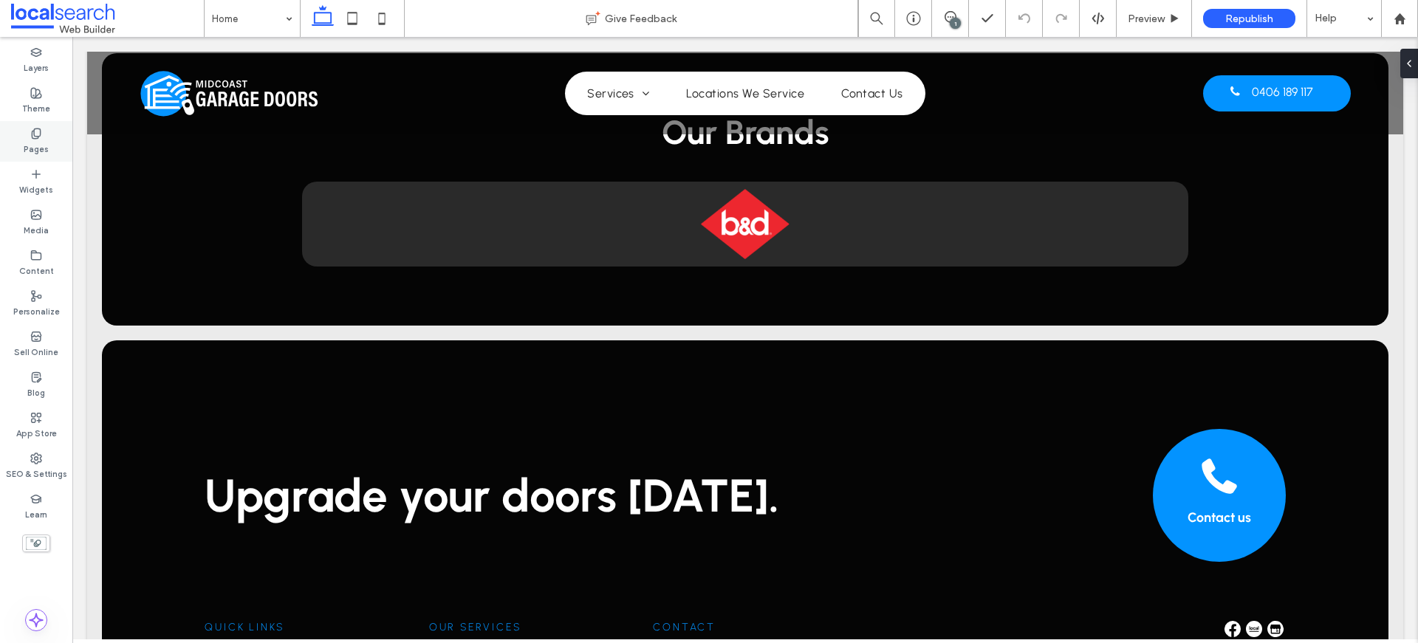
scroll to position [3182, 0]
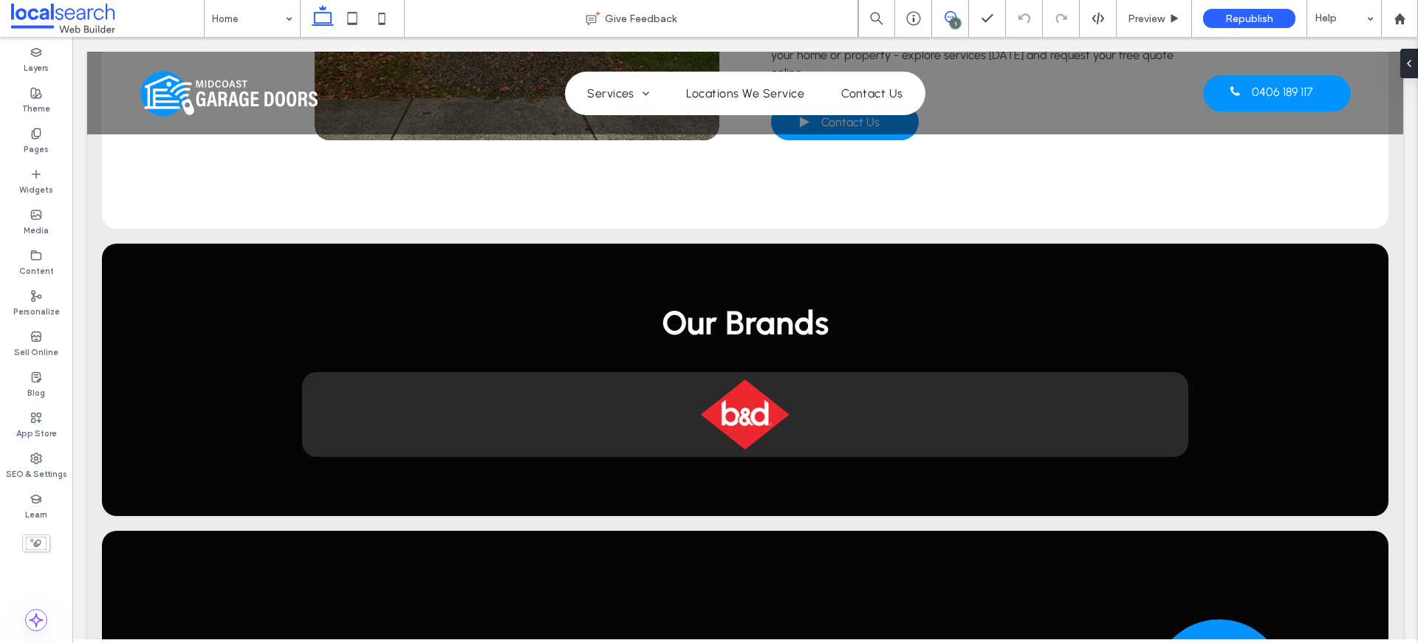
click at [950, 16] on use at bounding box center [950, 17] width 12 height 12
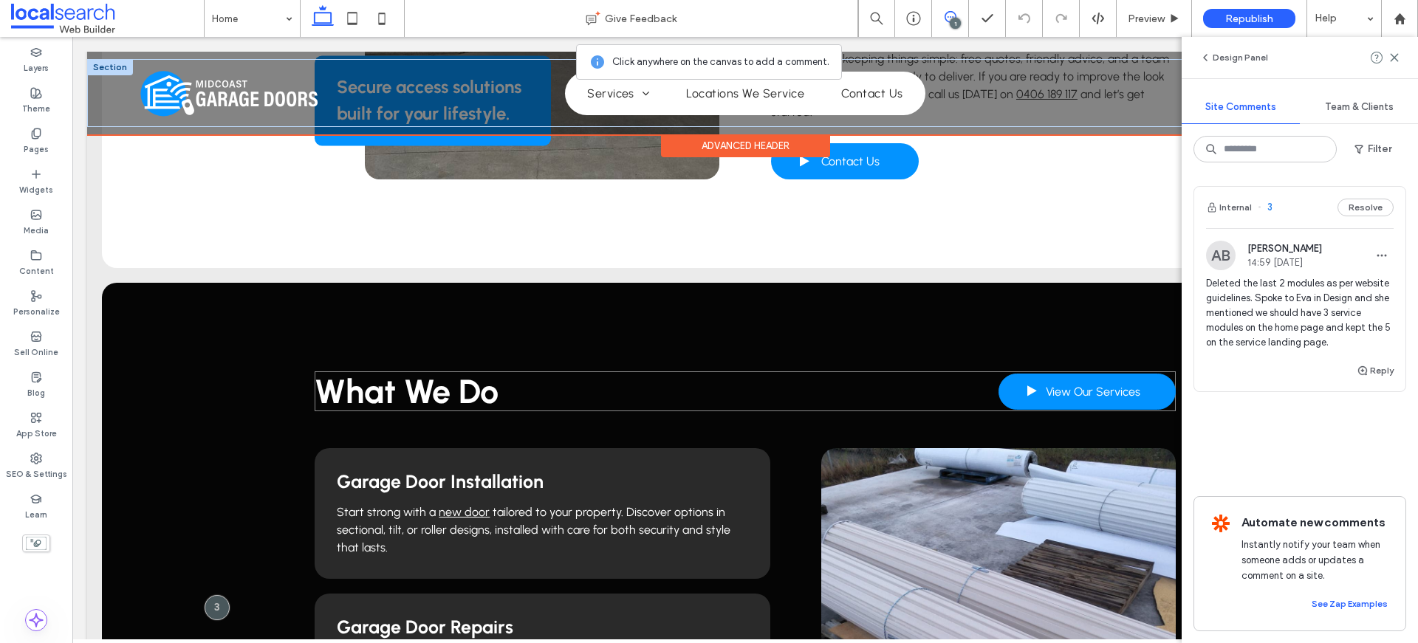
scroll to position [1051, 0]
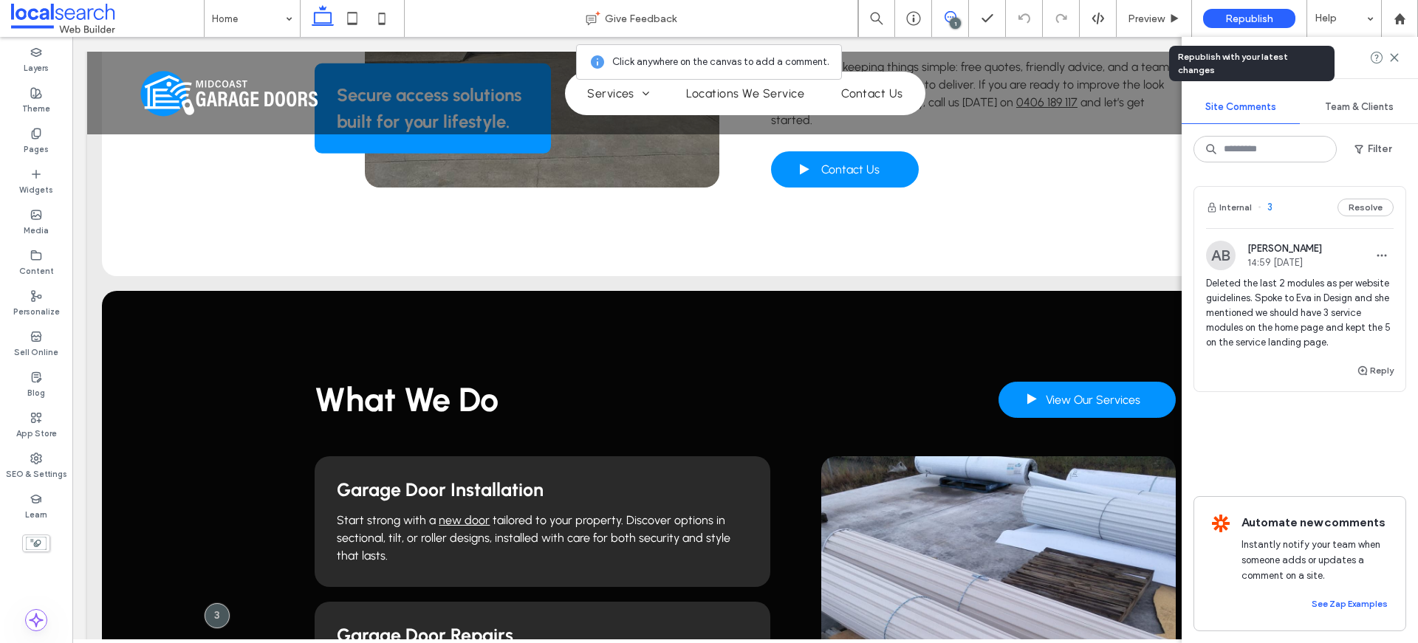
click at [1231, 10] on div "Republish" at bounding box center [1249, 18] width 92 height 19
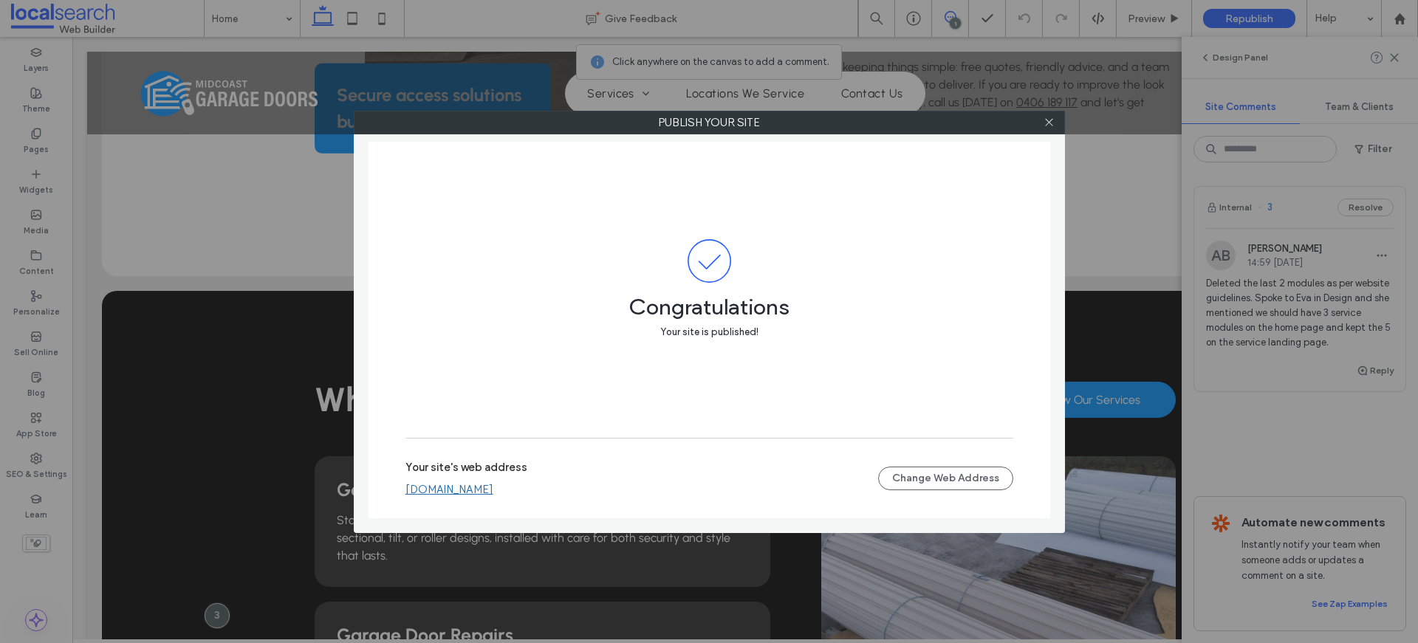
click at [493, 487] on link "[DOMAIN_NAME]" at bounding box center [449, 489] width 88 height 13
click at [1053, 122] on icon at bounding box center [1048, 122] width 11 height 11
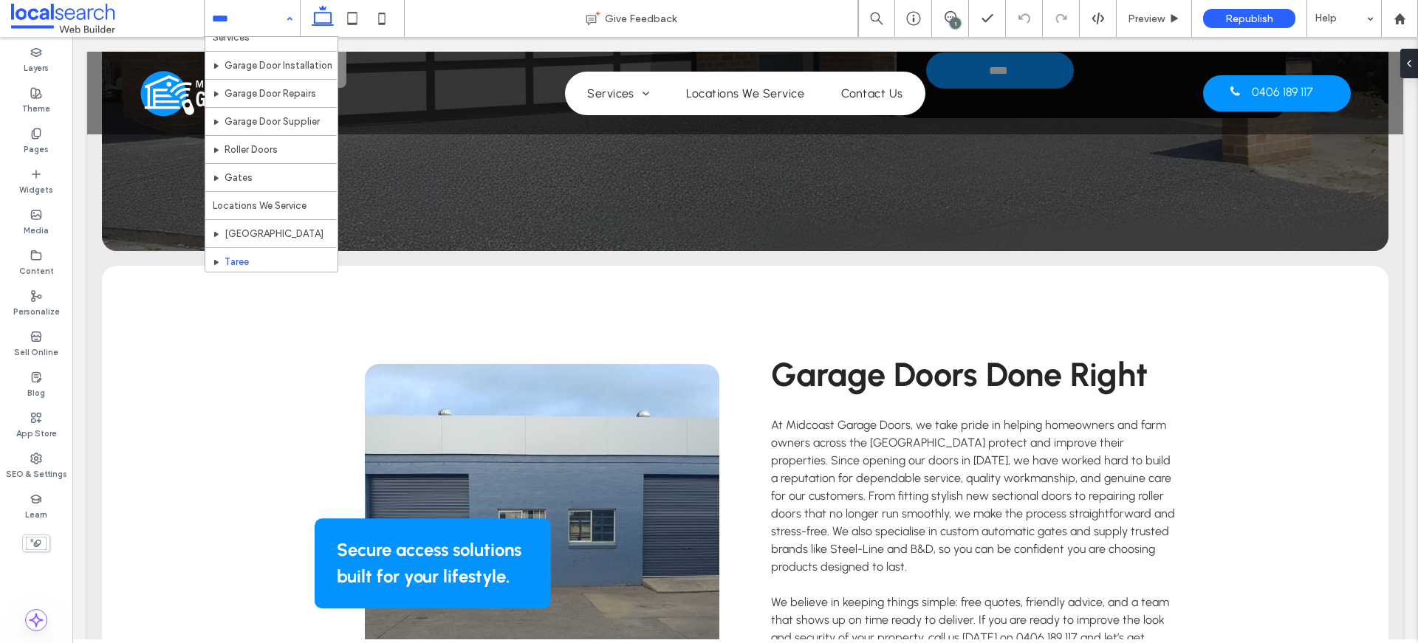
scroll to position [100, 0]
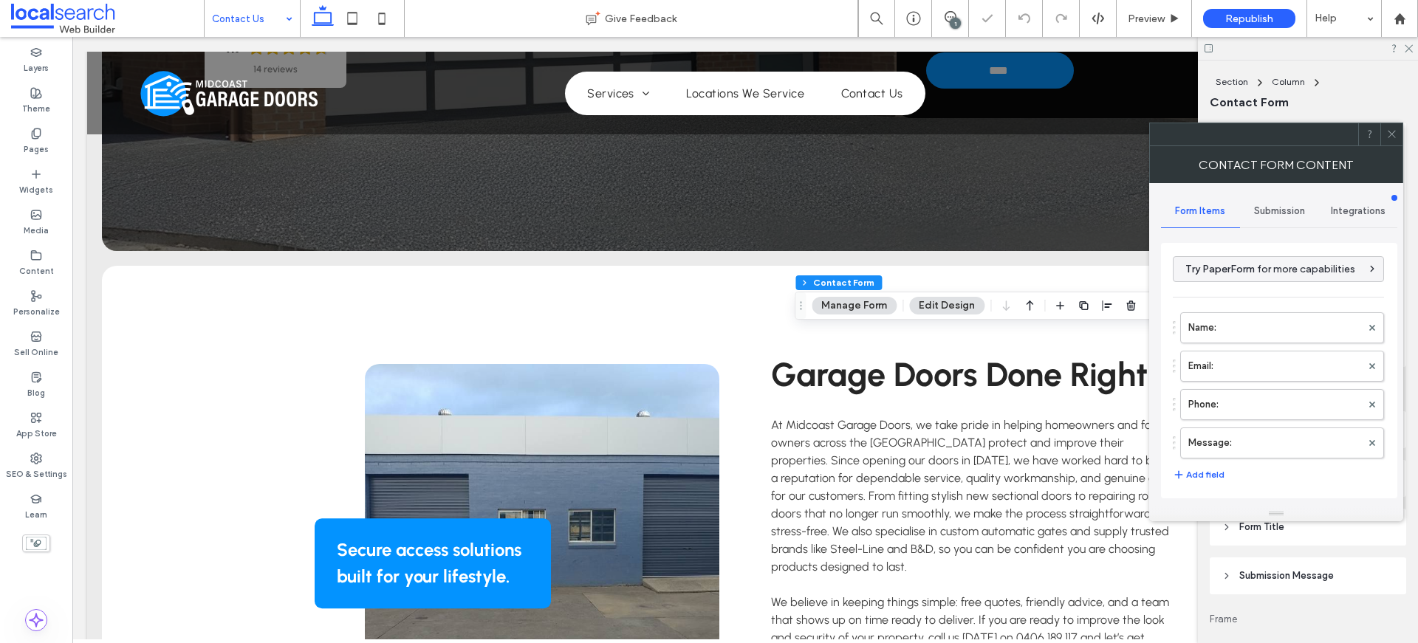
type input "****"
type input "**"
type input "*"
type input "***"
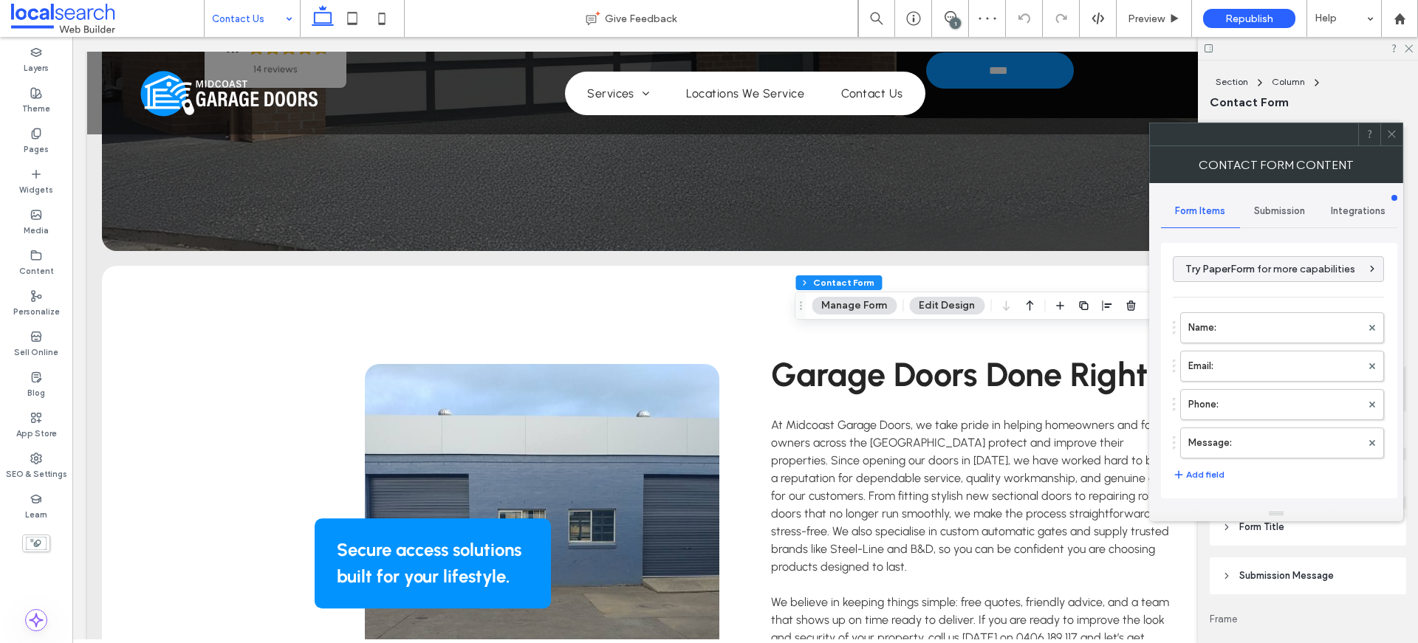
click at [1275, 207] on span "Submission" at bounding box center [1279, 211] width 51 height 12
click at [1271, 261] on div "New submission notification" at bounding box center [1279, 280] width 212 height 45
click at [1273, 285] on label "New submission notification" at bounding box center [1279, 281] width 197 height 30
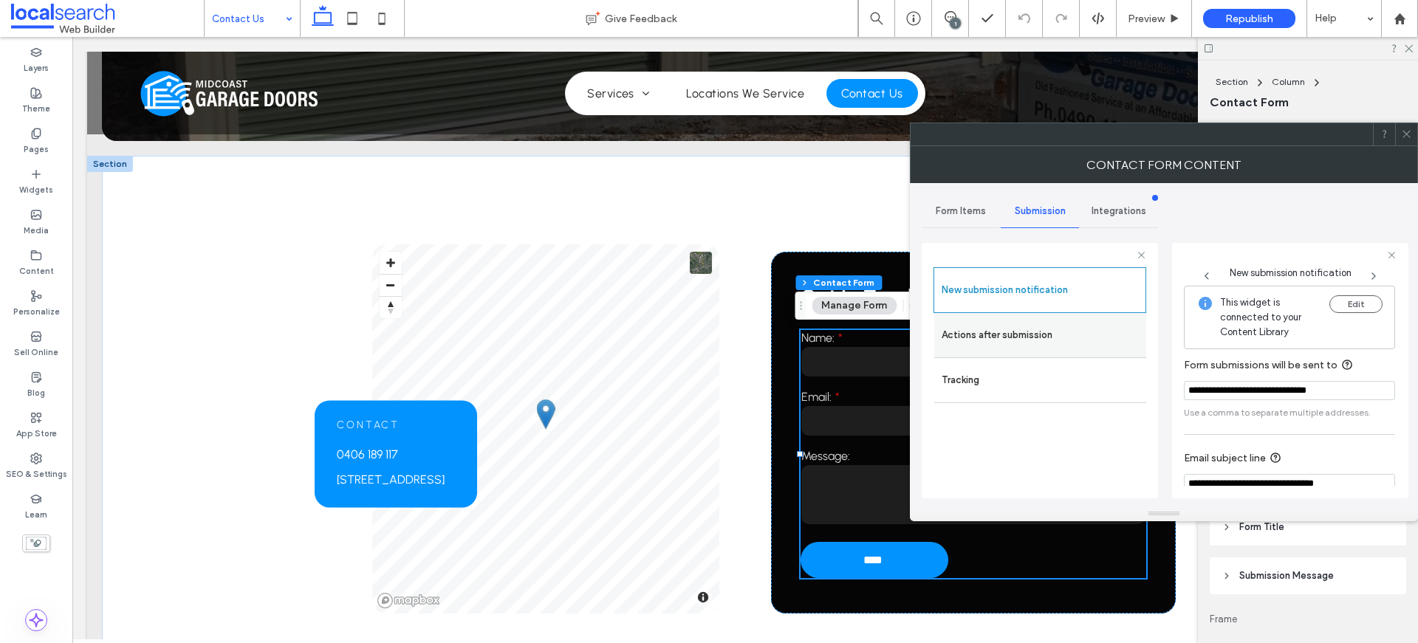
click at [1051, 337] on label "Actions after submission" at bounding box center [1039, 335] width 197 height 30
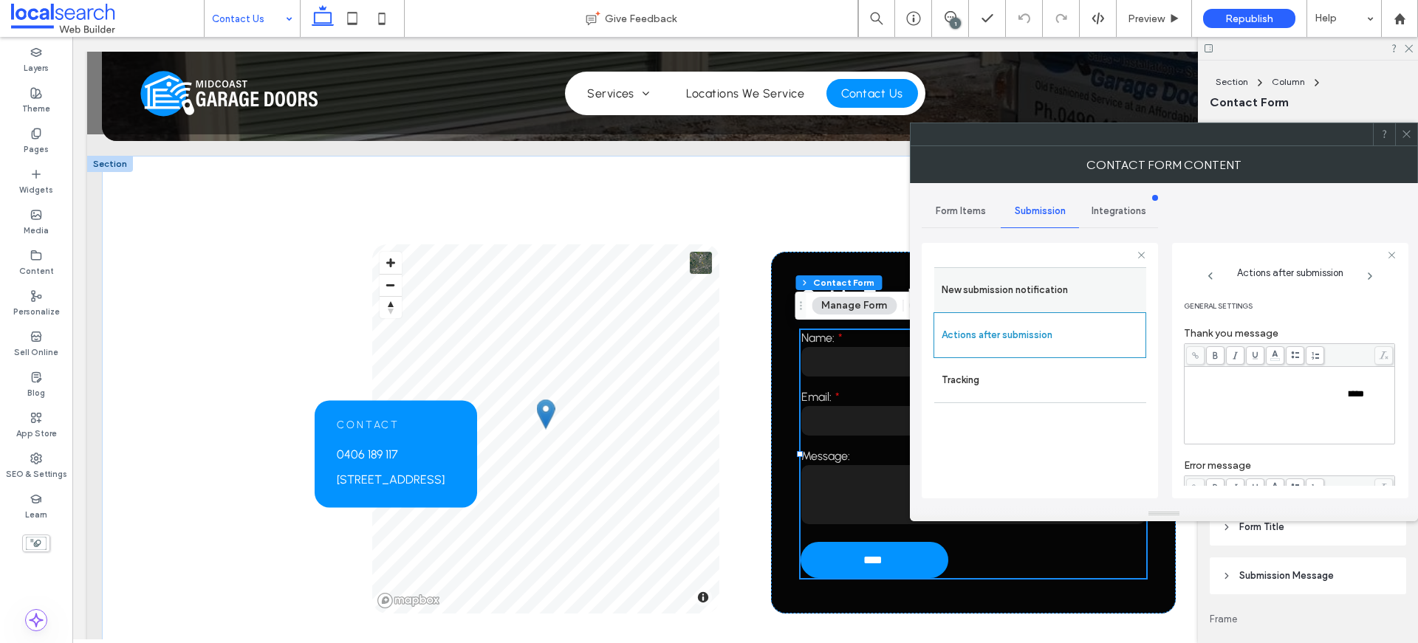
click at [1035, 275] on label "New submission notification" at bounding box center [1039, 290] width 197 height 30
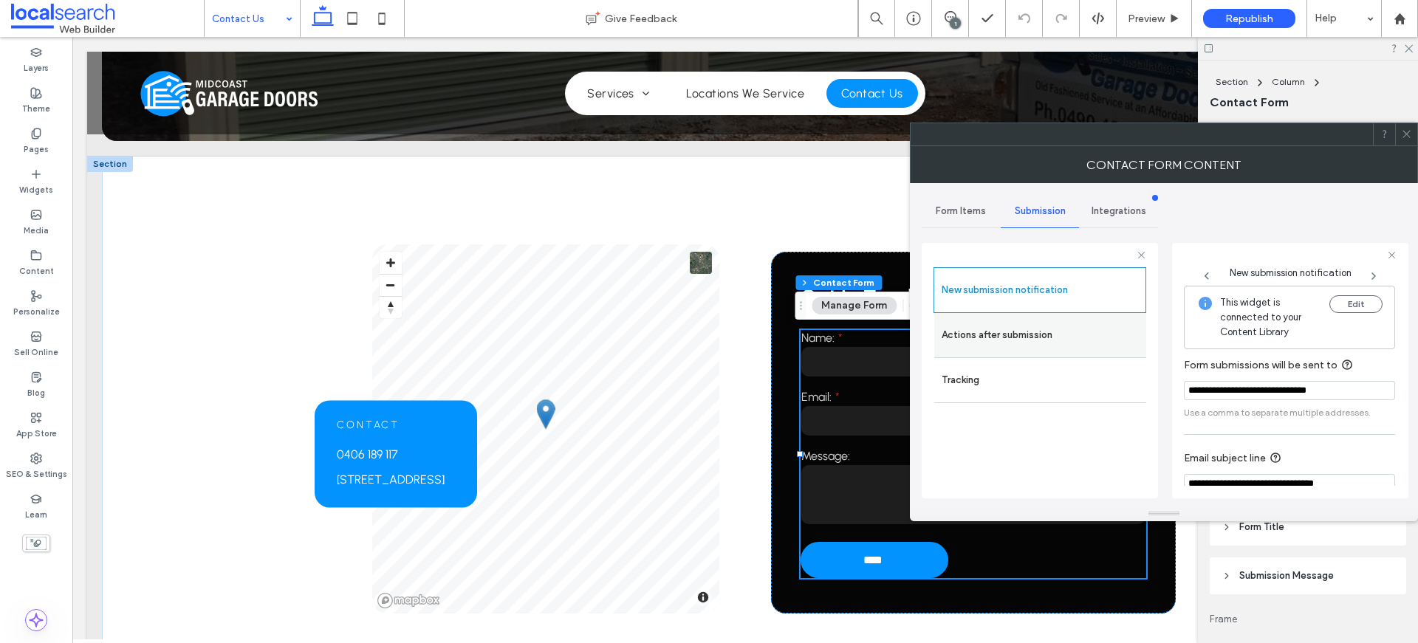
click at [1034, 324] on label "Actions after submission" at bounding box center [1039, 335] width 197 height 30
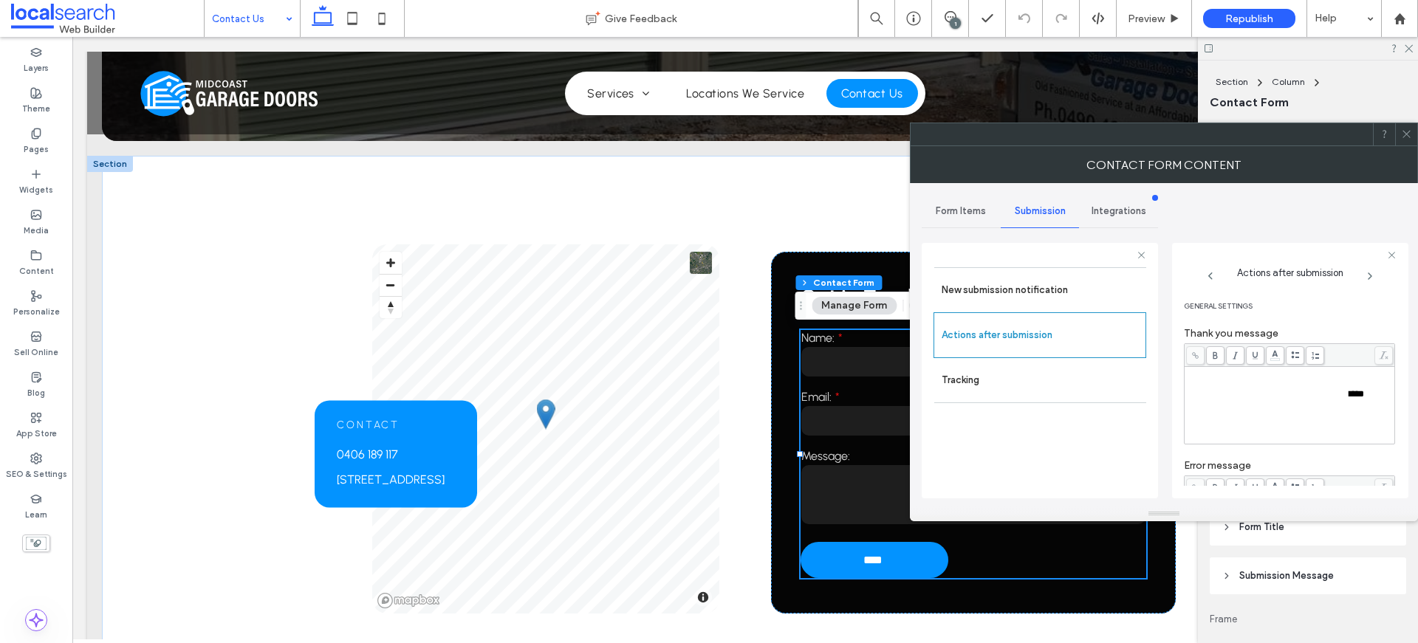
click at [1262, 399] on span "**********" at bounding box center [1267, 394] width 162 height 10
drag, startPoint x: 1229, startPoint y: 391, endPoint x: 1215, endPoint y: 383, distance: 16.2
click at [1217, 385] on div "**********" at bounding box center [1289, 383] width 206 height 31
click at [1409, 133] on icon at bounding box center [1406, 133] width 11 height 11
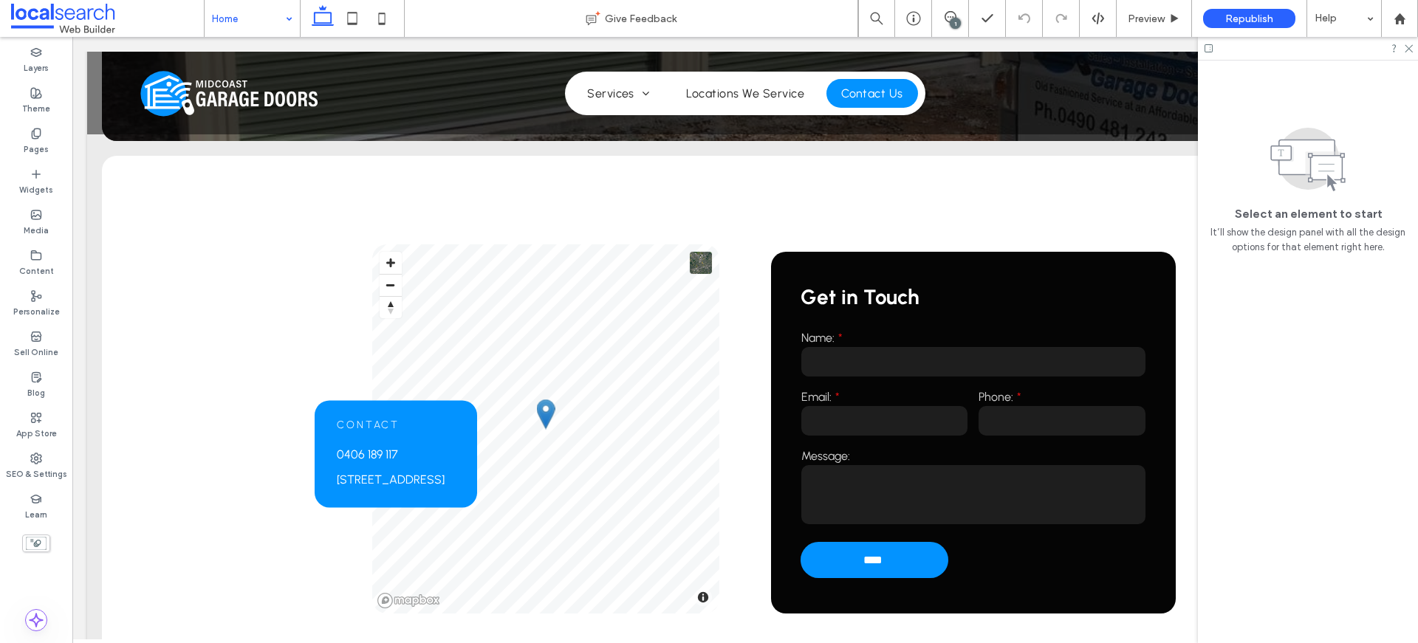
click at [1030, 420] on div at bounding box center [709, 321] width 1418 height 643
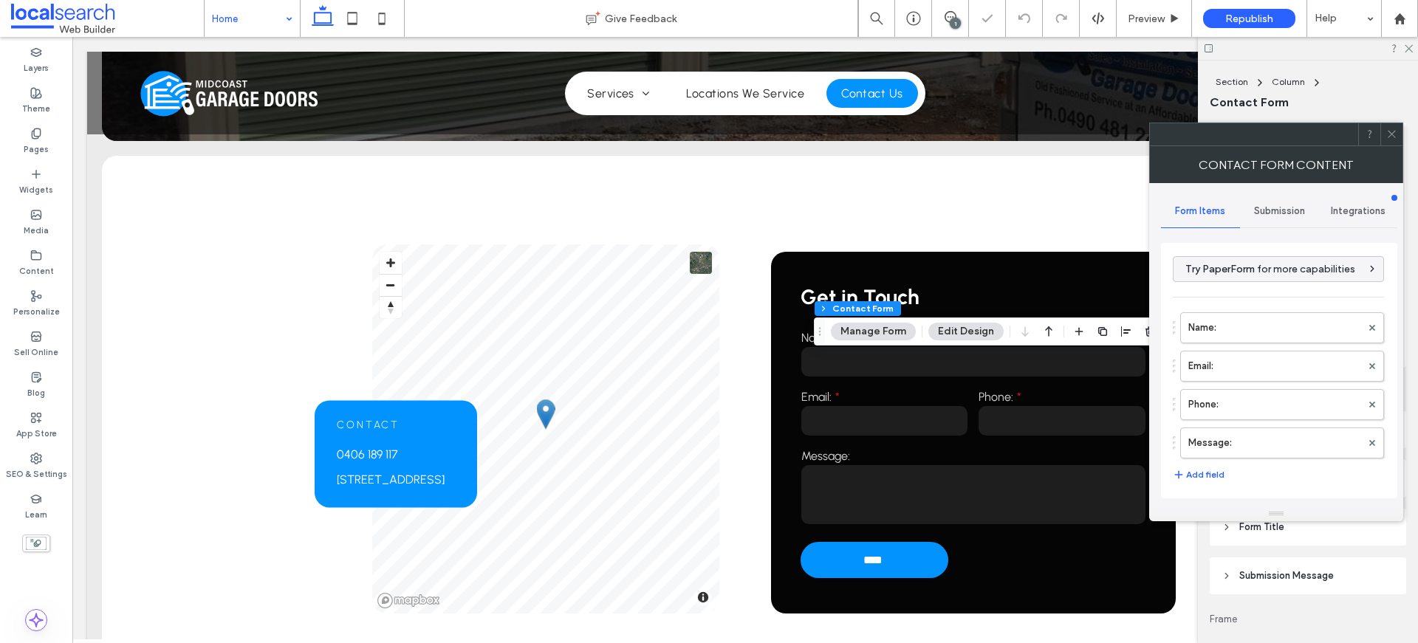
type input "****"
type input "**"
type input "*"
type input "***"
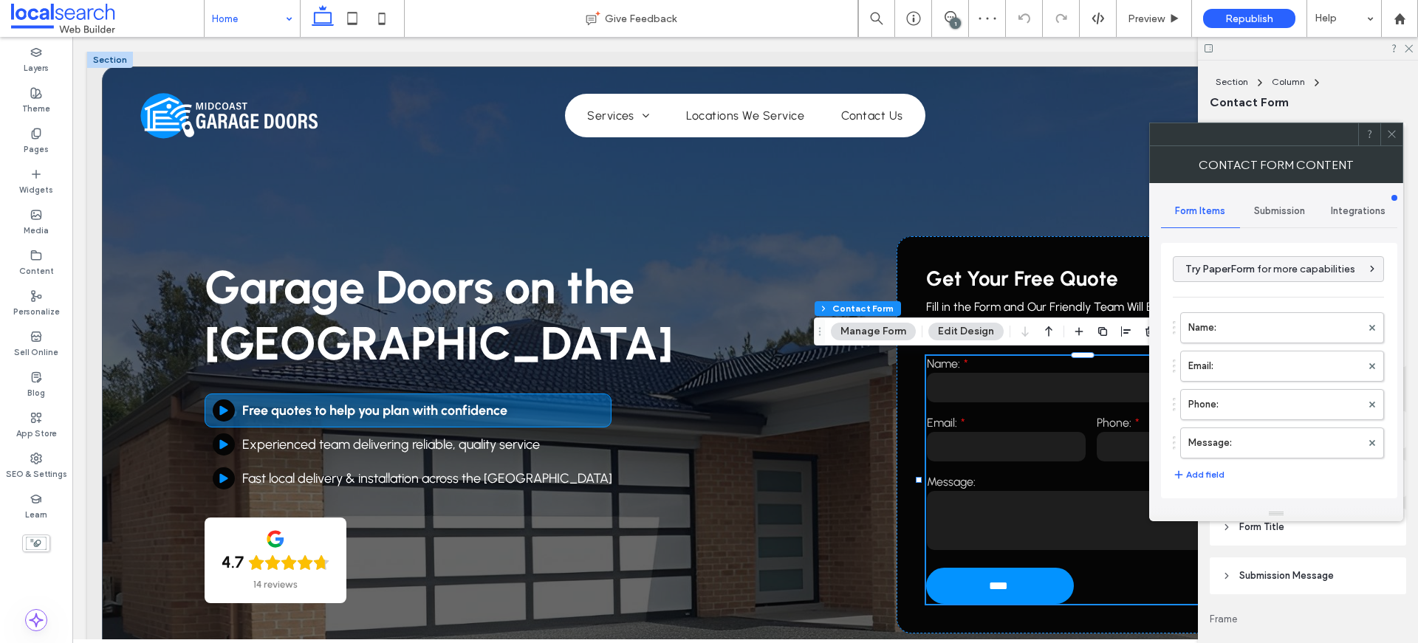
click at [1284, 197] on div "Submission" at bounding box center [1279, 211] width 79 height 32
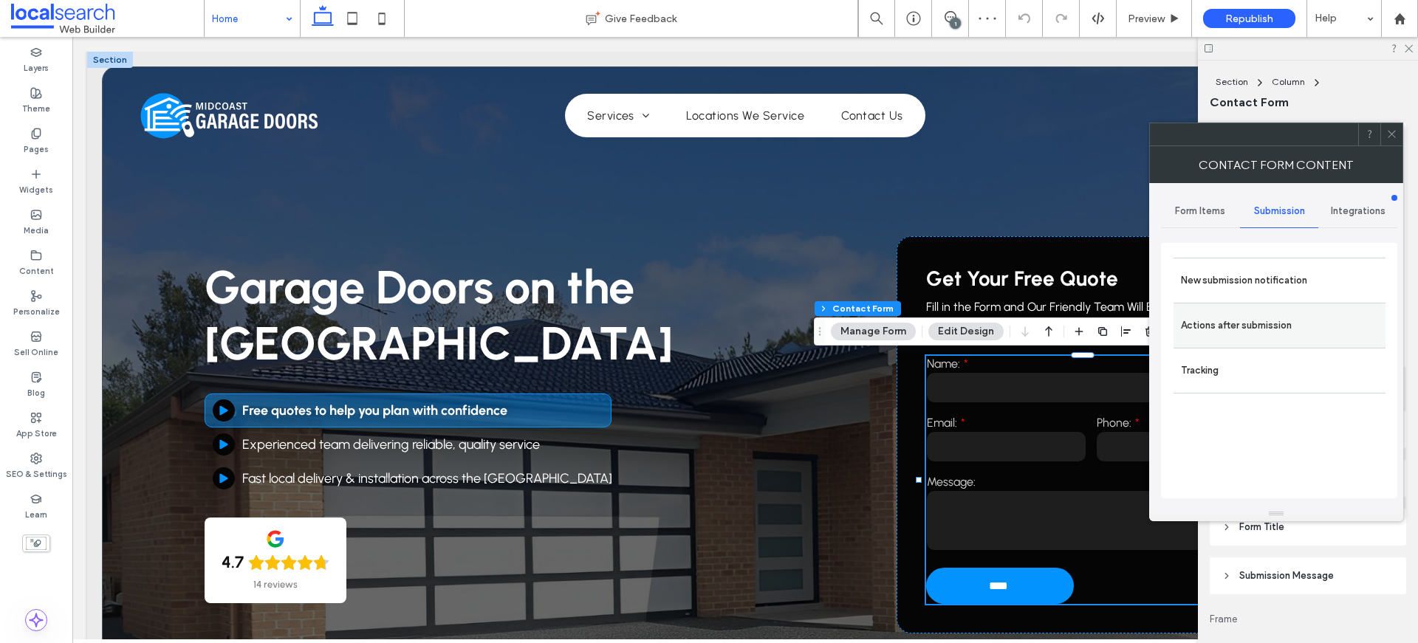
click at [1260, 314] on label "Actions after submission" at bounding box center [1279, 326] width 197 height 30
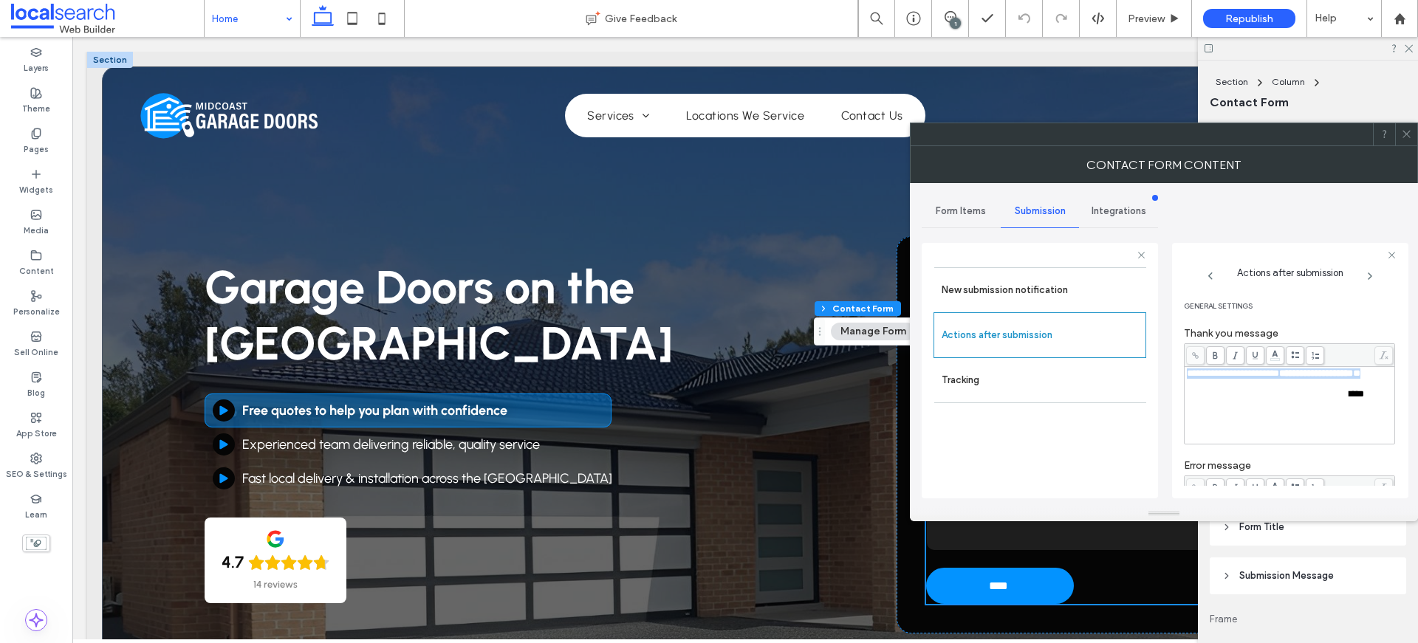
drag, startPoint x: 1198, startPoint y: 354, endPoint x: 1189, endPoint y: 343, distance: 13.6
click at [1189, 343] on div "**********" at bounding box center [1289, 393] width 211 height 101
drag, startPoint x: 1339, startPoint y: 432, endPoint x: 1171, endPoint y: 365, distance: 180.3
click at [1171, 365] on div "**********" at bounding box center [1163, 344] width 484 height 323
click at [1318, 441] on div "**********" at bounding box center [1289, 405] width 206 height 74
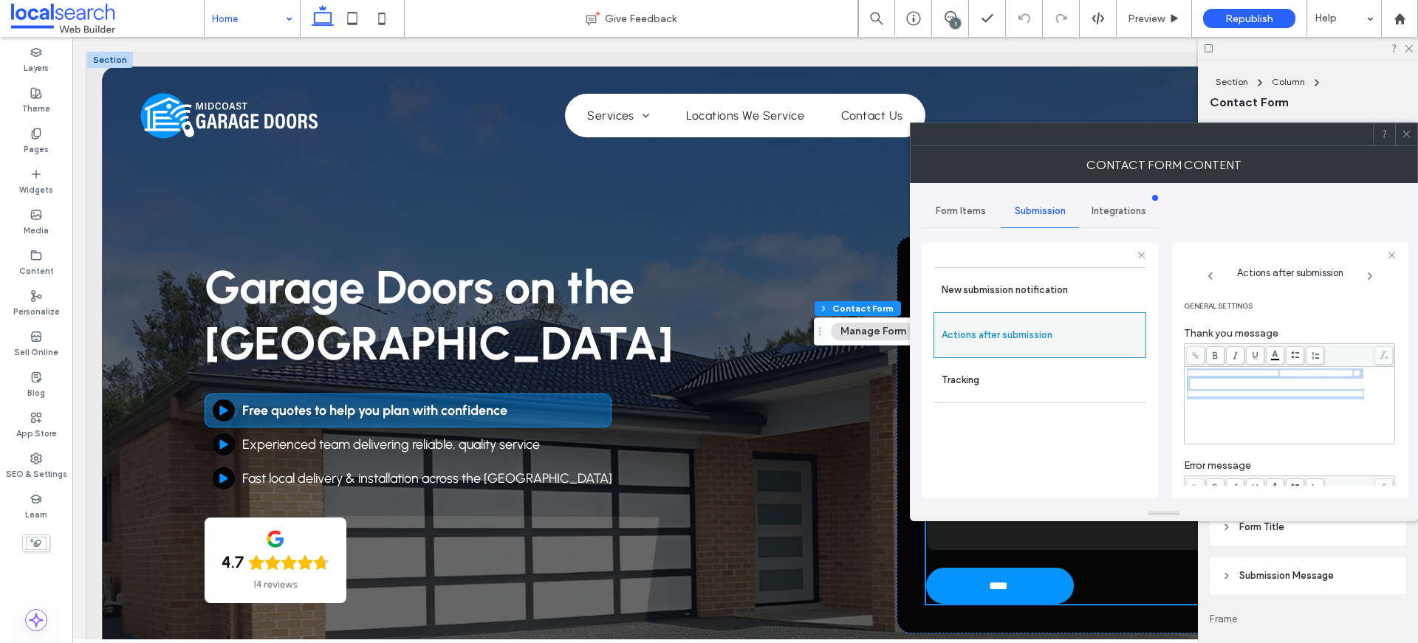
drag, startPoint x: 1383, startPoint y: 431, endPoint x: 1136, endPoint y: 353, distance: 259.4
click at [1136, 353] on div "**********" at bounding box center [1039, 368] width 236 height 275
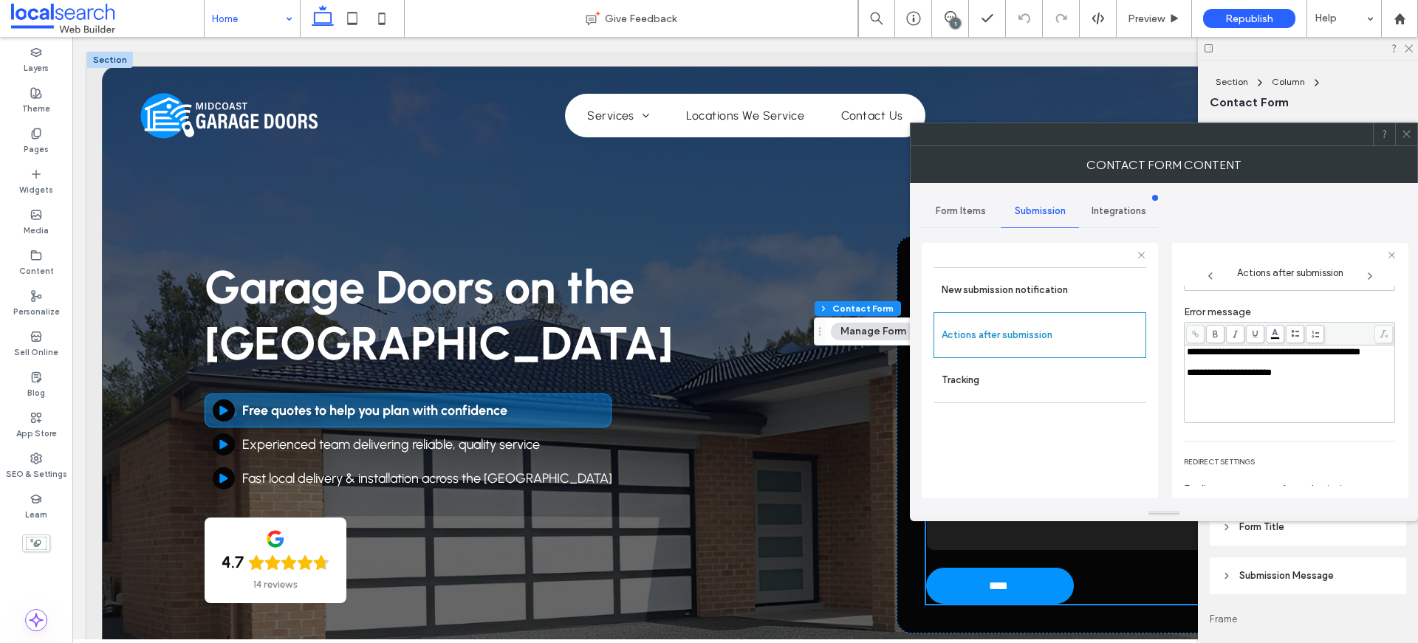
scroll to position [144, 0]
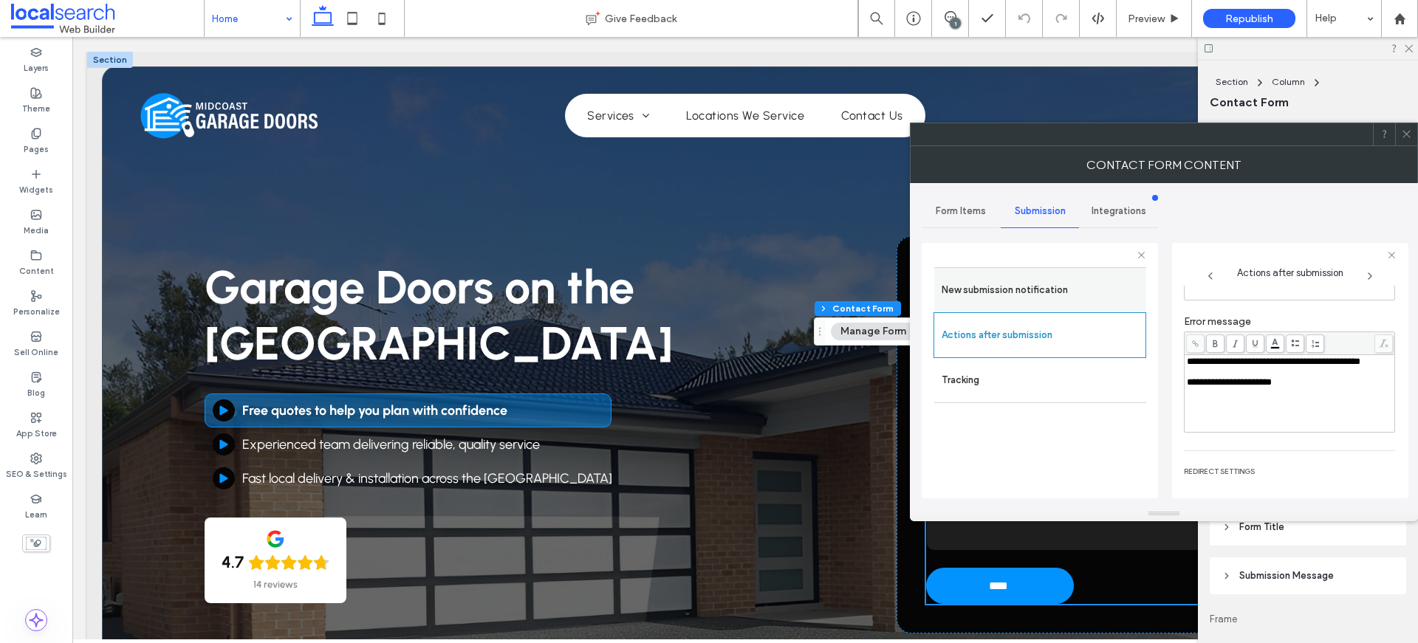
click at [1014, 286] on label "New submission notification" at bounding box center [1039, 290] width 197 height 30
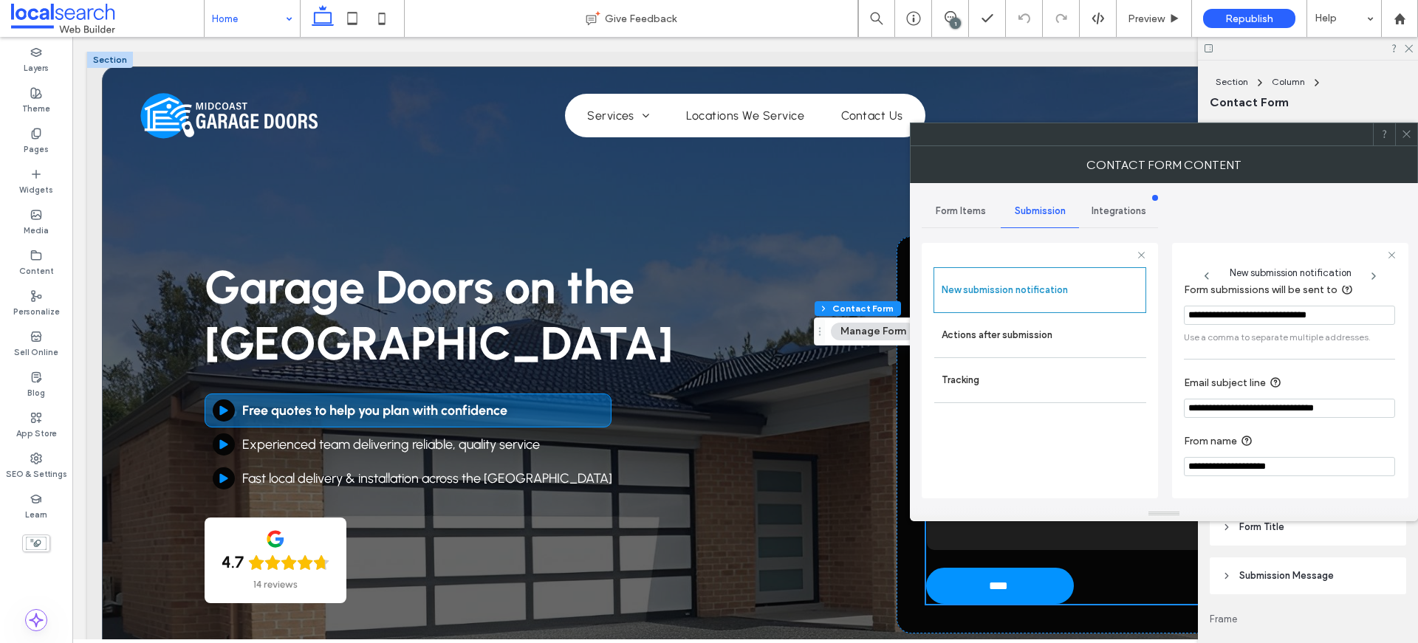
click at [1406, 134] on use at bounding box center [1405, 134] width 7 height 7
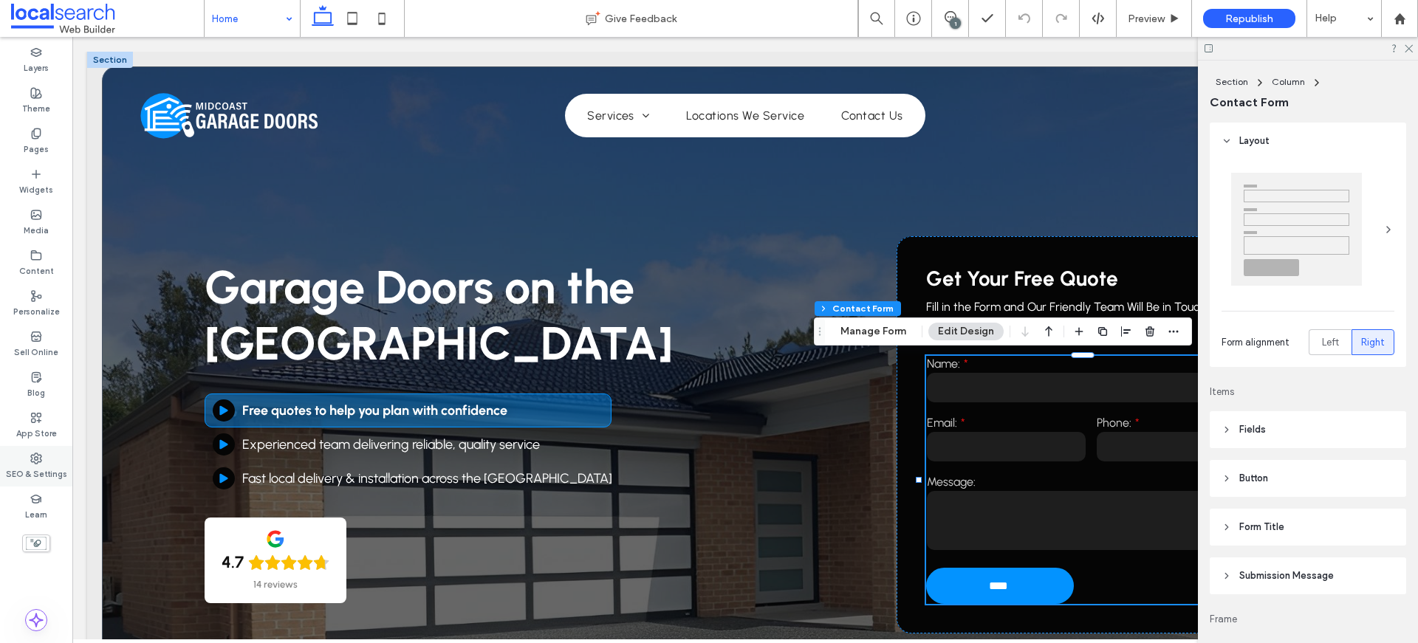
click at [40, 462] on icon at bounding box center [36, 459] width 12 height 12
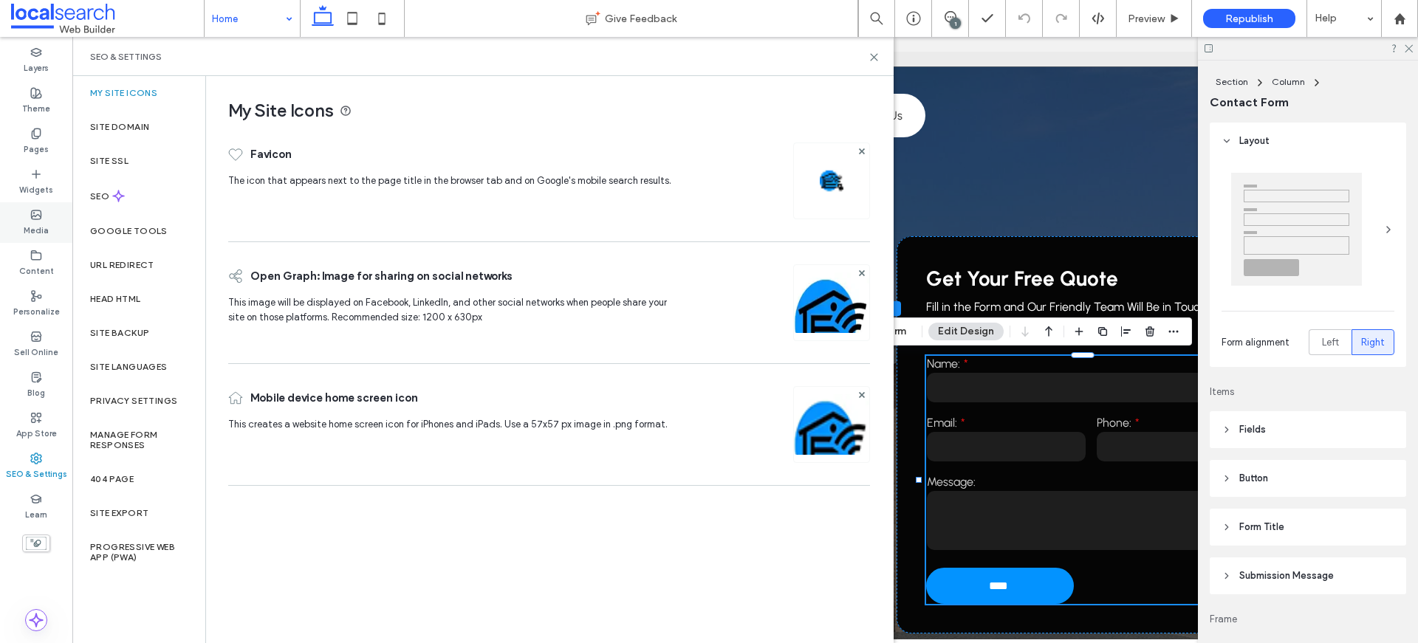
click at [32, 238] on div "Media" at bounding box center [36, 222] width 72 height 41
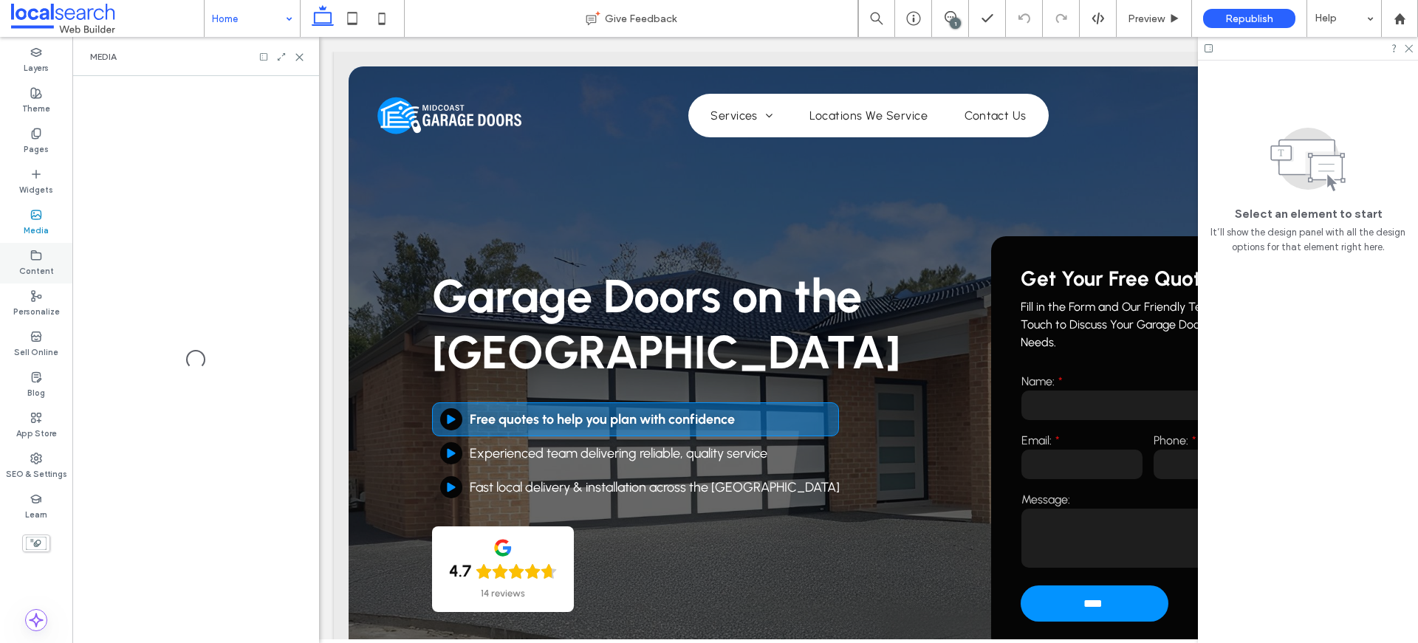
click at [27, 255] on div "Content" at bounding box center [36, 263] width 72 height 41
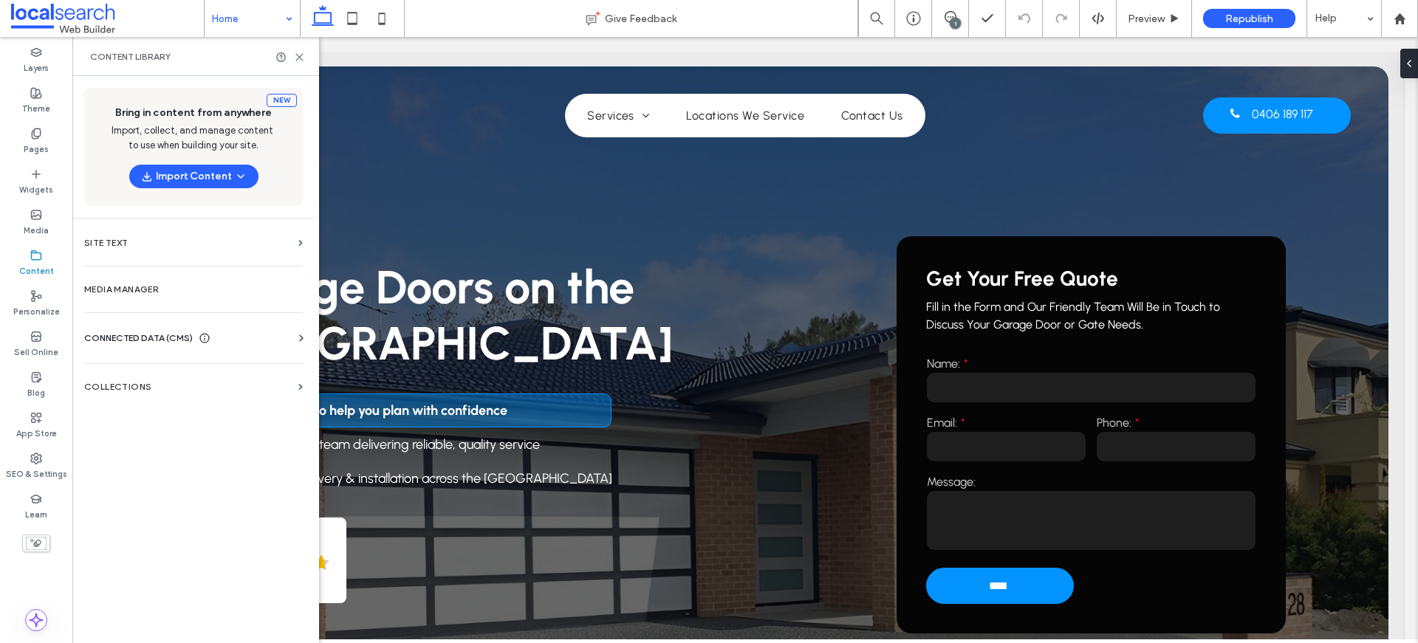
click at [151, 348] on div "Business Info Business Text Business Images Find and Replace" at bounding box center [196, 352] width 224 height 12
click at [151, 334] on span "CONNECTED DATA (CMS)" at bounding box center [138, 338] width 109 height 15
click at [123, 372] on label "Business Info" at bounding box center [196, 374] width 201 height 10
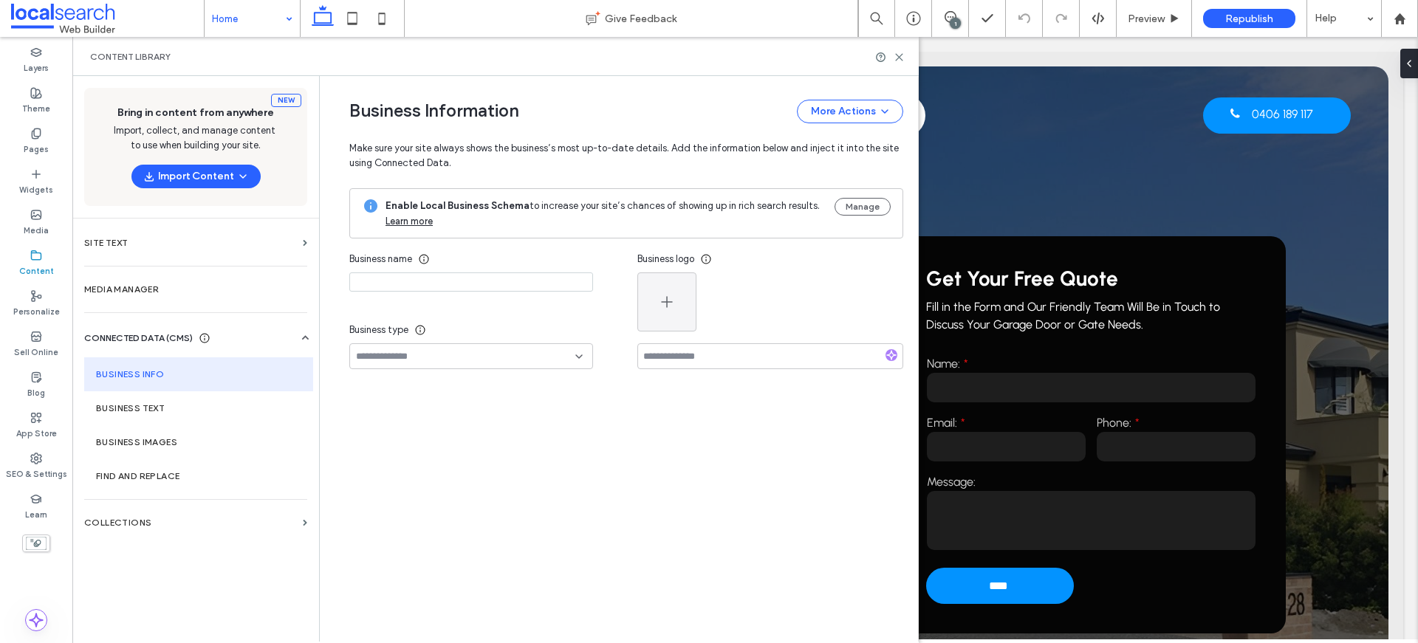
type input "**********"
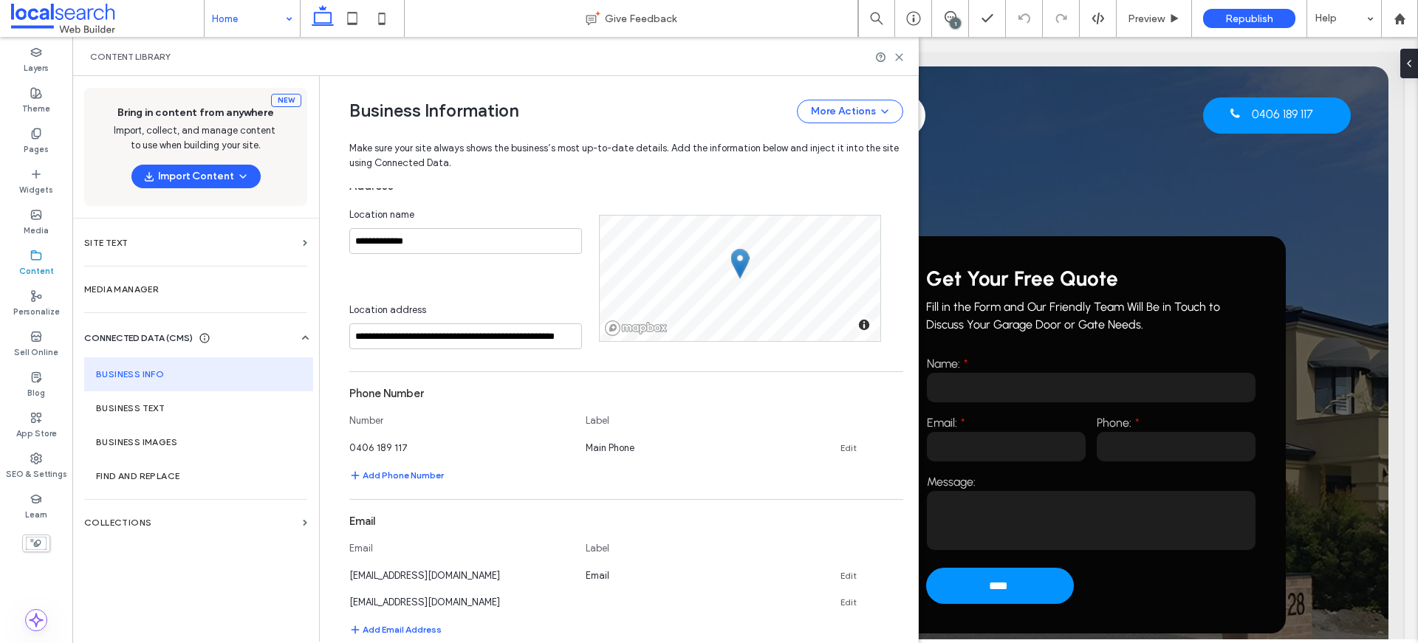
scroll to position [472, 0]
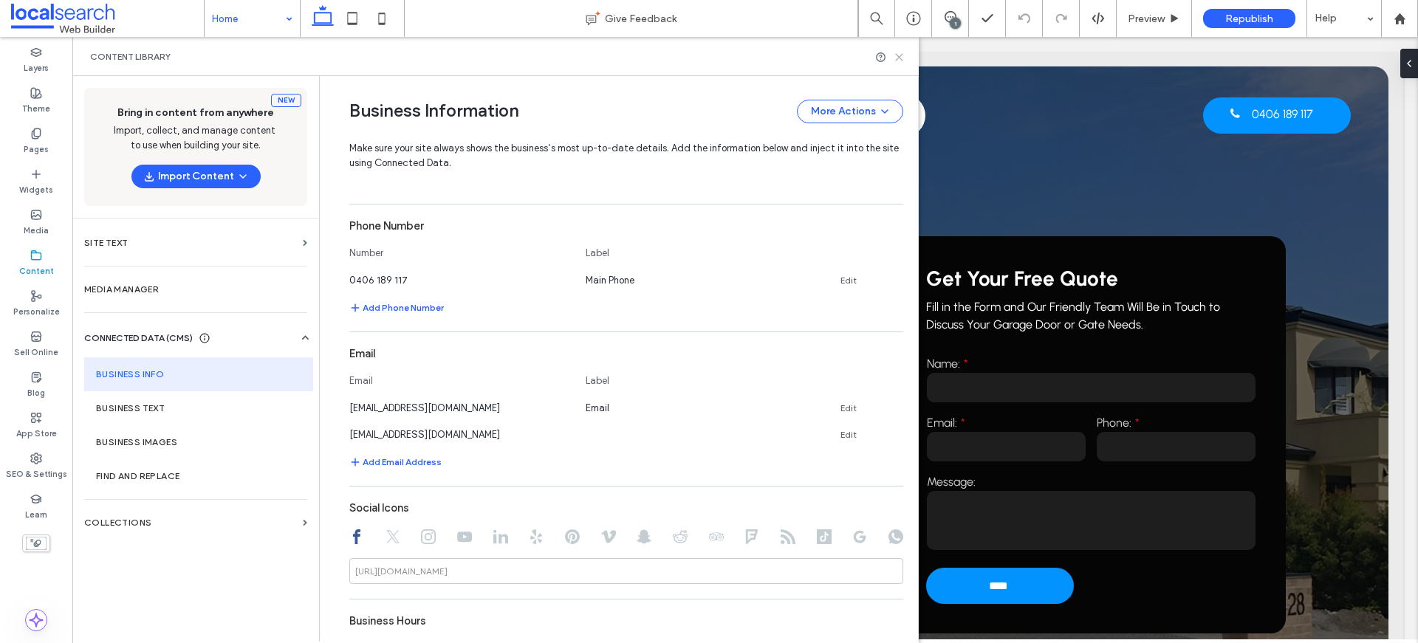
click at [895, 58] on icon at bounding box center [898, 57] width 11 height 11
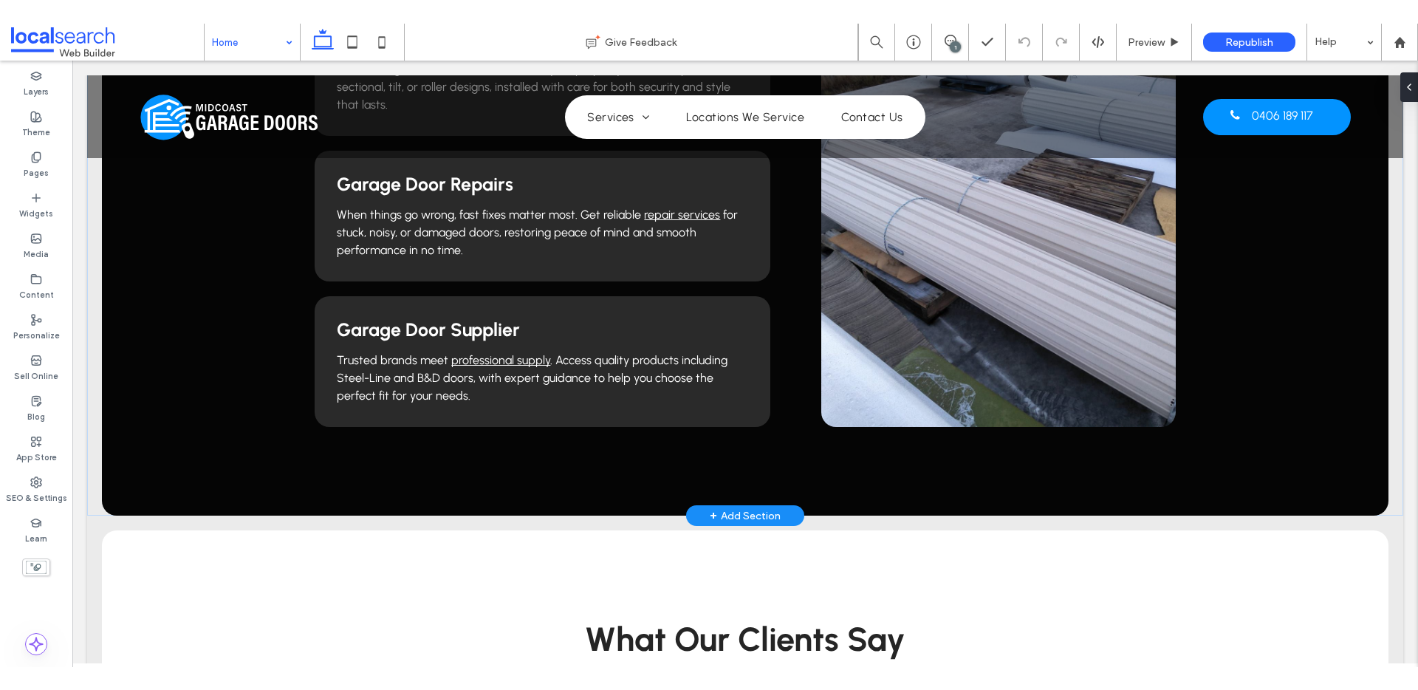
scroll to position [1678, 0]
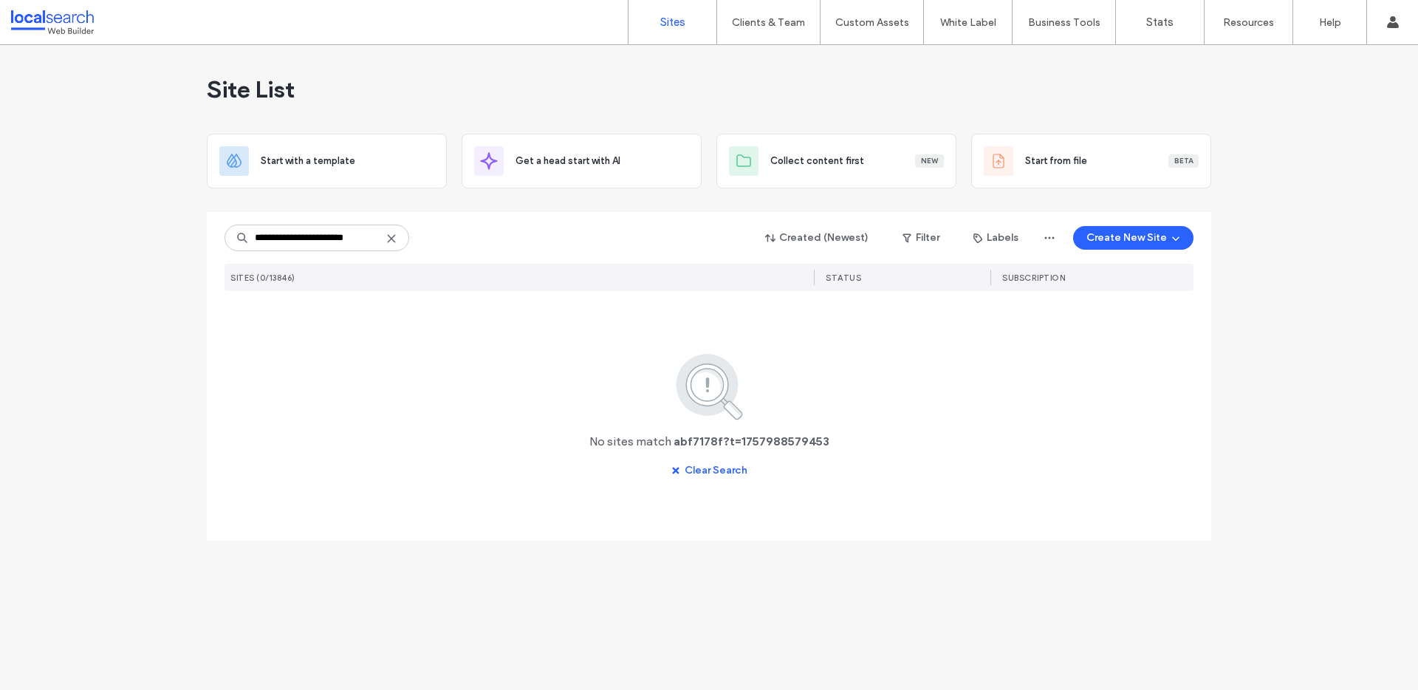
drag, startPoint x: 295, startPoint y: 236, endPoint x: 408, endPoint y: 236, distance: 113.0
click at [408, 236] on input "**********" at bounding box center [316, 237] width 185 height 27
type input "********"
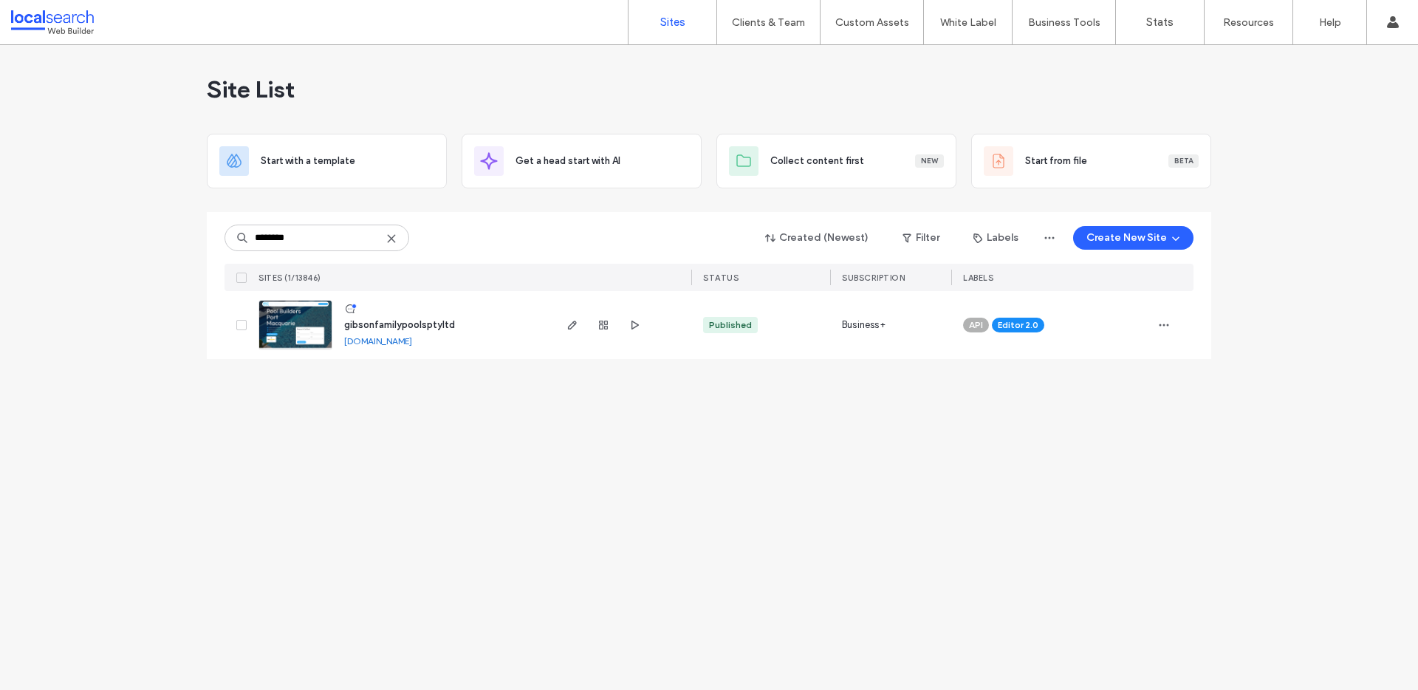
click at [286, 317] on img at bounding box center [295, 350] width 72 height 100
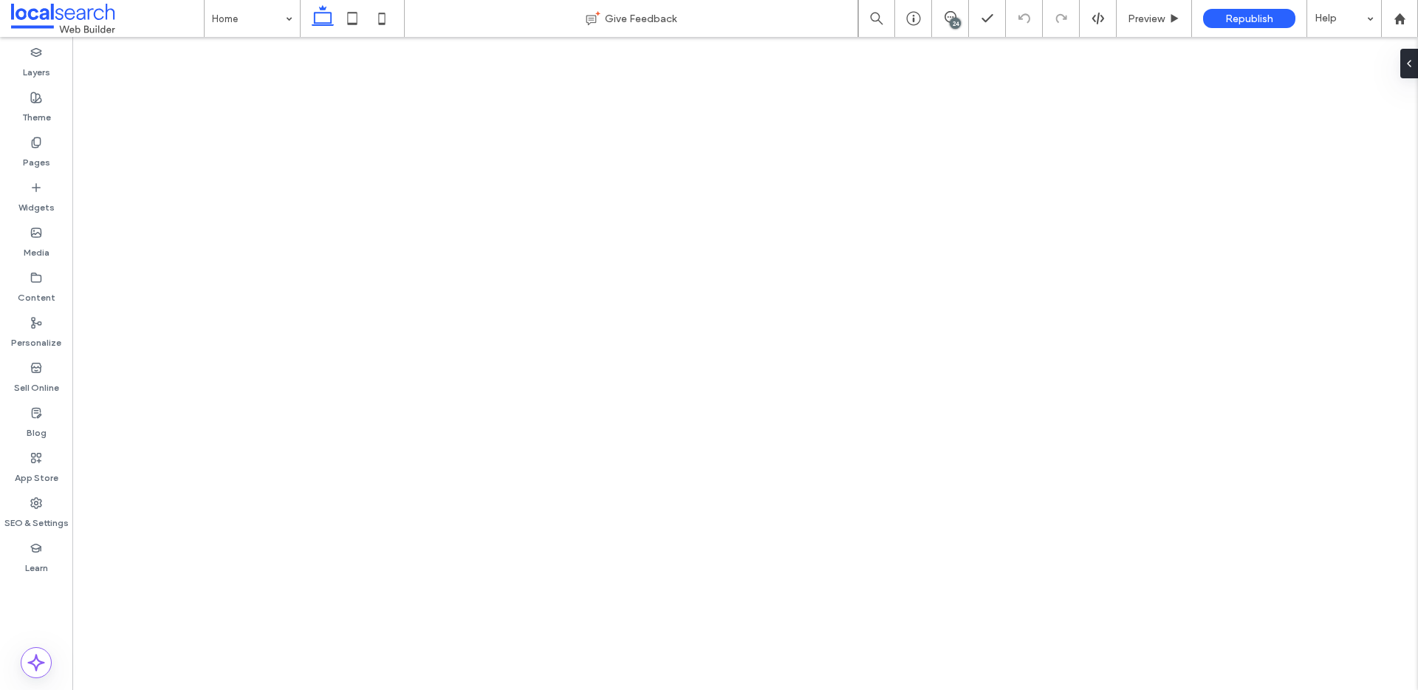
click at [951, 21] on div "24" at bounding box center [954, 23] width 11 height 11
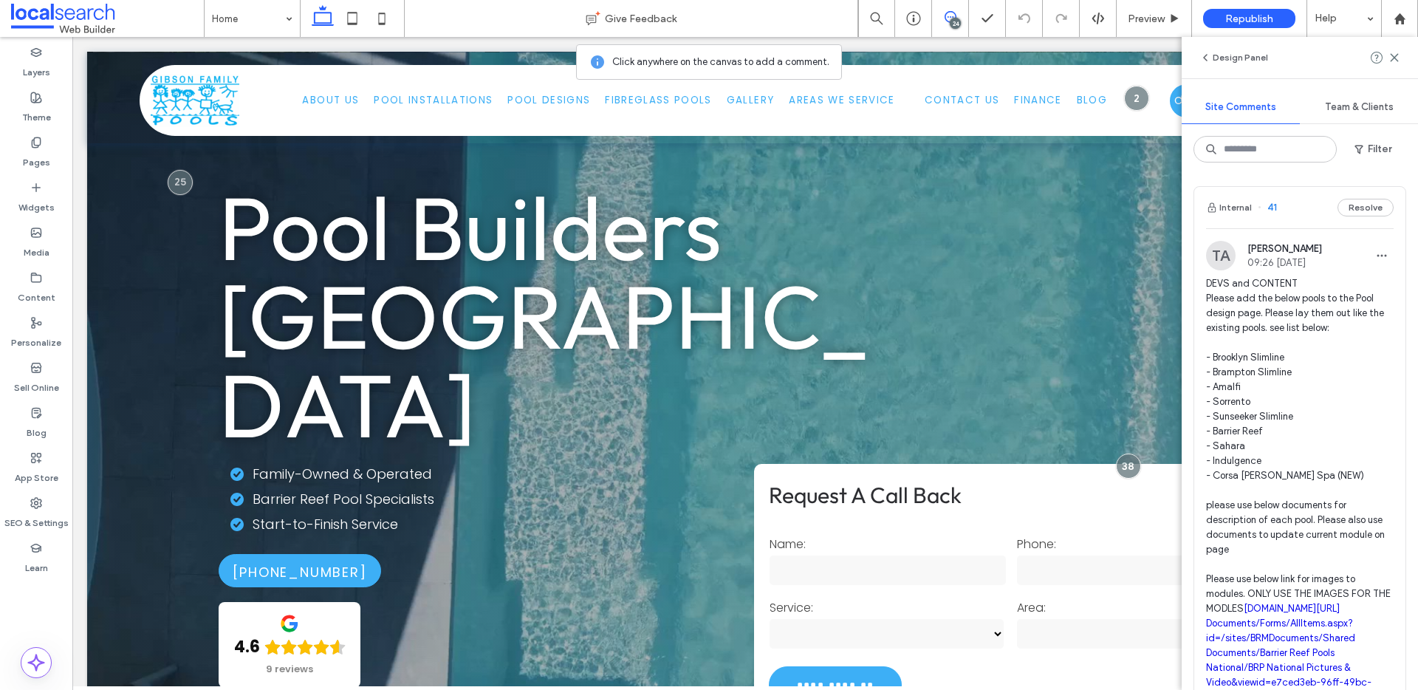
click at [1268, 319] on span "DEVS and CONTENT Please add the below pools to the Pool design page. Please lay…" at bounding box center [1300, 519] width 188 height 487
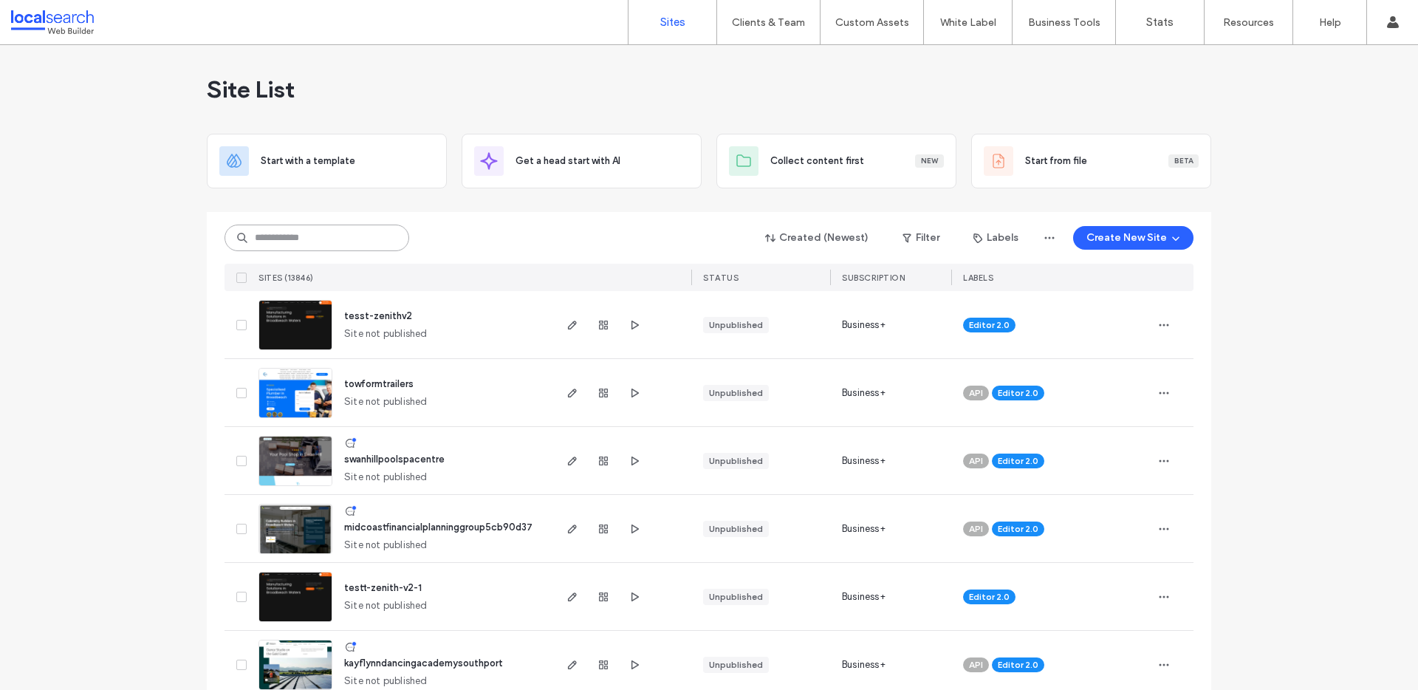
click at [293, 238] on input at bounding box center [316, 237] width 185 height 27
paste input "********"
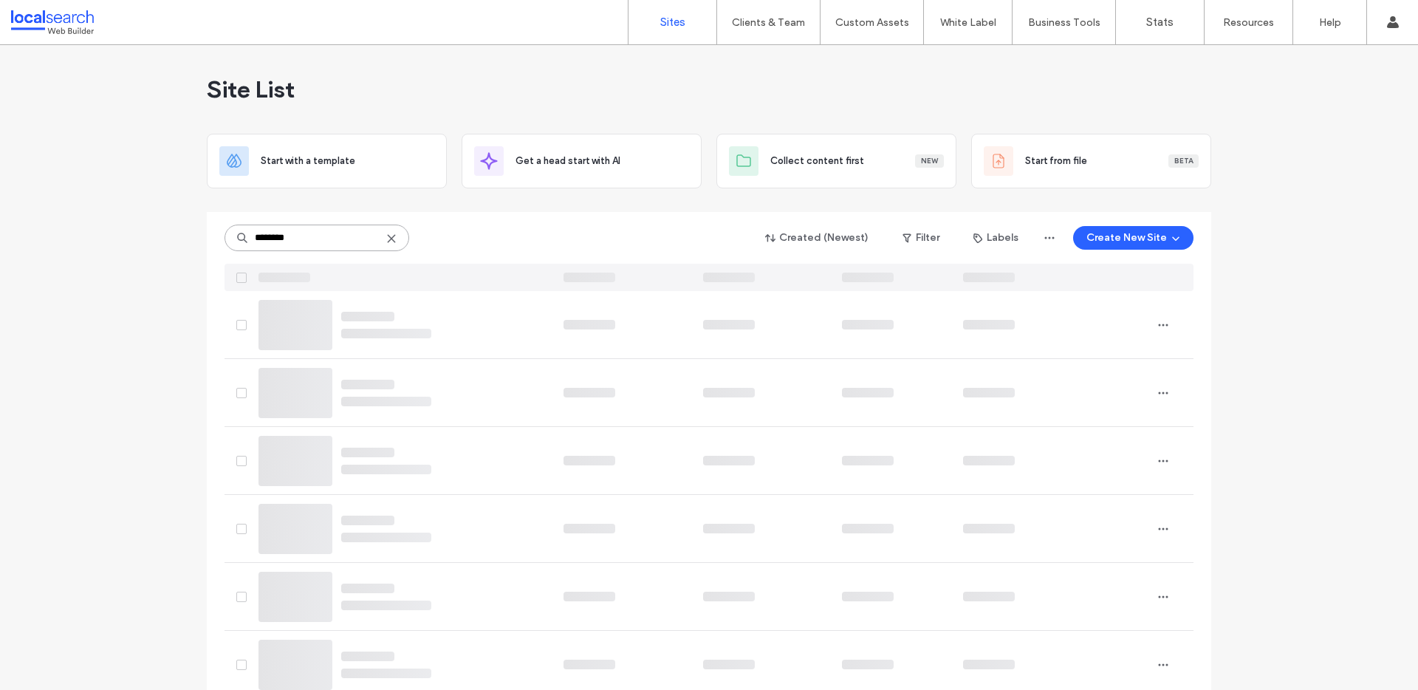
type input "********"
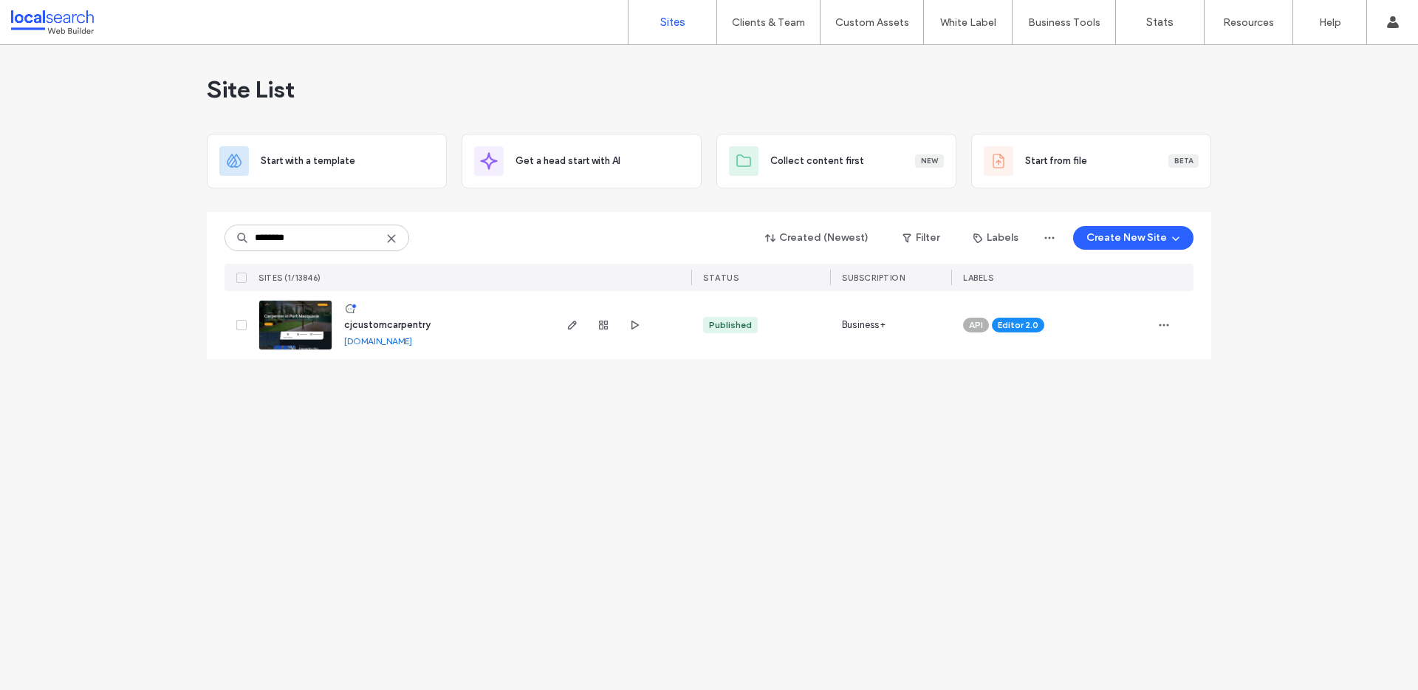
drag, startPoint x: 427, startPoint y: 438, endPoint x: 423, endPoint y: 398, distance: 40.1
click at [427, 437] on div "Site List Start with a template Get a head start with AI Collect content first …" at bounding box center [709, 367] width 1418 height 645
click at [290, 331] on img at bounding box center [295, 350] width 72 height 100
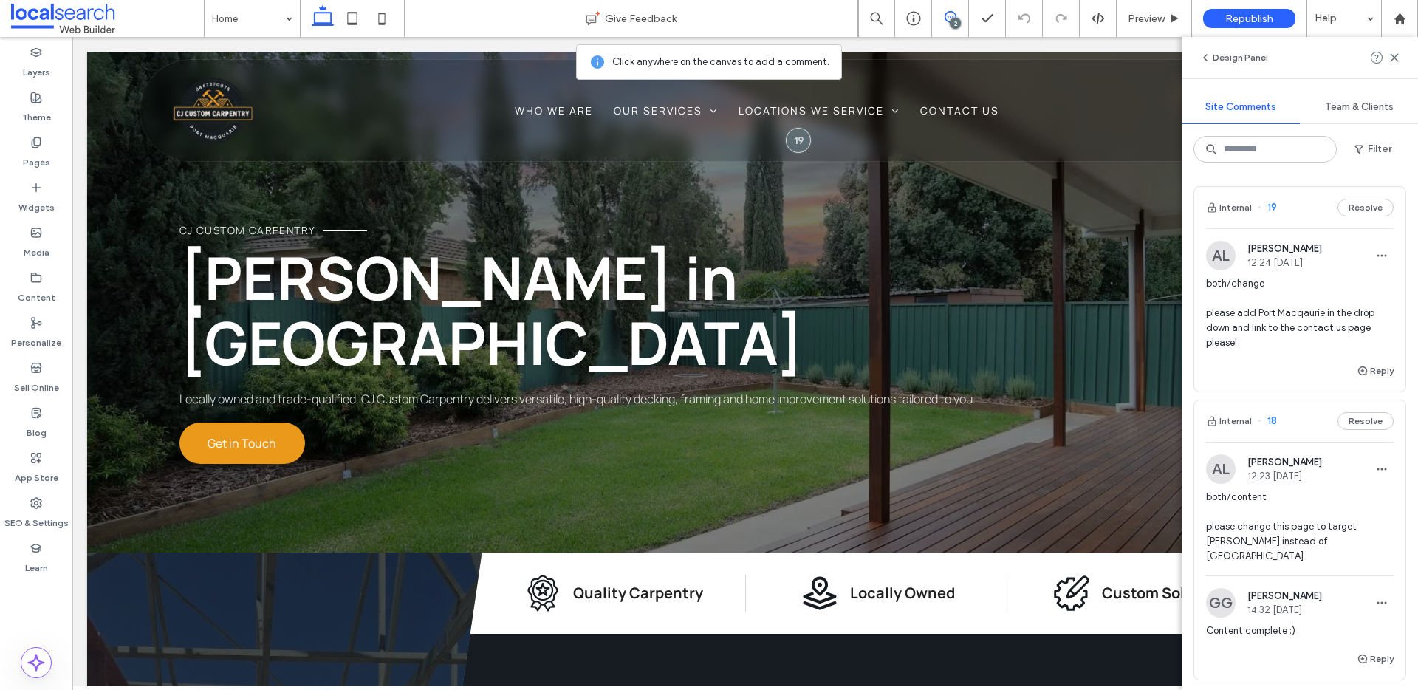
click at [1285, 308] on span "both/change please add Port Macqaurie in the drop down and link to the contact …" at bounding box center [1300, 313] width 188 height 74
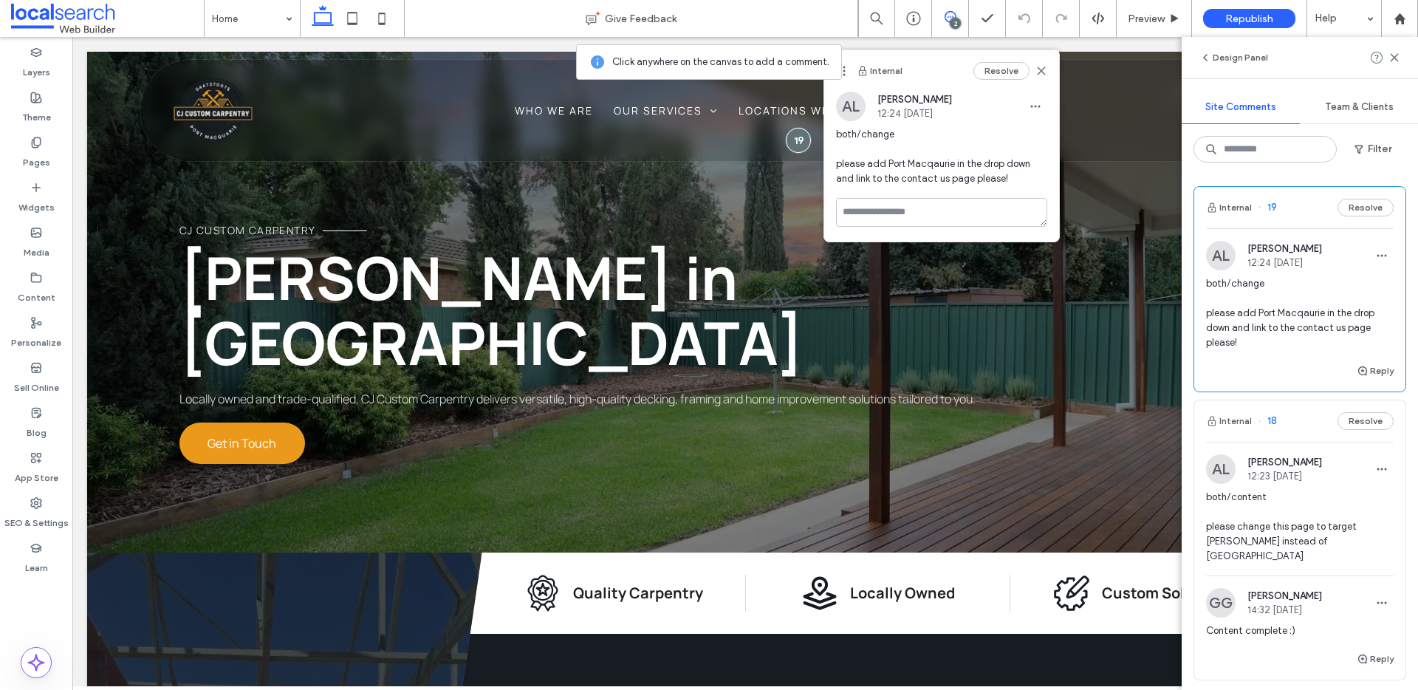
click at [1272, 535] on span "both/content please change this page to target [PERSON_NAME] instead of [GEOGRA…" at bounding box center [1300, 527] width 188 height 74
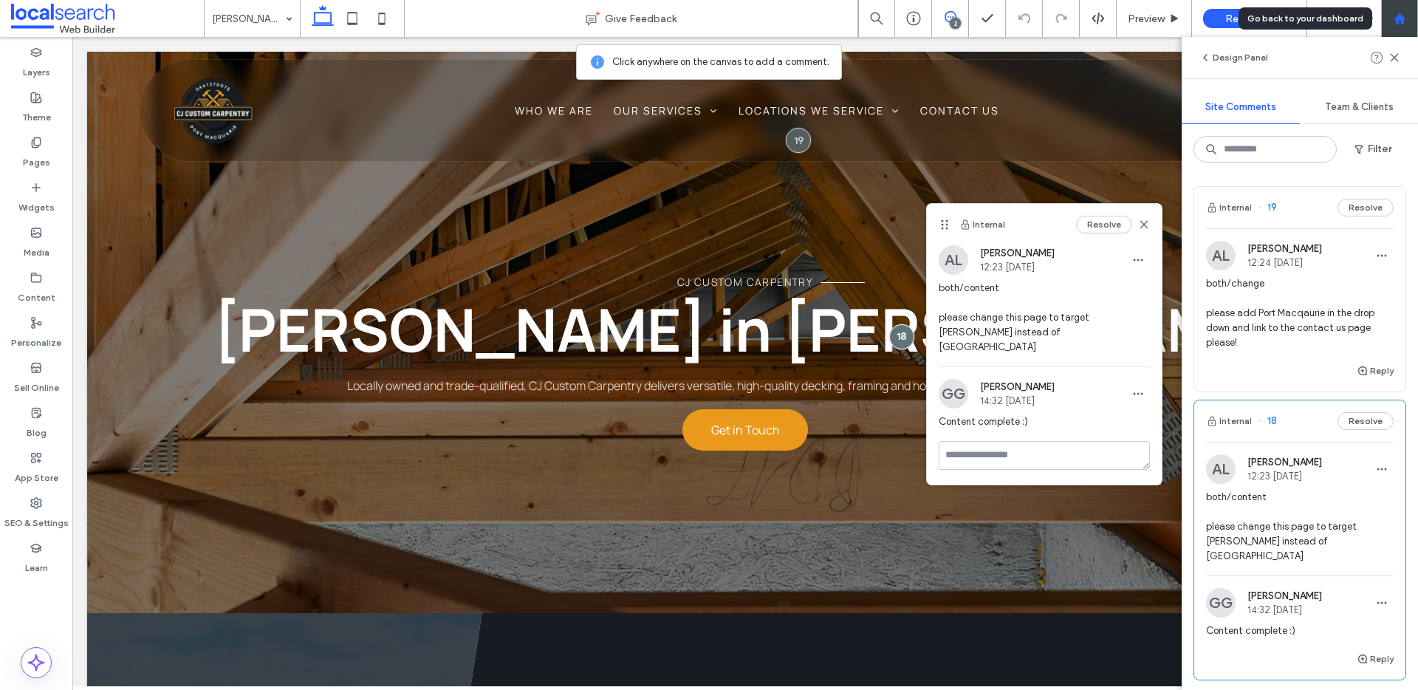
click at [1398, 15] on use at bounding box center [1398, 18] width 11 height 11
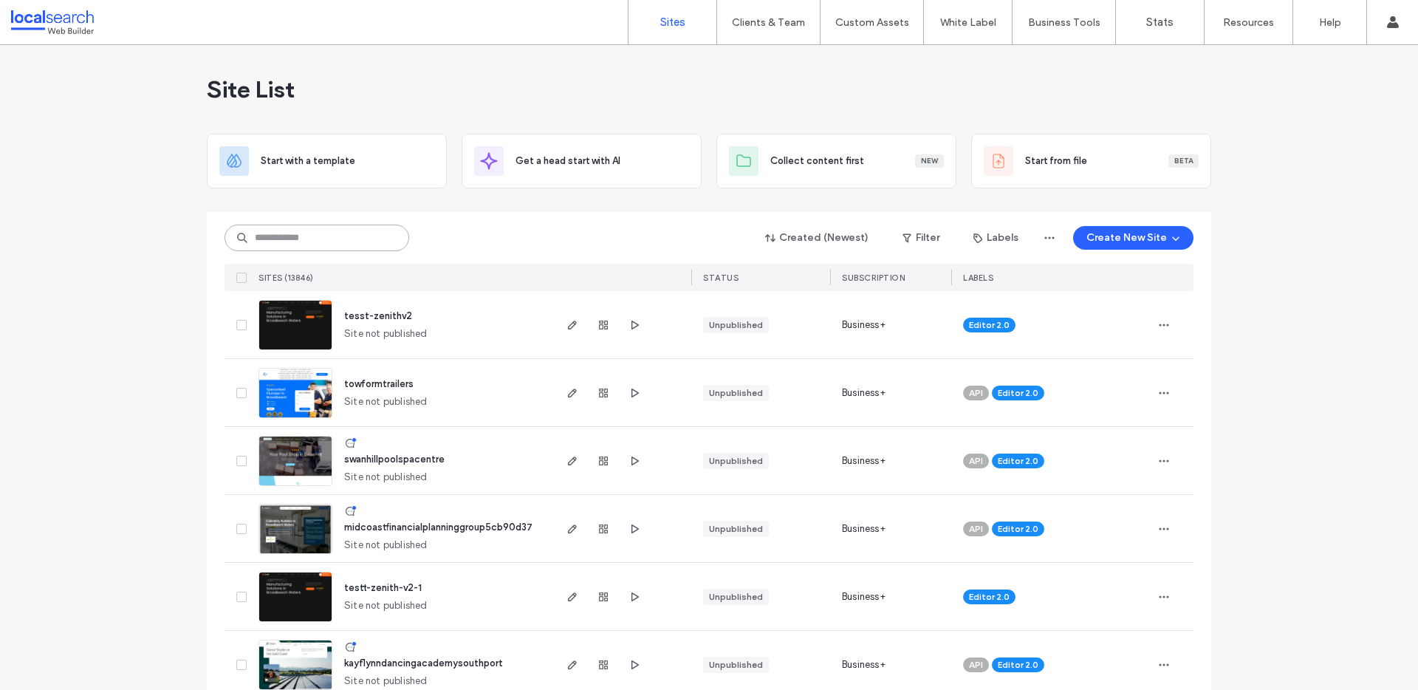
click at [275, 227] on input at bounding box center [316, 237] width 185 height 27
paste input "********"
type input "********"
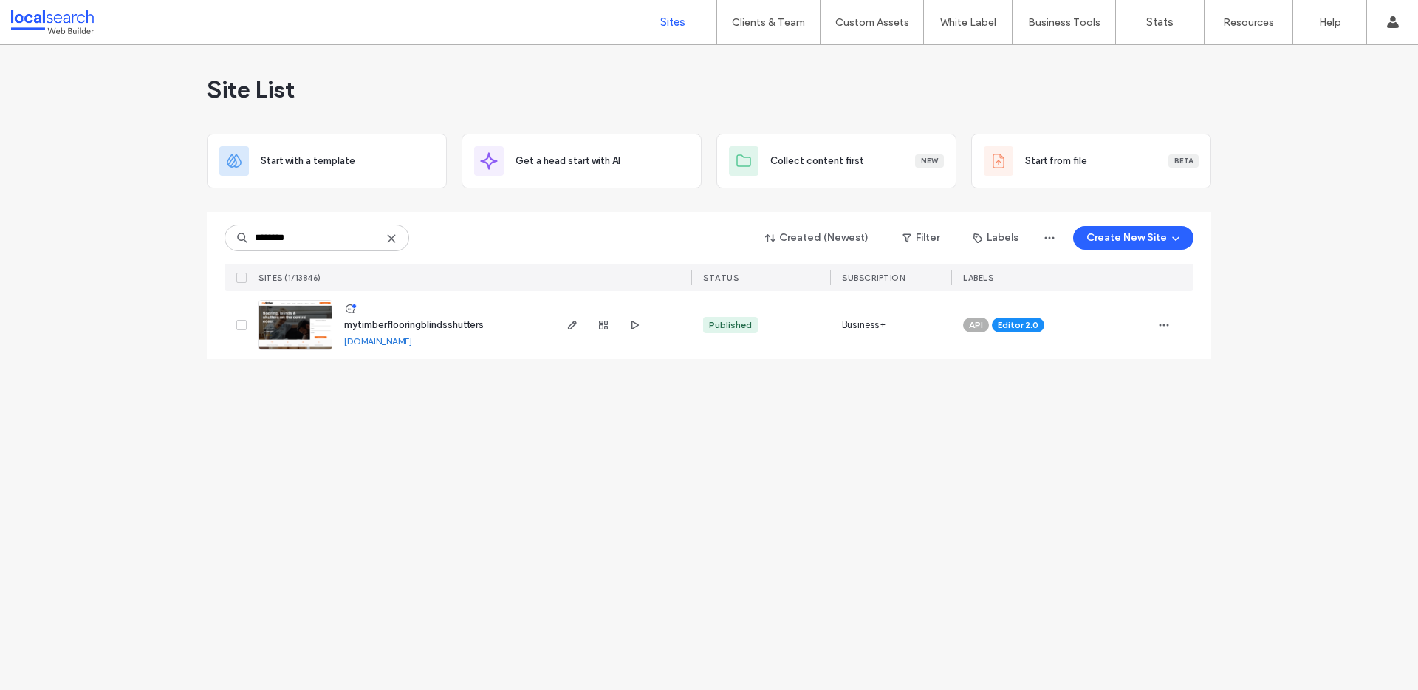
click at [513, 460] on div "Site List Start with a template Get a head start with AI Collect content first …" at bounding box center [709, 367] width 1418 height 645
click at [295, 329] on img at bounding box center [295, 350] width 72 height 100
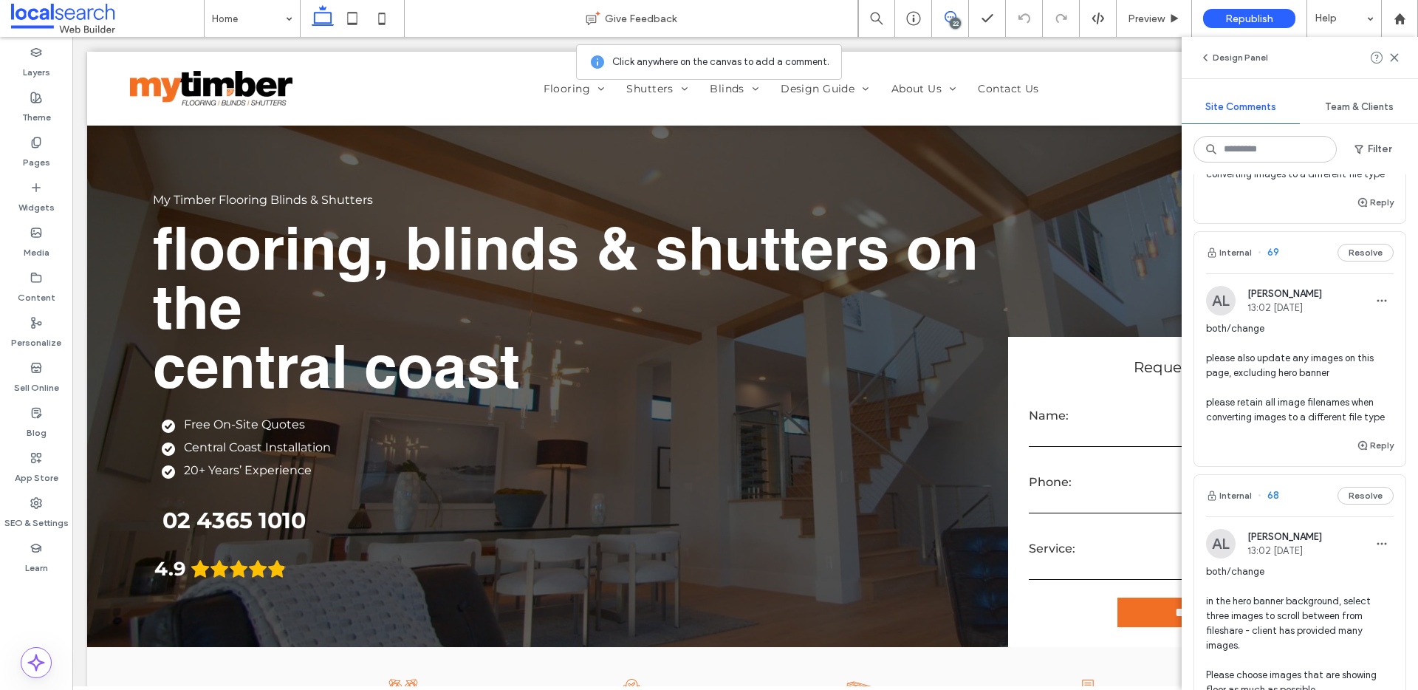
scroll to position [3641, 0]
